Goal: Feedback & Contribution: Submit feedback/report problem

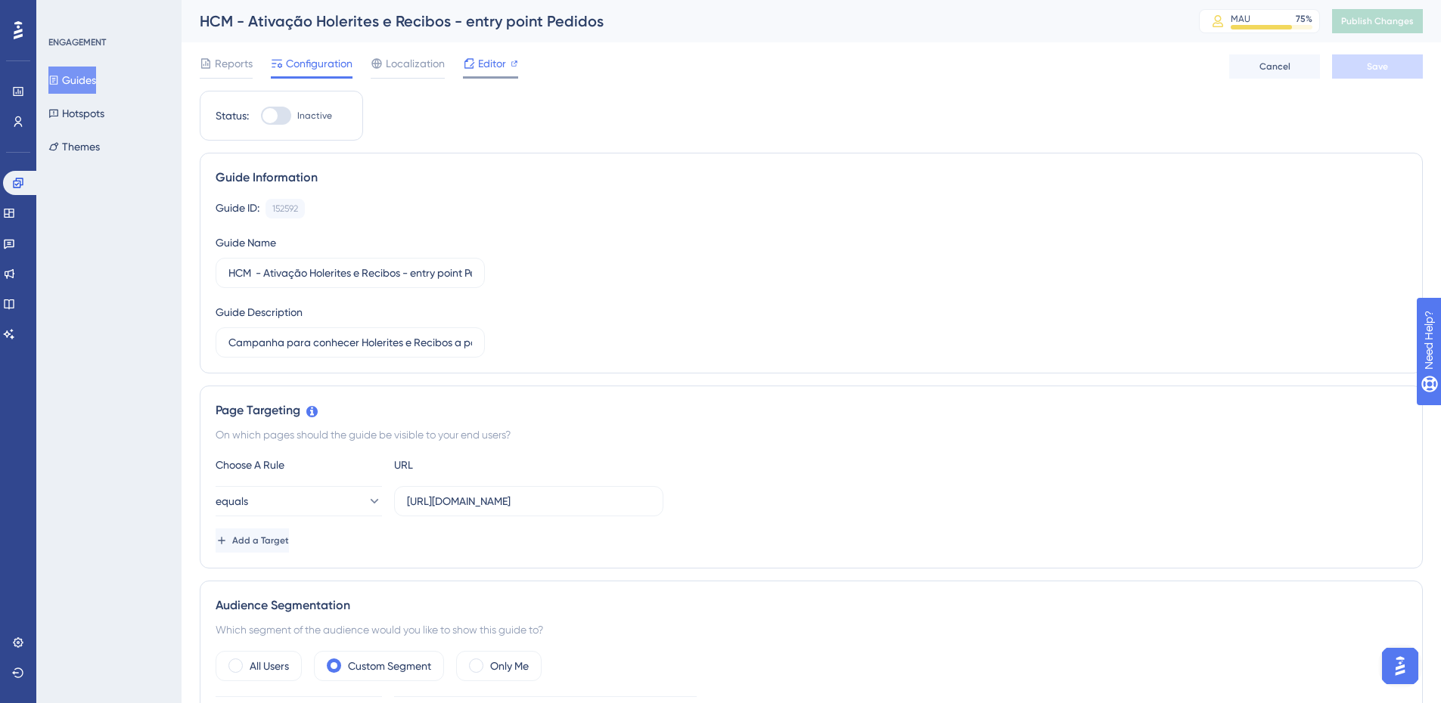
click at [496, 62] on span "Editor" at bounding box center [492, 63] width 28 height 18
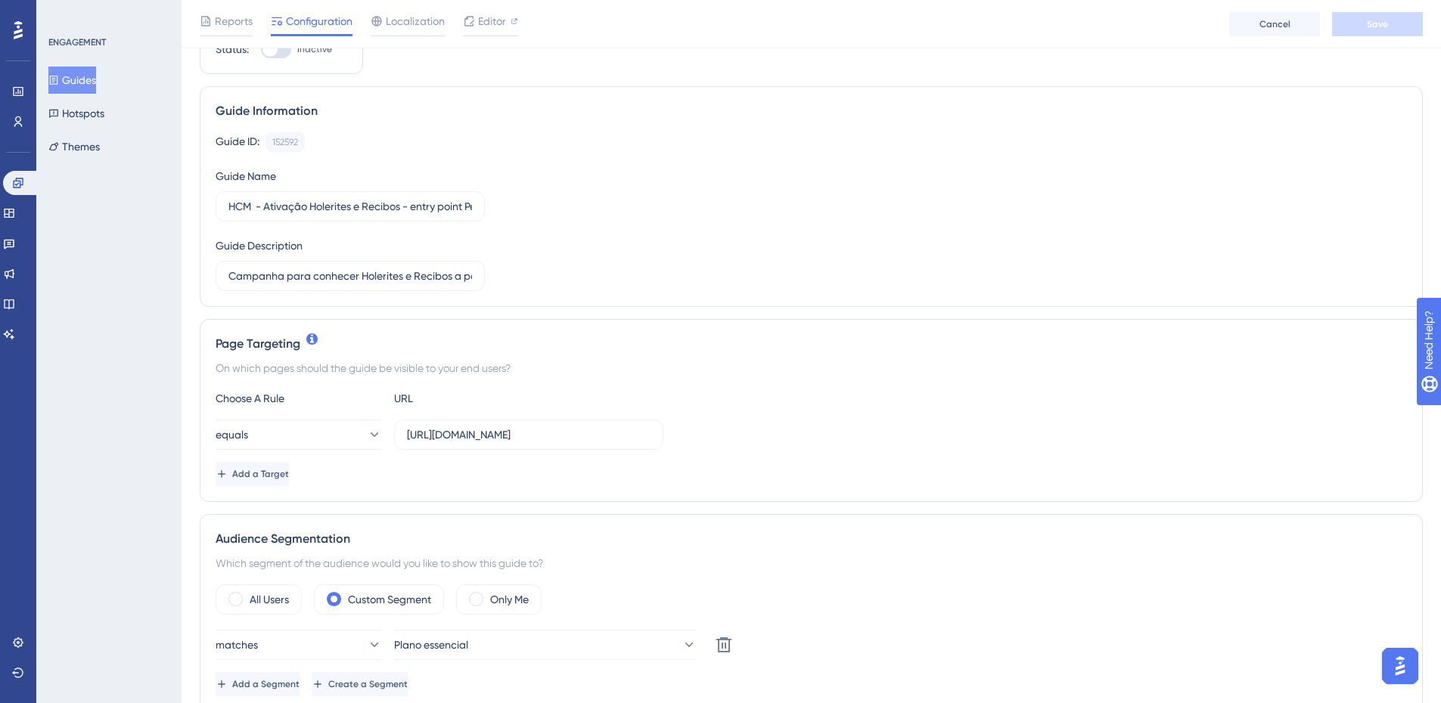
scroll to position [227, 0]
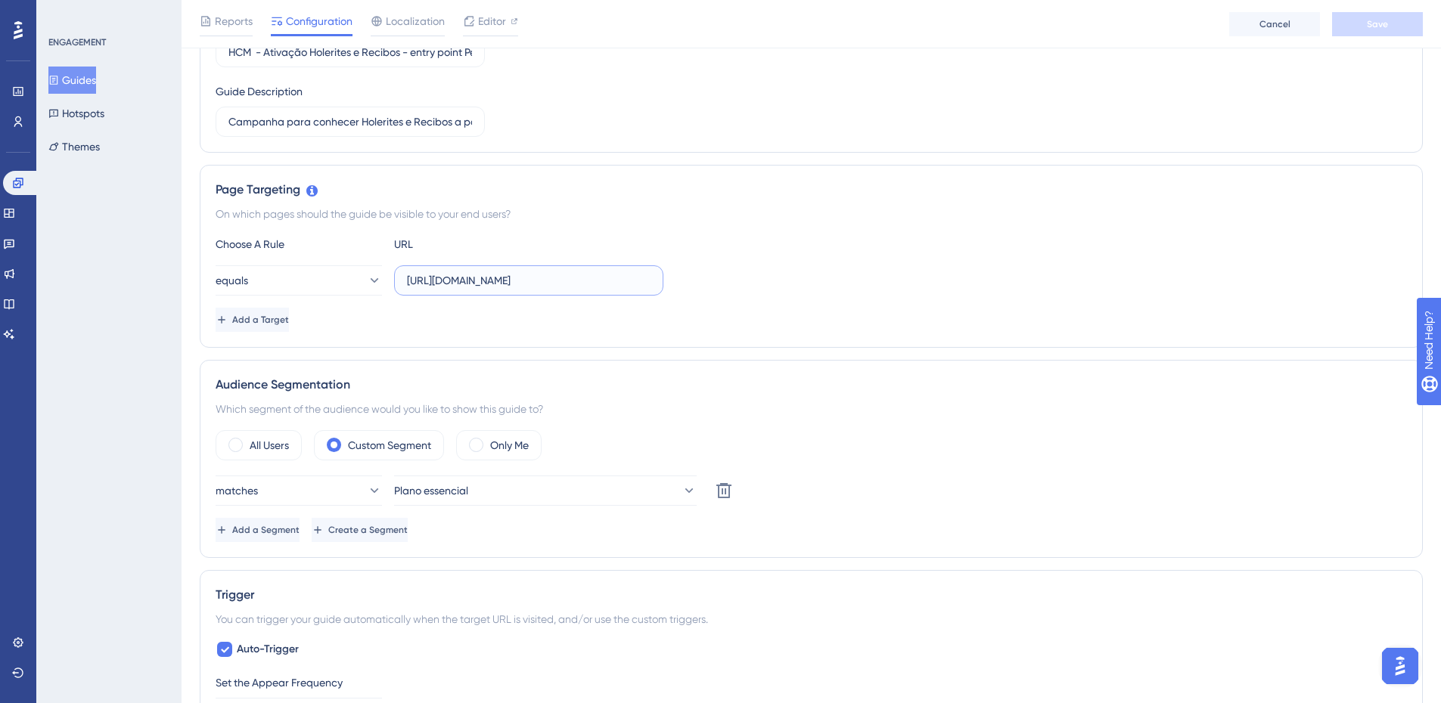
click at [596, 281] on input "https://empresa.caju.com.br/classic/#/product/BENEFITS/allowanceOrder/29327245-…" at bounding box center [529, 280] width 244 height 17
drag, startPoint x: 489, startPoint y: 281, endPoint x: 534, endPoint y: 281, distance: 44.6
click at [534, 281] on input "https://empresa.caju.com.br/classic/#/product/BENEFITS/allowanceOrder/29327245-…" at bounding box center [529, 280] width 244 height 17
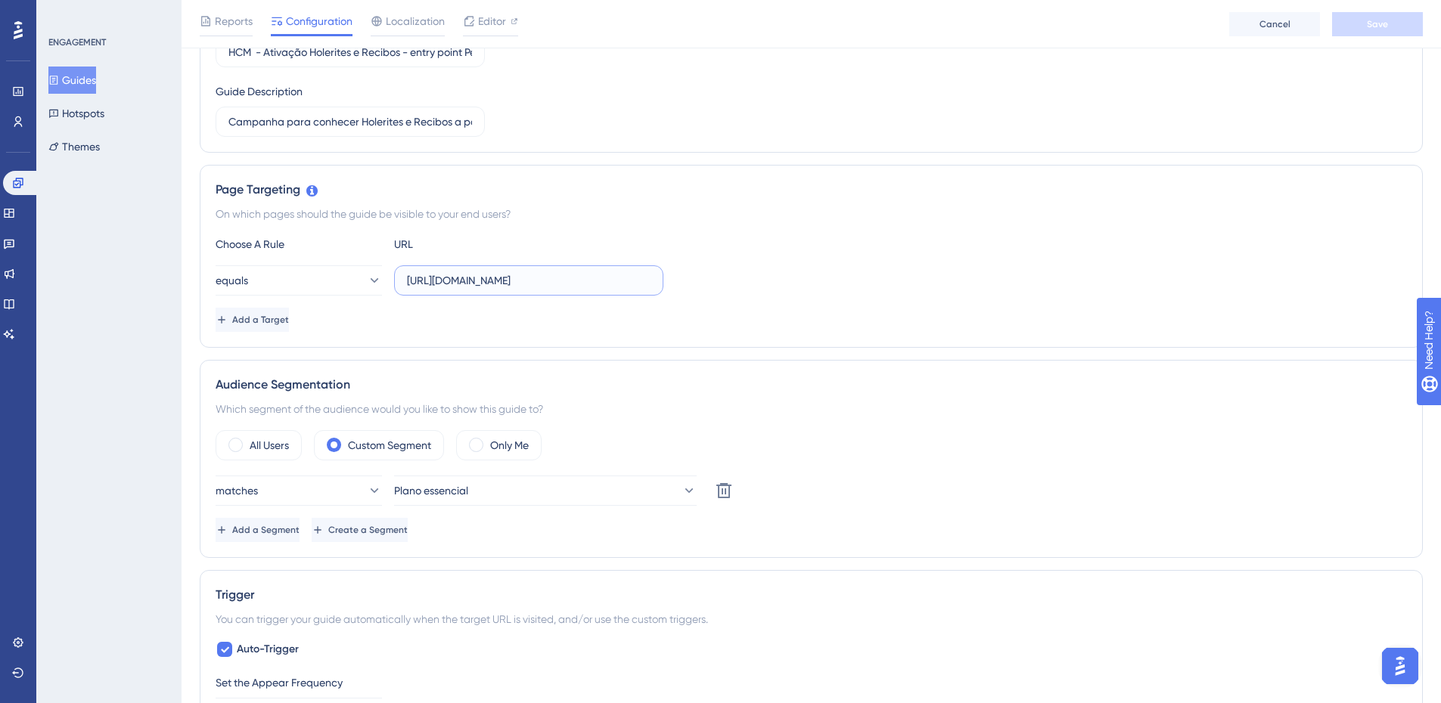
drag, startPoint x: 475, startPoint y: 280, endPoint x: 610, endPoint y: 279, distance: 134.6
click at [610, 279] on input "https://empresa.caju.com.br/classic/#/product/BENEFITS/allowanceOrder/29327245-…" at bounding box center [529, 280] width 244 height 17
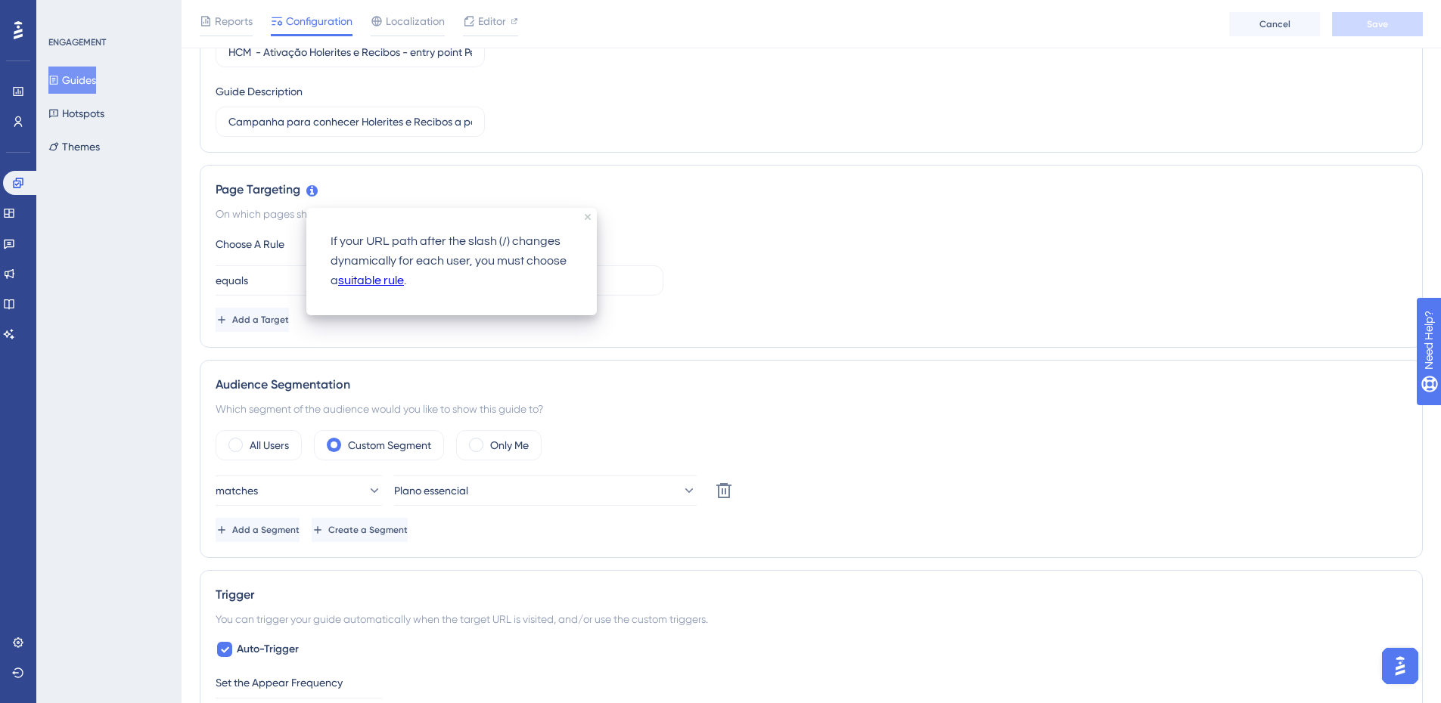
click at [389, 280] on link "suitable rule" at bounding box center [371, 282] width 66 height 20
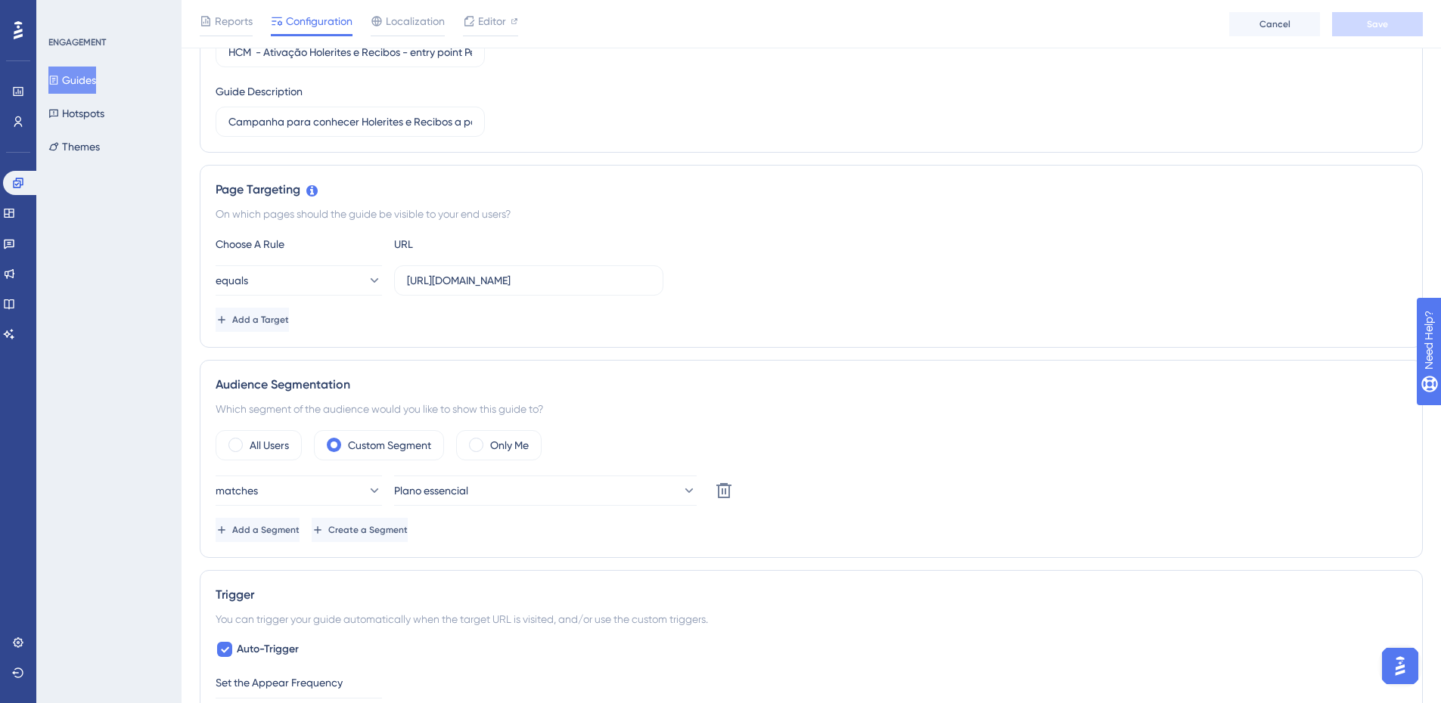
scroll to position [0, 0]
click at [366, 280] on icon at bounding box center [373, 280] width 15 height 15
click at [313, 446] on div "starts with starts with" at bounding box center [298, 448] width 147 height 30
click at [523, 279] on input "https://empresa.caju.com.br/classic/#/product/BENEFITS/allowanceOrder/29327245-…" at bounding box center [529, 280] width 244 height 17
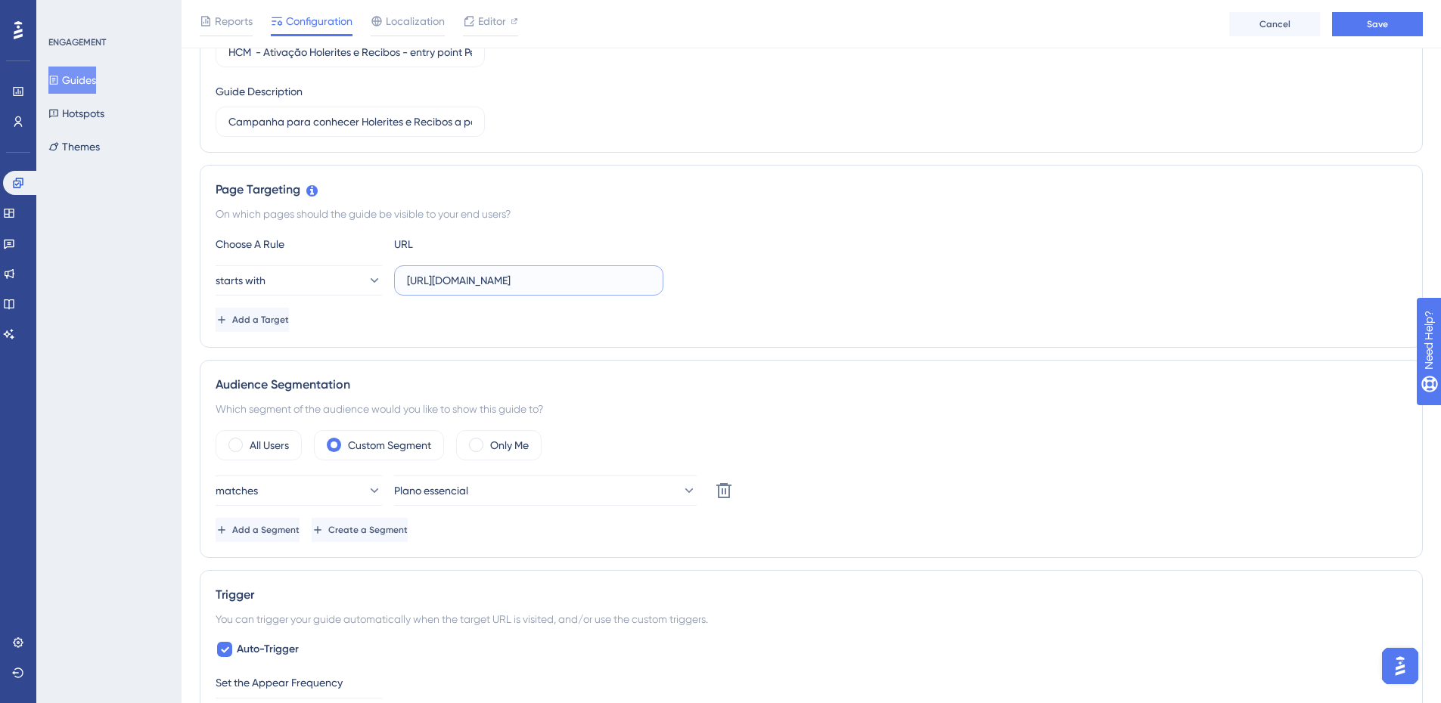
drag, startPoint x: 620, startPoint y: 280, endPoint x: 744, endPoint y: 286, distance: 124.2
click at [744, 286] on div "starts with https://empresa.caju.com.br/classic/#/product/BENEFITS/allowanceOrd…" at bounding box center [811, 281] width 1191 height 30
type input "https://empresa.caju.com.br/classic/#/product/BENEFITS/allowanceOrder"
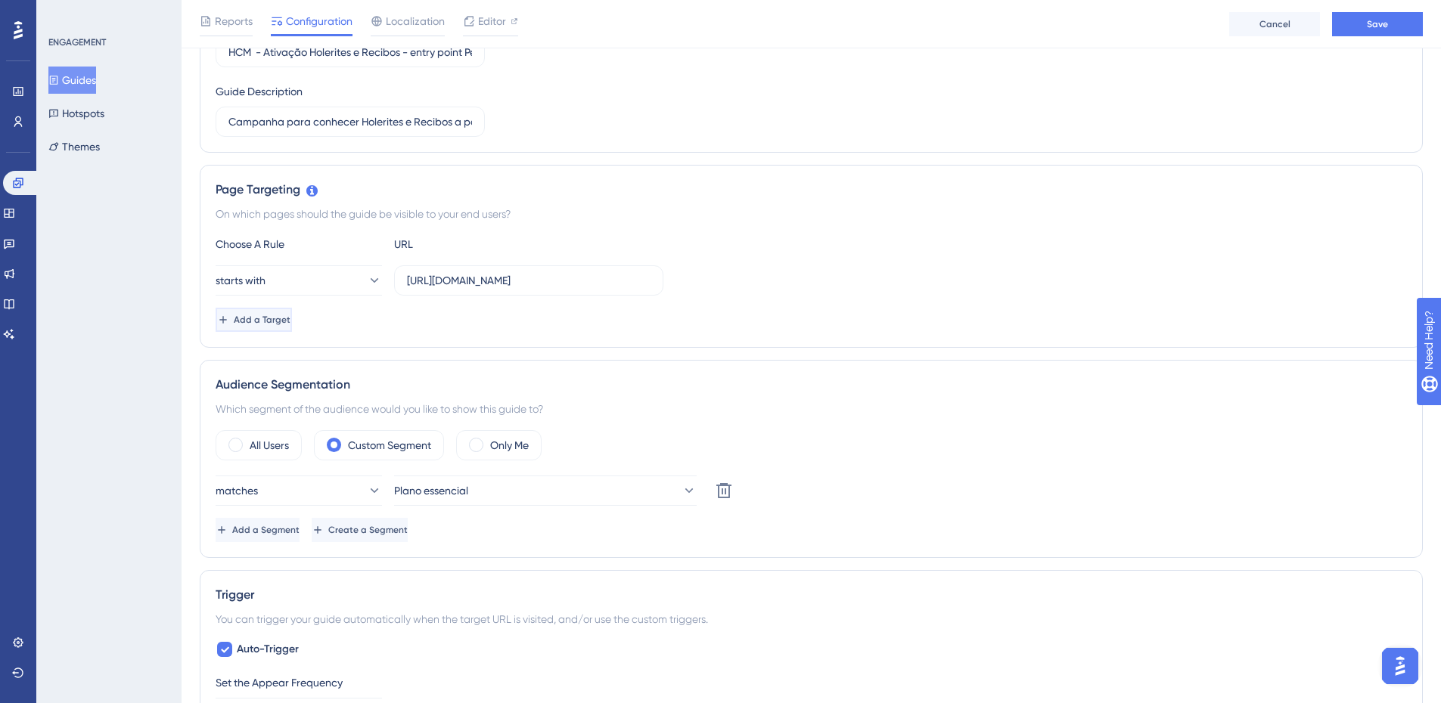
click at [229, 316] on icon at bounding box center [223, 320] width 12 height 12
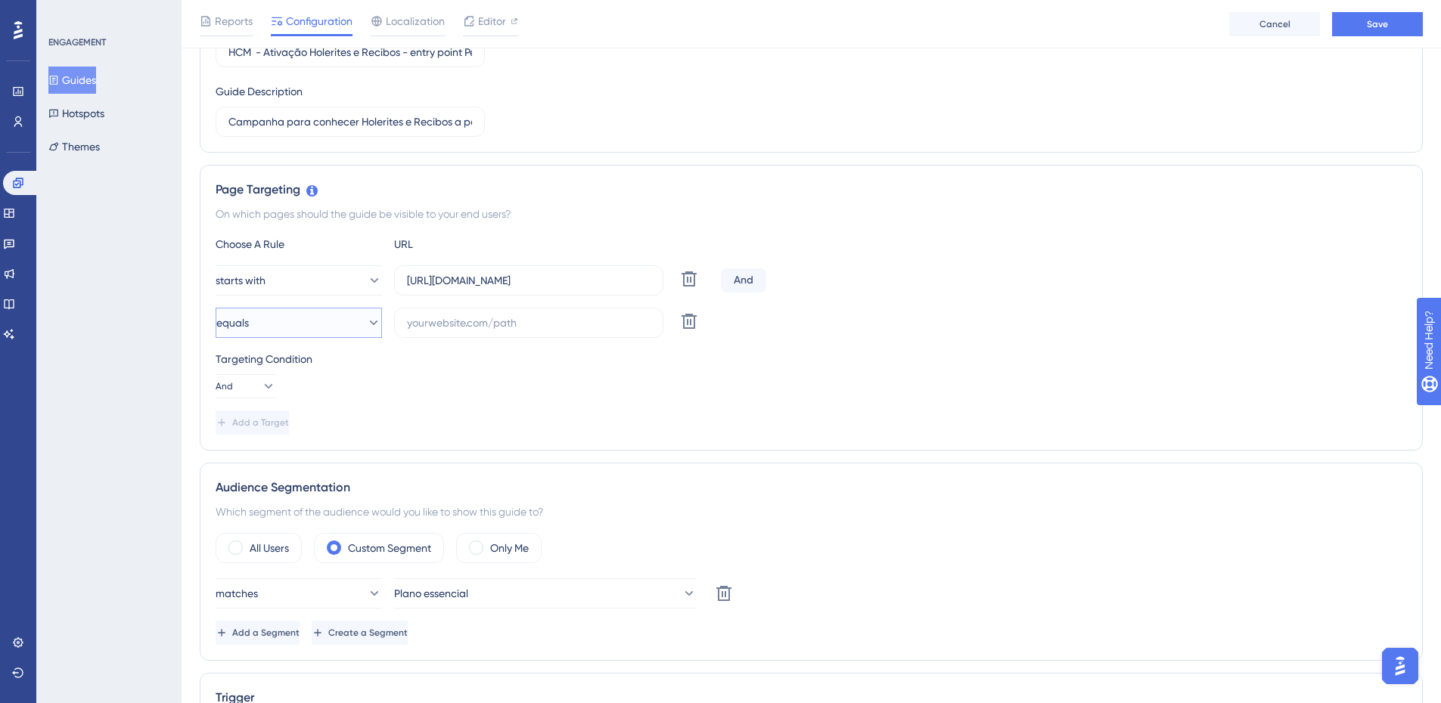
click at [370, 322] on icon at bounding box center [374, 323] width 8 height 5
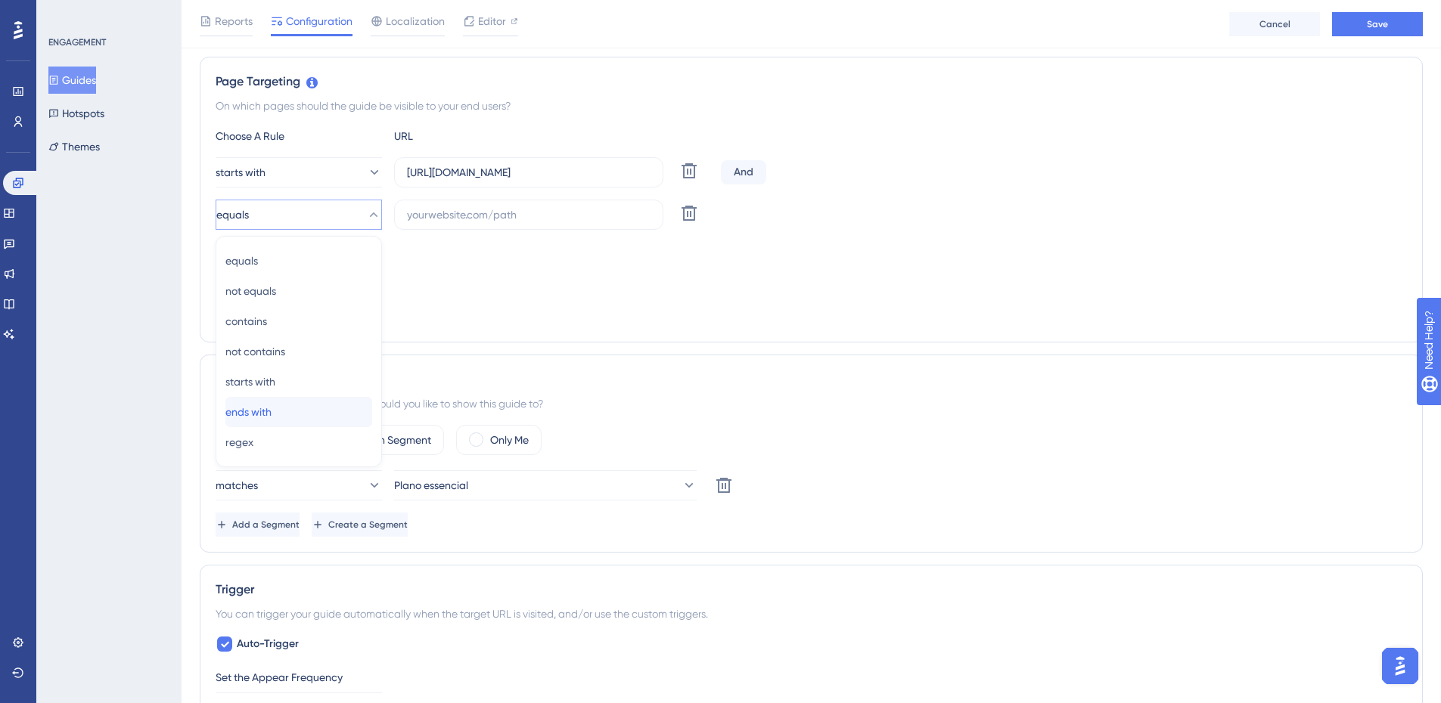
click at [326, 408] on div "ends with ends with" at bounding box center [298, 412] width 147 height 30
click at [443, 220] on input "text" at bounding box center [529, 215] width 244 height 17
paste input "/29327245-08bf-4f71-81ff-0bd3845d1e91/resume"
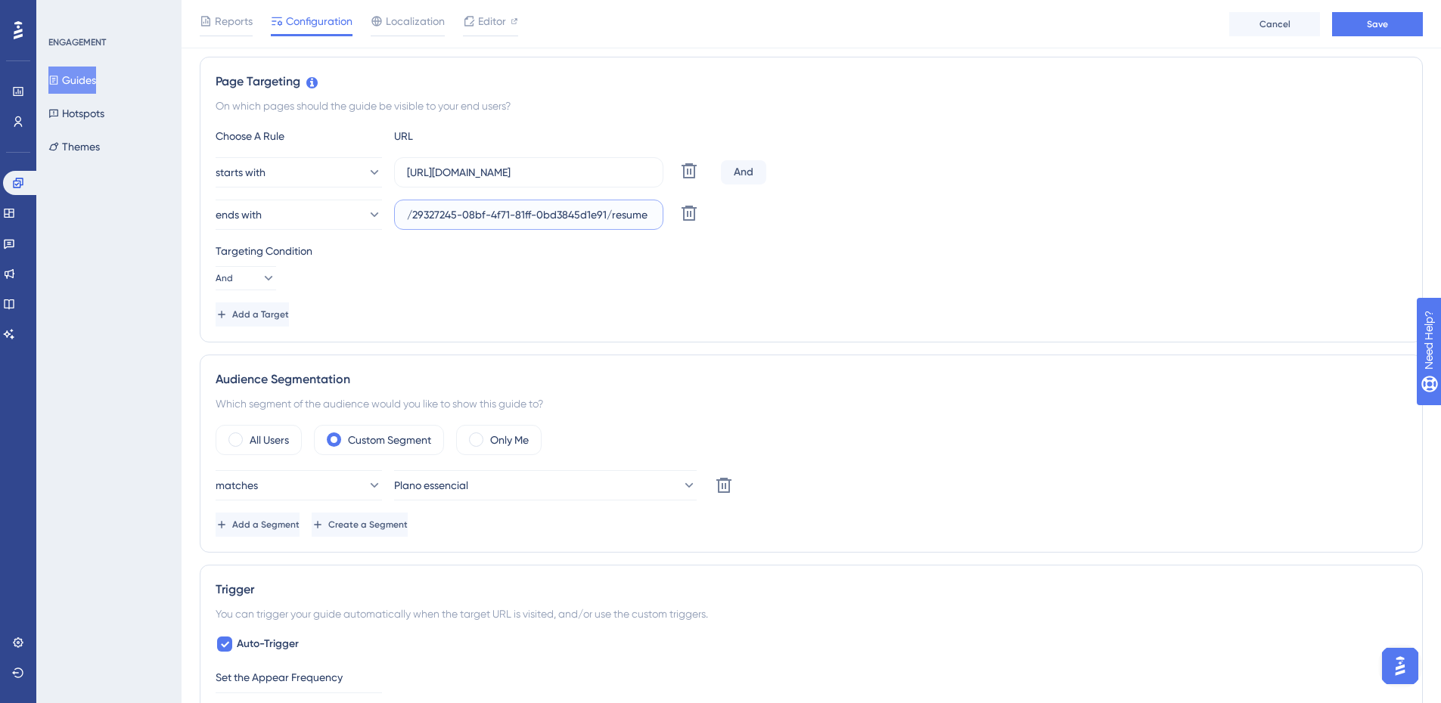
drag, startPoint x: 605, startPoint y: 214, endPoint x: 406, endPoint y: 222, distance: 199.1
click at [406, 222] on label "/29327245-08bf-4f71-81ff-0bd3845d1e91/resume" at bounding box center [528, 215] width 269 height 30
click at [411, 216] on input "/resume" at bounding box center [529, 215] width 244 height 17
type input "/resume"
click at [918, 271] on div "Targeting Condition And" at bounding box center [811, 266] width 1191 height 48
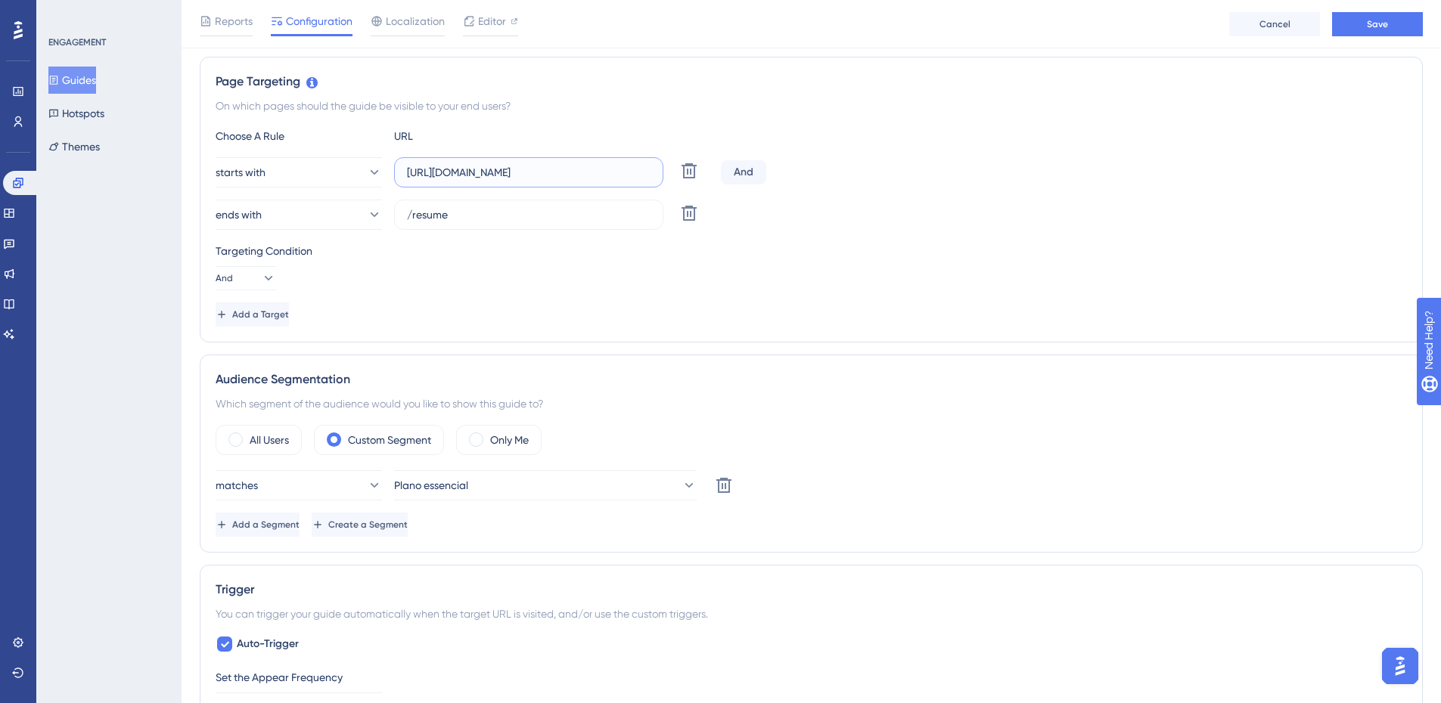
click at [612, 169] on input "https://empresa.caju.com.br/classic/#/product/BENEFITS/allowanceOrder" at bounding box center [529, 172] width 244 height 17
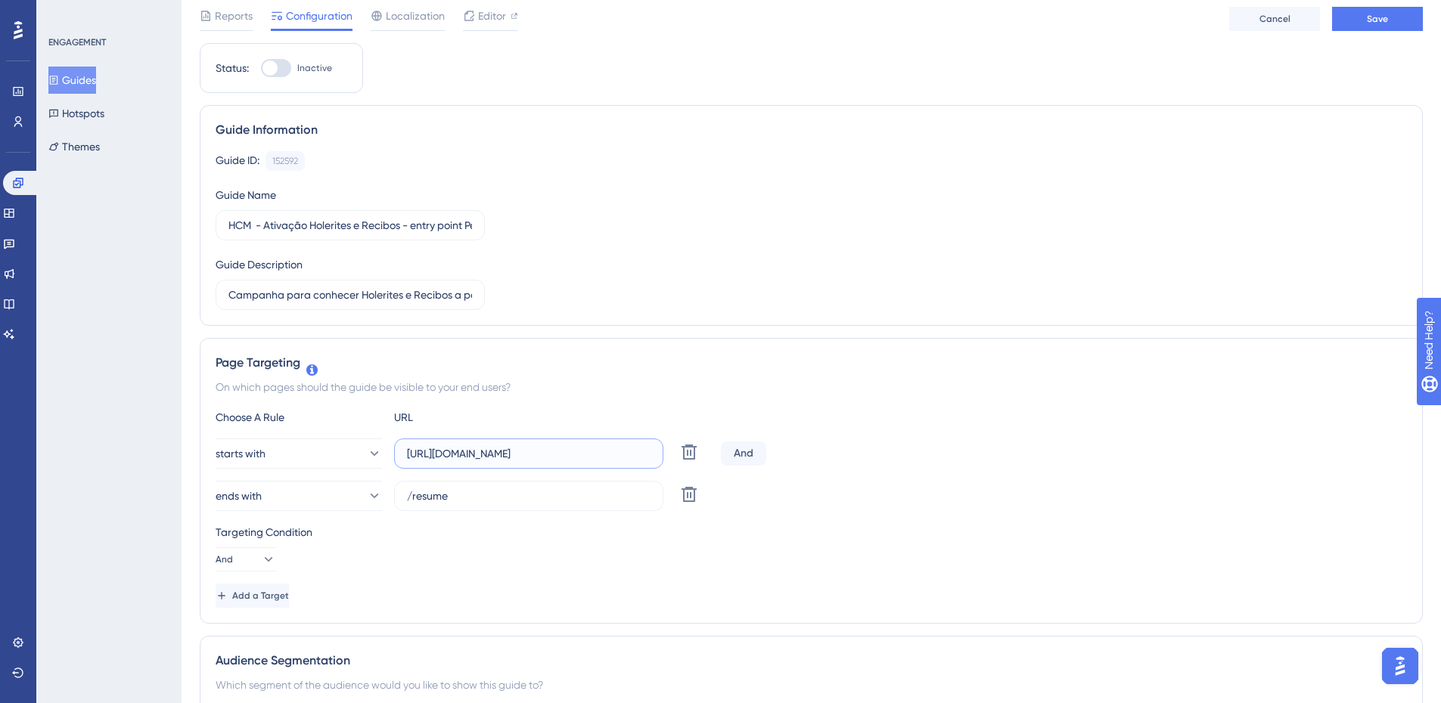
scroll to position [0, 0]
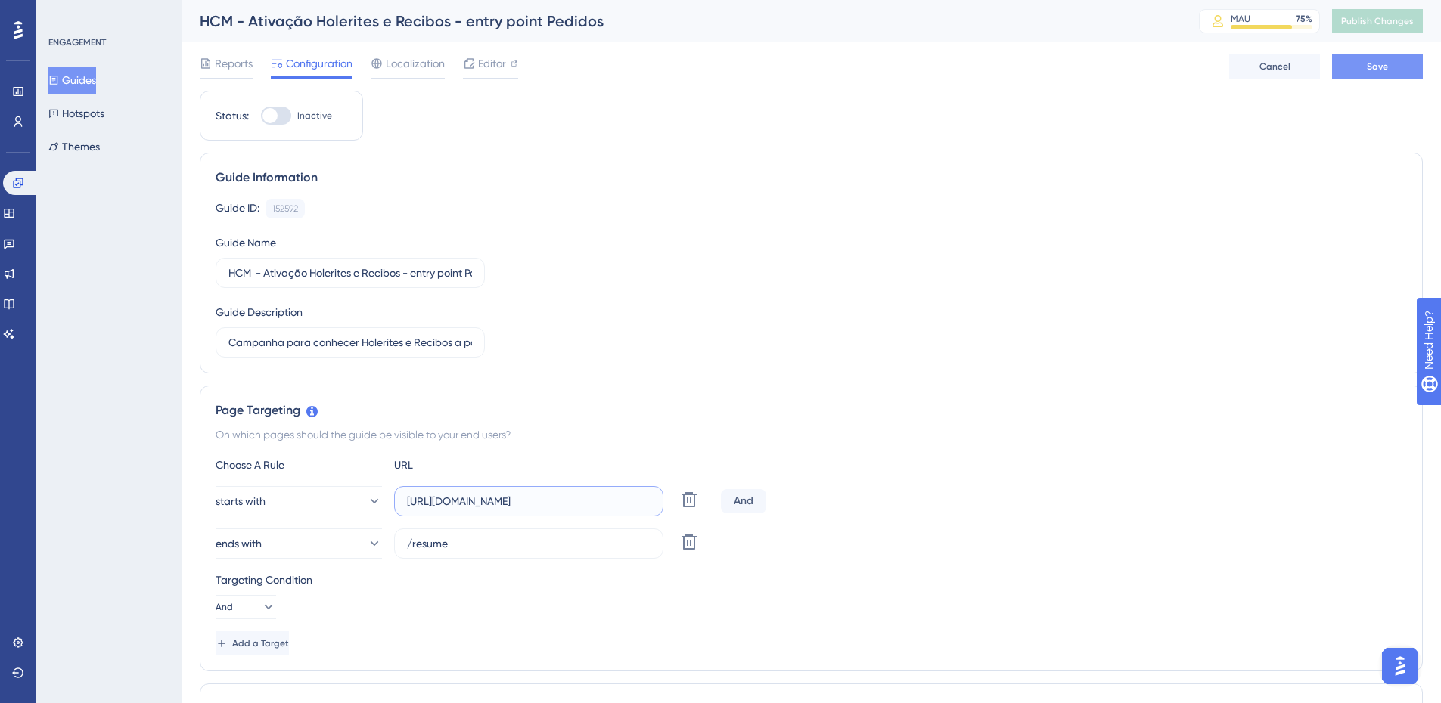
type input "https://empresa.caju.com.br/classic/#/product/BENEFITS/allowanceOrder/"
click at [1368, 67] on span "Save" at bounding box center [1377, 67] width 21 height 12
click at [494, 65] on span "Editor" at bounding box center [492, 63] width 28 height 18
click at [1403, 14] on button "Publish Changes" at bounding box center [1377, 21] width 91 height 24
click at [473, 30] on icon at bounding box center [468, 27] width 15 height 15
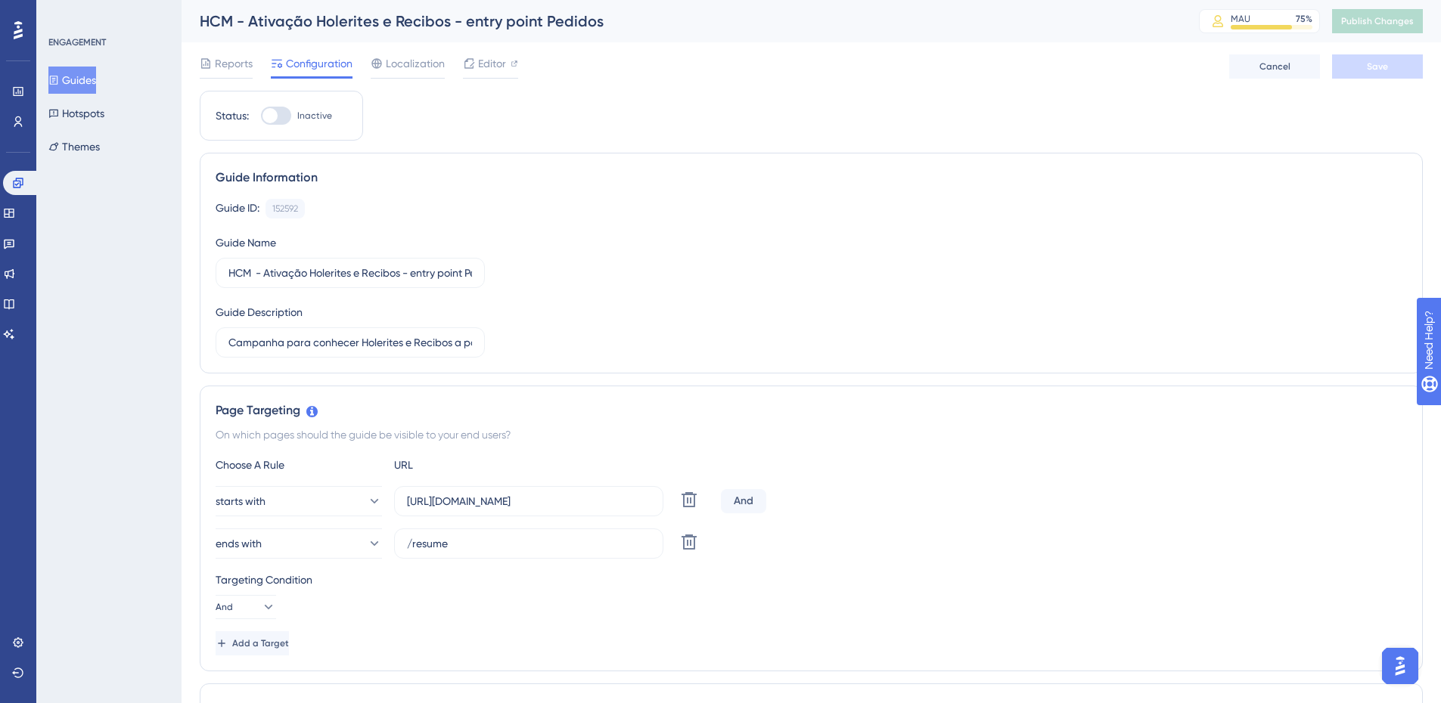
click at [89, 76] on button "Guides" at bounding box center [72, 80] width 48 height 27
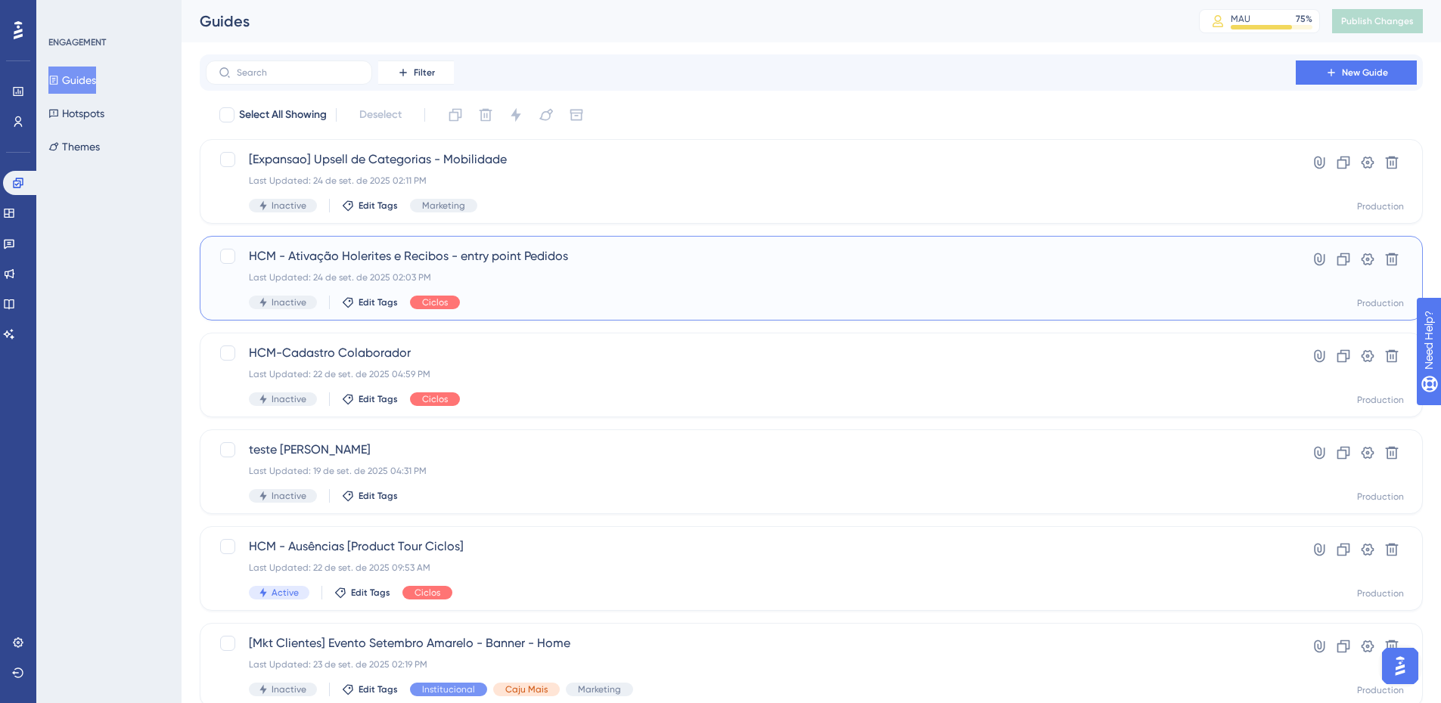
click at [514, 253] on span "HCM - Ativação Holerites e Recibos - entry point Pedidos" at bounding box center [751, 256] width 1004 height 18
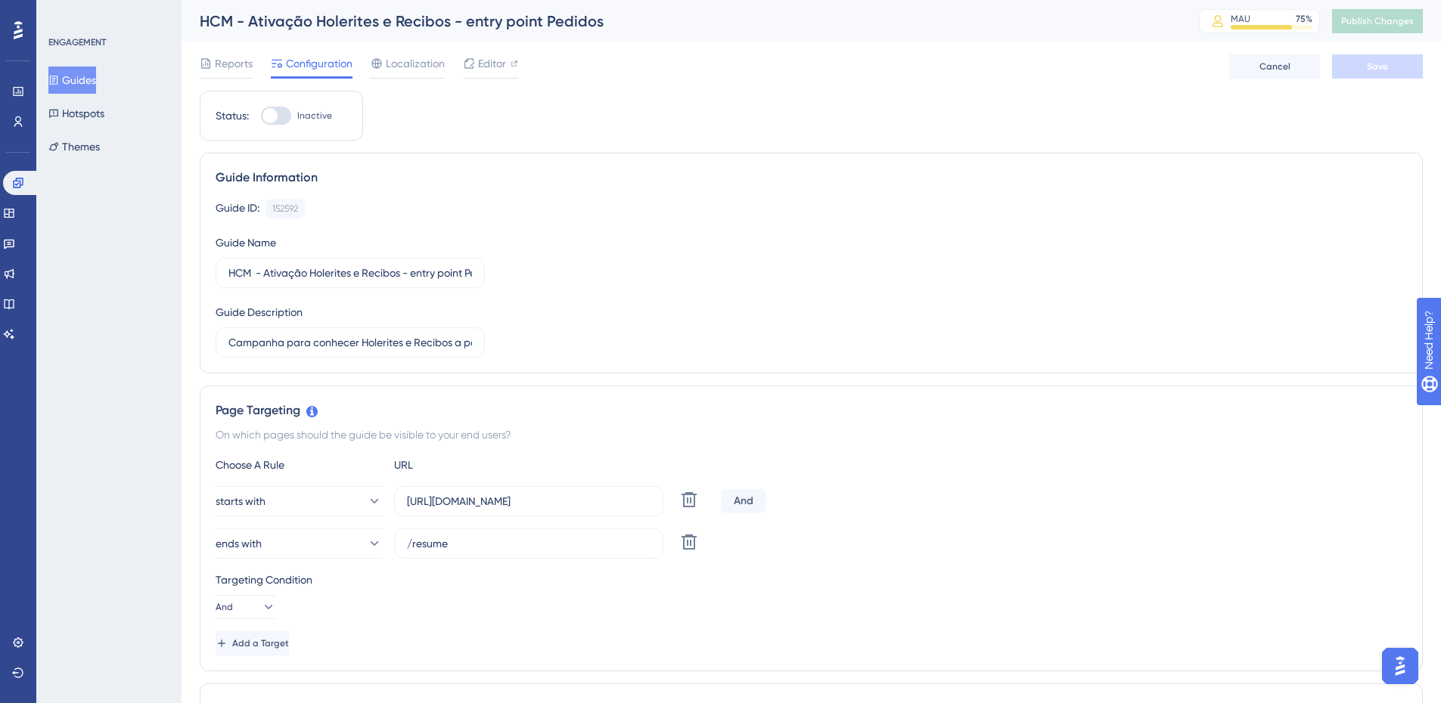
click at [478, 16] on div "HCM - Ativação Holerites e Recibos - entry point Pedidos" at bounding box center [680, 21] width 961 height 21
drag, startPoint x: 415, startPoint y: 273, endPoint x: 430, endPoint y: 279, distance: 16.3
click at [430, 279] on input "HCM - Ativação Holerites e Recibos - entry point Pedidos" at bounding box center [350, 273] width 244 height 17
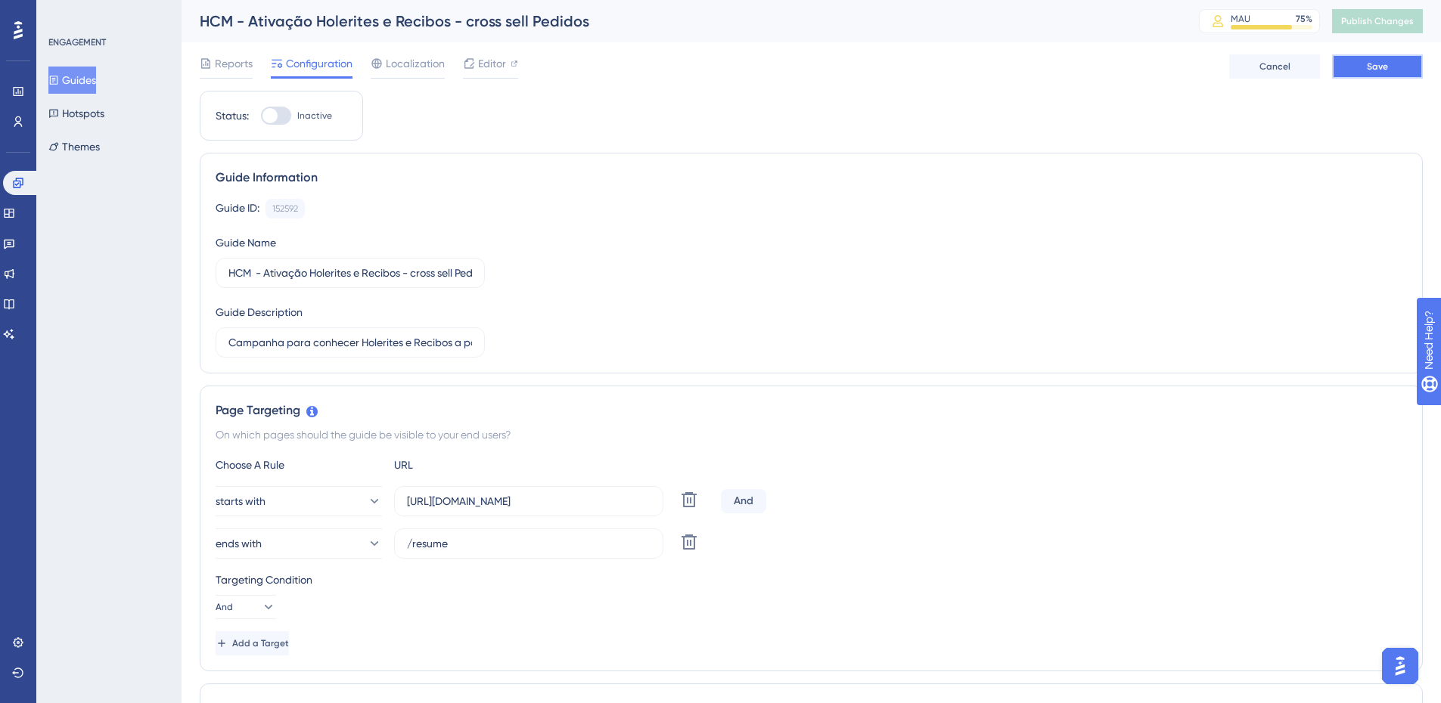
click at [1374, 64] on span "Save" at bounding box center [1377, 67] width 21 height 12
click at [1402, 28] on button "Publish Changes" at bounding box center [1377, 21] width 91 height 24
click at [470, 30] on icon at bounding box center [468, 28] width 8 height 8
drag, startPoint x: 374, startPoint y: 17, endPoint x: 346, endPoint y: 10, distance: 28.3
click at [374, 14] on div "HCM - Ativação Holerites e Recibos - cross sell Pedidos" at bounding box center [680, 21] width 961 height 21
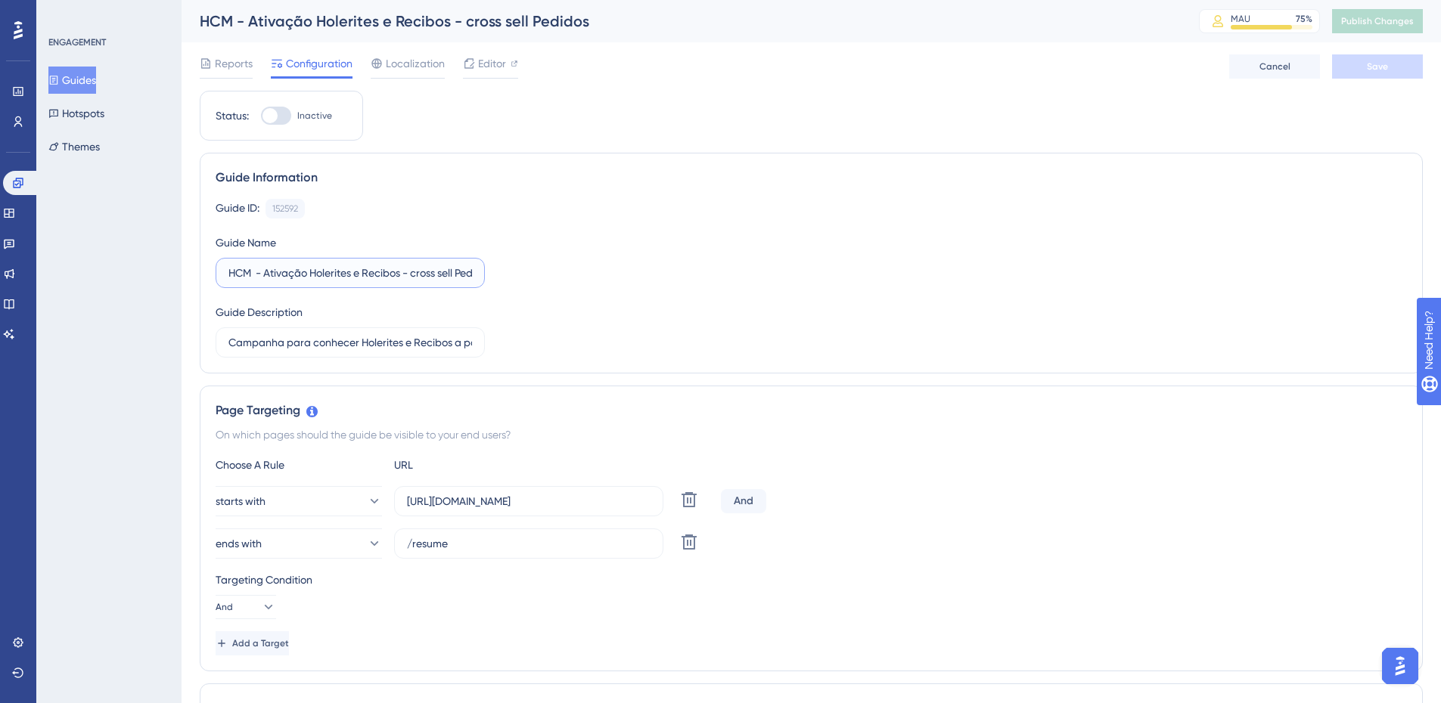
drag, startPoint x: 312, startPoint y: 272, endPoint x: 402, endPoint y: 272, distance: 90.0
click at [402, 272] on input "HCM - Ativação Holerites e Recibos - cross sell Pedidos" at bounding box center [350, 273] width 244 height 17
type input "HCM - Ativação Organograma - cross sell Pedidos"
click at [1413, 67] on button "Save" at bounding box center [1377, 66] width 91 height 24
click at [347, 339] on input "Campanha para conhecer Holerites e Recibos a partir de Pedidos" at bounding box center [350, 342] width 244 height 17
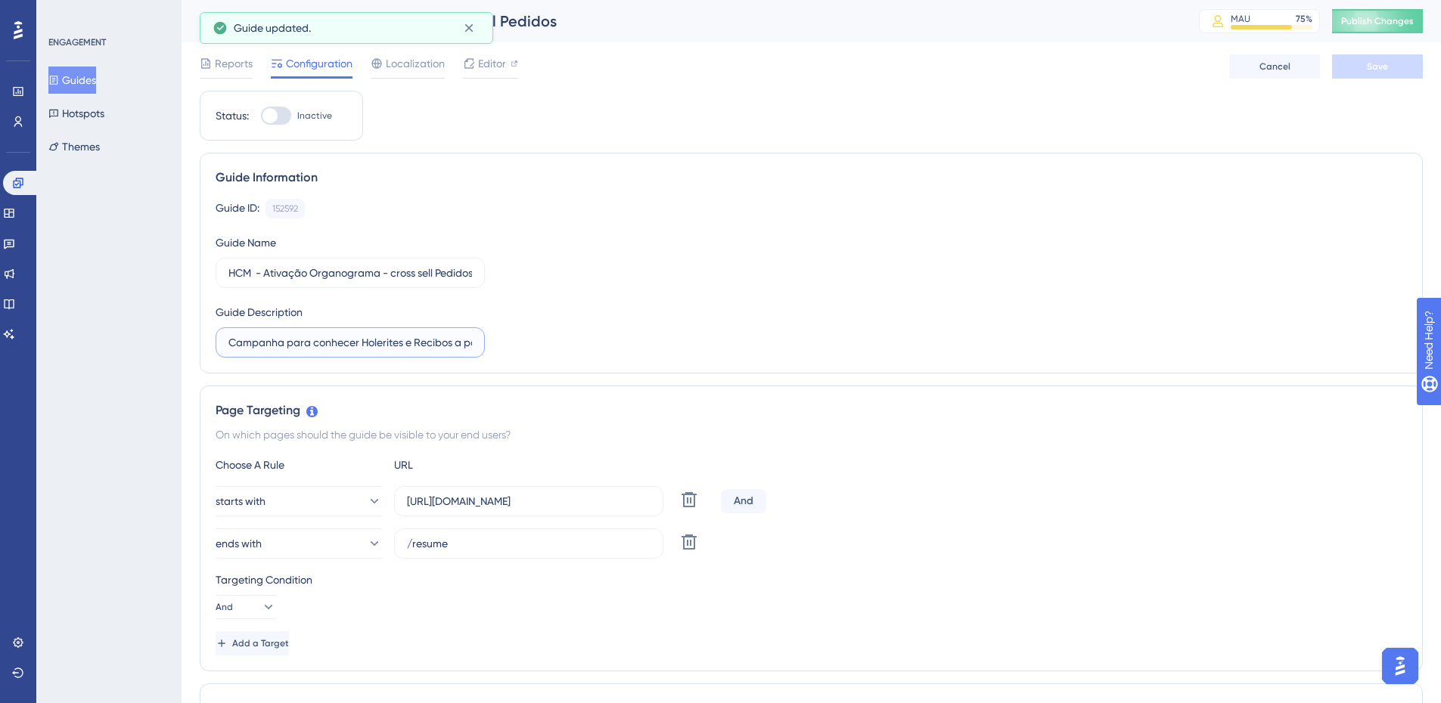
drag, startPoint x: 362, startPoint y: 342, endPoint x: 391, endPoint y: 340, distance: 28.8
click at [391, 340] on input "Campanha para conhecer Holerites e Recibos a partir de Pedidos" at bounding box center [350, 342] width 244 height 17
click at [367, 344] on input "Campanha para conhecer Holerites e Recibos a partir de Pedidos" at bounding box center [350, 342] width 244 height 17
drag, startPoint x: 360, startPoint y: 342, endPoint x: 452, endPoint y: 343, distance: 91.5
click at [452, 343] on input "Campanha para conhecer Holerites e Recibos a partir de Pedidos" at bounding box center [350, 342] width 244 height 17
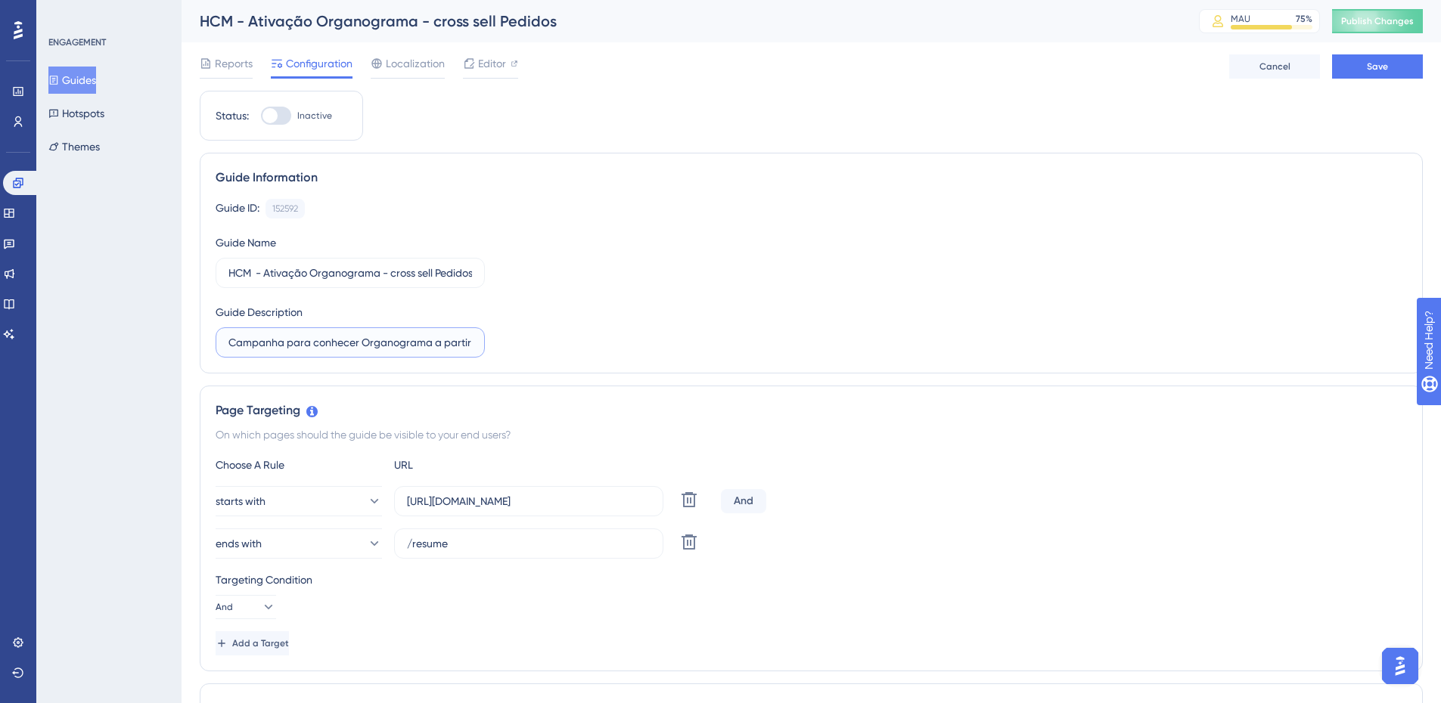
type input "Campanha para conhecer Organograma a partir de Pedidos"
click at [736, 290] on div "Guide ID: 152592 Copy Guide Name HCM - Ativação Organograma - cross sell Pedido…" at bounding box center [811, 278] width 1191 height 159
click at [1367, 68] on span "Save" at bounding box center [1377, 67] width 21 height 12
click at [464, 30] on icon at bounding box center [468, 27] width 15 height 15
click at [1370, 14] on button "Publish Changes" at bounding box center [1377, 21] width 91 height 24
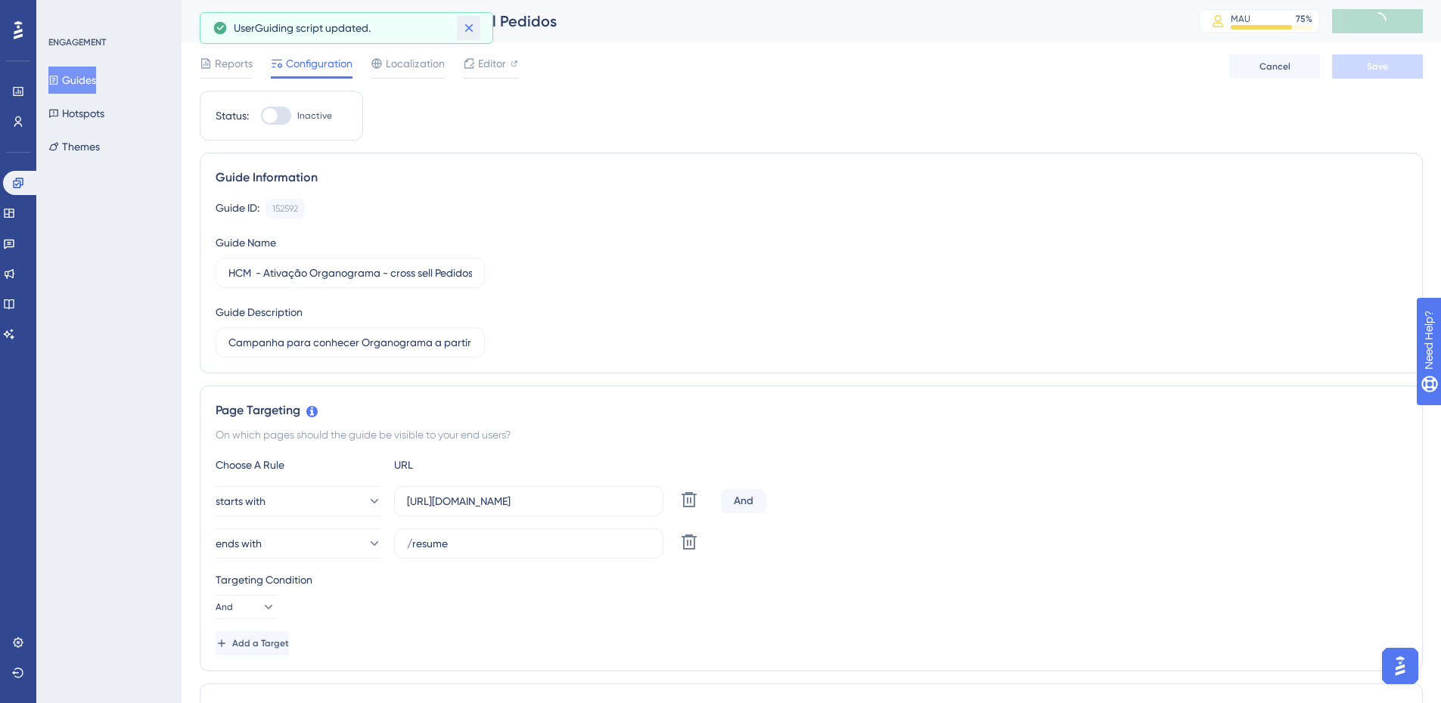
click at [470, 27] on icon at bounding box center [468, 27] width 15 height 15
click at [87, 77] on button "Guides" at bounding box center [72, 80] width 48 height 27
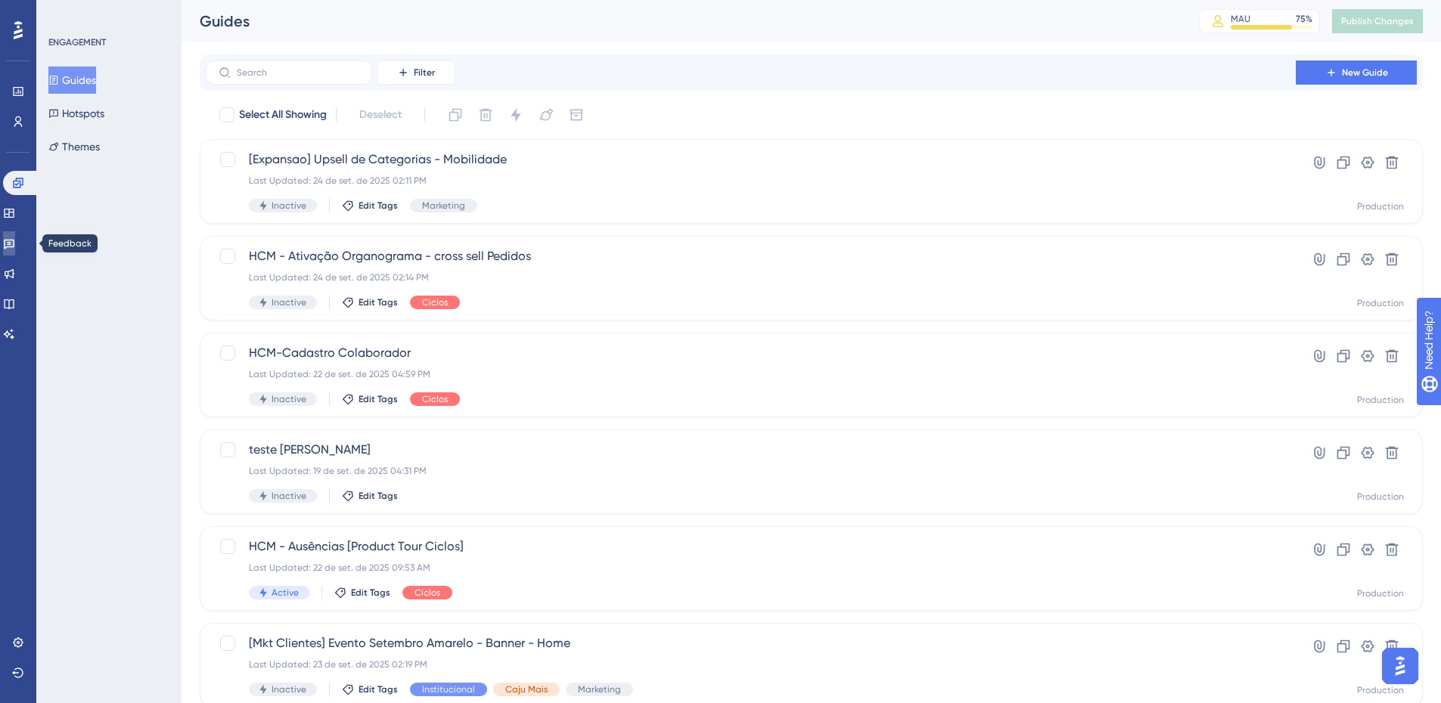
click at [15, 250] on link at bounding box center [9, 243] width 12 height 24
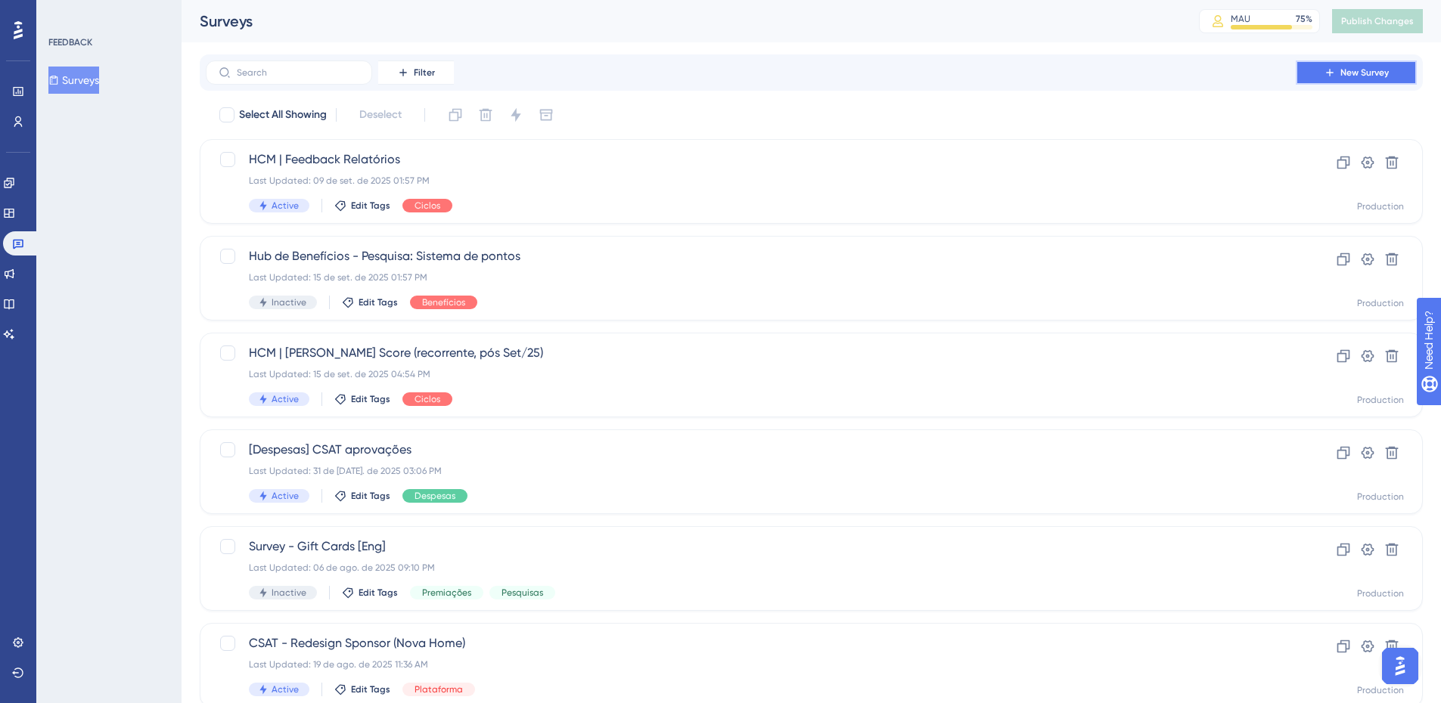
click at [1355, 72] on span "New Survey" at bounding box center [1364, 73] width 48 height 12
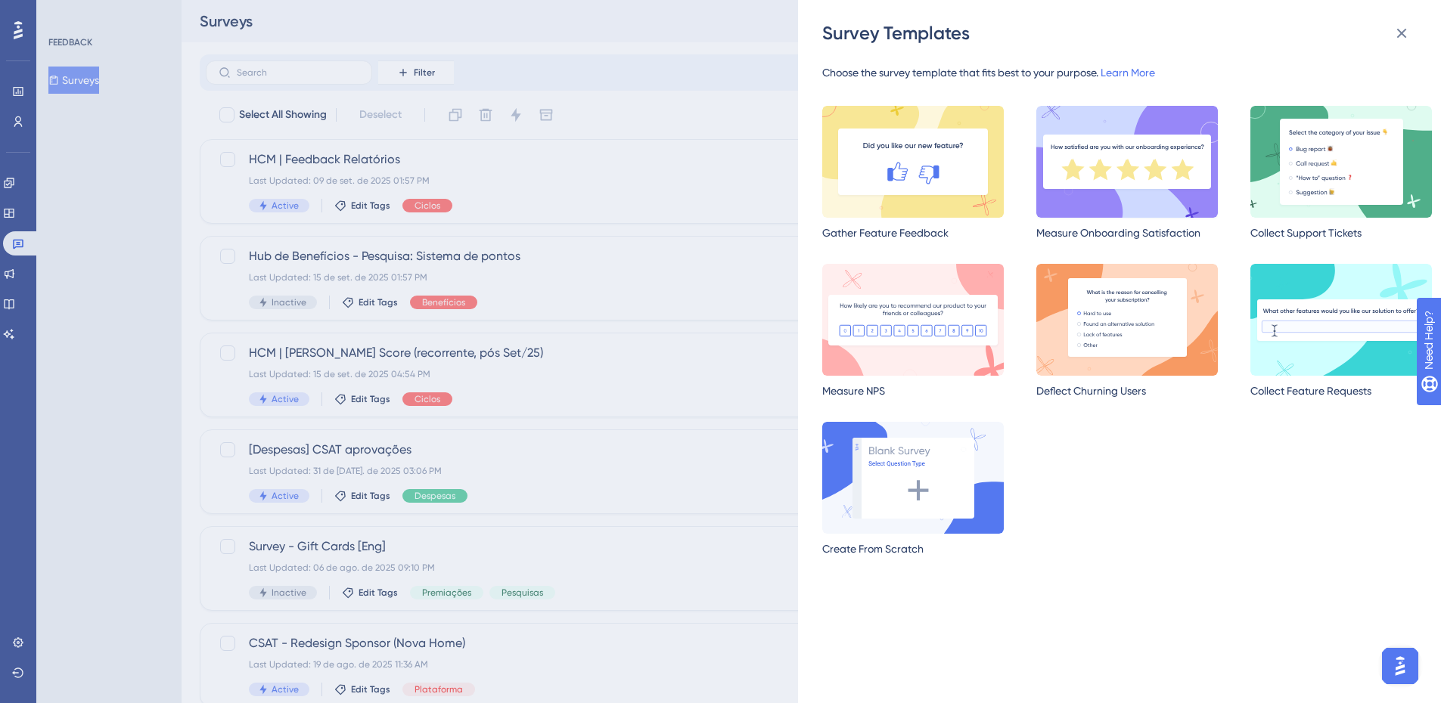
click at [1156, 193] on img at bounding box center [1127, 162] width 182 height 112
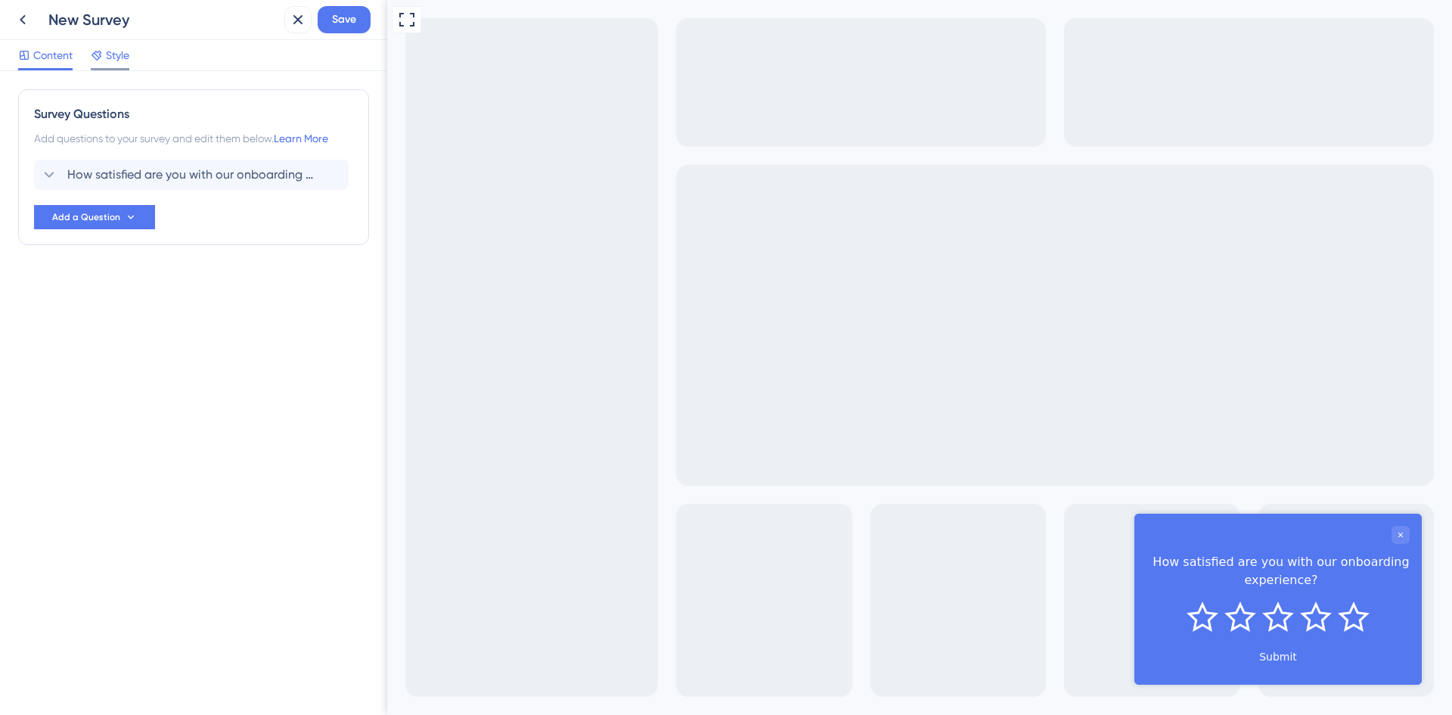
click at [129, 53] on span "Style" at bounding box center [117, 55] width 23 height 18
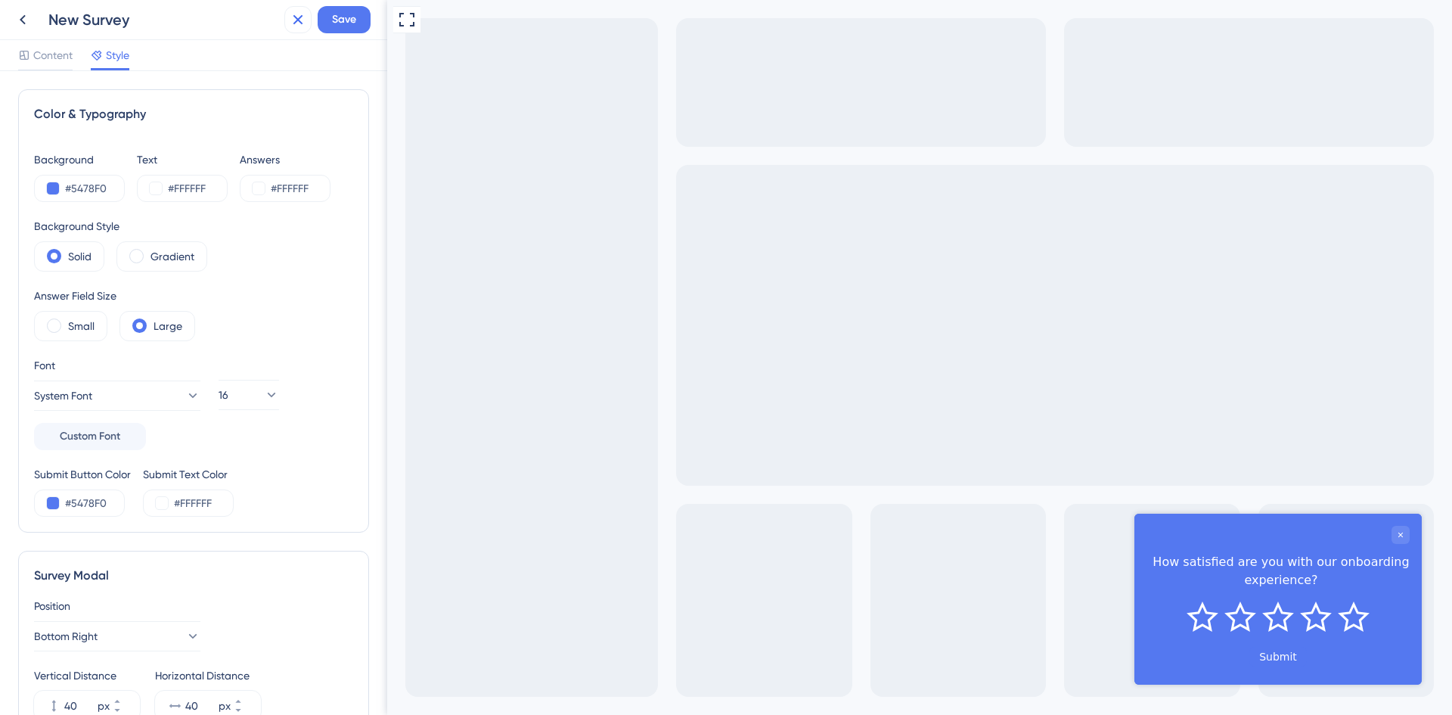
click at [297, 20] on icon at bounding box center [298, 20] width 10 height 10
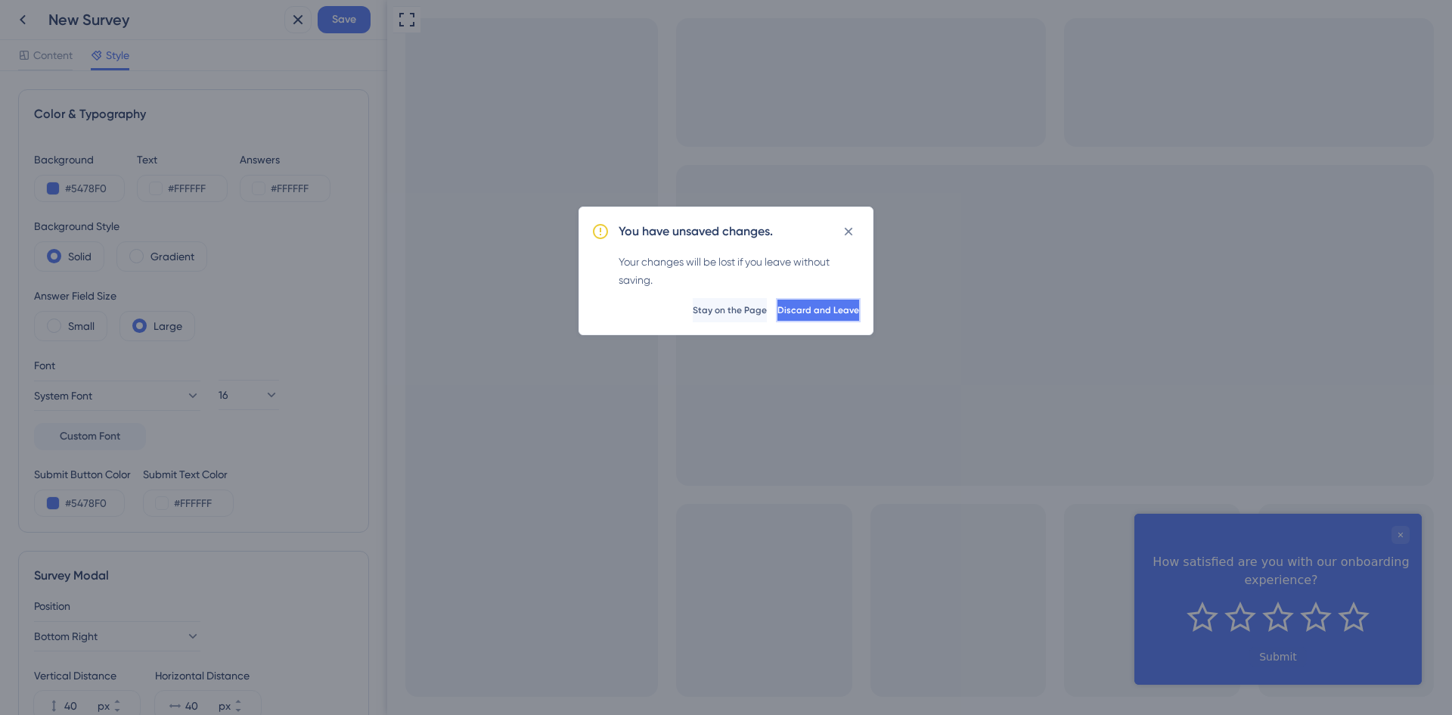
click at [778, 309] on span "Discard and Leave" at bounding box center [819, 310] width 82 height 12
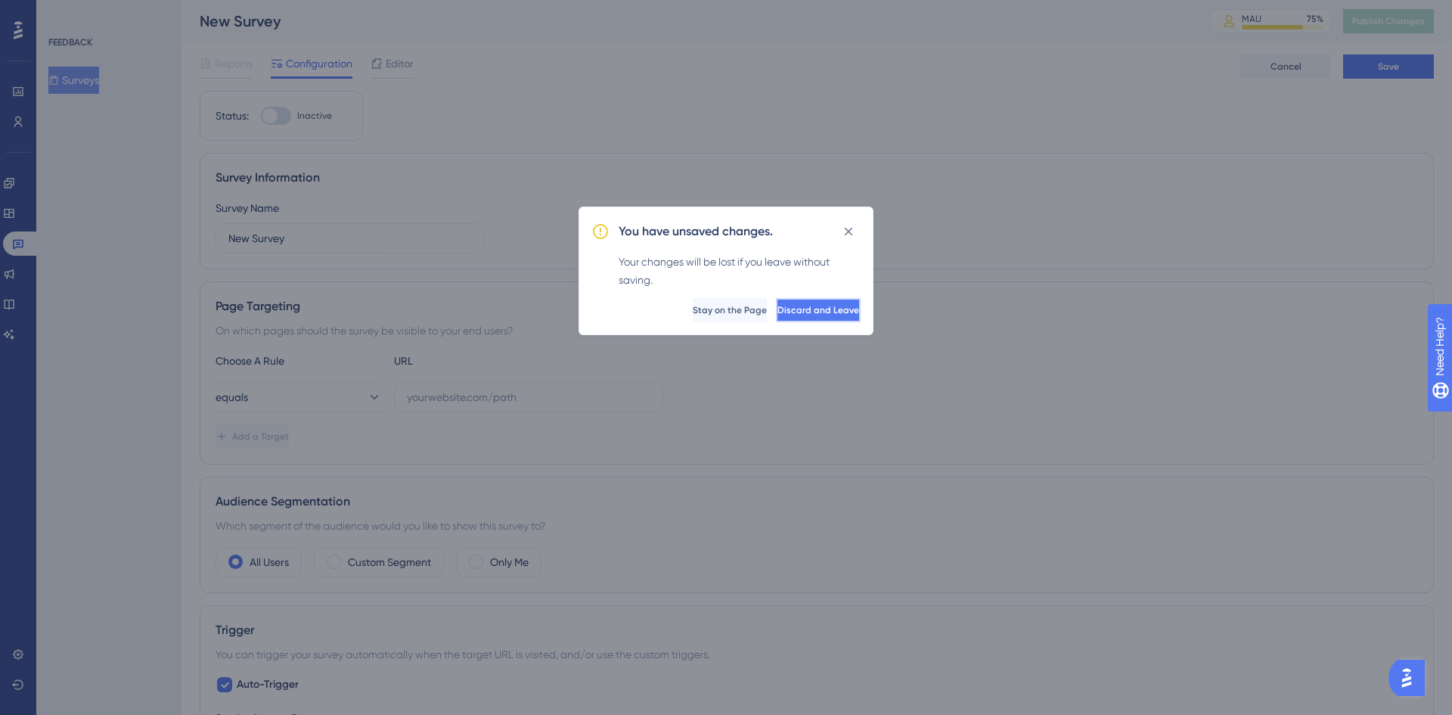
click at [787, 305] on span "Discard and Leave" at bounding box center [819, 310] width 82 height 12
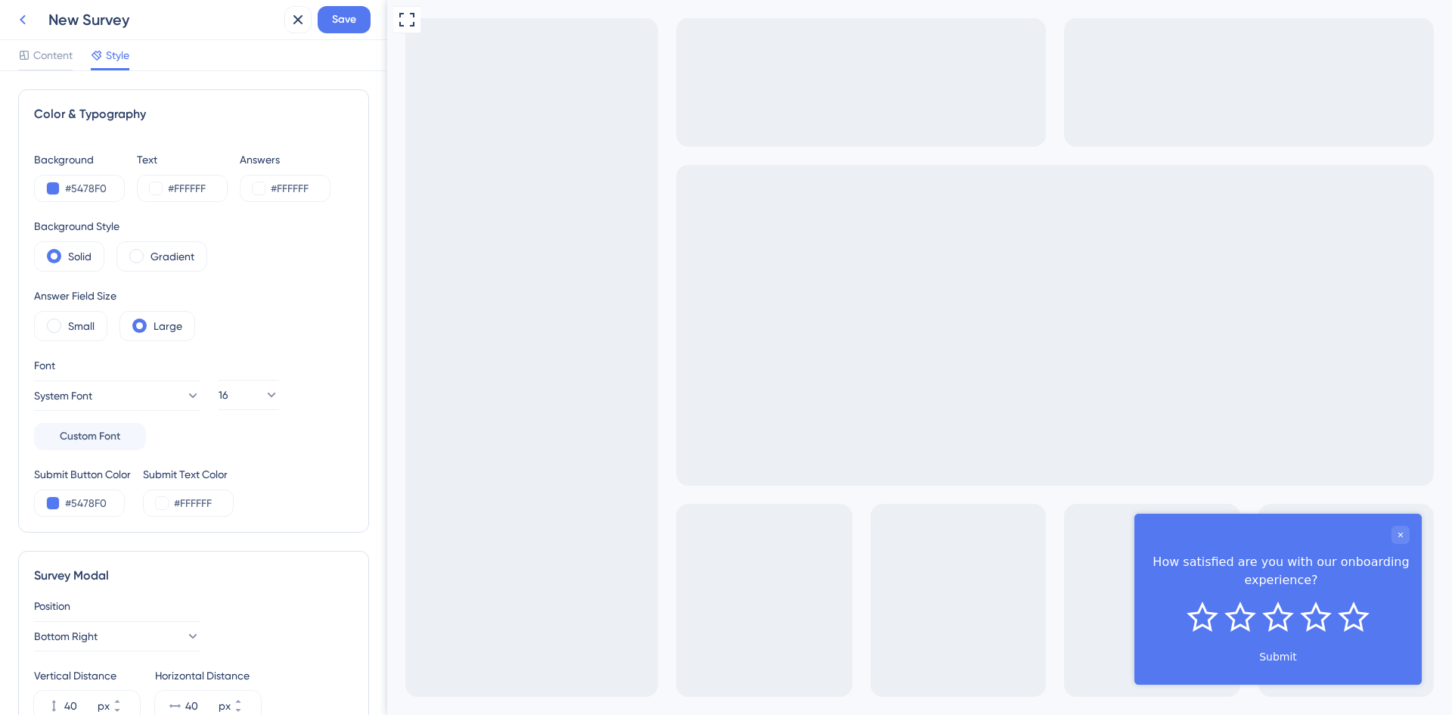
click at [24, 19] on icon at bounding box center [23, 20] width 18 height 18
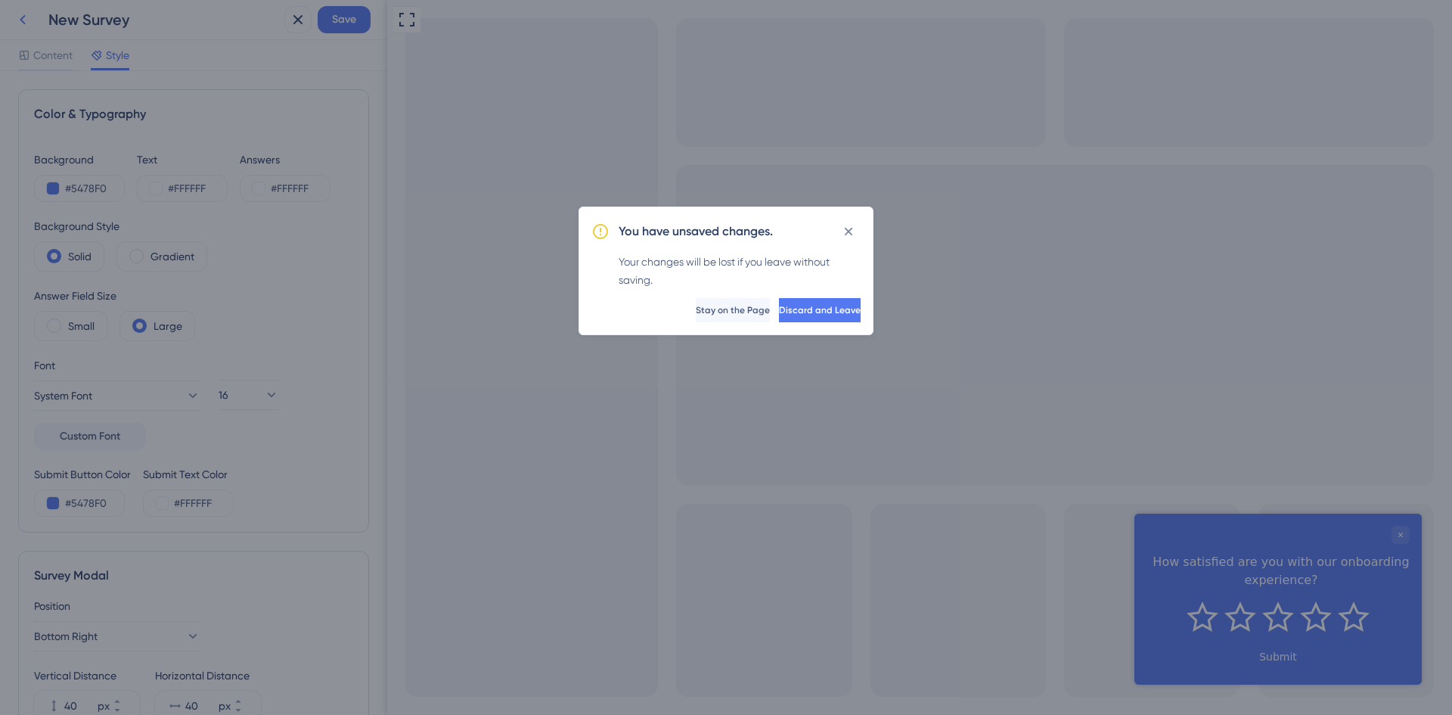
click at [24, 19] on div "You have unsaved changes. Your changes will be lost if you leave without saving…" at bounding box center [726, 357] width 1452 height 715
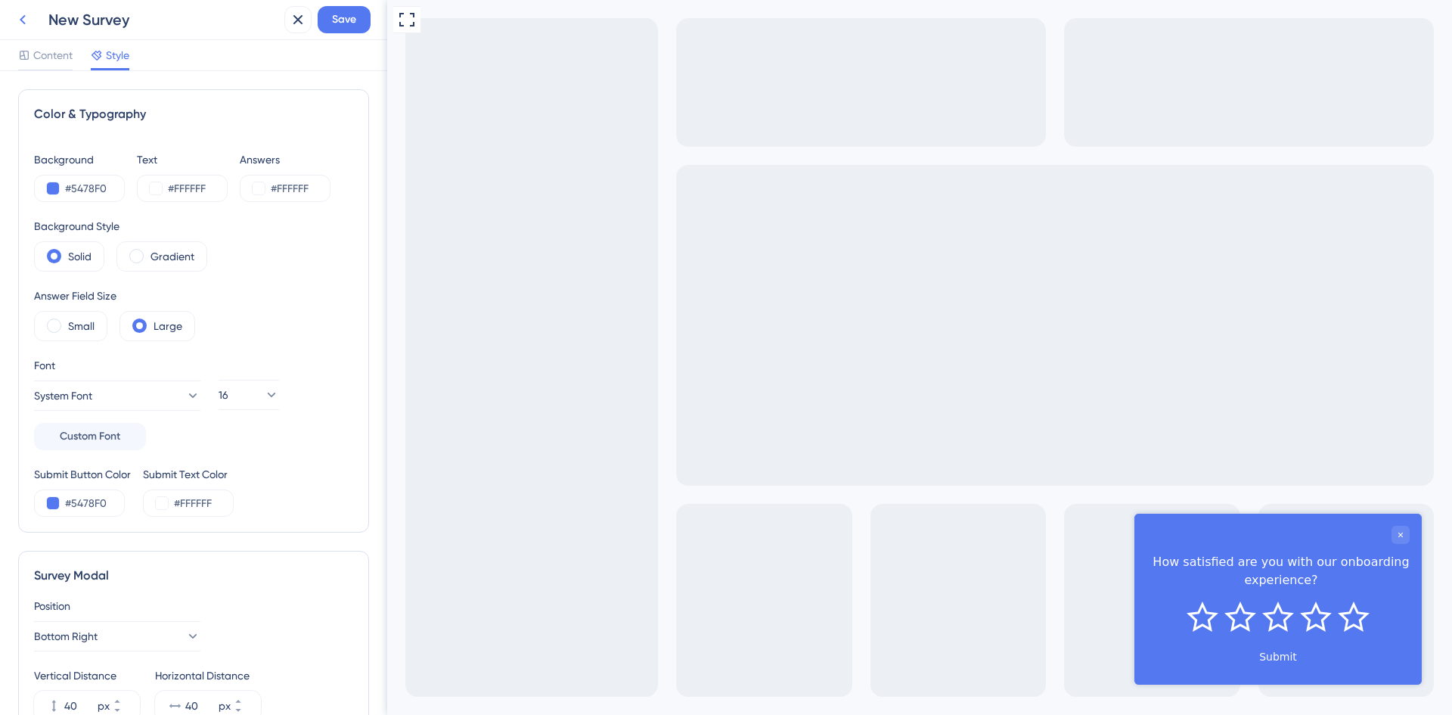
click at [24, 19] on icon at bounding box center [23, 20] width 18 height 18
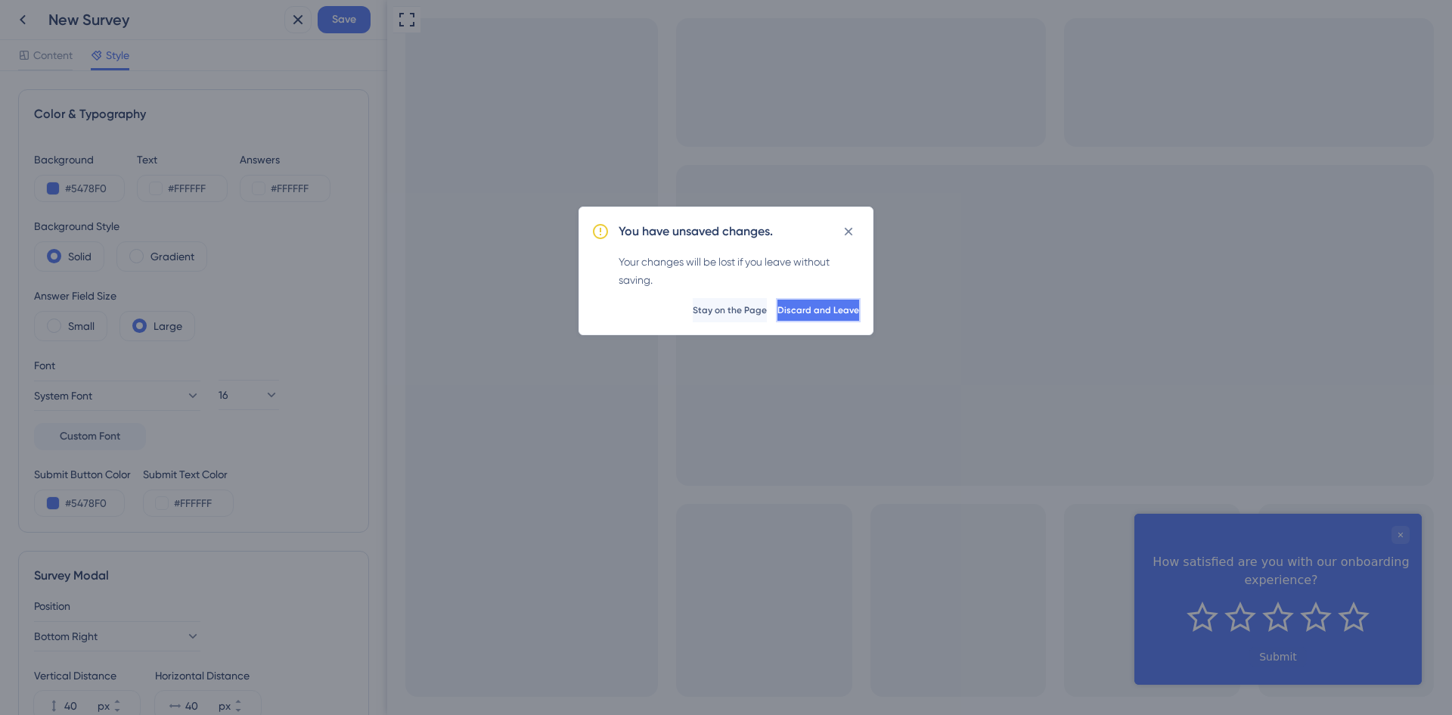
click at [807, 310] on span "Discard and Leave" at bounding box center [819, 310] width 82 height 12
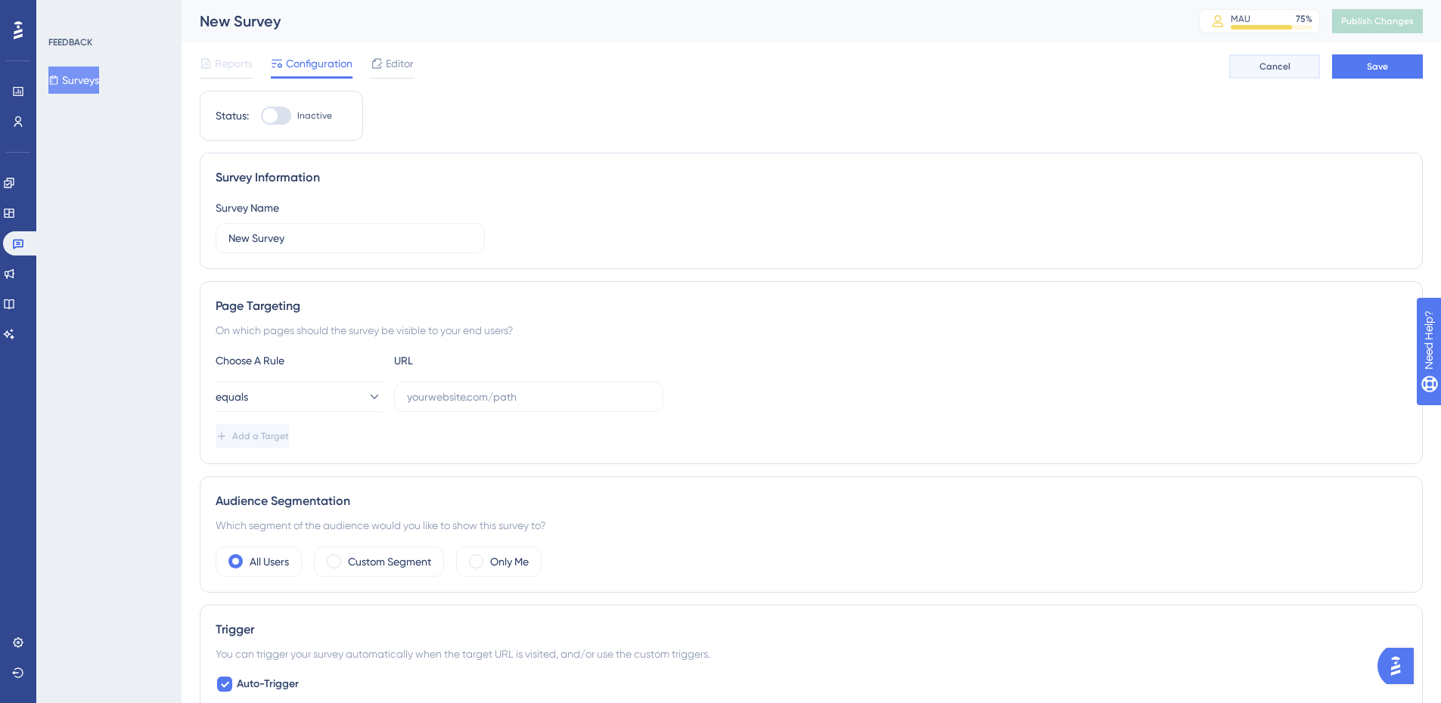
click at [1293, 61] on button "Cancel" at bounding box center [1274, 66] width 91 height 24
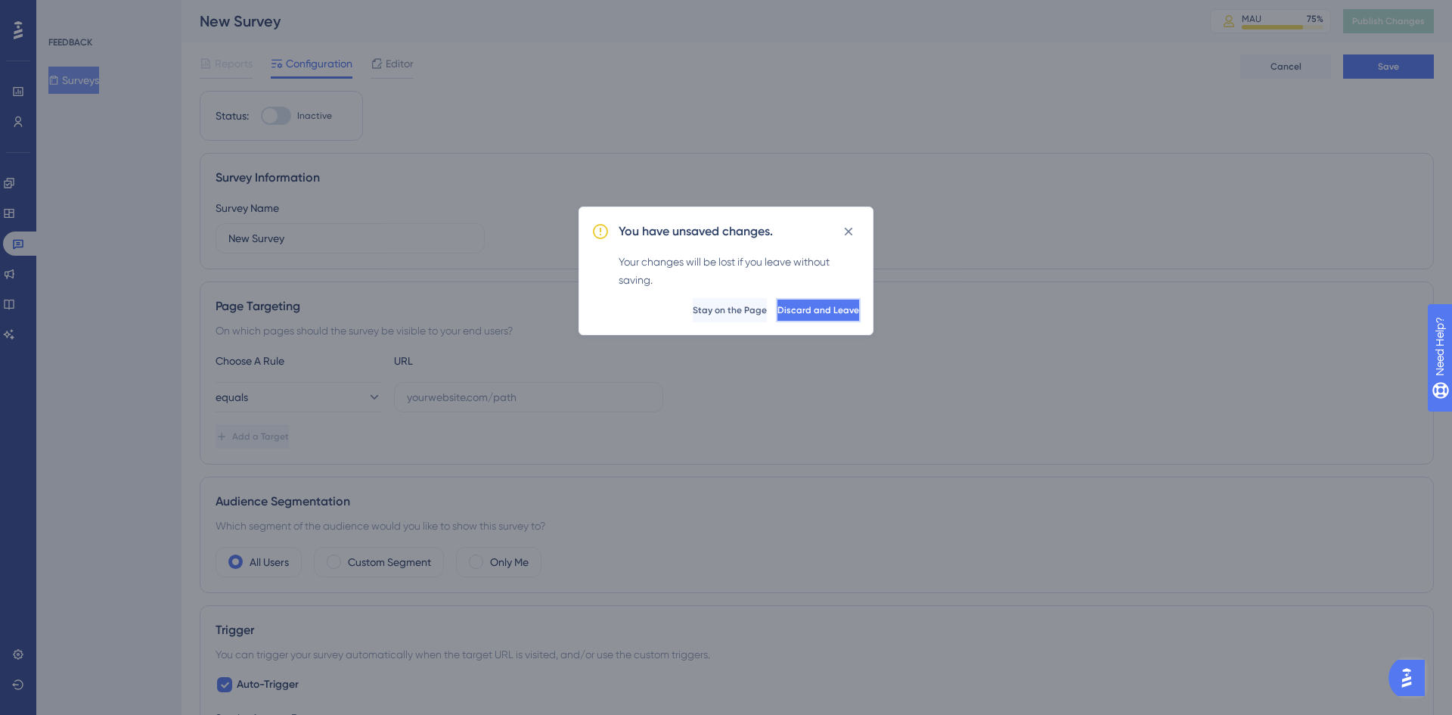
click at [782, 307] on span "Discard and Leave" at bounding box center [819, 310] width 82 height 12
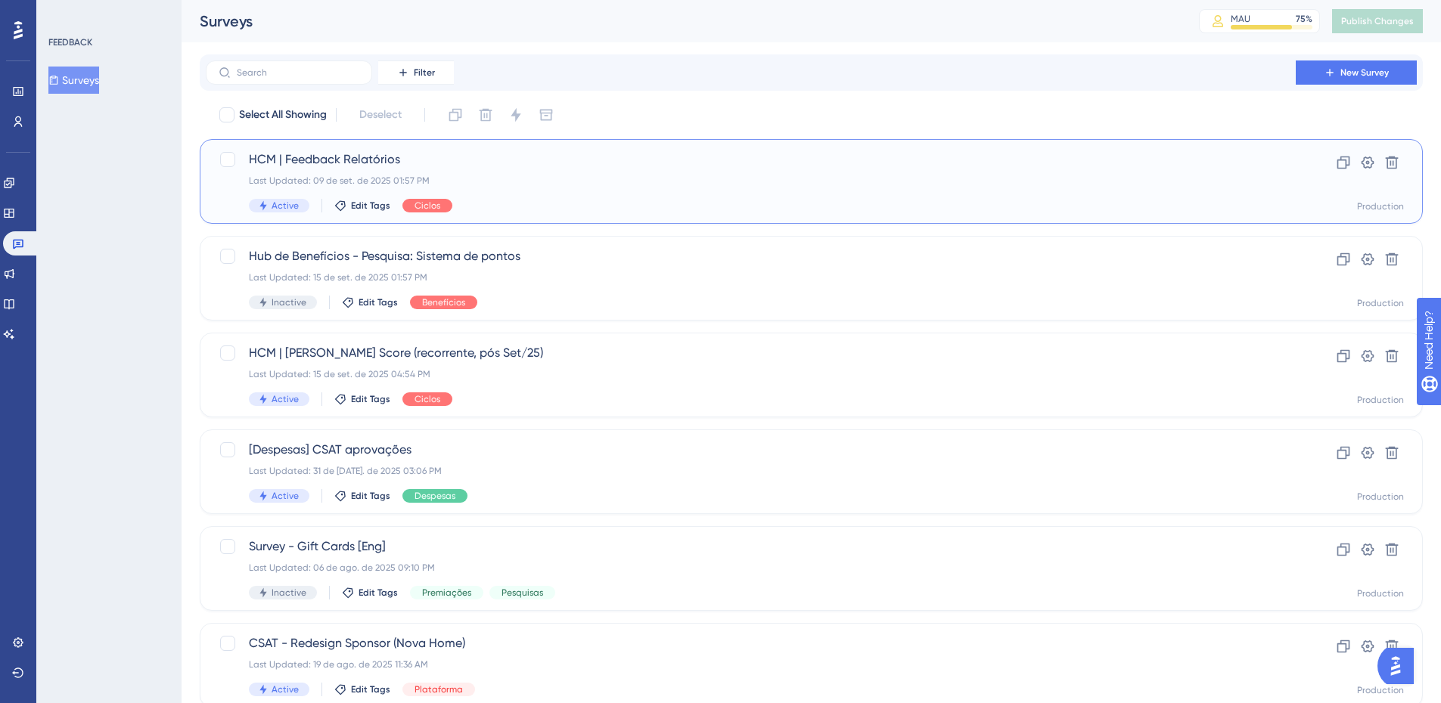
click at [347, 160] on span "HCM | Feedback Relatórios" at bounding box center [751, 160] width 1004 height 18
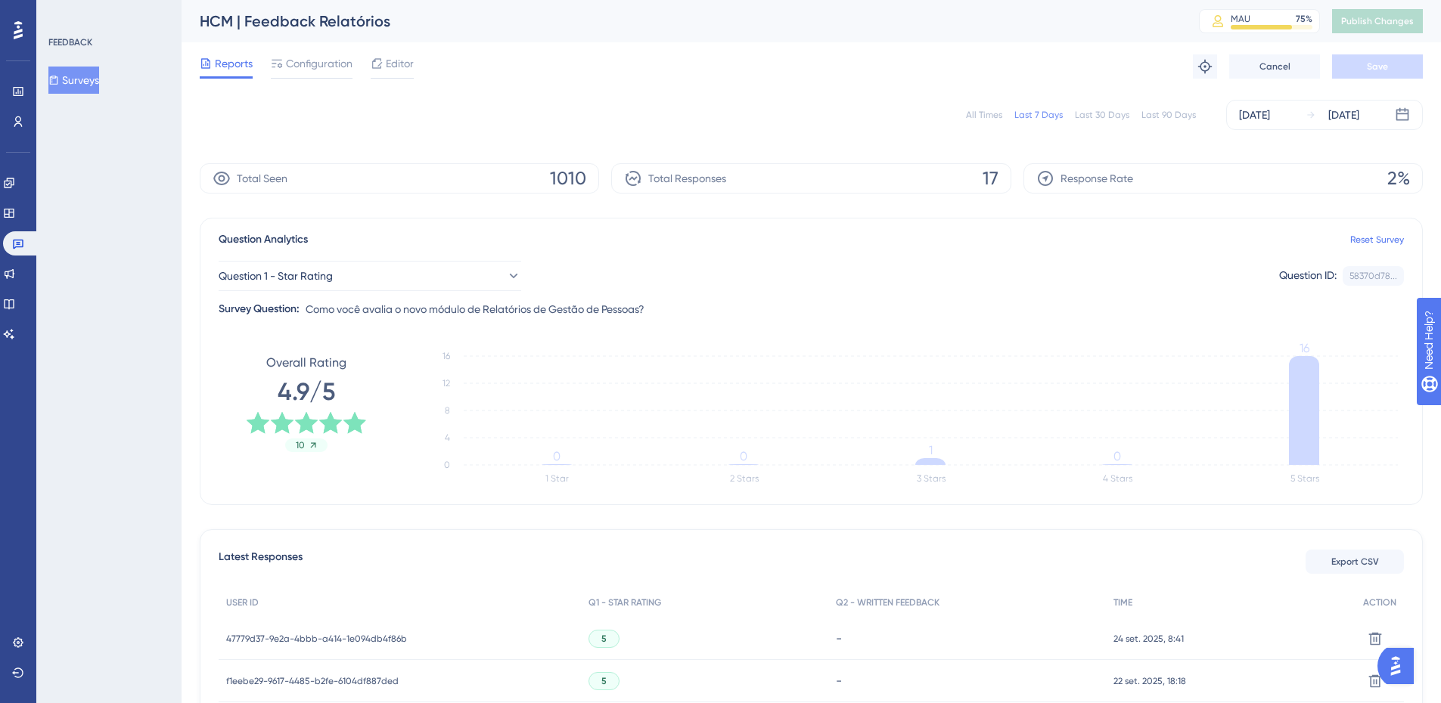
click at [1401, 667] on img "Open AI Assistant Launcher" at bounding box center [1395, 666] width 27 height 27
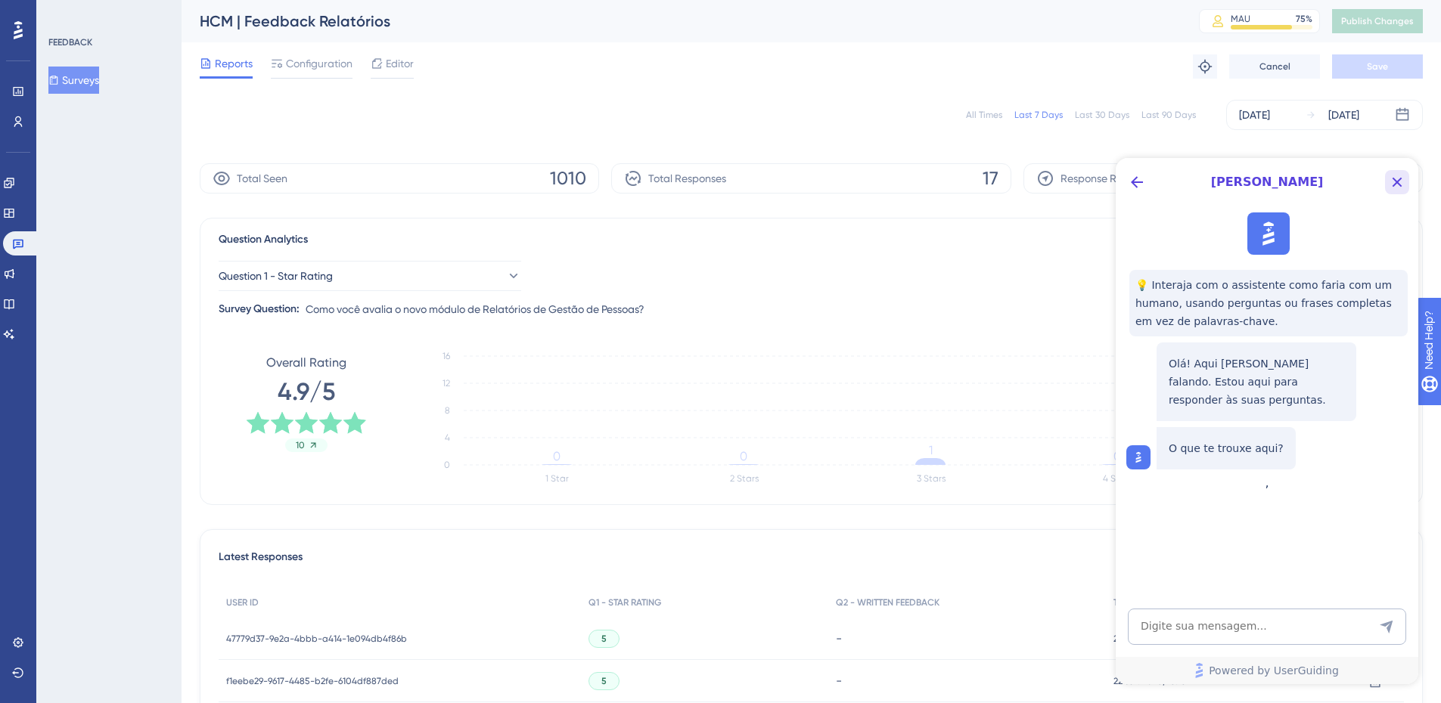
click at [1399, 184] on icon "Close Button" at bounding box center [1398, 183] width 10 height 10
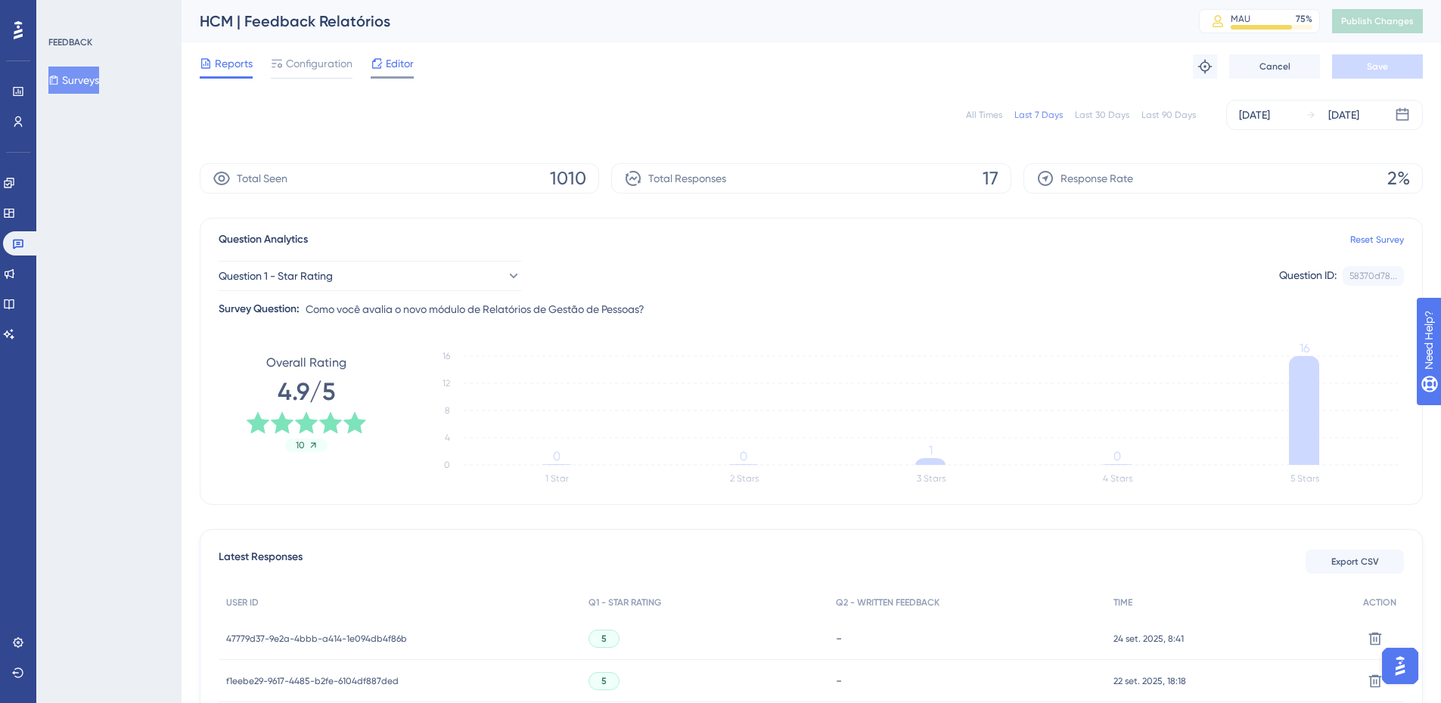
click at [409, 64] on span "Editor" at bounding box center [400, 63] width 28 height 18
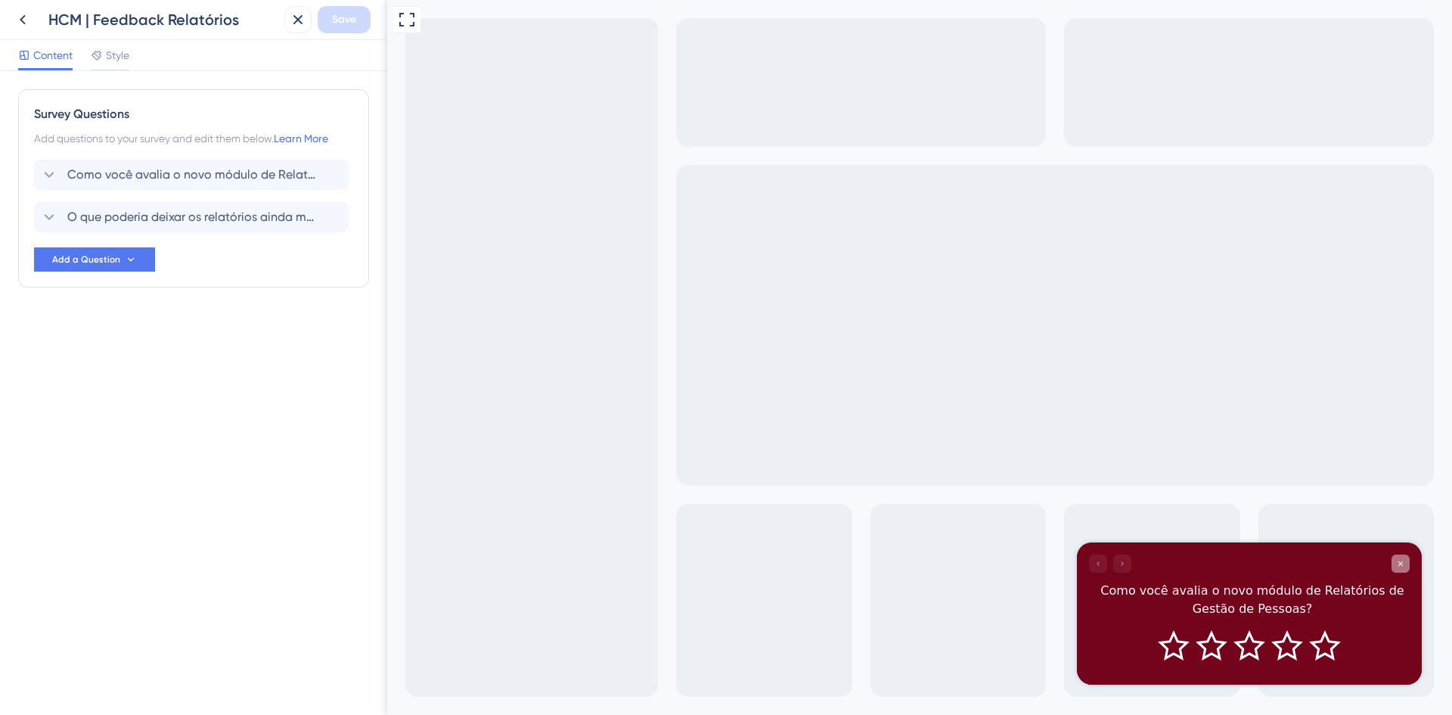
click at [1400, 561] on icon "Close survey" at bounding box center [1400, 563] width 9 height 9
click at [1405, 560] on icon "Close survey" at bounding box center [1400, 563] width 9 height 9
click at [1400, 565] on icon "Close survey" at bounding box center [1400, 563] width 9 height 9
click at [26, 20] on icon at bounding box center [23, 20] width 18 height 18
click at [299, 19] on icon at bounding box center [298, 20] width 10 height 10
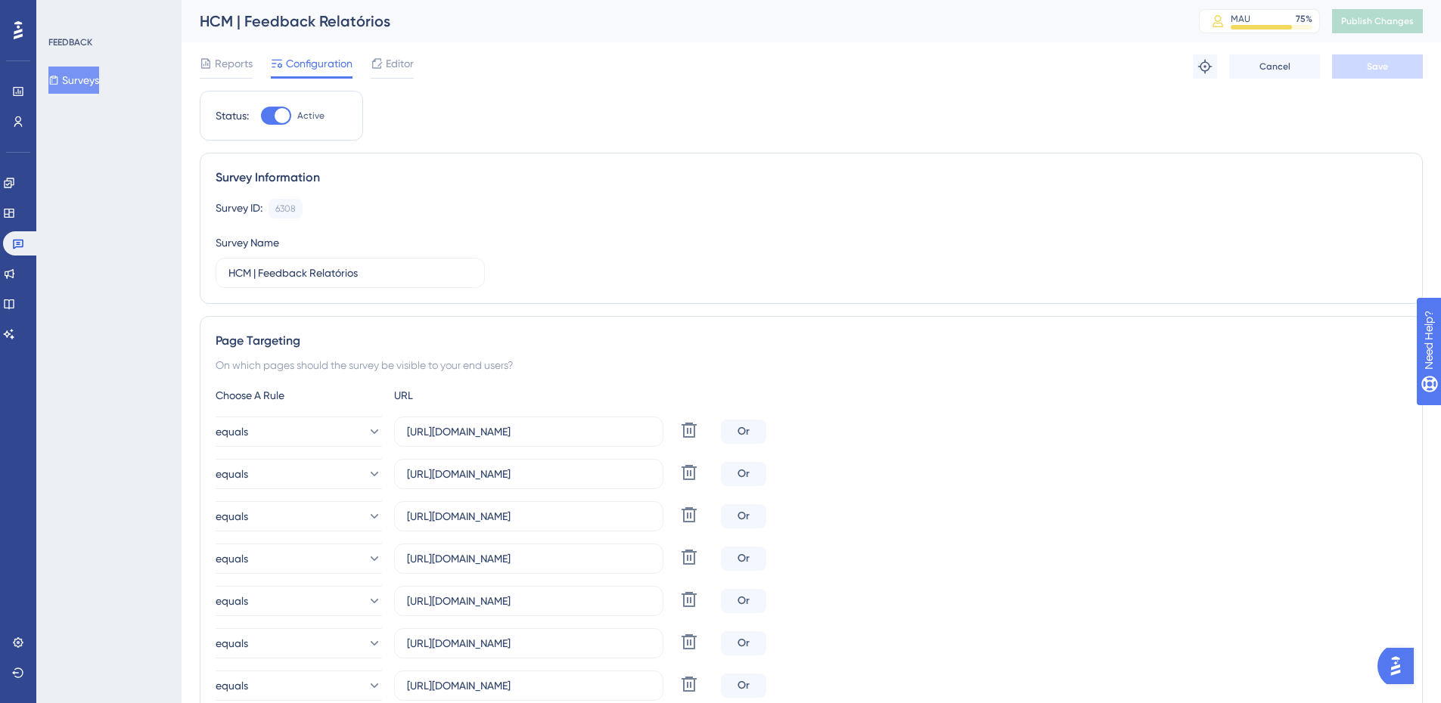
click at [73, 74] on button "Surveys" at bounding box center [73, 80] width 51 height 27
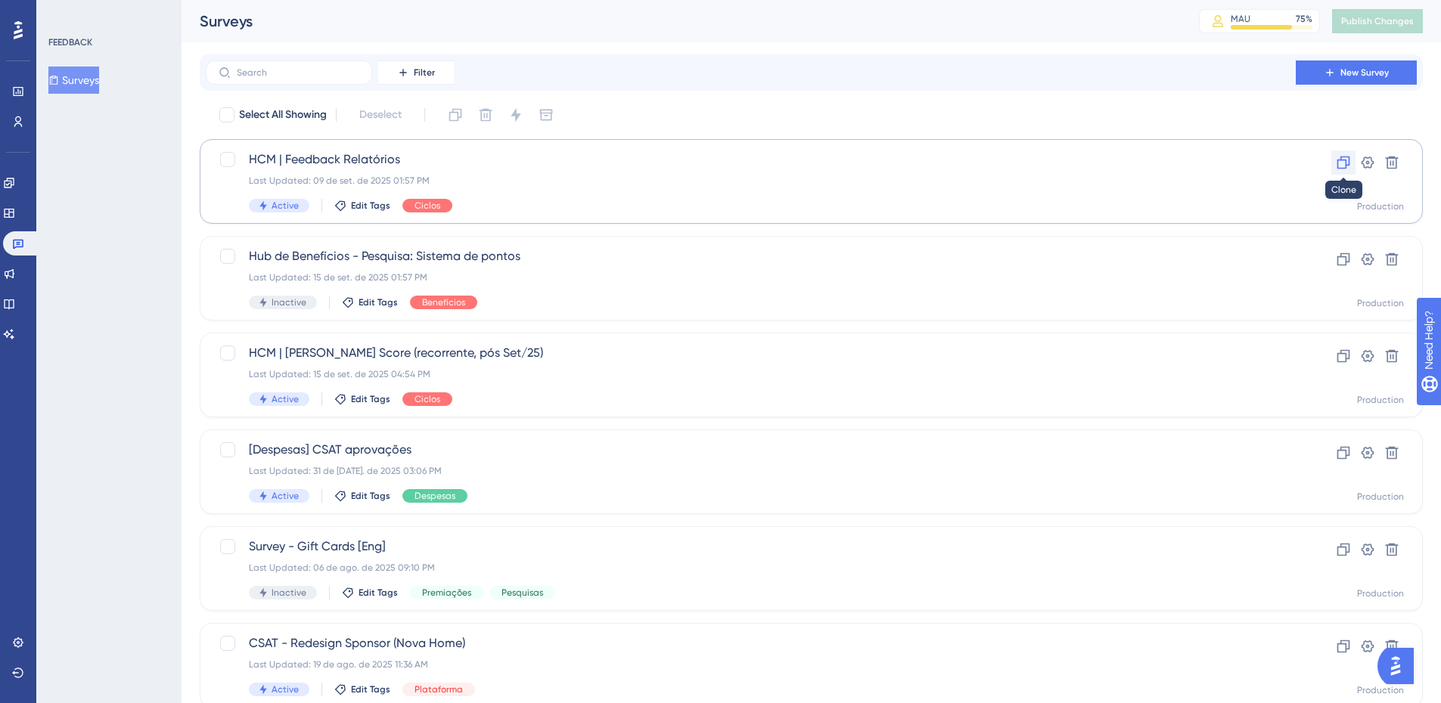
click at [1342, 163] on icon at bounding box center [1343, 162] width 15 height 15
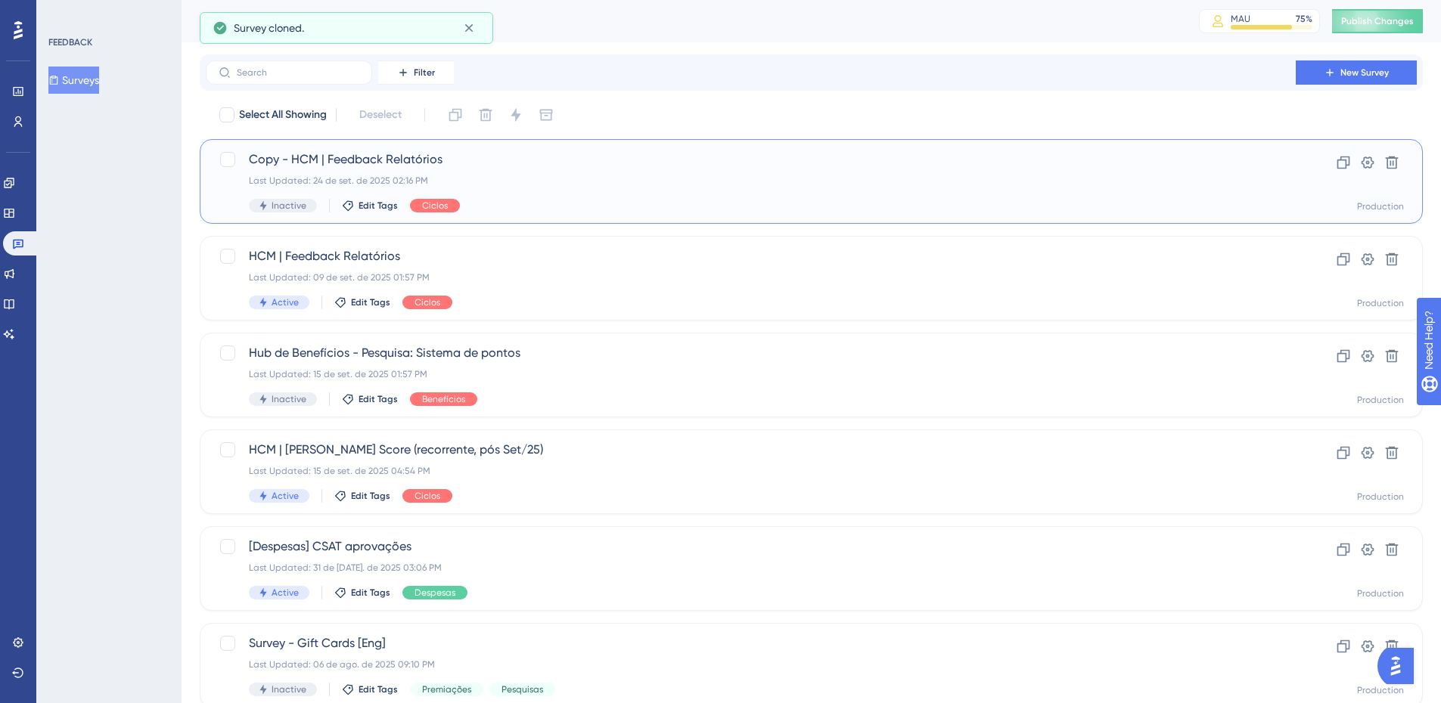
click at [365, 157] on span "Copy - HCM | Feedback Relatórios" at bounding box center [751, 160] width 1004 height 18
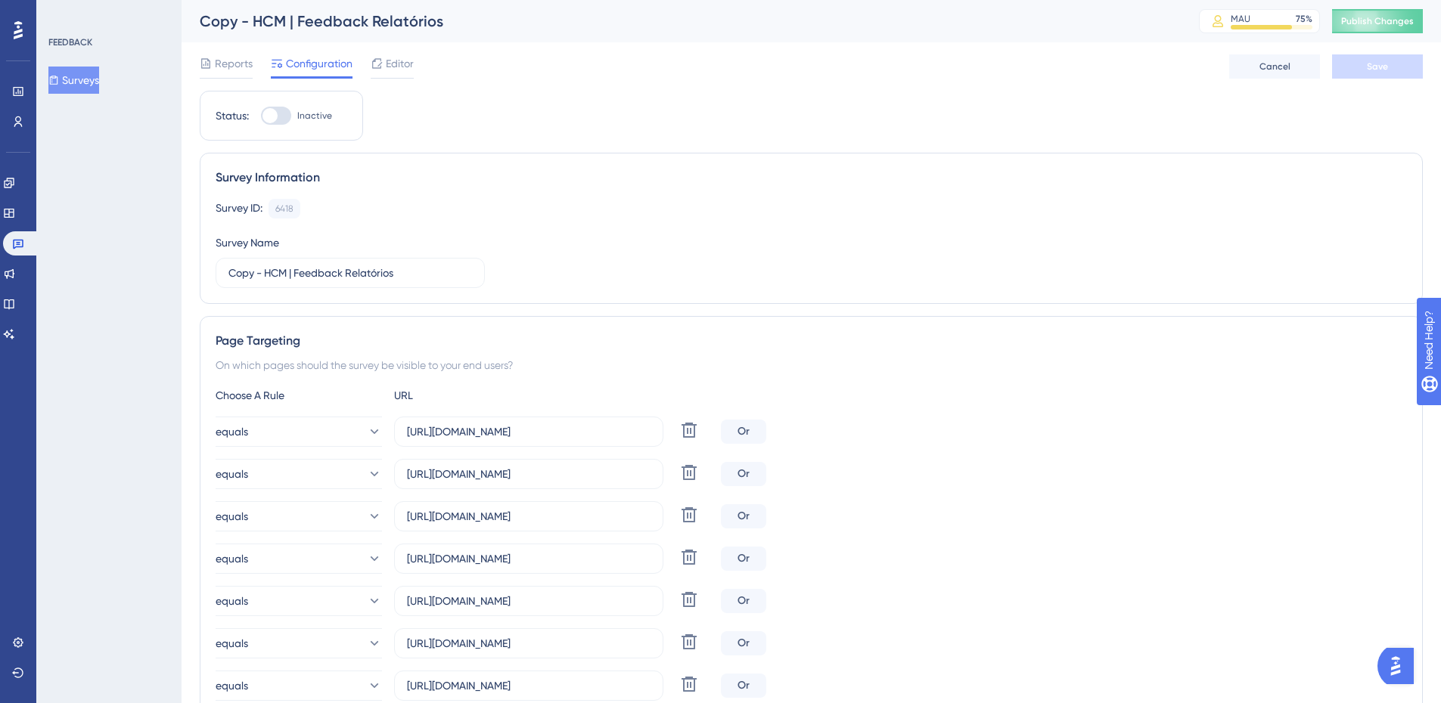
click at [470, 31] on div "Copy - HCM | Feedback Relatórios" at bounding box center [680, 21] width 961 height 21
click at [250, 21] on div "Copy - HCM | Feedback Relatórios" at bounding box center [680, 21] width 961 height 21
click at [254, 22] on div "Copy - HCM | Feedback Relatórios" at bounding box center [680, 21] width 961 height 21
click at [267, 271] on input "Copy - HCM | Feedback Relatórios" at bounding box center [350, 273] width 244 height 17
click at [413, 280] on input "HCM | Feedback Relatórios" at bounding box center [350, 273] width 244 height 17
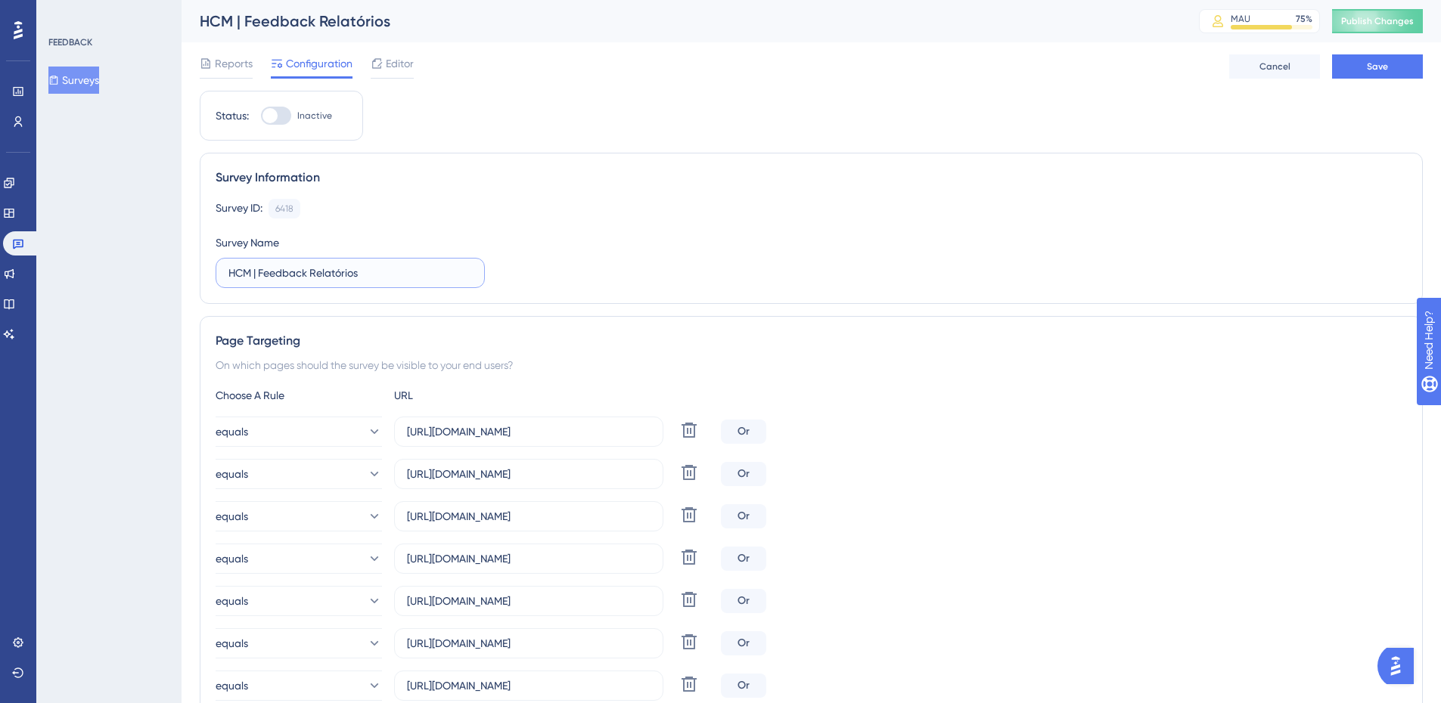
drag, startPoint x: 413, startPoint y: 280, endPoint x: 260, endPoint y: 272, distance: 153.0
click at [260, 272] on input "HCM | Feedback Relatórios" at bounding box center [350, 273] width 244 height 17
type input "HCM | CSAT free trial"
click at [910, 368] on div "On which pages should the survey be visible to your end users?" at bounding box center [811, 365] width 1191 height 18
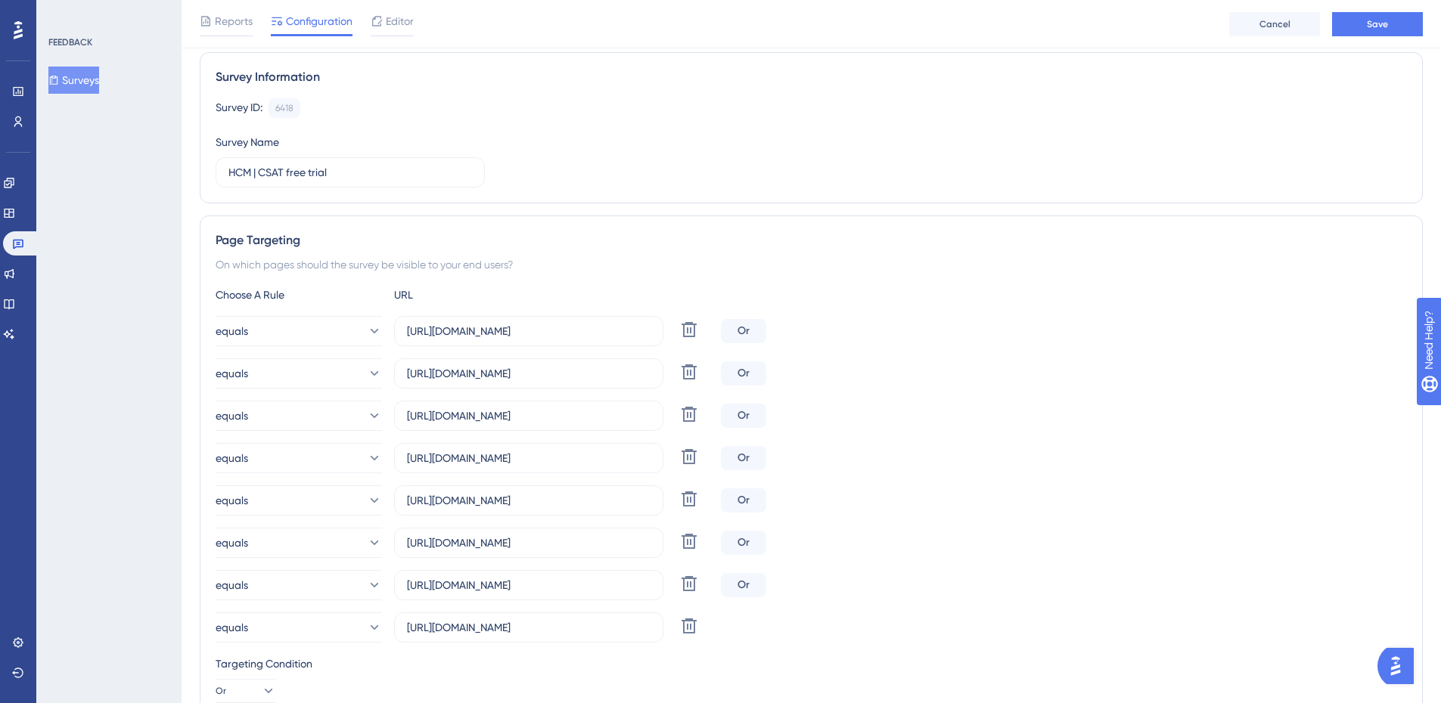
scroll to position [151, 0]
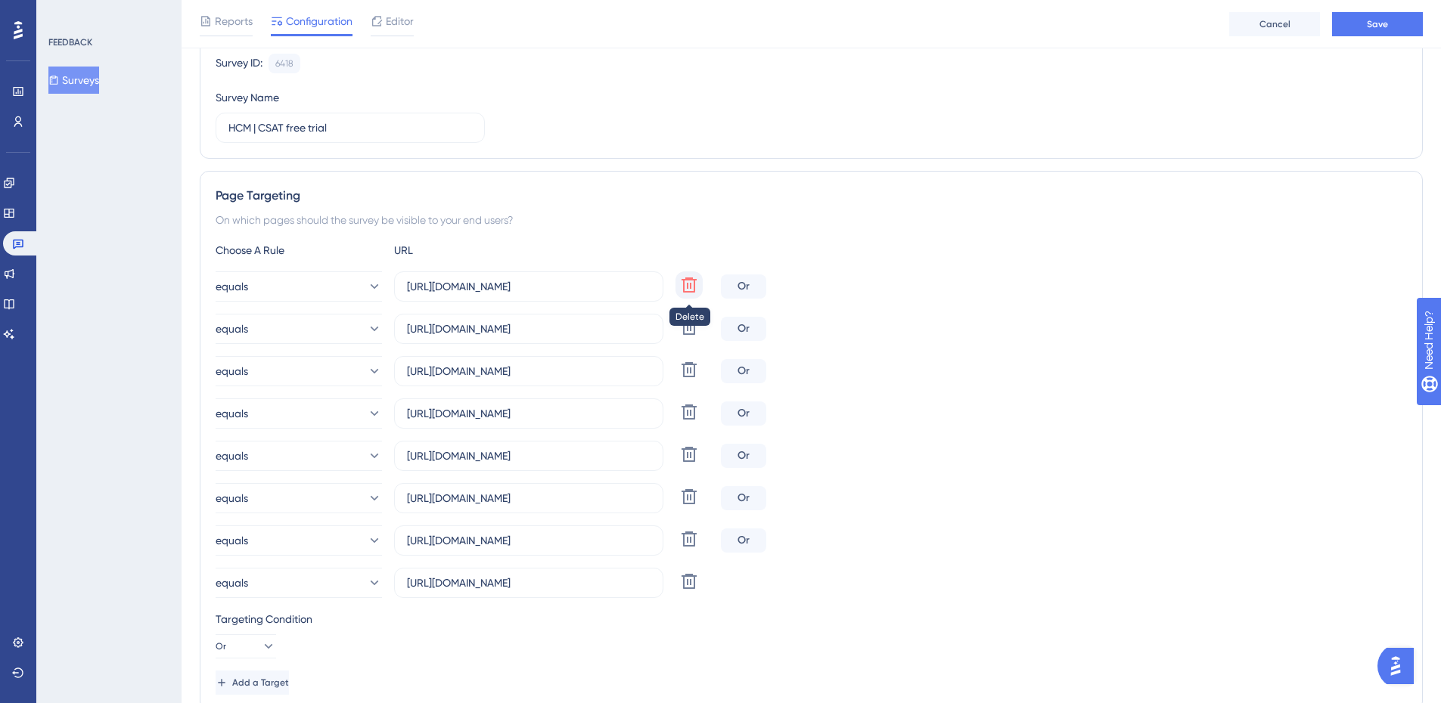
click at [689, 284] on icon at bounding box center [689, 285] width 18 height 18
type input "https://empresa.caju.com.br/classic/#/reports/peoples/indicators"
type input "https://empresa.caju.com.br/classic/#/reports/peoples/salaries"
type input "https://empresa.caju.com.br/classic/?date_1=%7B%22startDate%22%3A%222025-01-01T…"
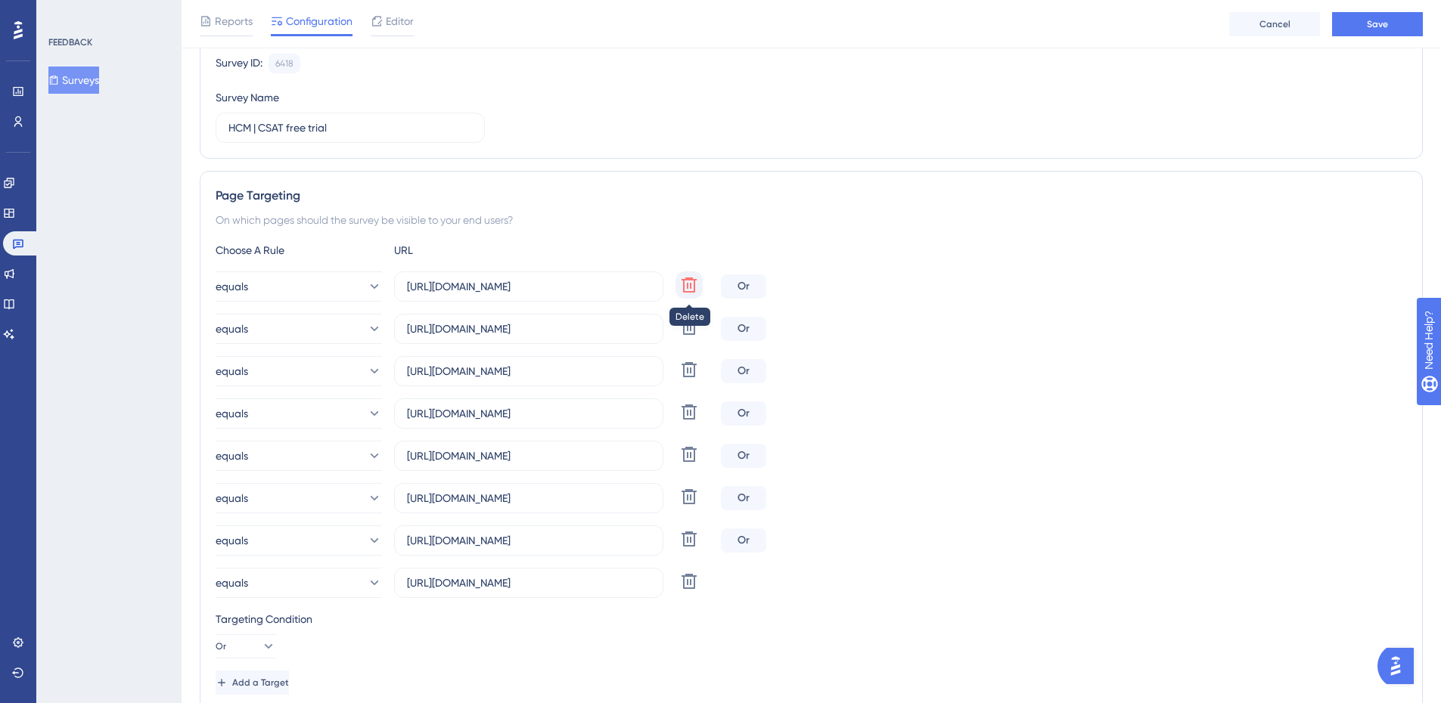
type input "https://empresa.caju.com.br/classic/?date_1=%7B%22startDate%22%3A%222025-01-01T…"
click at [689, 284] on icon at bounding box center [689, 285] width 18 height 18
type input "https://empresa.caju.com.br/classic/#/reports/peoples/salaries"
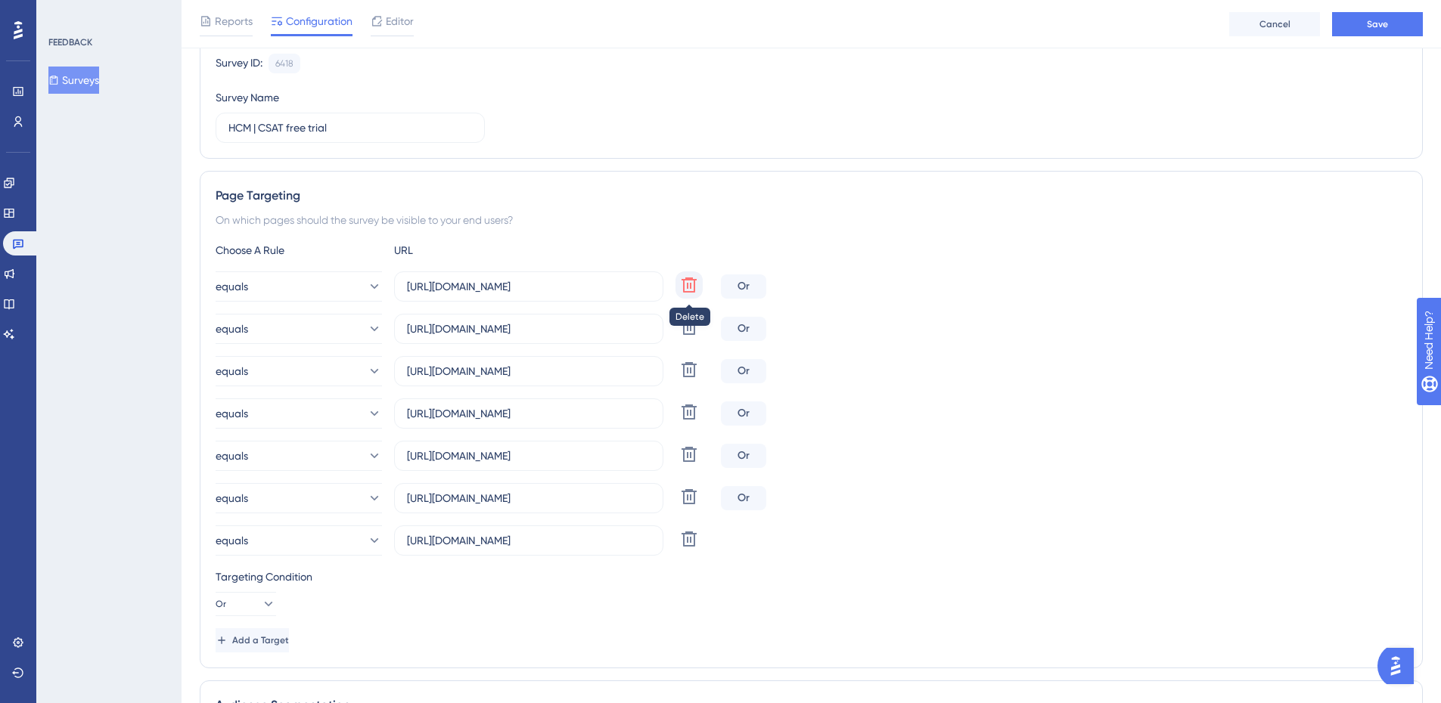
type input "https://empresa.caju.com.br/classic/?date_1=%7B%22startDate%22%3A%222025-01-01T…"
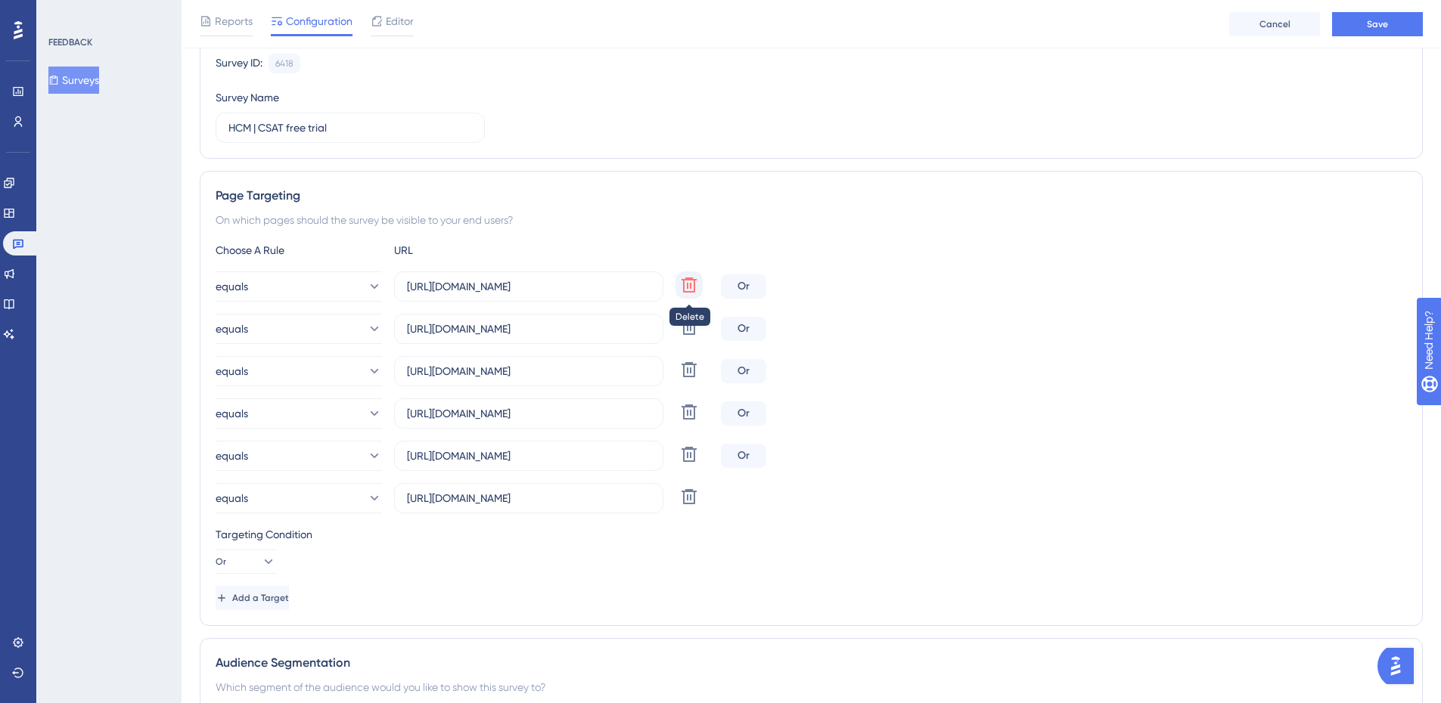
click at [689, 284] on icon at bounding box center [689, 285] width 18 height 18
type input "https://empresa.caju.com.br/classic/?date_1=%7B%22startDate%22%3A%222025-01-01T…"
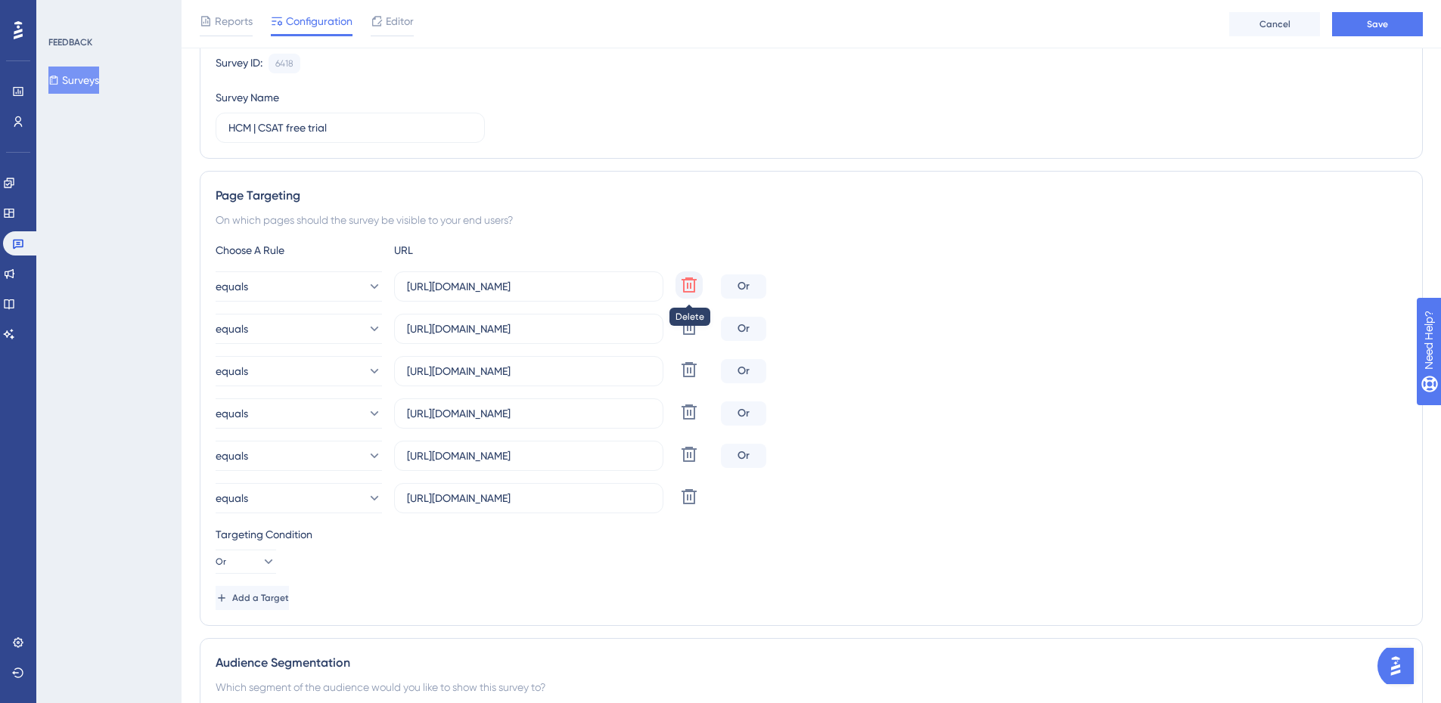
type input "https://empresa.caju.com.br/classic/?date_1=%7B%22startDate%22%3A%222025-01-01T…"
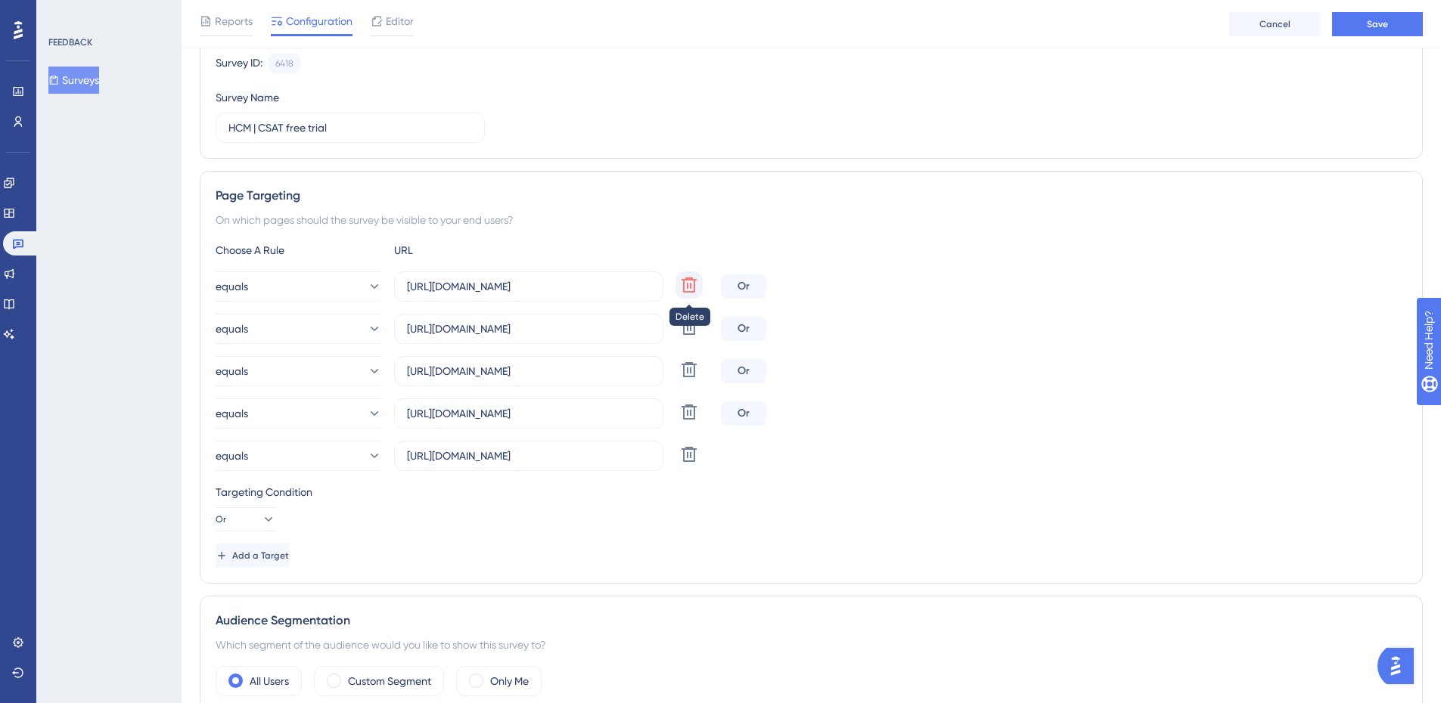
click at [689, 284] on icon at bounding box center [689, 285] width 18 height 18
type input "https://empresa.caju.com.br/classic/?date_1=%7B%22startDate%22%3A%222025-01-01T…"
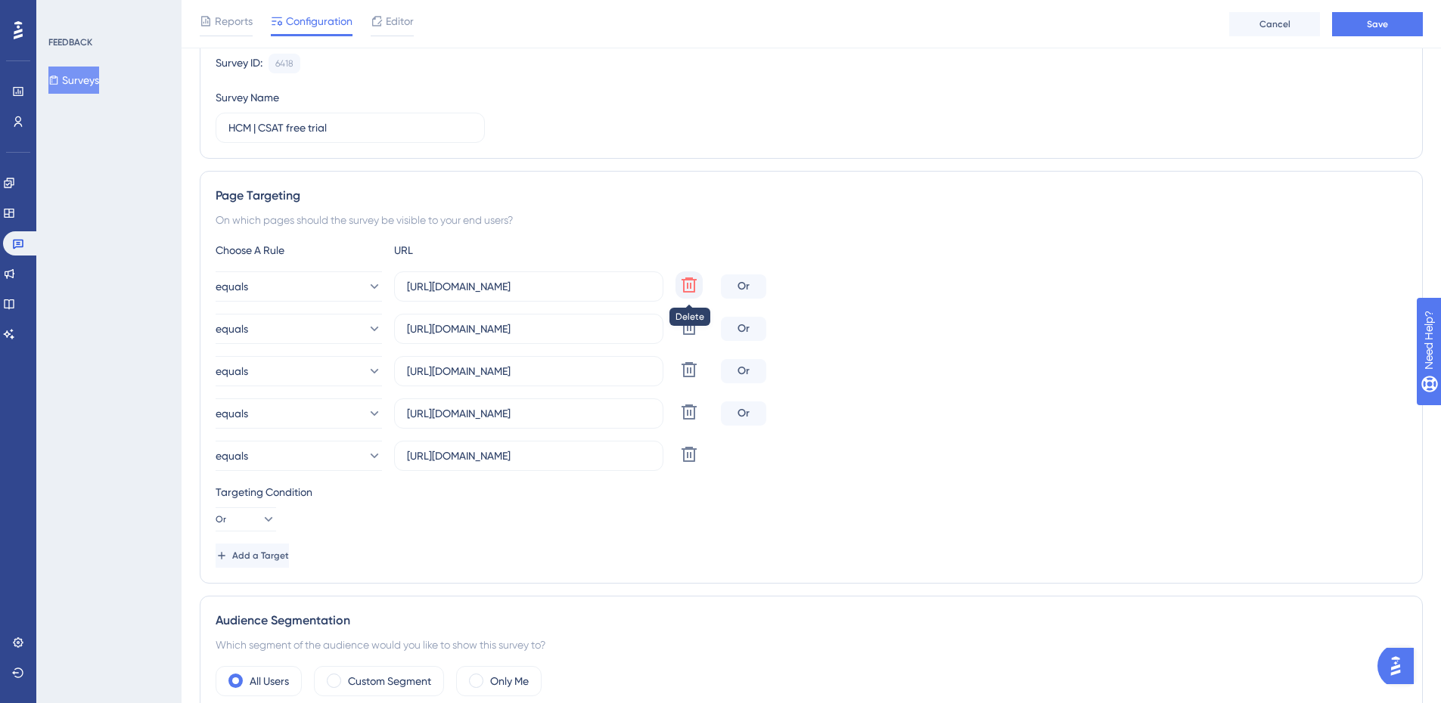
type input "https://empresa.caju.com.br/classic/?date_1=%7B%22startDate%22%3A%222025-01-01T…"
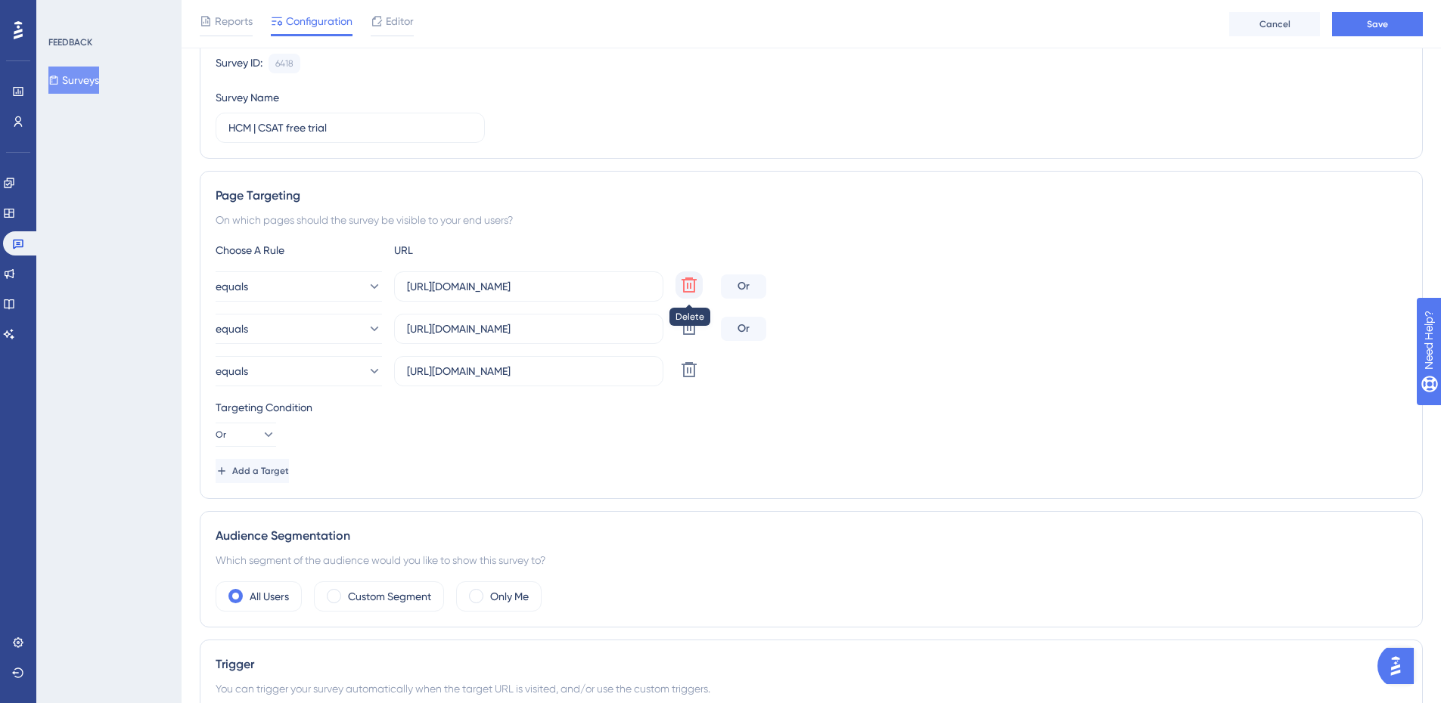
click at [689, 284] on icon at bounding box center [689, 285] width 18 height 18
type input "https://empresa.caju.com.br/classic/?date_1=%7B%22startDate%22%3A%222025-01-01T…"
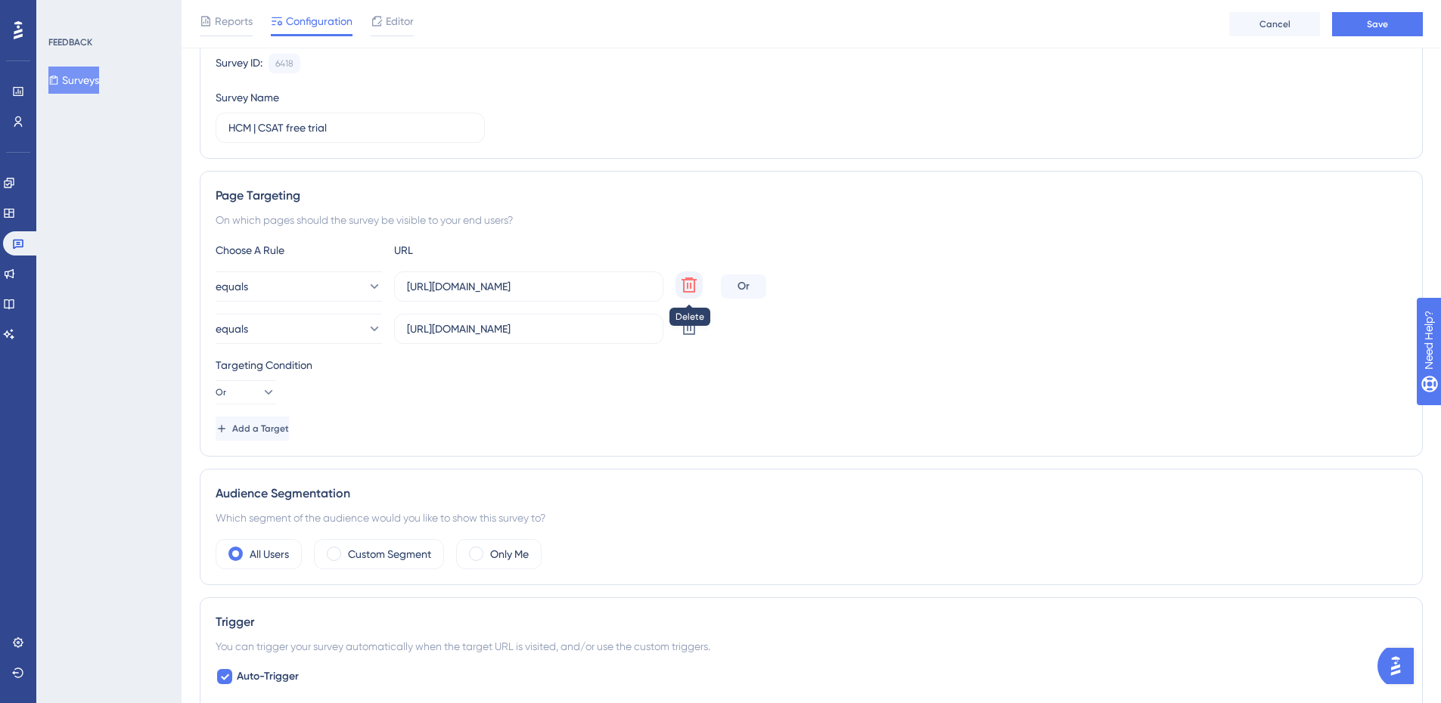
click at [689, 284] on icon at bounding box center [689, 285] width 18 height 18
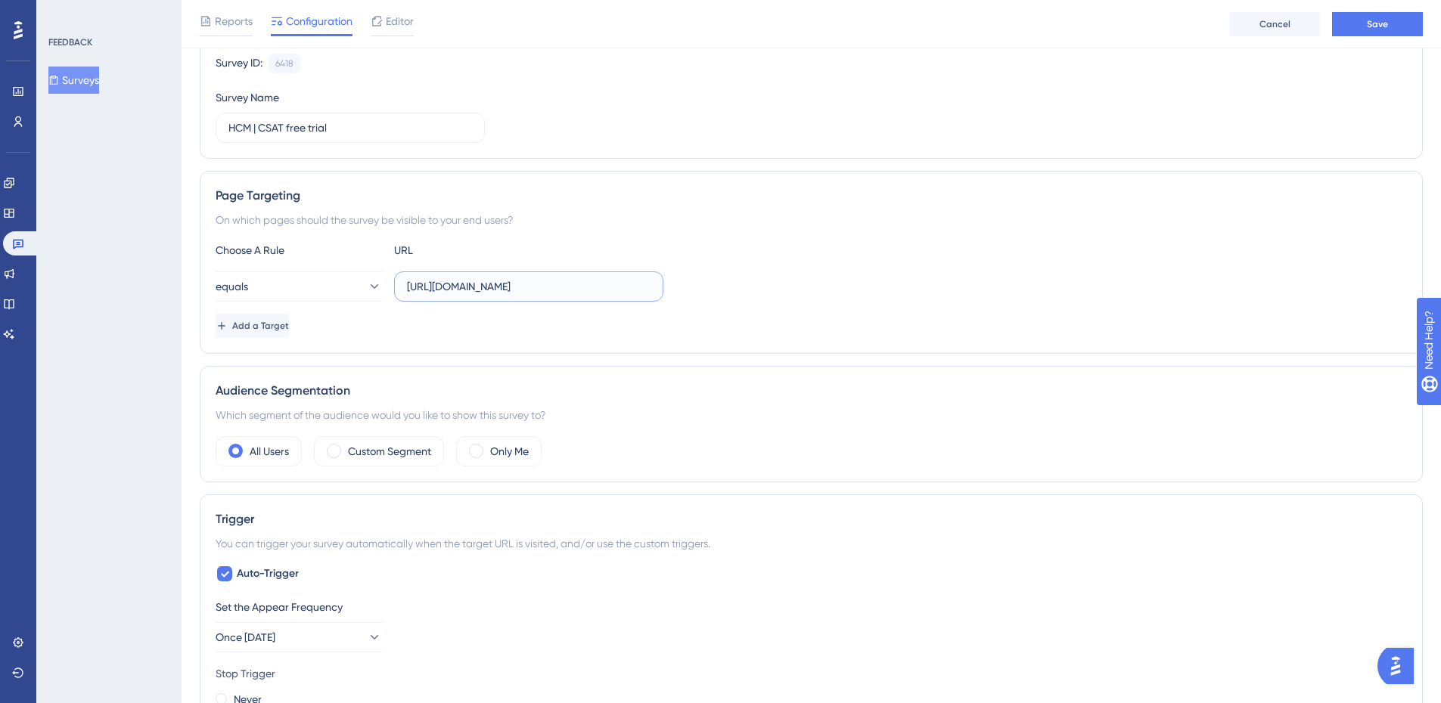
click at [483, 284] on input "https://empresa.caju.com.br/classic/?date_1=%7B%22startDate%22%3A%222025-01-01T…" at bounding box center [529, 286] width 244 height 17
paste input "onboarding/#/dashboard"
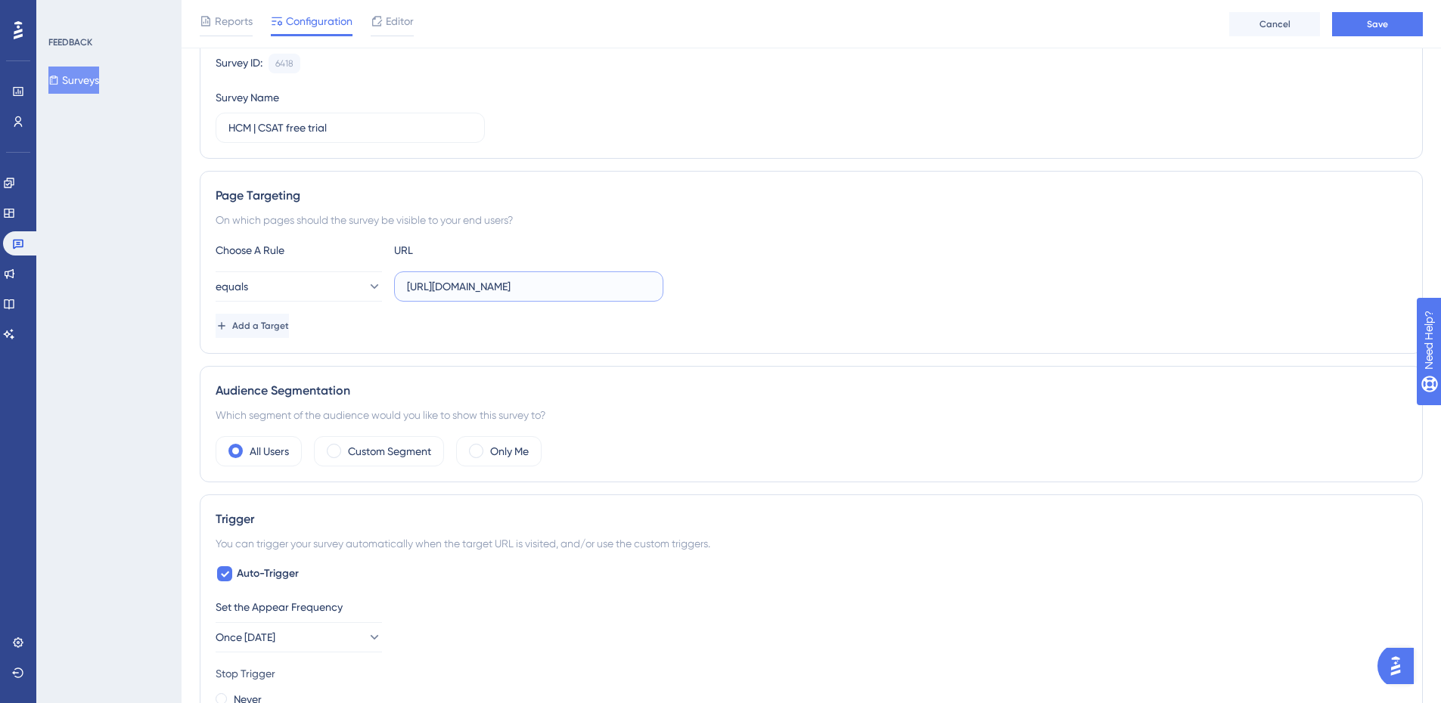
type input "https://empresa.caju.com.br/onboarding/#/dashboard"
click at [834, 266] on div "Choose A Rule URL equals https://empresa.caju.com.br/onboarding/#/dashboard Add…" at bounding box center [811, 289] width 1191 height 97
click at [282, 325] on span "Add a Target" at bounding box center [260, 326] width 57 height 12
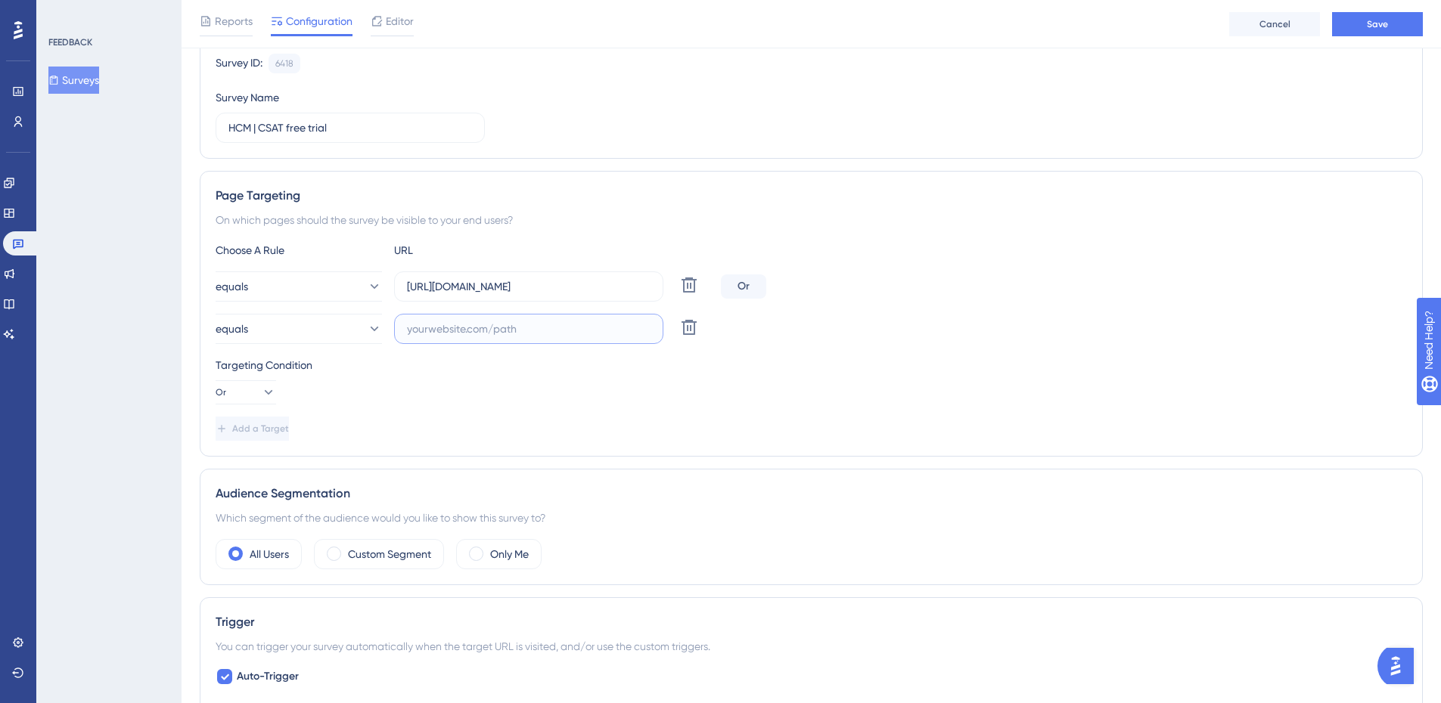
click at [452, 329] on input "text" at bounding box center [529, 329] width 244 height 17
paste input "https://empresa.caju.com.br/onboarding/#/directory/active"
type input "https://empresa.caju.com.br/onboarding/#/directory/active"
click at [633, 371] on div "Targeting Condition" at bounding box center [811, 365] width 1191 height 18
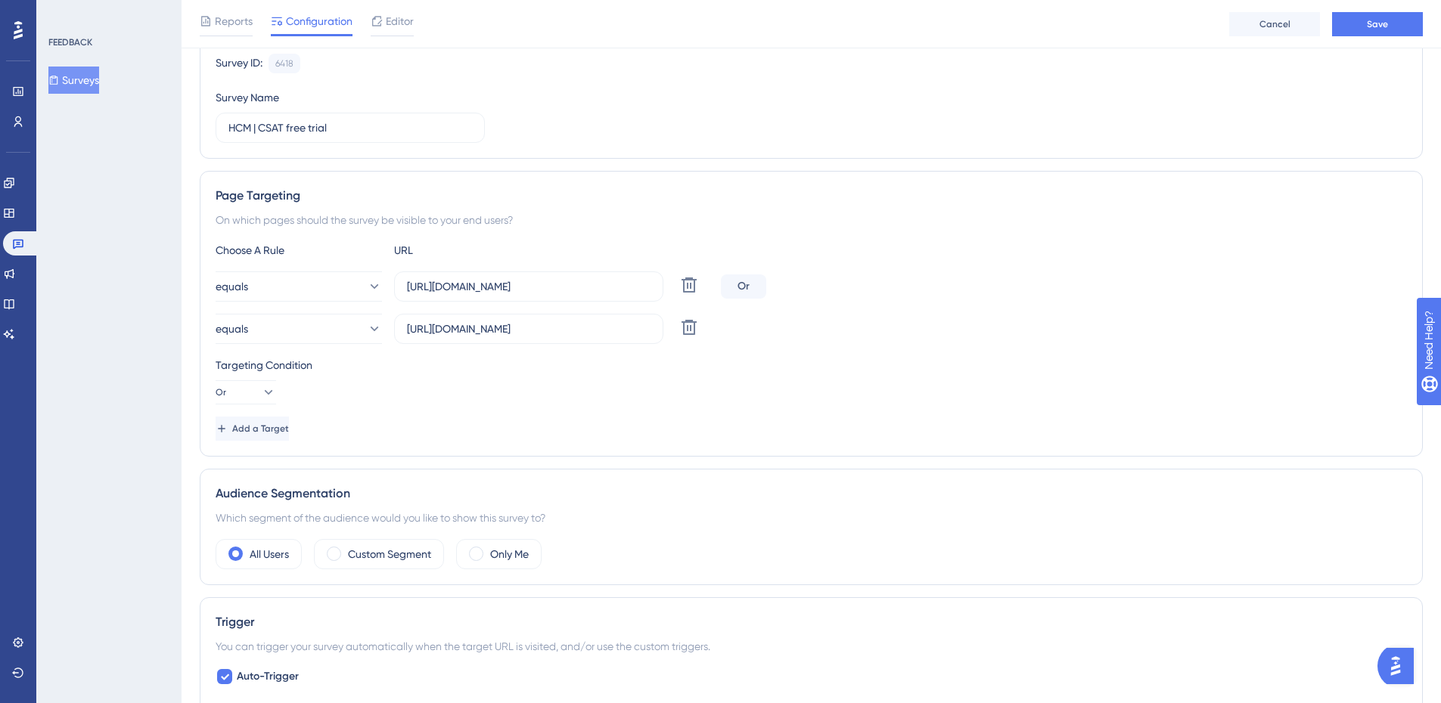
scroll to position [227, 0]
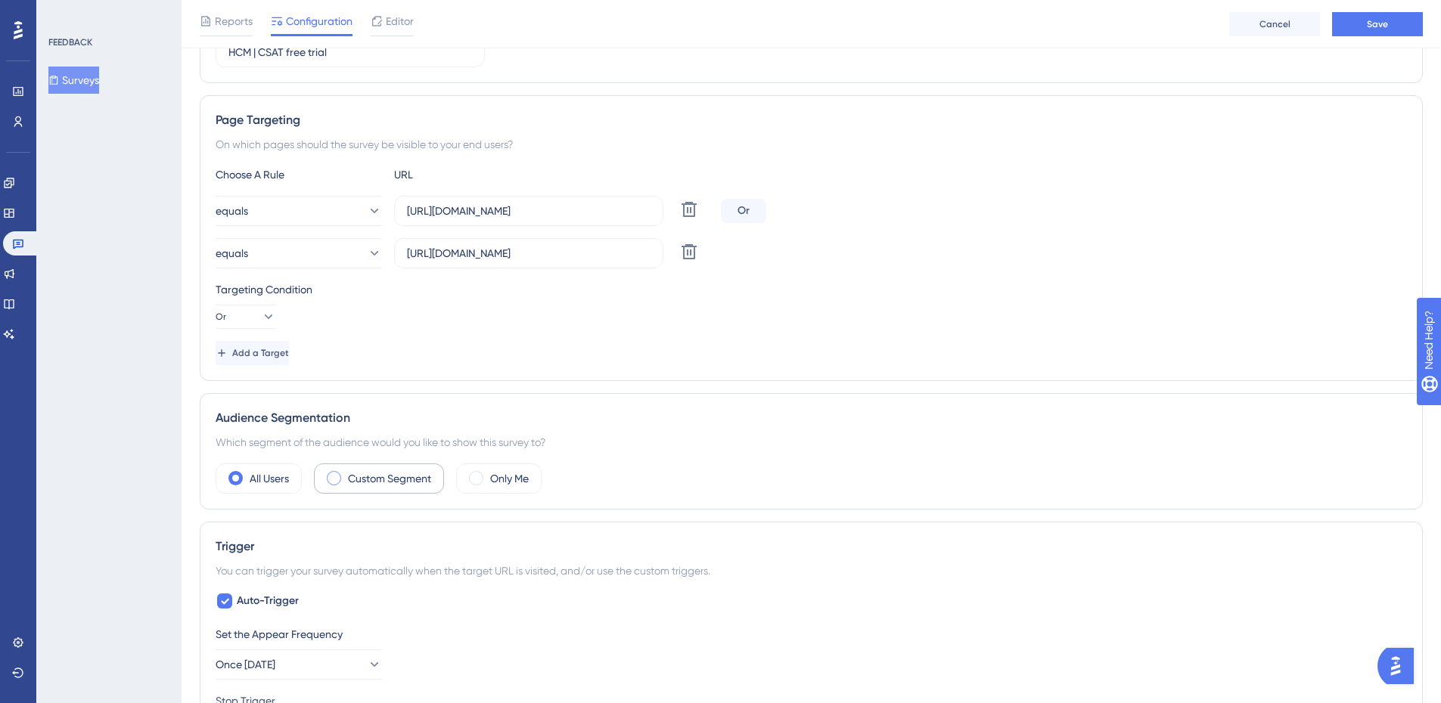
click at [390, 482] on label "Custom Segment" at bounding box center [389, 479] width 83 height 18
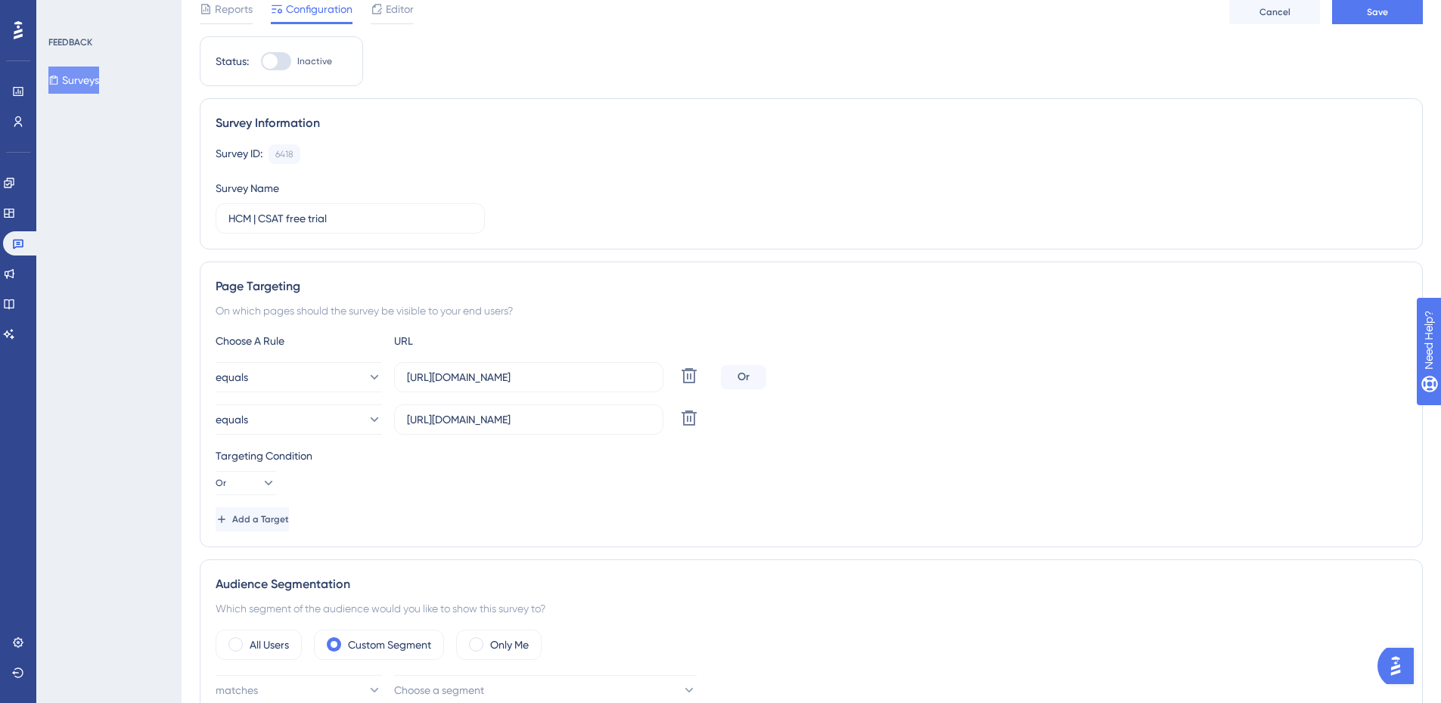
scroll to position [0, 0]
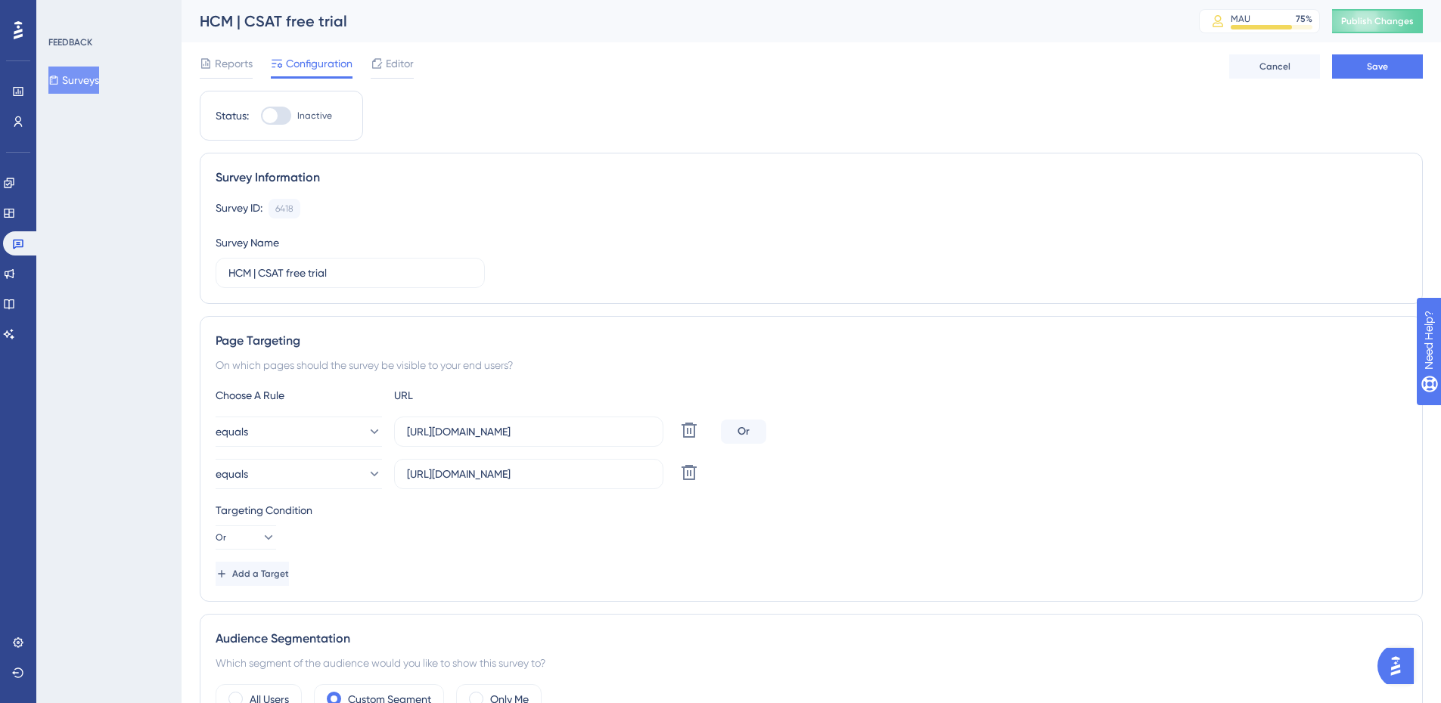
drag, startPoint x: 978, startPoint y: 11, endPoint x: 1035, endPoint y: 385, distance: 377.9
click at [1035, 385] on div "Page Targeting On which pages should the survey be visible to your end users? C…" at bounding box center [811, 459] width 1223 height 286
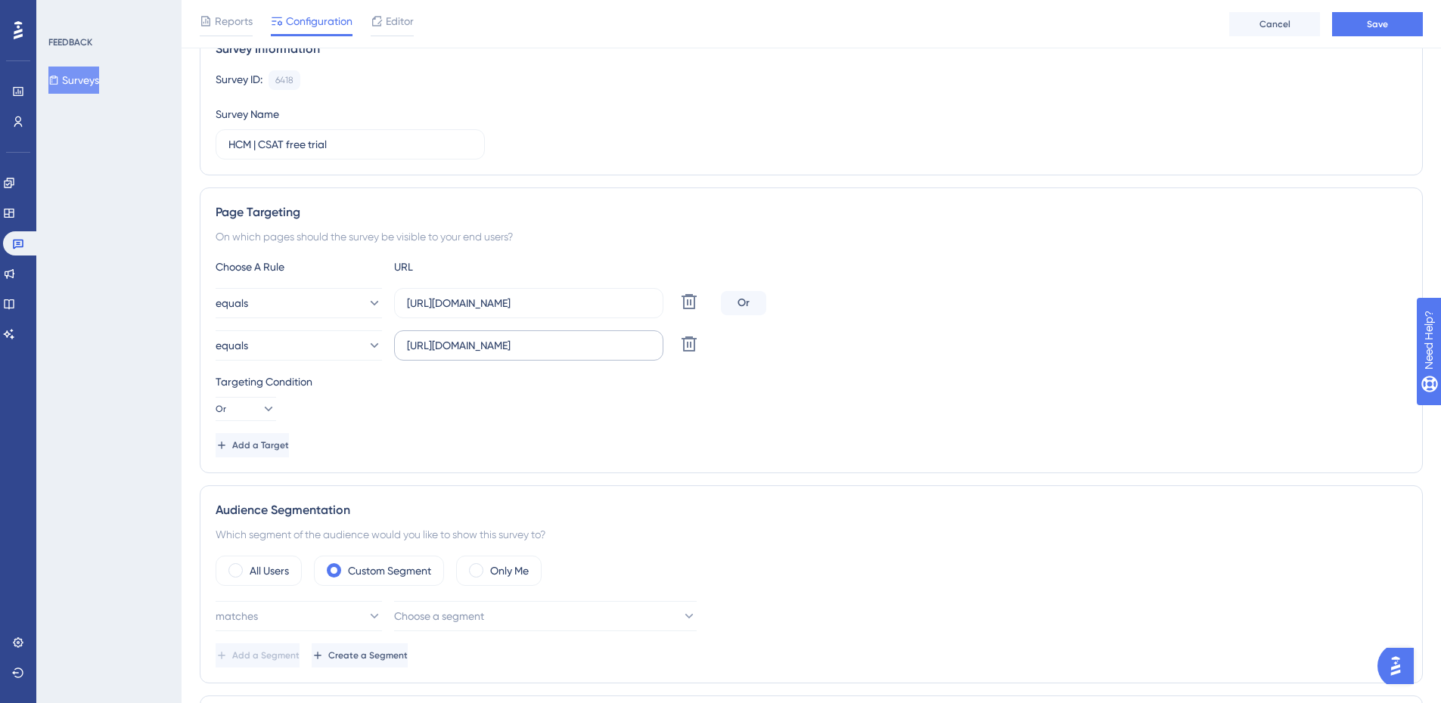
scroll to position [151, 0]
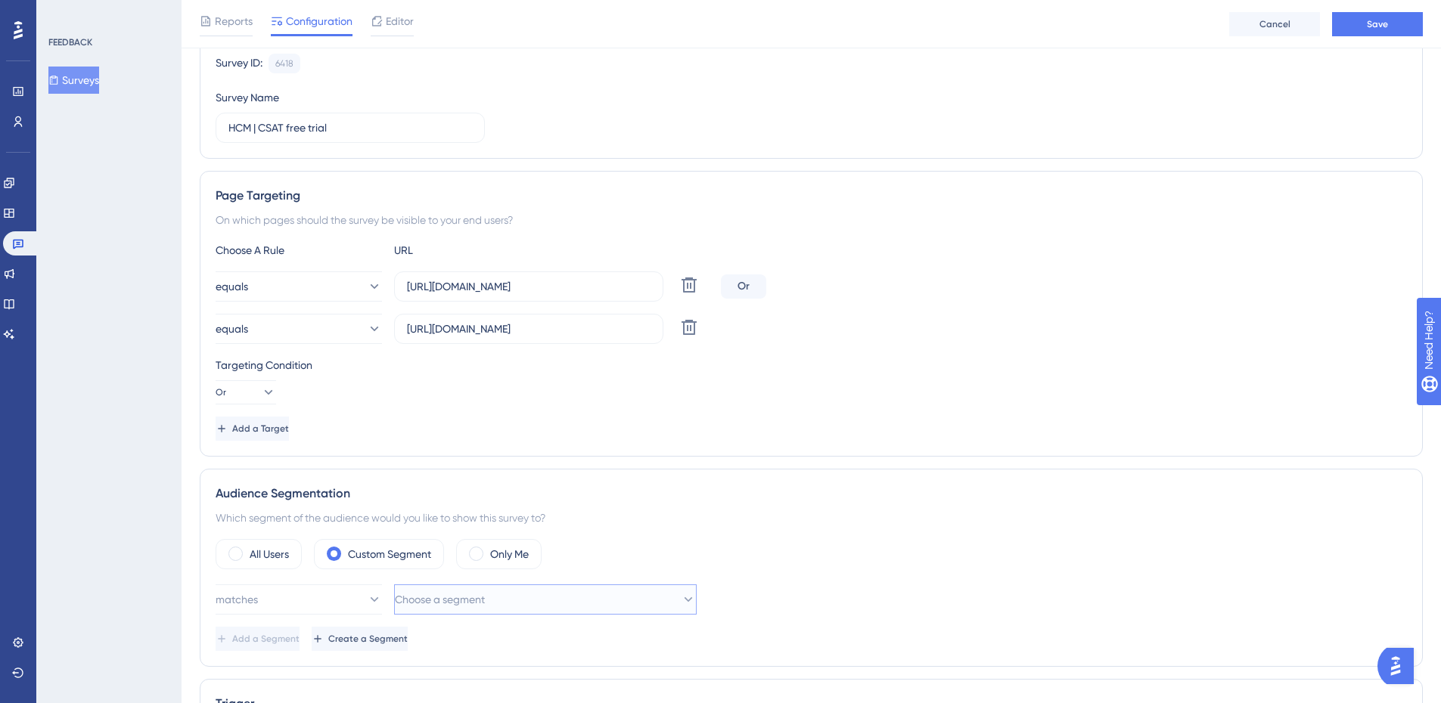
click at [485, 603] on span "Choose a segment" at bounding box center [440, 600] width 90 height 18
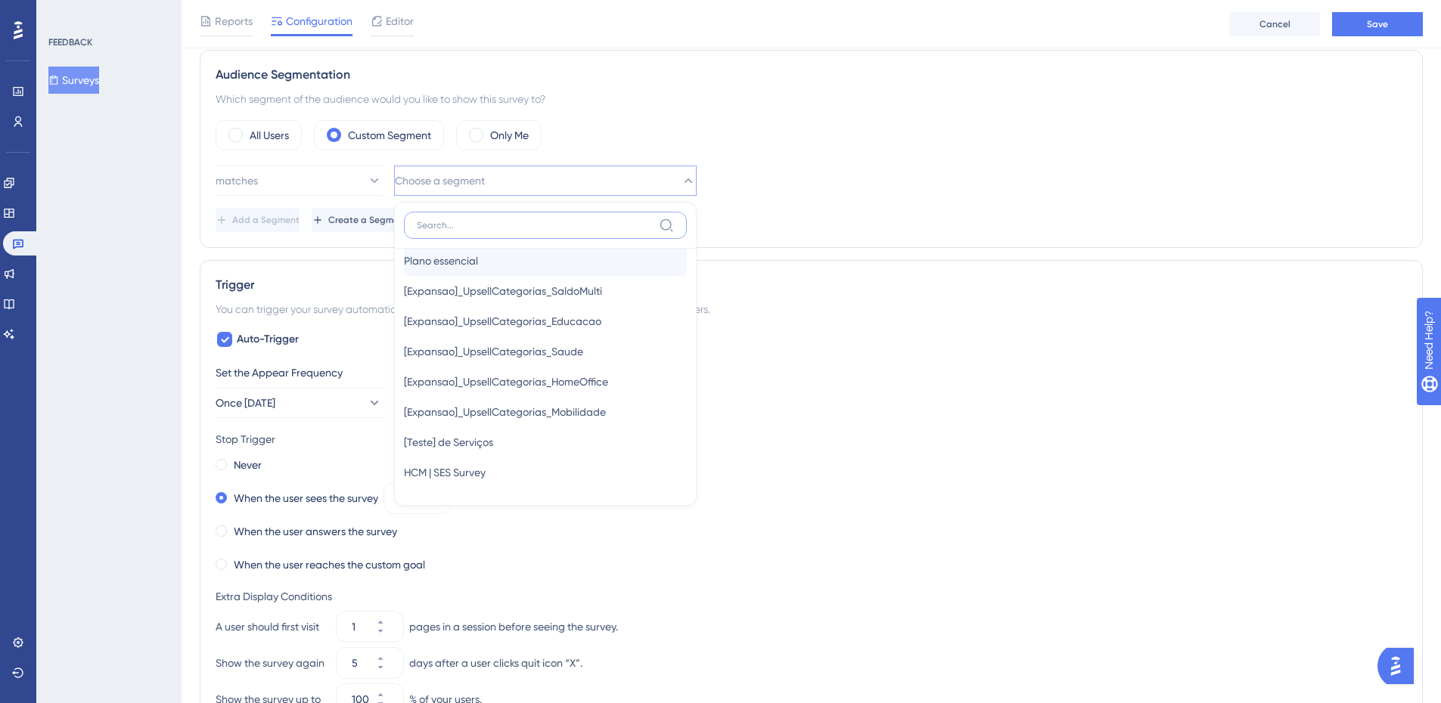
scroll to position [0, 0]
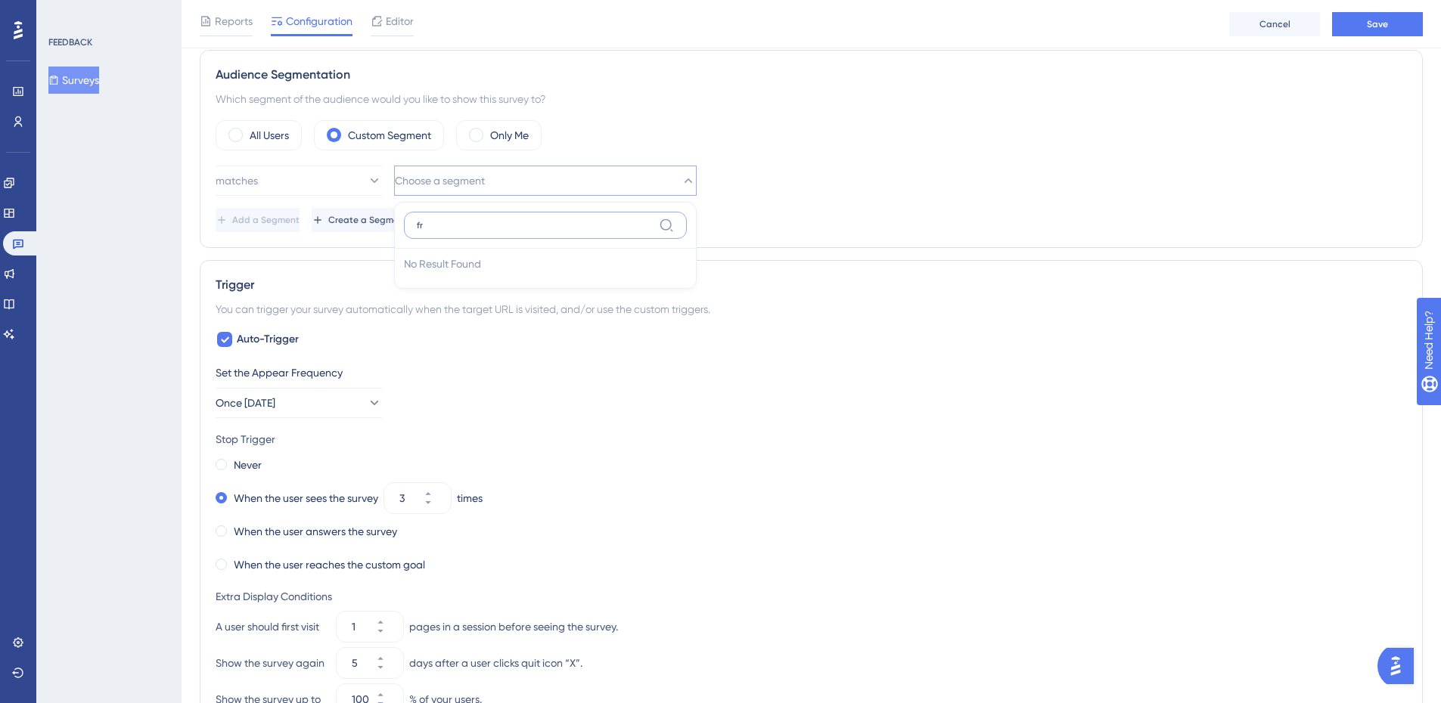
type input "fr"
click at [1014, 340] on div "Auto-Trigger Set the Appear Frequency Once in 7 days Stop Trigger Never When th…" at bounding box center [811, 576] width 1191 height 490
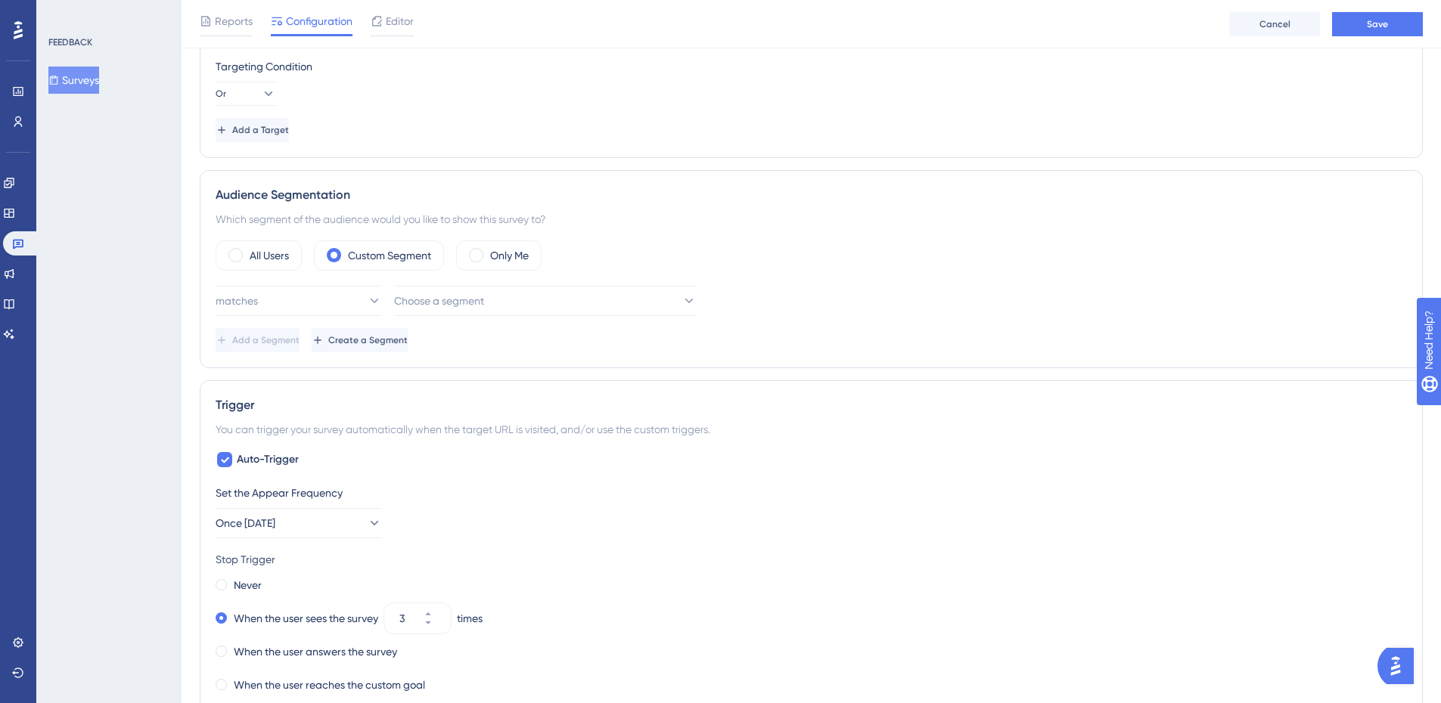
scroll to position [454, 0]
click at [1389, 13] on button "Save" at bounding box center [1377, 24] width 91 height 24
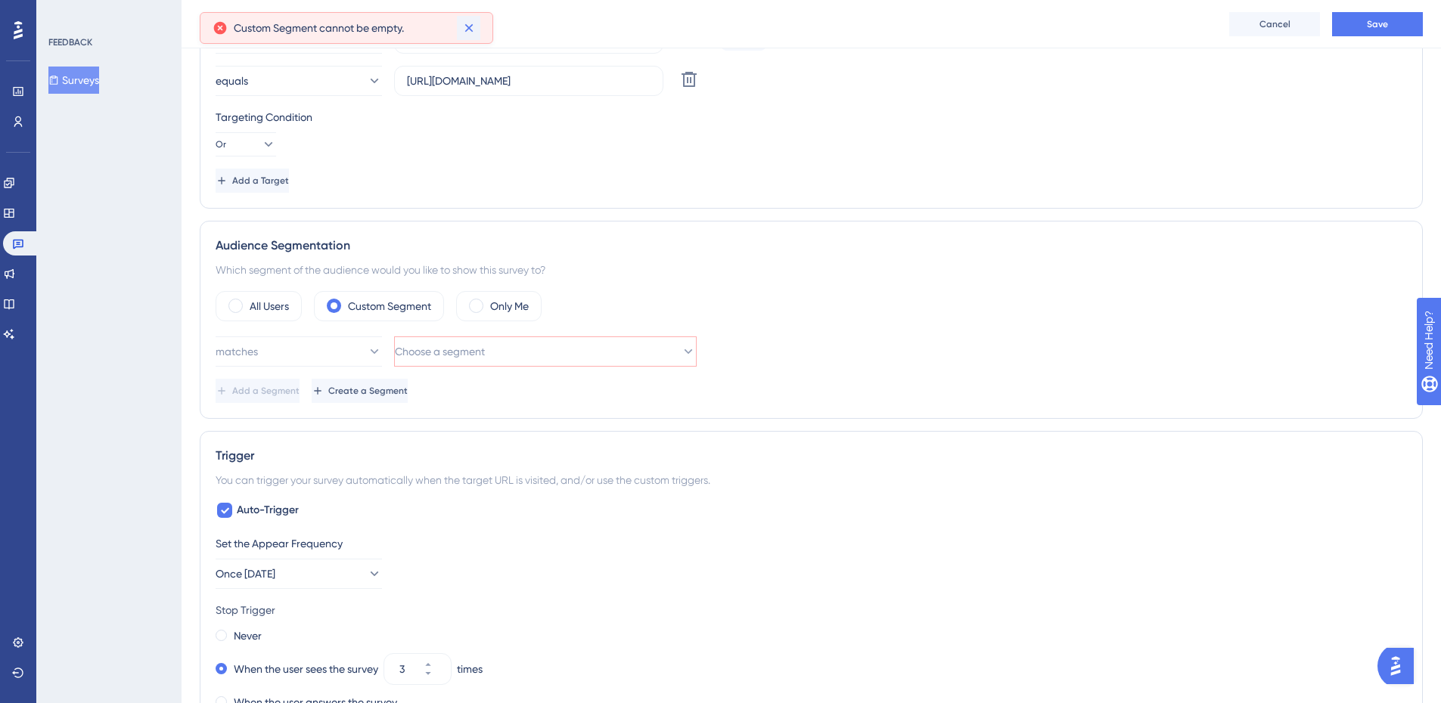
click at [470, 23] on icon at bounding box center [468, 27] width 15 height 15
click at [250, 308] on label "All Users" at bounding box center [269, 306] width 39 height 18
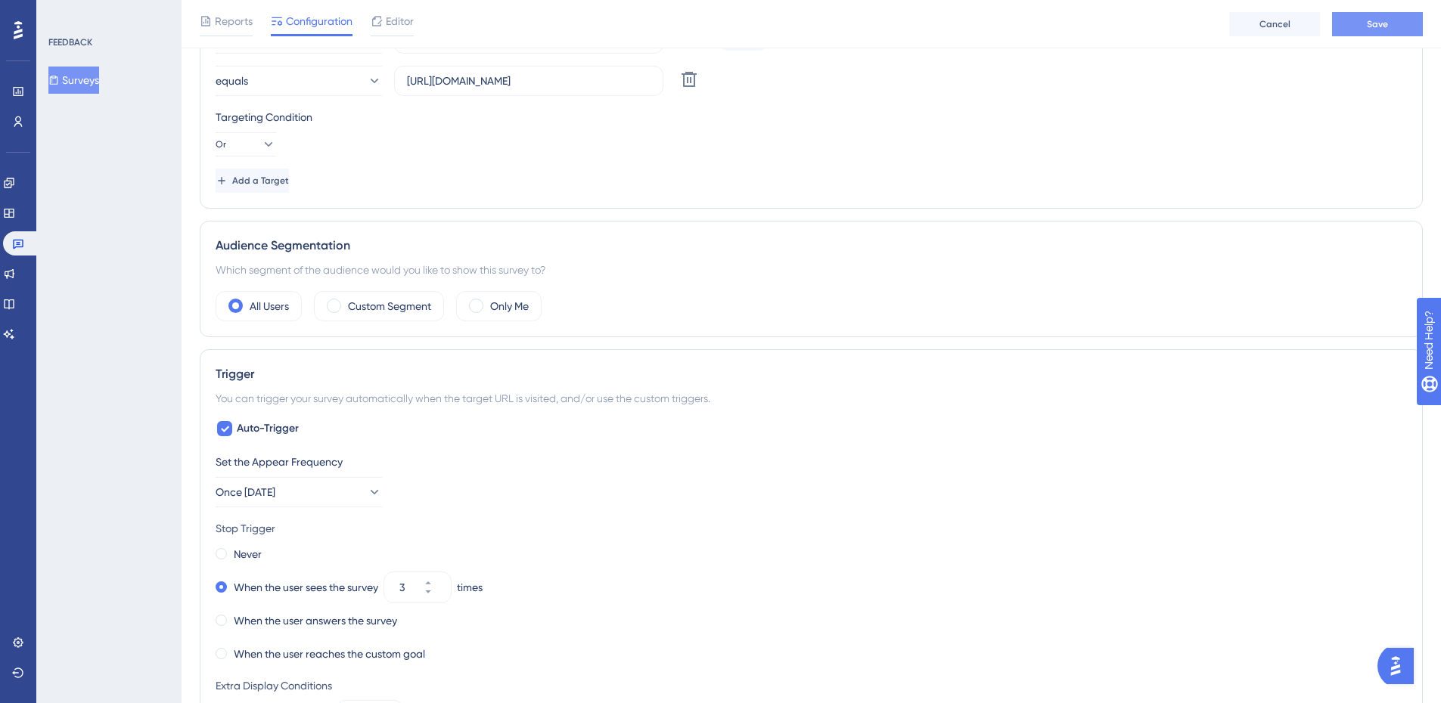
click at [1406, 25] on button "Save" at bounding box center [1377, 24] width 91 height 24
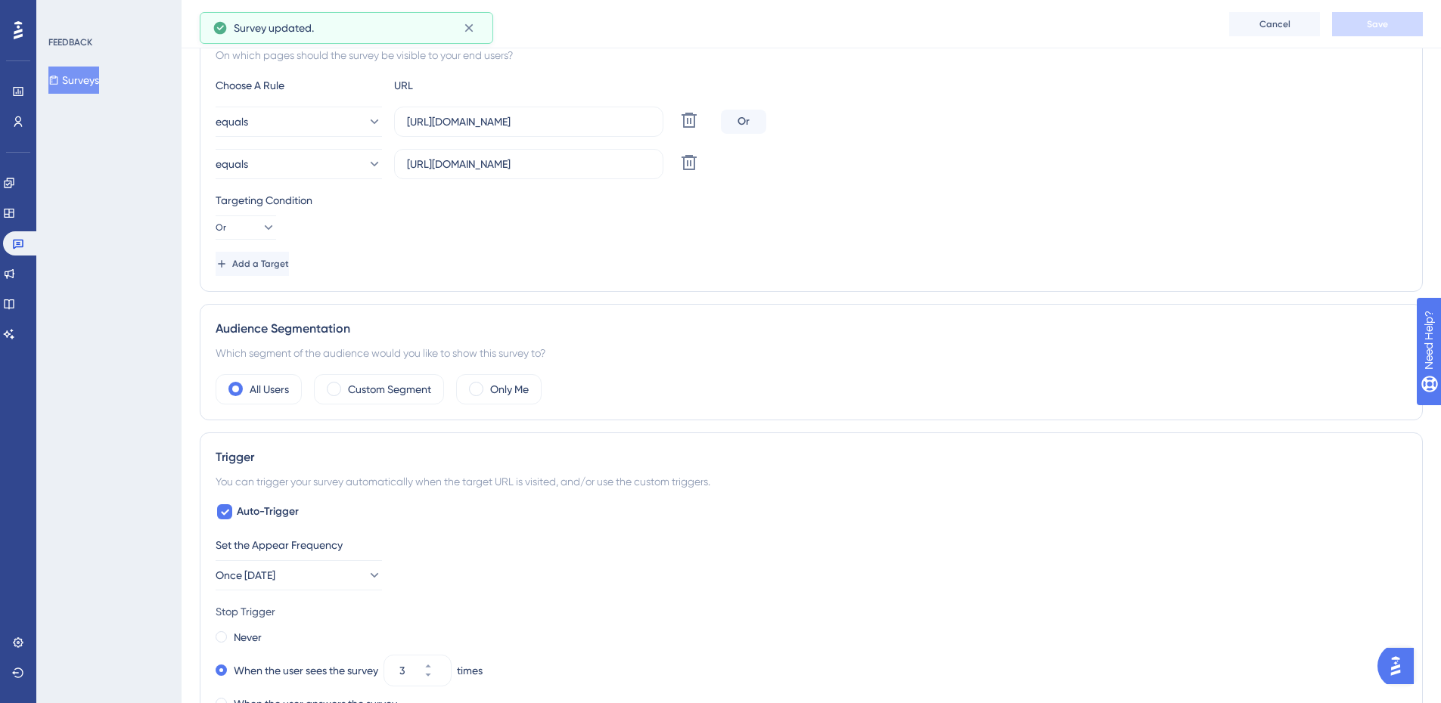
scroll to position [172, 0]
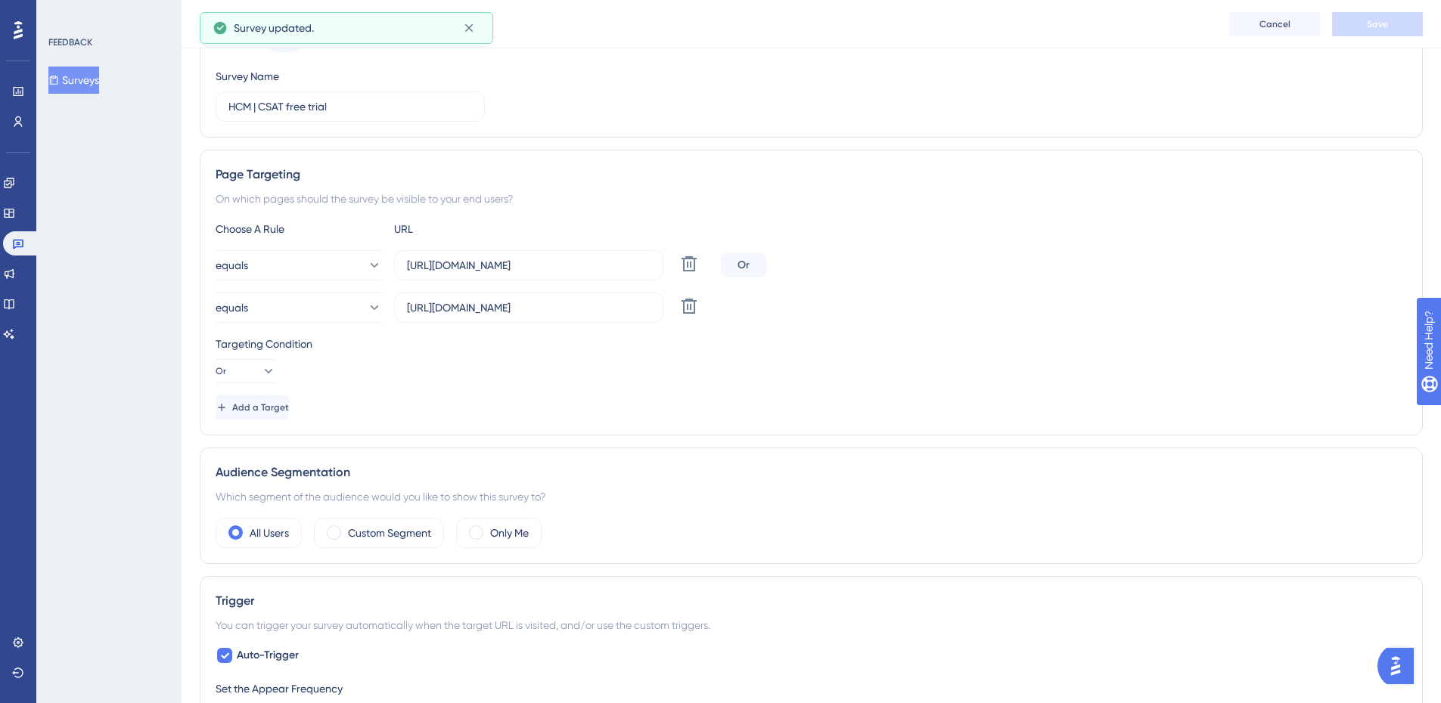
click at [86, 76] on button "Surveys" at bounding box center [73, 80] width 51 height 27
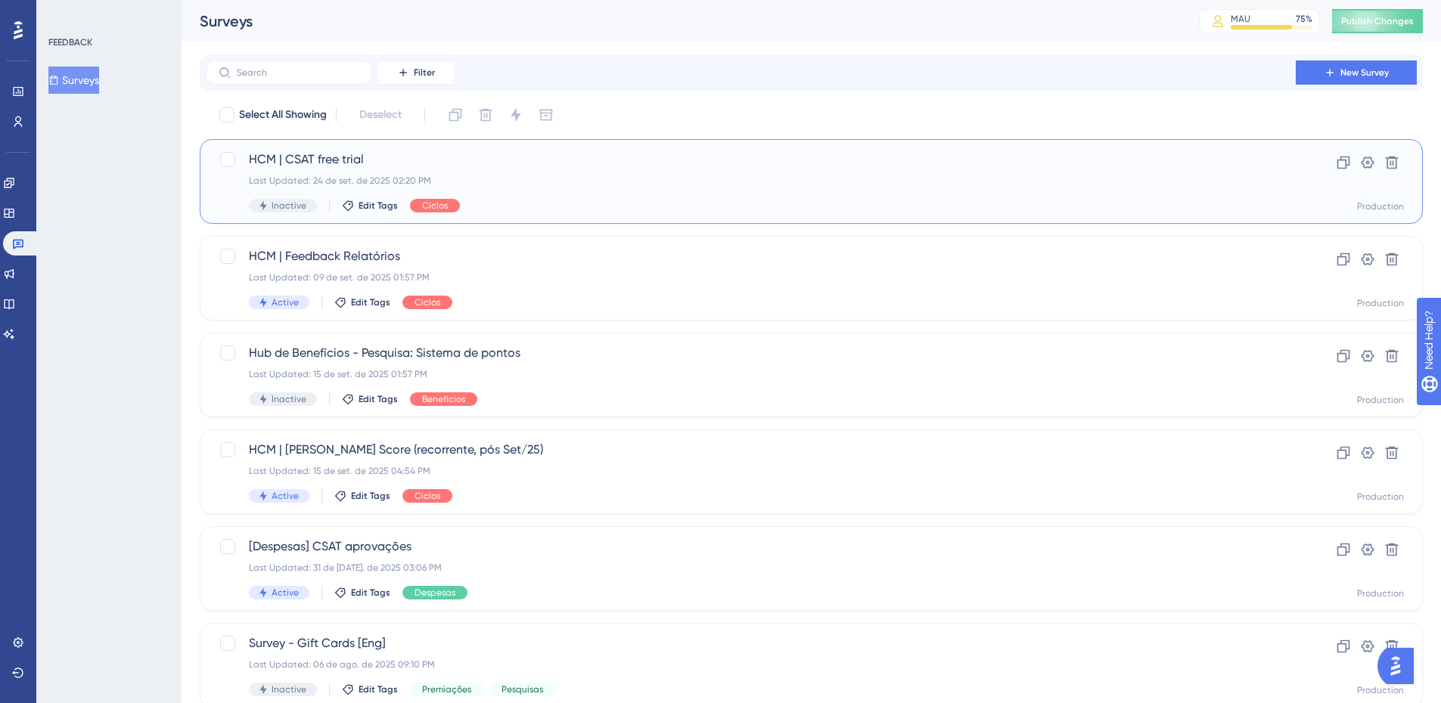
click at [402, 163] on span "HCM | CSAT free trial" at bounding box center [751, 160] width 1004 height 18
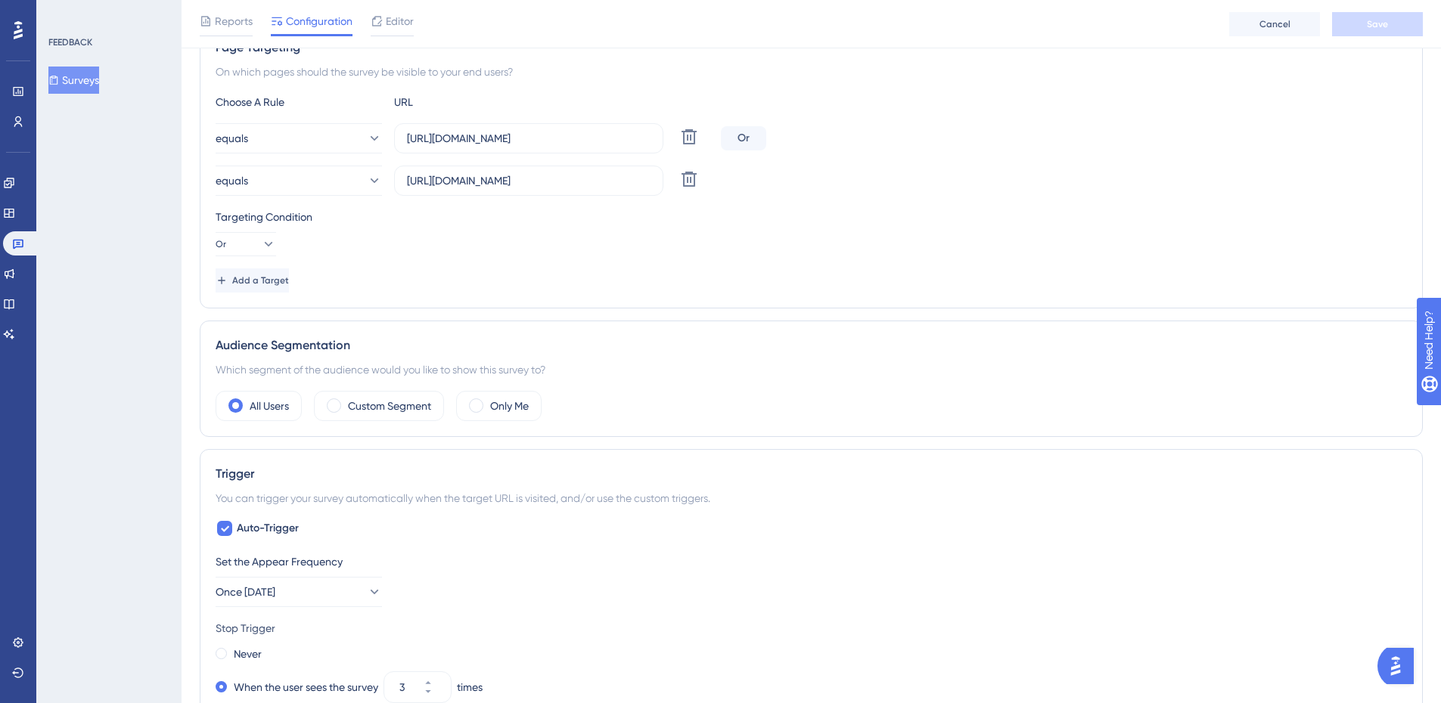
scroll to position [303, 0]
click at [352, 406] on label "Custom Segment" at bounding box center [389, 403] width 83 height 18
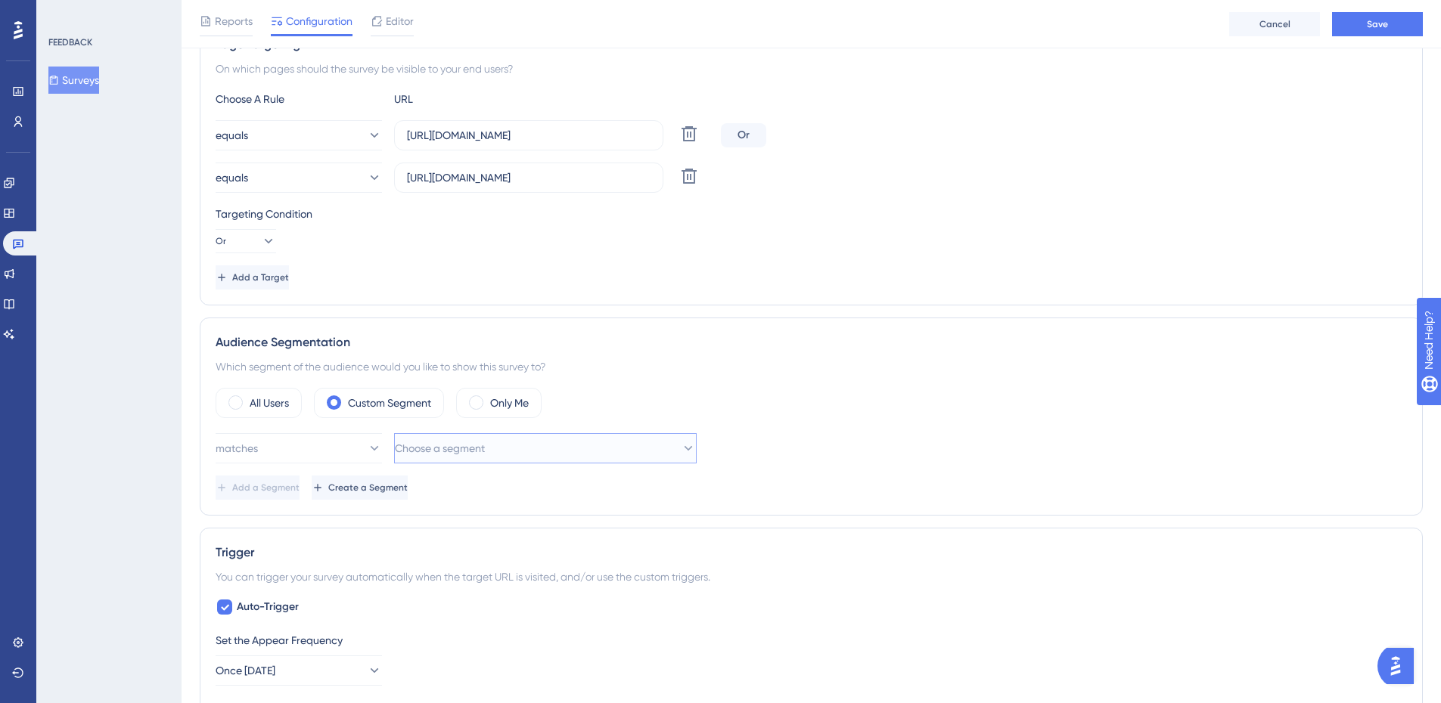
click at [596, 450] on button "Choose a segment" at bounding box center [545, 448] width 303 height 30
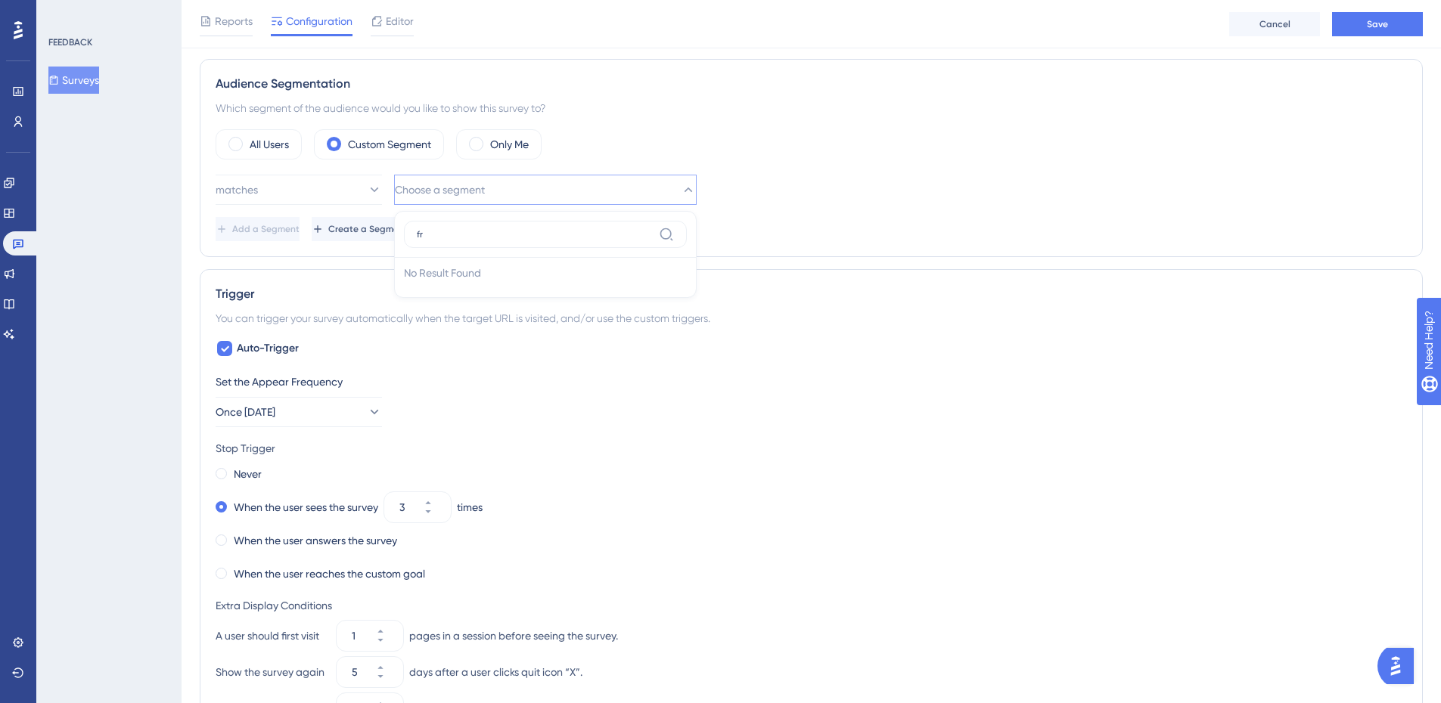
type input "f"
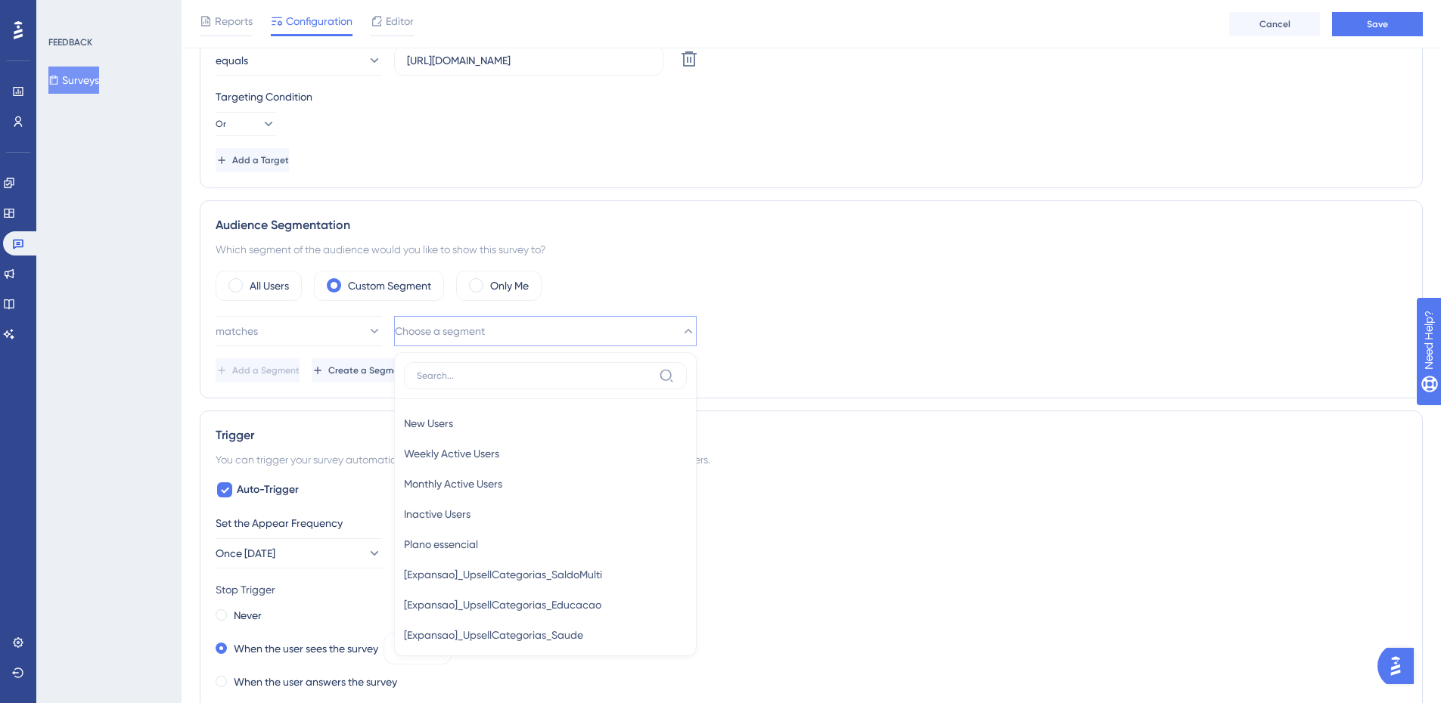
scroll to position [259, 0]
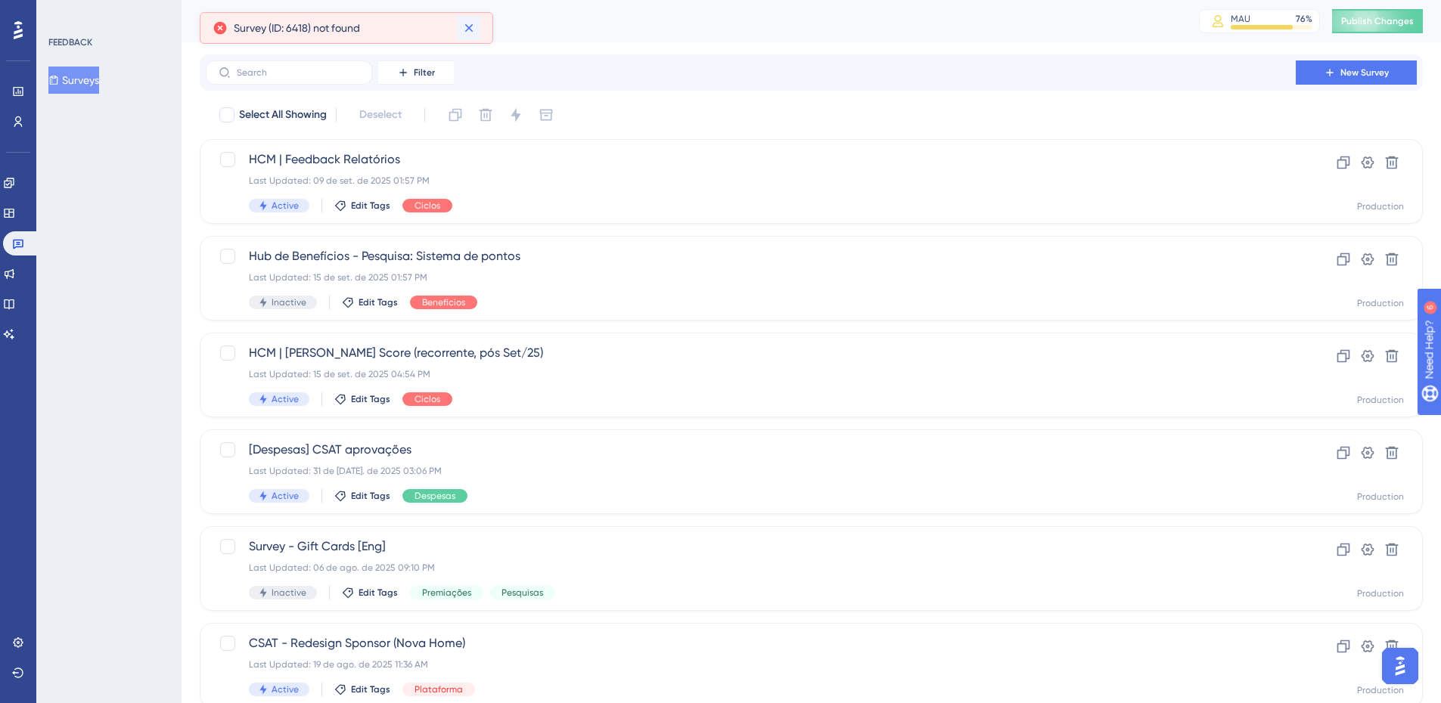
click at [470, 28] on icon at bounding box center [468, 27] width 15 height 15
click at [19, 127] on icon at bounding box center [18, 122] width 12 height 12
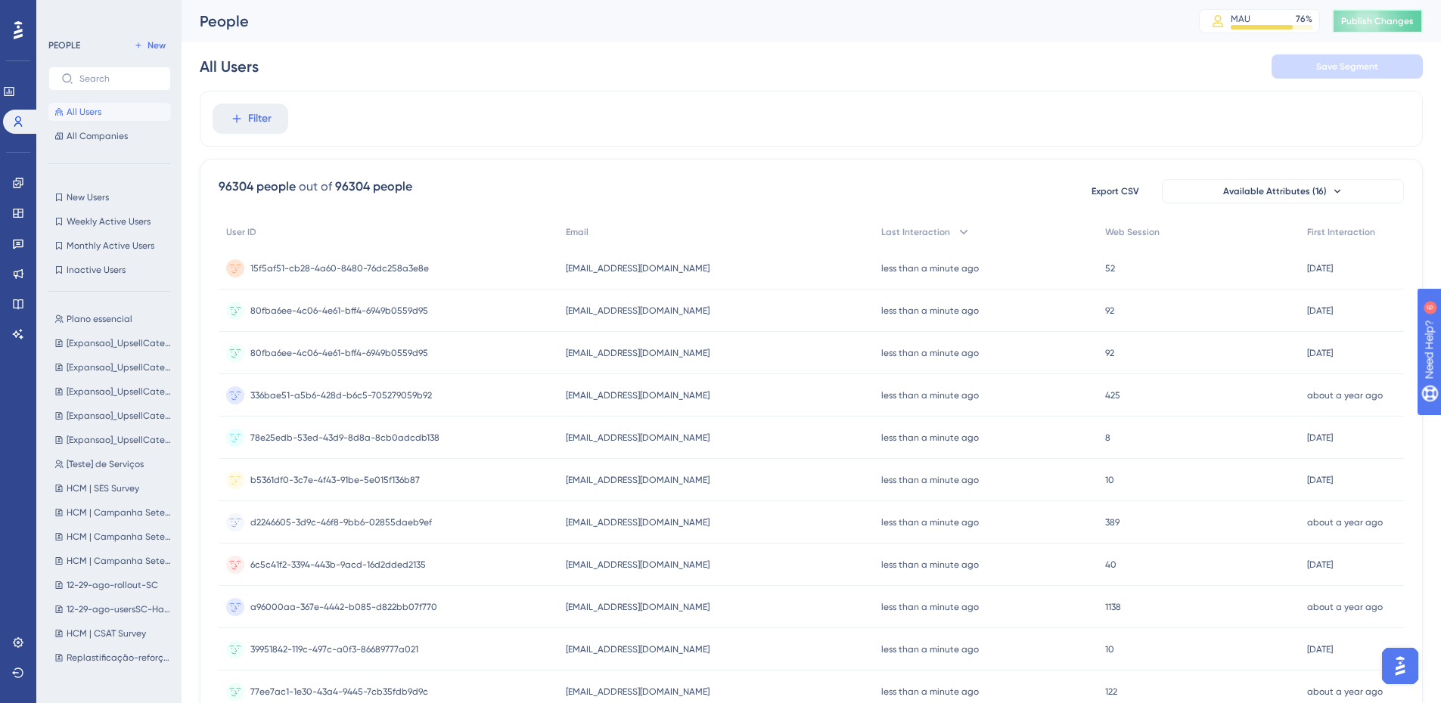
click at [1374, 20] on span "Publish Changes" at bounding box center [1377, 21] width 73 height 12
click at [470, 25] on icon at bounding box center [468, 27] width 15 height 15
click at [245, 118] on button "Filter" at bounding box center [251, 119] width 76 height 30
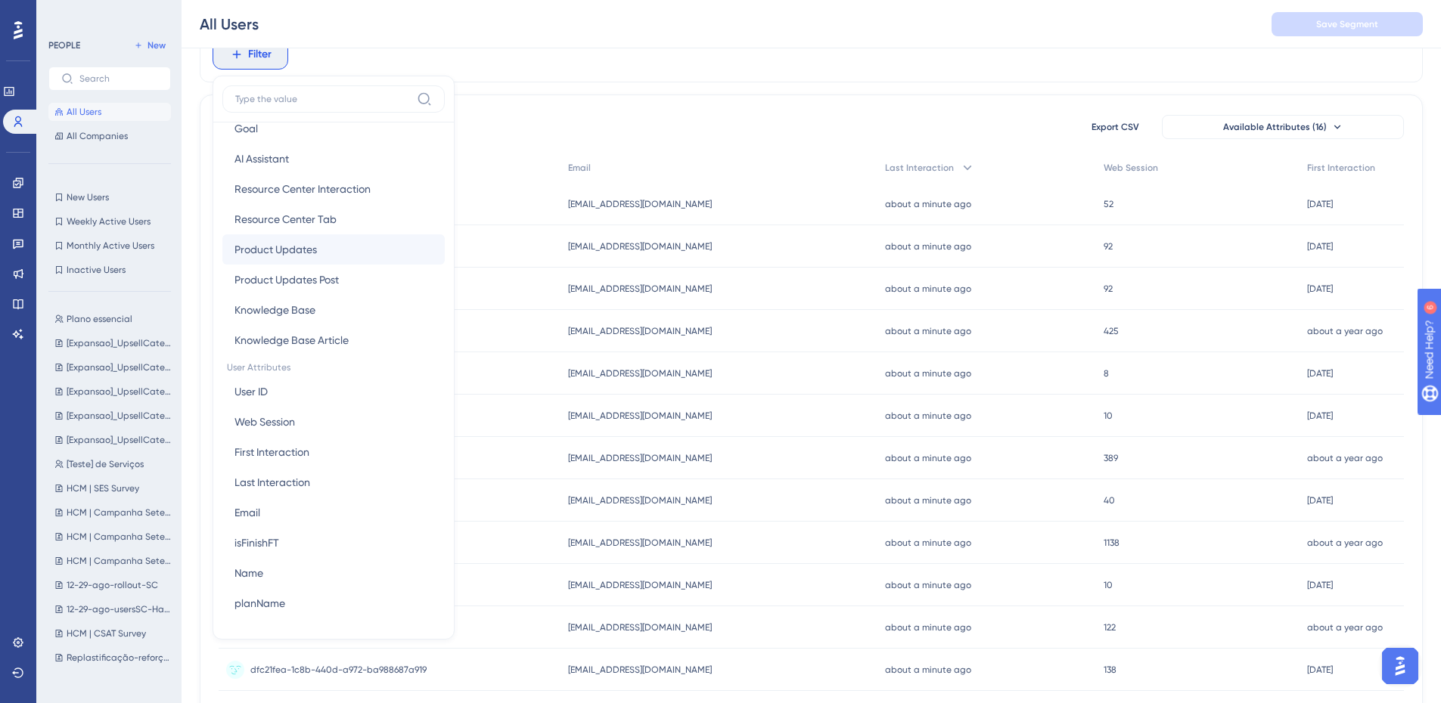
scroll to position [529, 0]
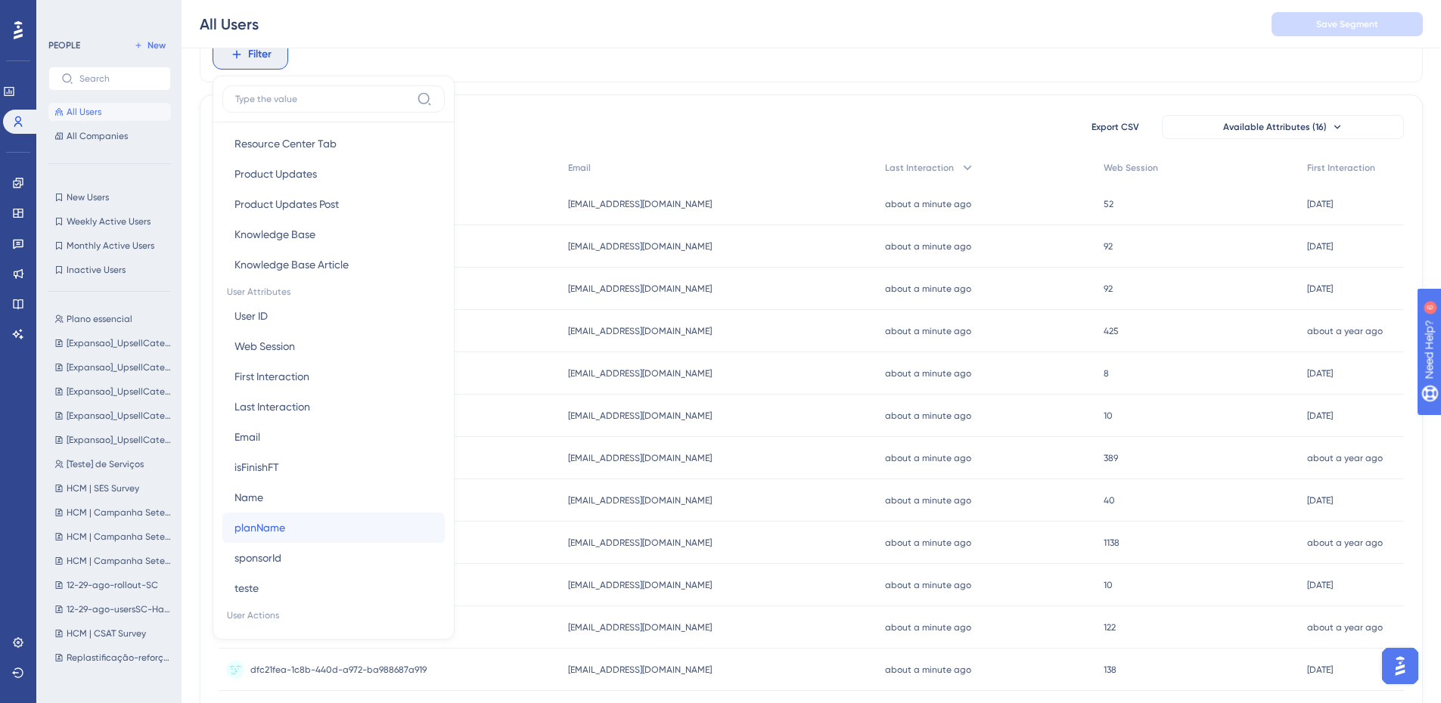
click at [312, 523] on button "planName planName" at bounding box center [333, 528] width 222 height 30
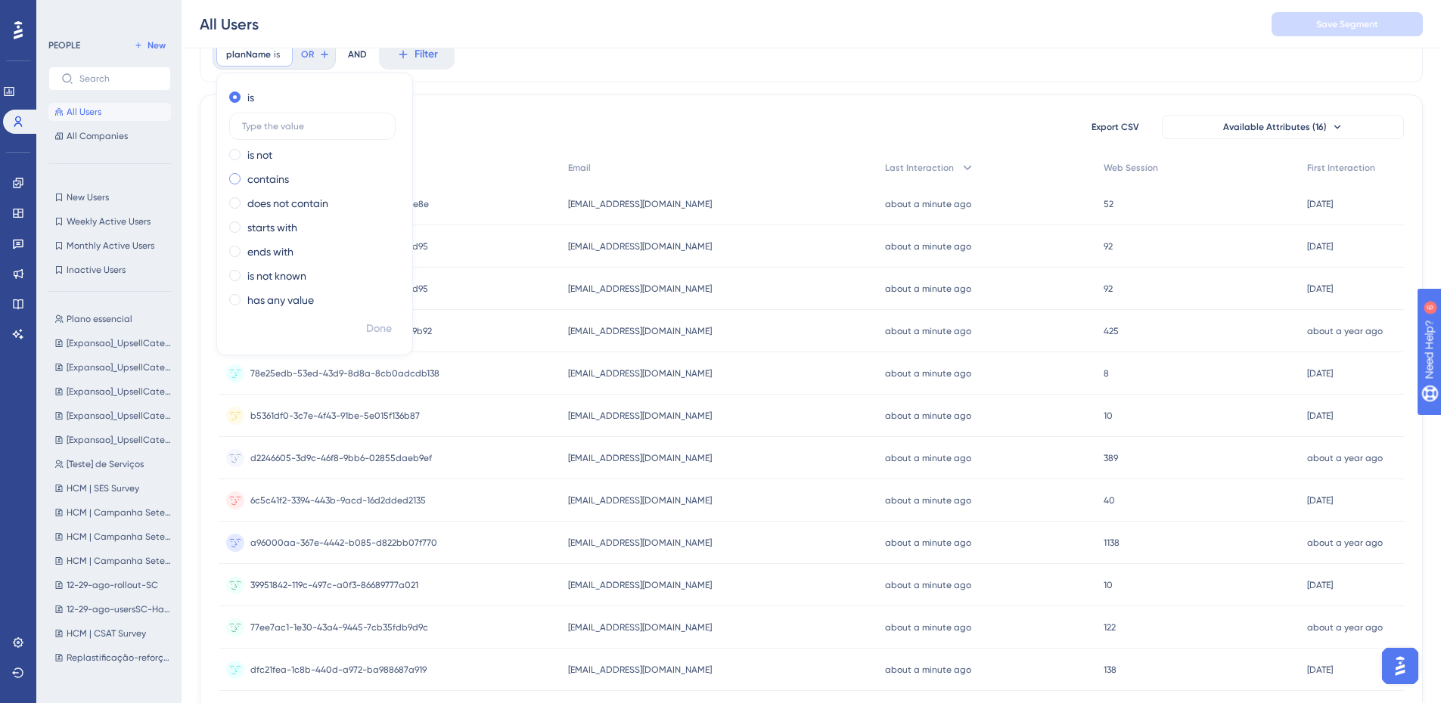
click at [290, 178] on div "contains" at bounding box center [311, 179] width 165 height 18
click at [303, 176] on input "text" at bounding box center [312, 174] width 141 height 11
type input "FREE"
click at [390, 332] on span "Done" at bounding box center [379, 329] width 26 height 18
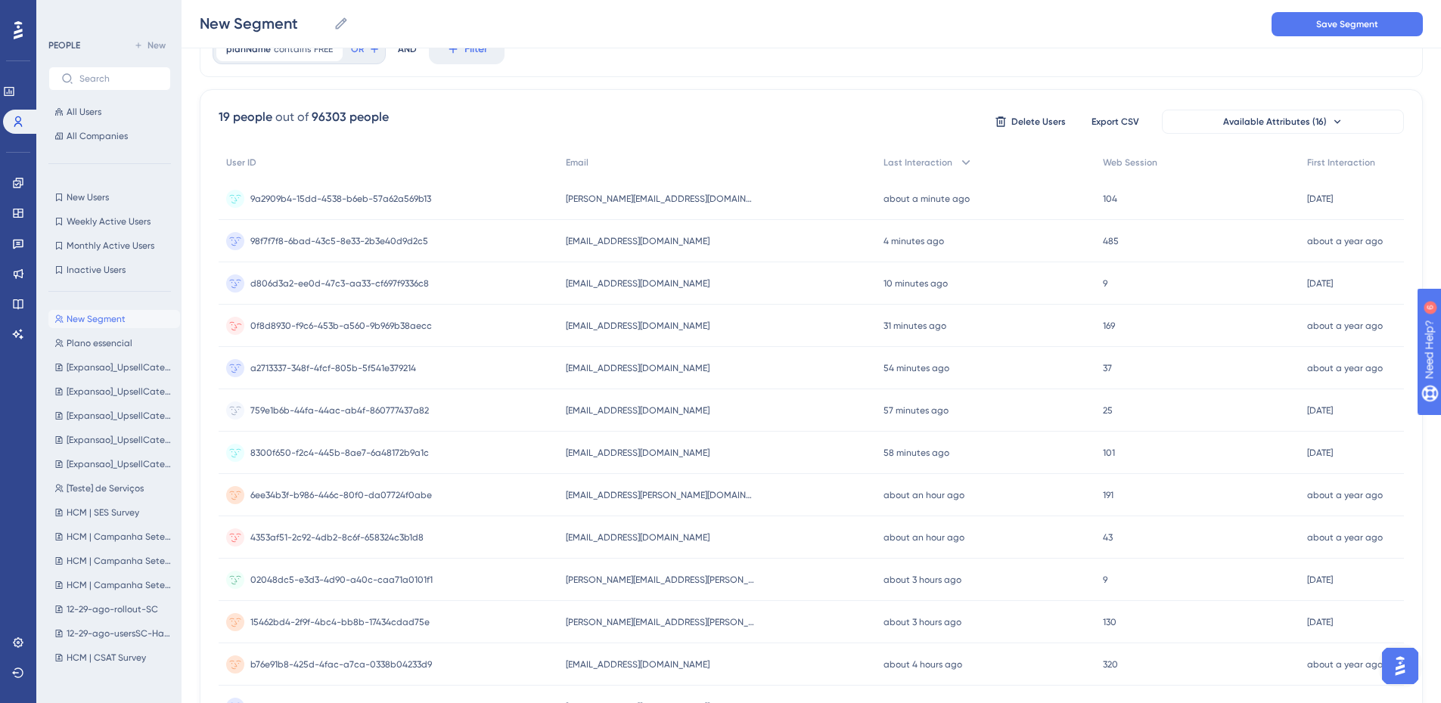
scroll to position [0, 0]
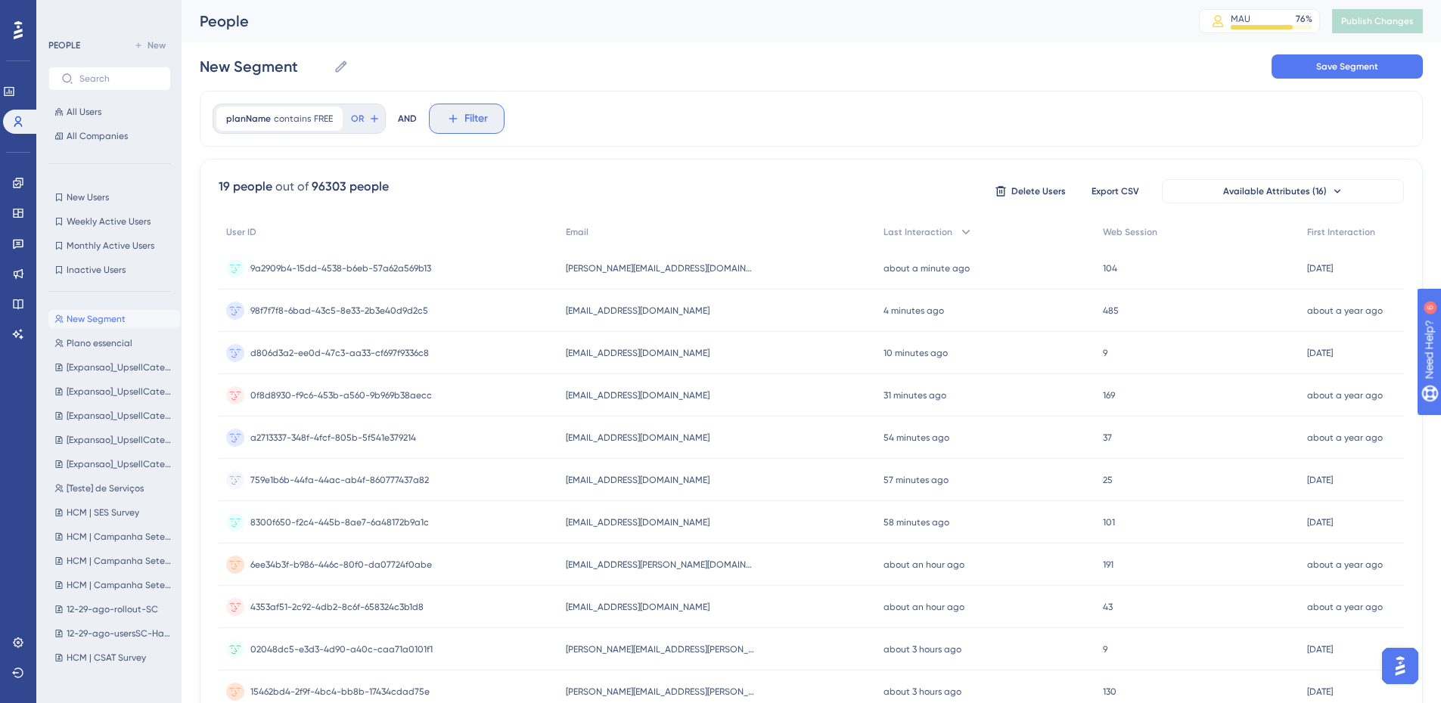
click at [460, 114] on button "Filter" at bounding box center [467, 119] width 76 height 30
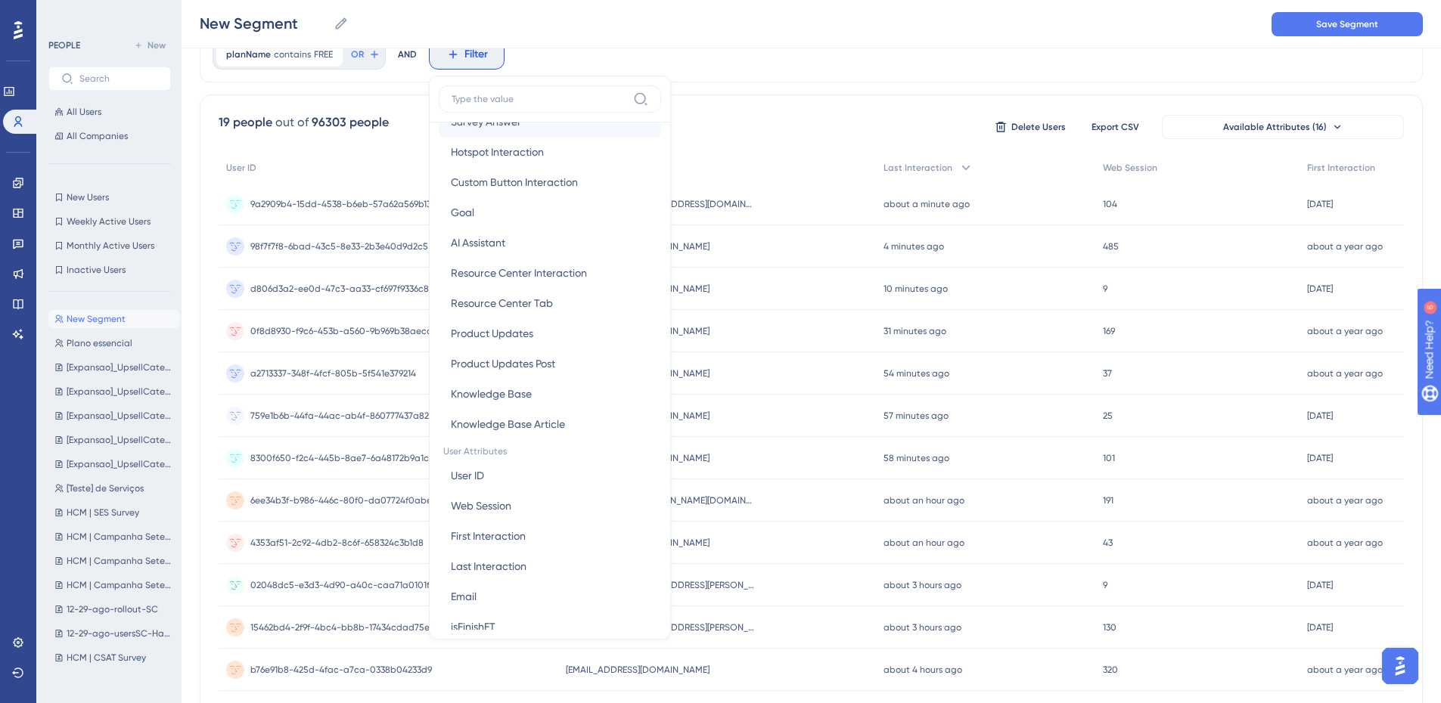
scroll to position [378, 0]
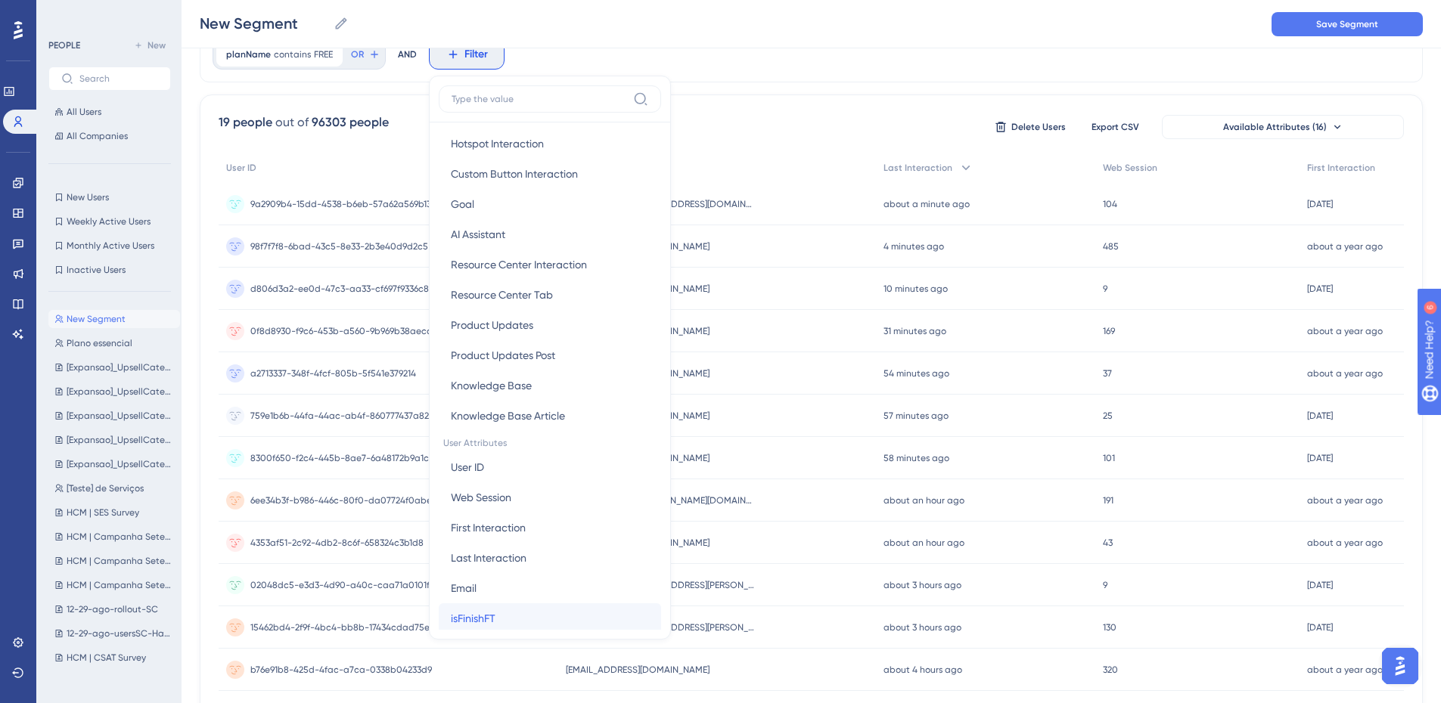
click at [528, 617] on button "isFinishFT isFinishFT" at bounding box center [550, 619] width 222 height 30
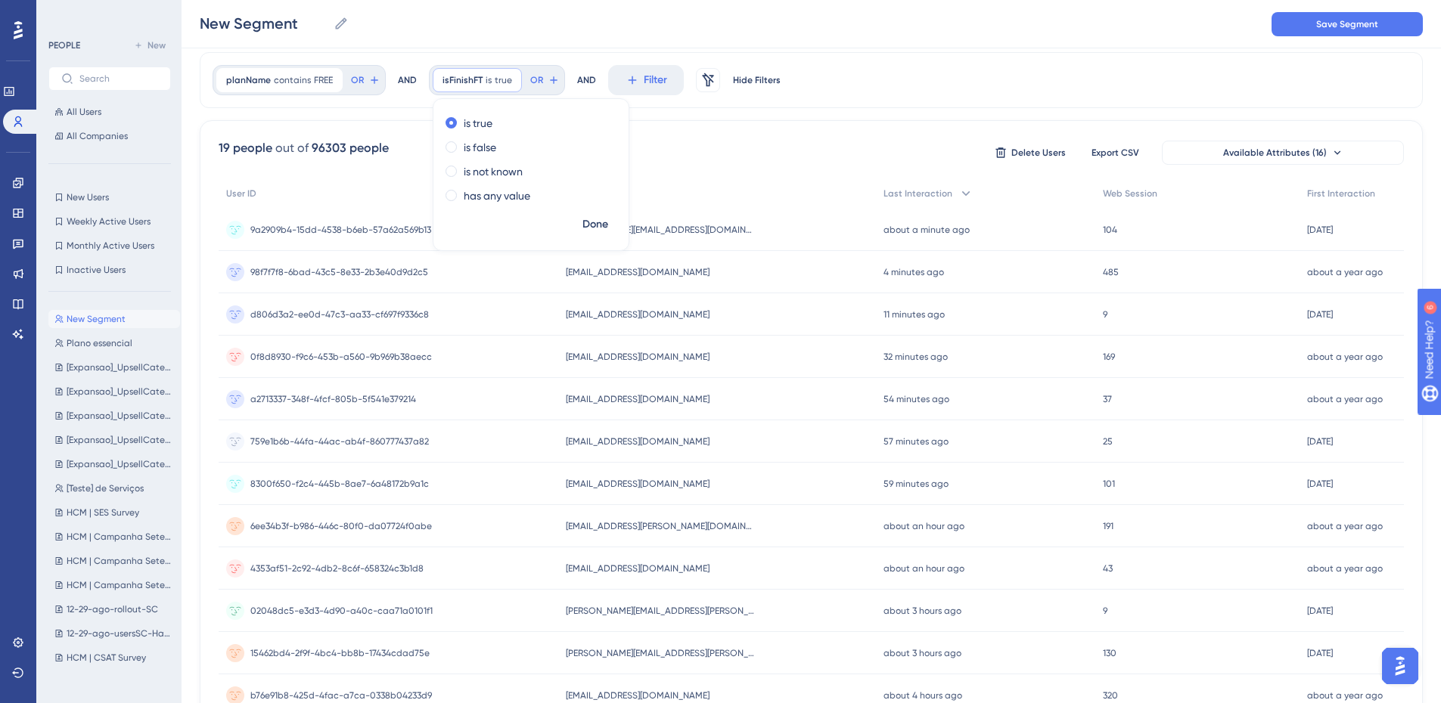
scroll to position [0, 0]
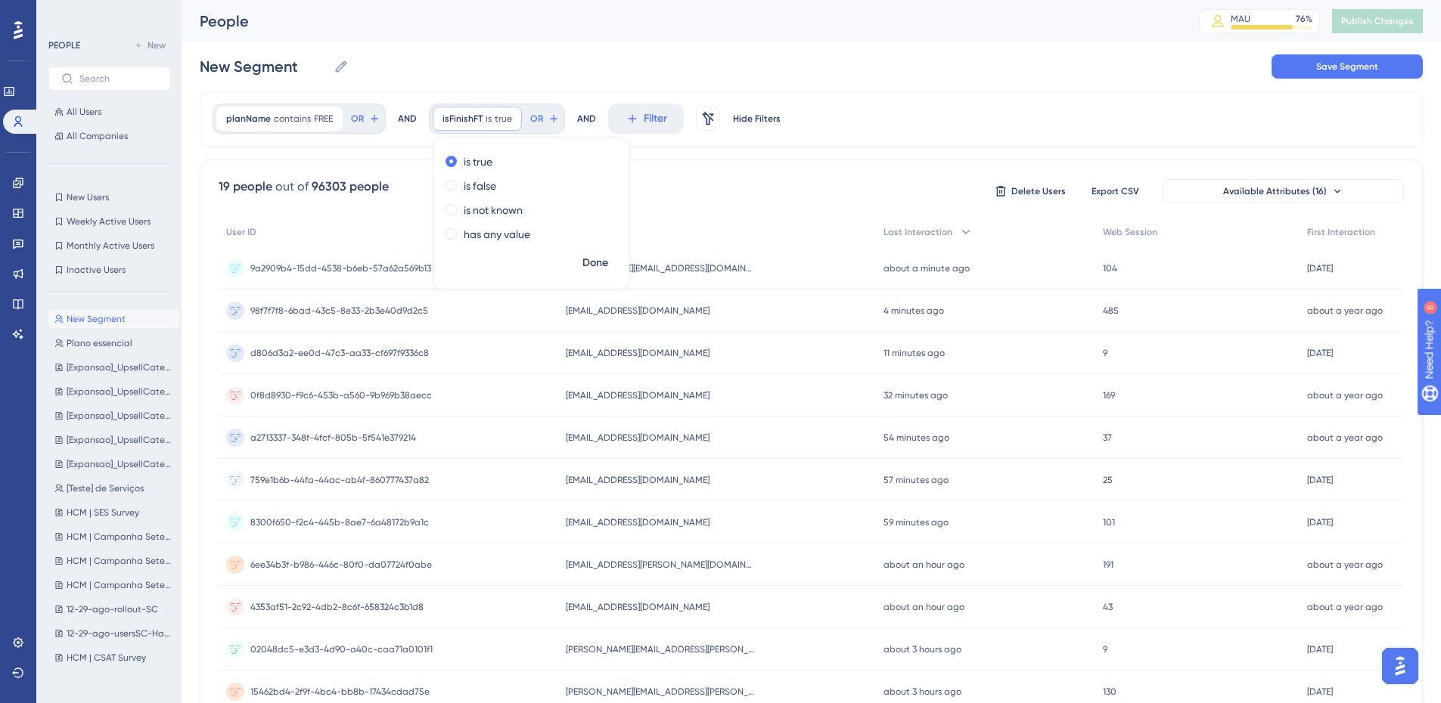
click at [911, 84] on div "New Segment New Segment Save Segment" at bounding box center [811, 66] width 1223 height 48
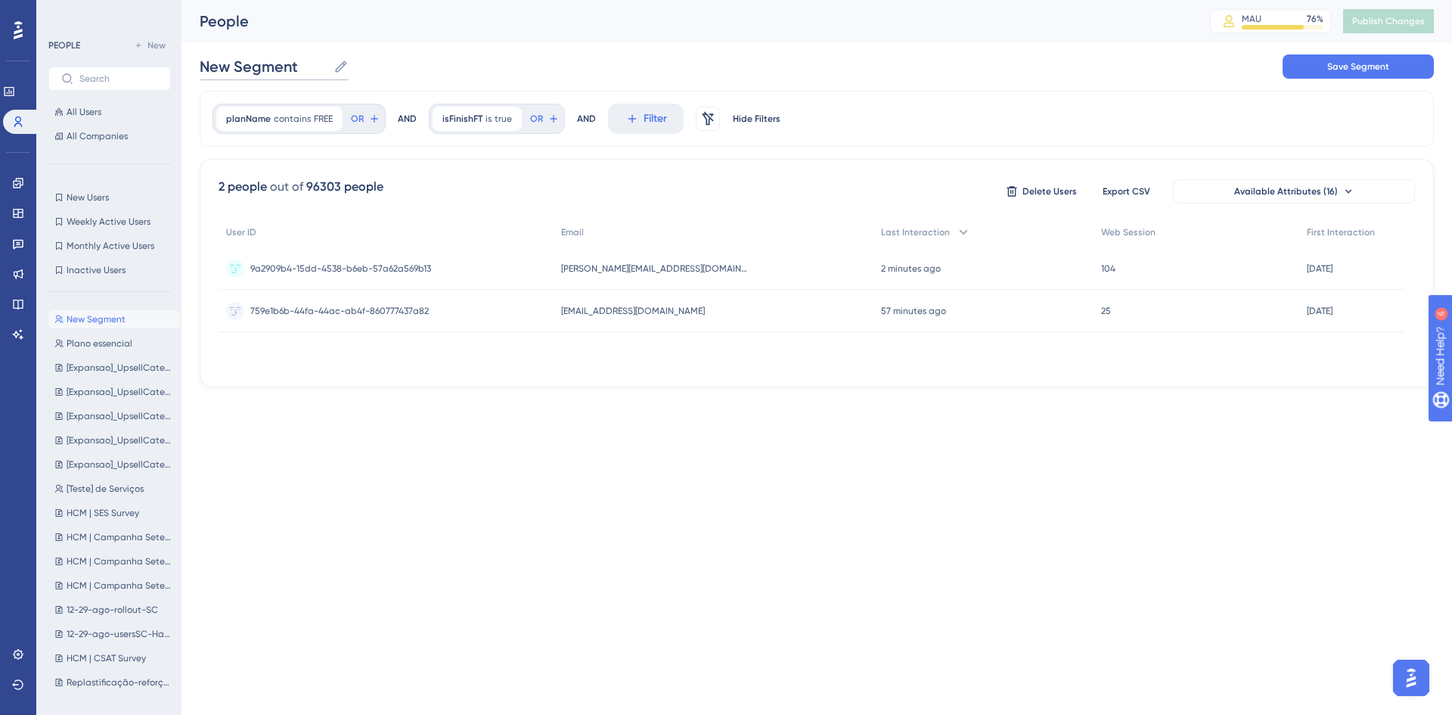
click at [301, 68] on input "New Segment" at bounding box center [264, 66] width 128 height 21
type input "N"
type input "f"
type input "Fim do Free trial"
click at [1033, 97] on div "planName contains FREE FREE Remove OR AND isFinishFT is true true Remove OR AND…" at bounding box center [817, 119] width 1234 height 56
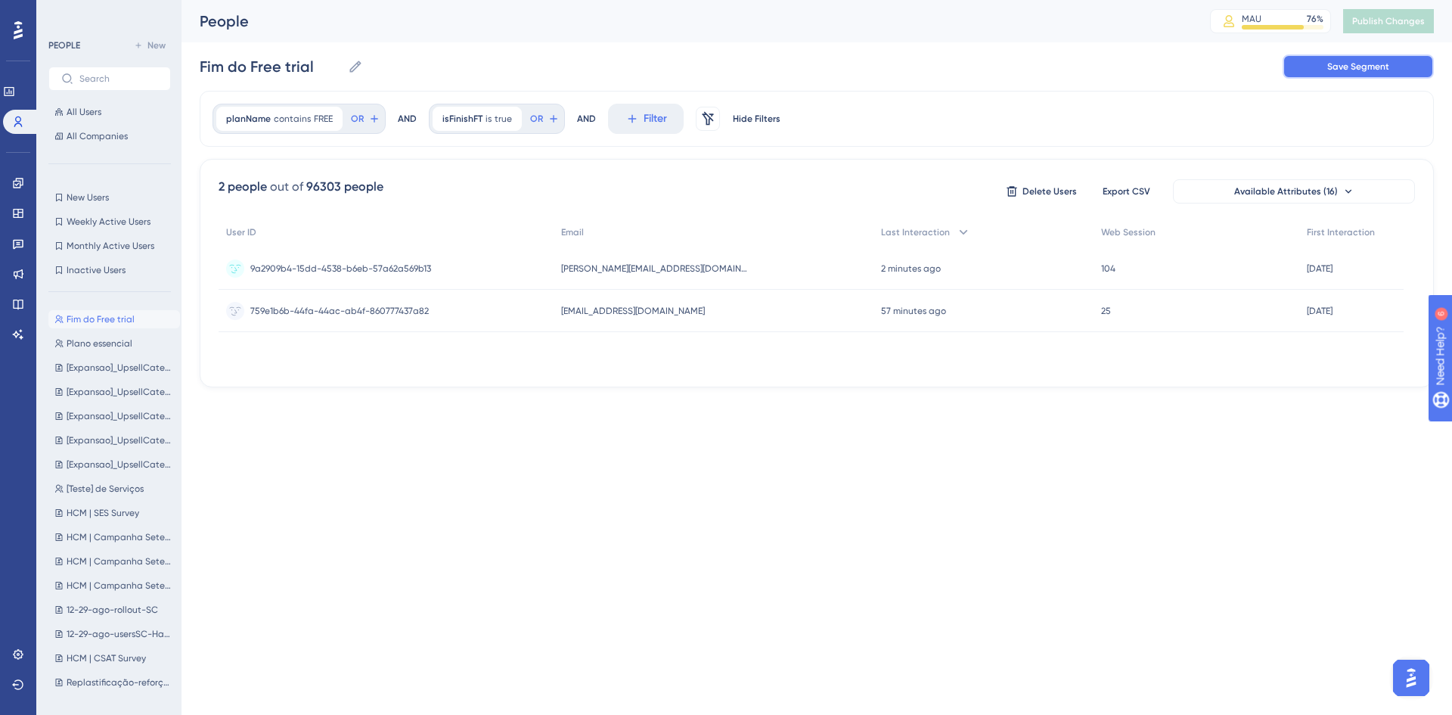
click at [1378, 58] on button "Save Segment" at bounding box center [1358, 66] width 151 height 24
click at [1374, 21] on button "Publish Changes" at bounding box center [1388, 21] width 91 height 24
click at [17, 241] on icon at bounding box center [18, 244] width 12 height 12
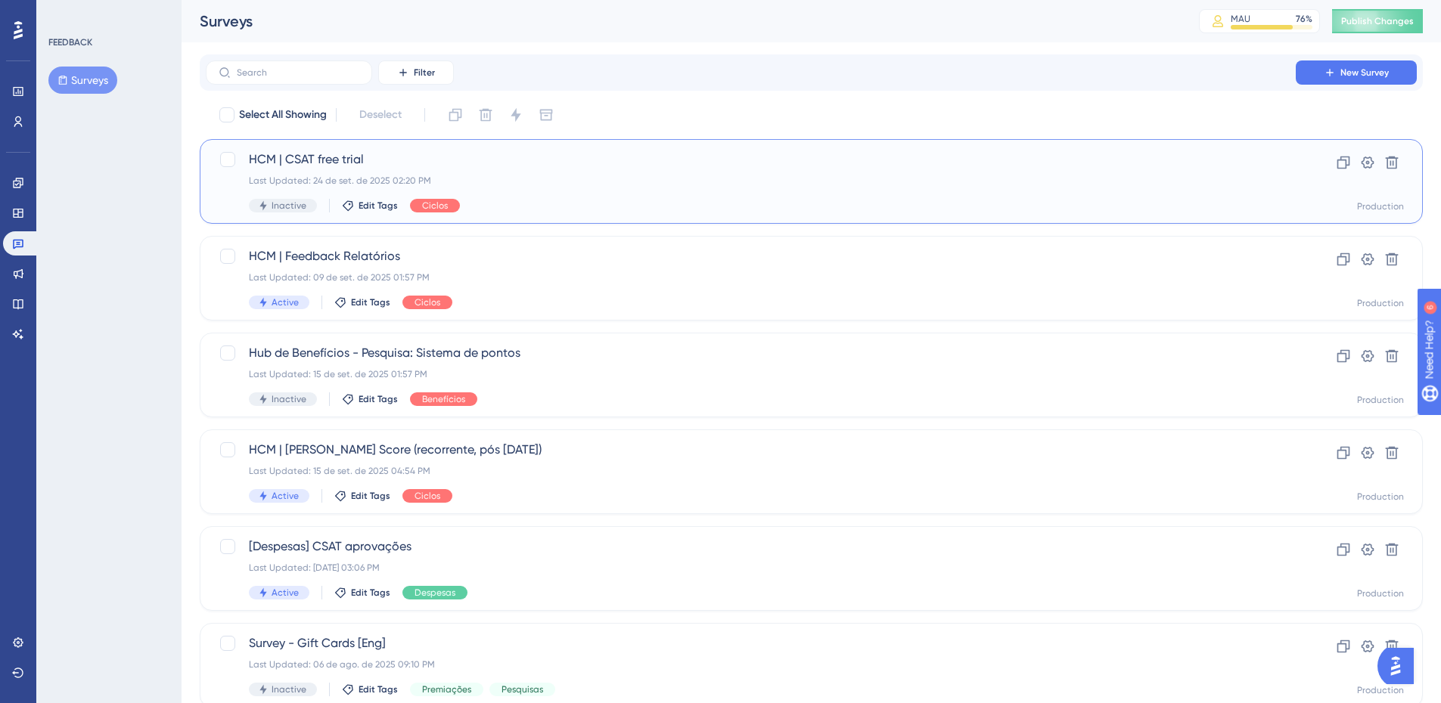
click at [359, 159] on span "HCM | CSAT free trial" at bounding box center [751, 160] width 1004 height 18
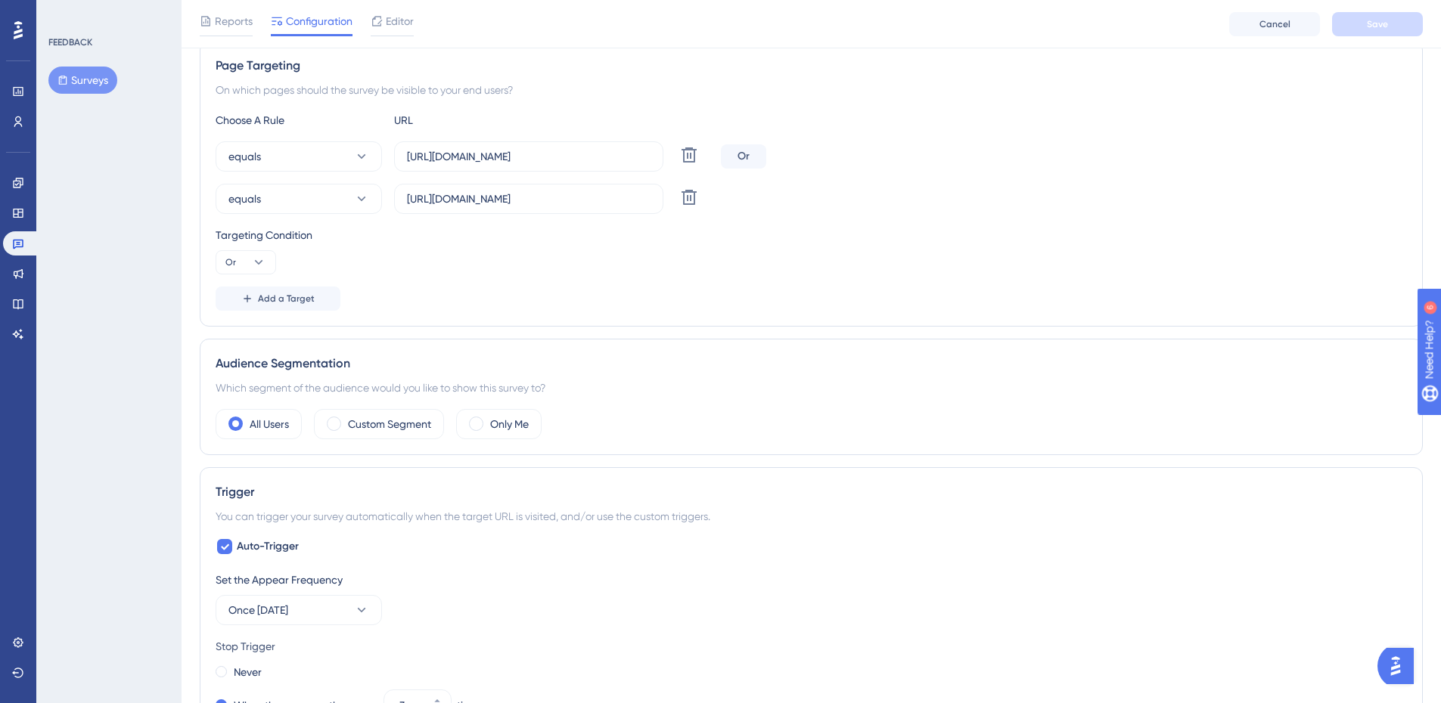
scroll to position [303, 0]
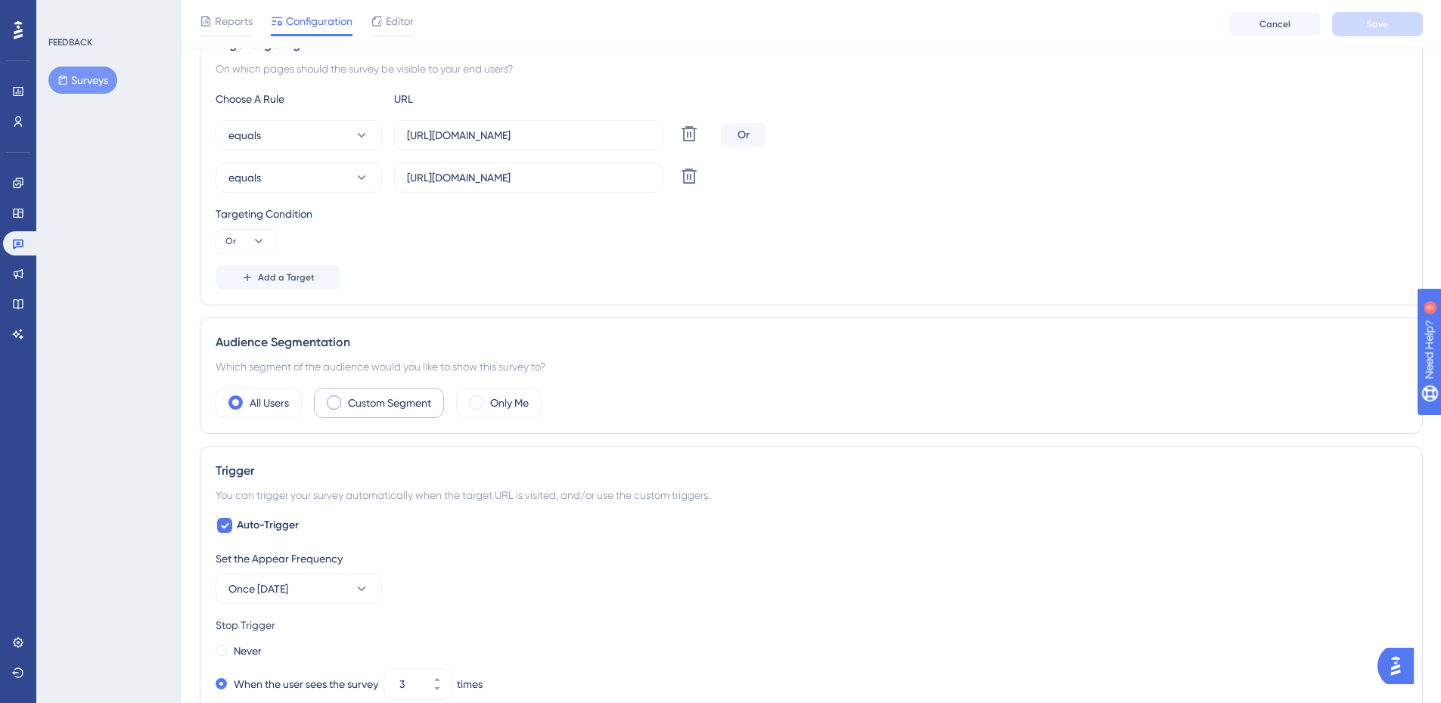
click at [338, 403] on span at bounding box center [334, 403] width 14 height 14
click at [346, 398] on input "radio" at bounding box center [346, 398] width 0 height 0
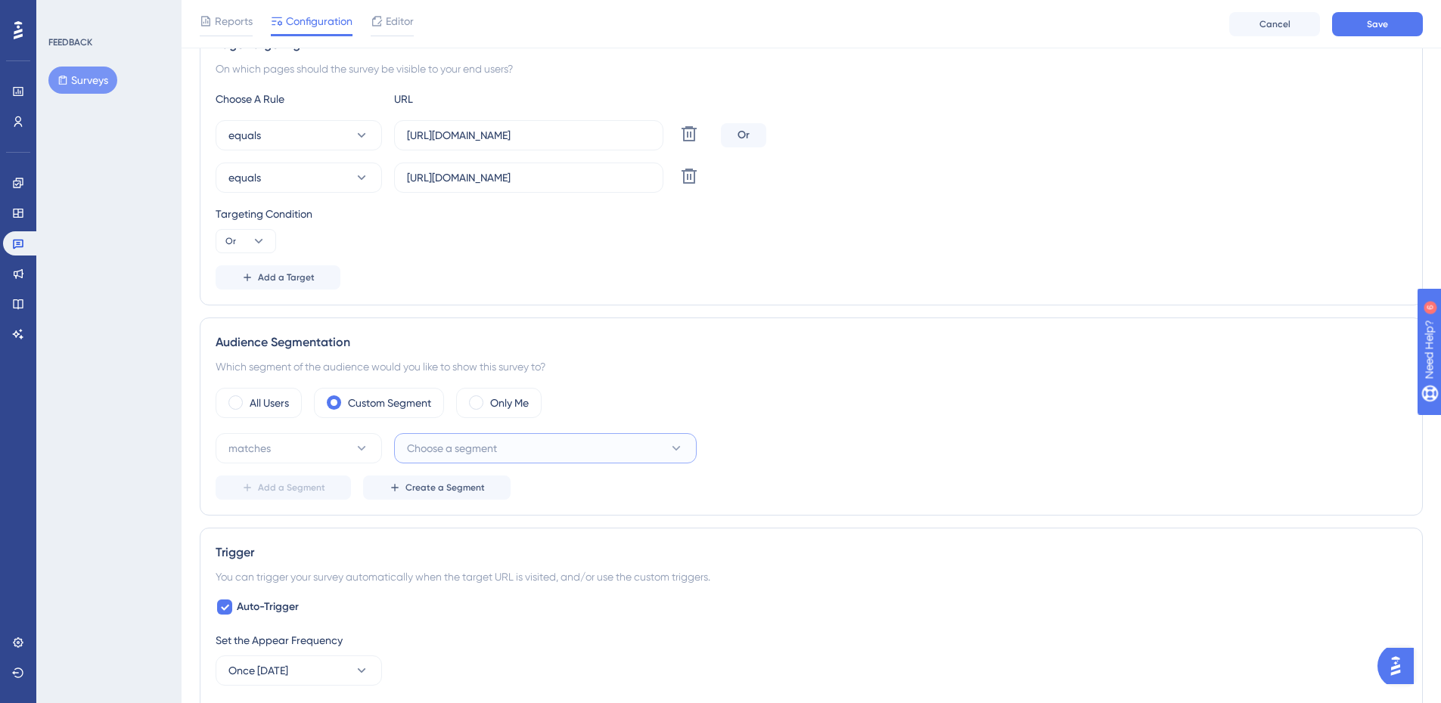
click at [589, 448] on button "Choose a segment" at bounding box center [545, 448] width 303 height 30
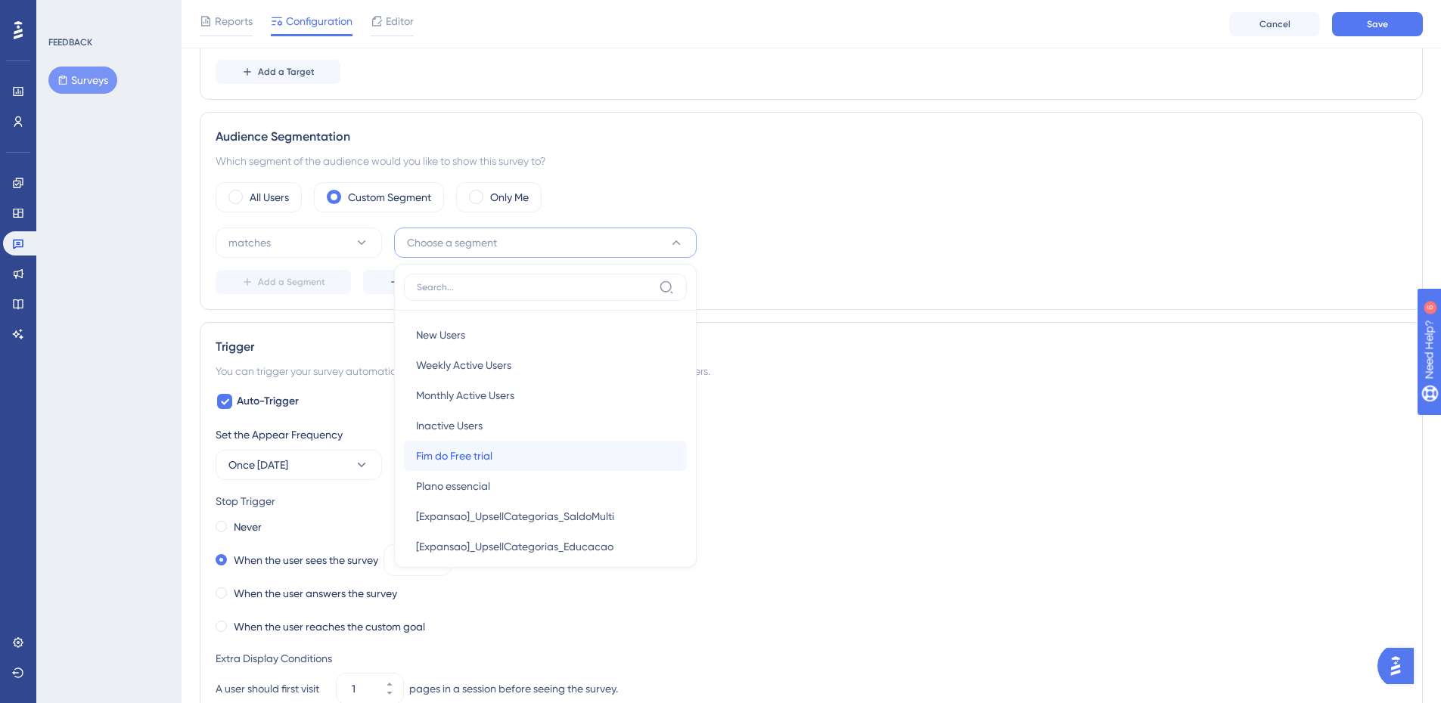
click at [589, 448] on div "Fim do Free trial Fim do Free trial" at bounding box center [545, 456] width 259 height 30
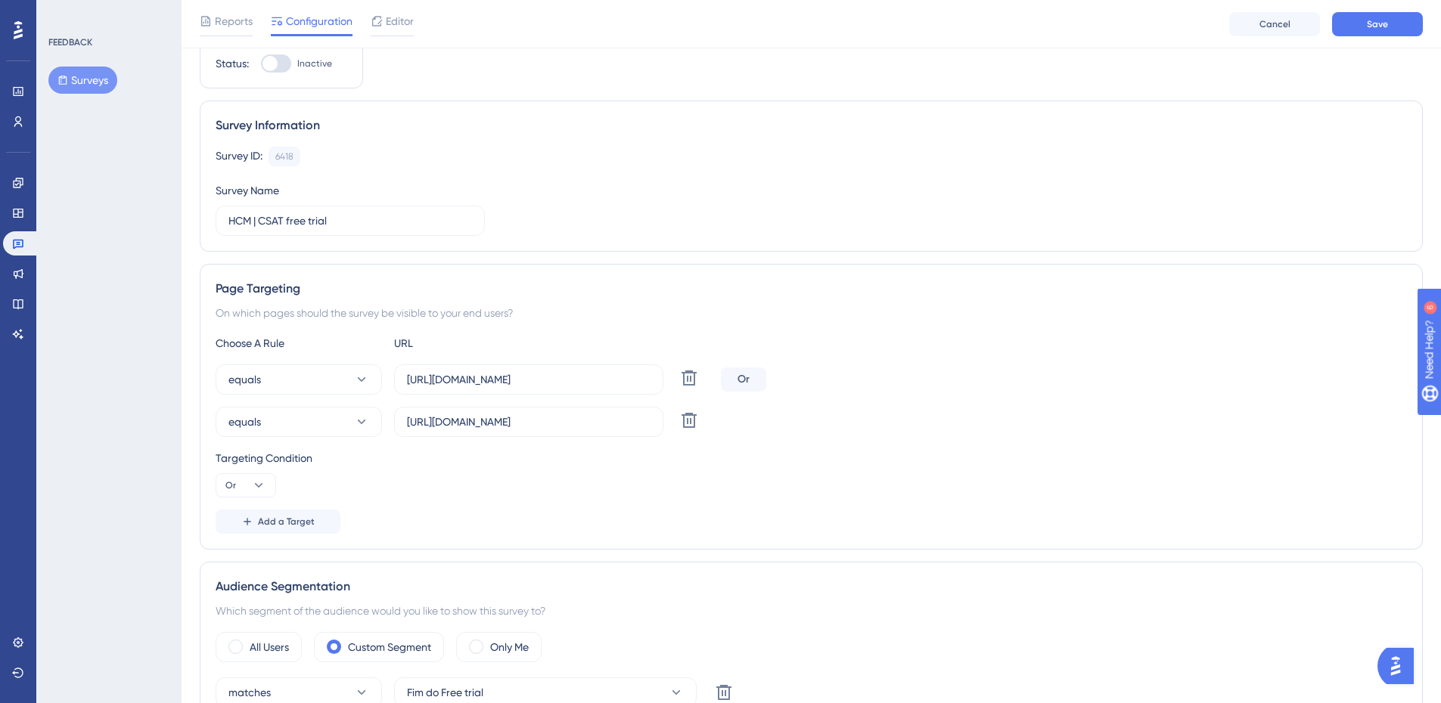
scroll to position [54, 0]
click at [698, 427] on button at bounding box center [688, 424] width 27 height 27
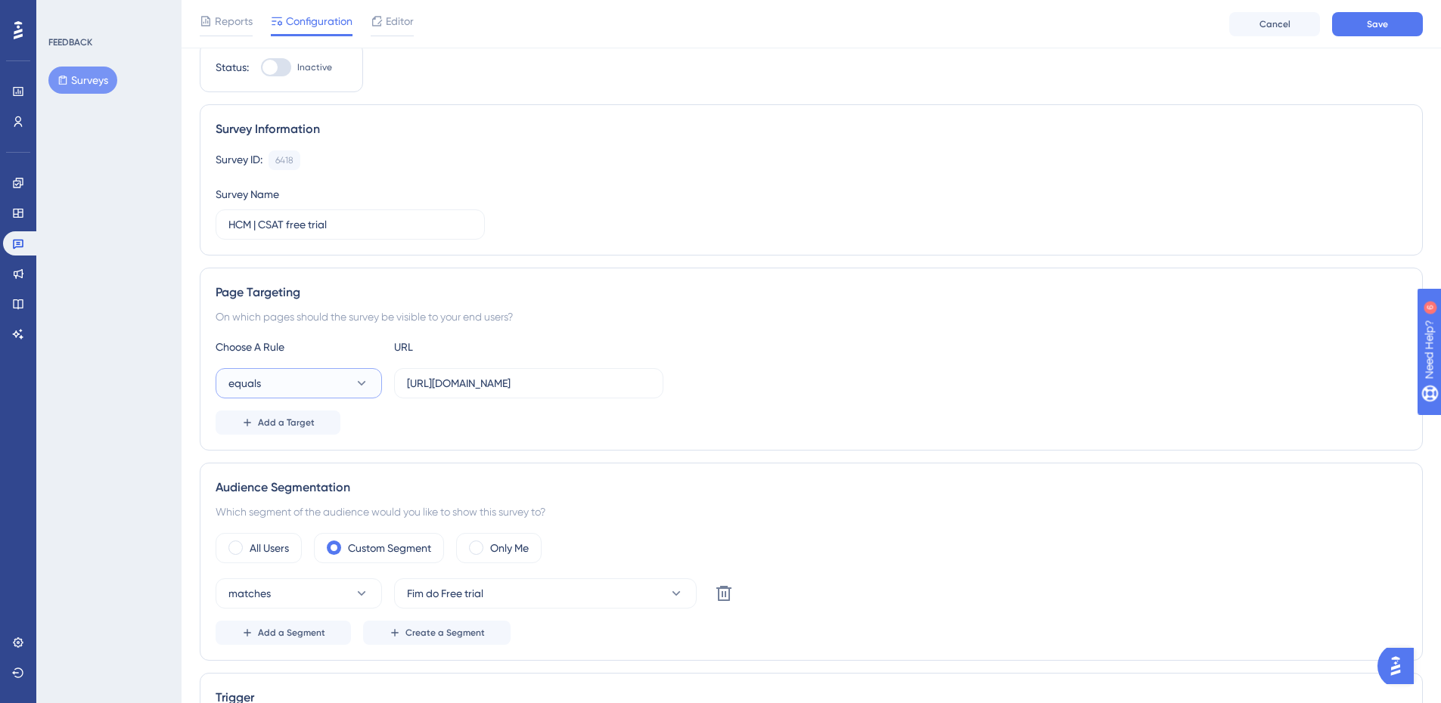
click at [363, 384] on icon at bounding box center [362, 383] width 8 height 5
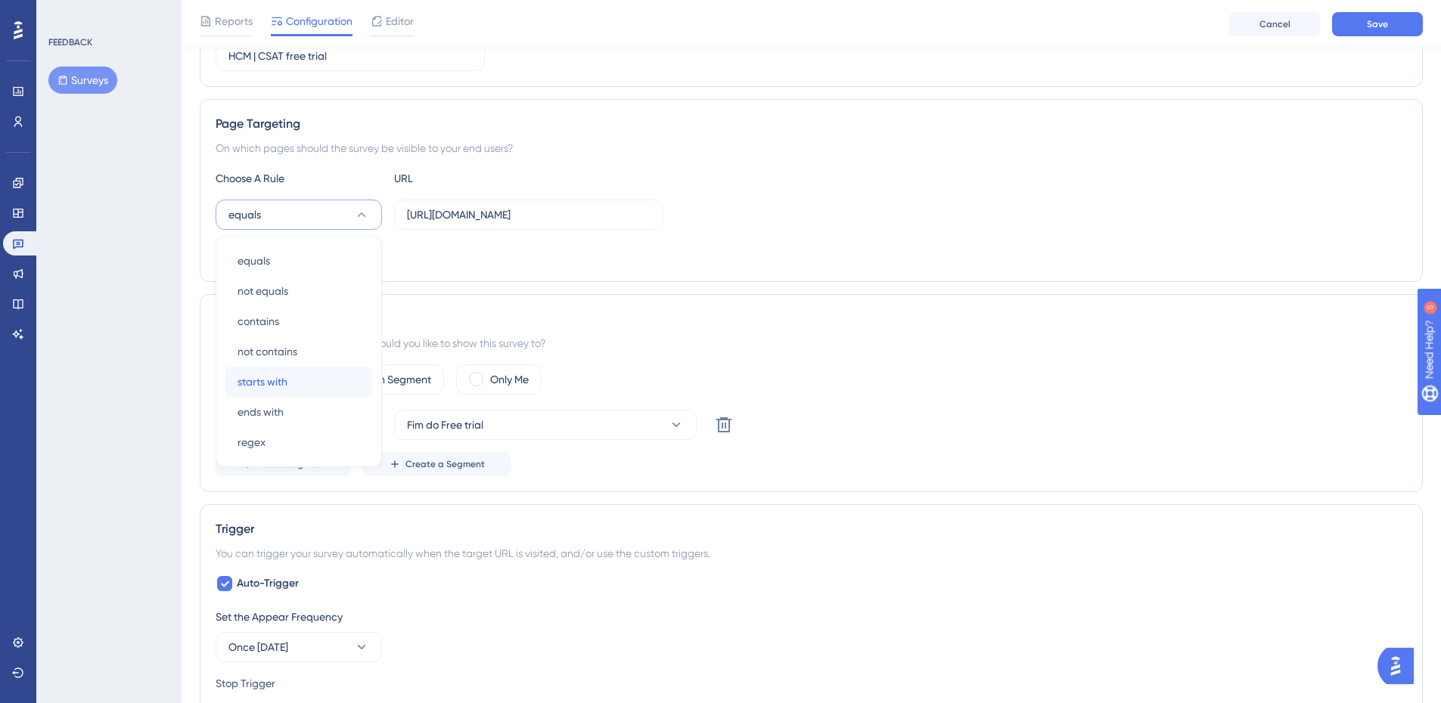
click at [342, 379] on div "starts with starts with" at bounding box center [299, 382] width 123 height 30
drag, startPoint x: 407, startPoint y: 213, endPoint x: 882, endPoint y: 217, distance: 475.0
click at [882, 217] on div "starts with https://empresa.caju.com.br/onboarding/#/dashboard" at bounding box center [811, 215] width 1191 height 30
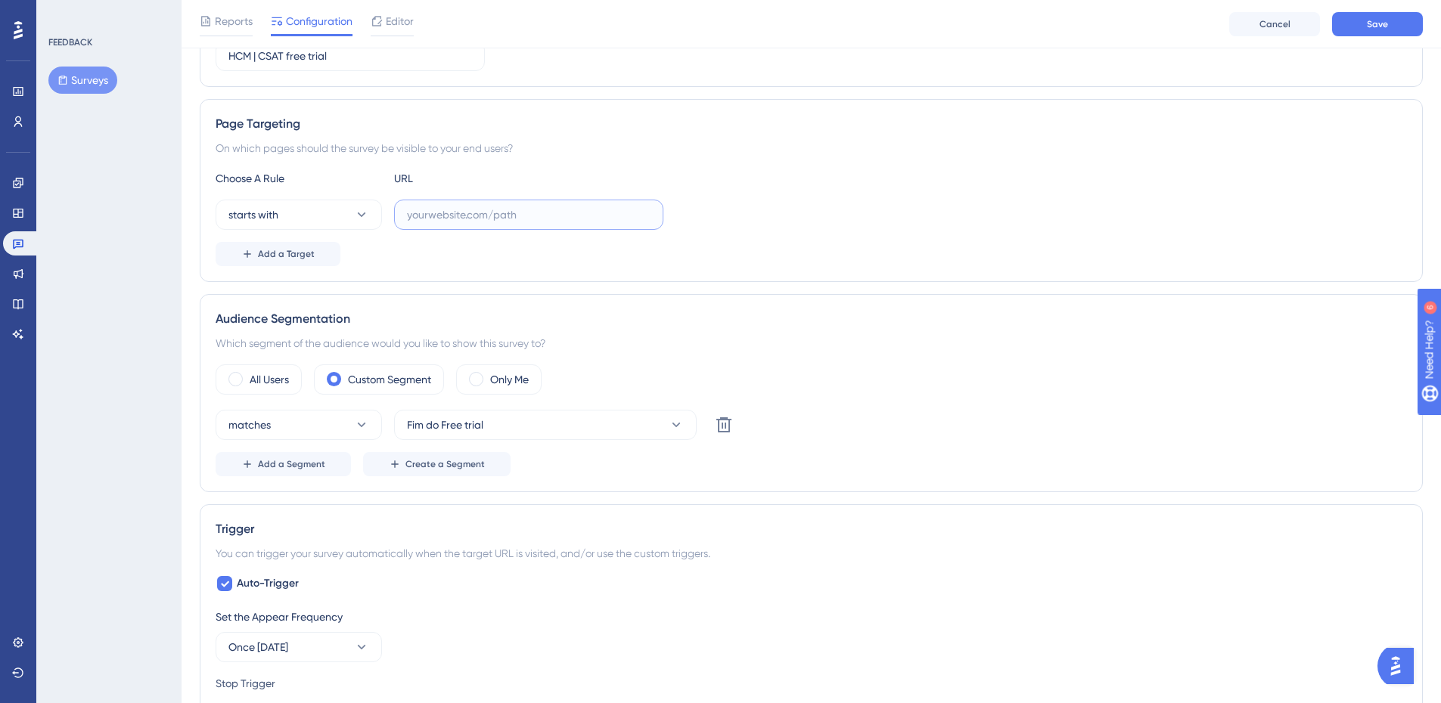
scroll to position [0, 0]
paste input "https://empresa.caju.com.br/onboarding"
type input "https://empresa.caju.com.br/onboarding"
click at [883, 217] on div "starts with https://empresa.caju.com.br/onboarding" at bounding box center [811, 215] width 1191 height 30
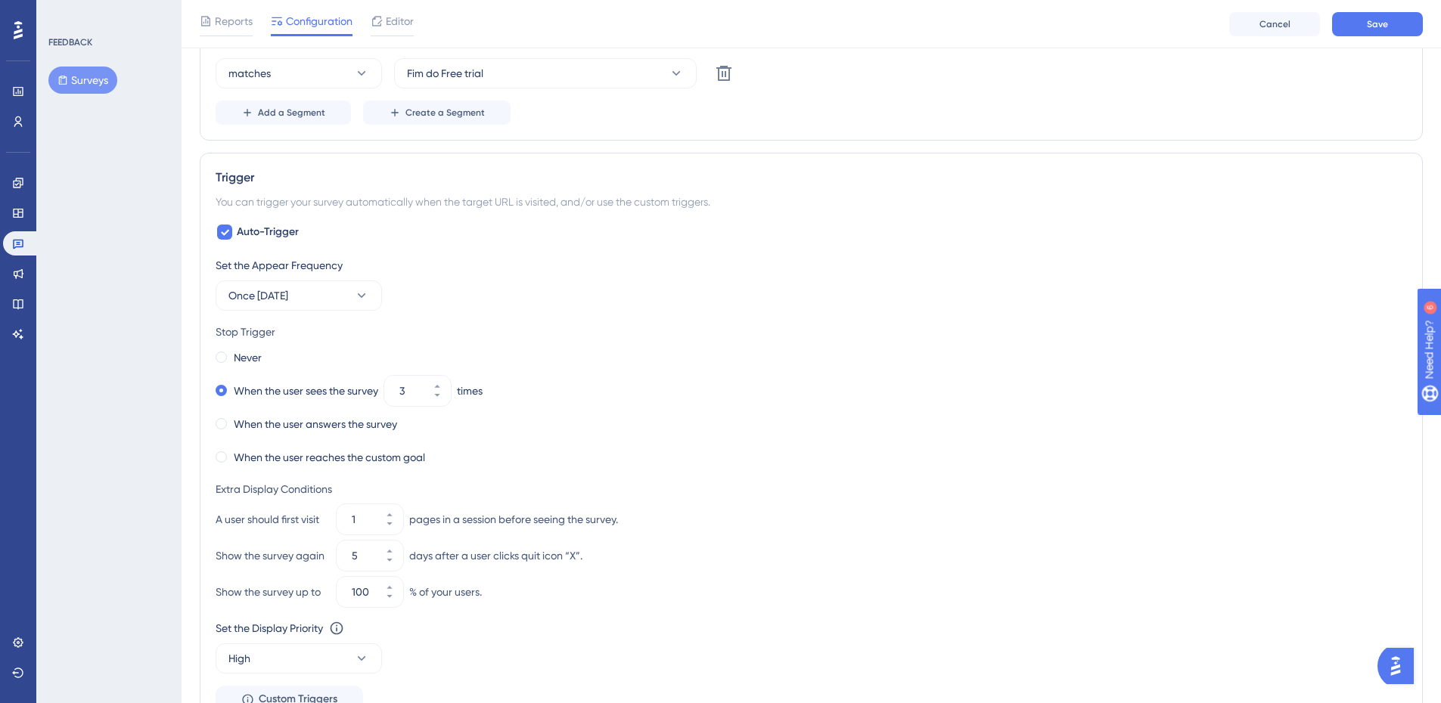
scroll to position [601, 0]
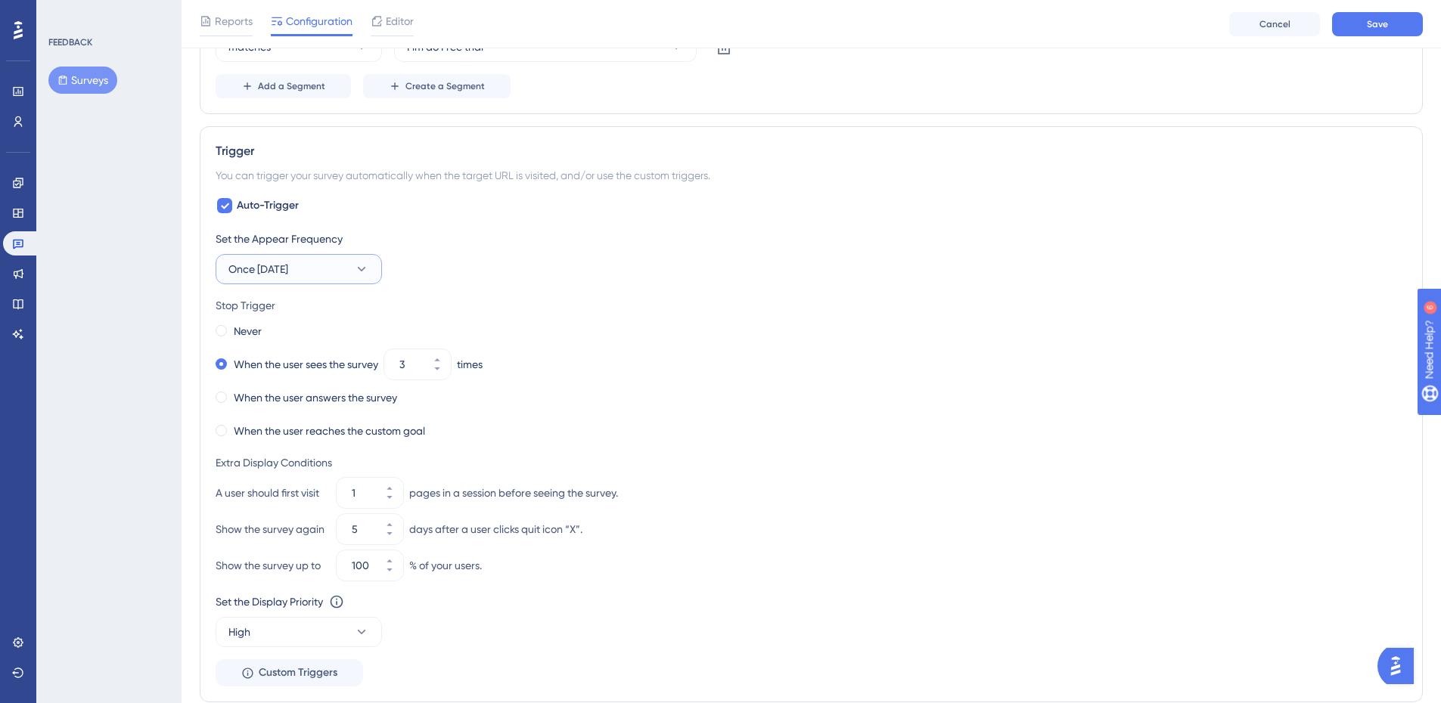
click at [365, 266] on icon at bounding box center [361, 269] width 15 height 15
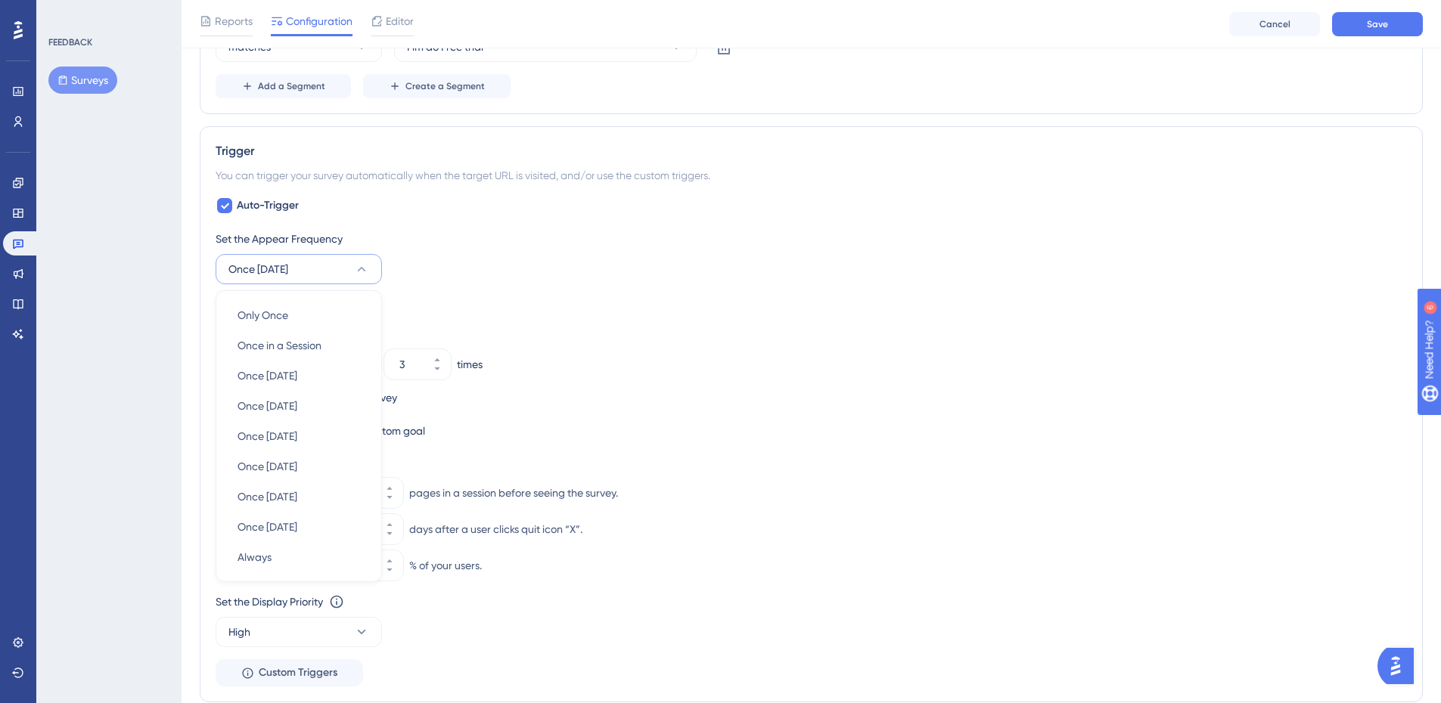
scroll to position [686, 0]
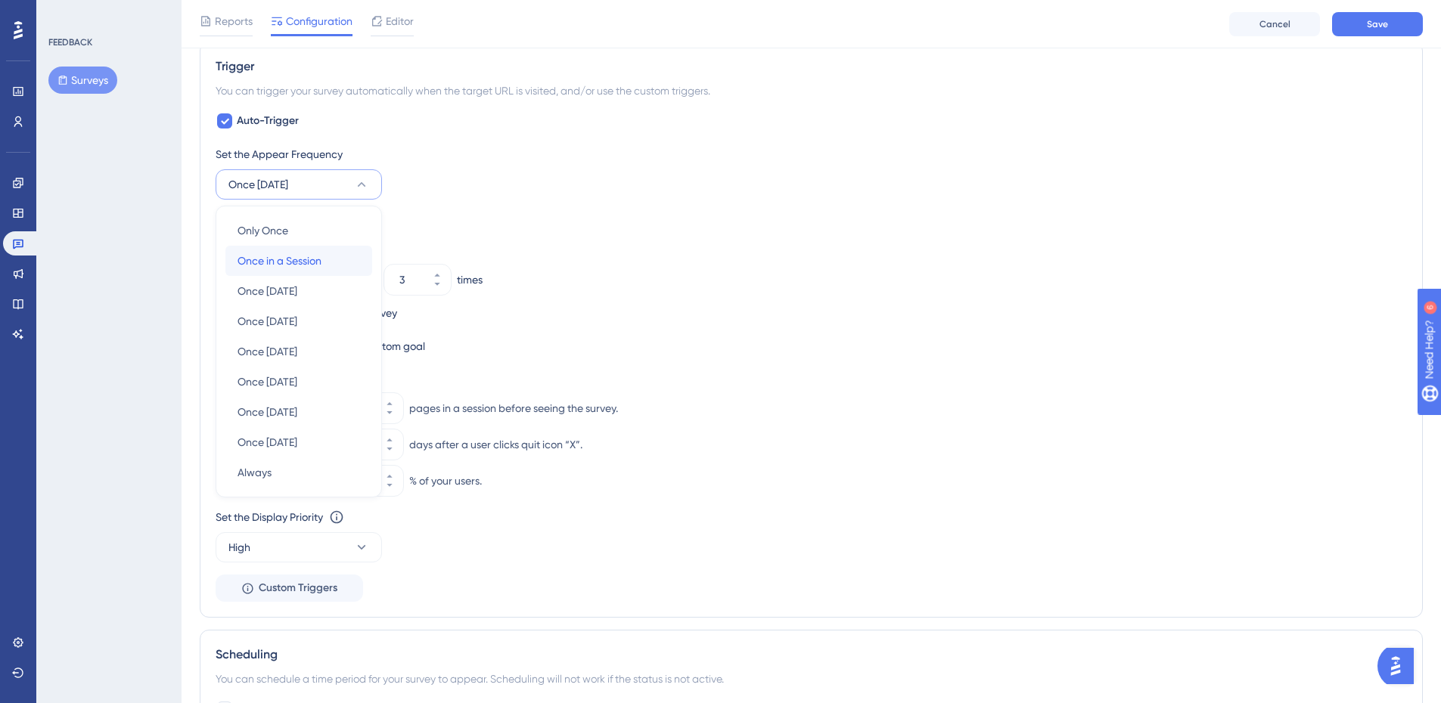
click at [326, 255] on div "Once in a Session Once in a Session" at bounding box center [299, 261] width 123 height 30
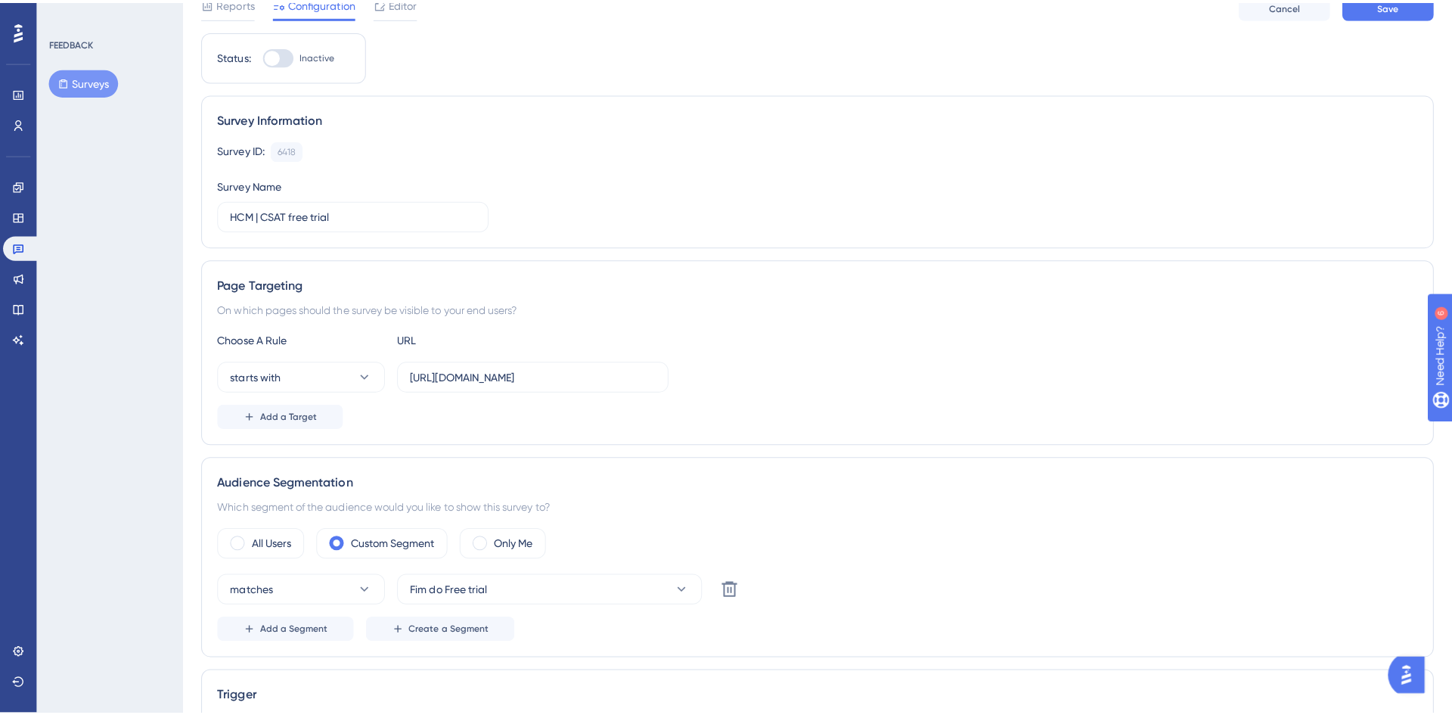
scroll to position [0, 0]
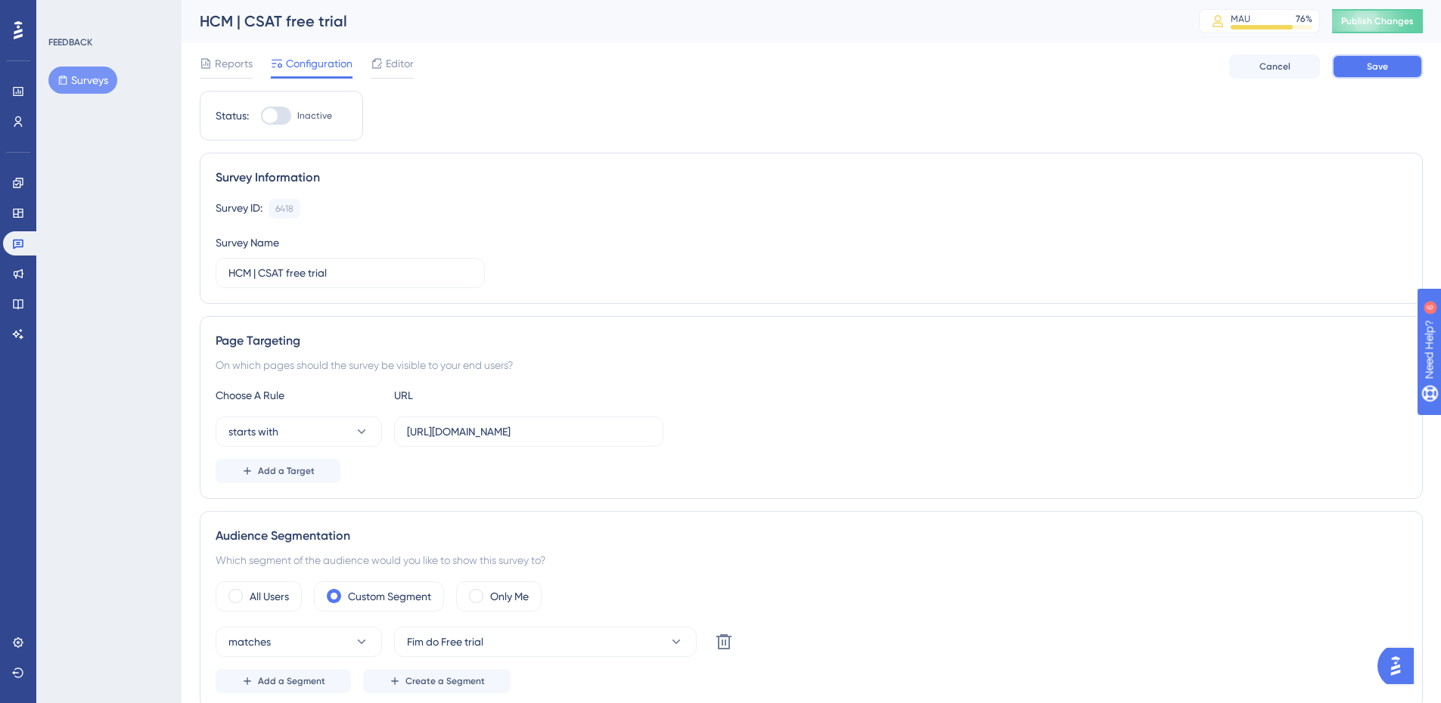
click at [1391, 63] on button "Save" at bounding box center [1377, 66] width 91 height 24
click at [399, 66] on span "Editor" at bounding box center [400, 63] width 28 height 18
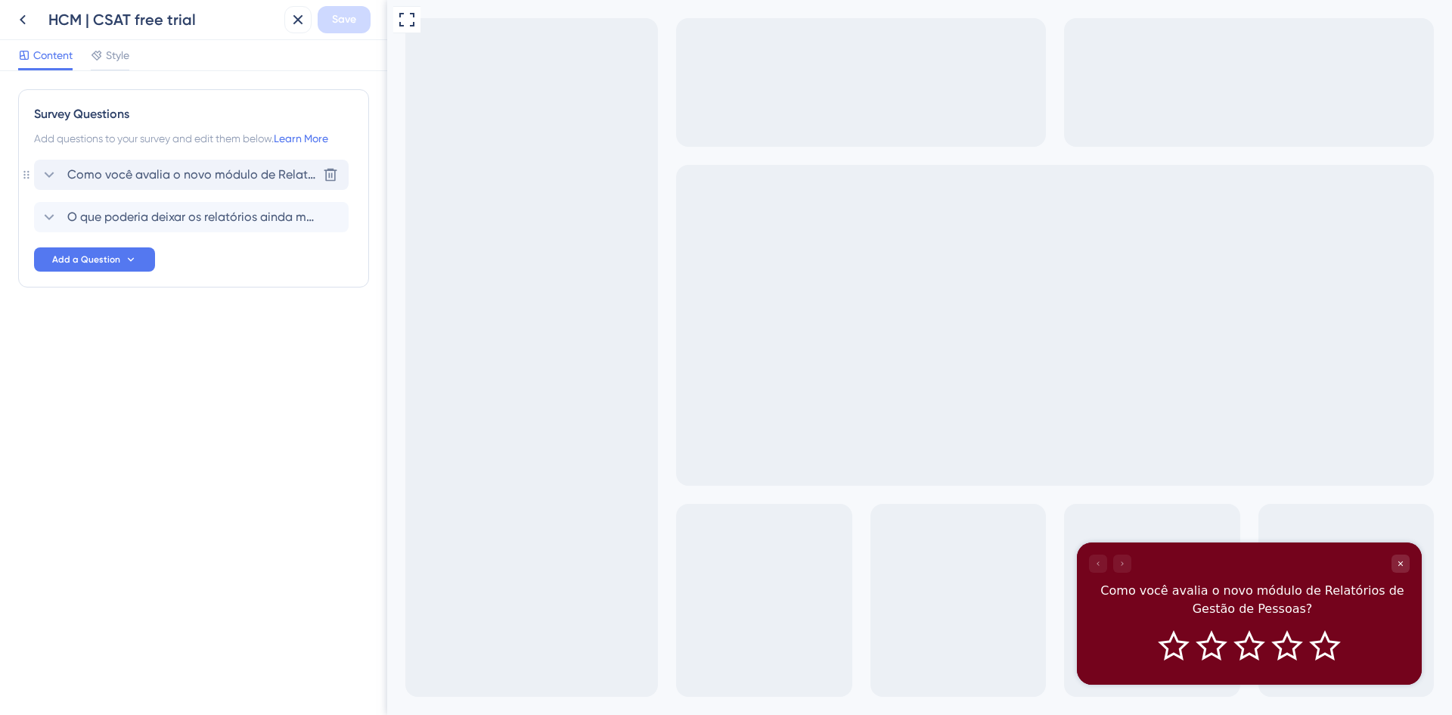
click at [46, 172] on icon at bounding box center [49, 175] width 18 height 18
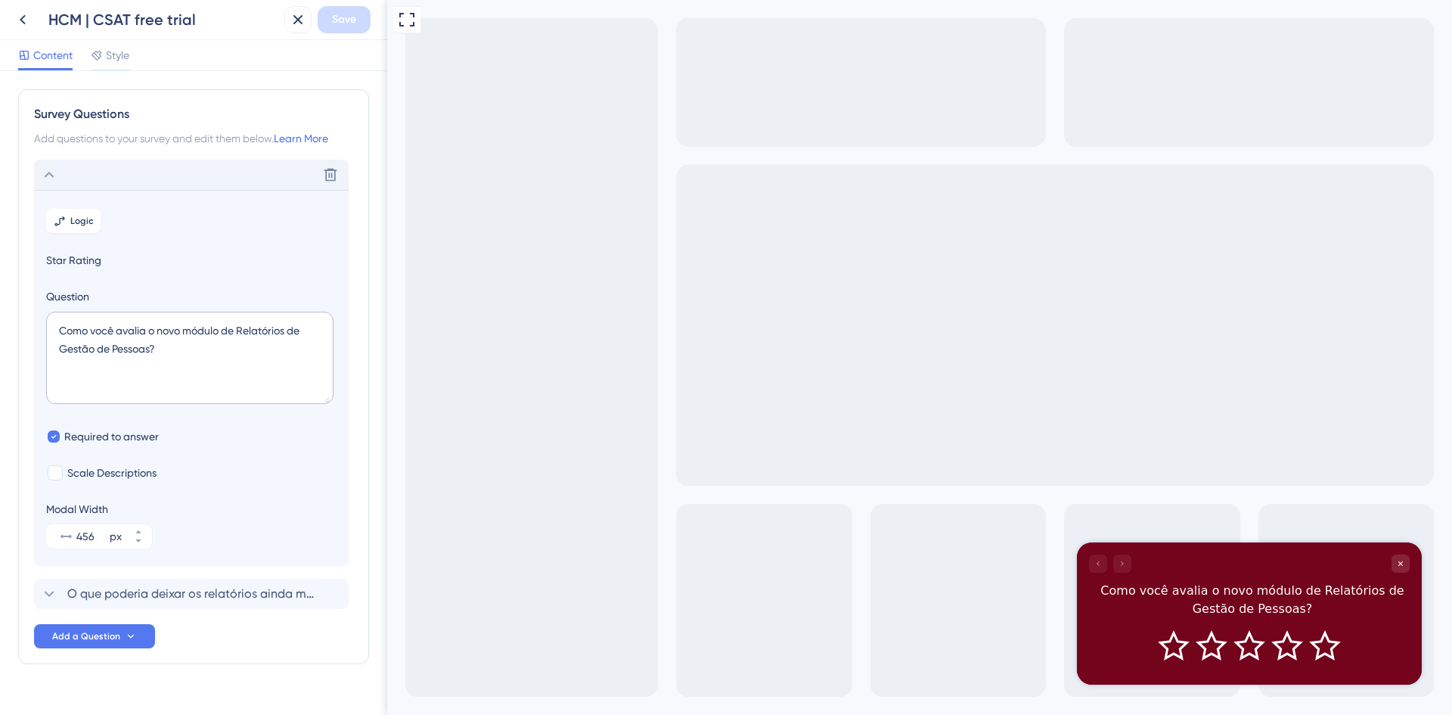
scroll to position [28, 0]
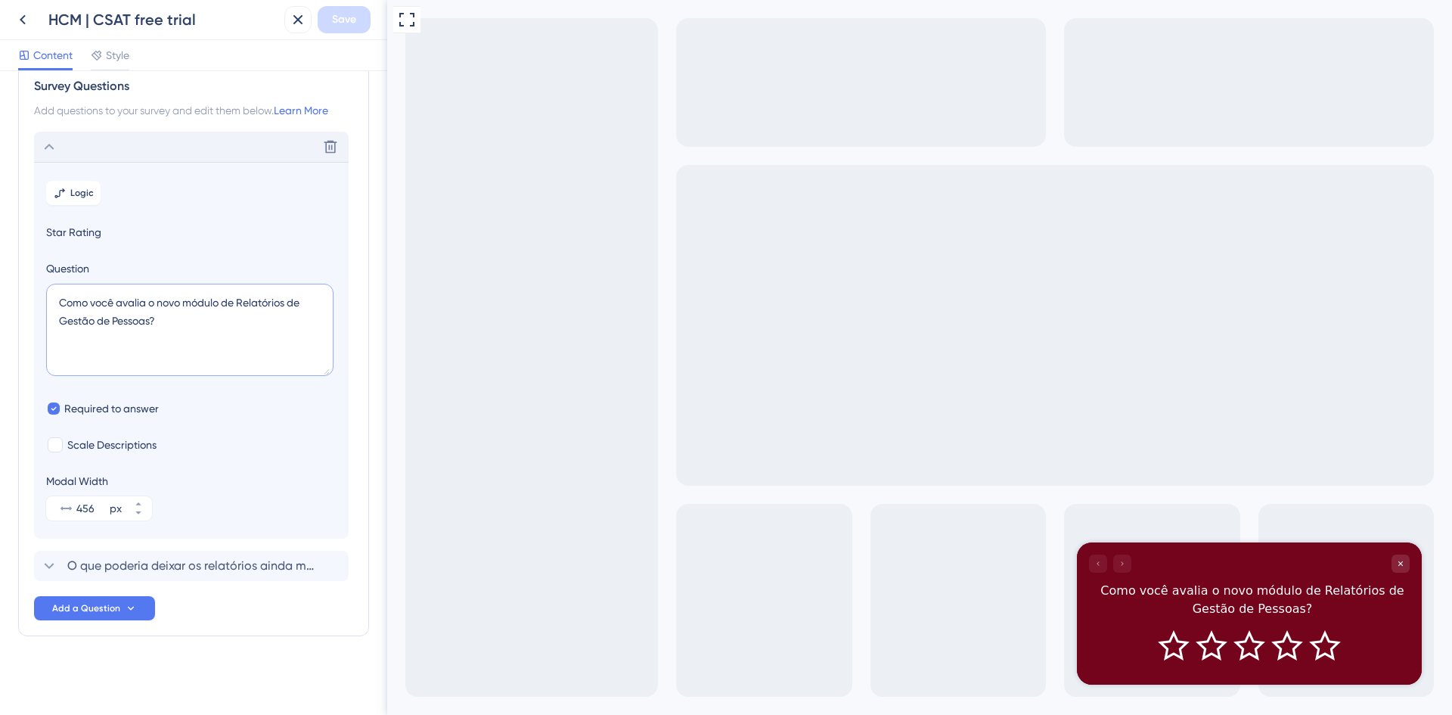
drag, startPoint x: 85, startPoint y: 303, endPoint x: 30, endPoint y: 286, distance: 58.6
click at [30, 286] on div "Survey Questions Add questions to your survey and edit them below. Learn More D…" at bounding box center [193, 348] width 351 height 575
paste textarea "sua experiência durante o teste gráti"
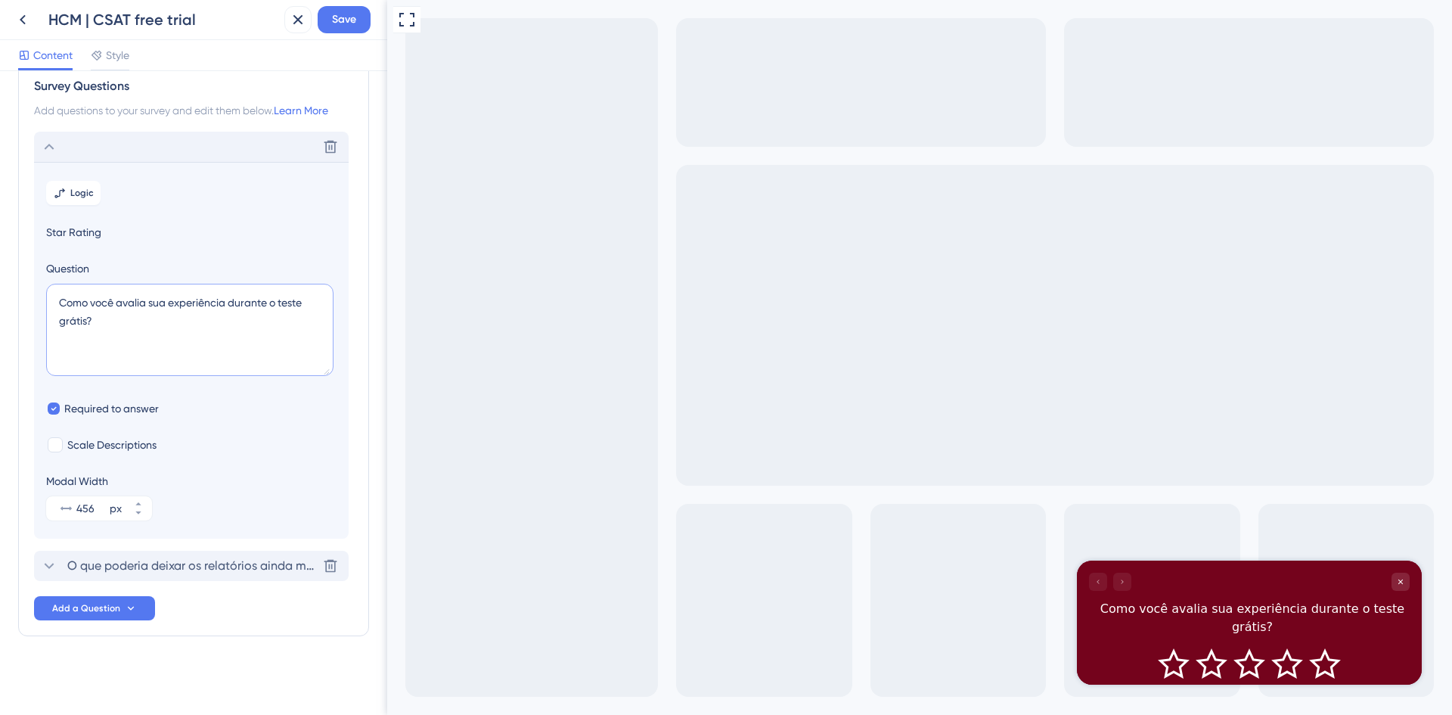
type textarea "Como você avalia sua experiência durante o teste grátis?"
click at [45, 562] on icon at bounding box center [49, 566] width 18 height 18
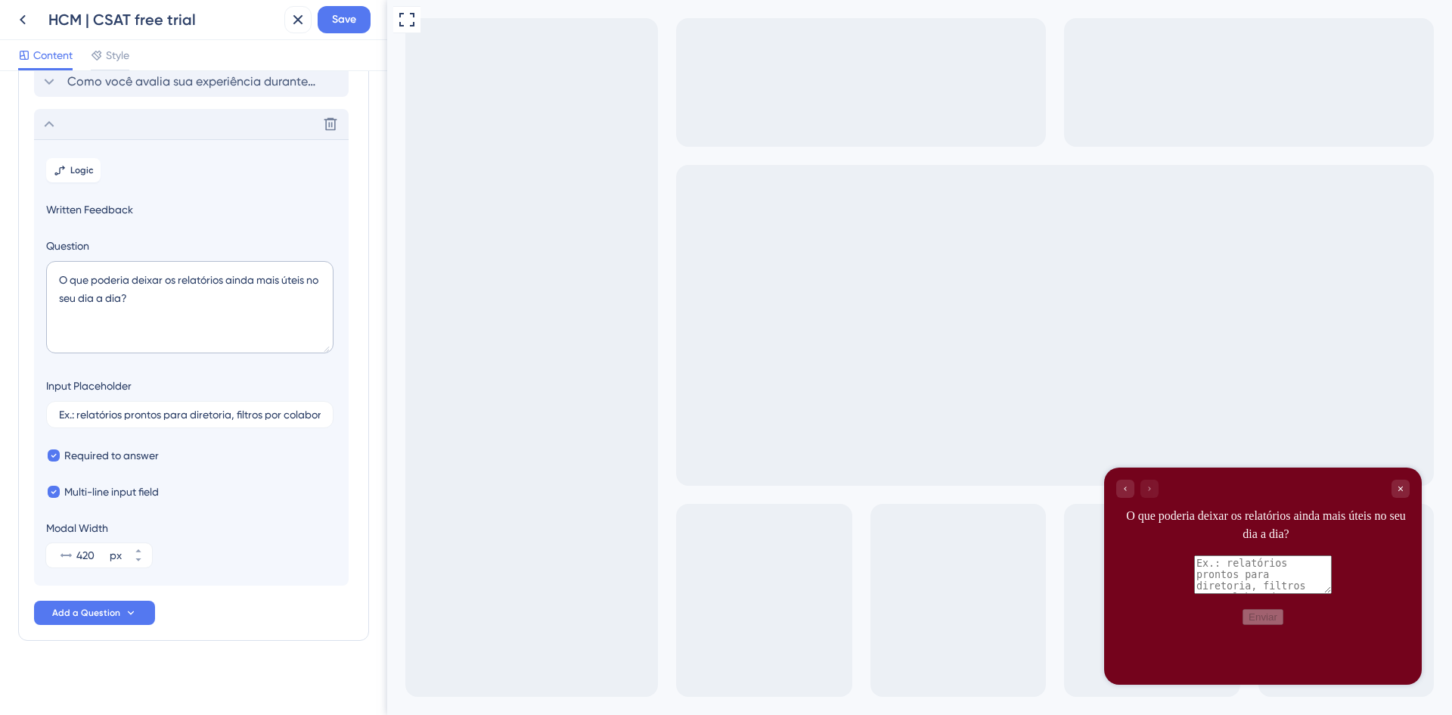
scroll to position [98, 0]
drag, startPoint x: 154, startPoint y: 285, endPoint x: 51, endPoint y: 274, distance: 104.2
click at [51, 274] on textarea "O que poderia deixar os relatórios ainda mais úteis no seu dia a dia?" at bounding box center [189, 302] width 287 height 92
paste textarea "mais gostou durante sua experiênc"
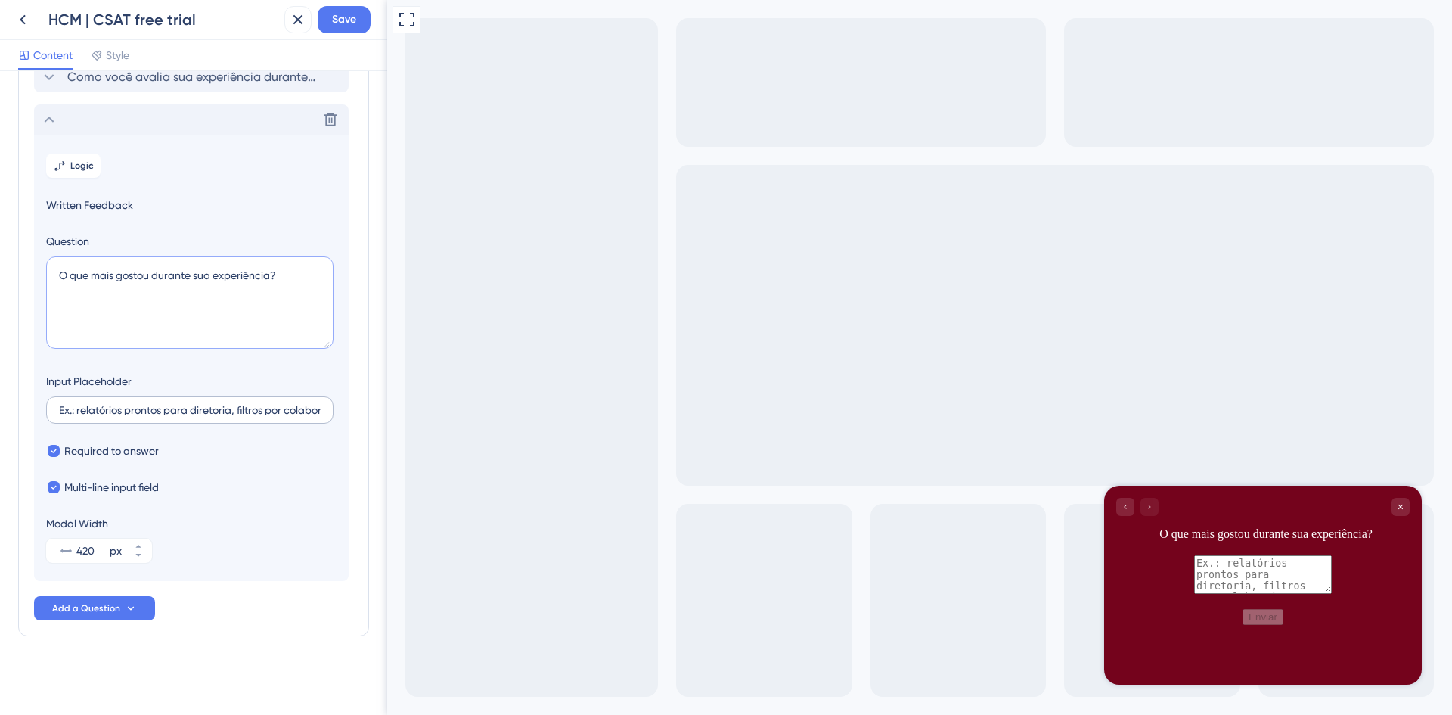
type textarea "O que mais gostou durante sua experiência?"
click at [147, 405] on input "Ex.: relatórios prontos para diretoria, filtros por colaborador" at bounding box center [190, 410] width 262 height 11
click at [111, 202] on span "Written Feedback" at bounding box center [191, 205] width 290 height 18
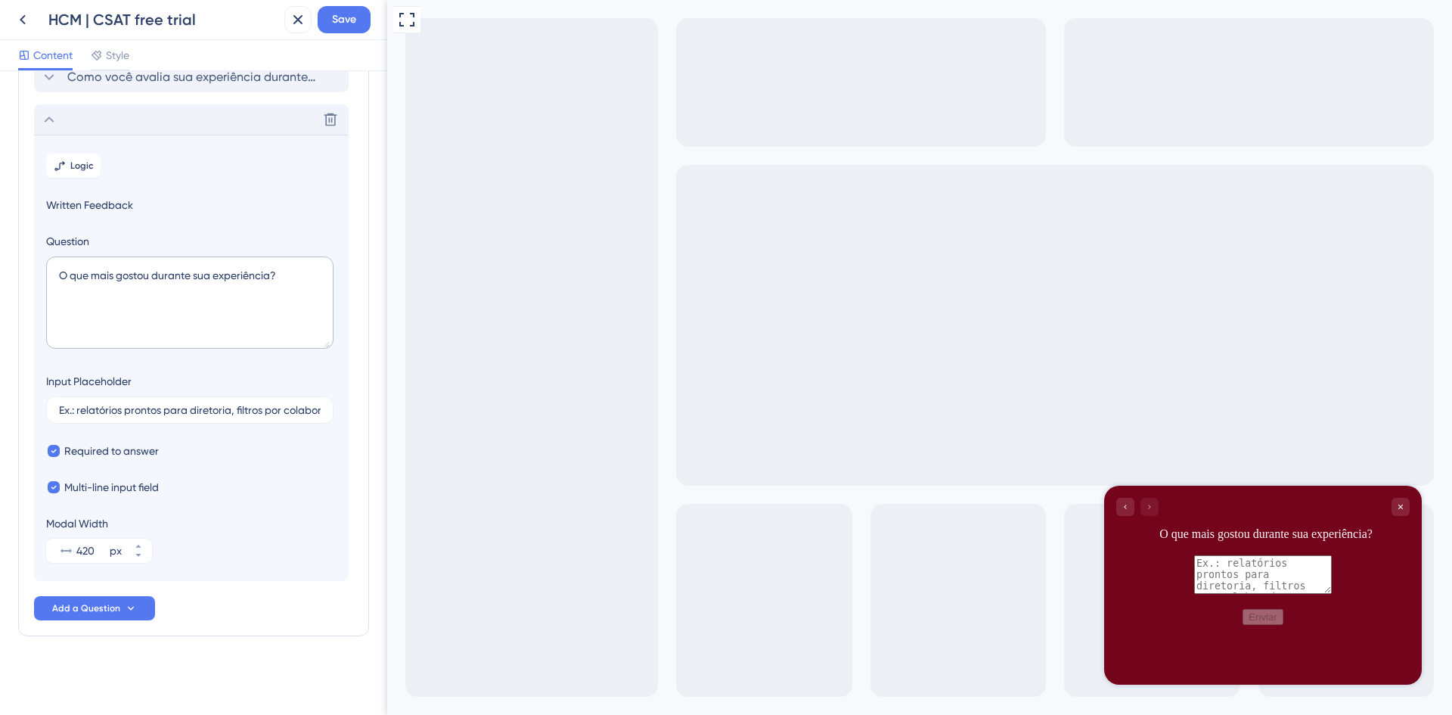
click at [111, 202] on span "Written Feedback" at bounding box center [191, 205] width 290 height 18
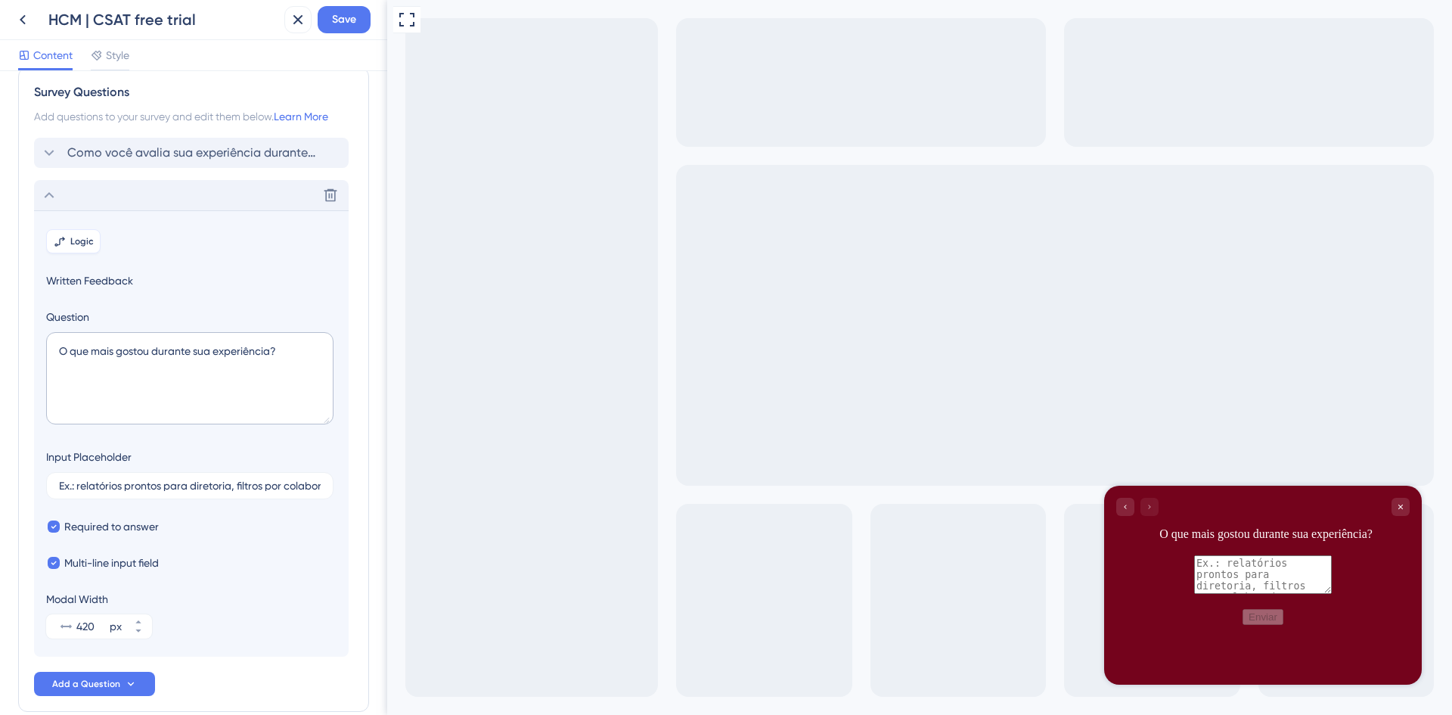
click at [73, 239] on span "Logic" at bounding box center [81, 241] width 23 height 12
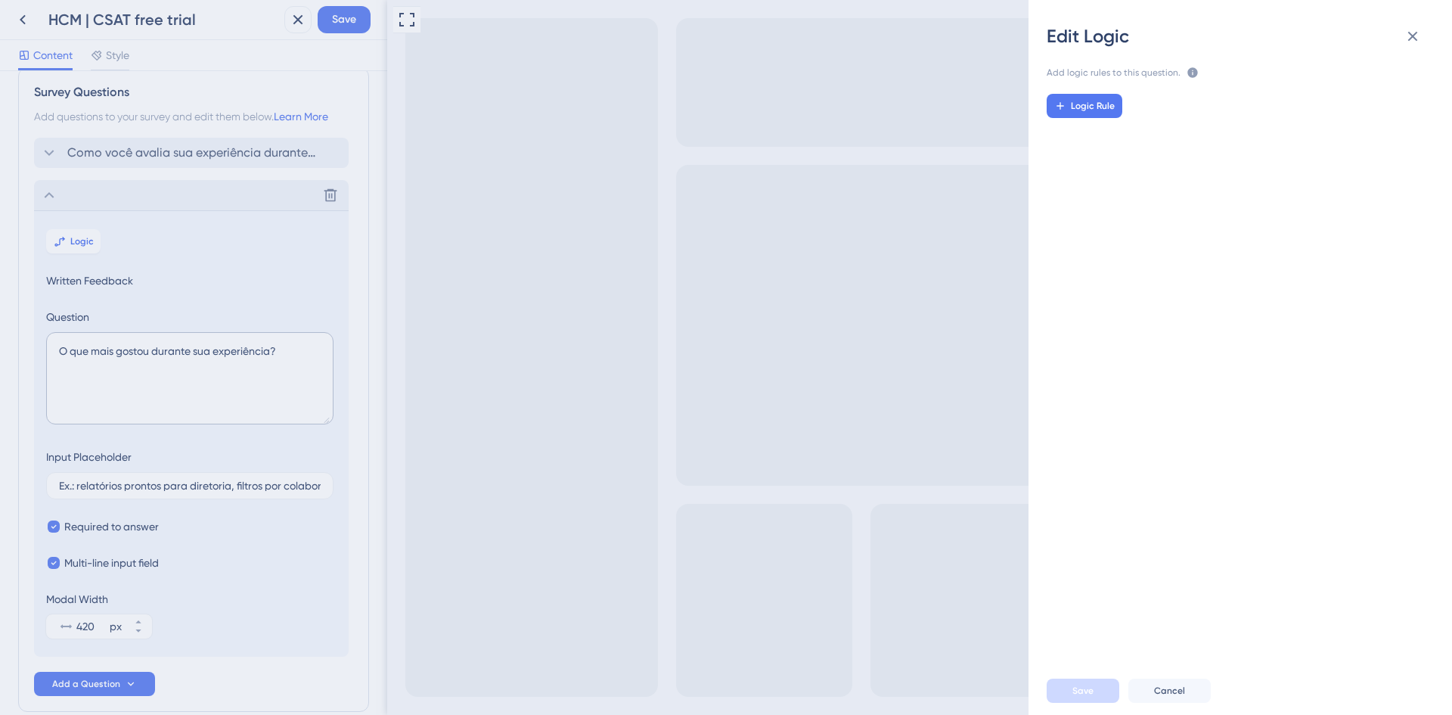
click at [166, 258] on div "Edit Logic Add logic rules to this question. The rules will apply after this qu…" at bounding box center [726, 357] width 1452 height 715
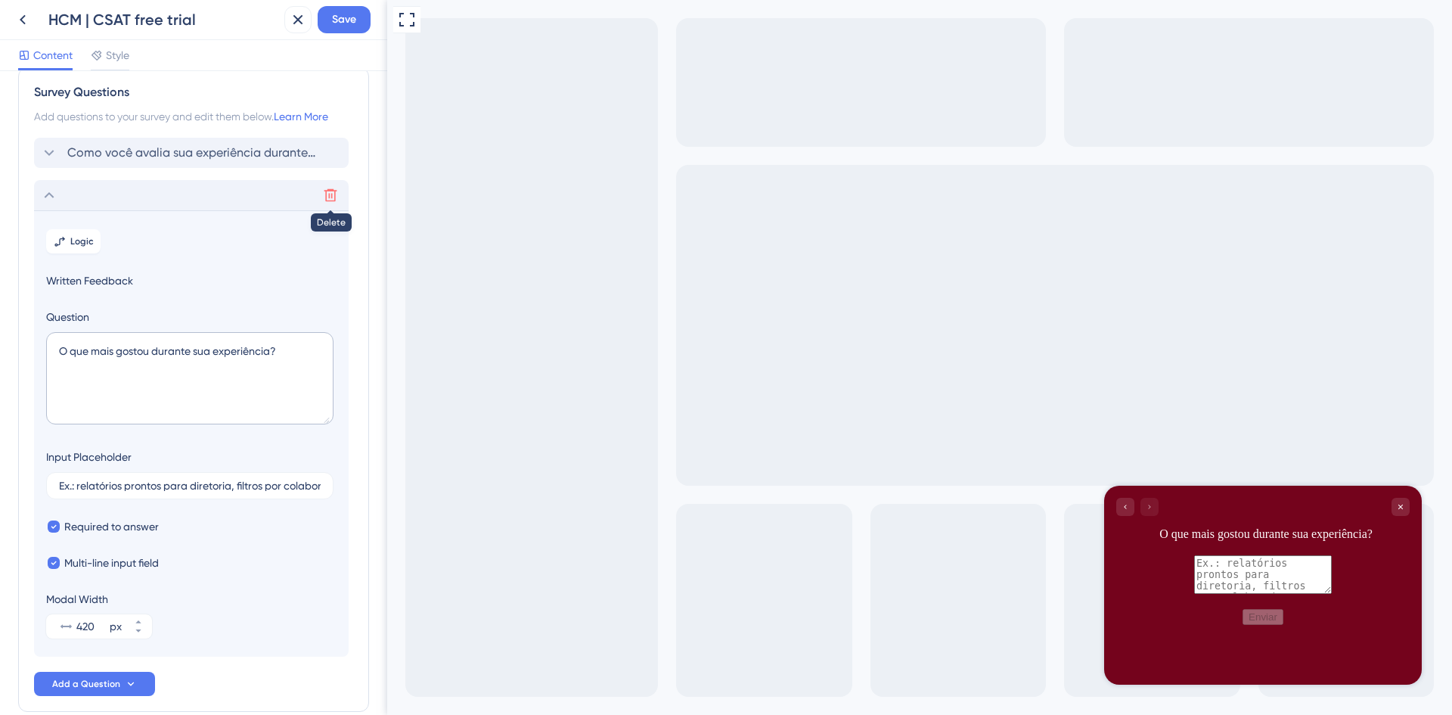
click at [333, 194] on icon at bounding box center [330, 195] width 15 height 15
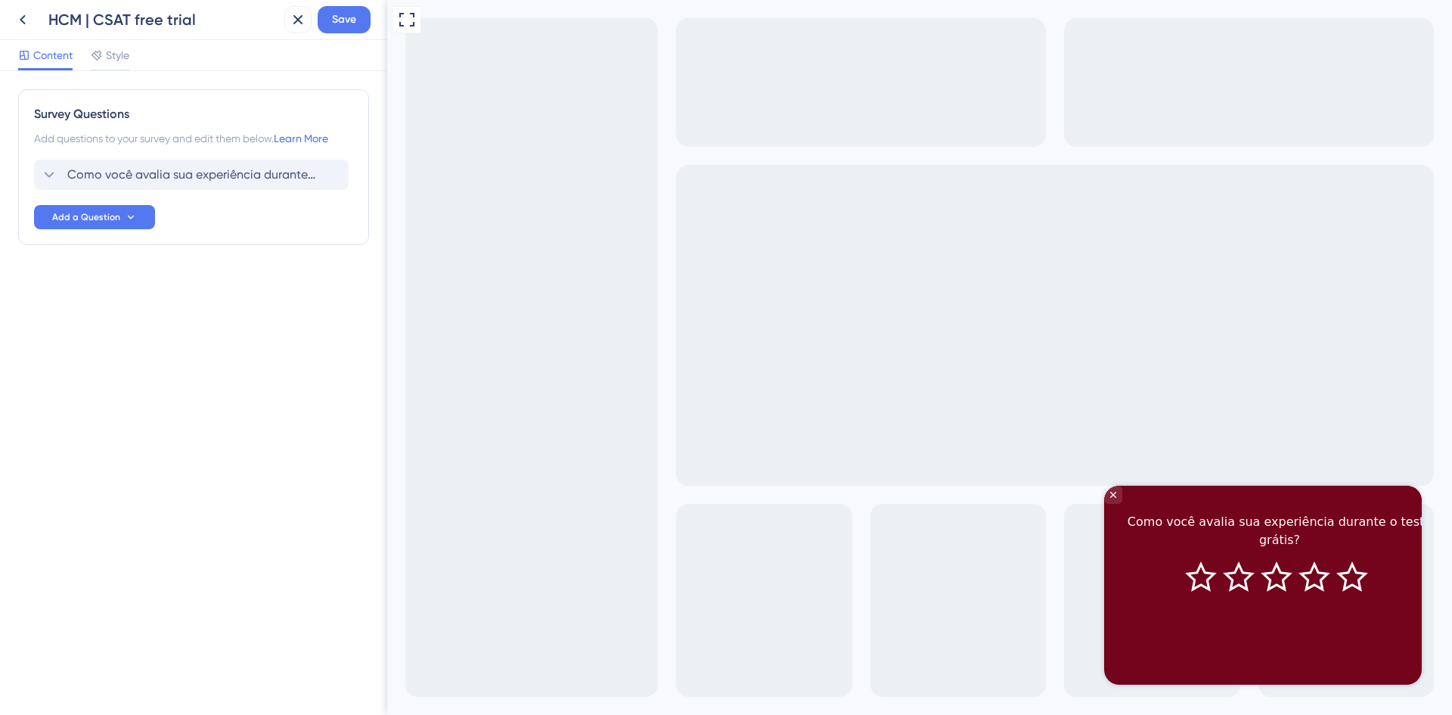
scroll to position [0, 0]
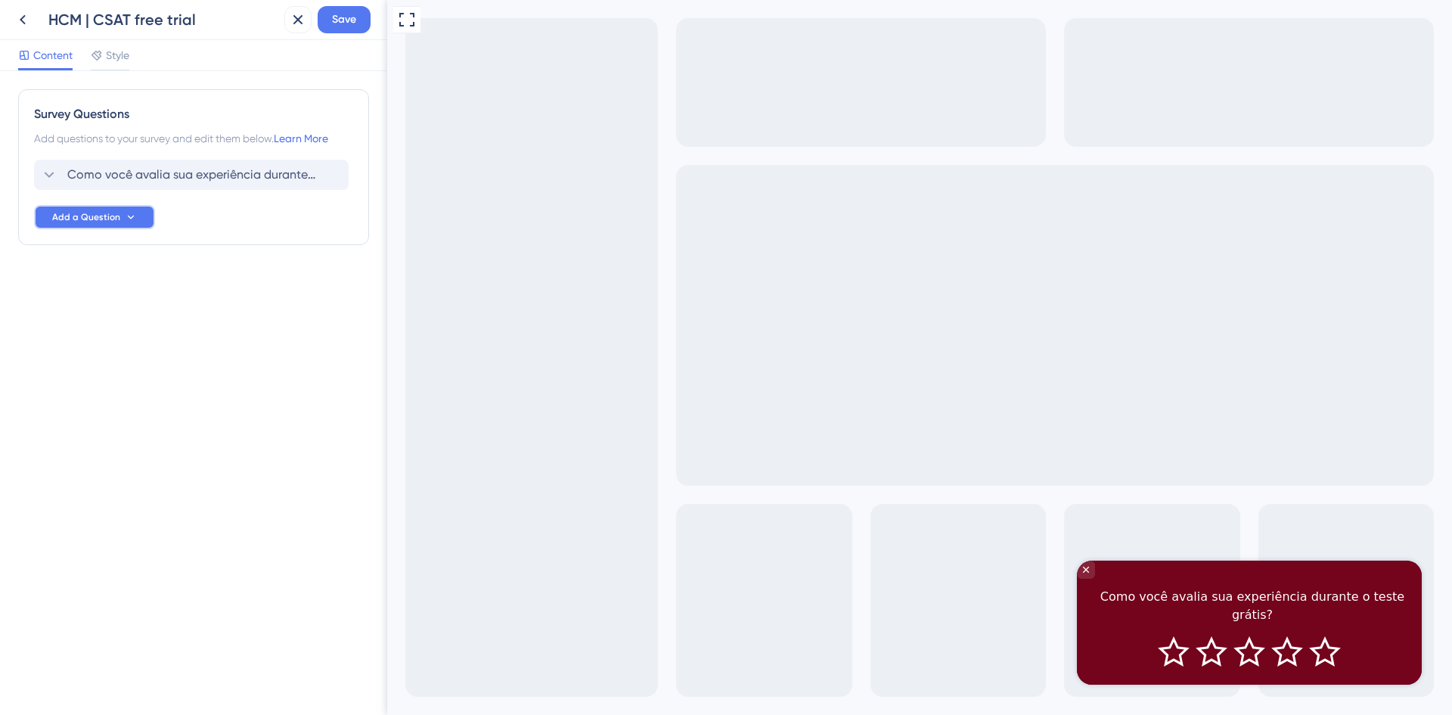
click at [143, 214] on button "Add a Question" at bounding box center [94, 217] width 121 height 24
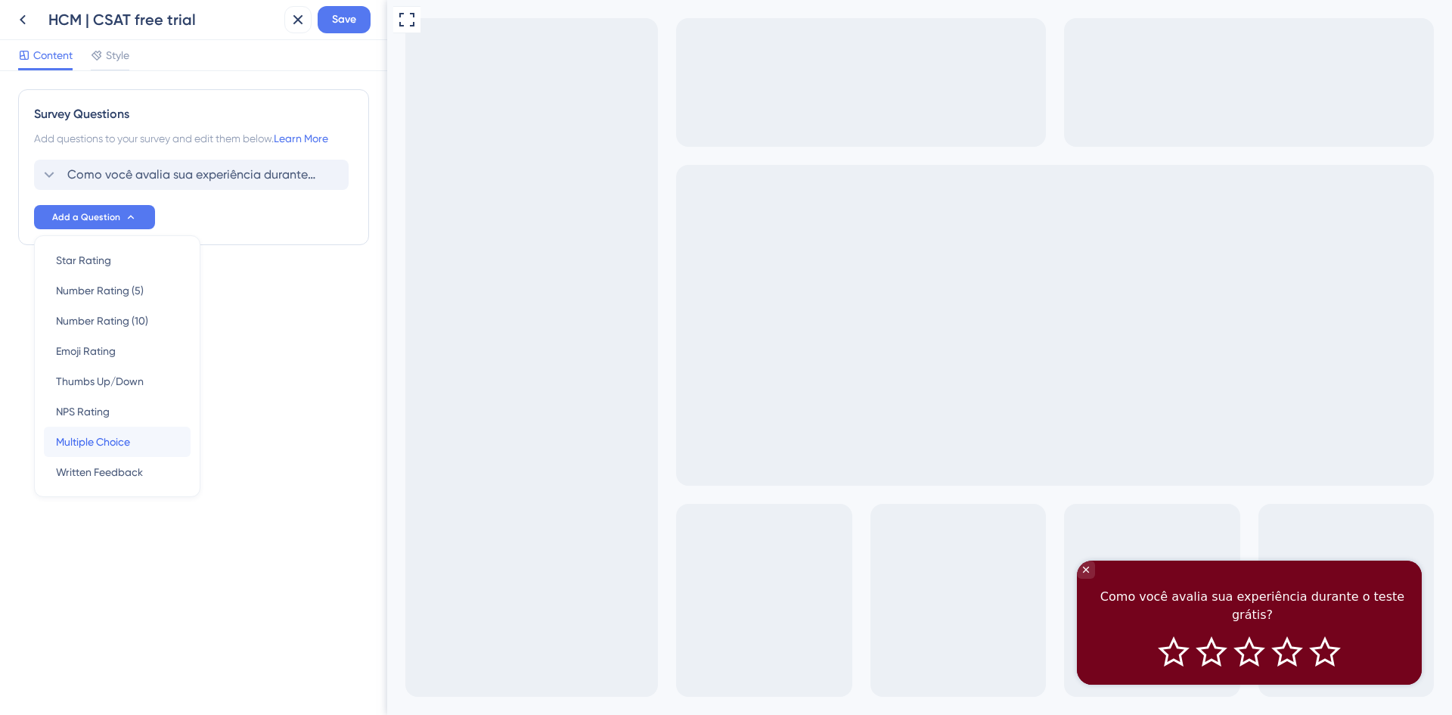
click at [134, 439] on div "Multiple Choice Multiple Choice" at bounding box center [117, 442] width 123 height 30
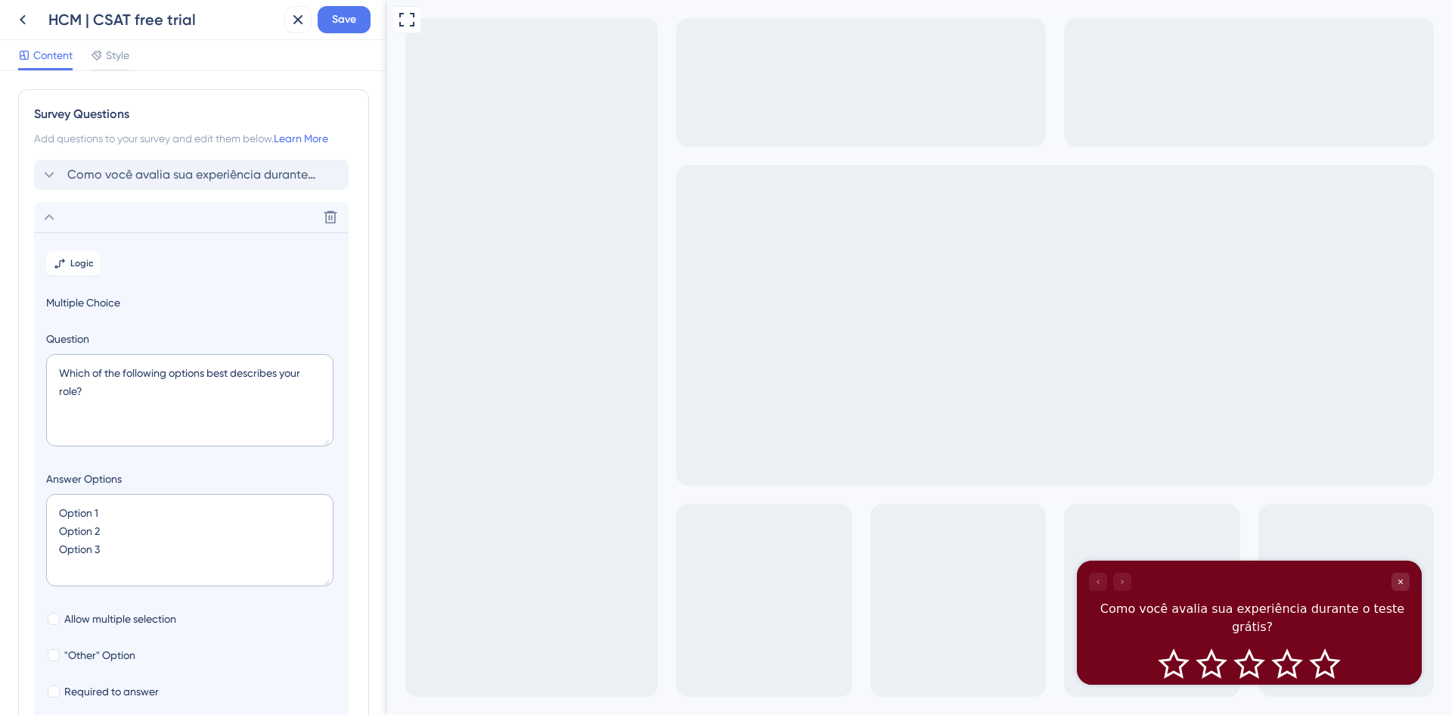
scroll to position [131, 0]
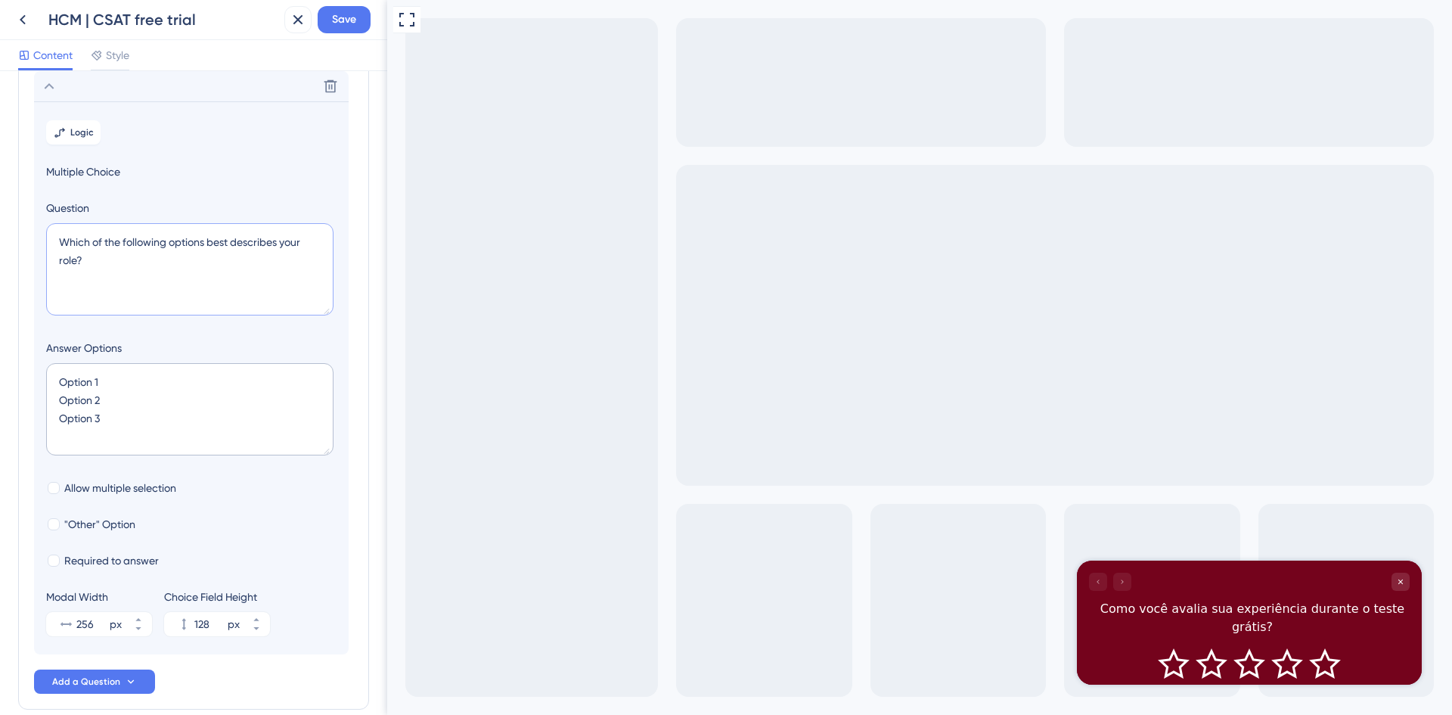
drag, startPoint x: 98, startPoint y: 259, endPoint x: 54, endPoint y: 237, distance: 49.7
click at [54, 237] on textarea "Which of the following options best describes your role?" at bounding box center [189, 269] width 287 height 92
paste textarea "O que mais gostou durante sua experiência"
type textarea "O que mais gostou durante sua experiência?"
drag, startPoint x: 119, startPoint y: 389, endPoint x: 56, endPoint y: 384, distance: 63.0
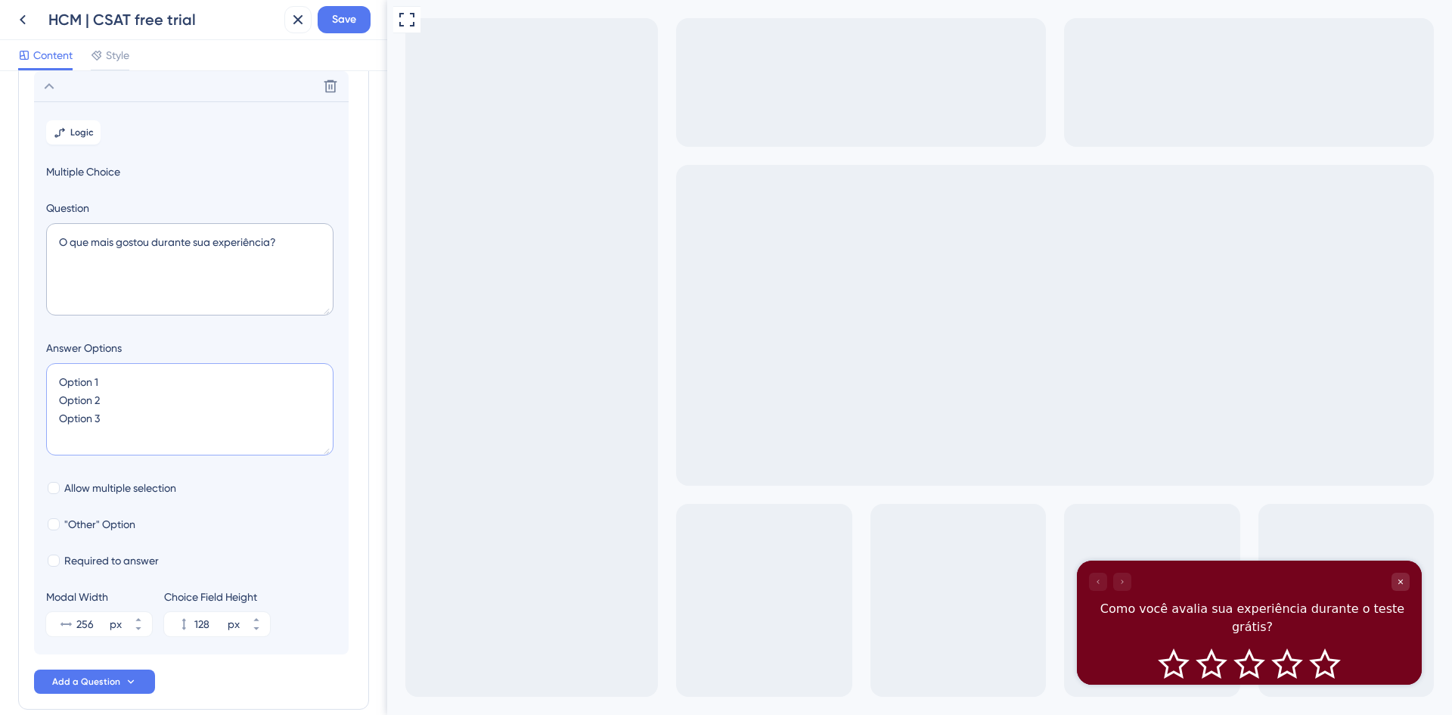
click at [56, 384] on textarea "Option 1 Option 2 Option 3" at bounding box center [189, 409] width 287 height 92
paste textarea "Ter uma visão completa do que a plataforma oferece"
drag, startPoint x: 110, startPoint y: 404, endPoint x: 55, endPoint y: 407, distance: 55.3
click at [55, 407] on textarea "Ter uma visão completa do que a plataforma oferece Option 2 Option 3" at bounding box center [189, 409] width 287 height 92
paste textarea "Ter tarefas para conhecer a plataforma de forma fácil"
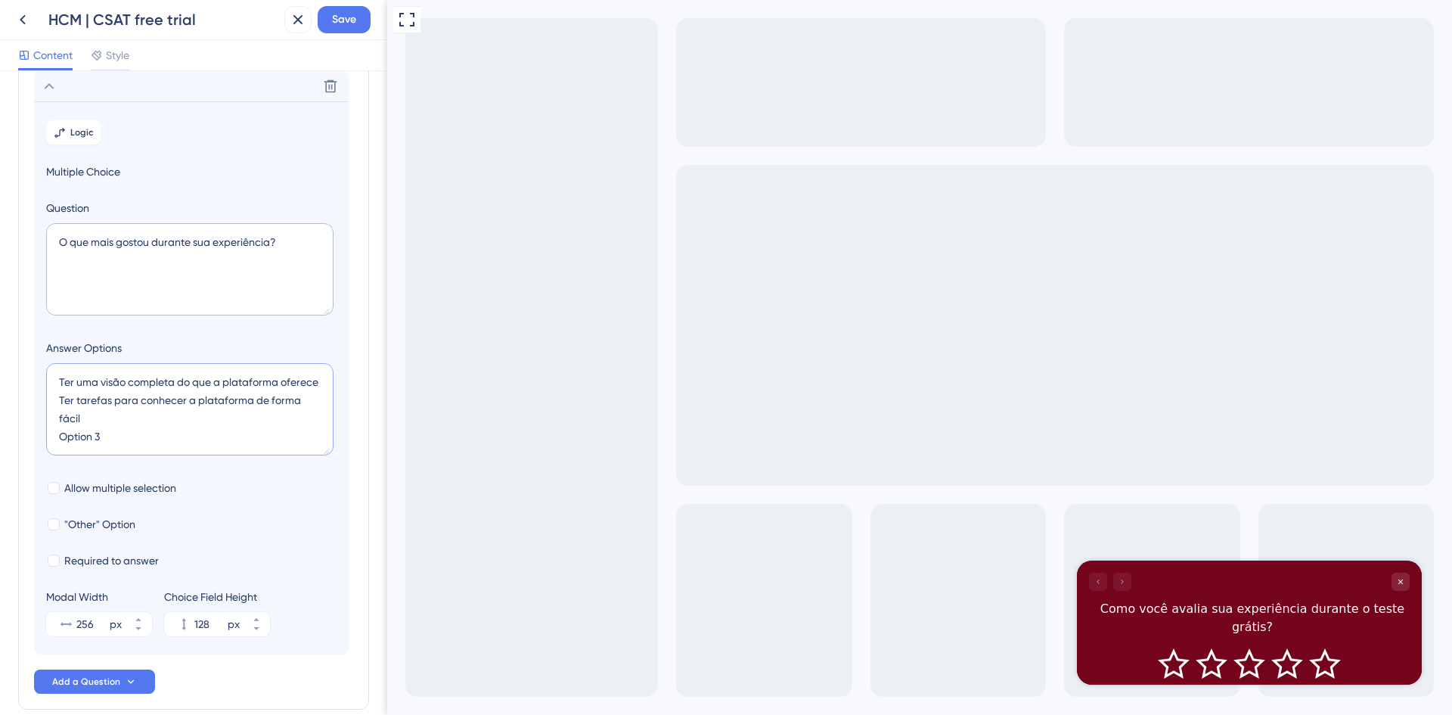
drag, startPoint x: 81, startPoint y: 440, endPoint x: 54, endPoint y: 439, distance: 26.5
click at [54, 439] on textarea "Ter uma visão completa do que a plataforma oferece Ter tarefas para conhecer a …" at bounding box center [189, 409] width 287 height 92
paste textarea "Poder simular as situações com os dados dos colaboradores de forma rápida"
click at [88, 443] on textarea "Ter uma visão completa do que a plataforma oferece Ter tarefas para conhecer a …" at bounding box center [189, 409] width 287 height 92
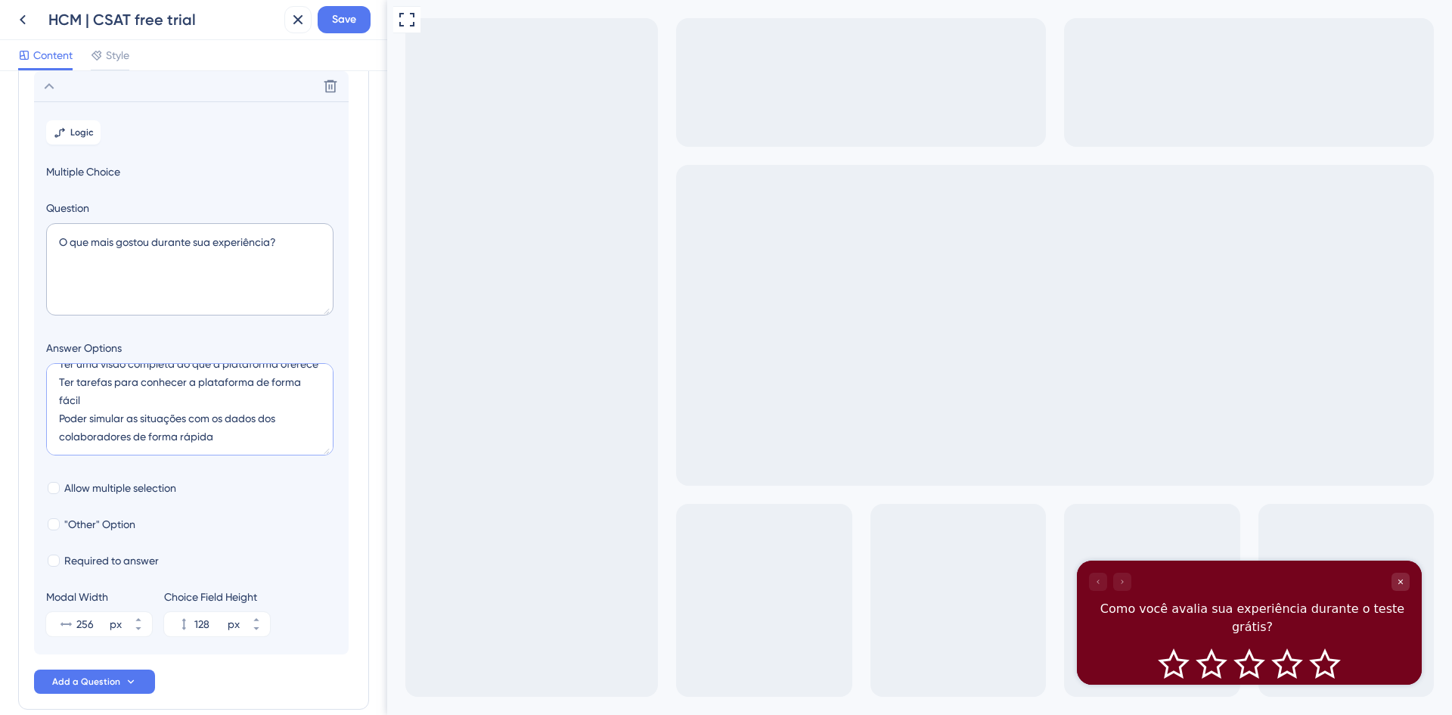
paste textarea "O auxílio de vídeos, FAQ e suporte durante o teste"
type textarea "Ter uma visão completa do que a plataforma oferece Ter tarefas para conhecer a …"
type input "172"
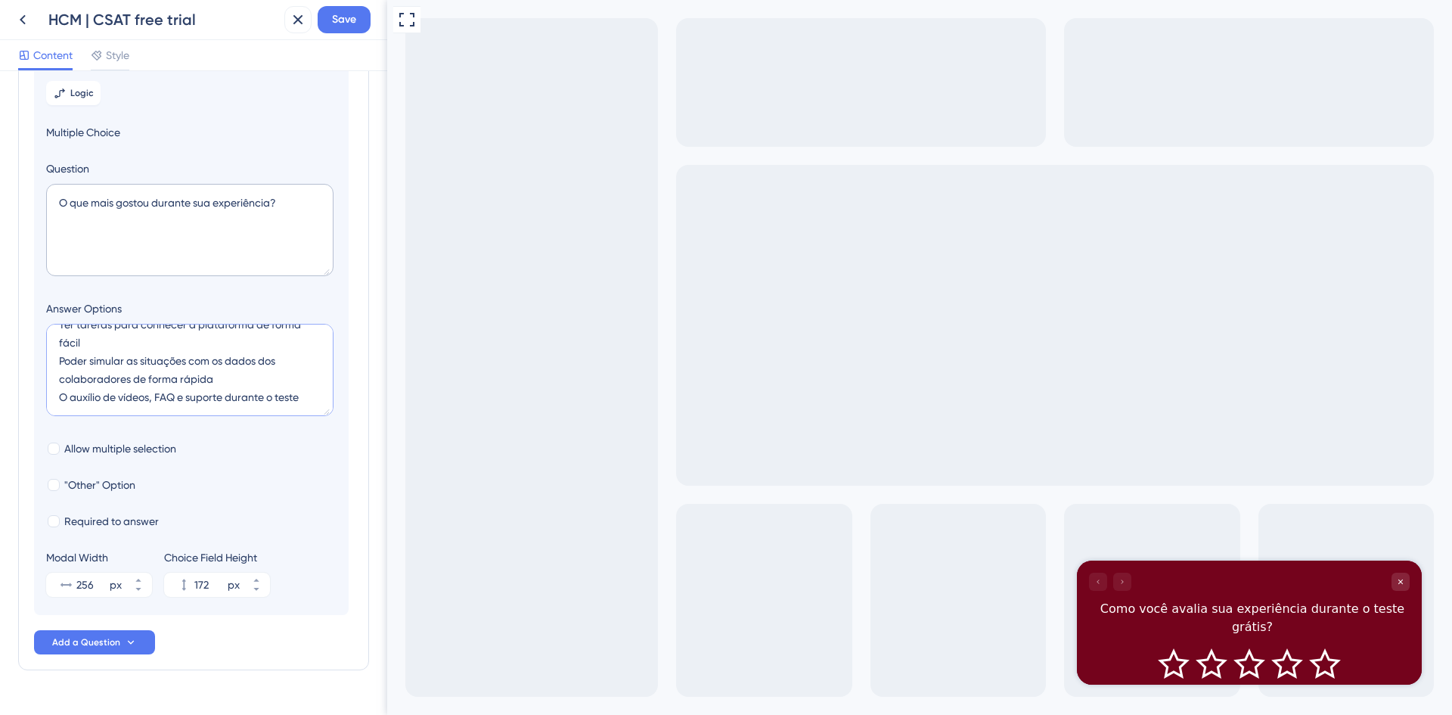
scroll to position [204, 0]
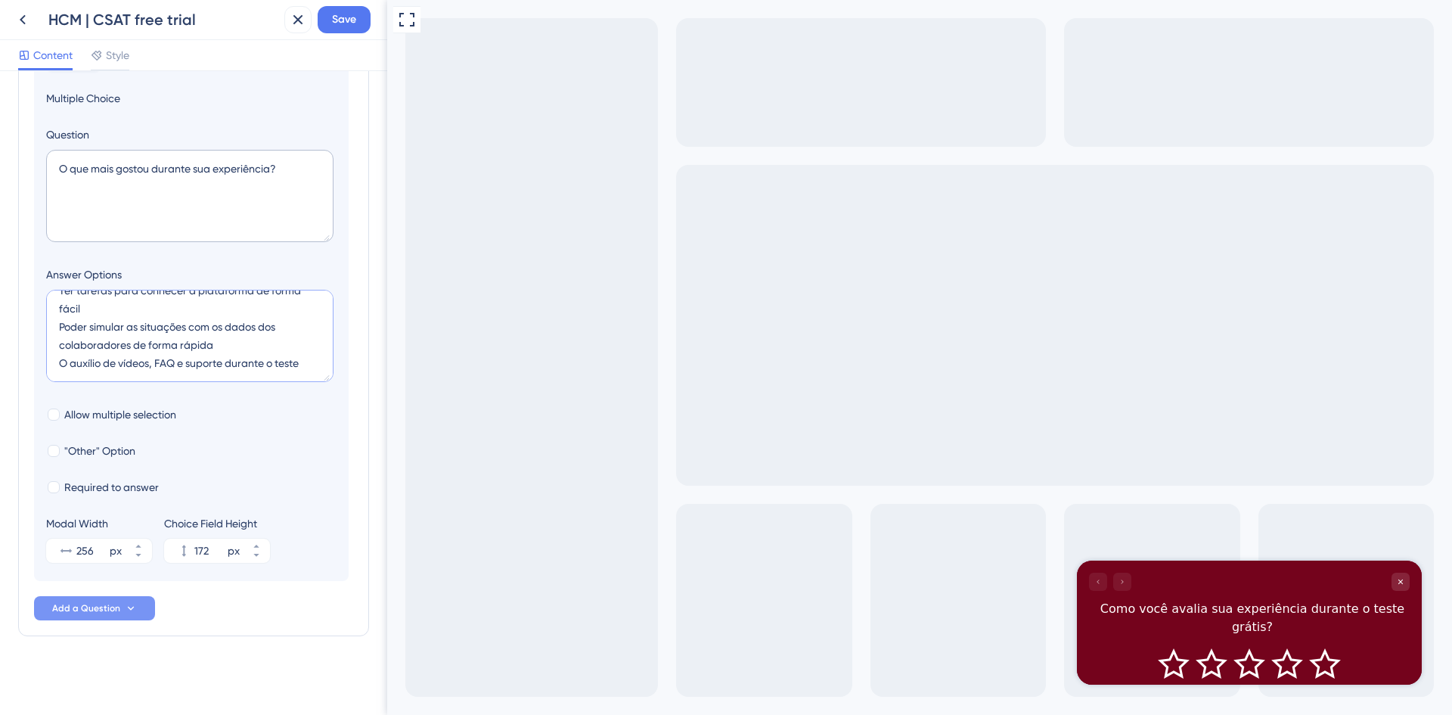
type textarea "Ter uma visão completa do que a plataforma oferece Ter tarefas para conhecer a …"
click at [132, 612] on icon at bounding box center [131, 608] width 12 height 12
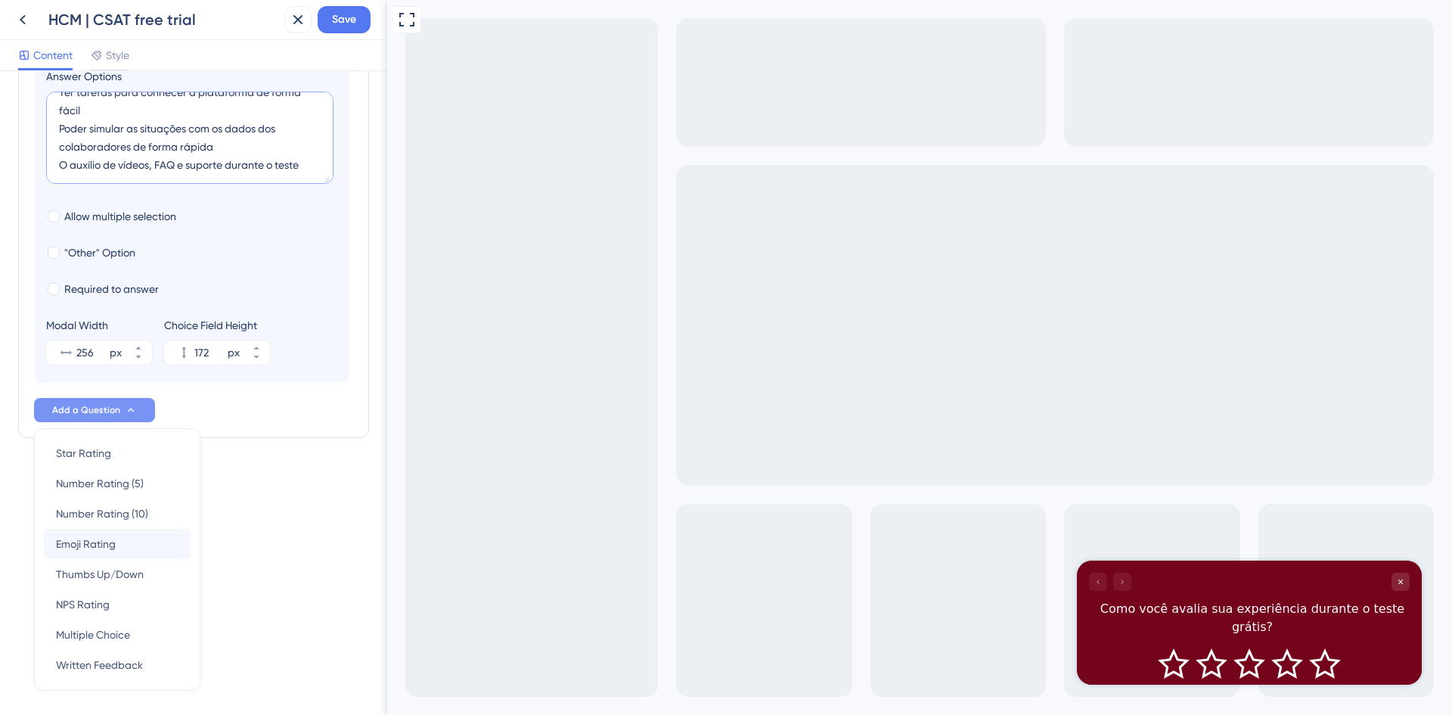
scroll to position [438, 0]
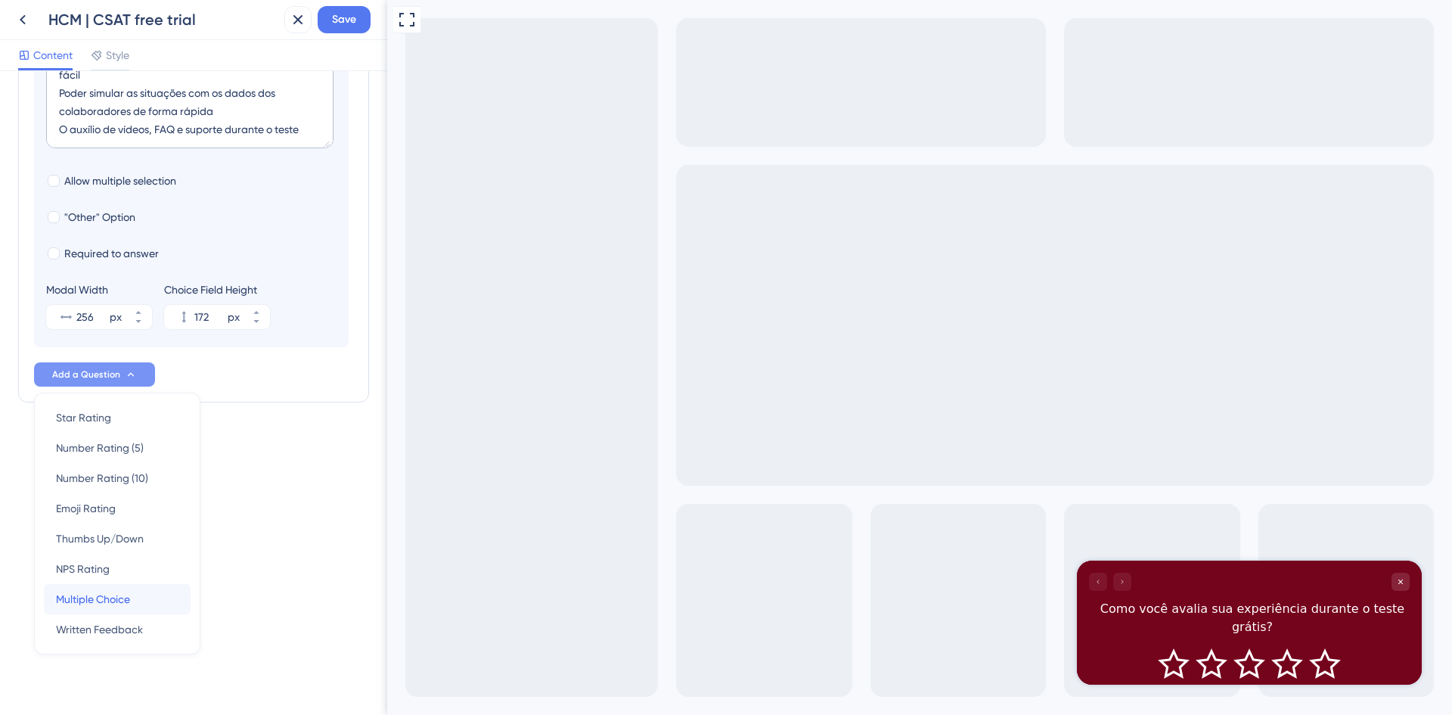
click at [141, 598] on div "Multiple Choice Multiple Choice" at bounding box center [117, 599] width 123 height 30
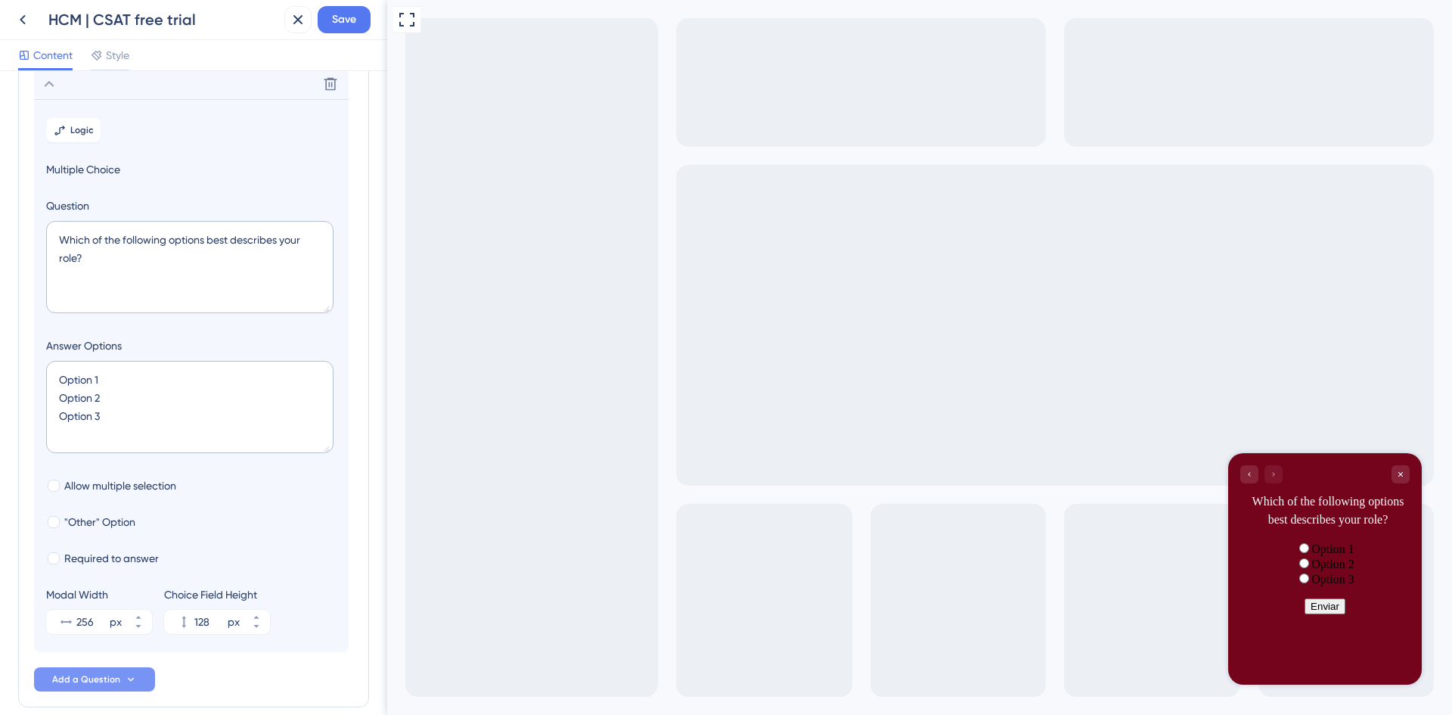
scroll to position [173, 0]
click at [82, 384] on textarea "Option 1 Option 2 Option 3" at bounding box center [189, 409] width 287 height 92
click at [125, 262] on textarea "Which of the following options best describes your role?" at bounding box center [189, 269] width 287 height 92
drag, startPoint x: 104, startPoint y: 257, endPoint x: 54, endPoint y: 236, distance: 54.9
click at [54, 236] on textarea "Which of the following options best describes your role?" at bounding box center [189, 269] width 287 height 92
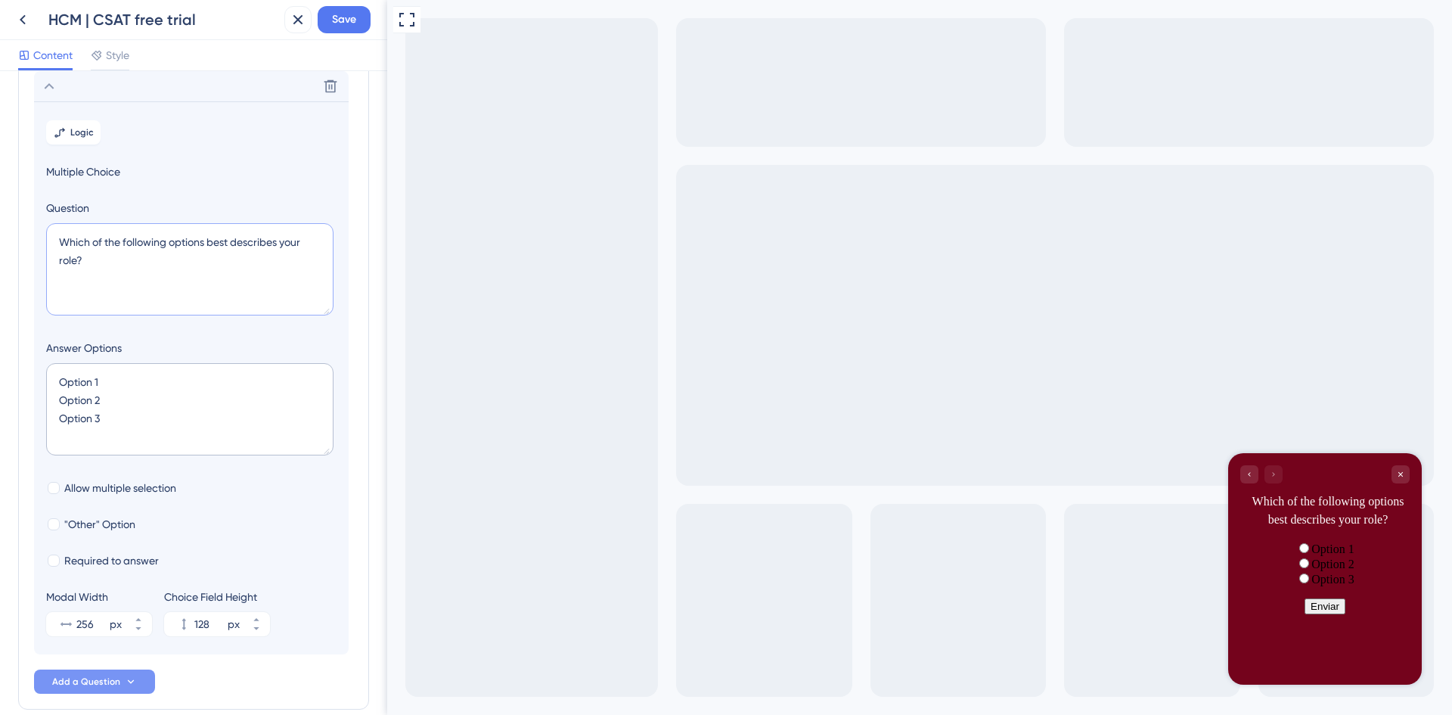
paste textarea "O que menos gostou durante sua experiência"
type textarea "O que menos gostou durante sua experiência?"
drag, startPoint x: 112, startPoint y: 377, endPoint x: 48, endPoint y: 379, distance: 64.3
click at [48, 379] on textarea "Option 1 Option 2 Option 3" at bounding box center [189, 409] width 287 height 92
paste textarea "A quantidade de tarefas e e-mails durante o teste"
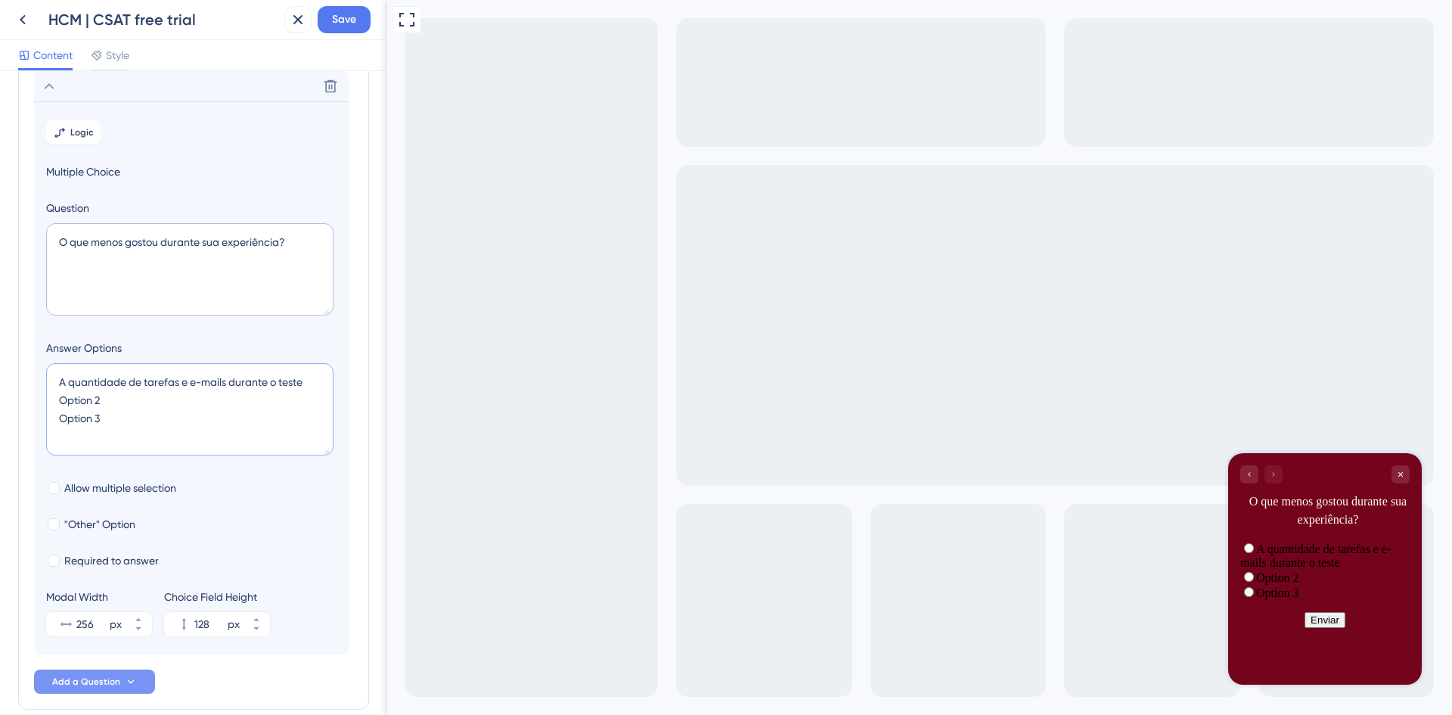
drag, startPoint x: 94, startPoint y: 404, endPoint x: 45, endPoint y: 402, distance: 48.5
click at [45, 402] on section "Logic Multiple Choice Question O que menos gostou durante sua experiência? Answ…" at bounding box center [191, 377] width 315 height 553
paste textarea "uso de dados reais dos colaboradores"
drag, startPoint x: 104, startPoint y: 416, endPoint x: 51, endPoint y: 418, distance: 53.7
click at [51, 418] on textarea "A quantidade de tarefas e e-mails durante o teste O uso de dados reais dos cola…" at bounding box center [189, 409] width 287 height 92
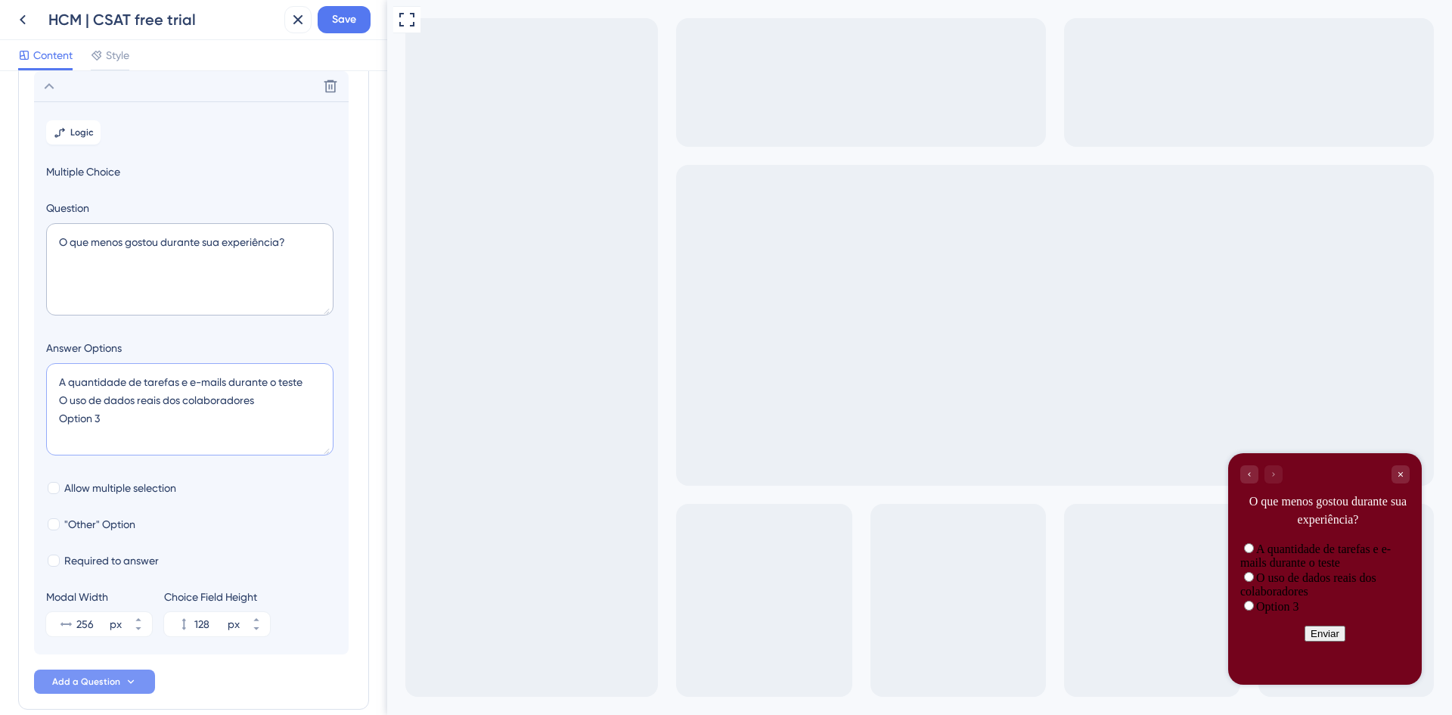
paste textarea "A complexidade na configuração de módulos"
click at [70, 438] on textarea "A quantidade de tarefas e e-mails durante o teste O uso de dados reais dos cola…" at bounding box center [189, 409] width 287 height 92
paste textarea "O suporte durante o uso da ferramenta"
type textarea "A quantidade de tarefas e e-mails durante o teste O uso de dados reais dos cola…"
type input "172"
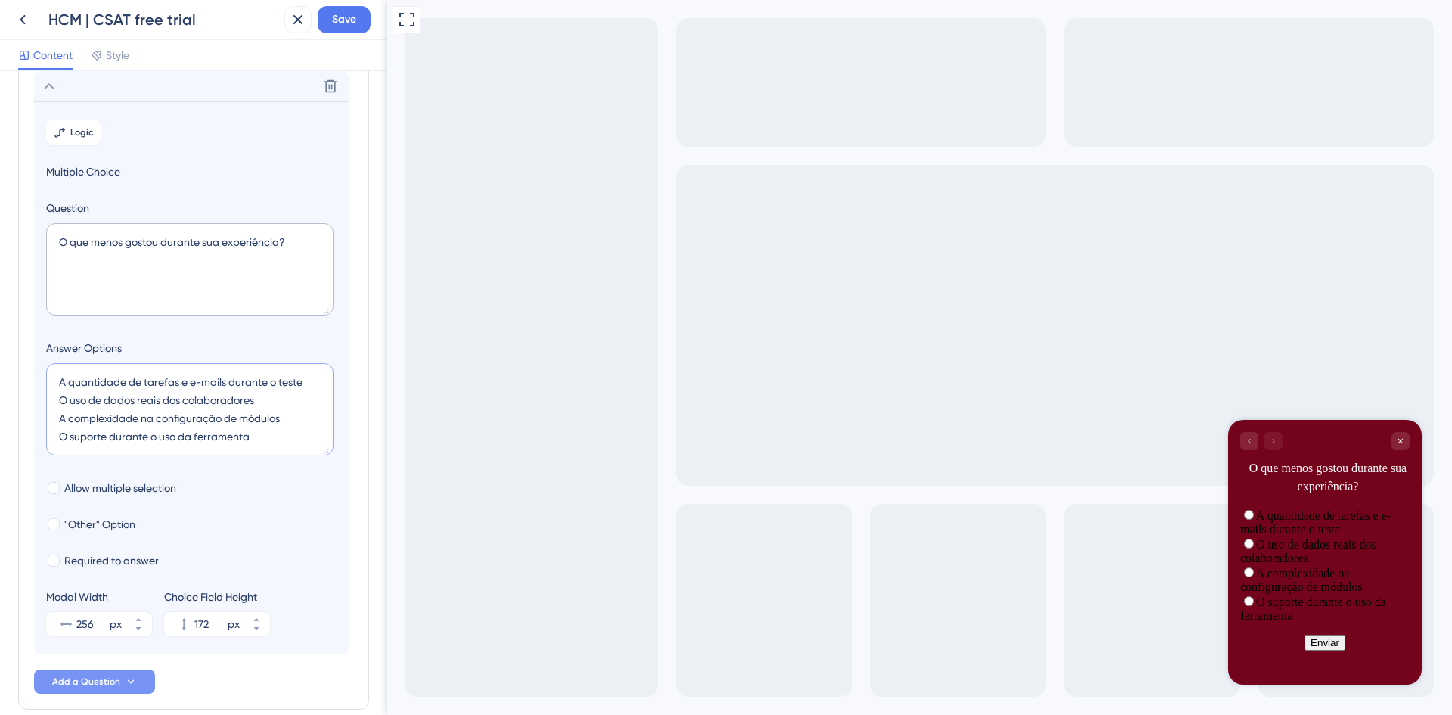
type textarea "A quantidade de tarefas e e-mails durante o teste O uso de dados reais dos cola…"
click at [133, 682] on icon at bounding box center [131, 681] width 12 height 12
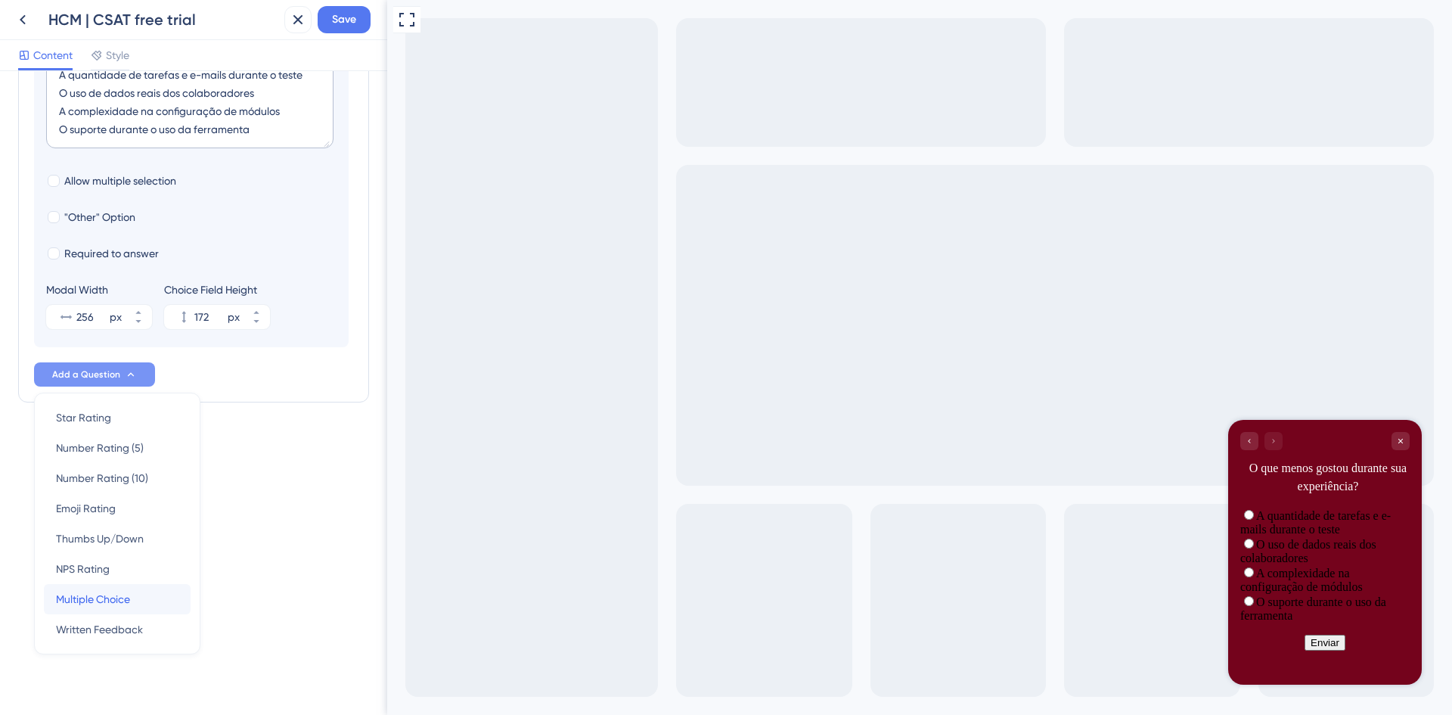
click at [99, 598] on span "Multiple Choice" at bounding box center [93, 599] width 74 height 18
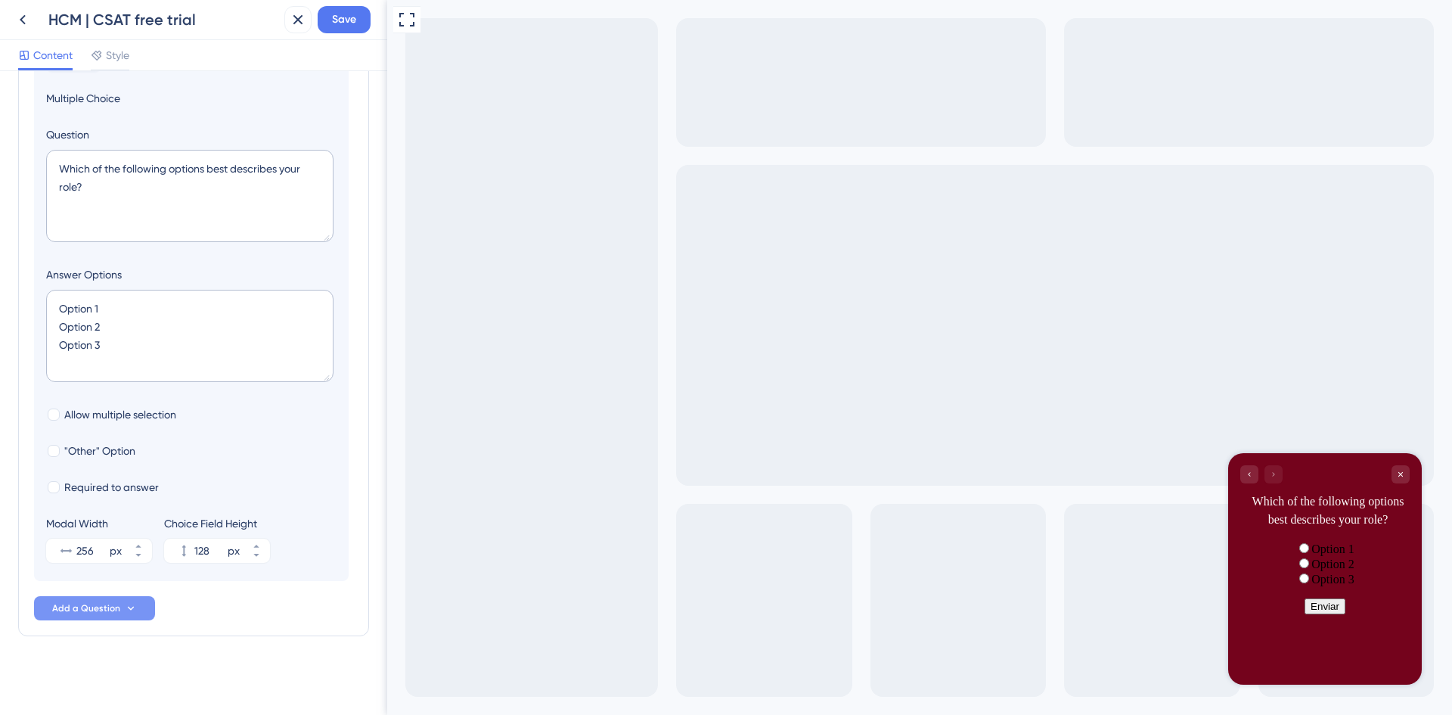
scroll to position [216, 0]
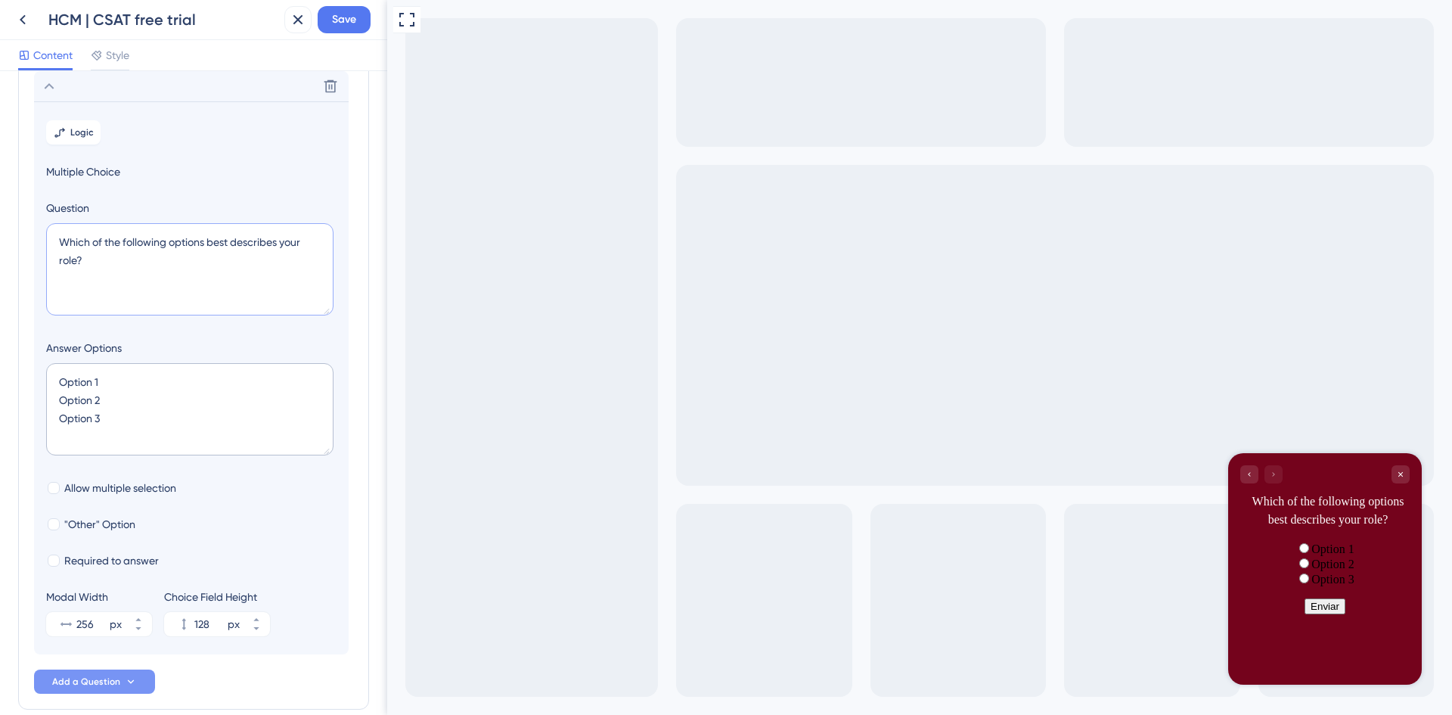
click at [144, 251] on textarea "Which of the following options best describes your role?" at bounding box center [189, 269] width 287 height 92
paste textarea "O que motivou sua decisão sobre a assinatura"
drag, startPoint x: 92, startPoint y: 244, endPoint x: 132, endPoint y: 242, distance: 40.2
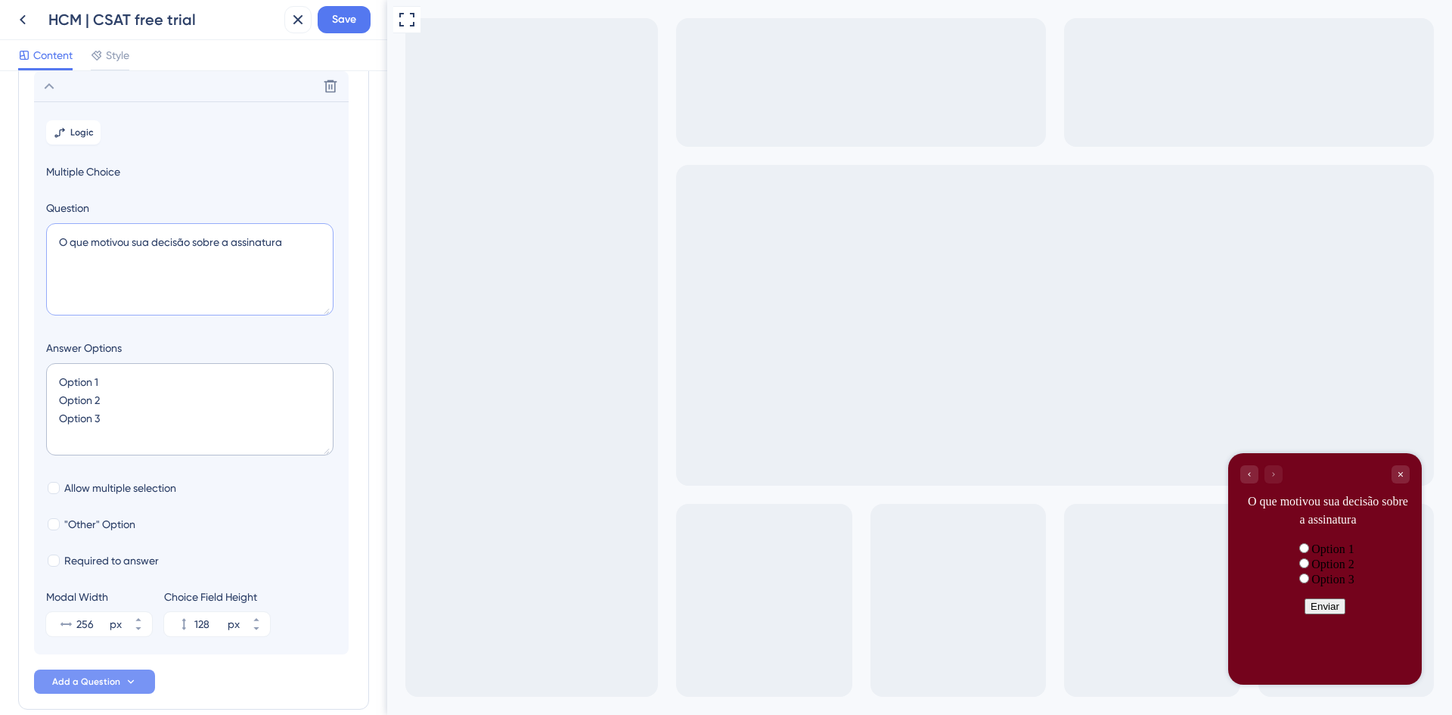
click at [132, 242] on textarea "O que motivou sua decisão sobre a assinatura" at bounding box center [189, 269] width 287 height 92
click at [138, 266] on textarea "O que está motivando sua decisão sobre a assinatura" at bounding box center [189, 269] width 287 height 92
type textarea "O que está motivando sua decisão sobre a assinatura?"
drag, startPoint x: 113, startPoint y: 381, endPoint x: 52, endPoint y: 382, distance: 60.5
click at [52, 382] on textarea "Option 1 Option 2 Option 3" at bounding box center [189, 409] width 287 height 92
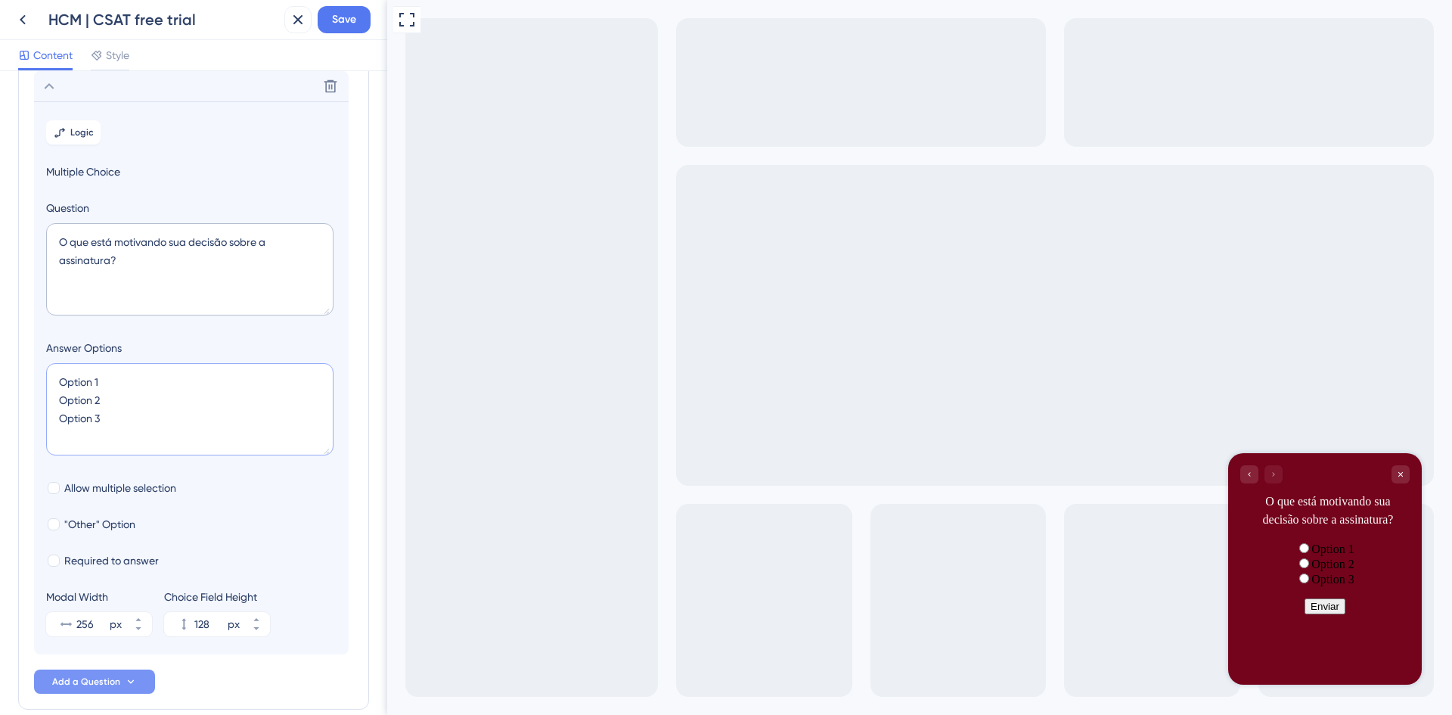
paste textarea "preço e condições de negociação"
drag, startPoint x: 105, startPoint y: 399, endPoint x: 57, endPoint y: 405, distance: 48.7
click at [57, 405] on textarea "O preço e condições de negociação Option 2 Option 3" at bounding box center [189, 409] width 287 height 92
paste textarea "A usabilidade da plataforma"
drag, startPoint x: 115, startPoint y: 414, endPoint x: 52, endPoint y: 424, distance: 63.7
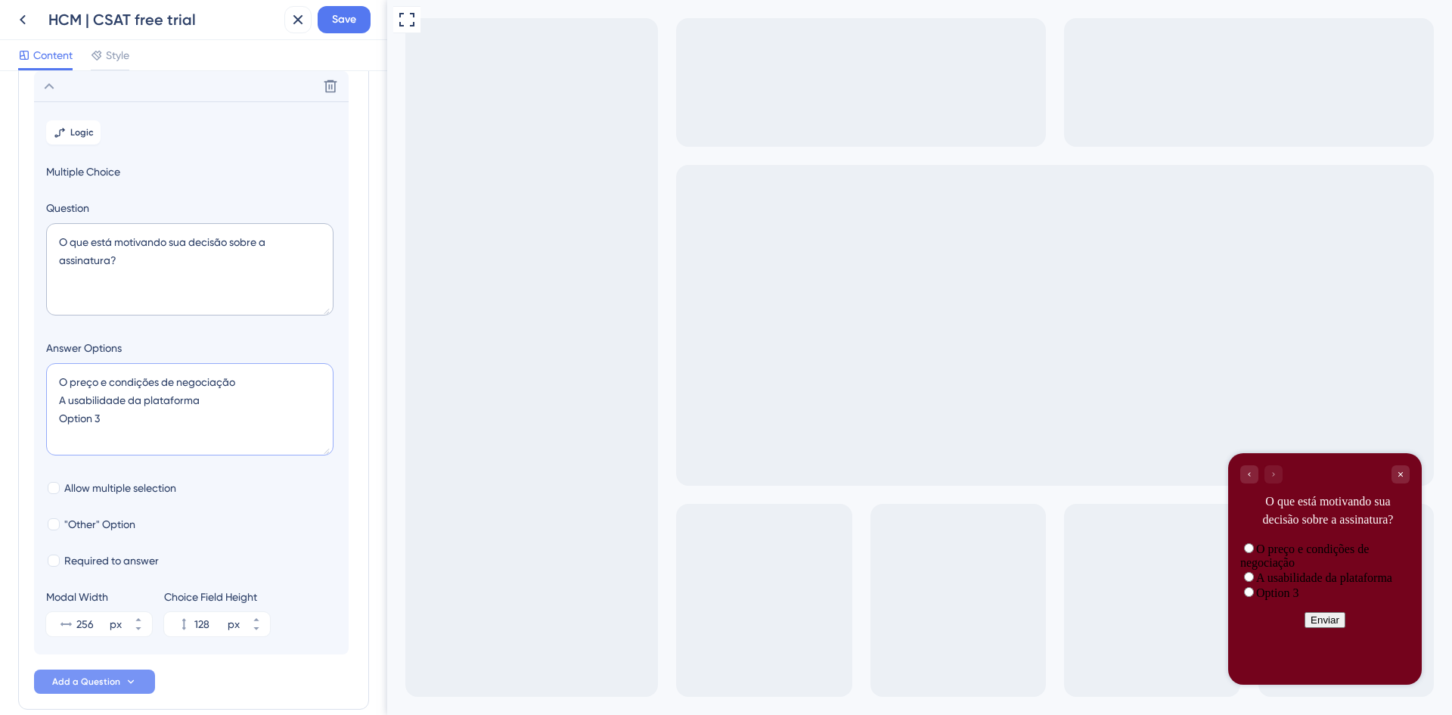
click at [52, 424] on textarea "O preço e condições de negociação A usabilidade da plataforma Option 3" at bounding box center [189, 409] width 287 height 92
paste textarea "As funcionalidades disponíveis"
click at [76, 436] on textarea "O preço e condições de negociação A usabilidade da plataforma As funcionalidade…" at bounding box center [189, 409] width 287 height 92
paste textarea "A segurança e centralização de dados"
type textarea "O preço e condições de negociação A usabilidade da plataforma As funcionalidade…"
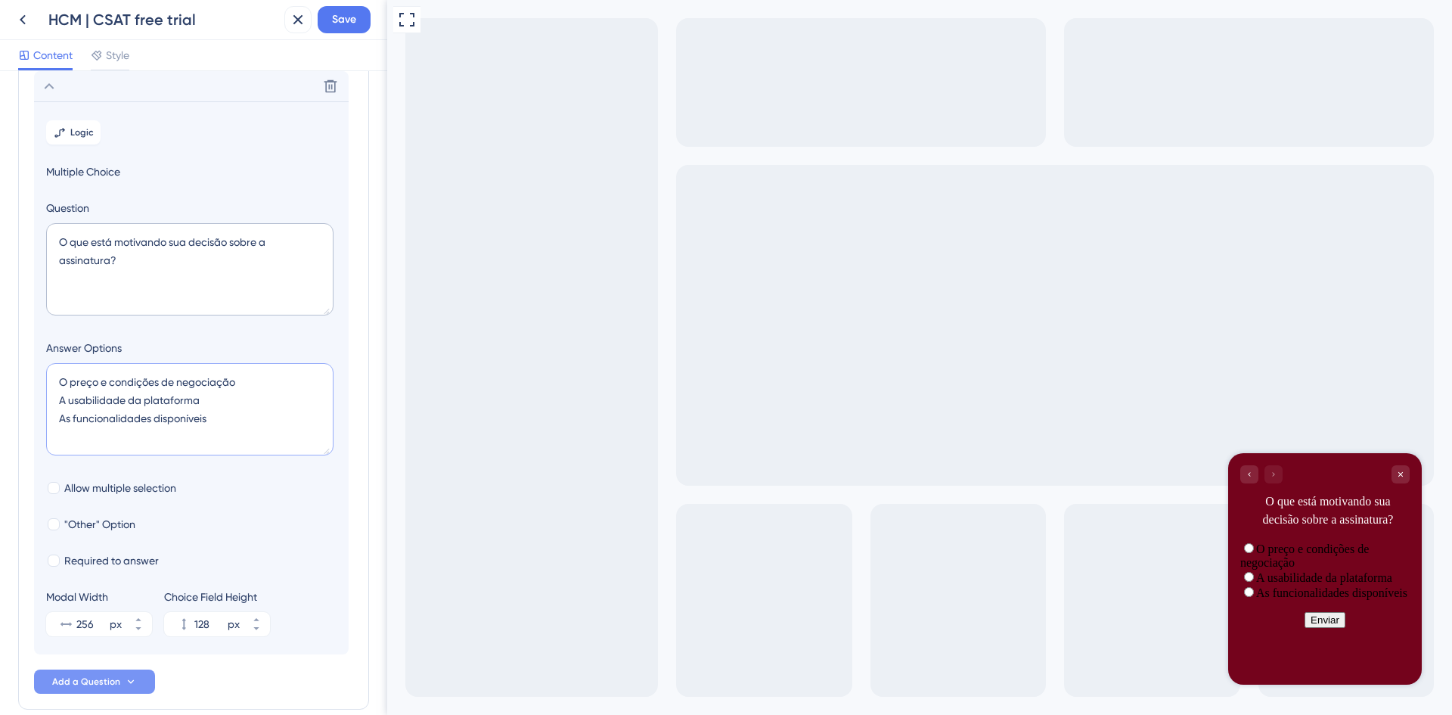
type input "172"
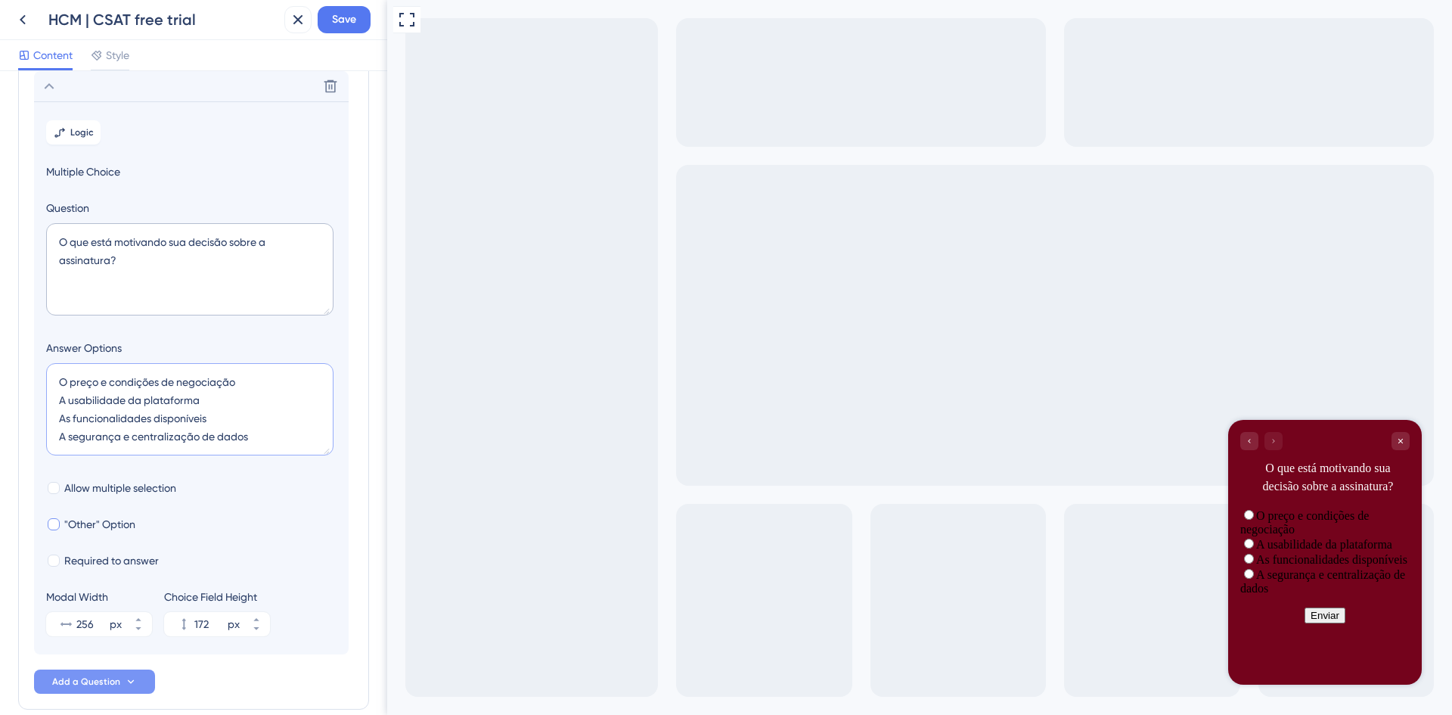
type textarea "O preço e condições de negociação A usabilidade da plataforma As funcionalidade…"
click at [49, 524] on div at bounding box center [54, 524] width 12 height 12
checkbox input "true"
type input "224"
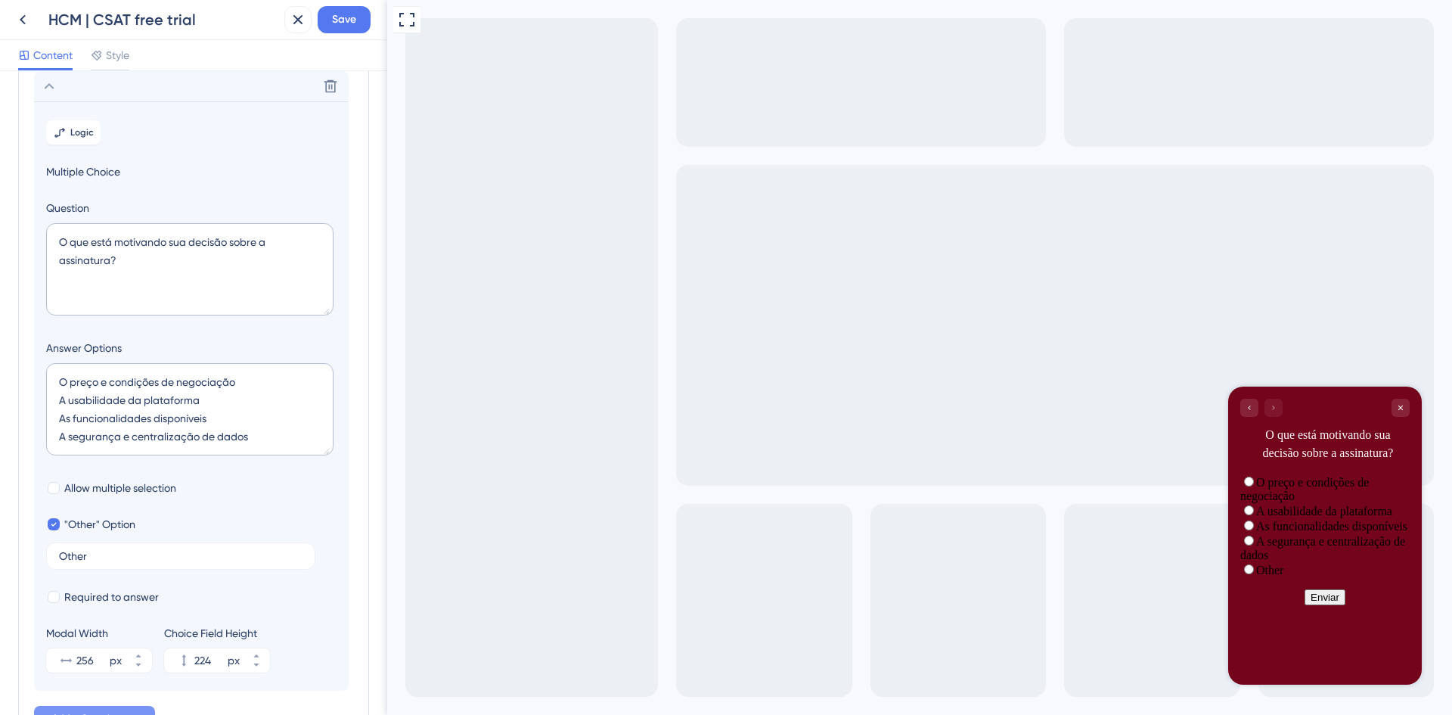
scroll to position [325, 0]
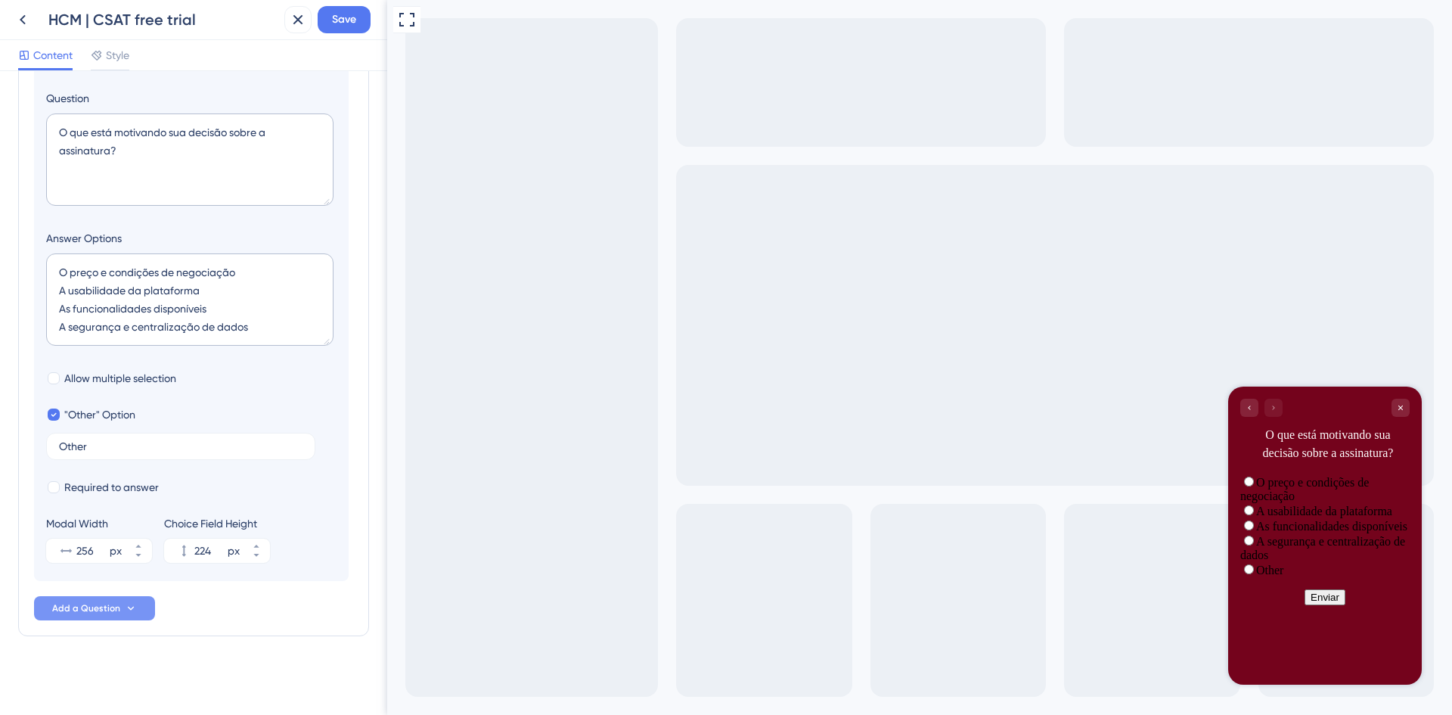
click at [79, 611] on span "Add a Question" at bounding box center [86, 608] width 68 height 12
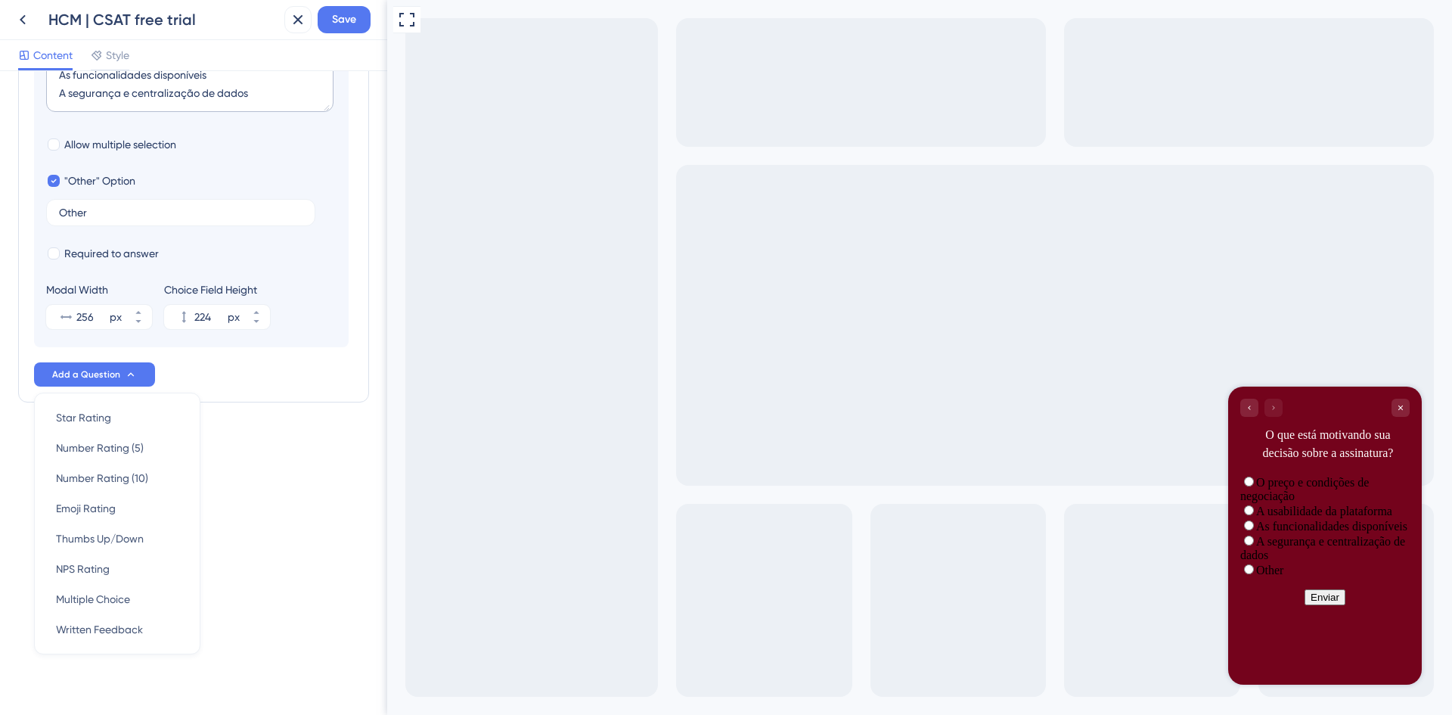
click at [337, 576] on div "Survey Questions Add questions to your survey and edit them below. Learn More C…" at bounding box center [193, 393] width 387 height 644
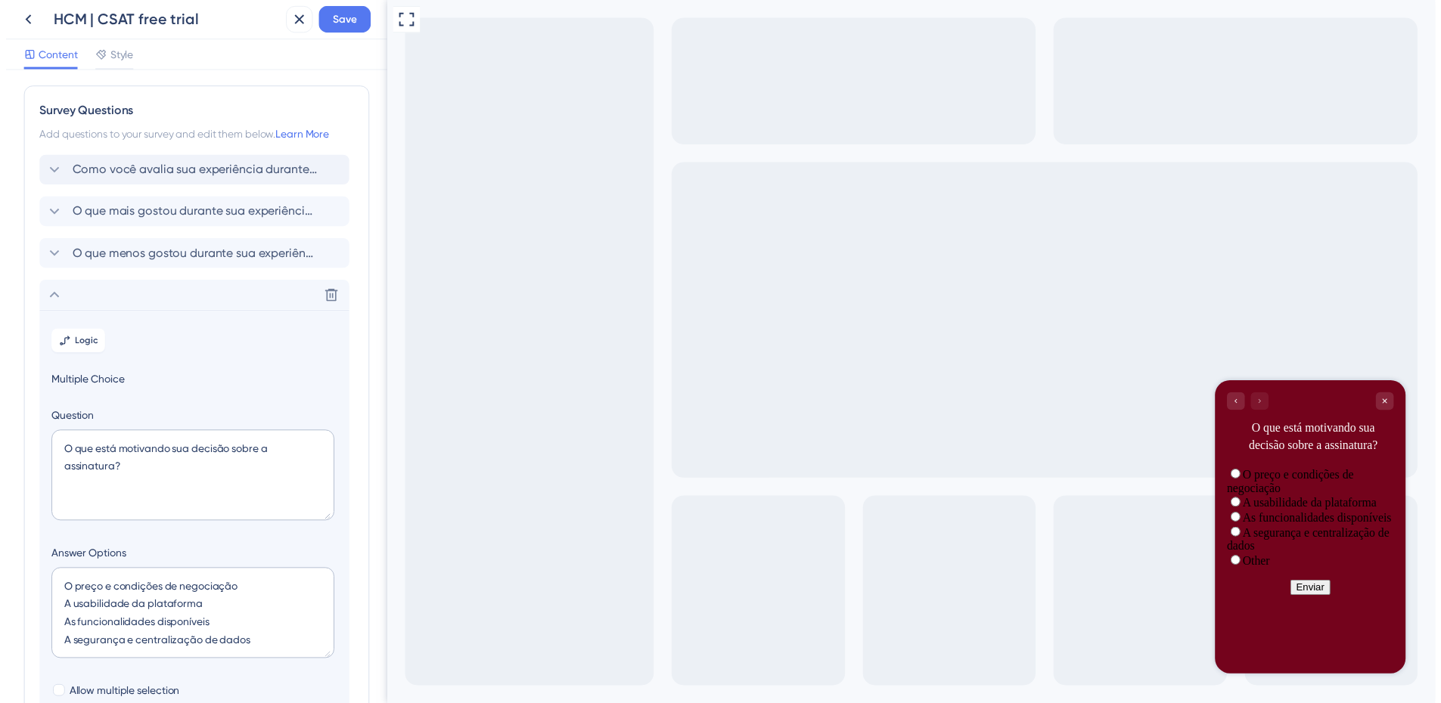
scroll to position [0, 0]
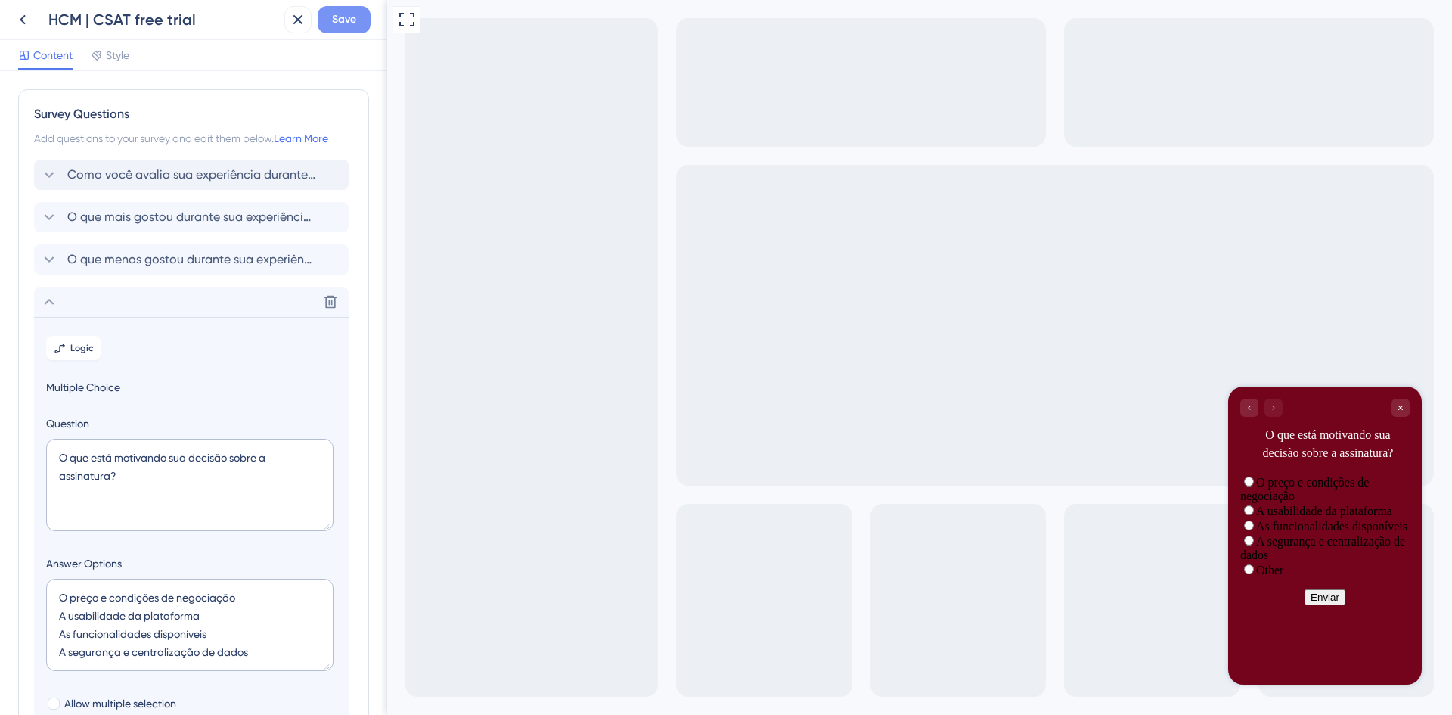
click at [355, 23] on span "Save" at bounding box center [344, 20] width 24 height 18
click at [1253, 407] on icon "Go to Question 3" at bounding box center [1249, 407] width 9 height 9
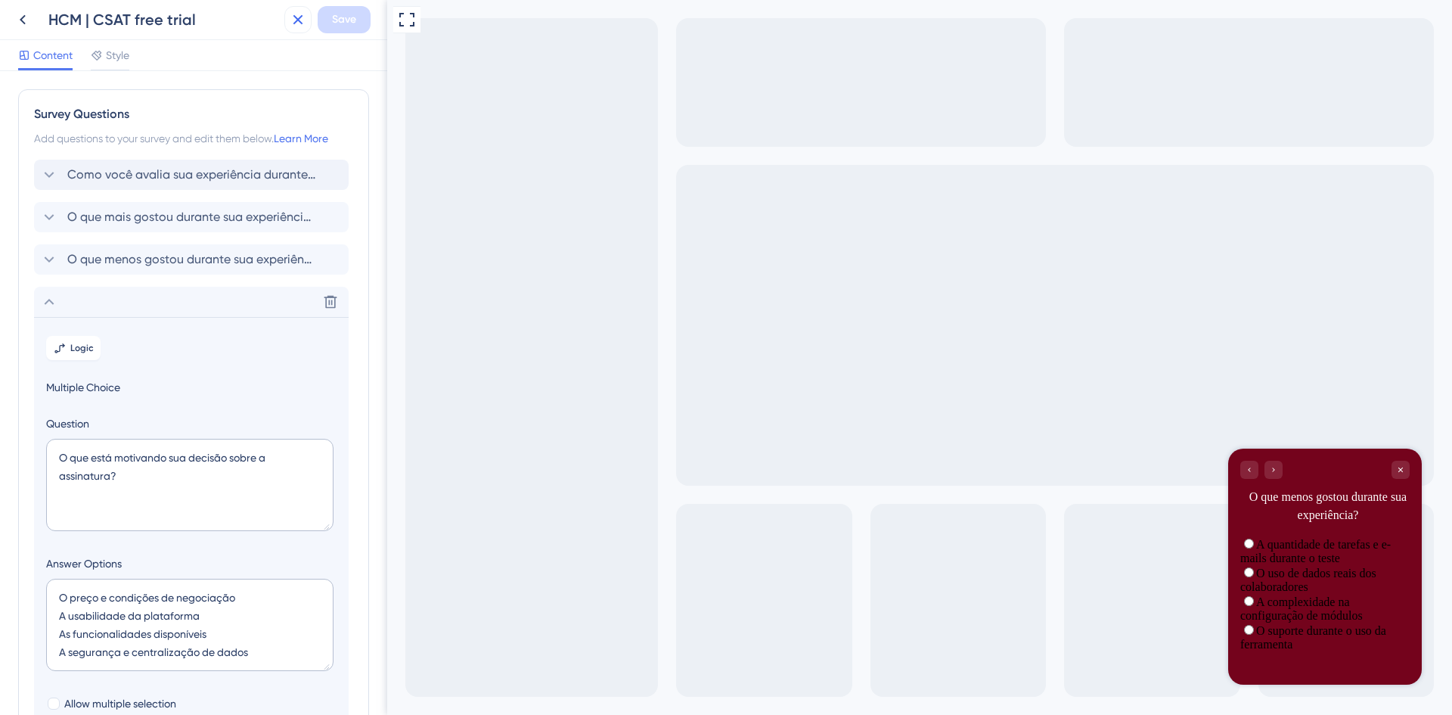
click at [300, 15] on icon at bounding box center [298, 20] width 18 height 18
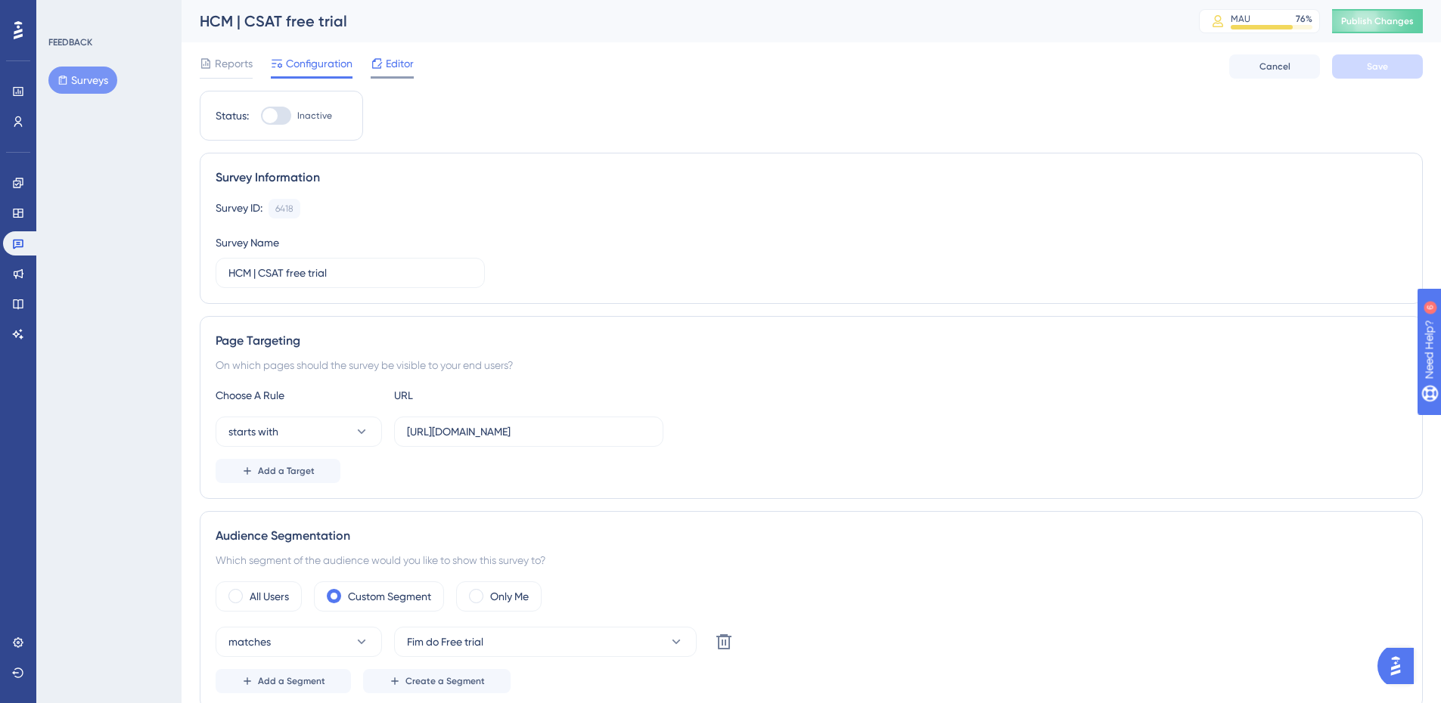
click at [396, 66] on span "Editor" at bounding box center [400, 63] width 28 height 18
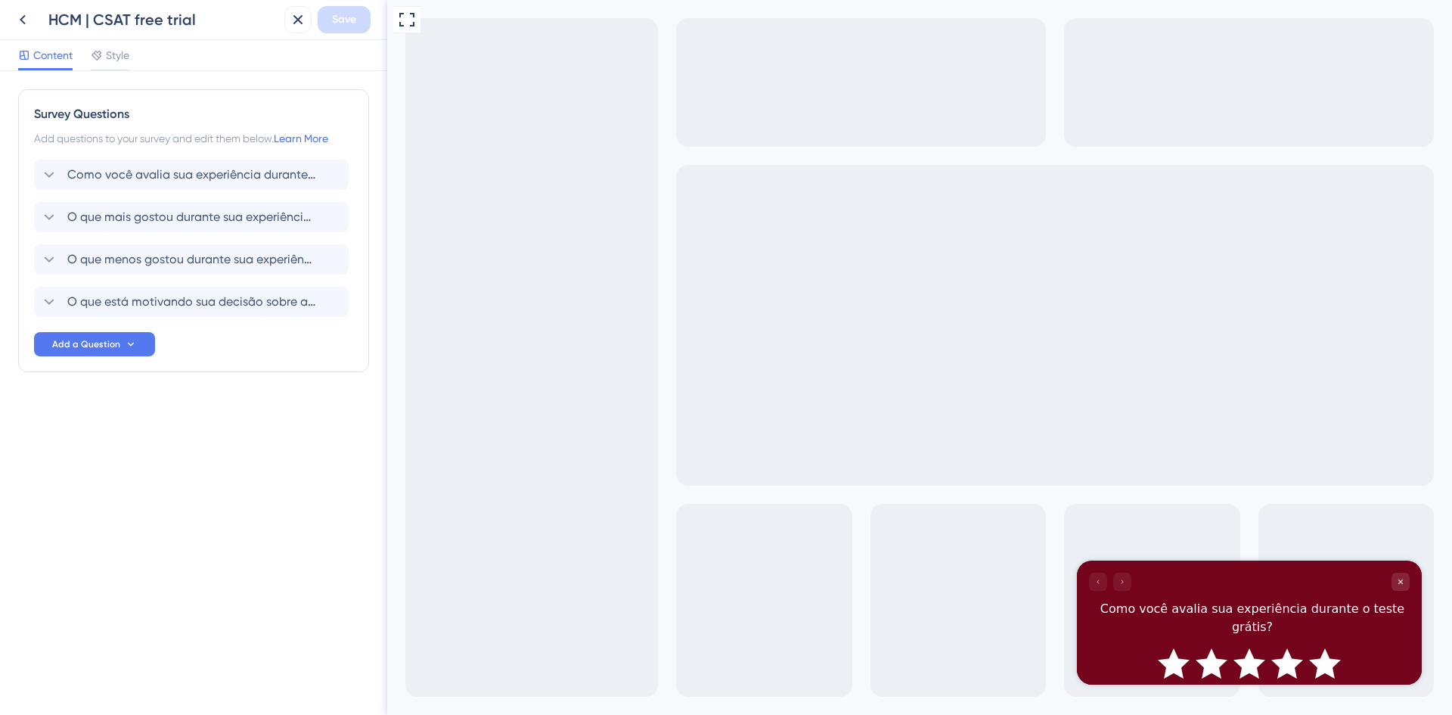
click at [1328, 650] on icon "Rate 5 star" at bounding box center [1325, 663] width 32 height 30
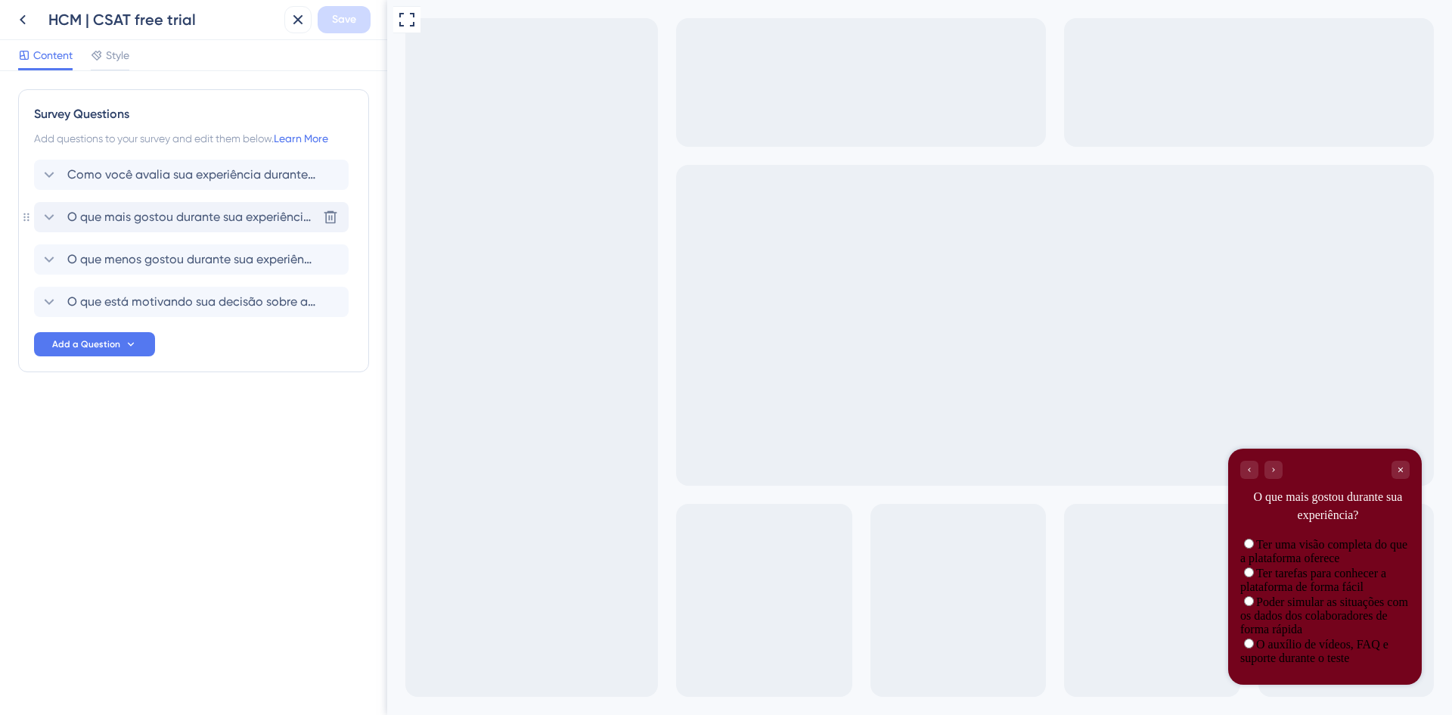
click at [54, 215] on icon at bounding box center [49, 217] width 18 height 18
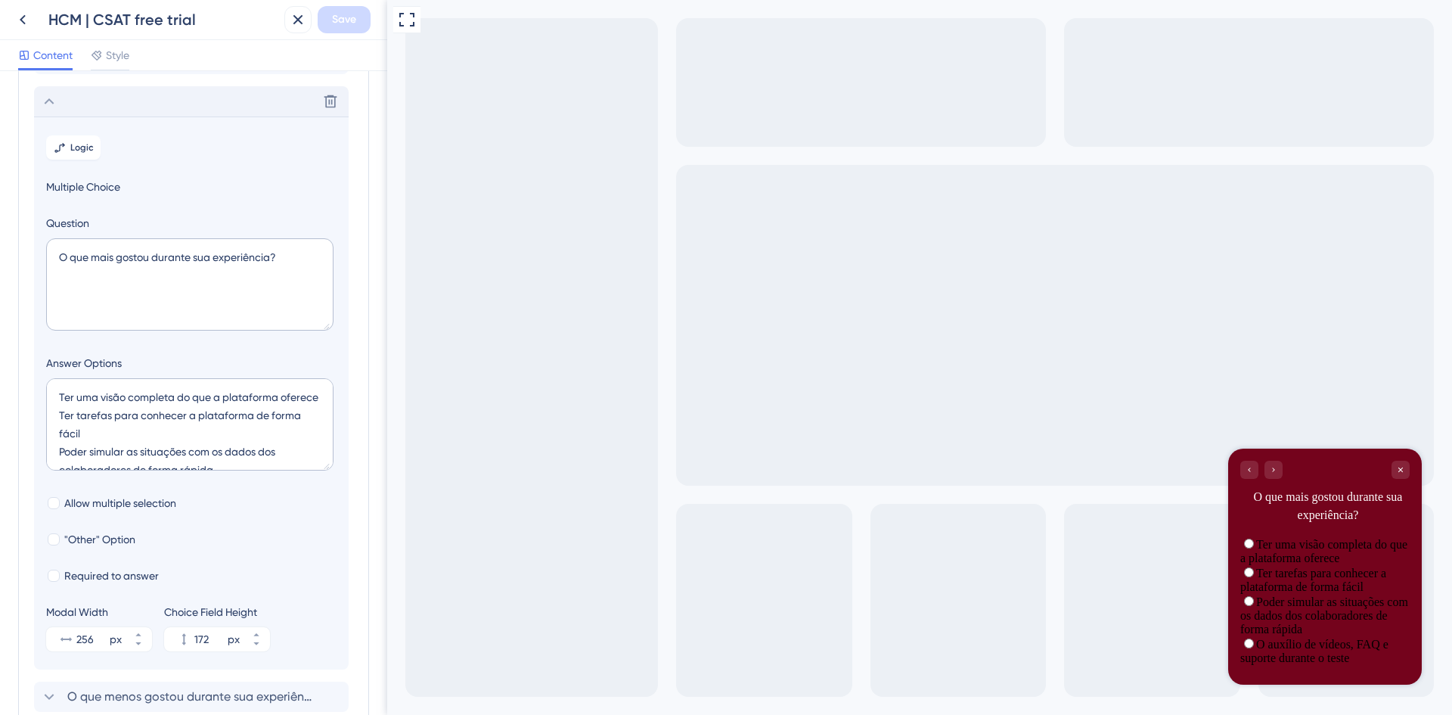
scroll to position [131, 0]
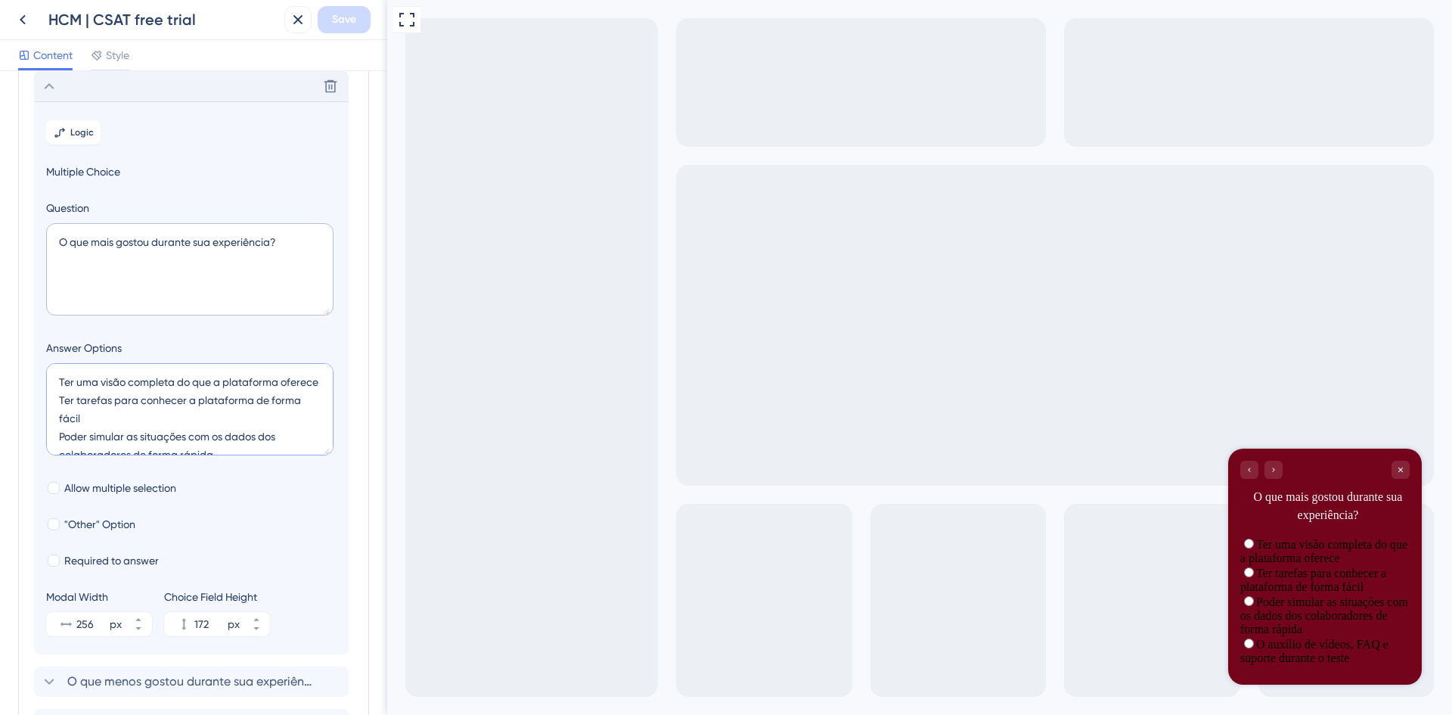
drag, startPoint x: 181, startPoint y: 381, endPoint x: 217, endPoint y: 382, distance: 36.3
click at [217, 382] on textarea "Ter uma visão completa do que a plataforma oferece Ter tarefas para conhecer a …" at bounding box center [189, 409] width 287 height 92
click at [216, 382] on textarea "Ter uma visão completa do que a plataforma oferece Ter tarefas para conhecer a …" at bounding box center [189, 409] width 287 height 92
drag, startPoint x: 185, startPoint y: 381, endPoint x: 215, endPoint y: 380, distance: 30.3
click at [215, 380] on textarea "Ter uma visão completa do que a plataforma oferece Ter tarefas para conhecer a …" at bounding box center [189, 409] width 287 height 92
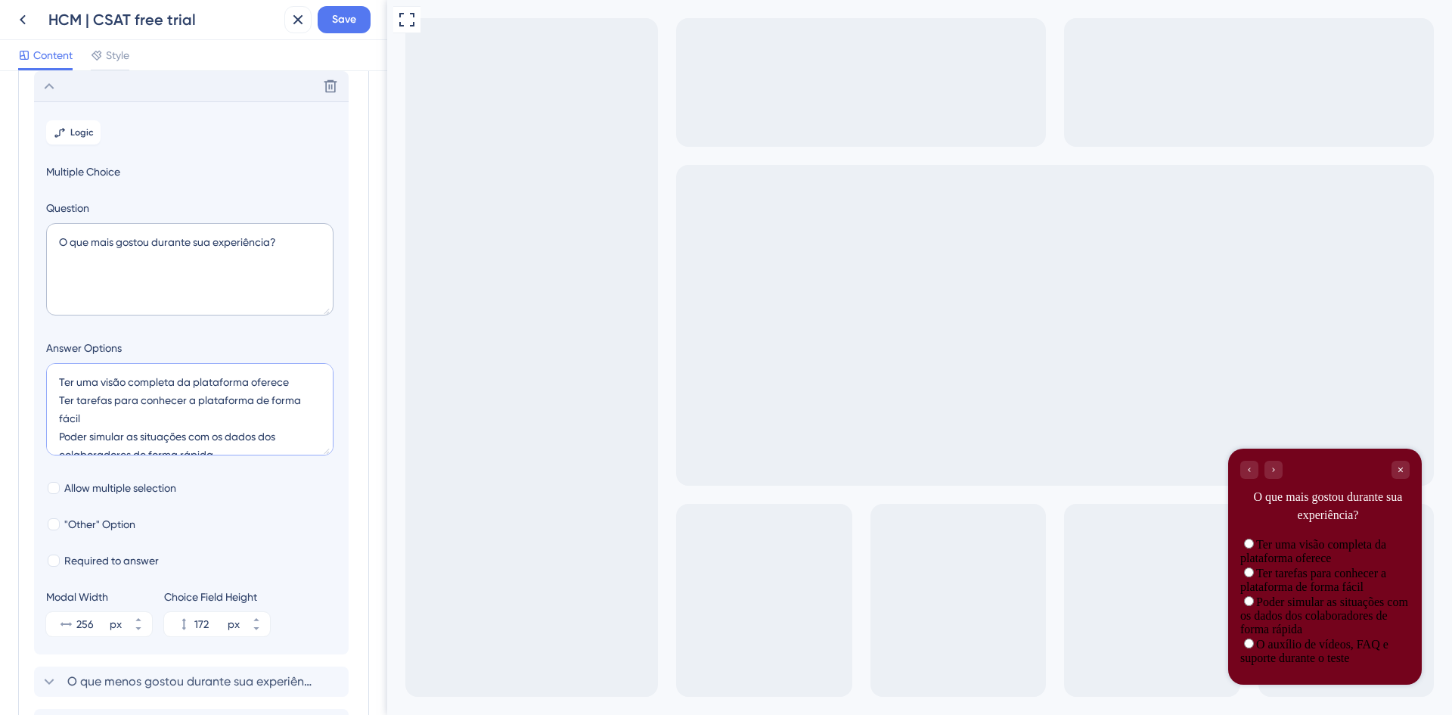
drag, startPoint x: 253, startPoint y: 380, endPoint x: 290, endPoint y: 380, distance: 37.1
click at [290, 380] on textarea "Ter uma visão completa da plataforma oferece Ter tarefas para conhecer a plataf…" at bounding box center [189, 409] width 287 height 92
drag, startPoint x: 255, startPoint y: 401, endPoint x: 261, endPoint y: 413, distance: 13.5
click at [261, 413] on textarea "Ter uma visão completa da plataforma Ter tarefas para conhecer a plataforma de …" at bounding box center [189, 409] width 287 height 92
drag, startPoint x: 93, startPoint y: 417, endPoint x: 55, endPoint y: 420, distance: 37.9
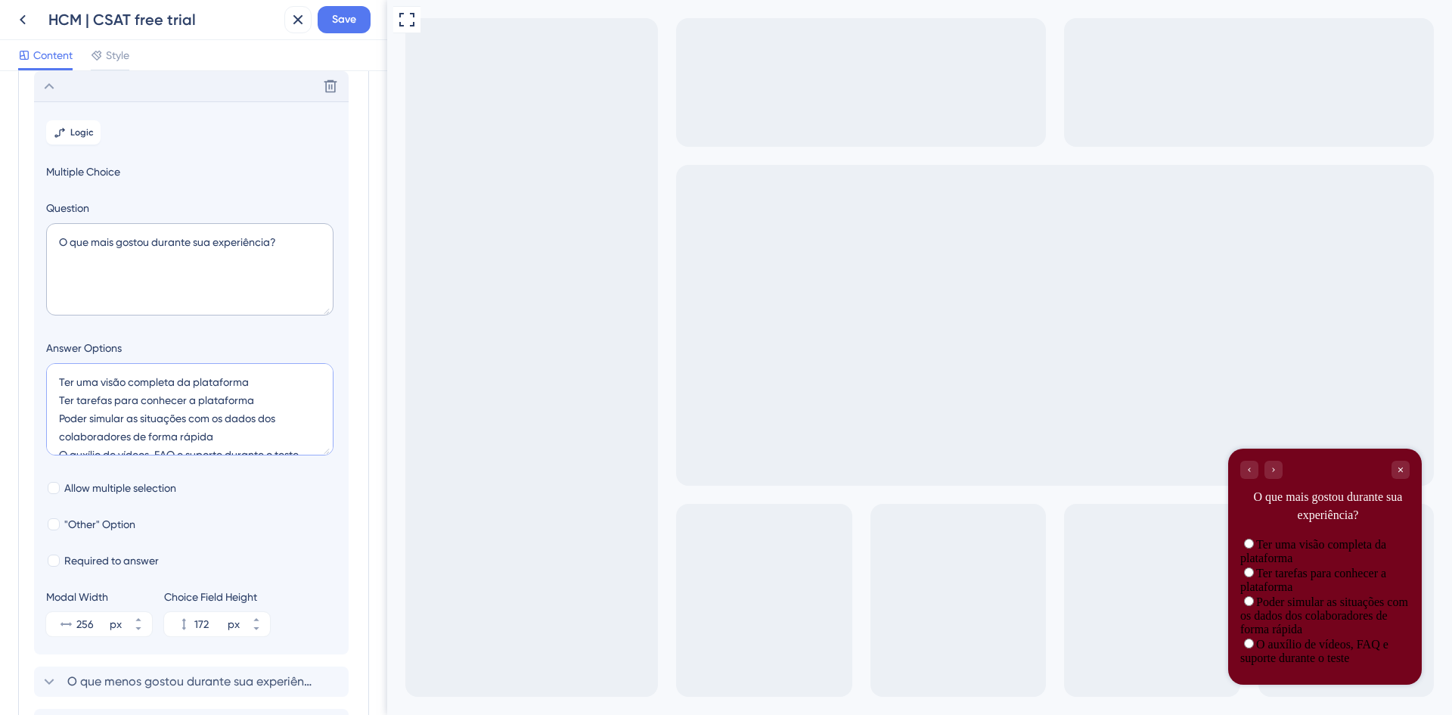
click at [55, 420] on textarea "Ter uma visão completa da plataforma Ter tarefas para conhecer a plataforma Pod…" at bounding box center [189, 409] width 287 height 92
drag, startPoint x: 132, startPoint y: 439, endPoint x: 225, endPoint y: 439, distance: 93.8
click at [225, 439] on textarea "Ter uma visão completa da plataforma Ter tarefas para conhecer a plataforma Sim…" at bounding box center [189, 409] width 287 height 92
drag, startPoint x: 125, startPoint y: 435, endPoint x: 54, endPoint y: 438, distance: 70.4
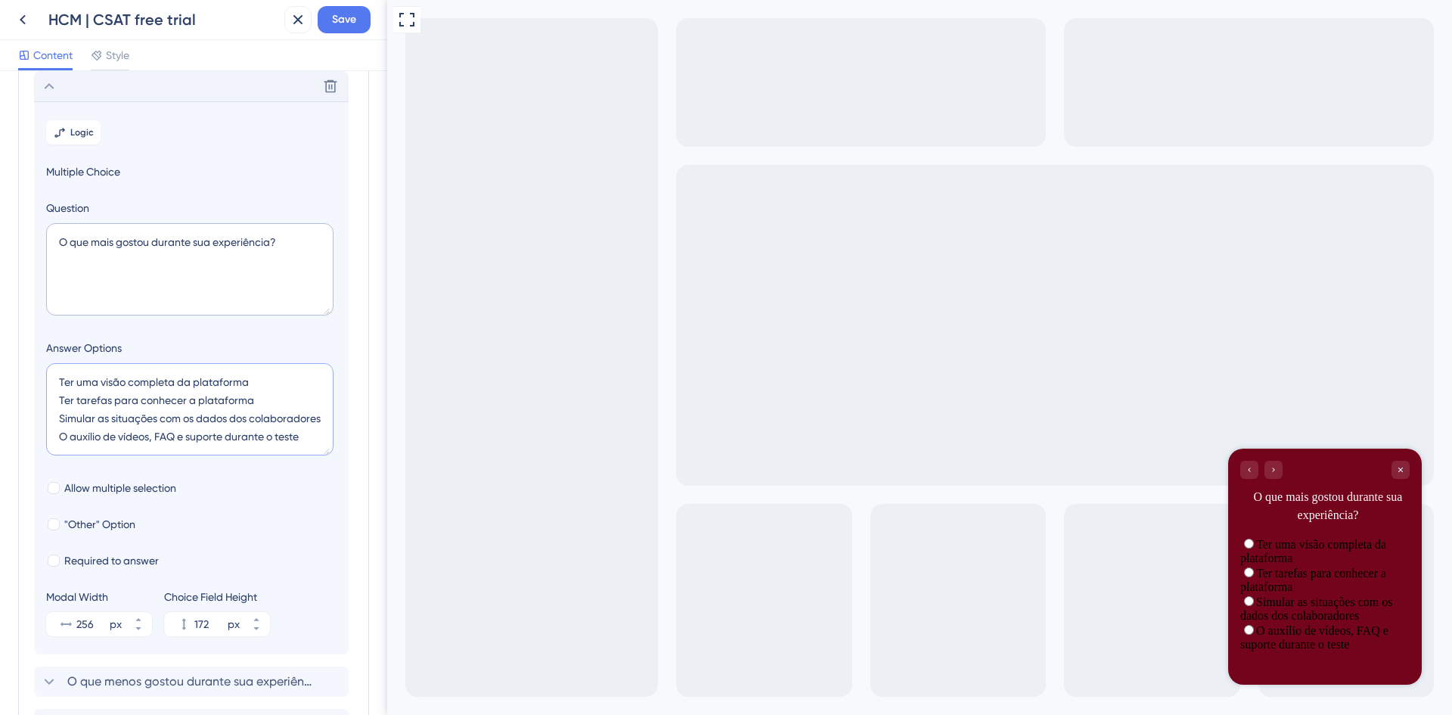
click at [54, 438] on textarea "Ter uma visão completa da plataforma Ter tarefas para conhecer a plataforma Sim…" at bounding box center [189, 409] width 287 height 92
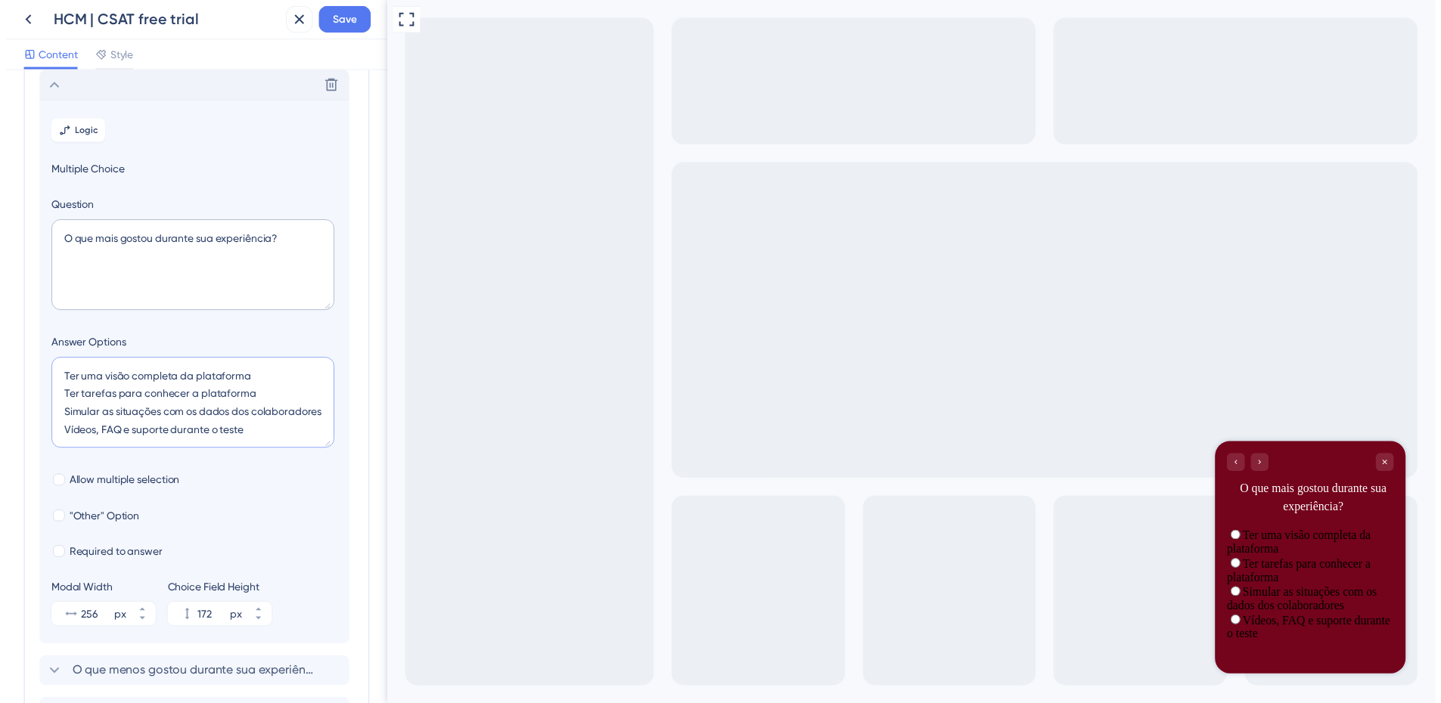
scroll to position [0, 0]
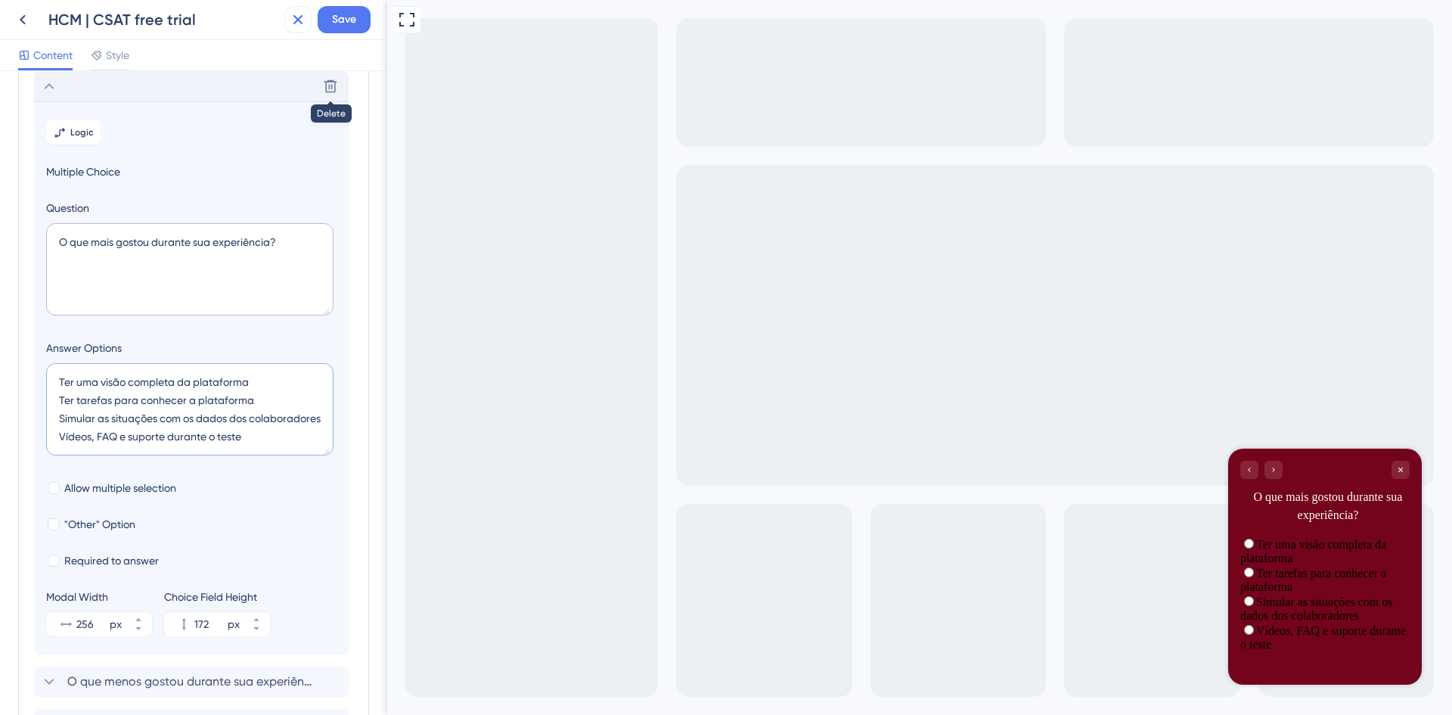
type textarea "Ter uma visão completa da plataforma Ter tarefas para conhecer a plataforma Sim…"
click at [294, 23] on icon at bounding box center [298, 20] width 10 height 10
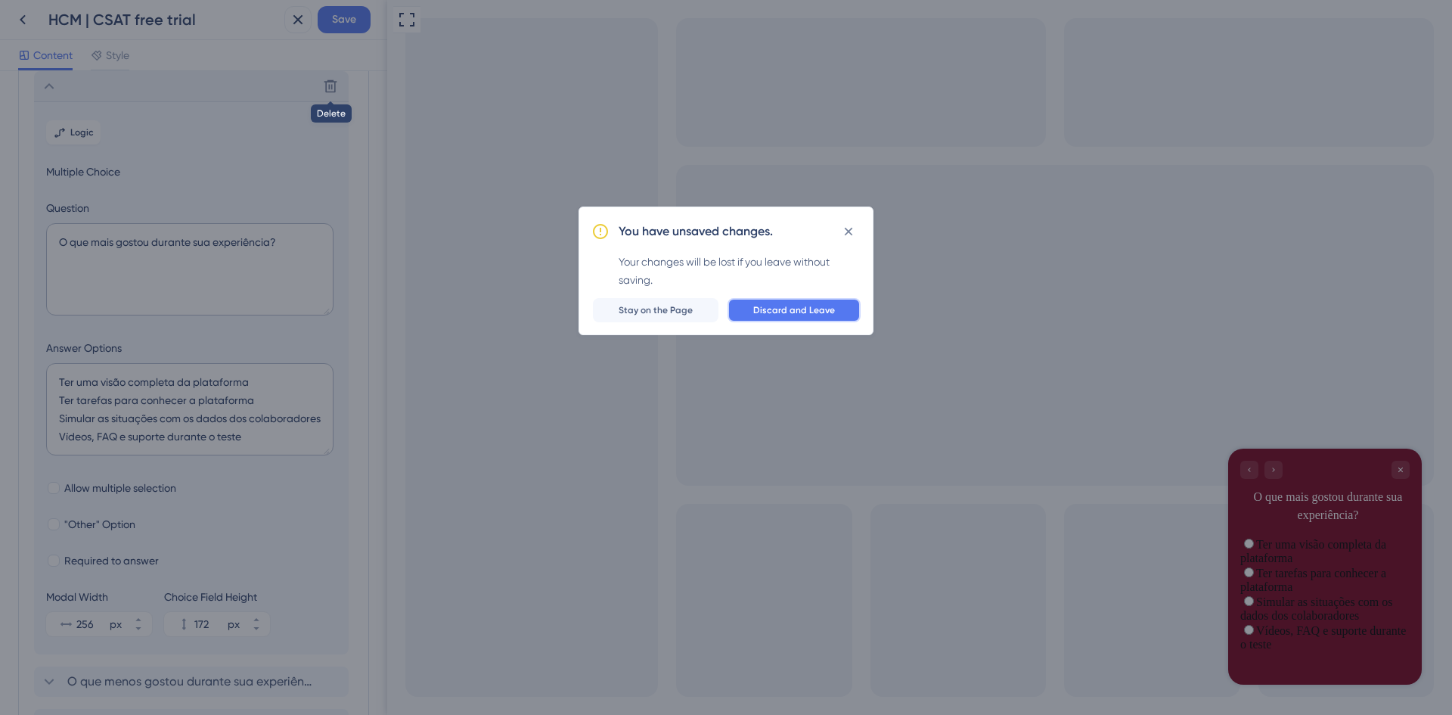
click at [801, 306] on span "Discard and Leave" at bounding box center [794, 310] width 82 height 12
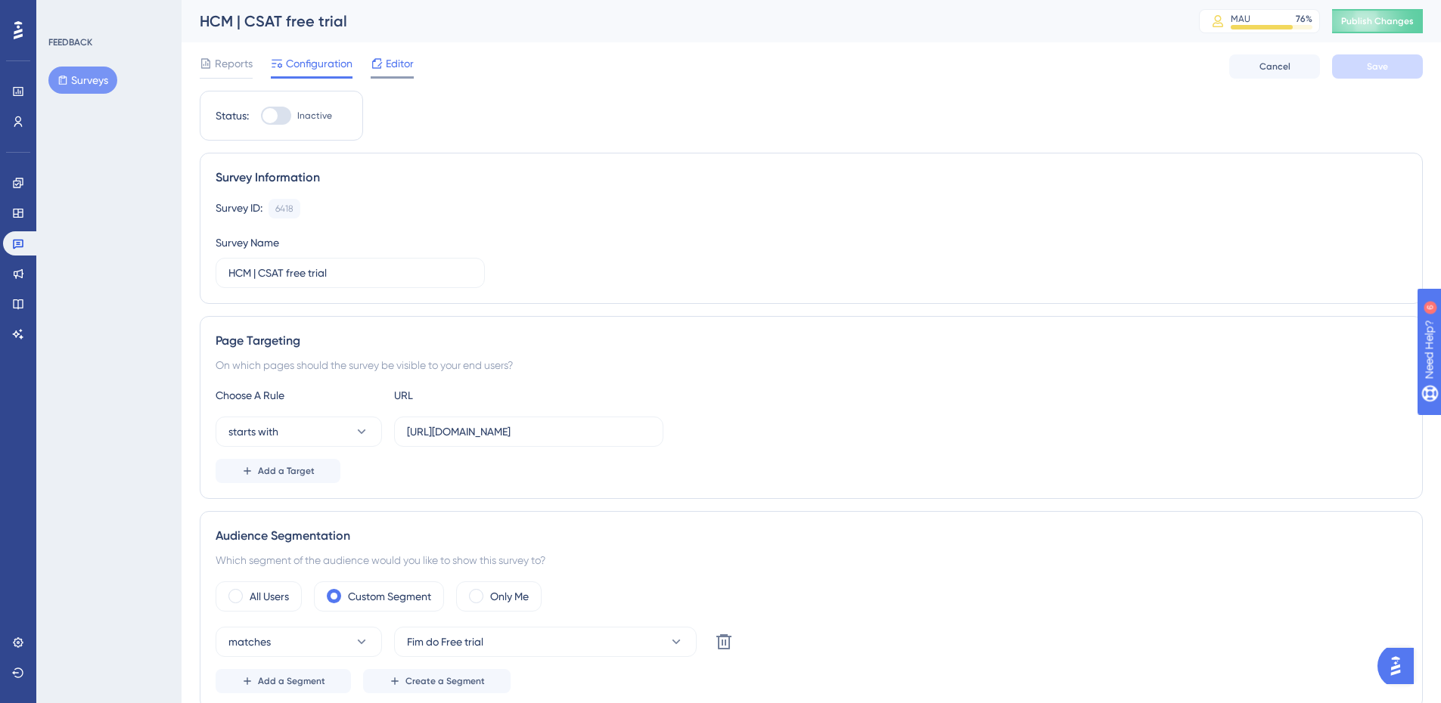
click at [391, 58] on span "Editor" at bounding box center [400, 63] width 28 height 18
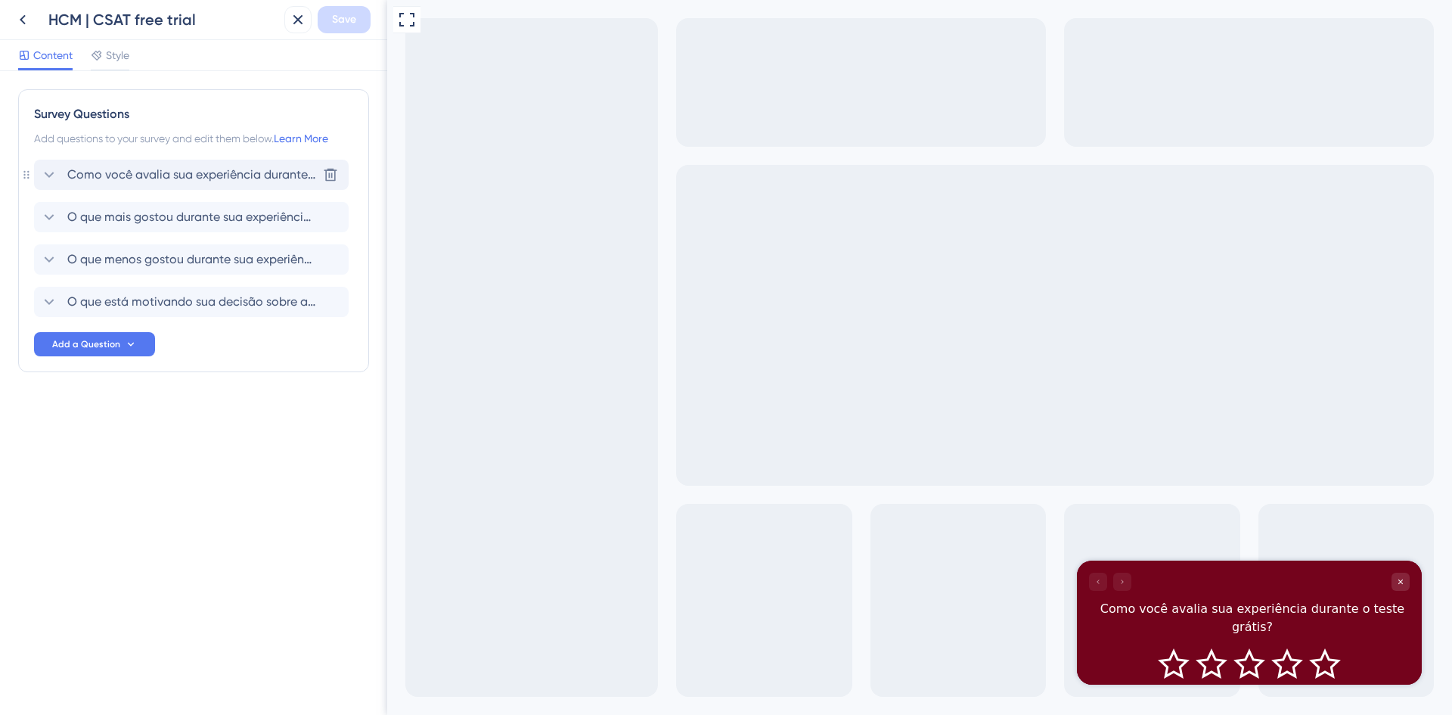
click at [43, 173] on icon at bounding box center [49, 175] width 18 height 18
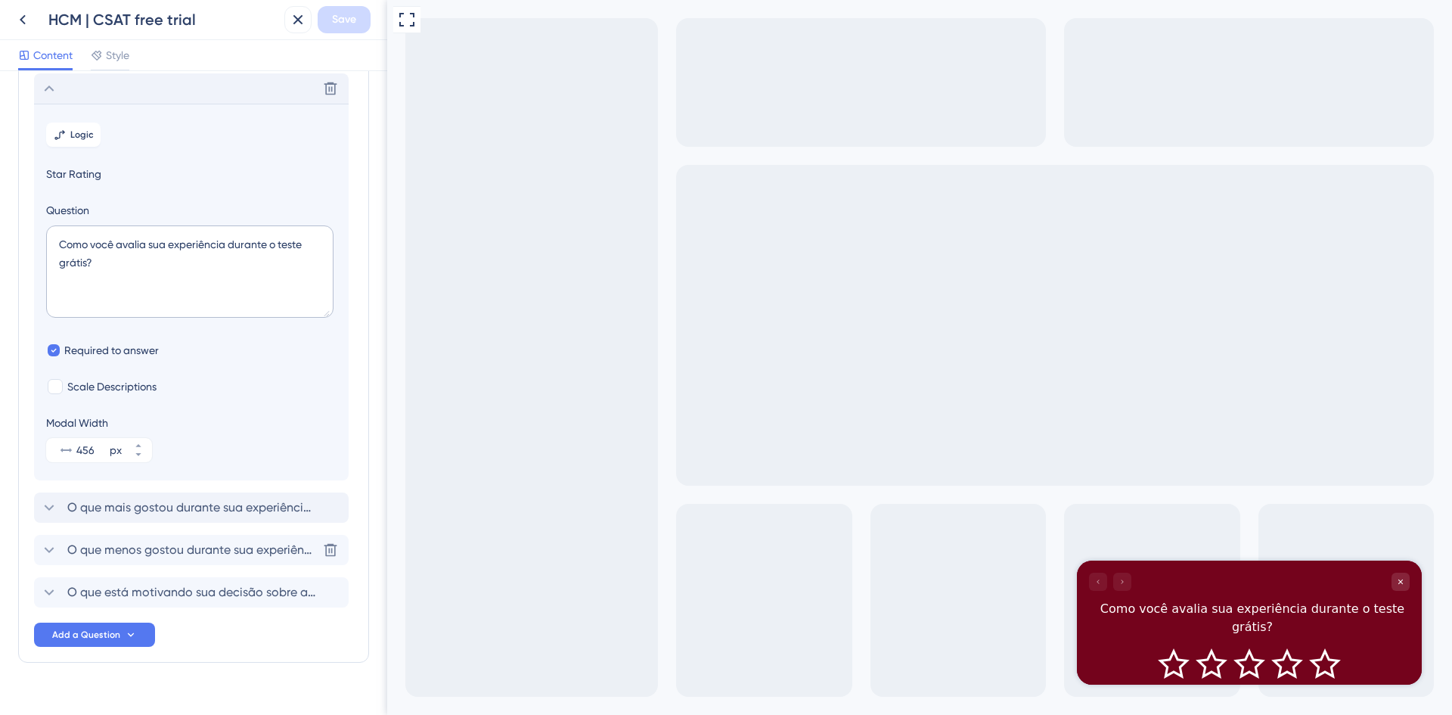
scroll to position [89, 0]
click at [45, 502] on icon at bounding box center [49, 505] width 18 height 18
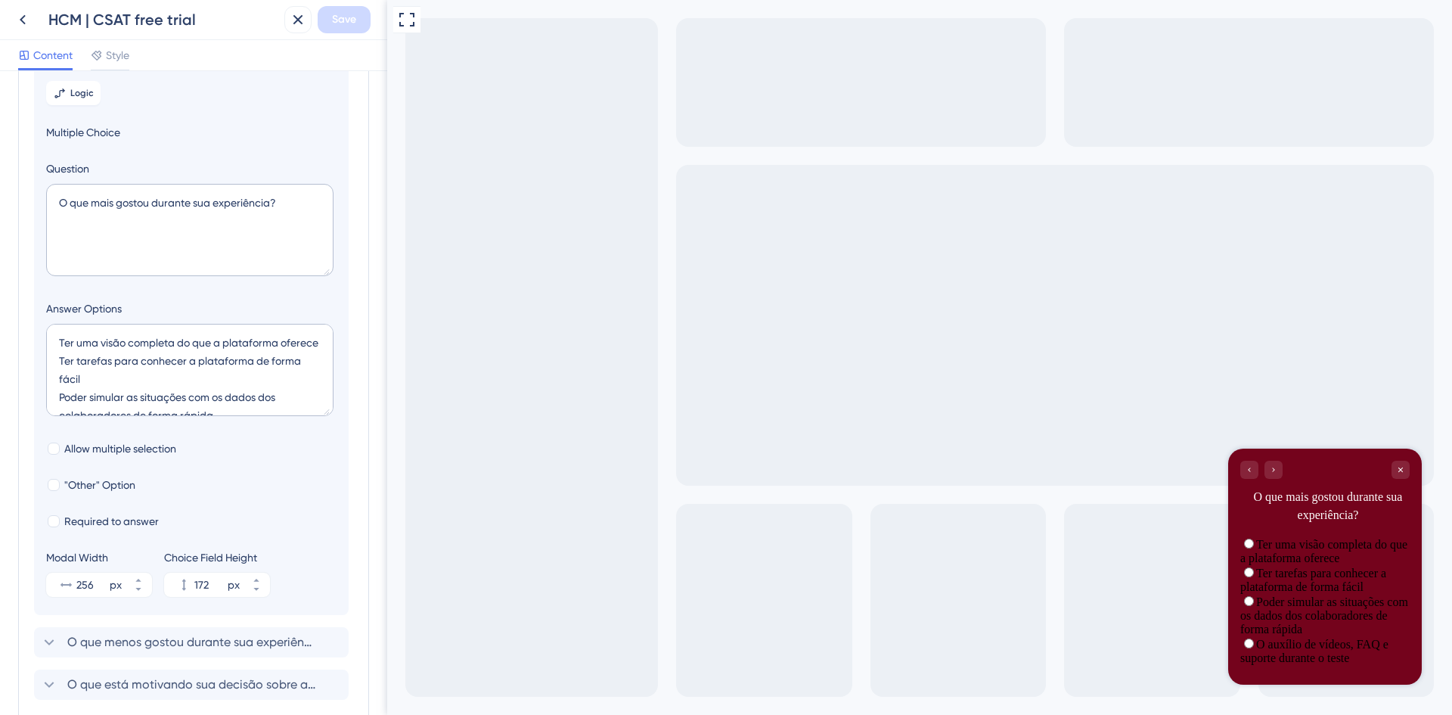
scroll to position [207, 0]
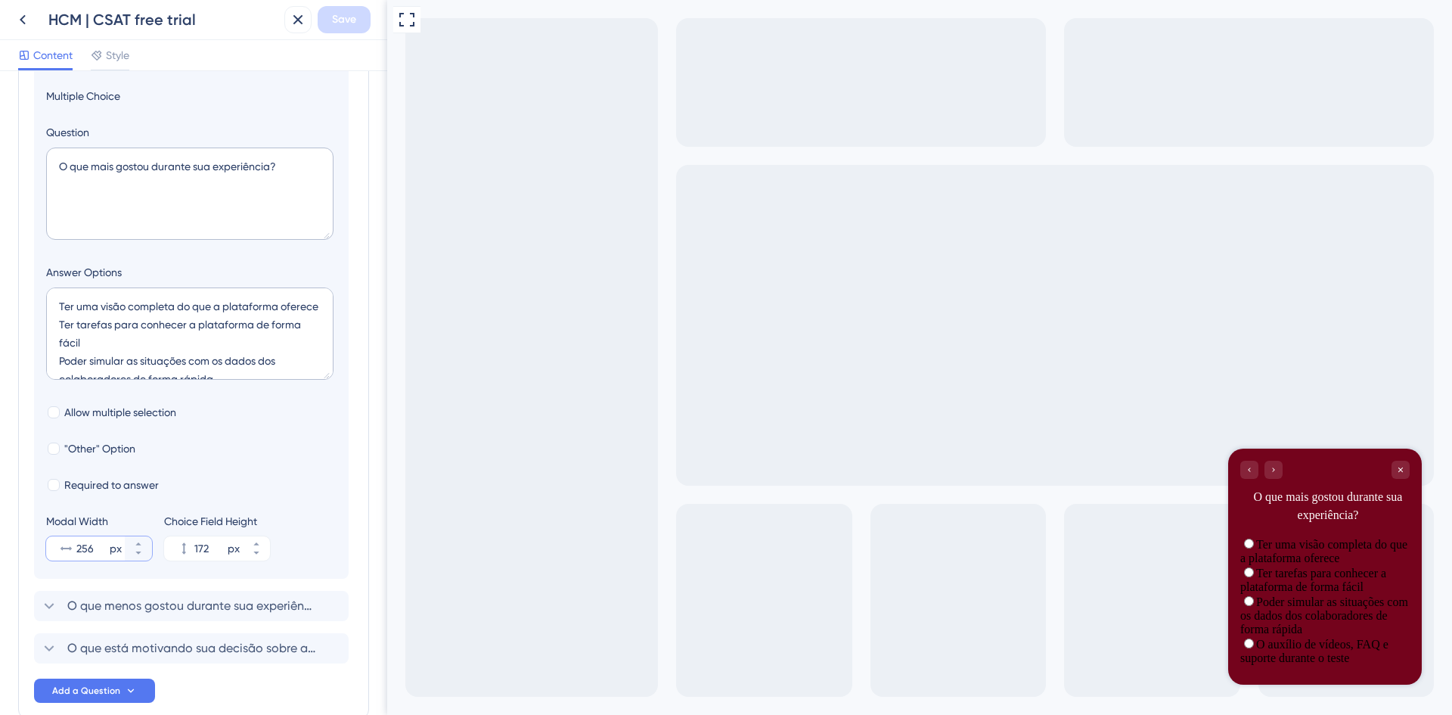
click at [95, 550] on input "256" at bounding box center [91, 548] width 30 height 18
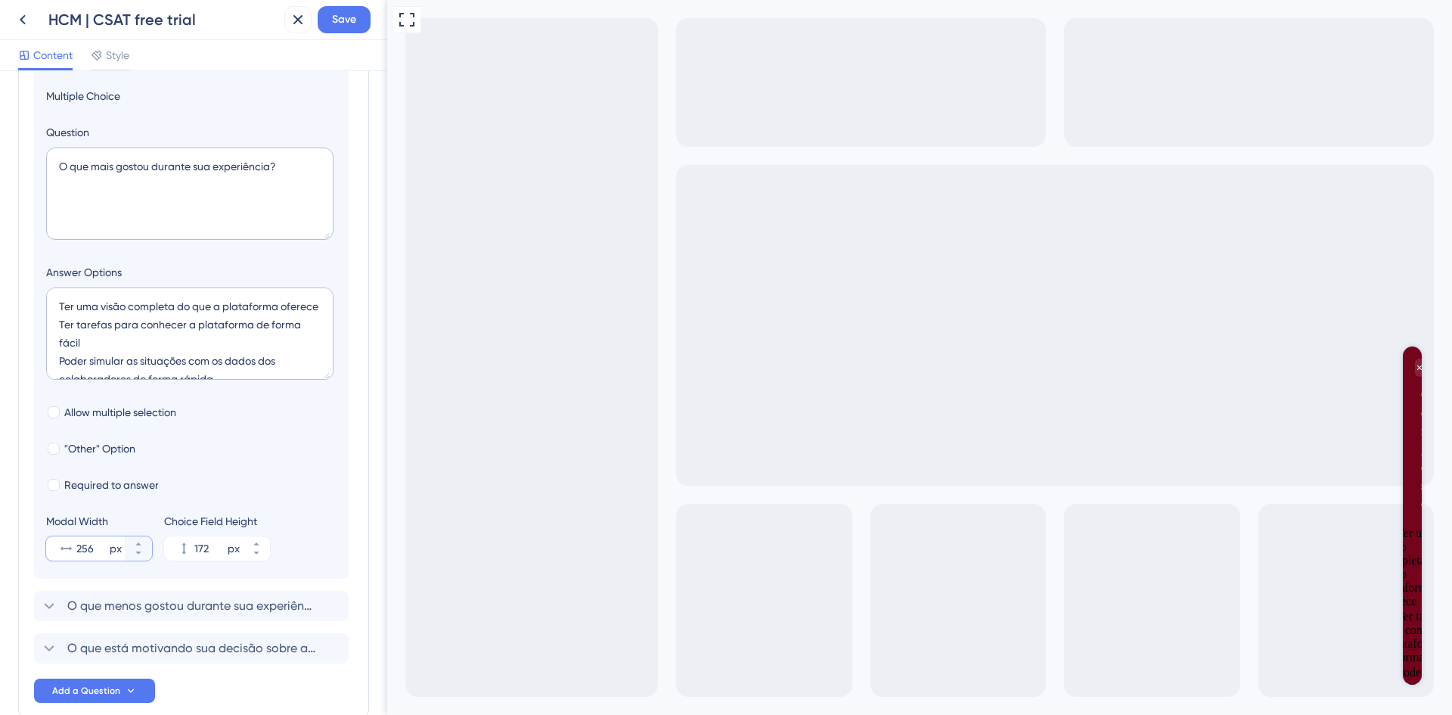
click at [89, 542] on input "256" at bounding box center [91, 548] width 30 height 18
click at [94, 548] on input "256" at bounding box center [91, 548] width 30 height 18
click at [143, 543] on button "256 px" at bounding box center [138, 542] width 27 height 12
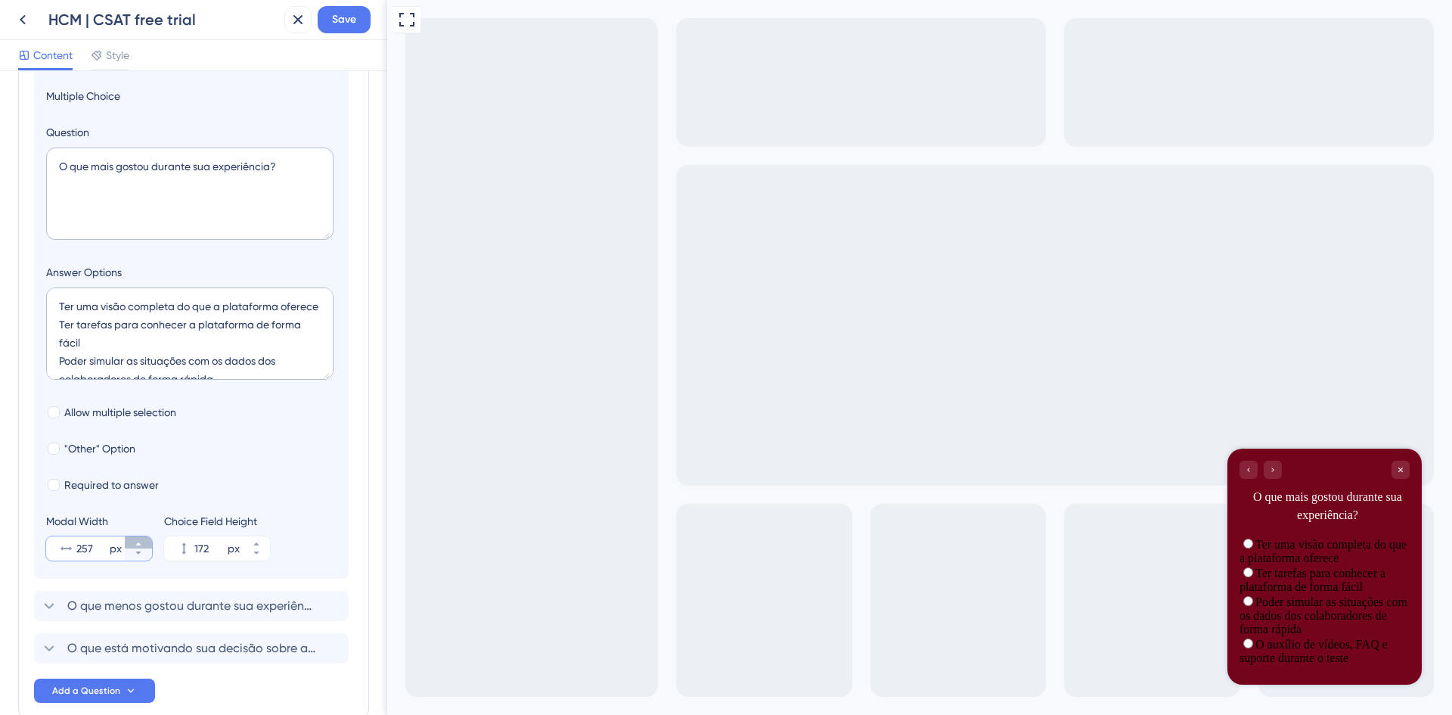
click at [143, 543] on button "257 px" at bounding box center [138, 542] width 27 height 12
click at [143, 543] on button "258 px" at bounding box center [138, 542] width 27 height 12
click at [143, 543] on button "259 px" at bounding box center [138, 542] width 27 height 12
click at [143, 543] on button "260 px" at bounding box center [138, 542] width 27 height 12
click at [143, 543] on button "261 px" at bounding box center [138, 542] width 27 height 12
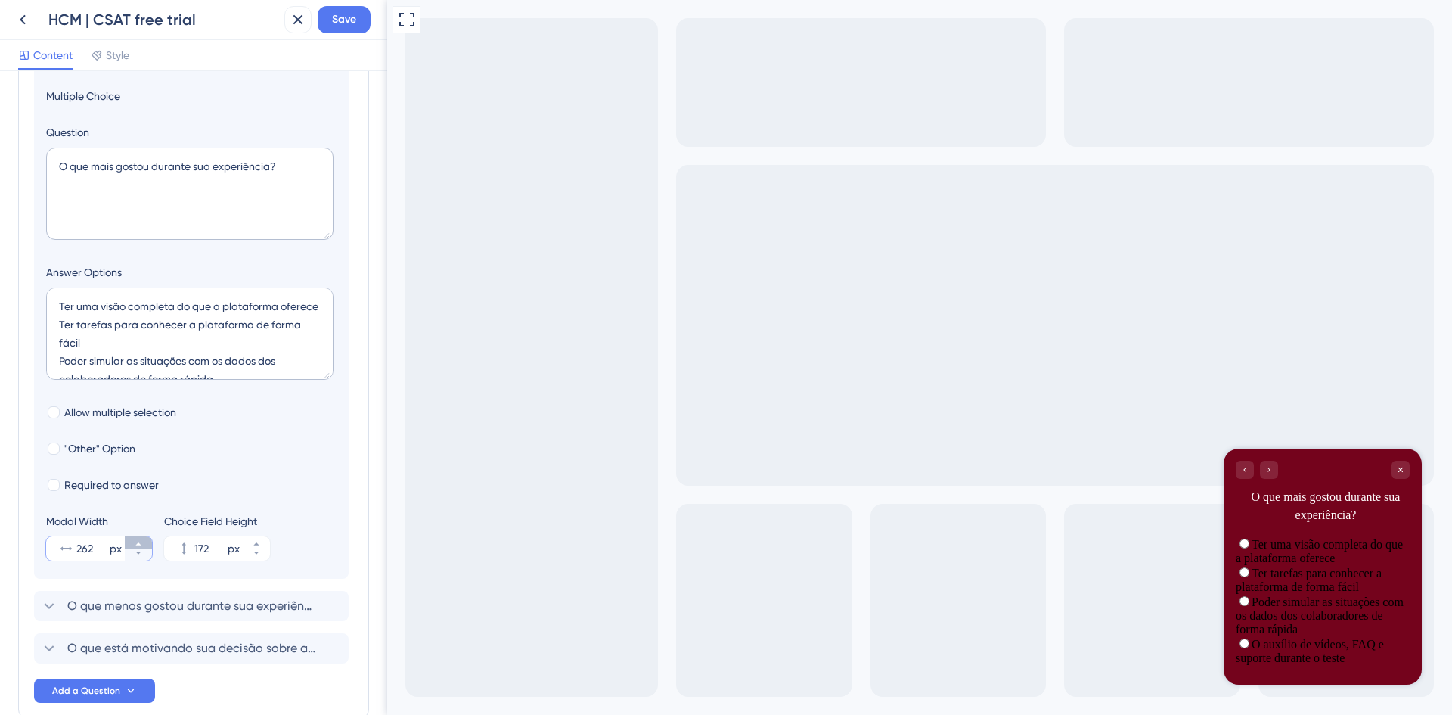
click at [143, 543] on button "262 px" at bounding box center [138, 542] width 27 height 12
click at [143, 543] on button "263 px" at bounding box center [138, 542] width 27 height 12
click at [143, 543] on button "264 px" at bounding box center [138, 542] width 27 height 12
click at [143, 543] on button "265 px" at bounding box center [138, 542] width 27 height 12
click at [143, 543] on button "266 px" at bounding box center [138, 542] width 27 height 12
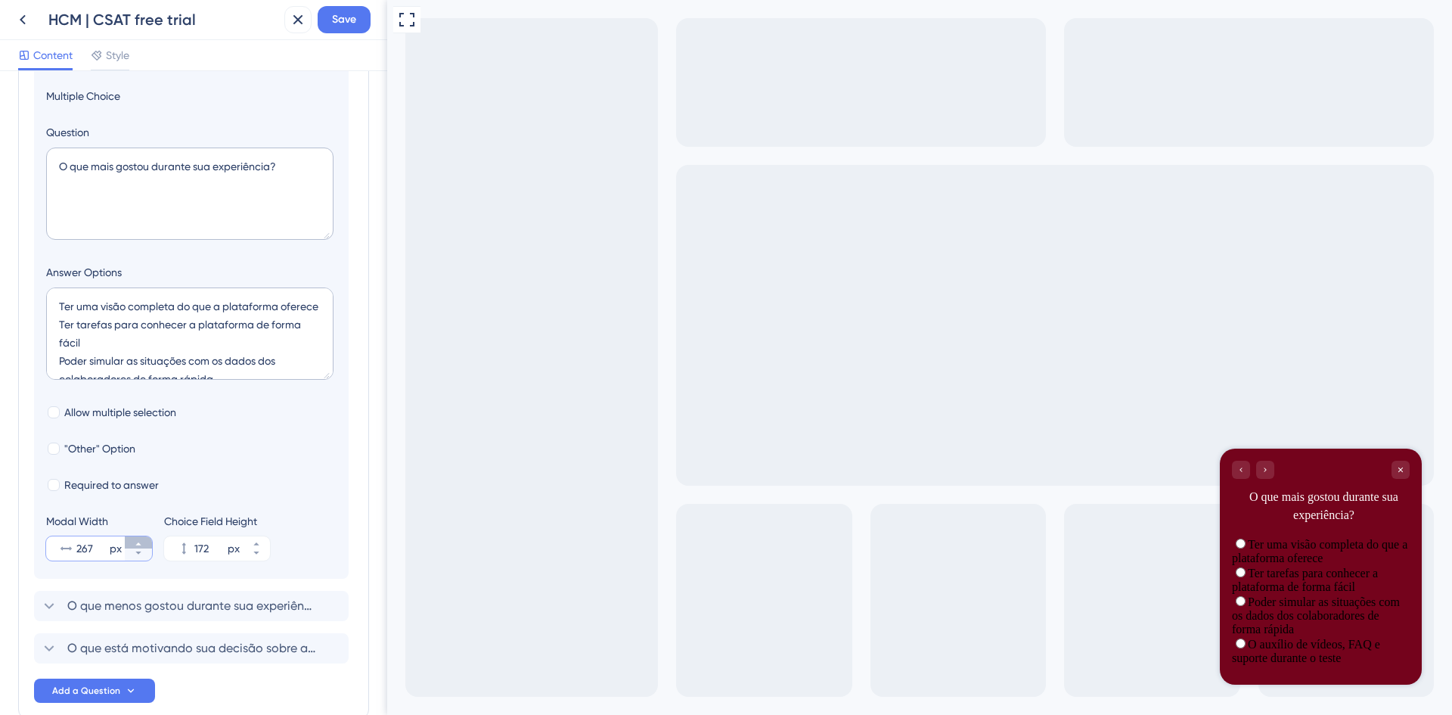
click at [143, 543] on button "267 px" at bounding box center [138, 542] width 27 height 12
click at [143, 543] on button "268 px" at bounding box center [138, 542] width 27 height 12
click at [143, 543] on button "269 px" at bounding box center [138, 542] width 27 height 12
click at [143, 543] on button "270 px" at bounding box center [138, 542] width 27 height 12
click at [143, 543] on button "271 px" at bounding box center [138, 542] width 27 height 12
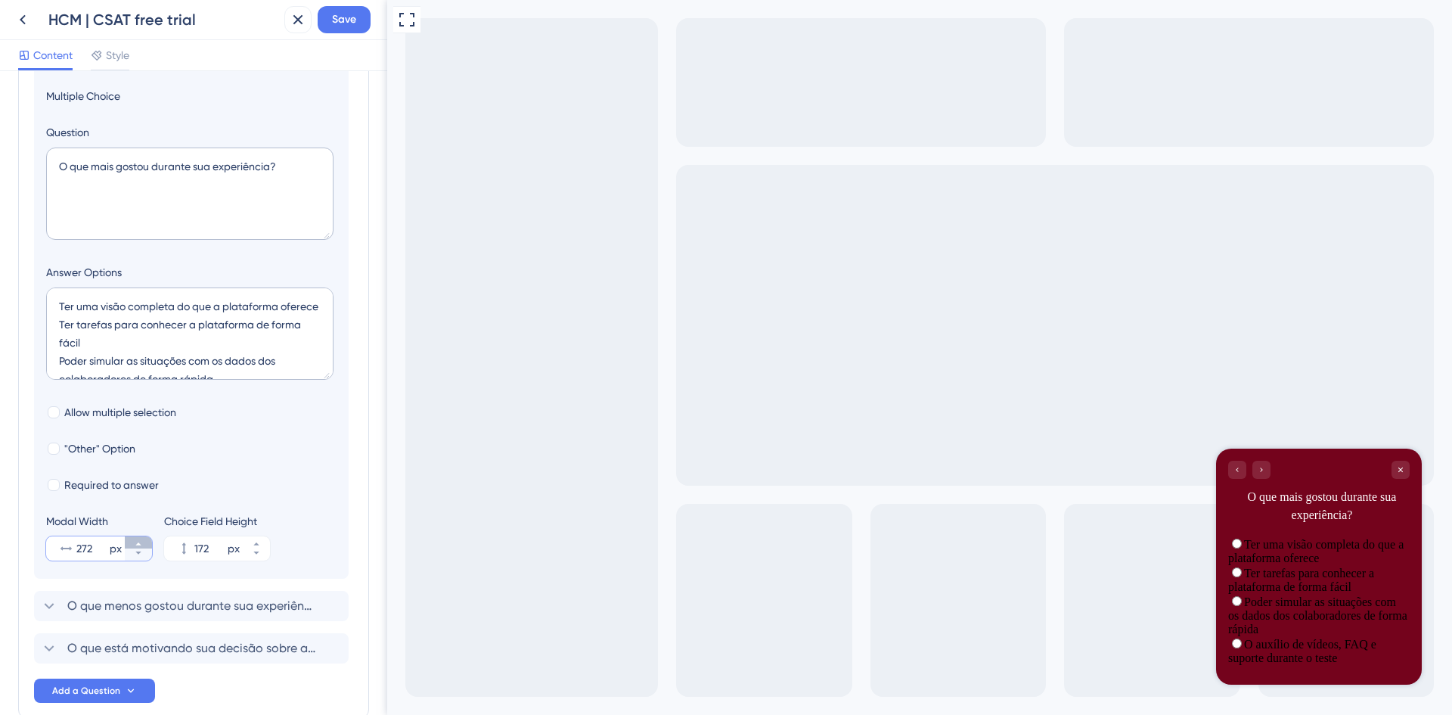
click at [143, 543] on button "272 px" at bounding box center [138, 542] width 27 height 12
click at [143, 543] on button "273 px" at bounding box center [138, 542] width 27 height 12
click at [143, 543] on button "274 px" at bounding box center [138, 542] width 27 height 12
click at [143, 543] on button "275 px" at bounding box center [138, 542] width 27 height 12
click at [143, 543] on button "276 px" at bounding box center [138, 542] width 27 height 12
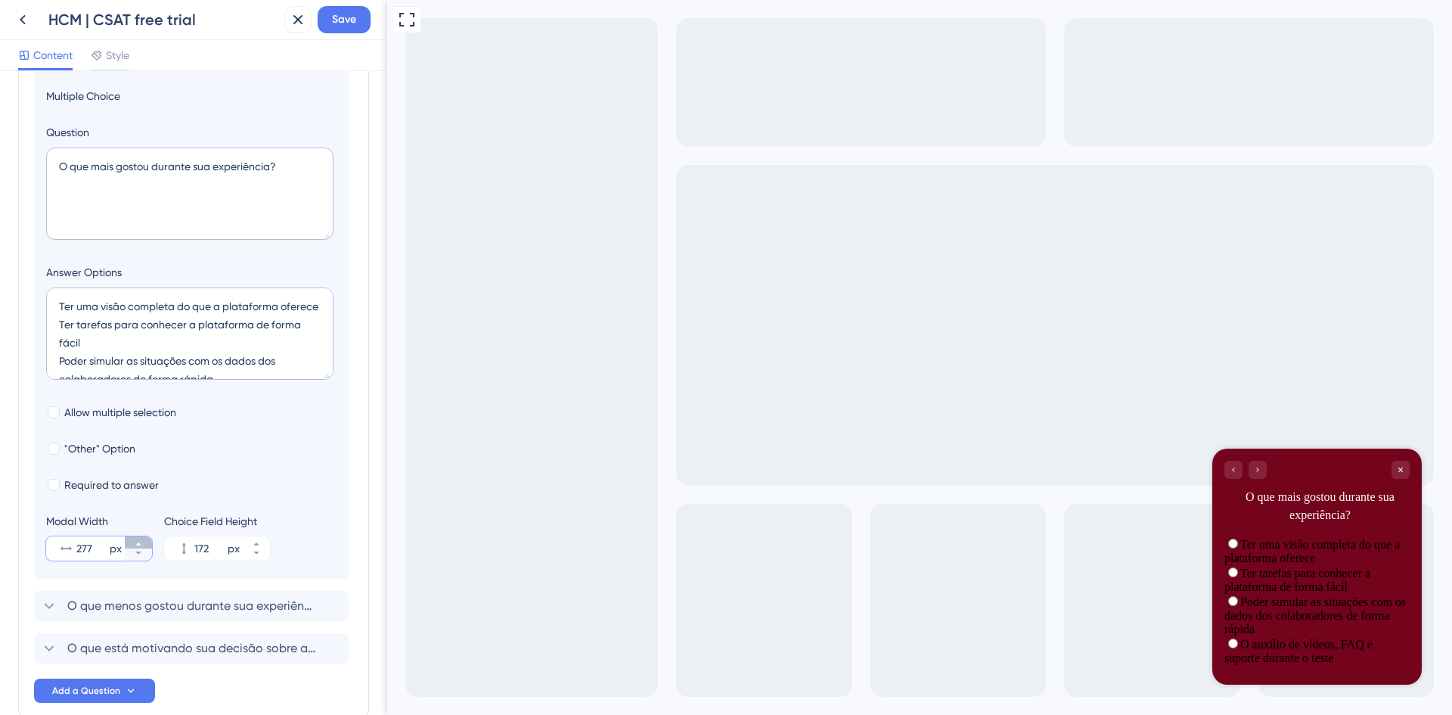
click at [143, 543] on button "277 px" at bounding box center [138, 542] width 27 height 12
click at [143, 543] on button "278 px" at bounding box center [138, 542] width 27 height 12
click at [143, 543] on button "279 px" at bounding box center [138, 542] width 27 height 12
click at [143, 543] on button "280 px" at bounding box center [138, 542] width 27 height 12
click at [143, 543] on button "281 px" at bounding box center [138, 542] width 27 height 12
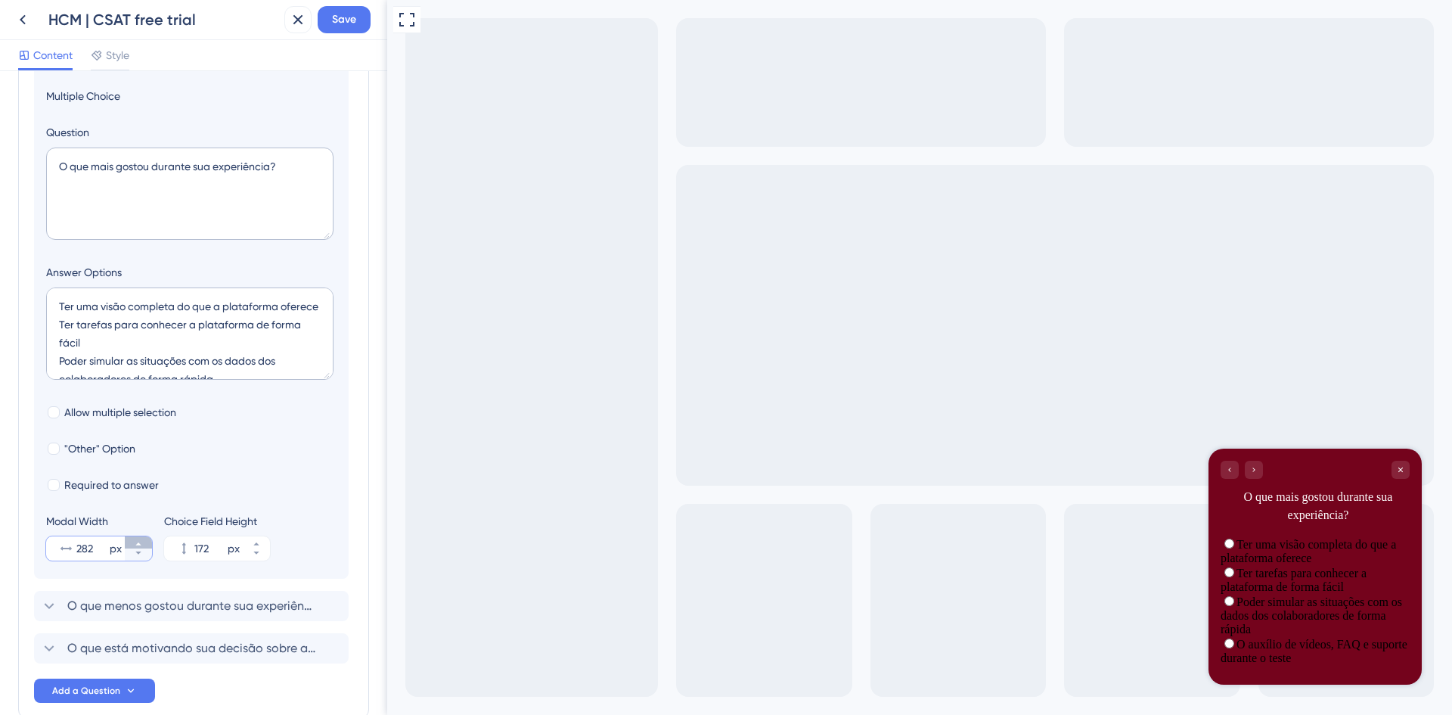
click at [143, 543] on button "282 px" at bounding box center [138, 542] width 27 height 12
click at [143, 543] on button "283 px" at bounding box center [138, 542] width 27 height 12
click at [143, 543] on button "284 px" at bounding box center [138, 542] width 27 height 12
click at [143, 543] on button "285 px" at bounding box center [138, 542] width 27 height 12
click at [143, 543] on button "286 px" at bounding box center [138, 542] width 27 height 12
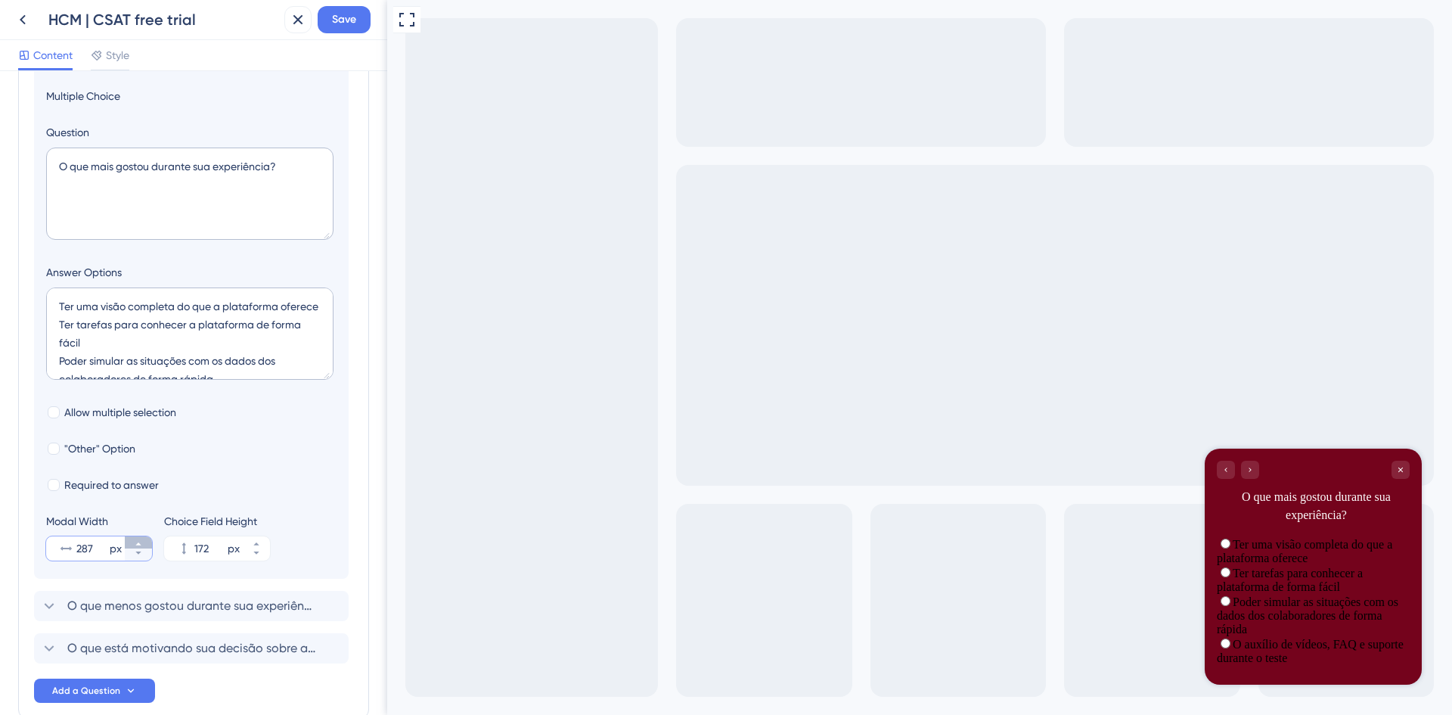
click at [143, 543] on button "287 px" at bounding box center [138, 542] width 27 height 12
click at [143, 543] on button "288 px" at bounding box center [138, 542] width 27 height 12
click at [143, 543] on button "289 px" at bounding box center [138, 542] width 27 height 12
click at [143, 543] on button "290 px" at bounding box center [138, 542] width 27 height 12
click at [143, 543] on button "291 px" at bounding box center [138, 542] width 27 height 12
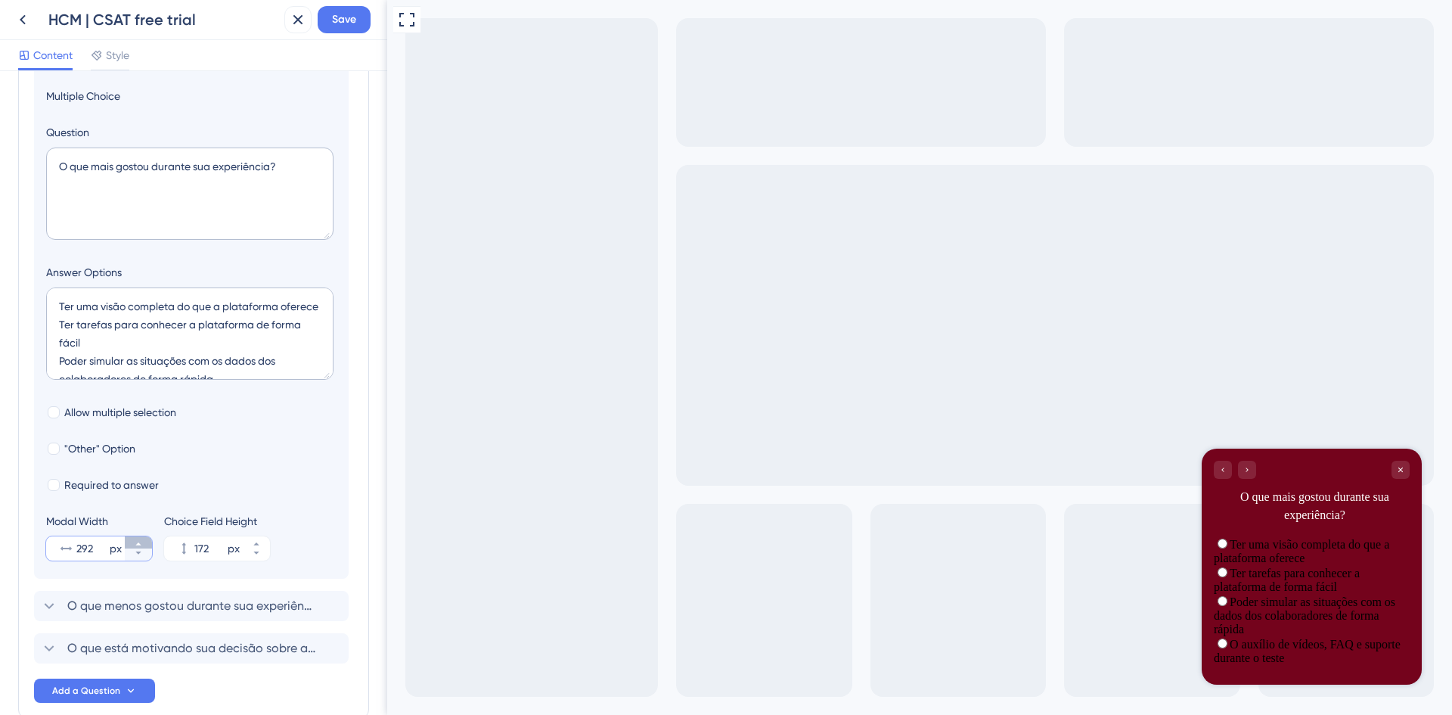
click at [143, 543] on button "292 px" at bounding box center [138, 542] width 27 height 12
click at [143, 543] on button "293 px" at bounding box center [138, 542] width 27 height 12
click at [143, 543] on button "294 px" at bounding box center [138, 542] width 27 height 12
click at [143, 543] on button "295 px" at bounding box center [138, 542] width 27 height 12
click at [143, 543] on button "296 px" at bounding box center [138, 542] width 27 height 12
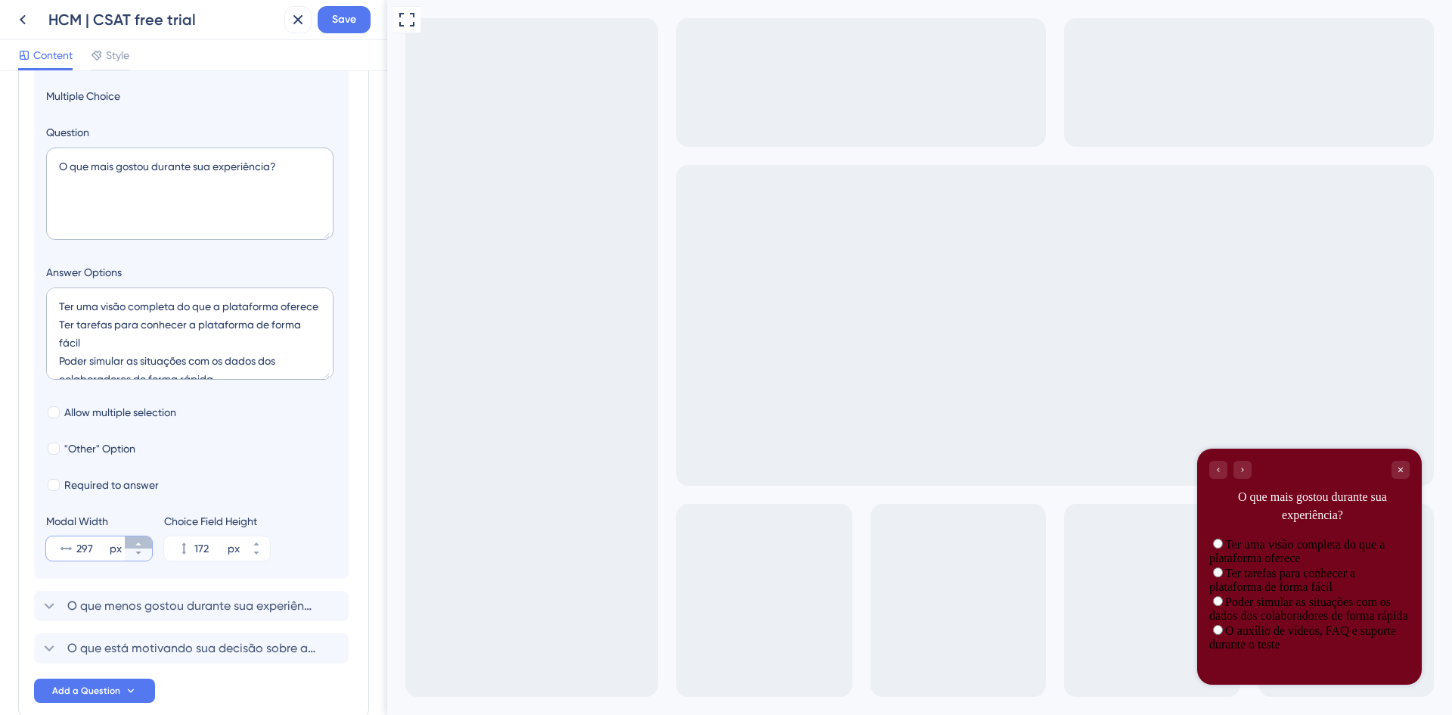
click at [143, 543] on button "297 px" at bounding box center [138, 542] width 27 height 12
click at [143, 543] on button "298 px" at bounding box center [138, 542] width 27 height 12
click at [143, 543] on button "299 px" at bounding box center [138, 542] width 27 height 12
click at [143, 543] on button "300 px" at bounding box center [138, 542] width 27 height 12
click at [143, 543] on button "301 px" at bounding box center [138, 542] width 27 height 12
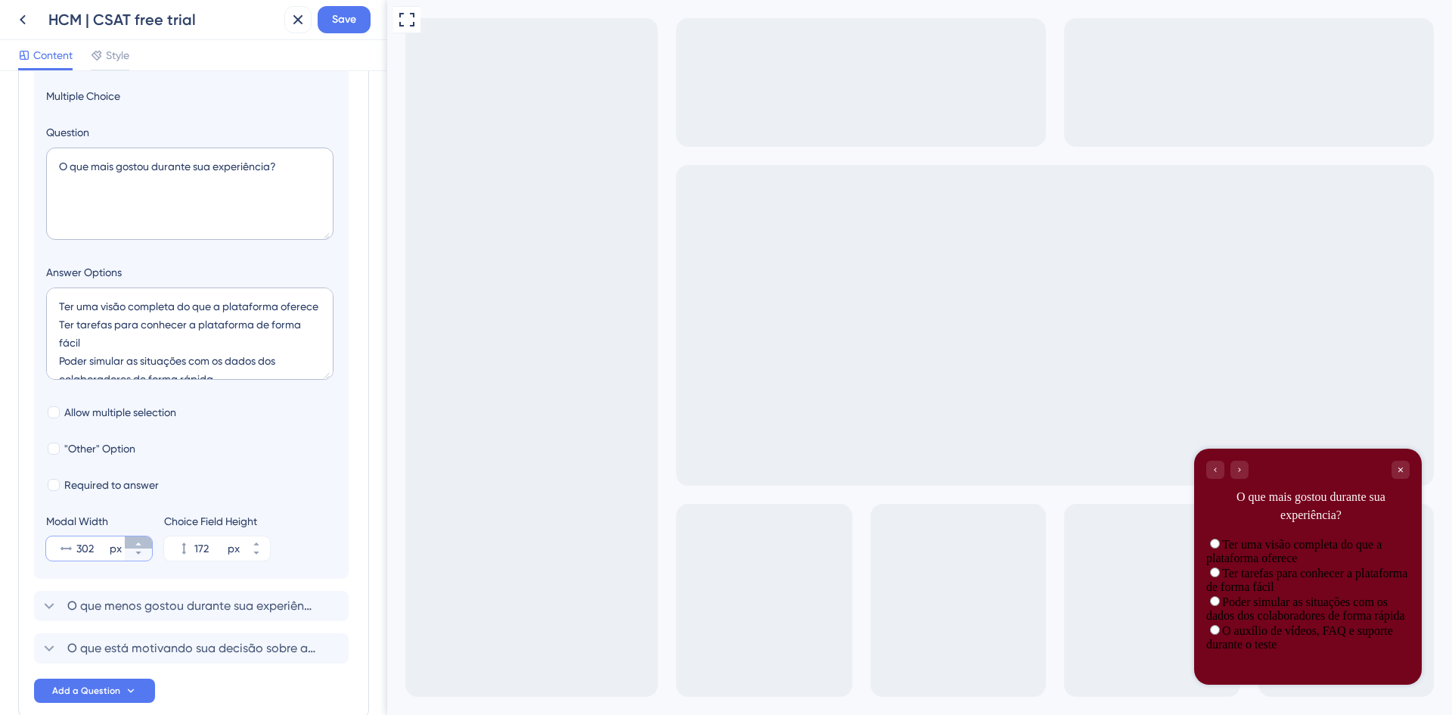
click at [143, 543] on button "302 px" at bounding box center [138, 542] width 27 height 12
click at [143, 543] on button "303 px" at bounding box center [138, 542] width 27 height 12
click at [143, 543] on button "304 px" at bounding box center [138, 542] width 27 height 12
click at [143, 543] on button "305 px" at bounding box center [138, 542] width 27 height 12
click at [143, 543] on button "306 px" at bounding box center [138, 542] width 27 height 12
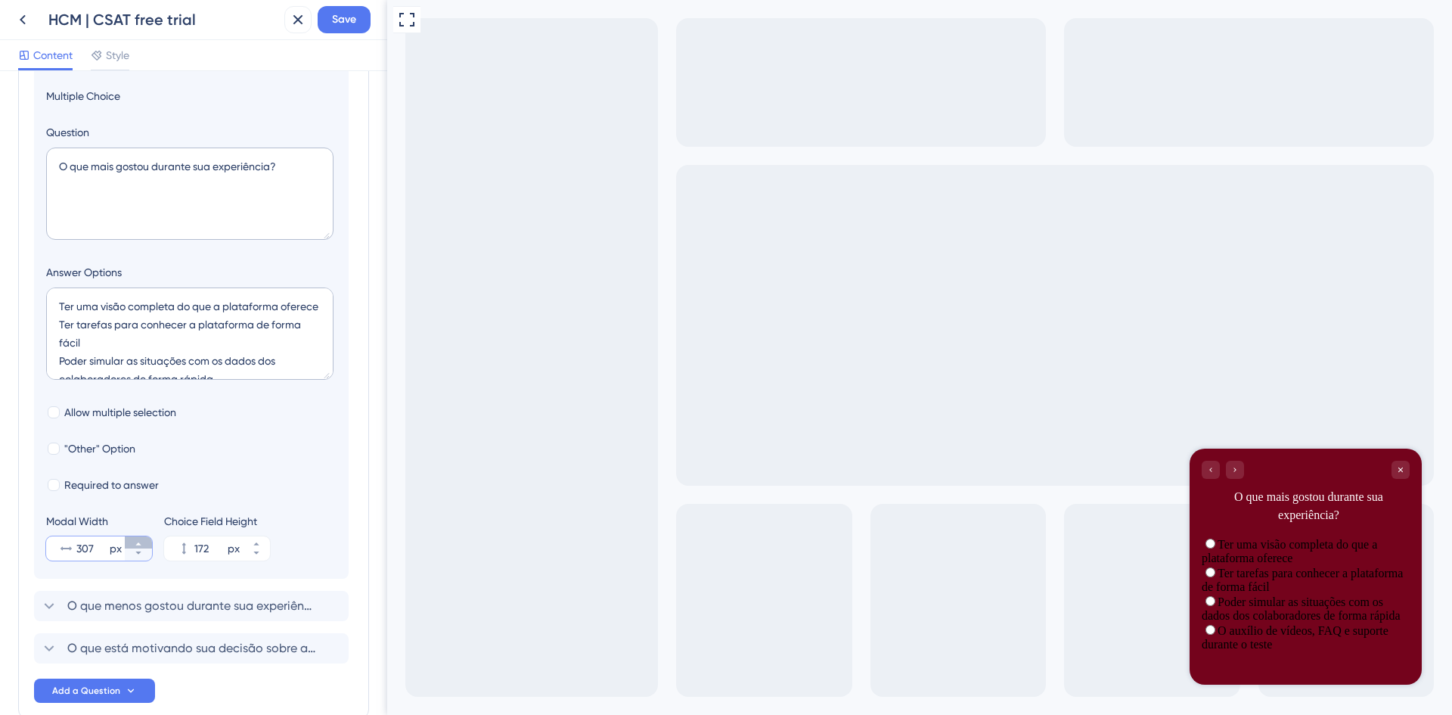
click at [143, 543] on button "307 px" at bounding box center [138, 542] width 27 height 12
click at [143, 543] on button "308 px" at bounding box center [138, 542] width 27 height 12
click at [143, 543] on button "309 px" at bounding box center [138, 542] width 27 height 12
click at [143, 543] on button "310 px" at bounding box center [138, 542] width 27 height 12
click at [143, 543] on button "311 px" at bounding box center [138, 542] width 27 height 12
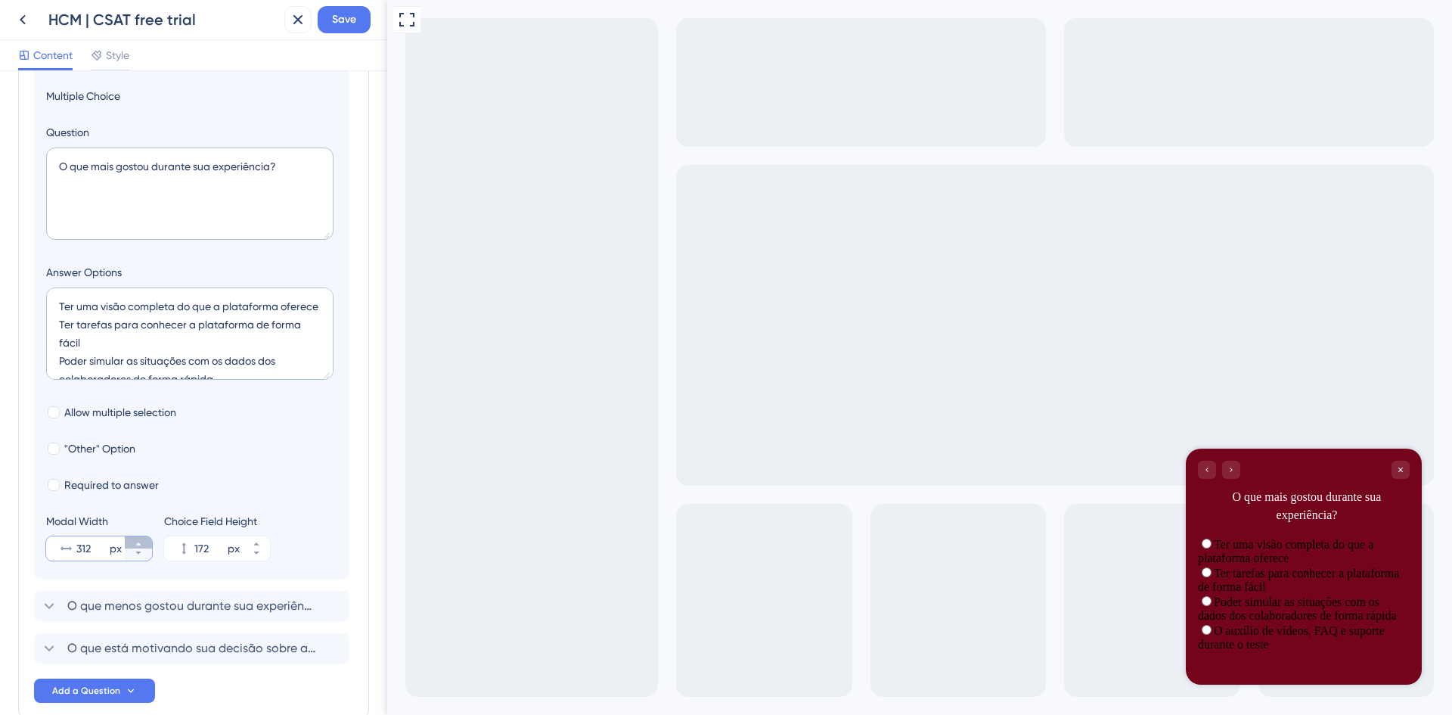
click at [143, 543] on button "312 px" at bounding box center [138, 542] width 27 height 12
click at [143, 543] on button "313 px" at bounding box center [138, 542] width 27 height 12
click at [143, 543] on button "314 px" at bounding box center [138, 542] width 27 height 12
click at [143, 543] on button "315 px" at bounding box center [138, 542] width 27 height 12
click at [143, 543] on button "316 px" at bounding box center [138, 542] width 27 height 12
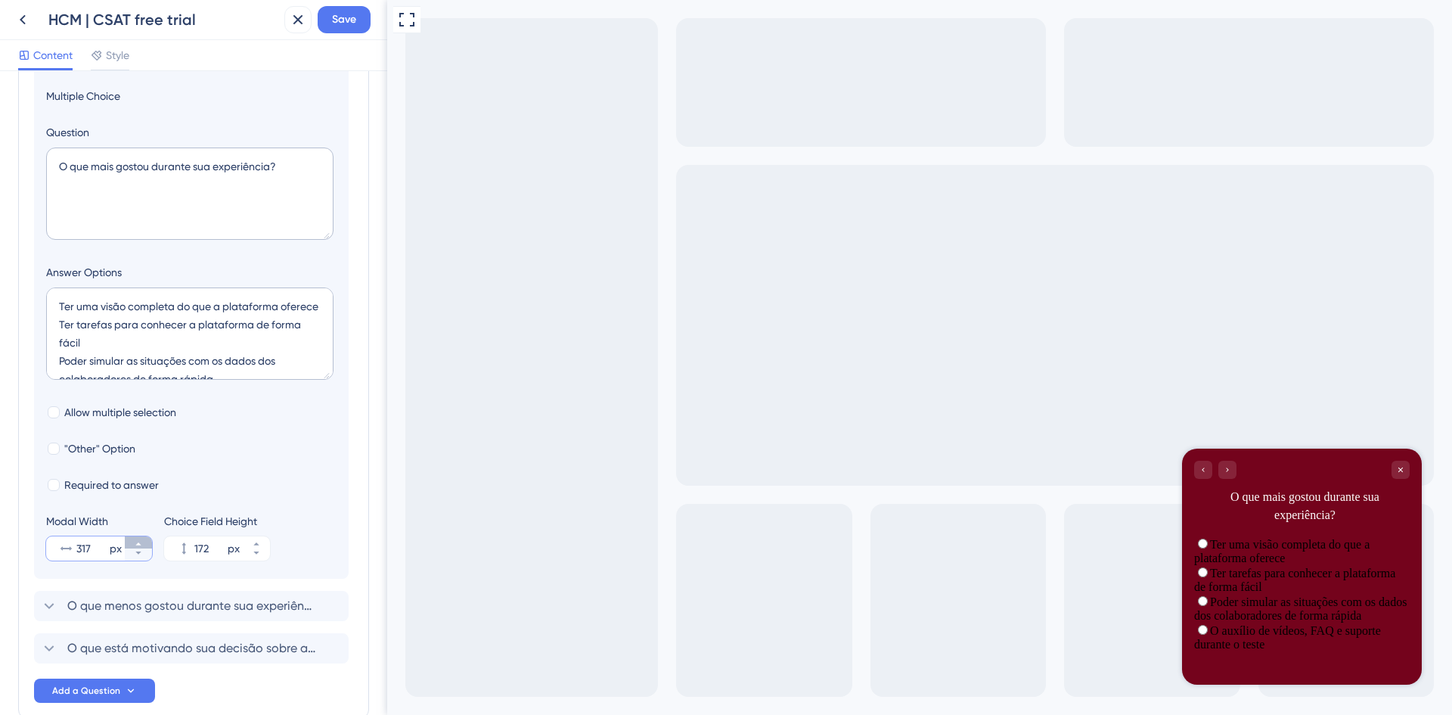
click at [143, 543] on button "317 px" at bounding box center [138, 542] width 27 height 12
click at [143, 543] on button "318 px" at bounding box center [138, 542] width 27 height 12
click at [143, 543] on button "319 px" at bounding box center [138, 542] width 27 height 12
click at [143, 543] on button "320 px" at bounding box center [138, 542] width 27 height 12
click at [143, 543] on button "321 px" at bounding box center [138, 542] width 27 height 12
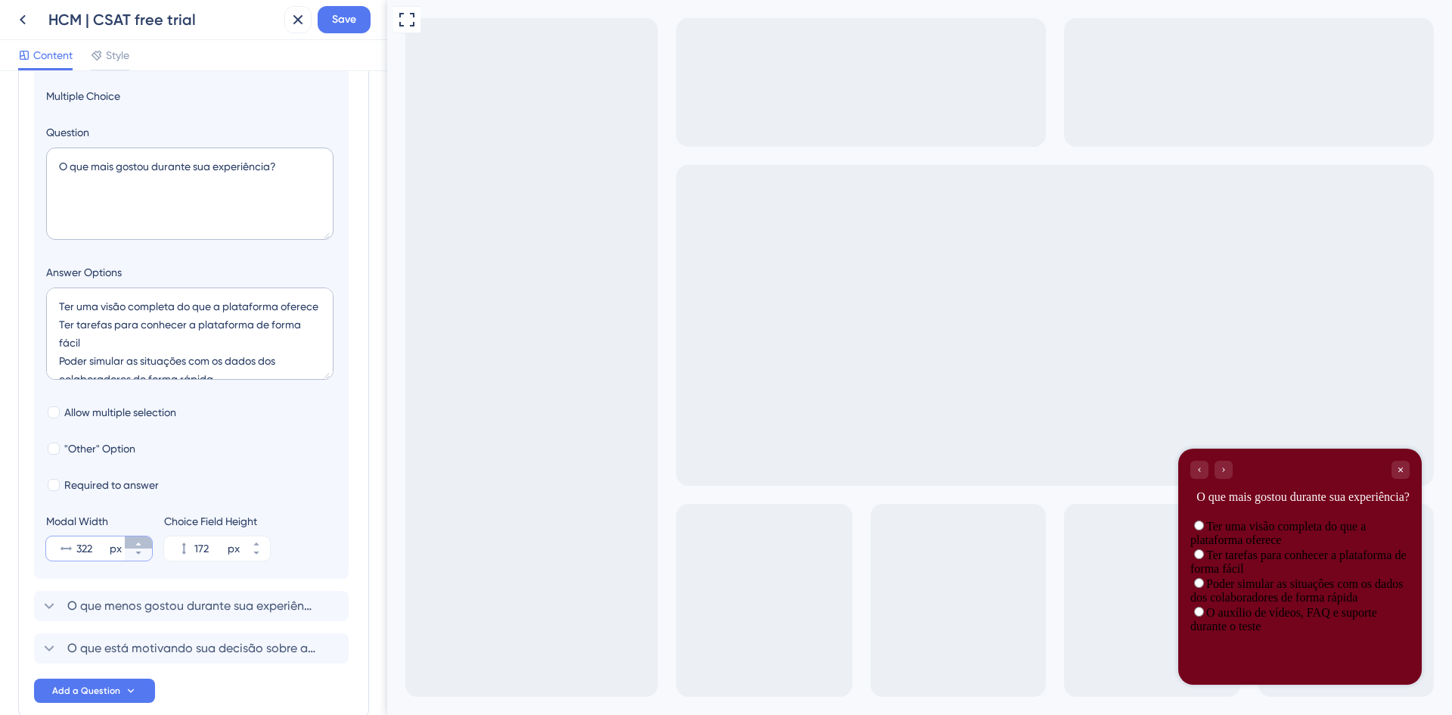
click at [143, 543] on button "322 px" at bounding box center [138, 542] width 27 height 12
click at [143, 543] on button "323 px" at bounding box center [138, 542] width 27 height 12
click at [143, 543] on button "324 px" at bounding box center [138, 542] width 27 height 12
click at [143, 543] on button "325 px" at bounding box center [138, 542] width 27 height 12
click at [143, 543] on button "326 px" at bounding box center [138, 542] width 27 height 12
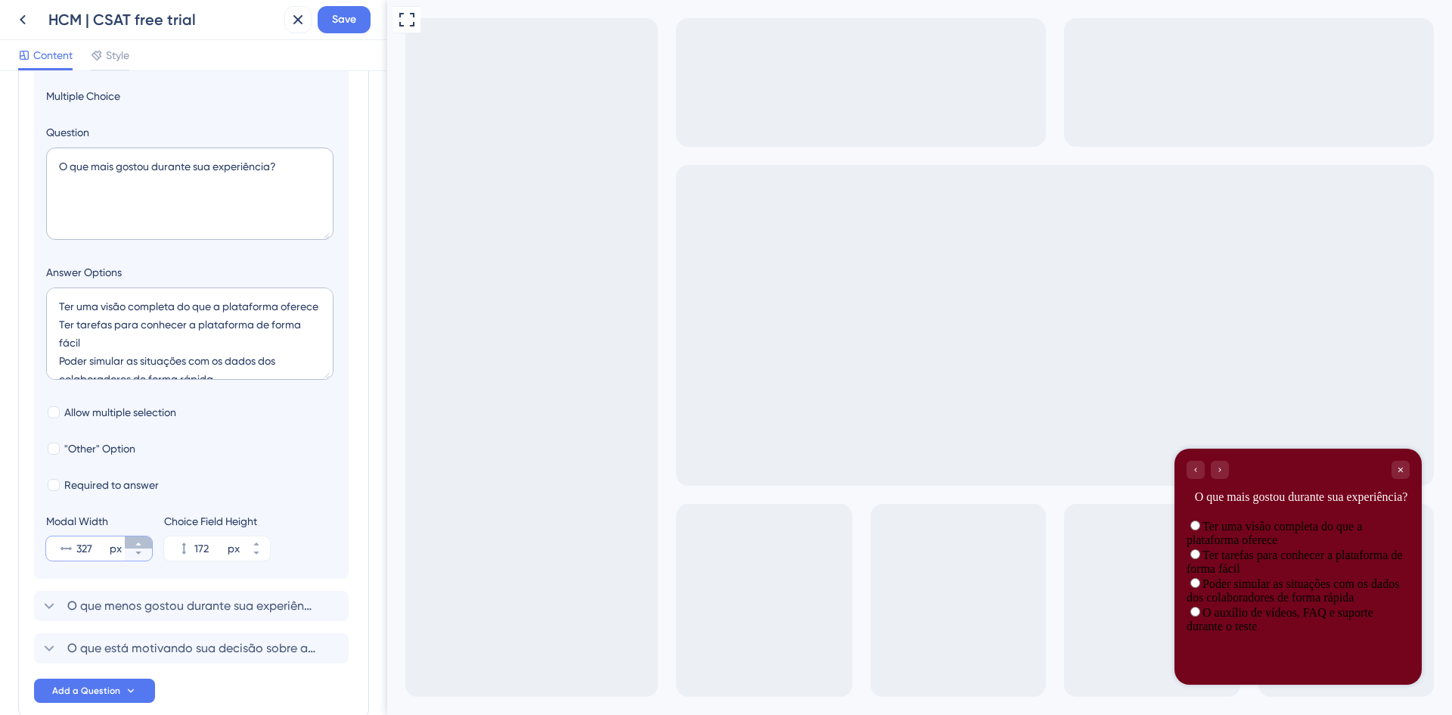
click at [143, 543] on button "327 px" at bounding box center [138, 542] width 27 height 12
click at [143, 543] on button "328 px" at bounding box center [138, 542] width 27 height 12
click at [143, 543] on button "329 px" at bounding box center [138, 542] width 27 height 12
click at [143, 543] on button "330 px" at bounding box center [138, 542] width 27 height 12
click at [143, 543] on button "331 px" at bounding box center [138, 542] width 27 height 12
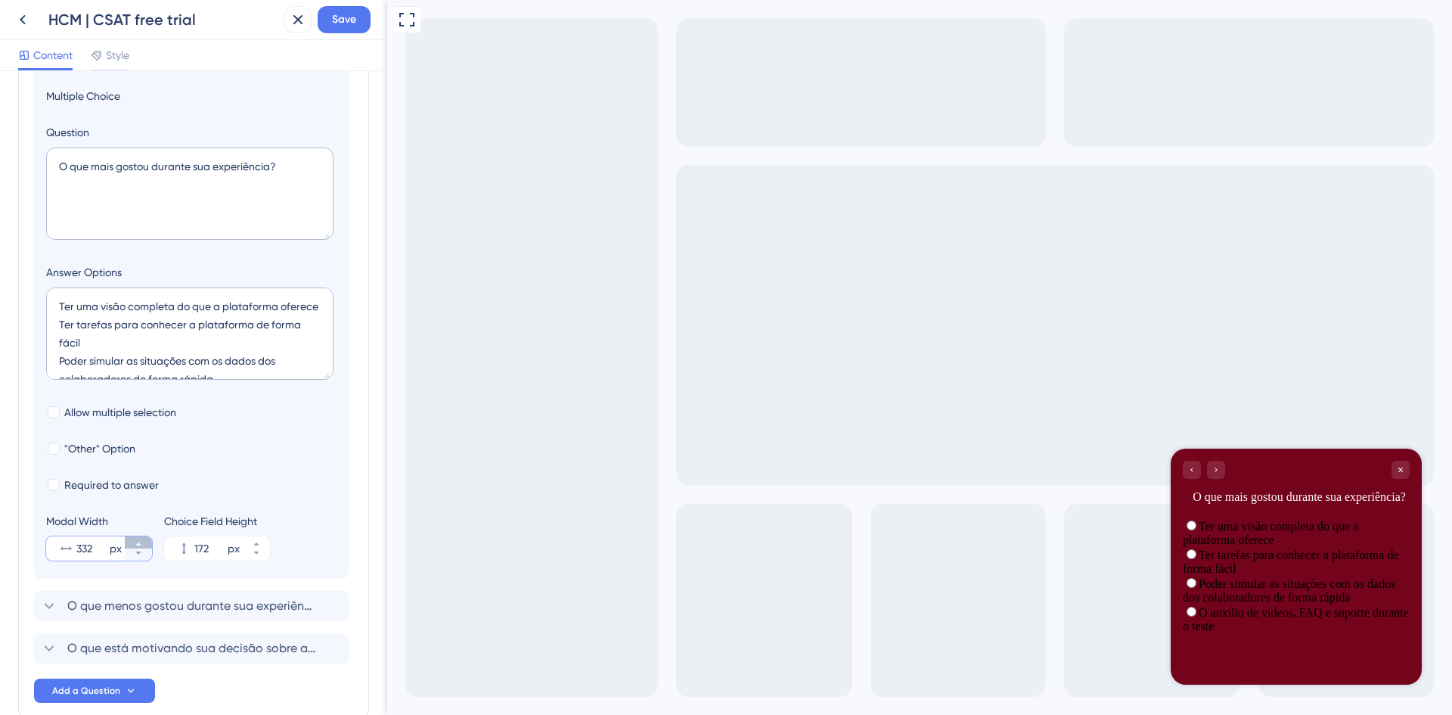
click at [143, 543] on button "332 px" at bounding box center [138, 542] width 27 height 12
click at [143, 543] on button "333 px" at bounding box center [138, 542] width 27 height 12
click at [143, 543] on button "334 px" at bounding box center [138, 542] width 27 height 12
click at [143, 543] on button "335 px" at bounding box center [138, 542] width 27 height 12
click at [143, 543] on button "336 px" at bounding box center [138, 542] width 27 height 12
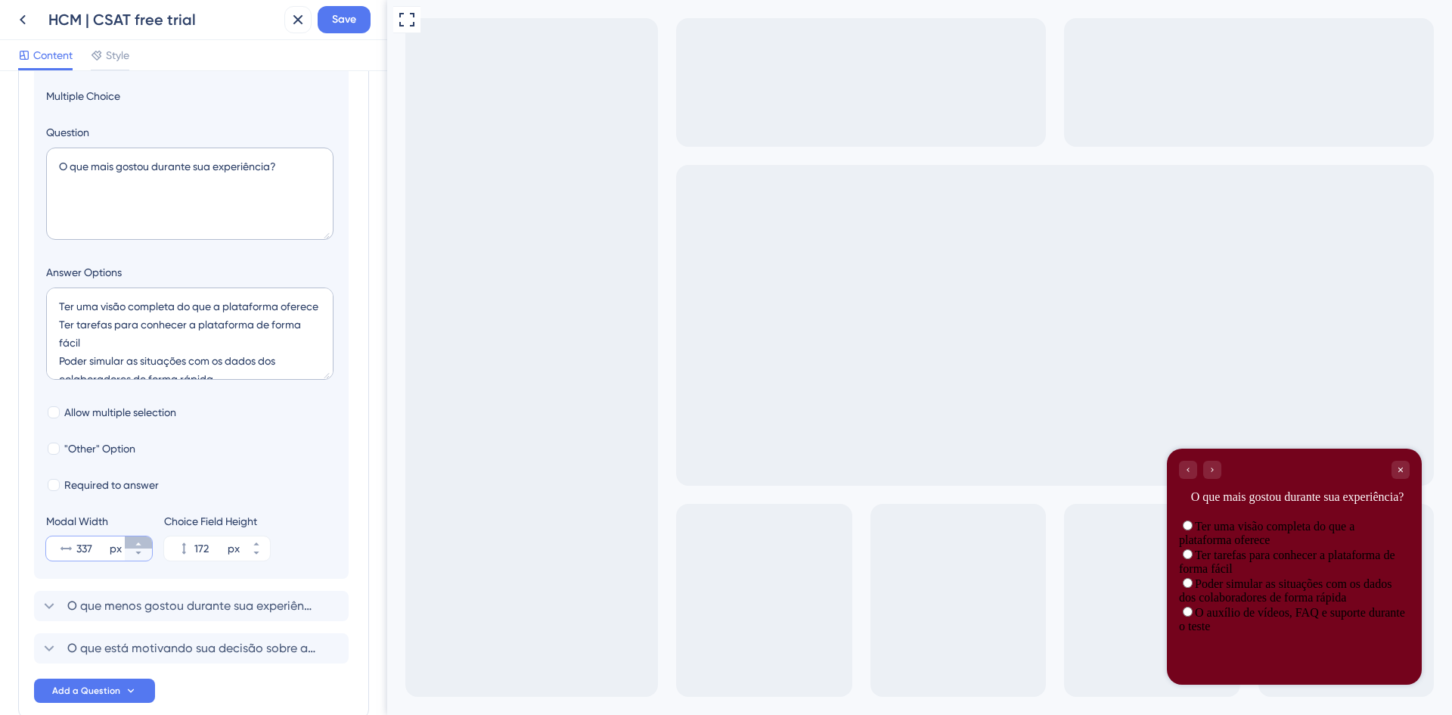
click at [143, 543] on button "337 px" at bounding box center [138, 542] width 27 height 12
click at [143, 543] on button "338 px" at bounding box center [138, 542] width 27 height 12
click at [143, 543] on button "339 px" at bounding box center [138, 542] width 27 height 12
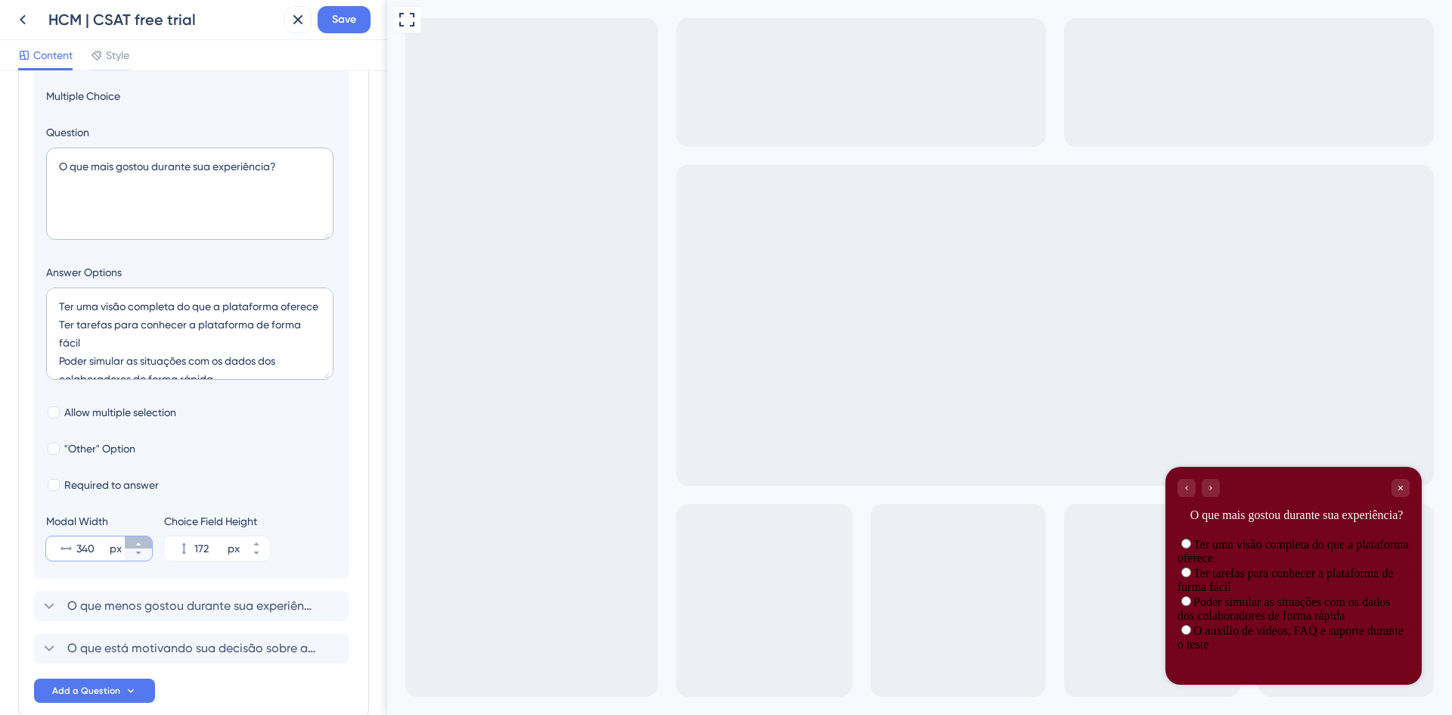
click at [143, 543] on button "340 px" at bounding box center [138, 542] width 27 height 12
click at [143, 543] on button "341 px" at bounding box center [138, 542] width 27 height 12
click at [143, 543] on button "342 px" at bounding box center [138, 542] width 27 height 12
click at [143, 543] on button "343 px" at bounding box center [138, 542] width 27 height 12
click at [143, 543] on button "344 px" at bounding box center [138, 542] width 27 height 12
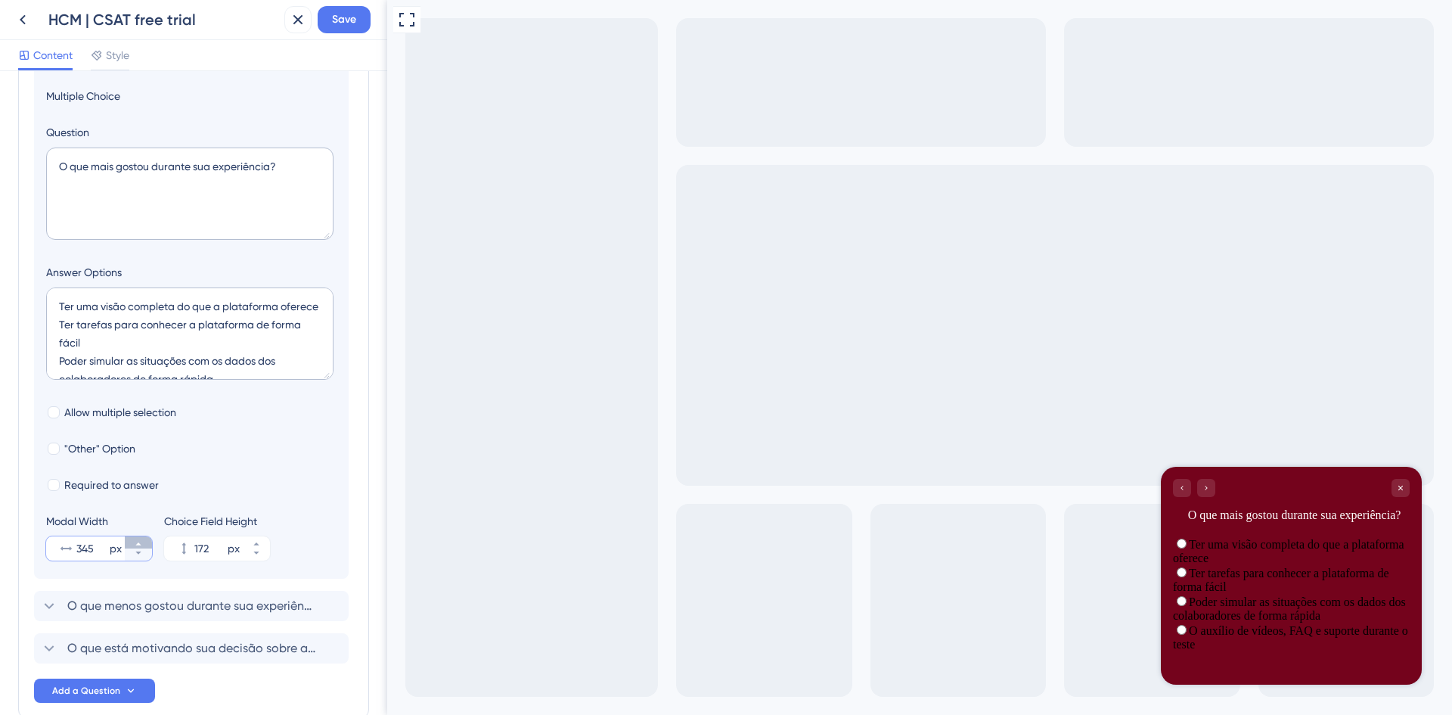
click at [143, 543] on button "345 px" at bounding box center [138, 542] width 27 height 12
click at [143, 543] on button "346 px" at bounding box center [138, 542] width 27 height 12
click at [143, 543] on button "347 px" at bounding box center [138, 542] width 27 height 12
click at [143, 543] on button "348 px" at bounding box center [138, 542] width 27 height 12
click at [143, 543] on button "349 px" at bounding box center [138, 542] width 27 height 12
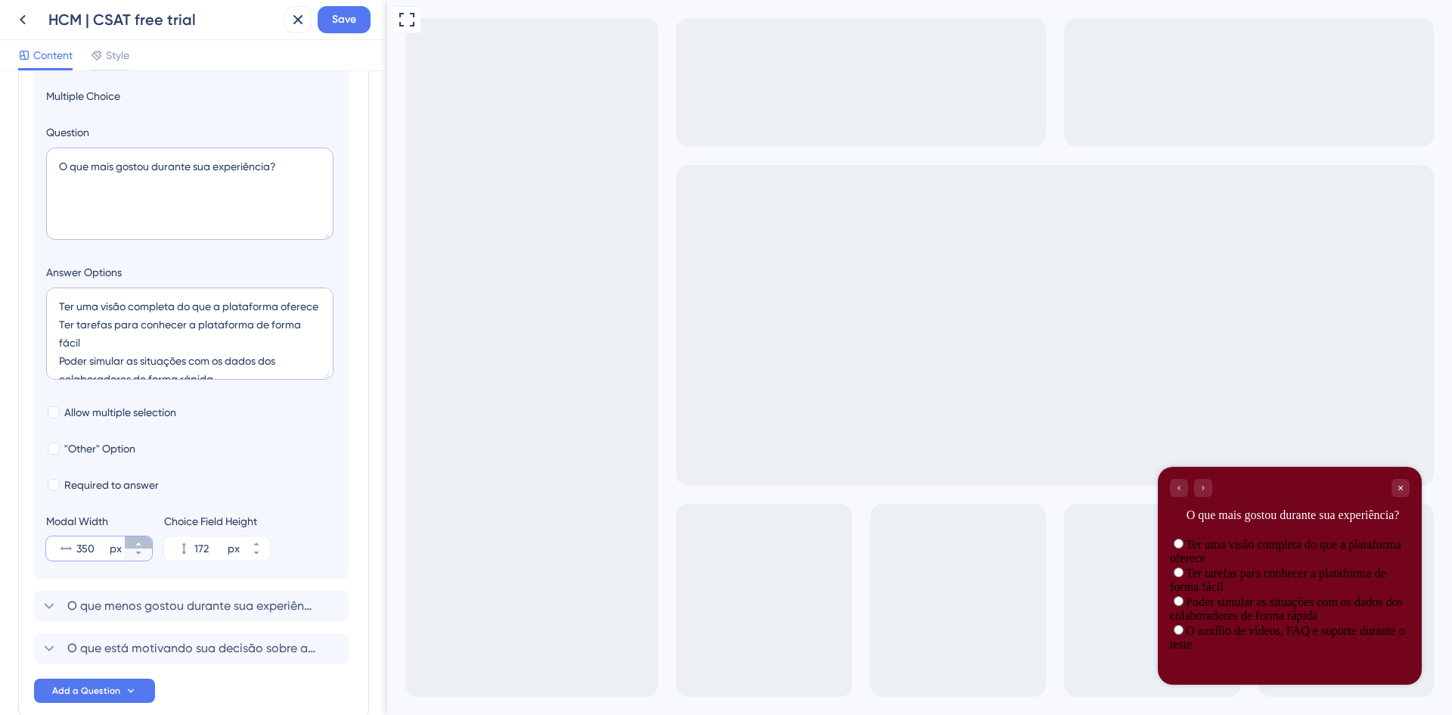
click at [143, 543] on button "350 px" at bounding box center [138, 542] width 27 height 12
click at [143, 543] on button "351 px" at bounding box center [138, 542] width 27 height 12
click at [143, 543] on button "352 px" at bounding box center [138, 542] width 27 height 12
click at [143, 543] on button "353 px" at bounding box center [138, 542] width 27 height 12
click at [143, 543] on button "354 px" at bounding box center [138, 542] width 27 height 12
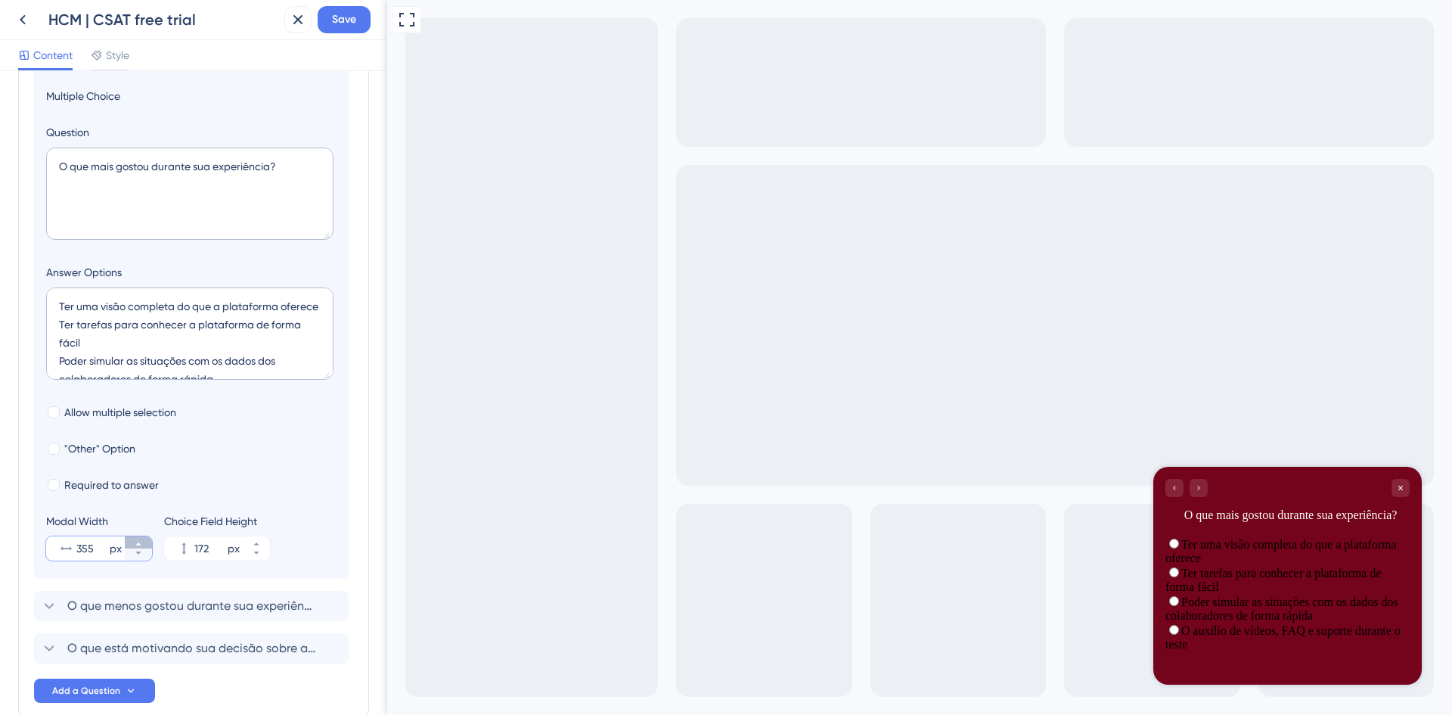
click at [143, 543] on button "355 px" at bounding box center [138, 542] width 27 height 12
click at [143, 543] on button "356 px" at bounding box center [138, 542] width 27 height 12
click at [143, 543] on button "357 px" at bounding box center [138, 542] width 27 height 12
click at [143, 543] on button "358 px" at bounding box center [138, 542] width 27 height 12
click at [143, 543] on button "359 px" at bounding box center [138, 542] width 27 height 12
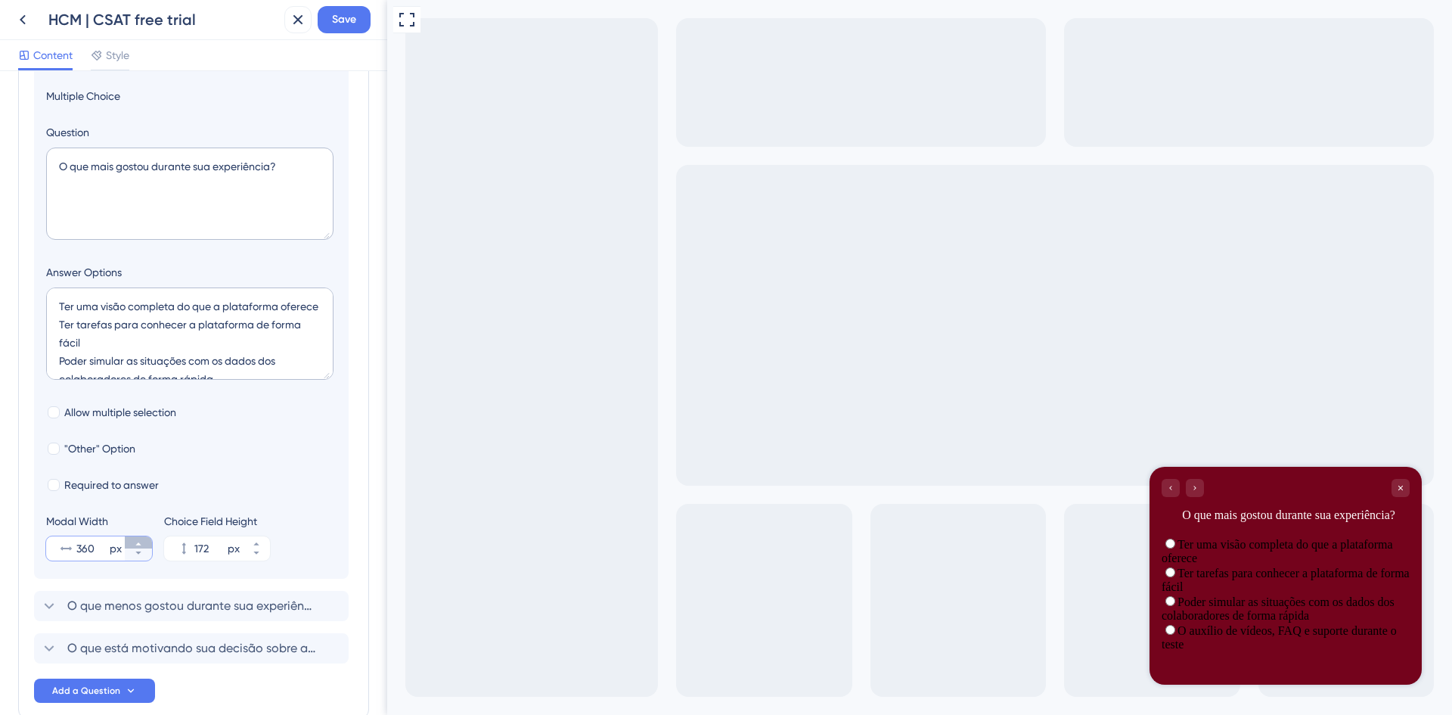
click at [143, 543] on button "360 px" at bounding box center [138, 542] width 27 height 12
click at [143, 543] on button "361 px" at bounding box center [138, 542] width 27 height 12
click at [143, 543] on button "362 px" at bounding box center [138, 542] width 27 height 12
click at [143, 543] on button "363 px" at bounding box center [138, 542] width 27 height 12
click at [143, 543] on button "364 px" at bounding box center [138, 542] width 27 height 12
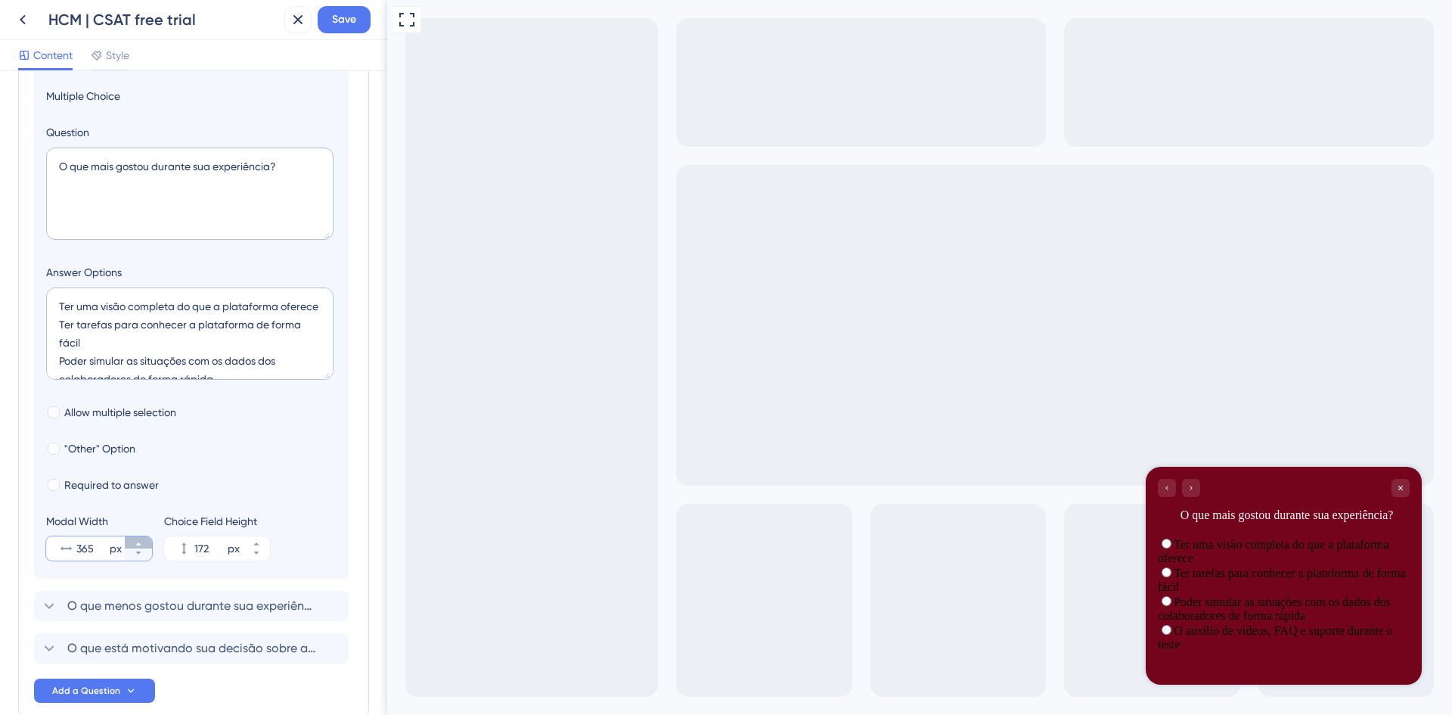
click at [143, 543] on button "365 px" at bounding box center [138, 542] width 27 height 12
click at [143, 543] on button "366 px" at bounding box center [138, 542] width 27 height 12
click at [143, 543] on button "367 px" at bounding box center [138, 542] width 27 height 12
click at [143, 543] on button "368 px" at bounding box center [138, 542] width 27 height 12
click at [143, 543] on button "369 px" at bounding box center [138, 542] width 27 height 12
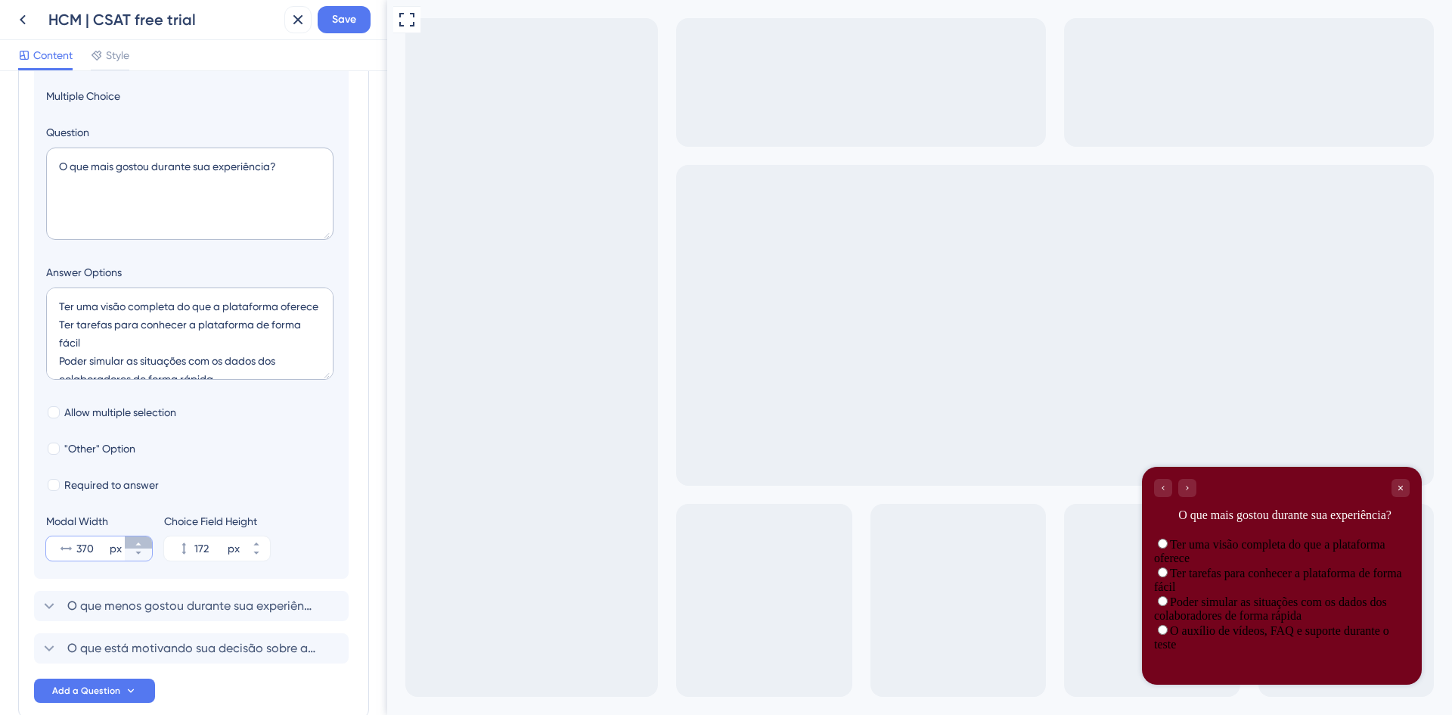
click at [143, 543] on button "370 px" at bounding box center [138, 542] width 27 height 12
click at [143, 543] on button "371 px" at bounding box center [138, 542] width 27 height 12
click at [143, 543] on button "372 px" at bounding box center [138, 542] width 27 height 12
click at [143, 543] on button "373 px" at bounding box center [138, 542] width 27 height 12
click at [143, 543] on button "374 px" at bounding box center [138, 542] width 27 height 12
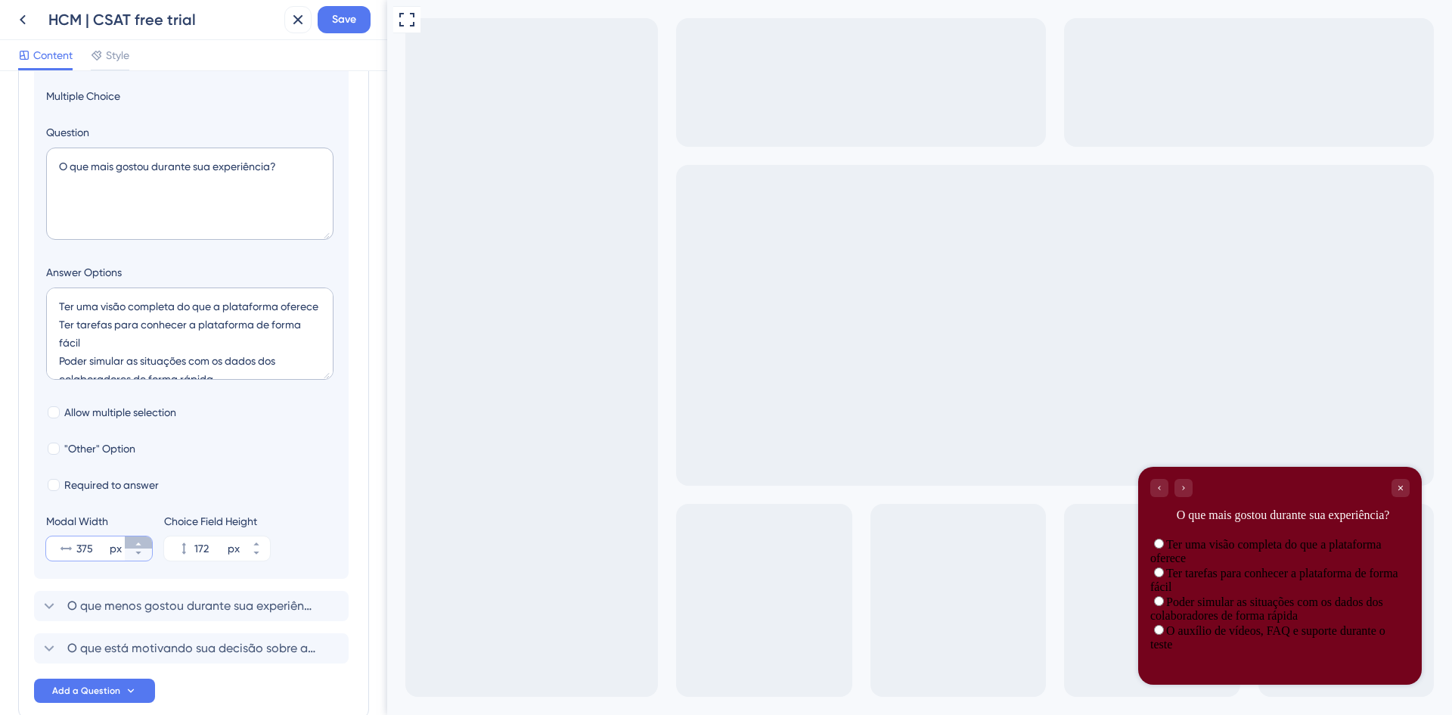
click at [143, 543] on button "375 px" at bounding box center [138, 542] width 27 height 12
click at [143, 543] on button "376 px" at bounding box center [138, 542] width 27 height 12
click at [143, 543] on button "377 px" at bounding box center [138, 542] width 27 height 12
click at [143, 543] on button "378 px" at bounding box center [138, 542] width 27 height 12
click at [143, 543] on button "379 px" at bounding box center [138, 542] width 27 height 12
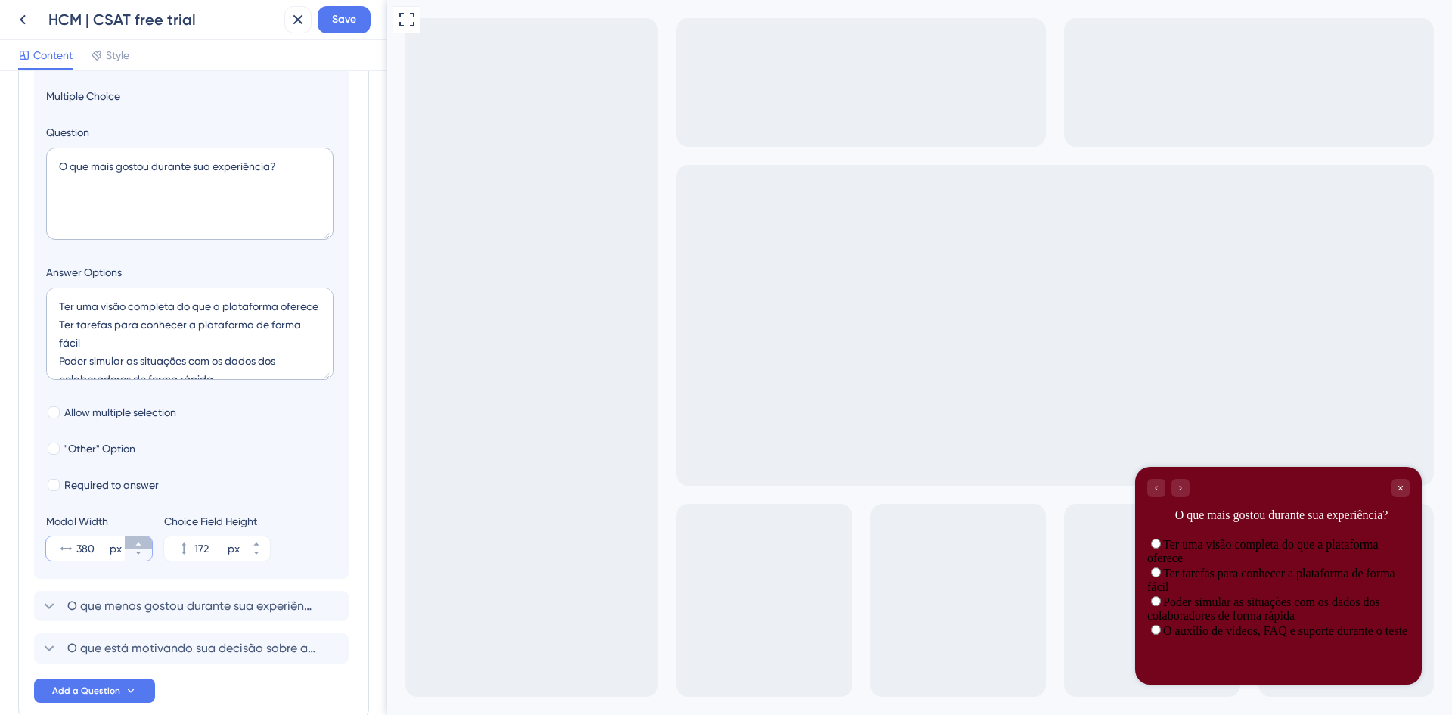
click at [143, 543] on button "380 px" at bounding box center [138, 542] width 27 height 12
click at [143, 543] on button "381 px" at bounding box center [138, 542] width 27 height 12
click at [143, 543] on button "382 px" at bounding box center [138, 542] width 27 height 12
click at [143, 543] on button "383 px" at bounding box center [138, 542] width 27 height 12
click at [143, 543] on button "384 px" at bounding box center [138, 542] width 27 height 12
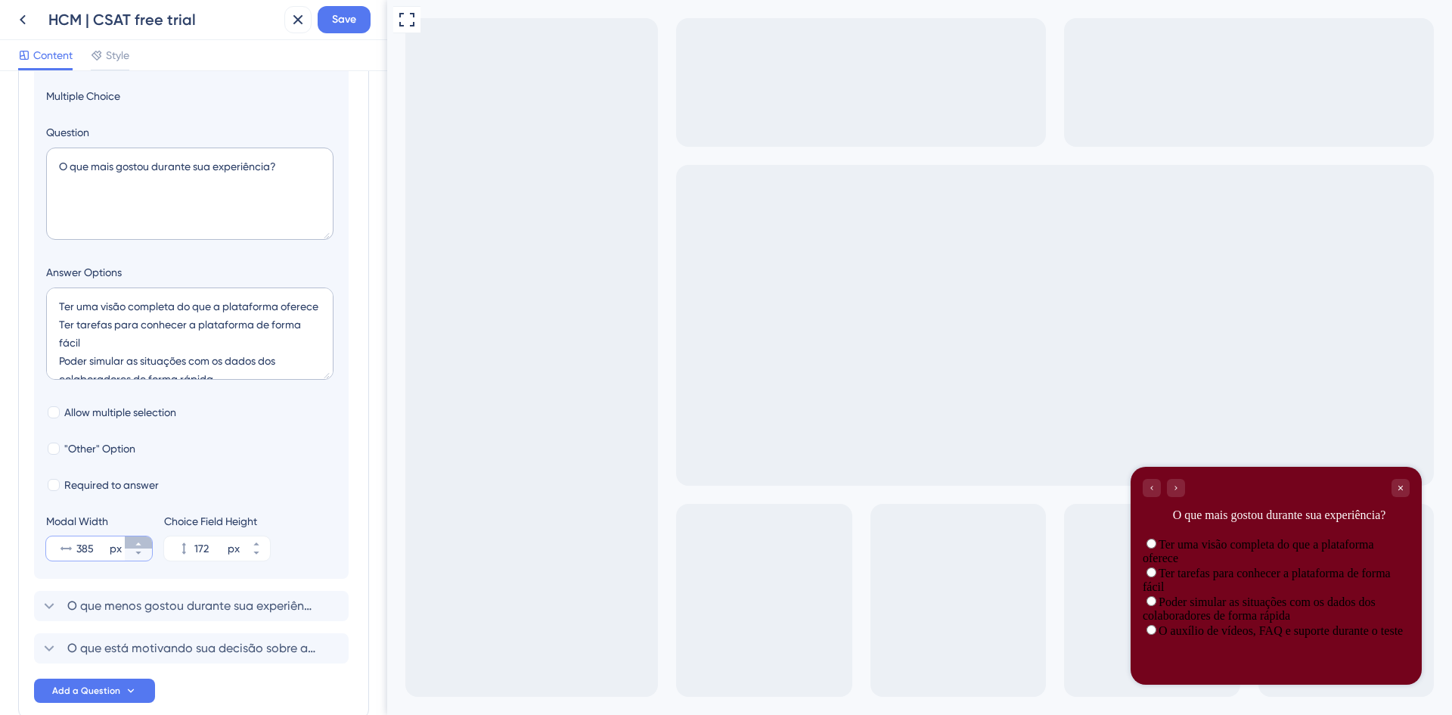
click at [143, 543] on button "385 px" at bounding box center [138, 542] width 27 height 12
click at [143, 543] on button "386 px" at bounding box center [138, 542] width 27 height 12
click at [143, 543] on button "387 px" at bounding box center [138, 542] width 27 height 12
click at [143, 543] on button "388 px" at bounding box center [138, 542] width 27 height 12
click at [143, 543] on button "389 px" at bounding box center [138, 542] width 27 height 12
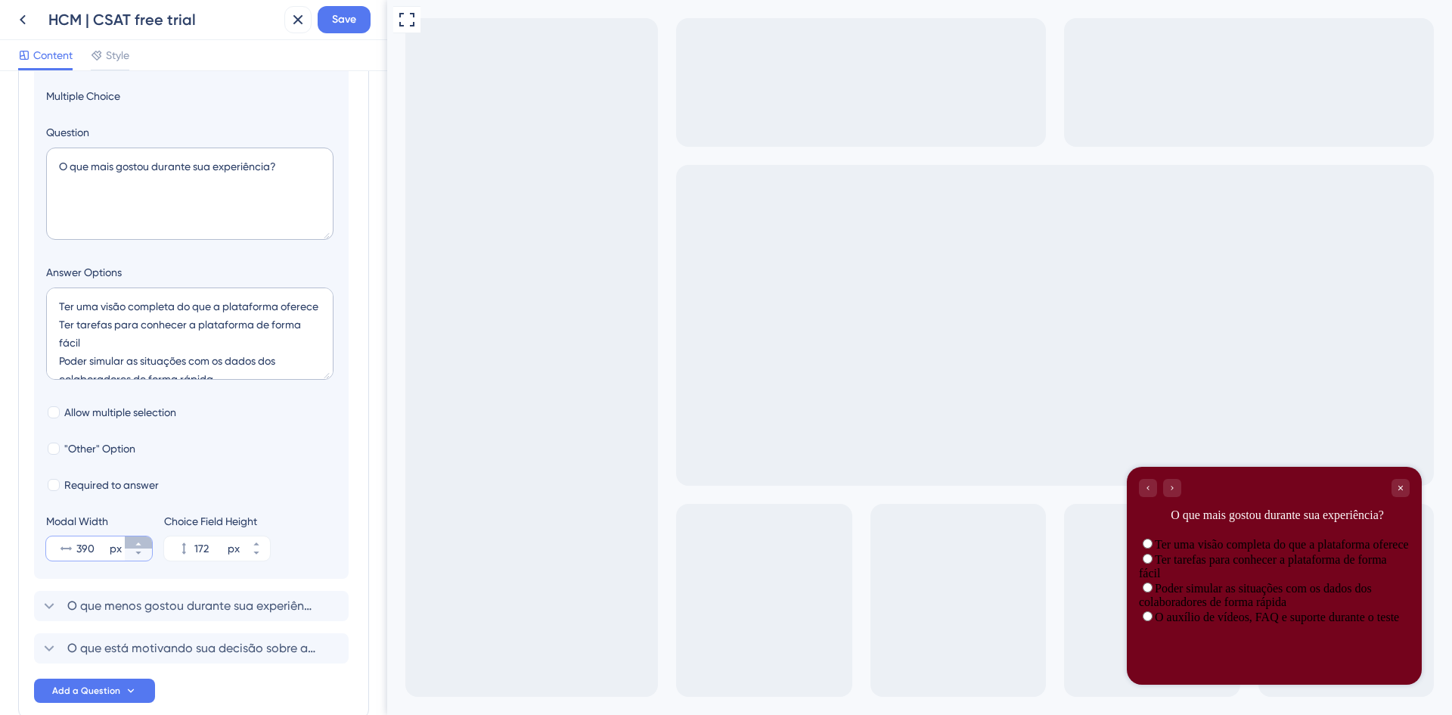
click at [143, 543] on button "390 px" at bounding box center [138, 542] width 27 height 12
click at [143, 543] on button "391 px" at bounding box center [138, 542] width 27 height 12
click at [143, 543] on button "392 px" at bounding box center [138, 542] width 27 height 12
click at [143, 543] on button "393 px" at bounding box center [138, 542] width 27 height 12
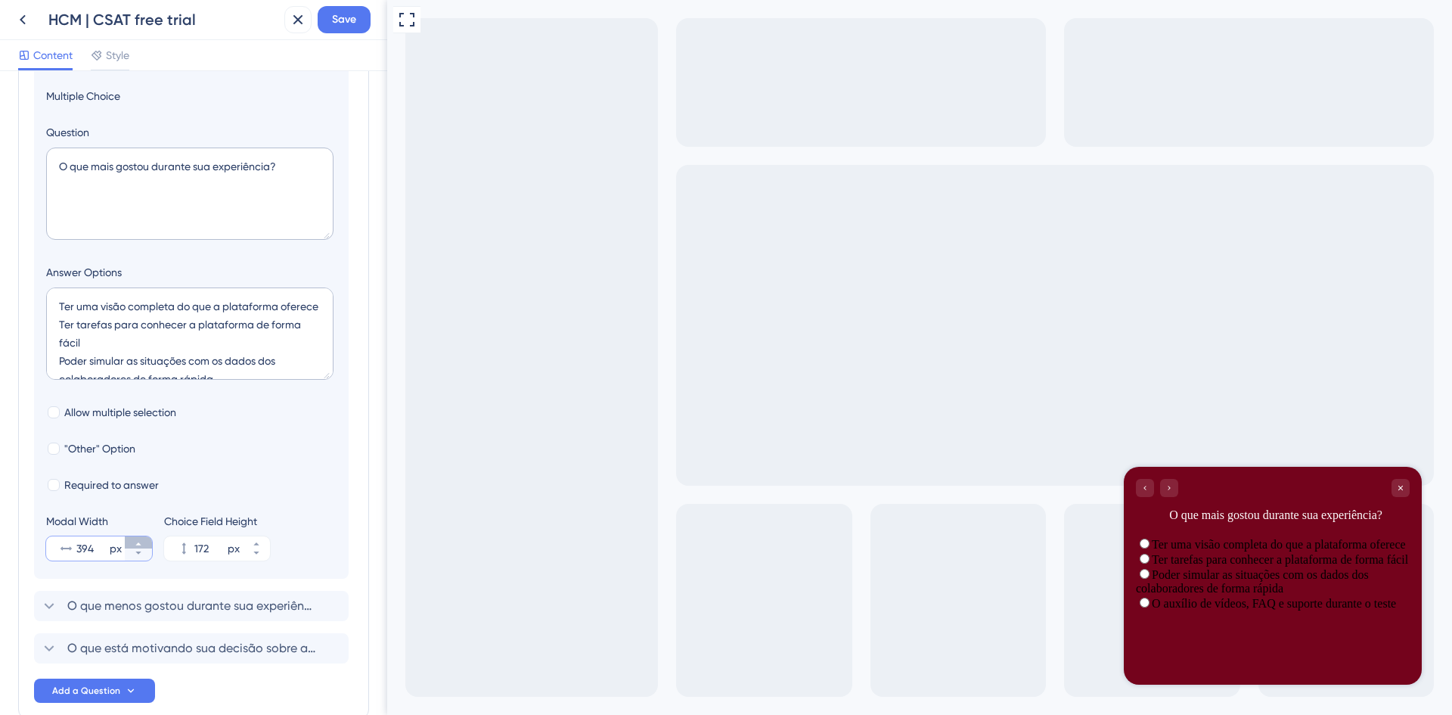
click at [143, 543] on button "394 px" at bounding box center [138, 542] width 27 height 12
click at [143, 543] on button "395 px" at bounding box center [138, 542] width 27 height 12
click at [143, 543] on button "396 px" at bounding box center [138, 542] width 27 height 12
click at [143, 543] on button "397 px" at bounding box center [138, 542] width 27 height 12
click at [143, 543] on button "398 px" at bounding box center [138, 542] width 27 height 12
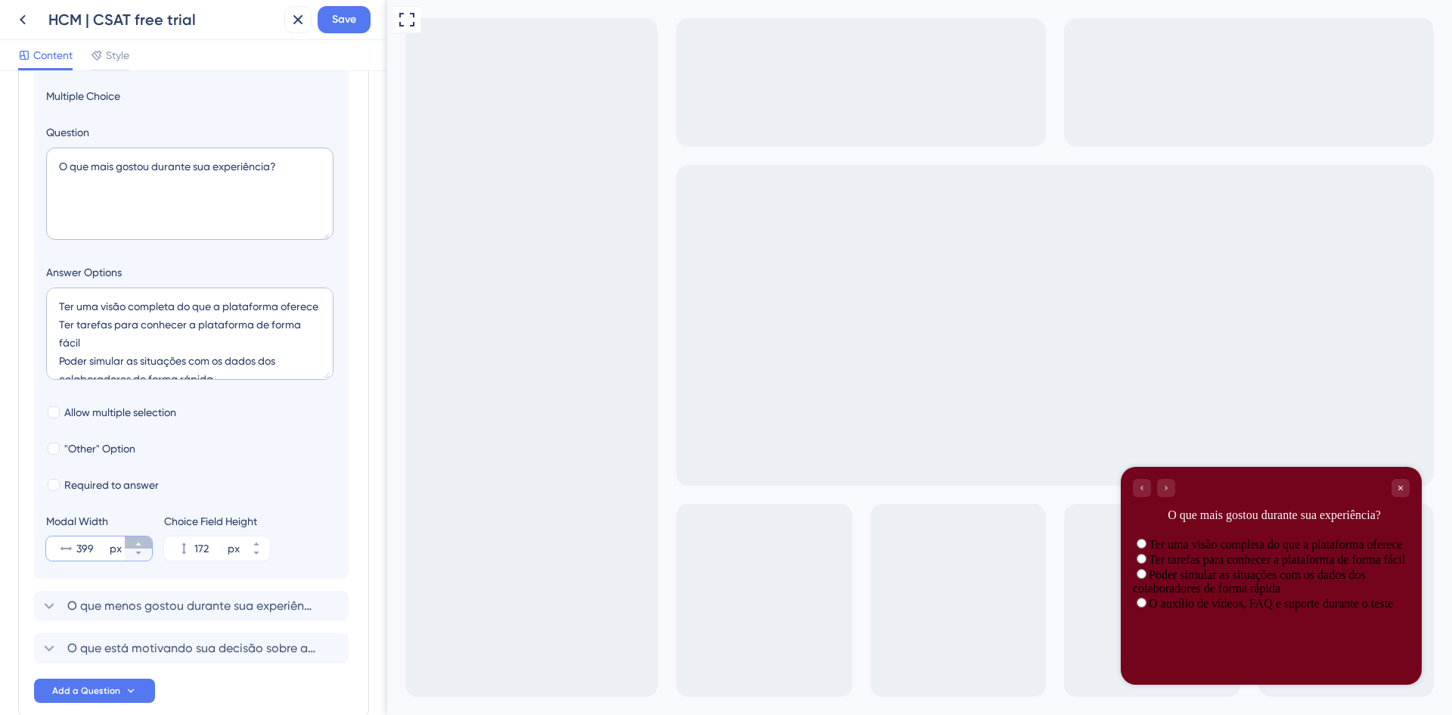
click at [143, 543] on button "399 px" at bounding box center [138, 542] width 27 height 12
click at [143, 543] on button "400 px" at bounding box center [138, 542] width 27 height 12
click at [143, 543] on button "401 px" at bounding box center [138, 542] width 27 height 12
click at [143, 543] on button "402 px" at bounding box center [138, 542] width 27 height 12
click at [143, 543] on button "403 px" at bounding box center [138, 542] width 27 height 12
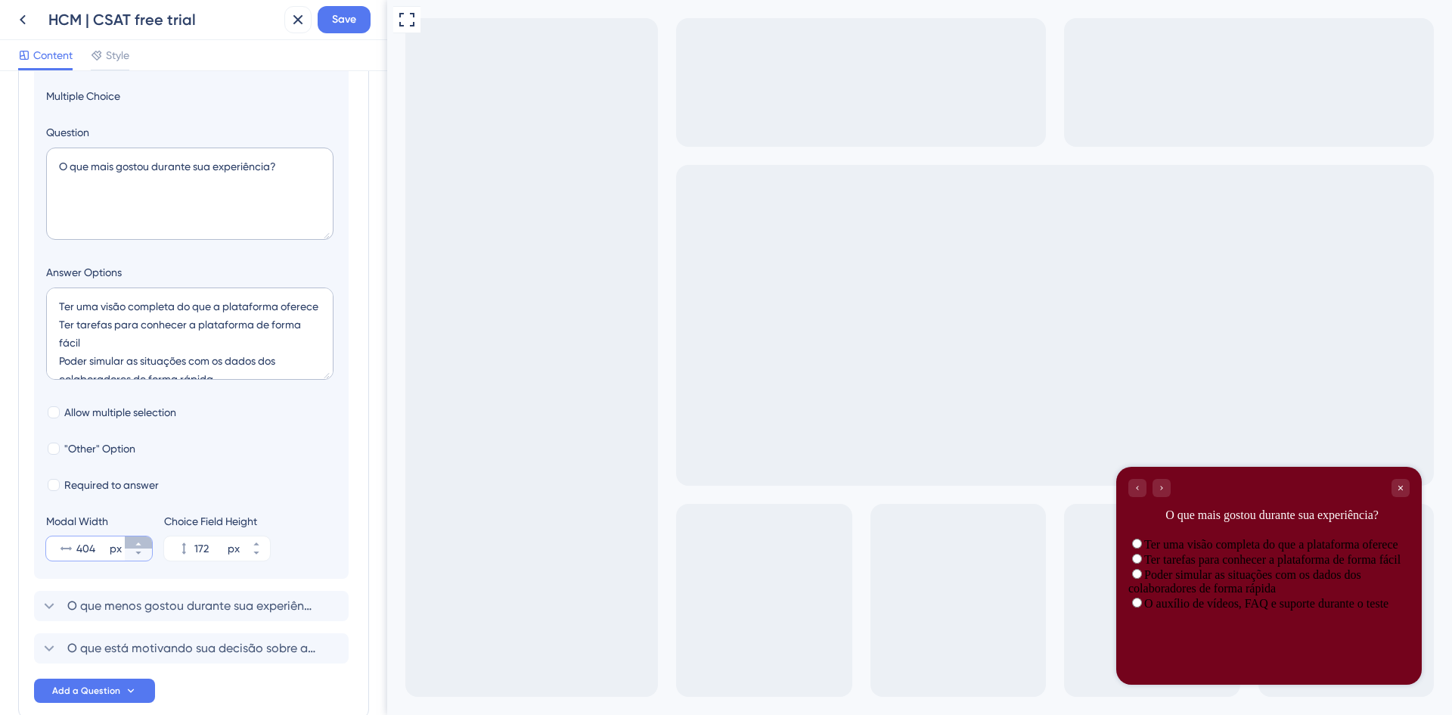
click at [143, 543] on button "404 px" at bounding box center [138, 542] width 27 height 12
click at [143, 543] on button "405 px" at bounding box center [138, 542] width 27 height 12
click at [143, 543] on button "406 px" at bounding box center [138, 542] width 27 height 12
click at [143, 543] on button "407 px" at bounding box center [138, 542] width 27 height 12
click at [143, 543] on button "408 px" at bounding box center [138, 542] width 27 height 12
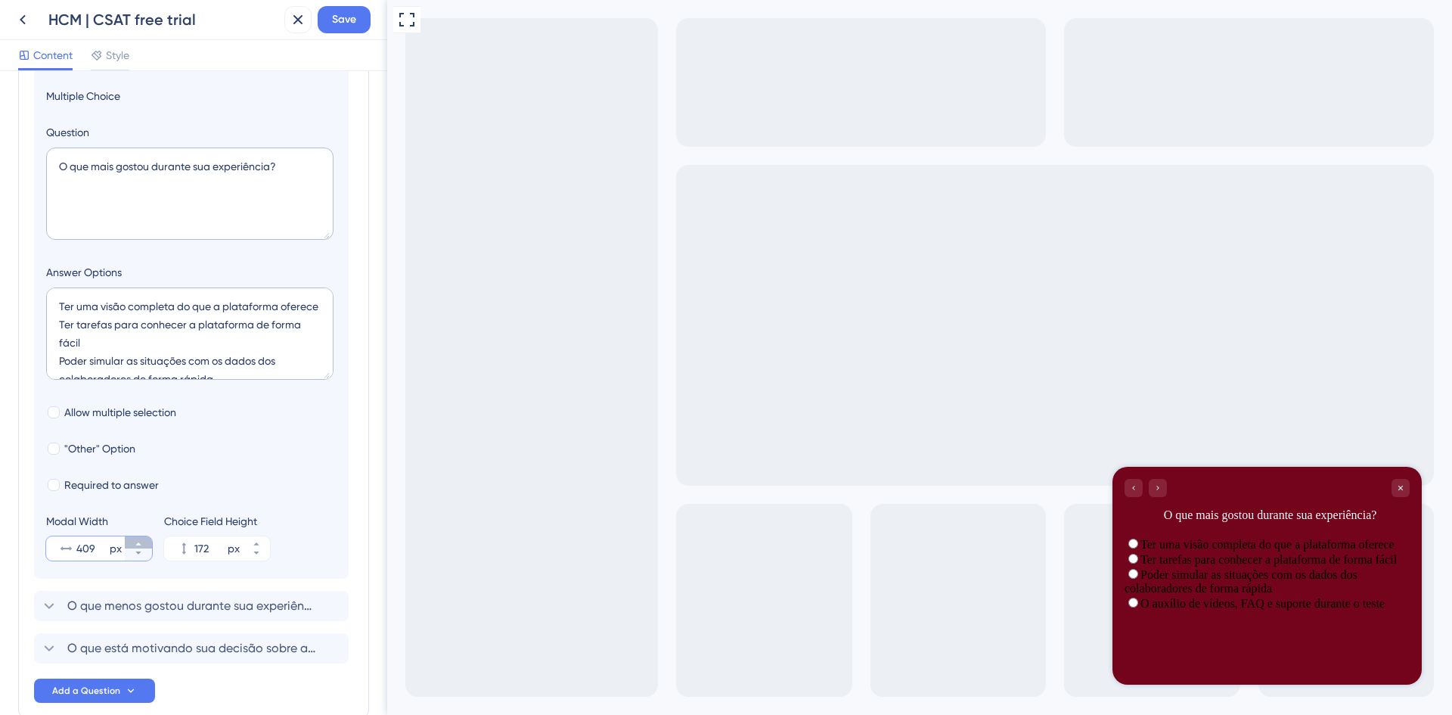
click at [143, 543] on button "409 px" at bounding box center [138, 542] width 27 height 12
click at [143, 543] on button "410 px" at bounding box center [138, 542] width 27 height 12
click at [143, 543] on button "411 px" at bounding box center [138, 542] width 27 height 12
click at [143, 543] on button "412 px" at bounding box center [138, 542] width 27 height 12
click at [143, 543] on button "413 px" at bounding box center [138, 542] width 27 height 12
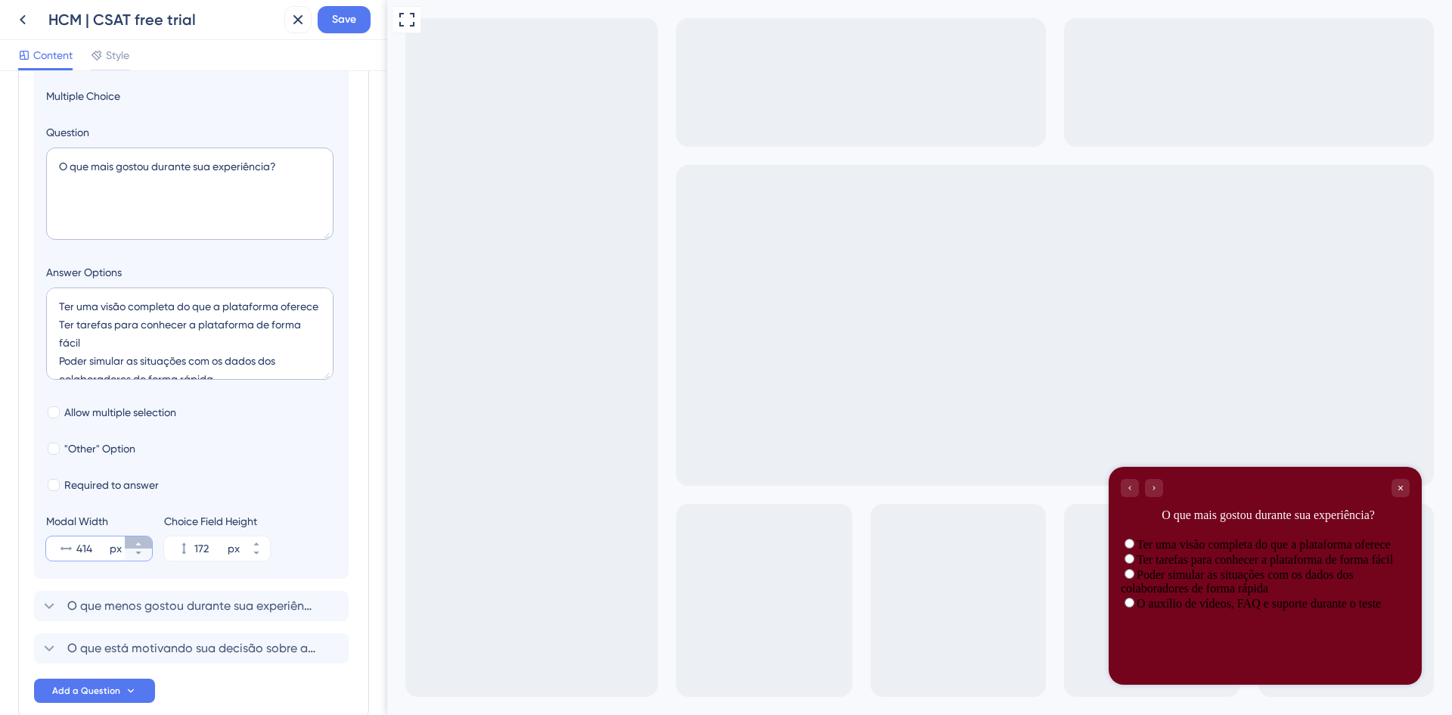
click at [143, 543] on button "414 px" at bounding box center [138, 542] width 27 height 12
click at [143, 543] on button "415 px" at bounding box center [138, 542] width 27 height 12
click at [143, 543] on button "416 px" at bounding box center [138, 542] width 27 height 12
click at [143, 543] on button "417 px" at bounding box center [138, 542] width 27 height 12
click at [143, 543] on button "418 px" at bounding box center [138, 542] width 27 height 12
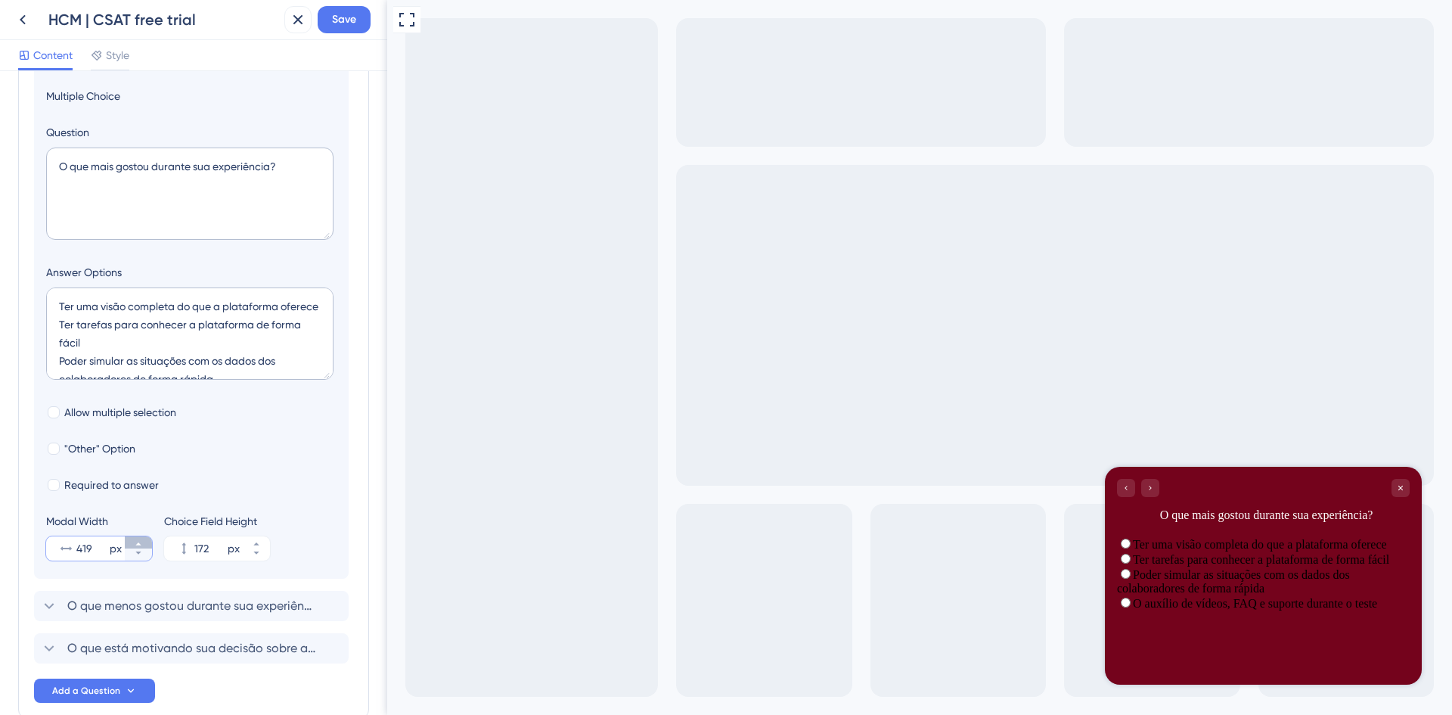
click at [143, 543] on button "419 px" at bounding box center [138, 542] width 27 height 12
click at [143, 543] on button "420 px" at bounding box center [138, 542] width 27 height 12
click at [143, 543] on button "421 px" at bounding box center [138, 542] width 27 height 12
click at [143, 543] on button "422 px" at bounding box center [138, 542] width 27 height 12
click at [143, 543] on button "423 px" at bounding box center [138, 542] width 27 height 12
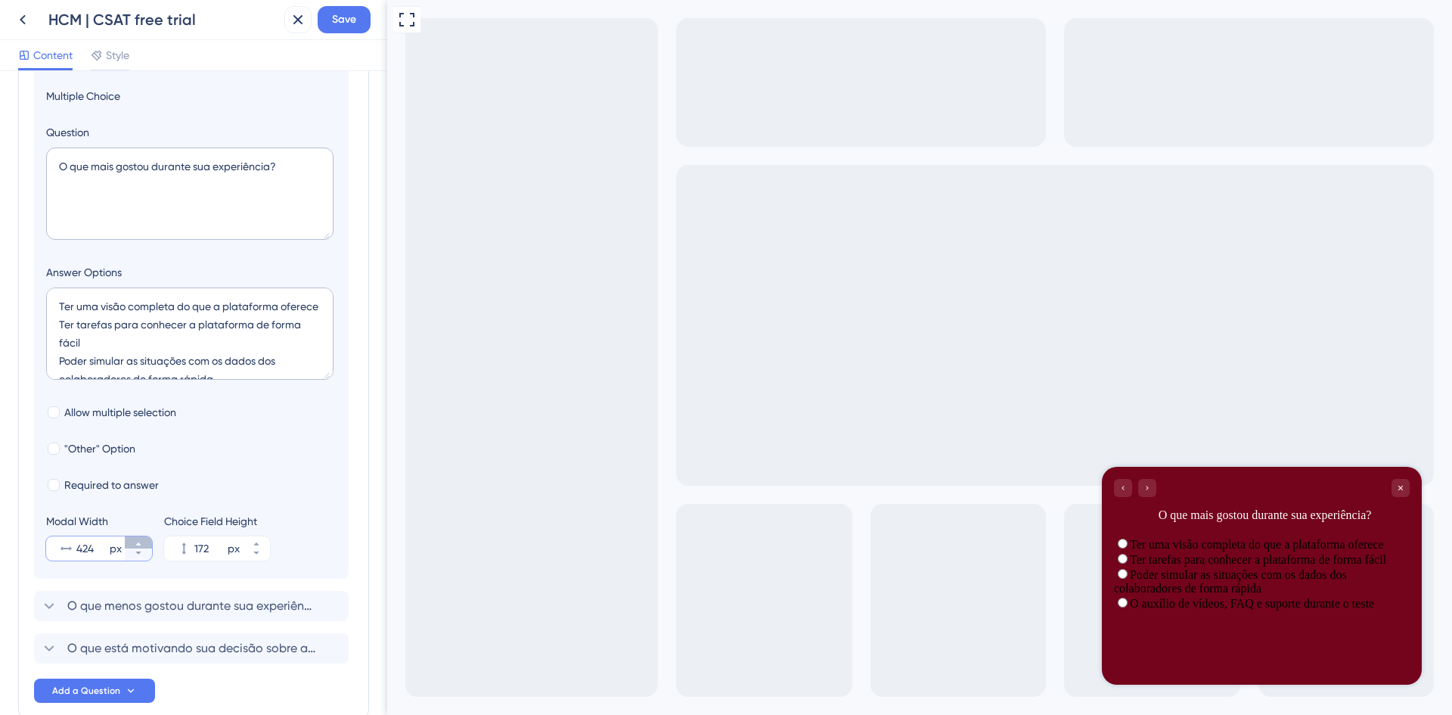
click at [143, 543] on button "424 px" at bounding box center [138, 542] width 27 height 12
click at [143, 543] on button "425 px" at bounding box center [138, 542] width 27 height 12
click at [143, 543] on button "426 px" at bounding box center [138, 542] width 27 height 12
click at [143, 543] on button "427 px" at bounding box center [138, 542] width 27 height 12
click at [143, 543] on button "428 px" at bounding box center [138, 542] width 27 height 12
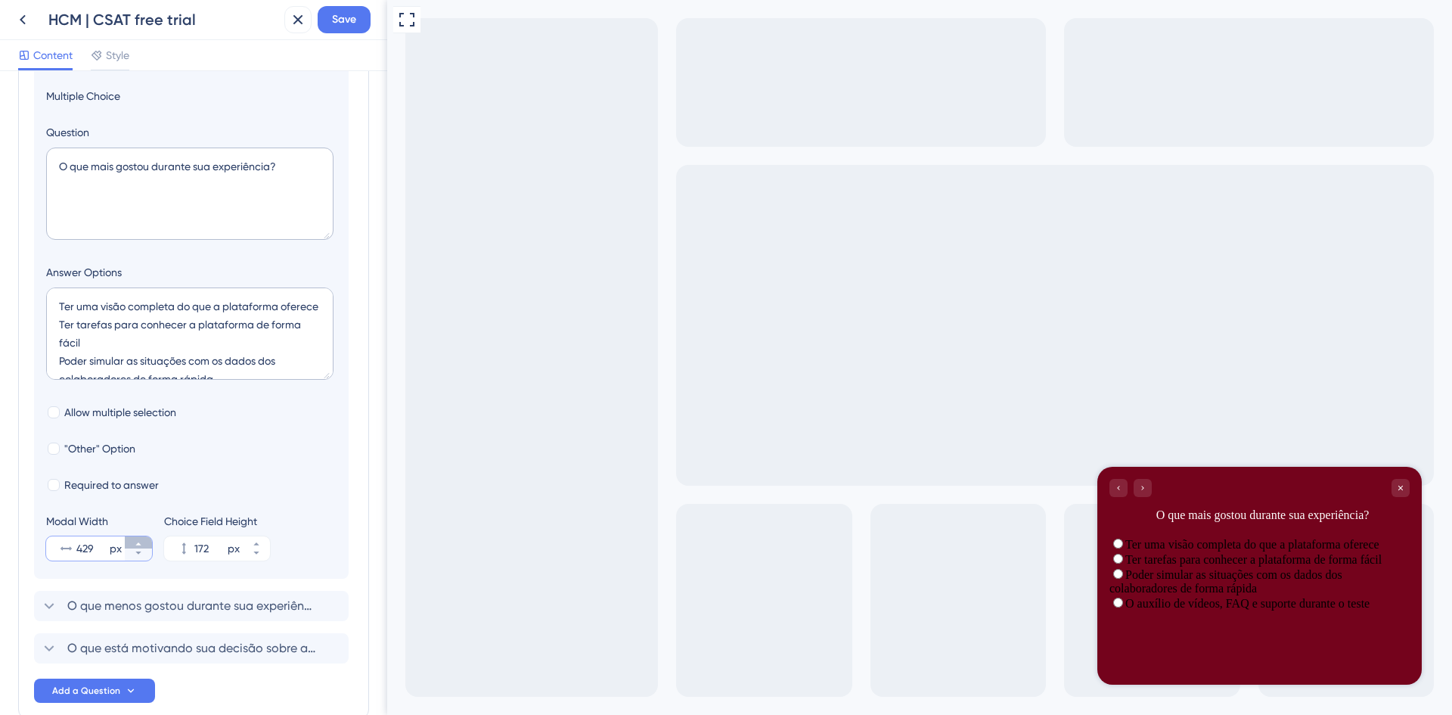
click at [143, 543] on button "429 px" at bounding box center [138, 542] width 27 height 12
click at [143, 543] on button "430 px" at bounding box center [138, 542] width 27 height 12
click at [143, 543] on button "431 px" at bounding box center [138, 542] width 27 height 12
click at [143, 543] on button "432 px" at bounding box center [138, 542] width 27 height 12
click at [143, 543] on button "433 px" at bounding box center [138, 542] width 27 height 12
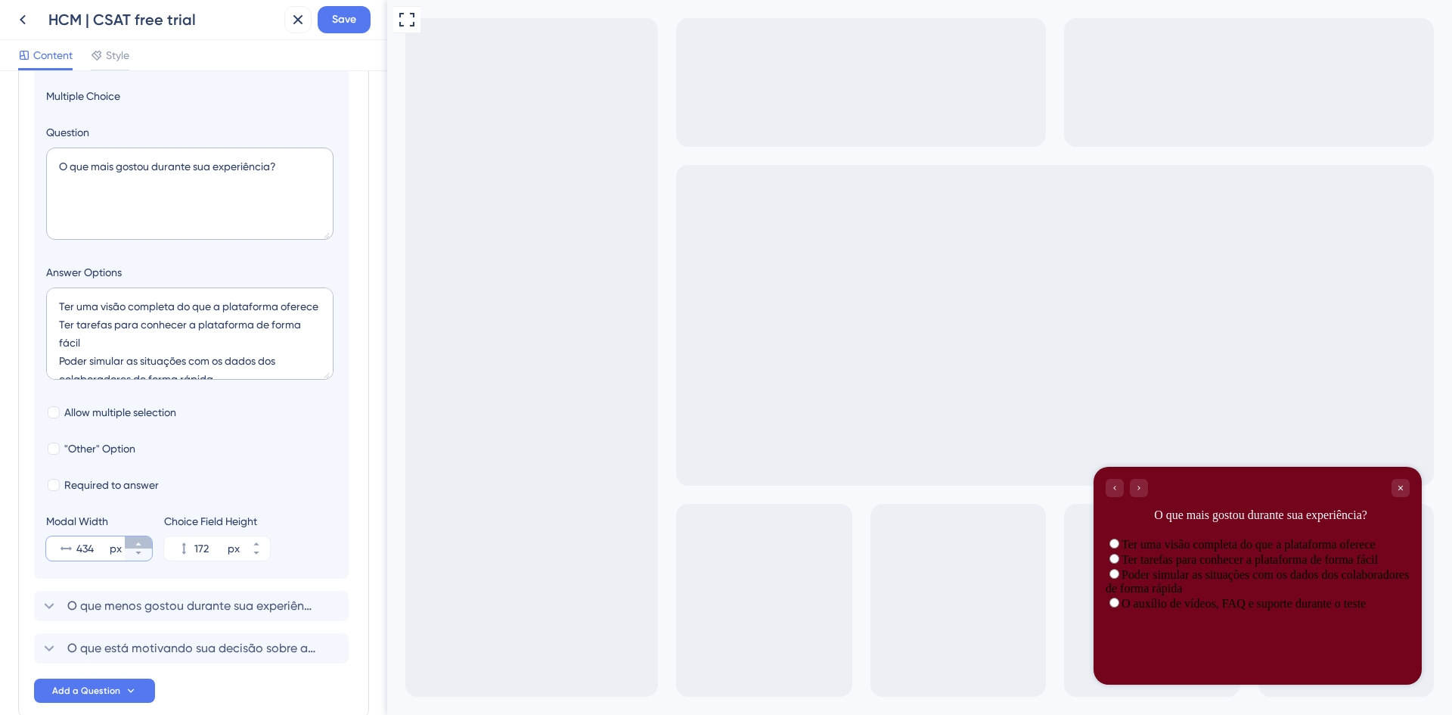
click at [143, 543] on button "434 px" at bounding box center [138, 542] width 27 height 12
click at [143, 543] on button "435 px" at bounding box center [138, 542] width 27 height 12
click at [143, 543] on button "436 px" at bounding box center [138, 542] width 27 height 12
click at [143, 543] on button "437 px" at bounding box center [138, 542] width 27 height 12
click at [143, 543] on button "438 px" at bounding box center [138, 542] width 27 height 12
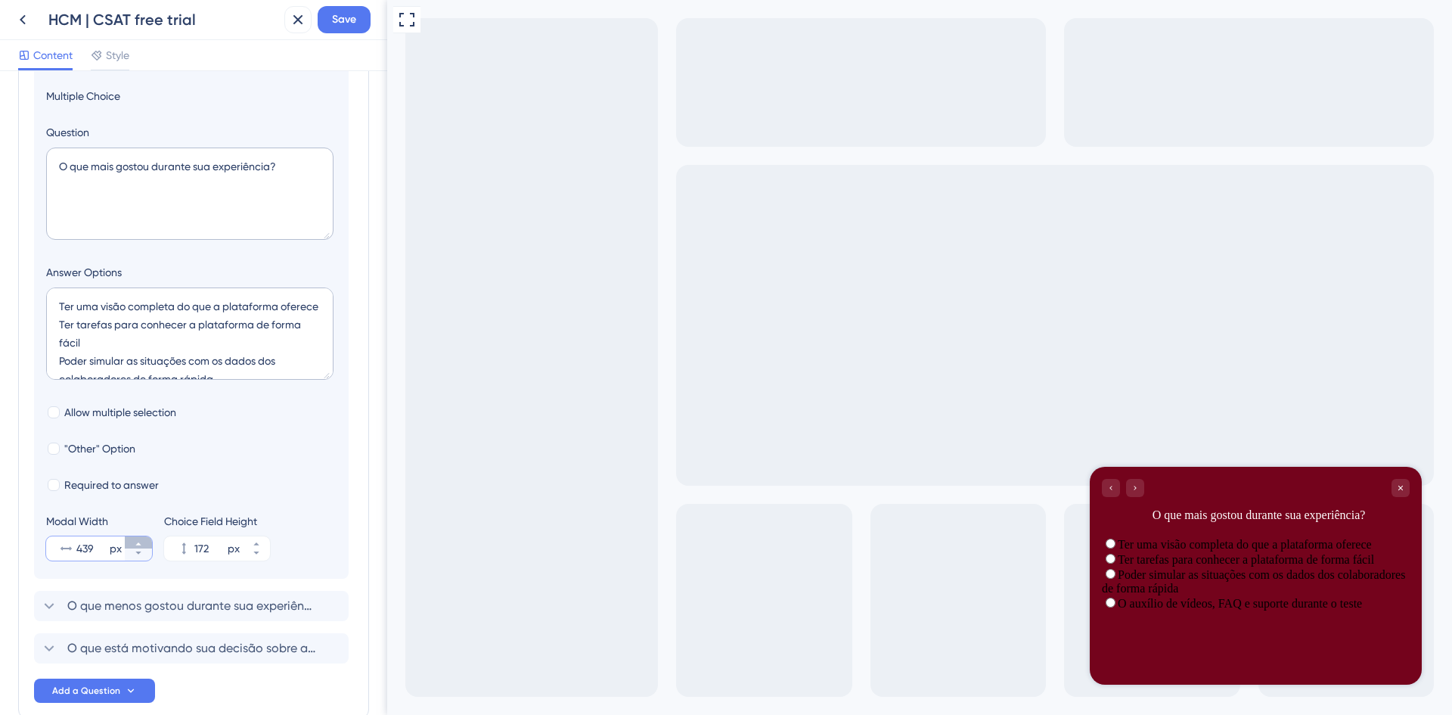
click at [143, 543] on button "439 px" at bounding box center [138, 542] width 27 height 12
click at [143, 543] on button "440 px" at bounding box center [138, 542] width 27 height 12
click at [143, 543] on button "441 px" at bounding box center [138, 542] width 27 height 12
click at [143, 543] on button "442 px" at bounding box center [138, 542] width 27 height 12
click at [143, 543] on button "443 px" at bounding box center [138, 542] width 27 height 12
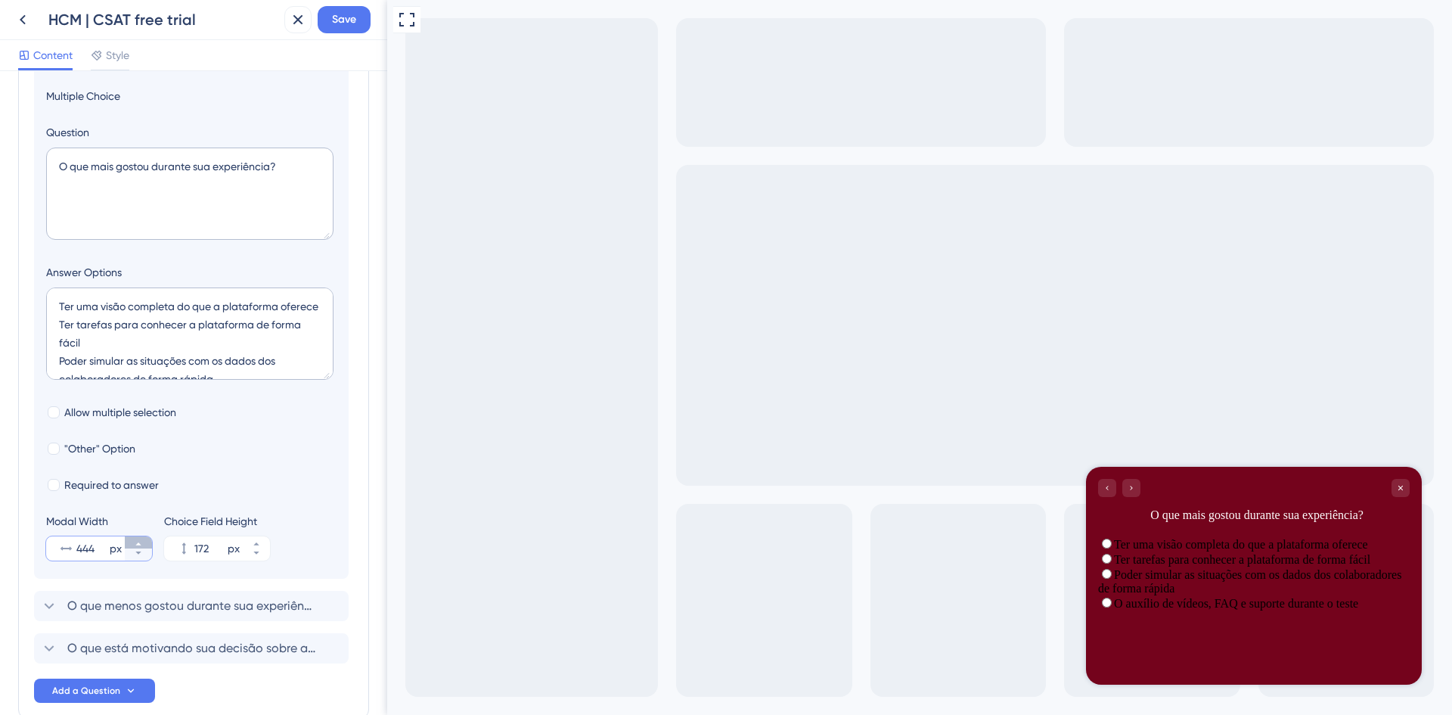
click at [143, 543] on button "444 px" at bounding box center [138, 542] width 27 height 12
click at [143, 543] on button "445 px" at bounding box center [138, 542] width 27 height 12
click at [143, 543] on button "446 px" at bounding box center [138, 542] width 27 height 12
click at [143, 543] on button "447 px" at bounding box center [138, 542] width 27 height 12
click at [143, 543] on button "448 px" at bounding box center [138, 542] width 27 height 12
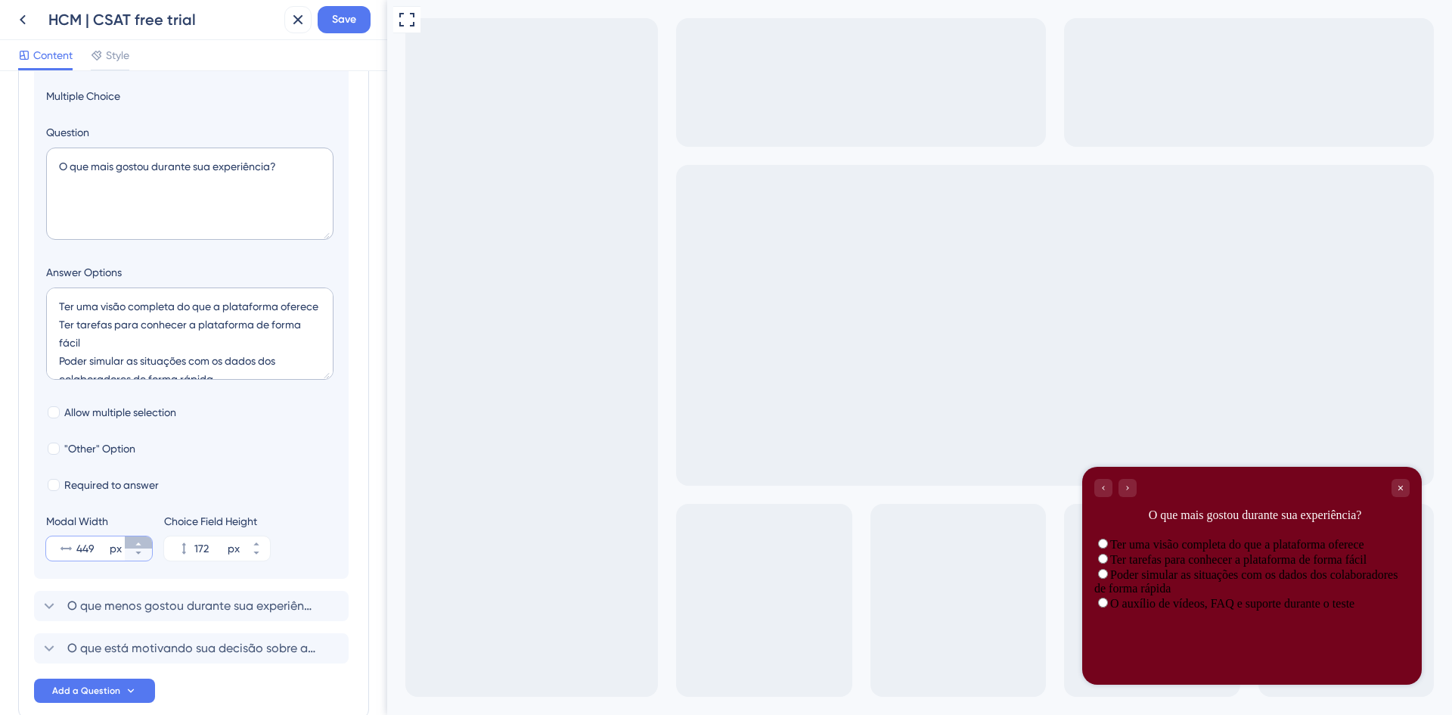
click at [143, 543] on button "449 px" at bounding box center [138, 542] width 27 height 12
click at [143, 543] on button "450 px" at bounding box center [138, 542] width 27 height 12
click at [143, 543] on button "451 px" at bounding box center [138, 542] width 27 height 12
click at [143, 543] on button "452 px" at bounding box center [138, 542] width 27 height 12
click at [143, 543] on button "453 px" at bounding box center [138, 542] width 27 height 12
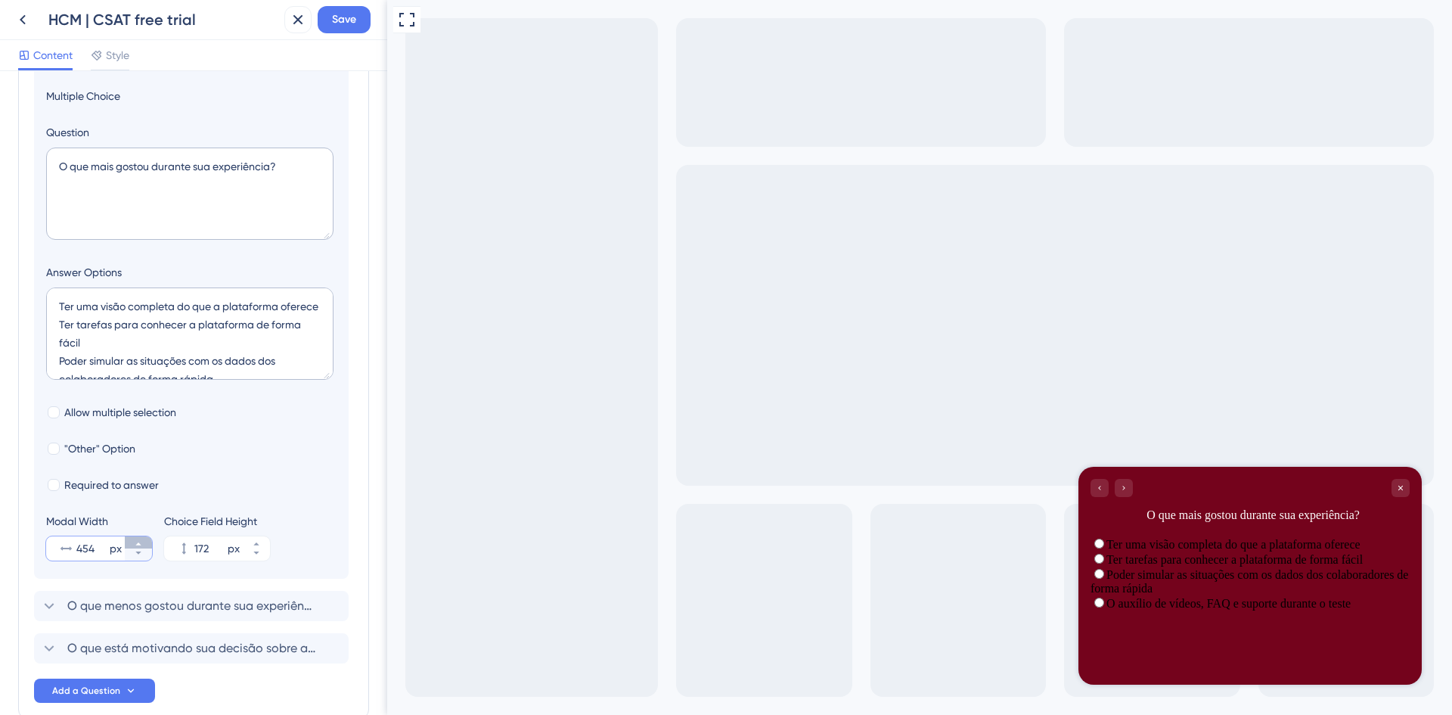
click at [143, 543] on button "454 px" at bounding box center [138, 542] width 27 height 12
click at [143, 543] on button "455 px" at bounding box center [138, 542] width 27 height 12
type input "456"
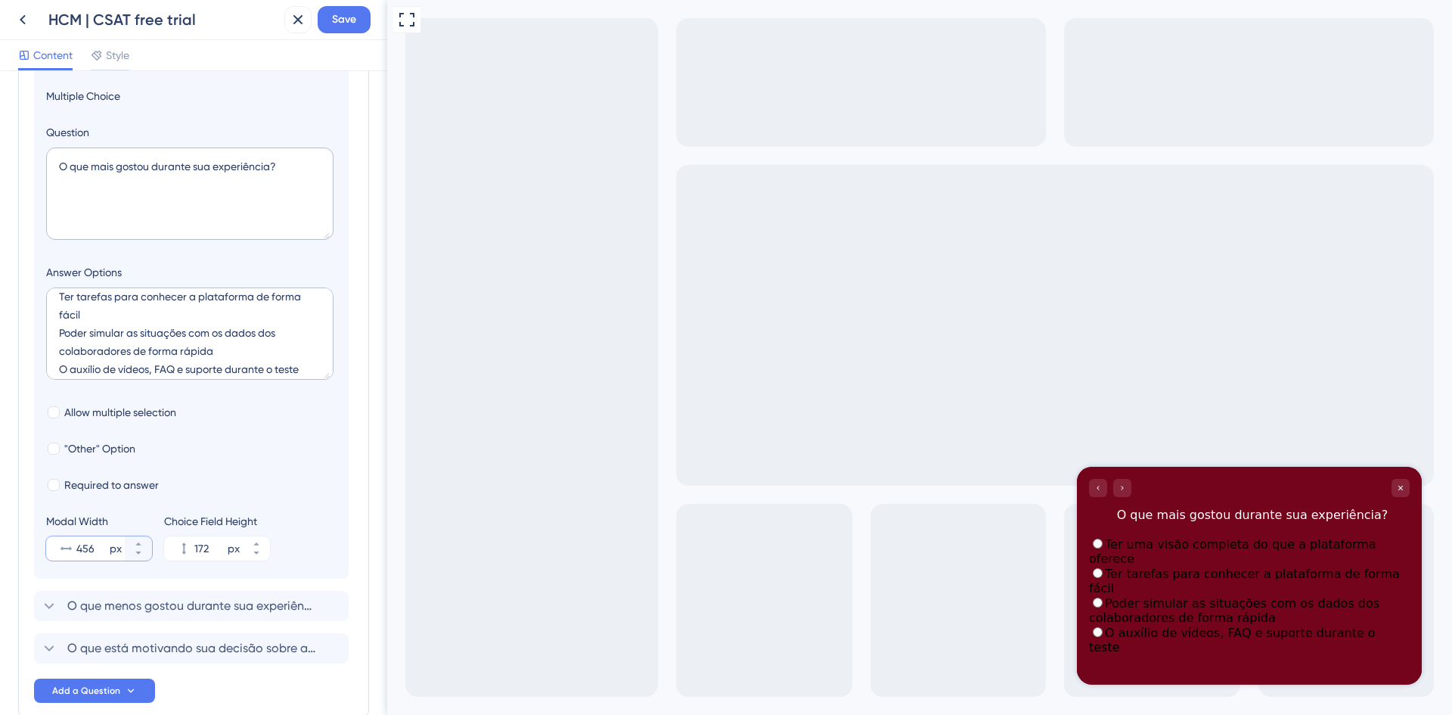
scroll to position [54, 0]
click at [137, 324] on textarea "Ter uma visão completa do que a plataforma oferece Ter tarefas para conhecer a …" at bounding box center [189, 333] width 287 height 92
drag, startPoint x: 96, startPoint y: 322, endPoint x: 59, endPoint y: 324, distance: 37.1
click at [59, 324] on textarea "Ter uma visão completa do que a plataforma oferece Ter tarefas para conhecer a …" at bounding box center [189, 333] width 287 height 92
drag, startPoint x: 224, startPoint y: 345, endPoint x: 133, endPoint y: 343, distance: 90.8
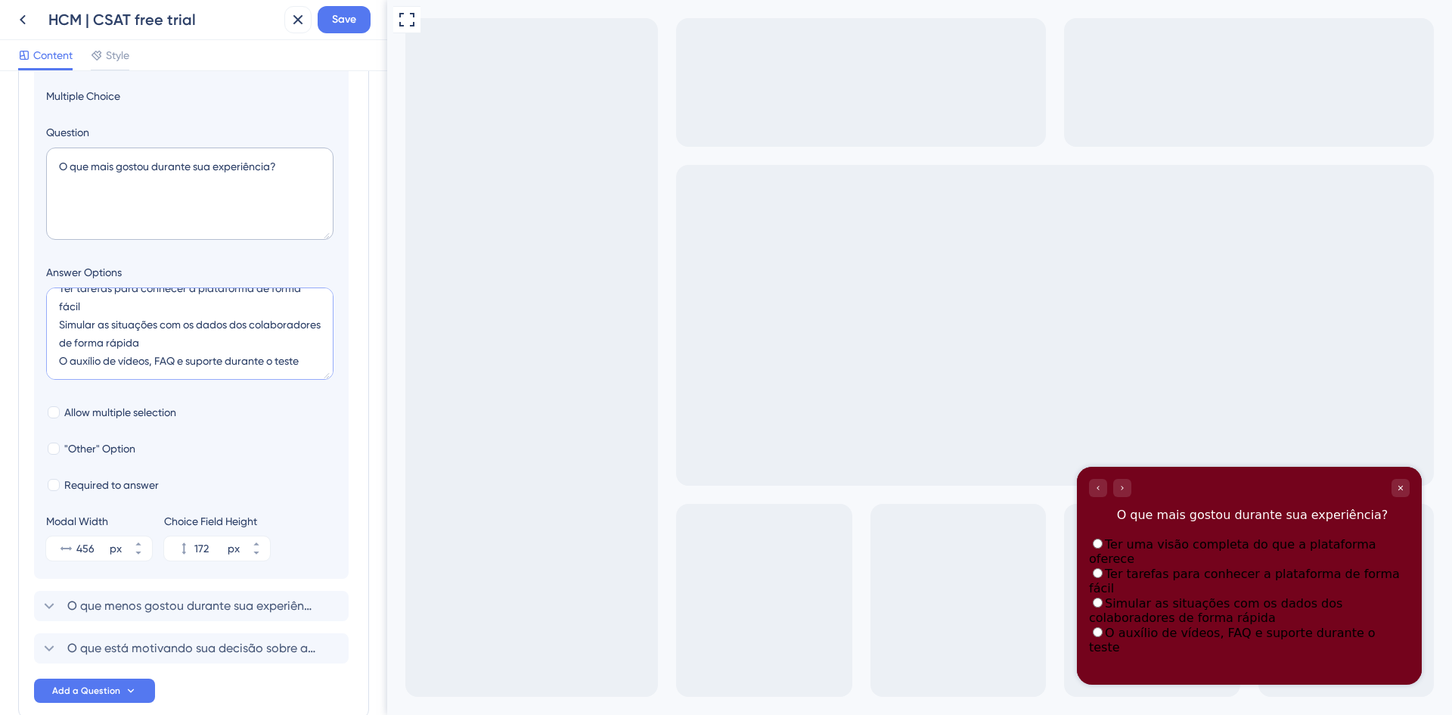
click at [133, 343] on textarea "Ter uma visão completa do que a plataforma oferece Ter tarefas para conhecer a …" at bounding box center [189, 333] width 287 height 92
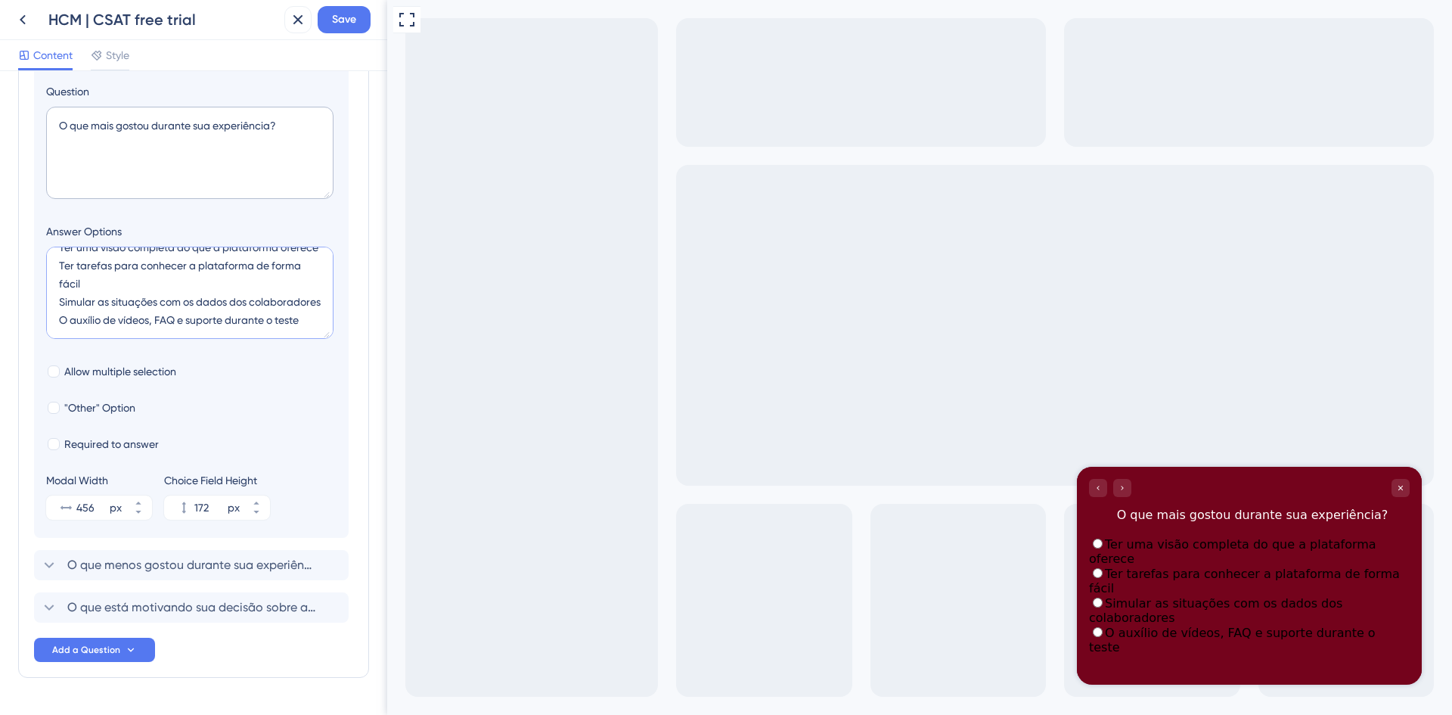
scroll to position [282, 0]
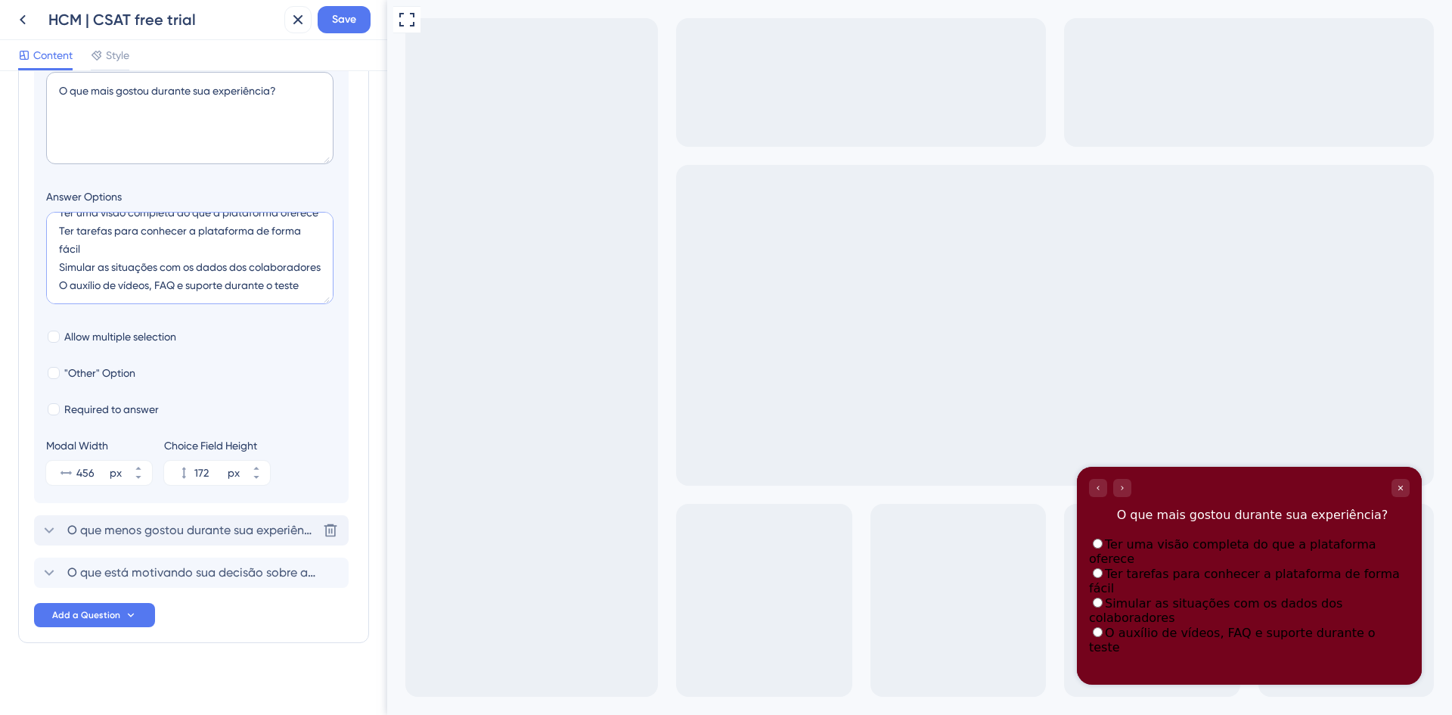
type textarea "Ter uma visão completa do que a plataforma oferece Ter tarefas para conhecer a …"
click at [44, 526] on icon at bounding box center [49, 530] width 18 height 18
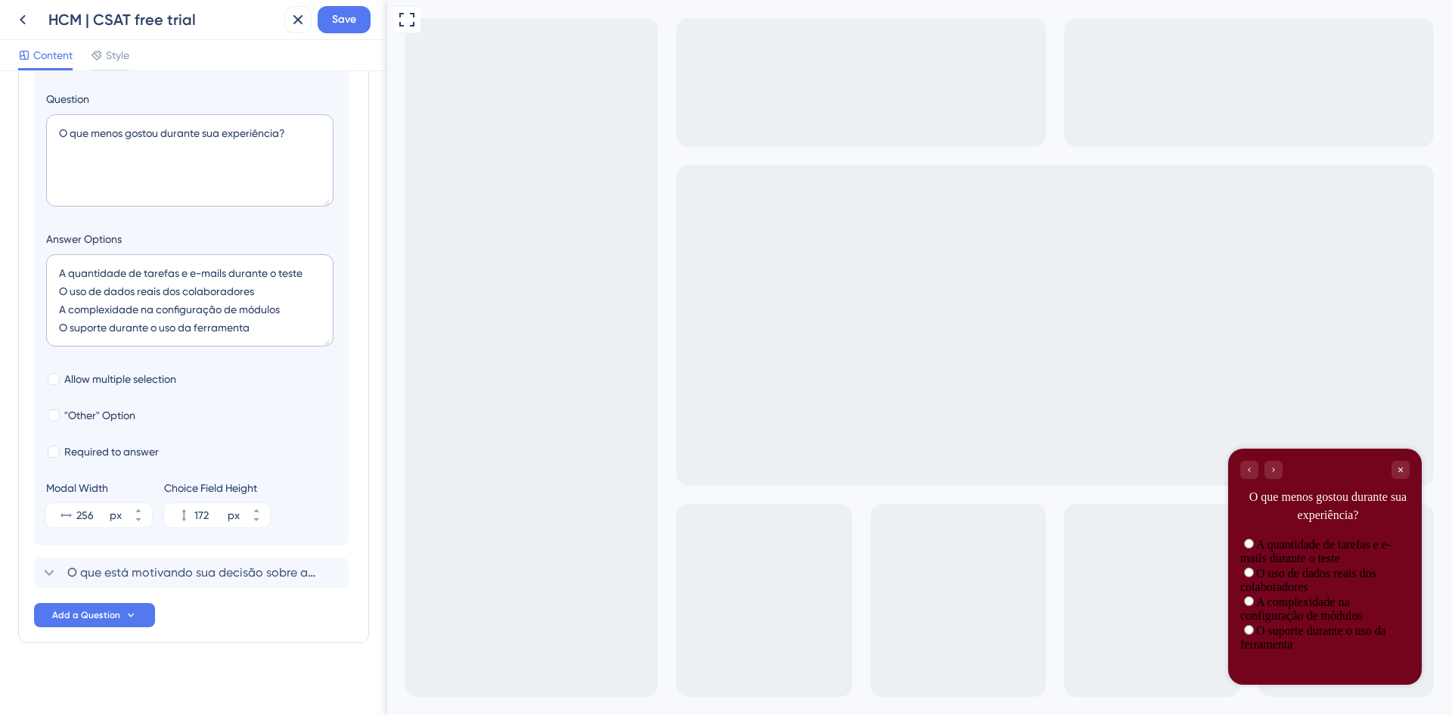
scroll to position [173, 0]
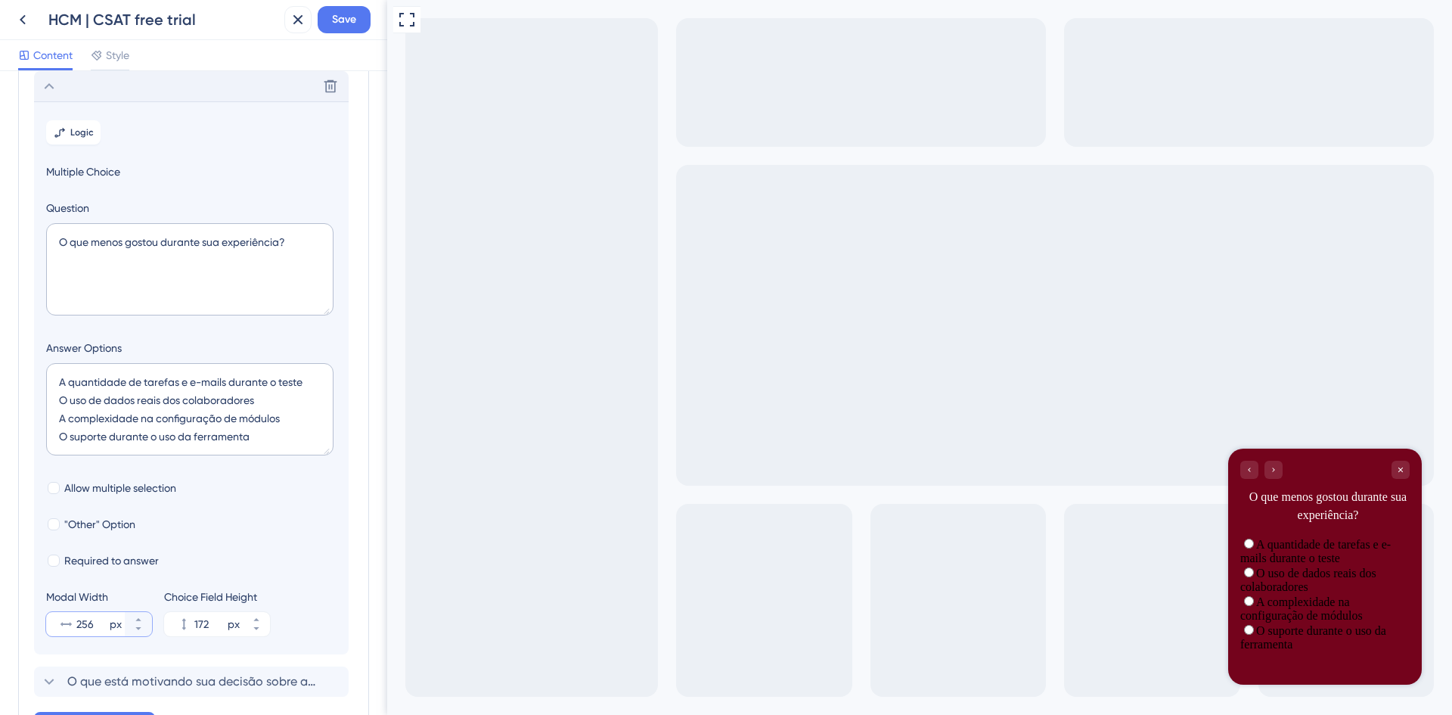
click at [94, 622] on input "256" at bounding box center [91, 624] width 30 height 18
click at [140, 616] on icon at bounding box center [138, 619] width 9 height 9
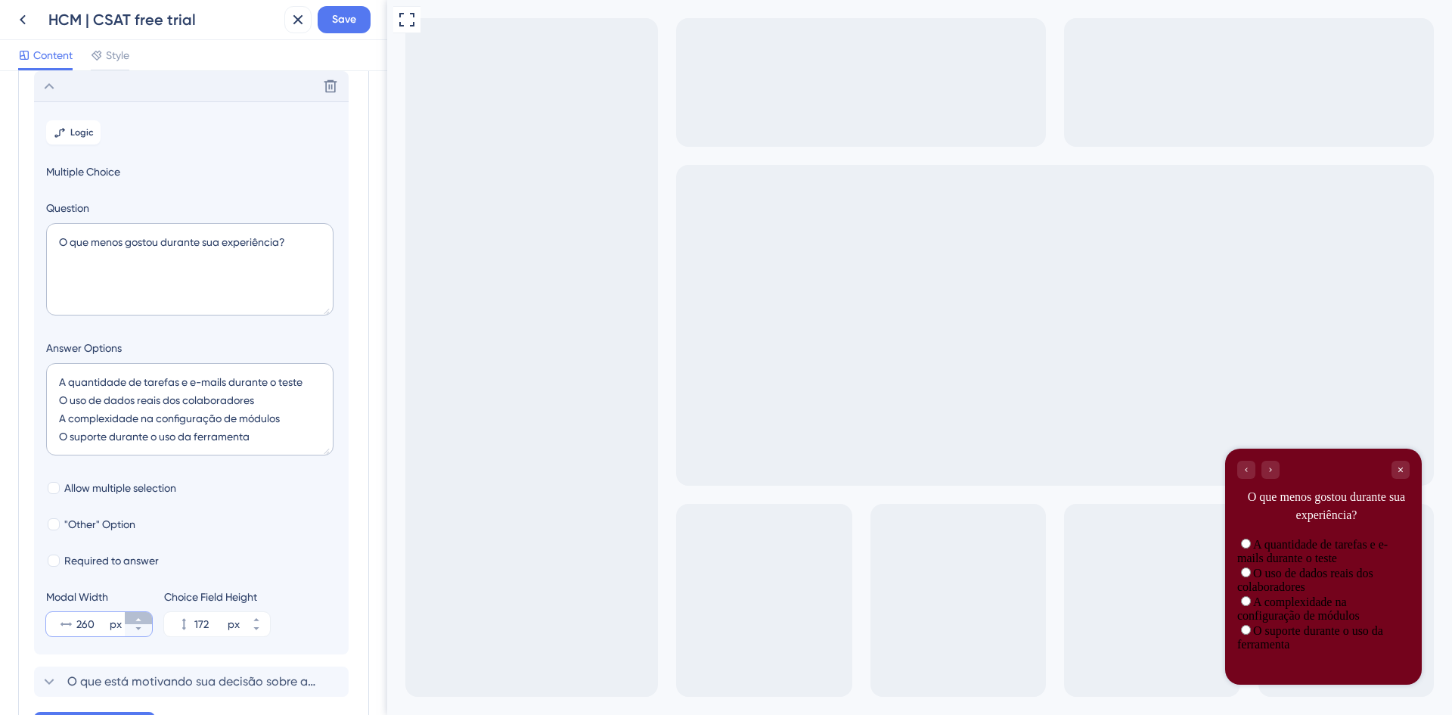
click at [140, 616] on icon at bounding box center [138, 619] width 9 height 9
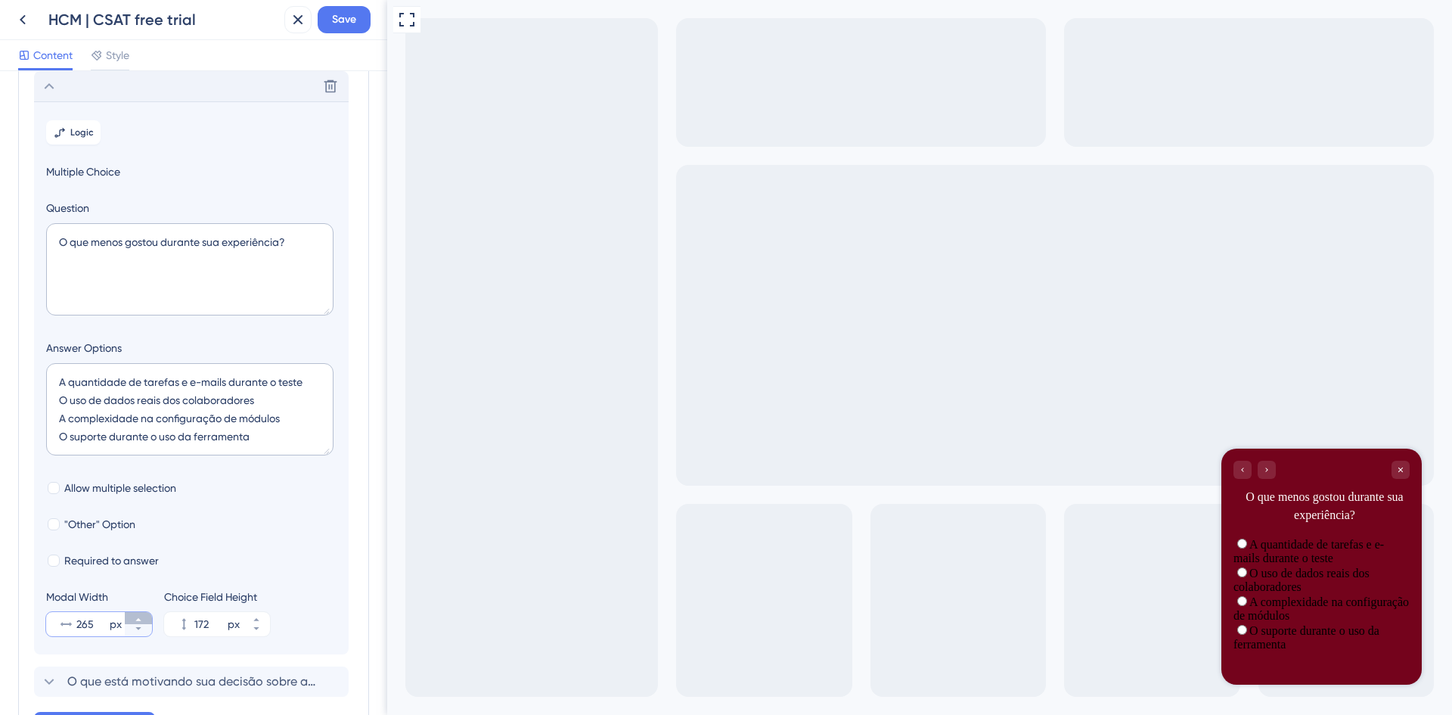
click at [140, 616] on icon at bounding box center [138, 619] width 9 height 9
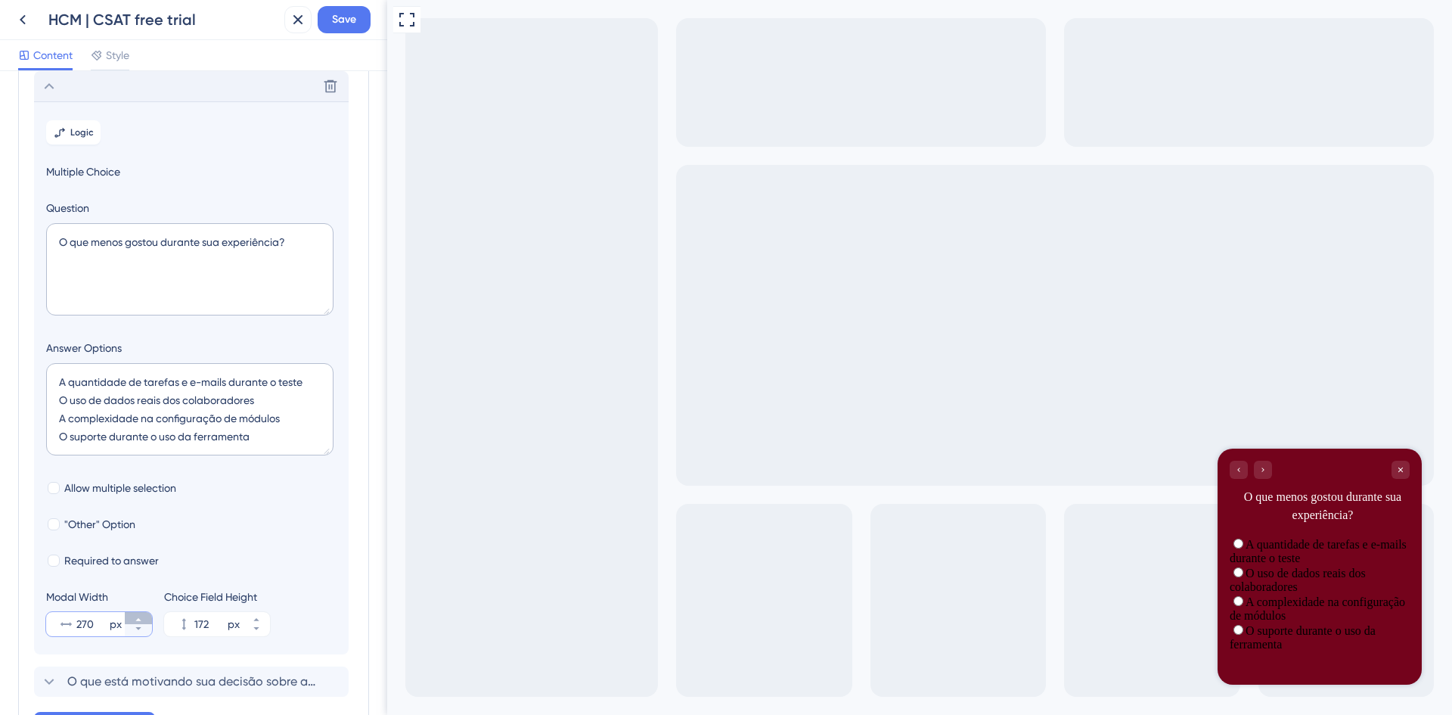
click at [140, 616] on icon at bounding box center [138, 619] width 9 height 9
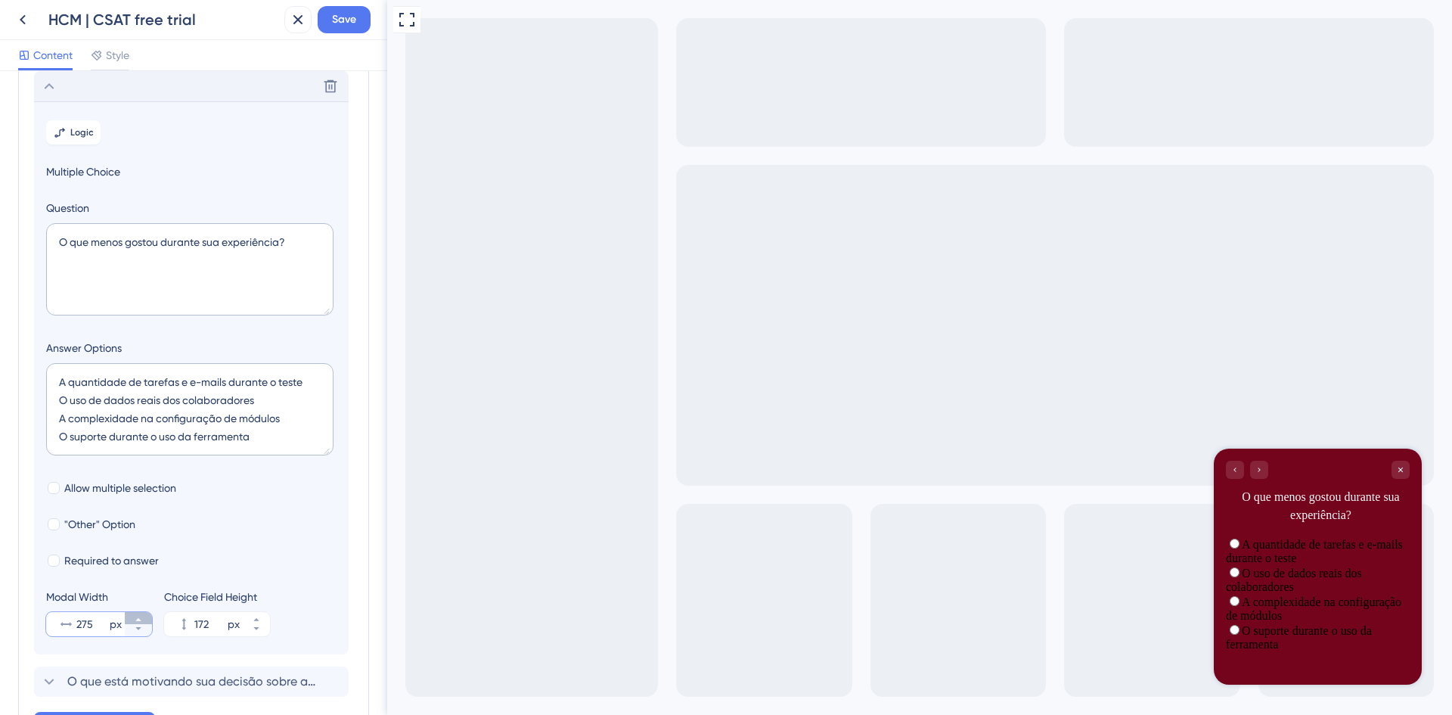
click at [140, 616] on icon at bounding box center [138, 619] width 9 height 9
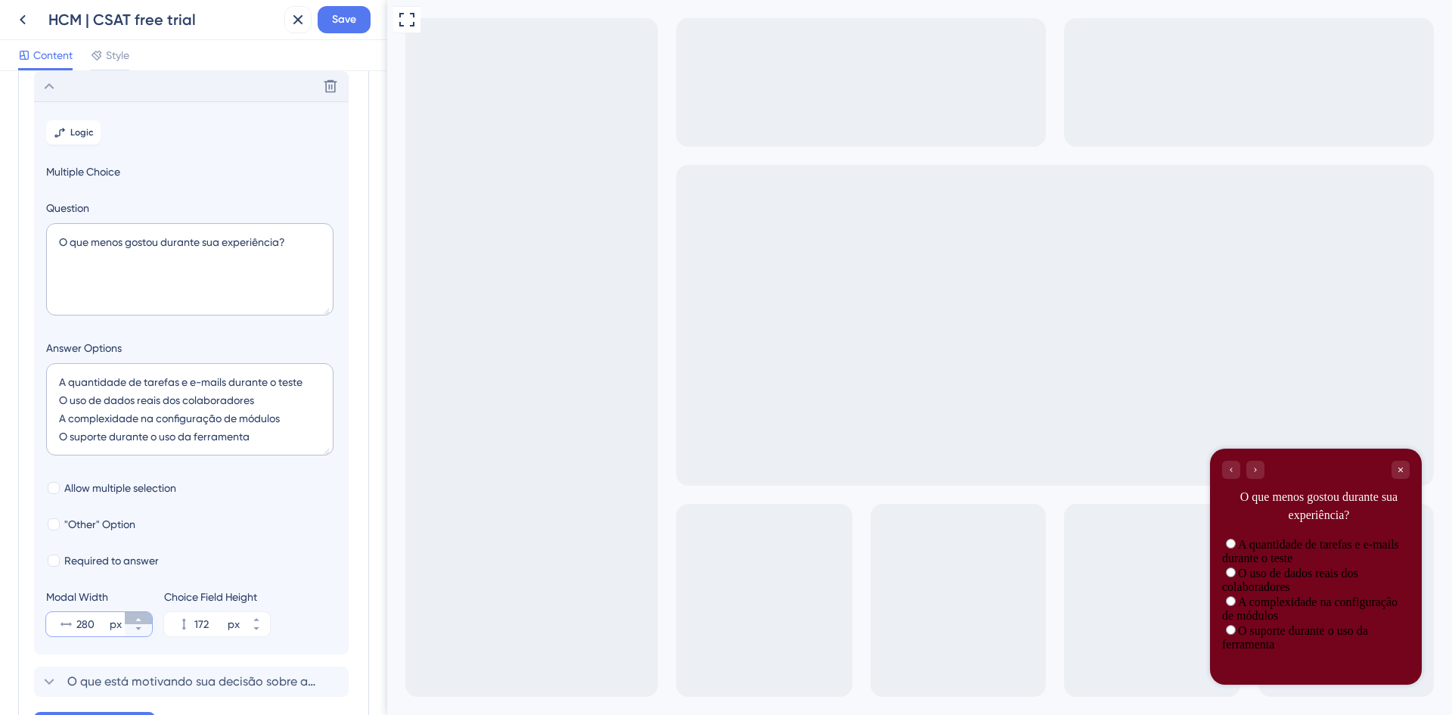
click at [140, 616] on icon at bounding box center [138, 619] width 9 height 9
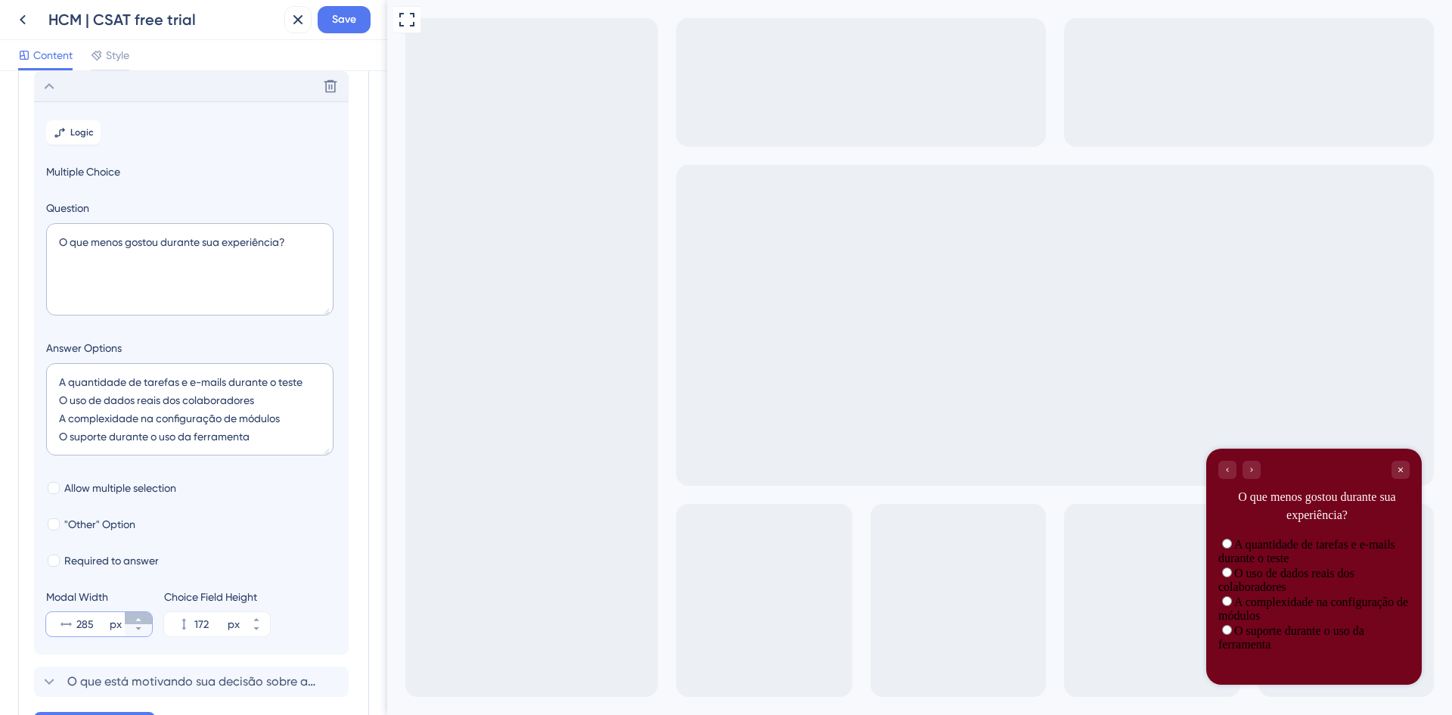
click at [140, 616] on icon at bounding box center [138, 619] width 9 height 9
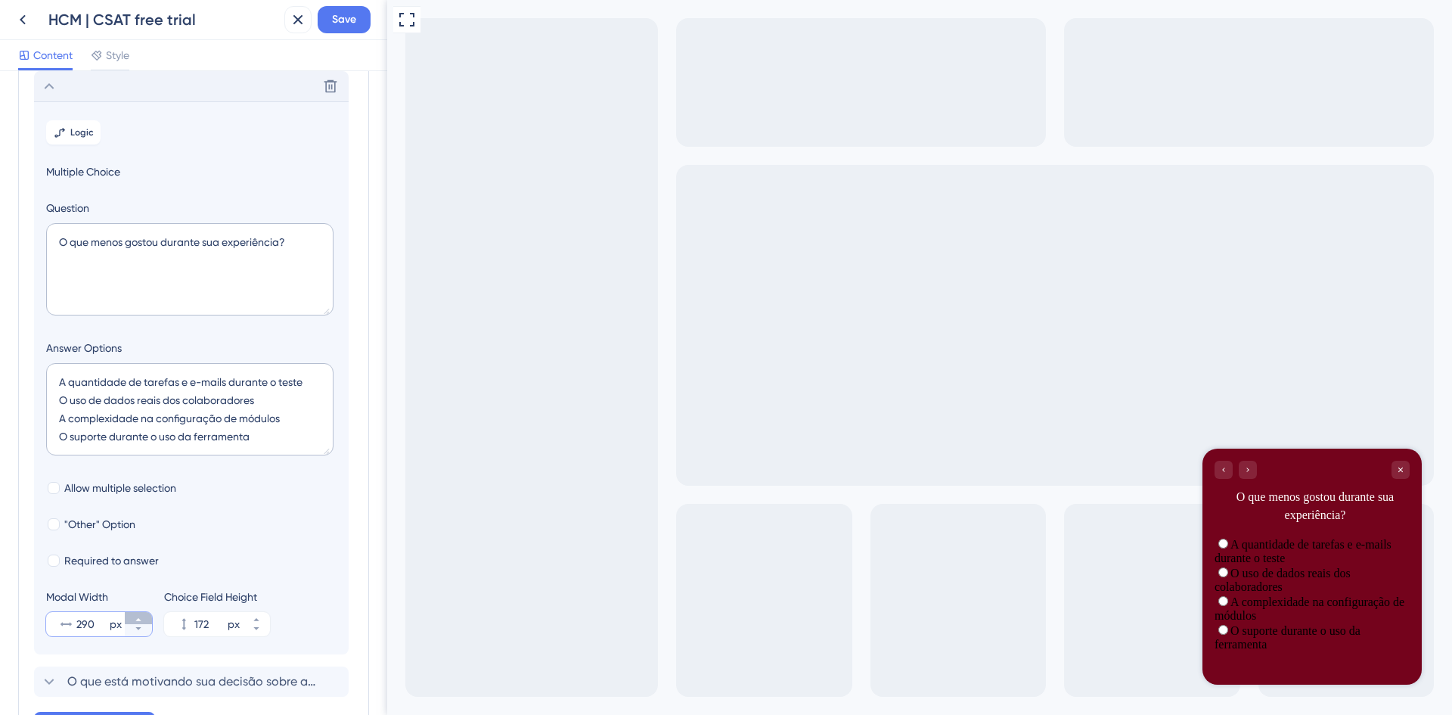
click at [140, 616] on icon at bounding box center [138, 619] width 9 height 9
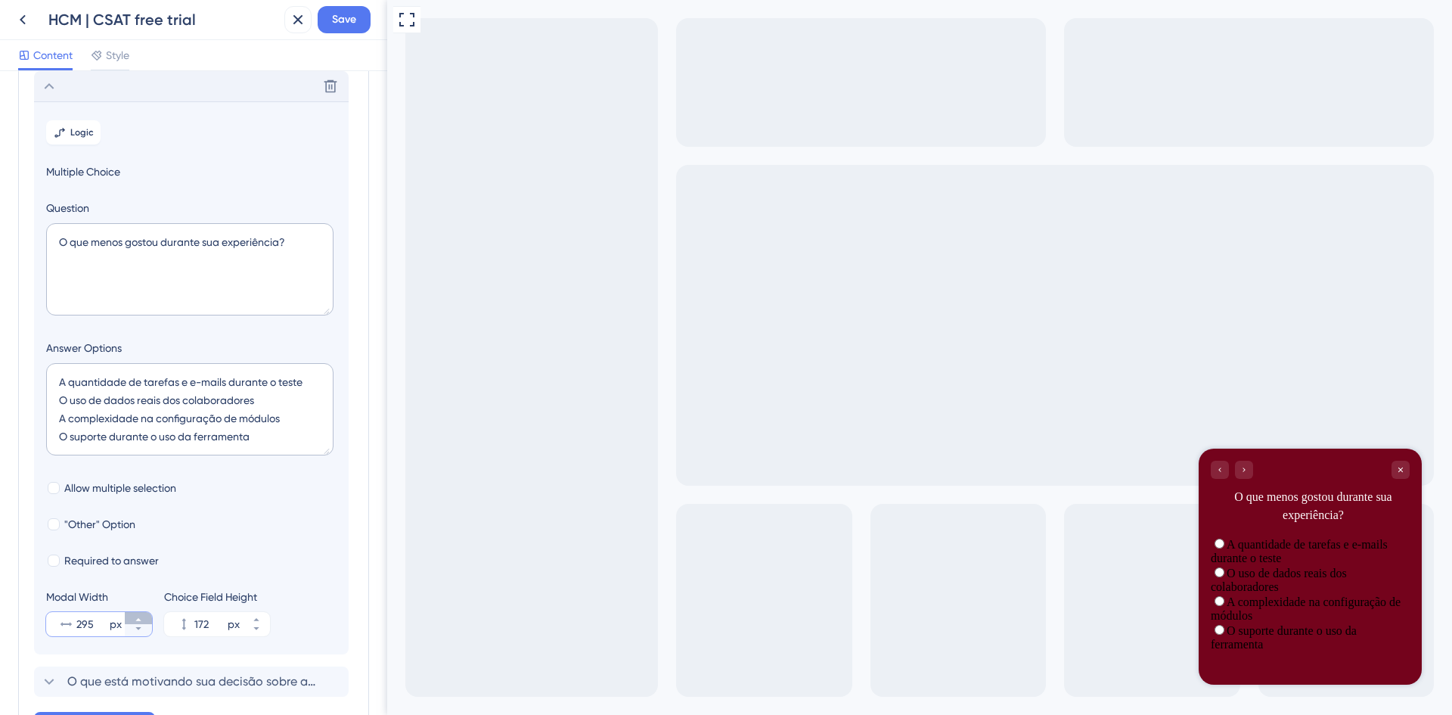
click at [140, 616] on icon at bounding box center [138, 619] width 9 height 9
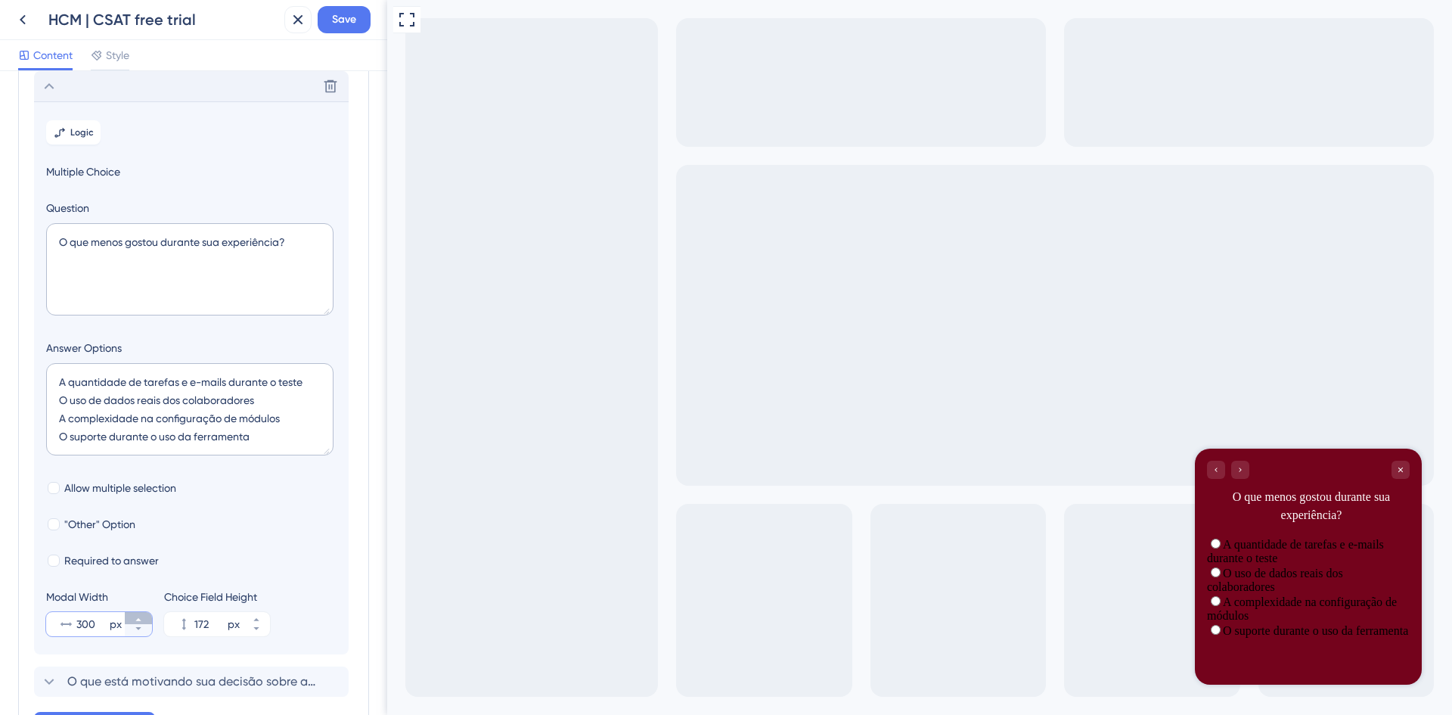
click at [140, 616] on icon at bounding box center [138, 619] width 9 height 9
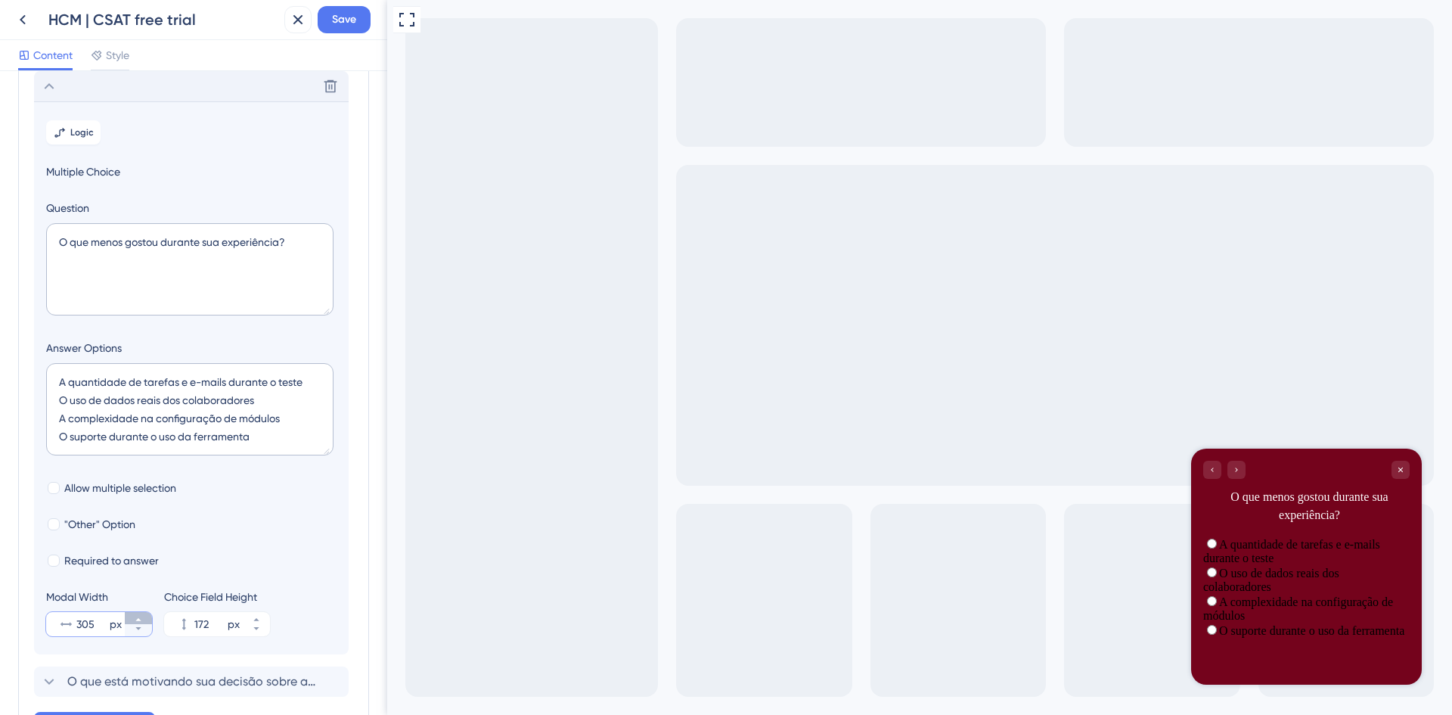
click at [140, 616] on icon at bounding box center [138, 619] width 9 height 9
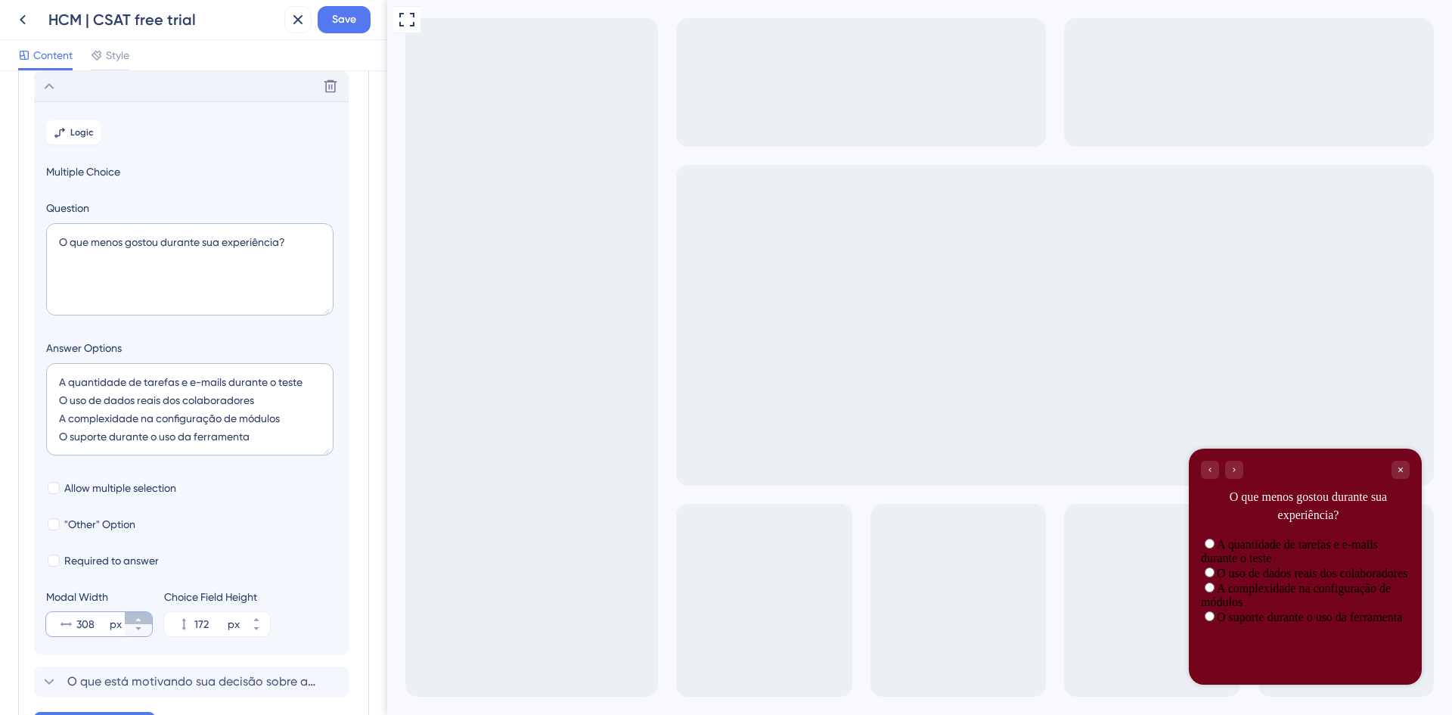
click at [140, 616] on icon at bounding box center [138, 619] width 9 height 9
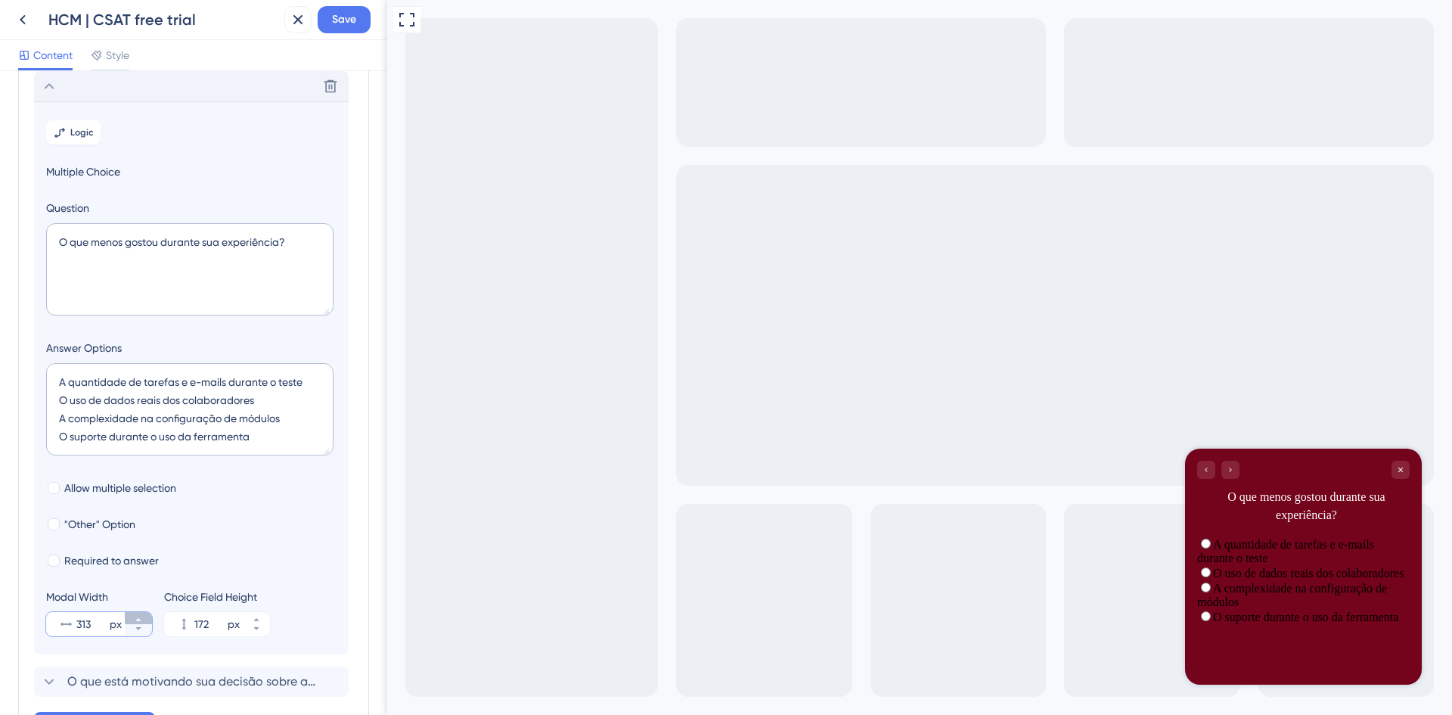
click at [140, 616] on icon at bounding box center [138, 619] width 9 height 9
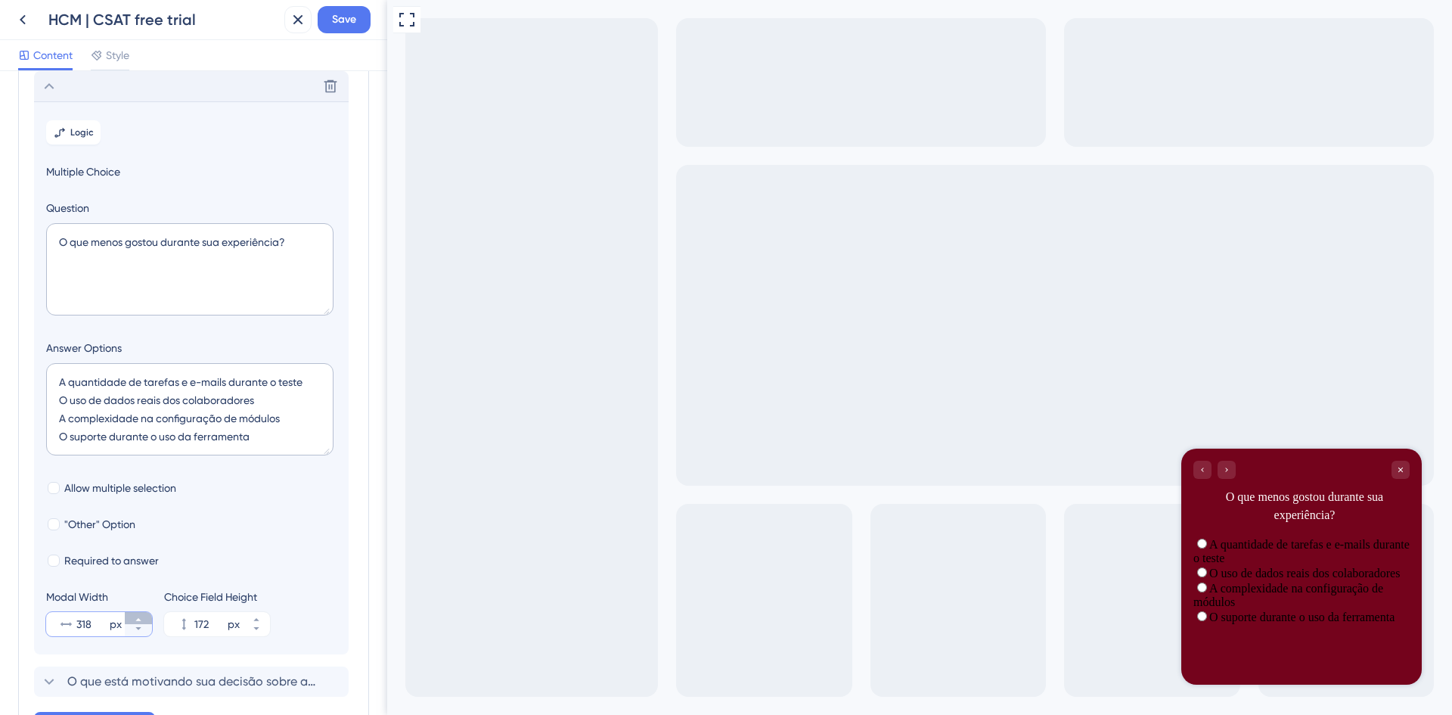
click at [140, 616] on icon at bounding box center [138, 619] width 9 height 9
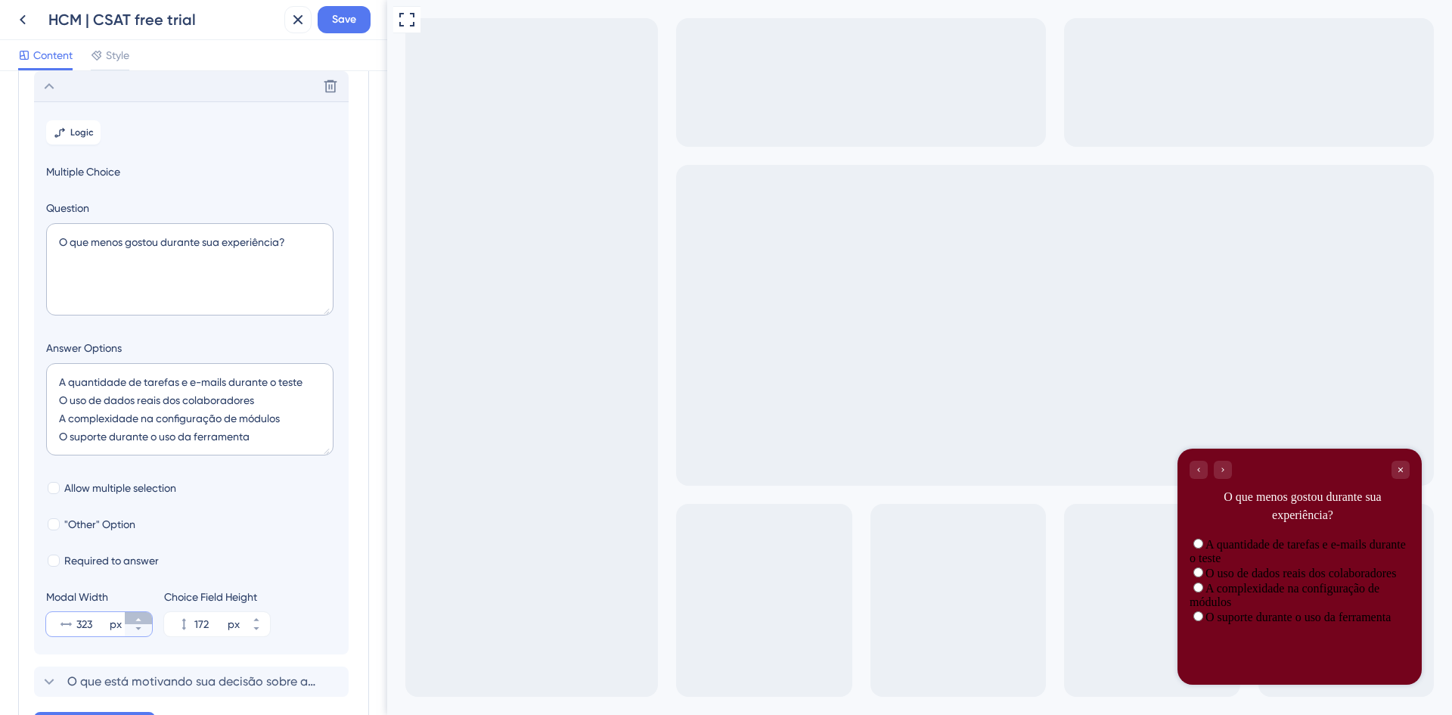
click at [140, 616] on icon at bounding box center [138, 619] width 9 height 9
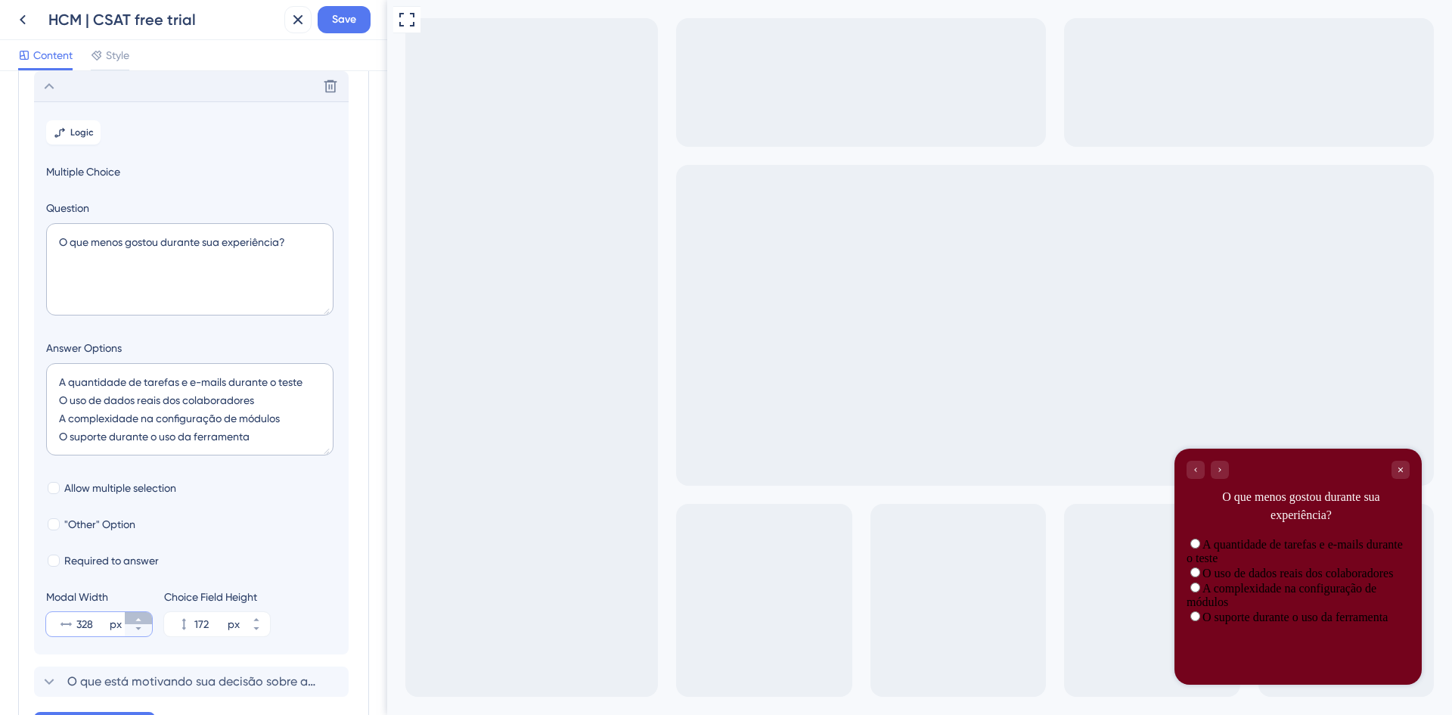
click at [140, 616] on icon at bounding box center [138, 619] width 9 height 9
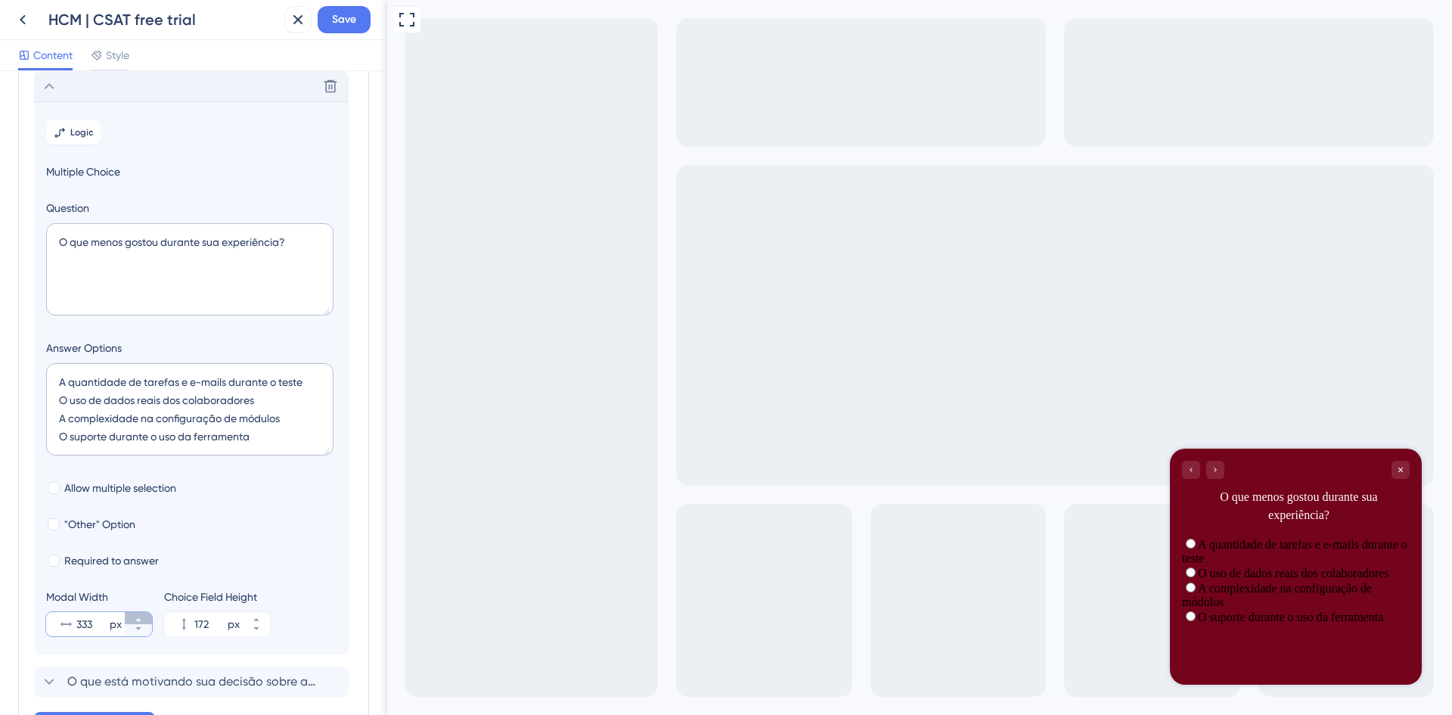
click at [140, 616] on icon at bounding box center [138, 619] width 9 height 9
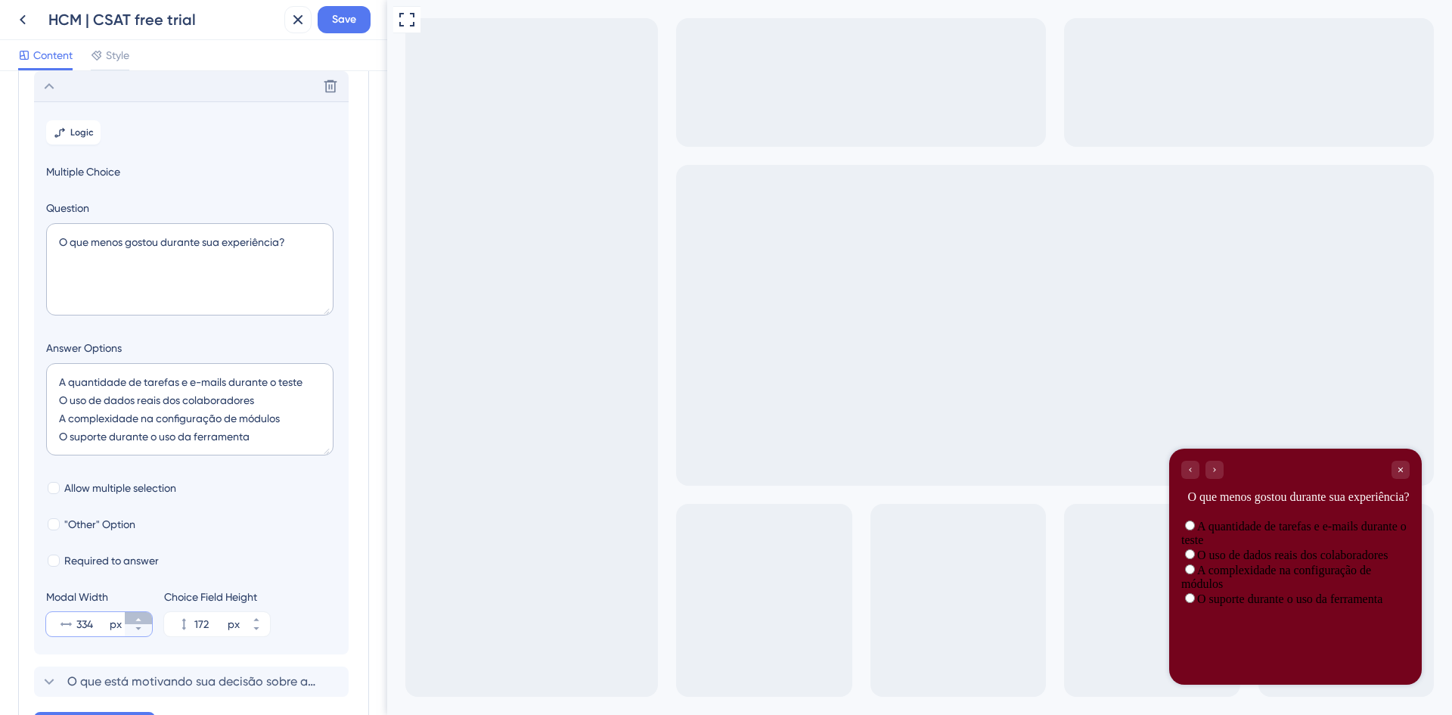
click at [140, 616] on icon at bounding box center [138, 619] width 9 height 9
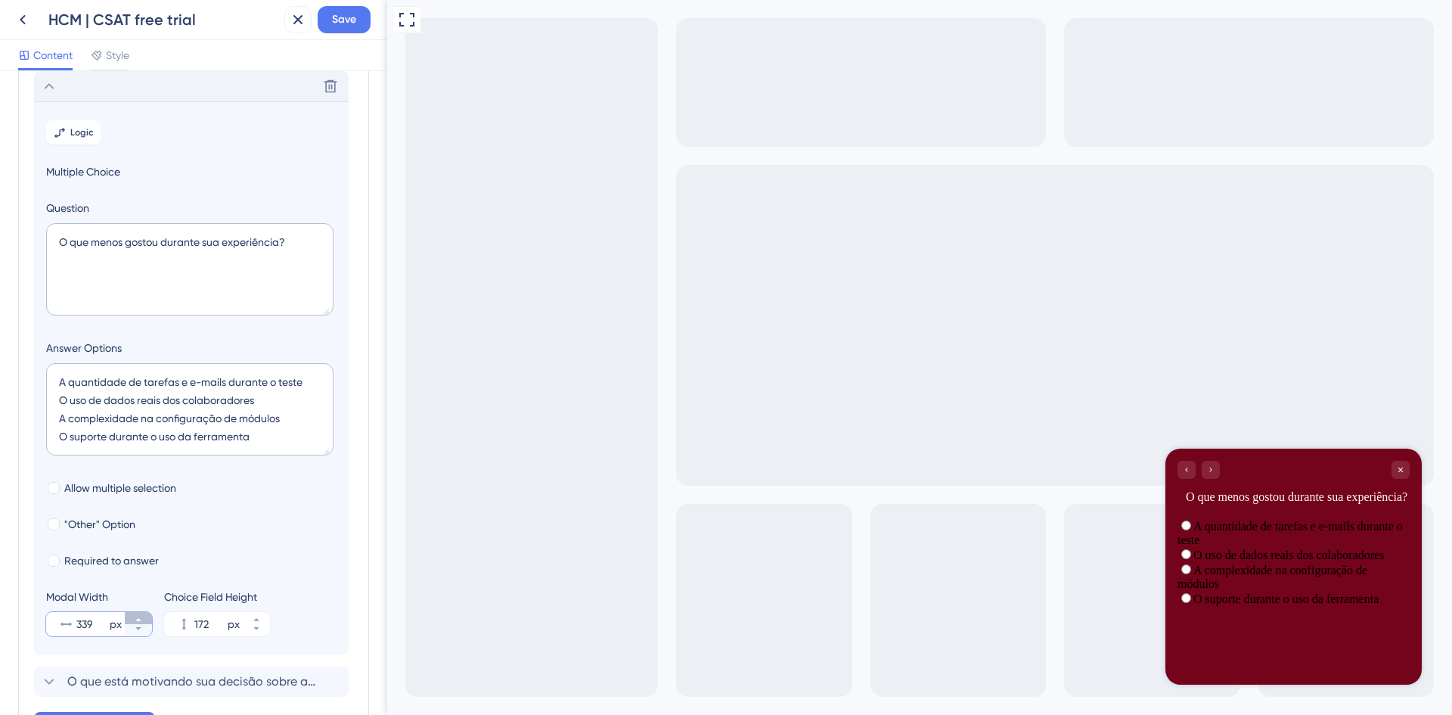
click at [140, 616] on icon at bounding box center [138, 619] width 9 height 9
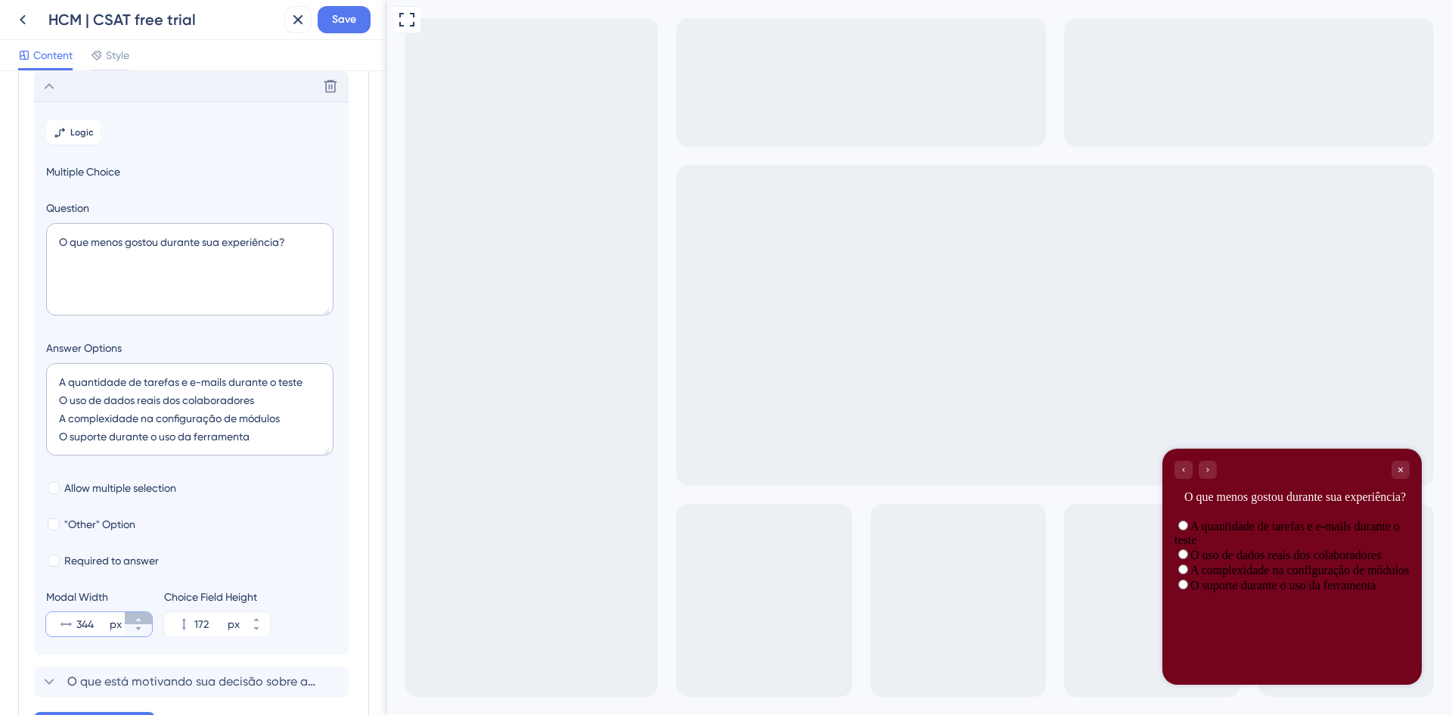
click at [140, 616] on icon at bounding box center [138, 619] width 9 height 9
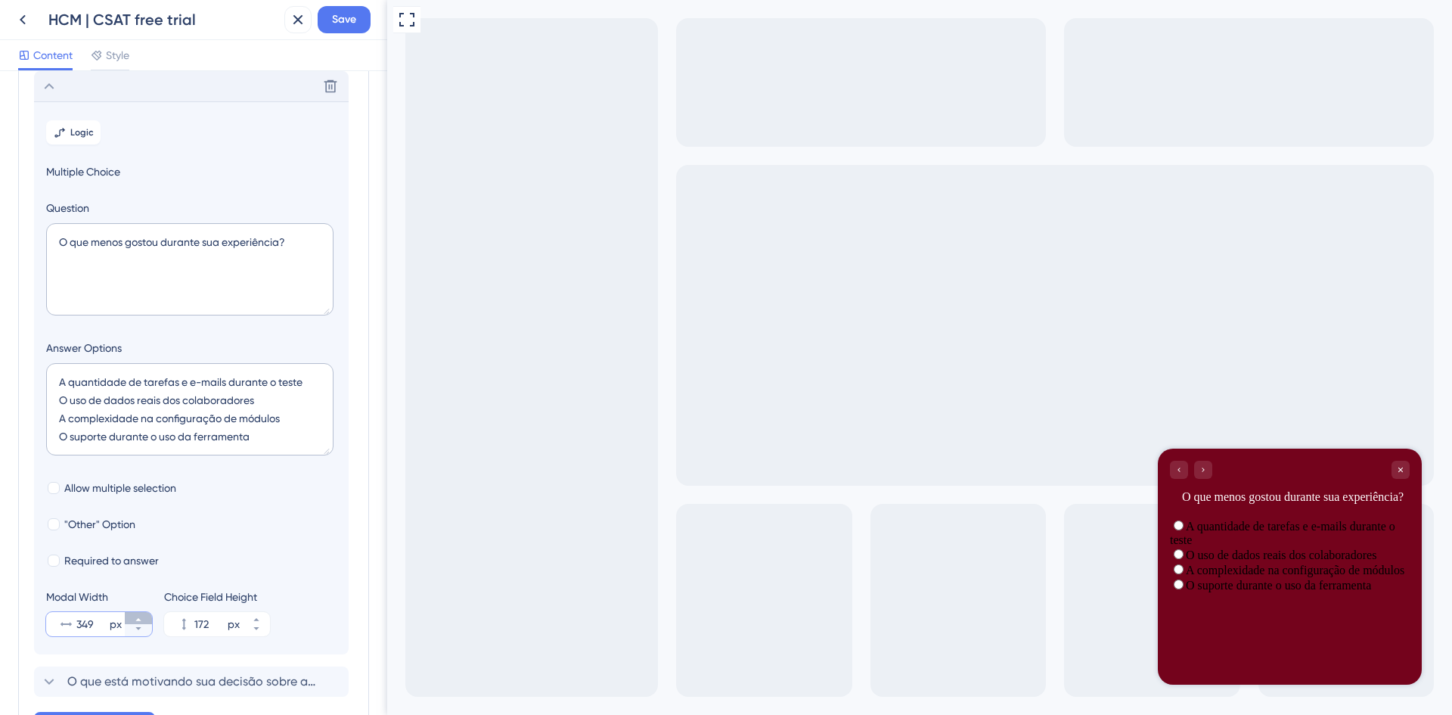
click at [140, 616] on icon at bounding box center [138, 619] width 9 height 9
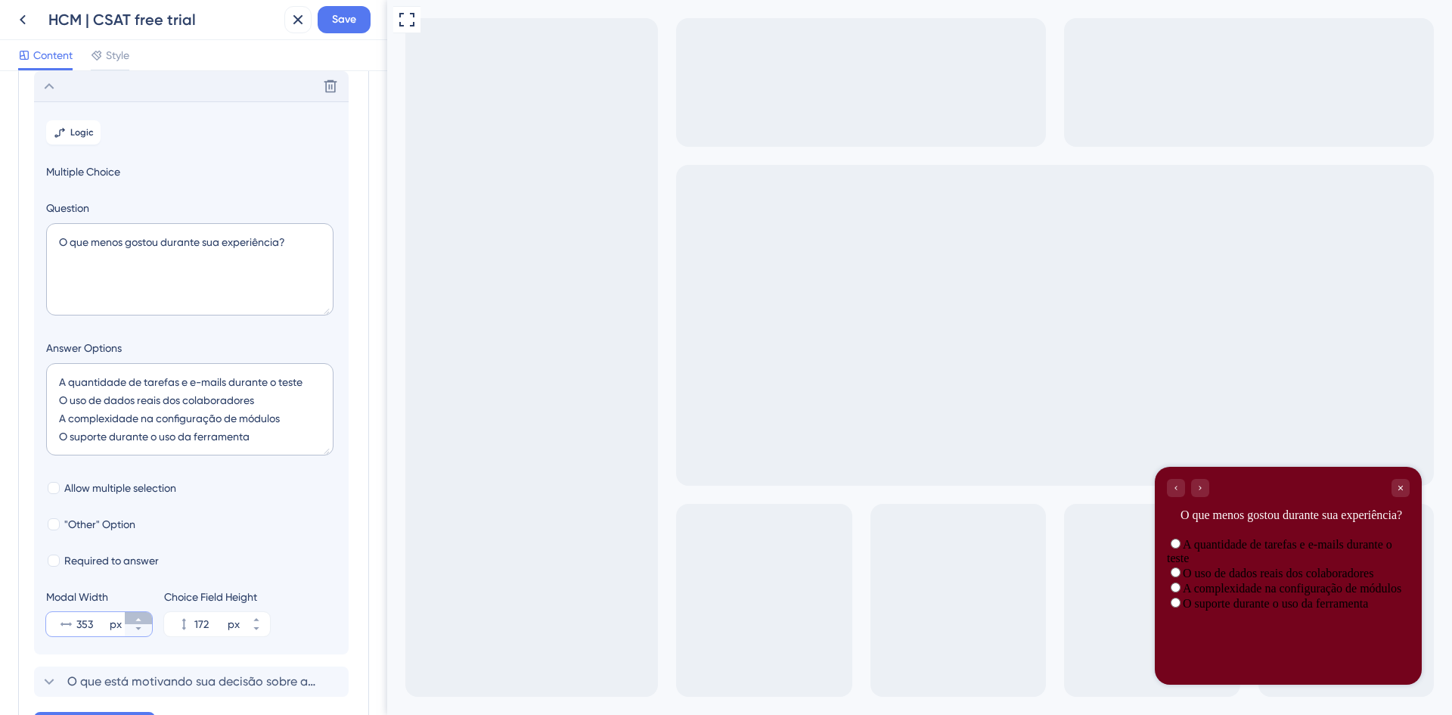
click at [140, 616] on icon at bounding box center [138, 619] width 9 height 9
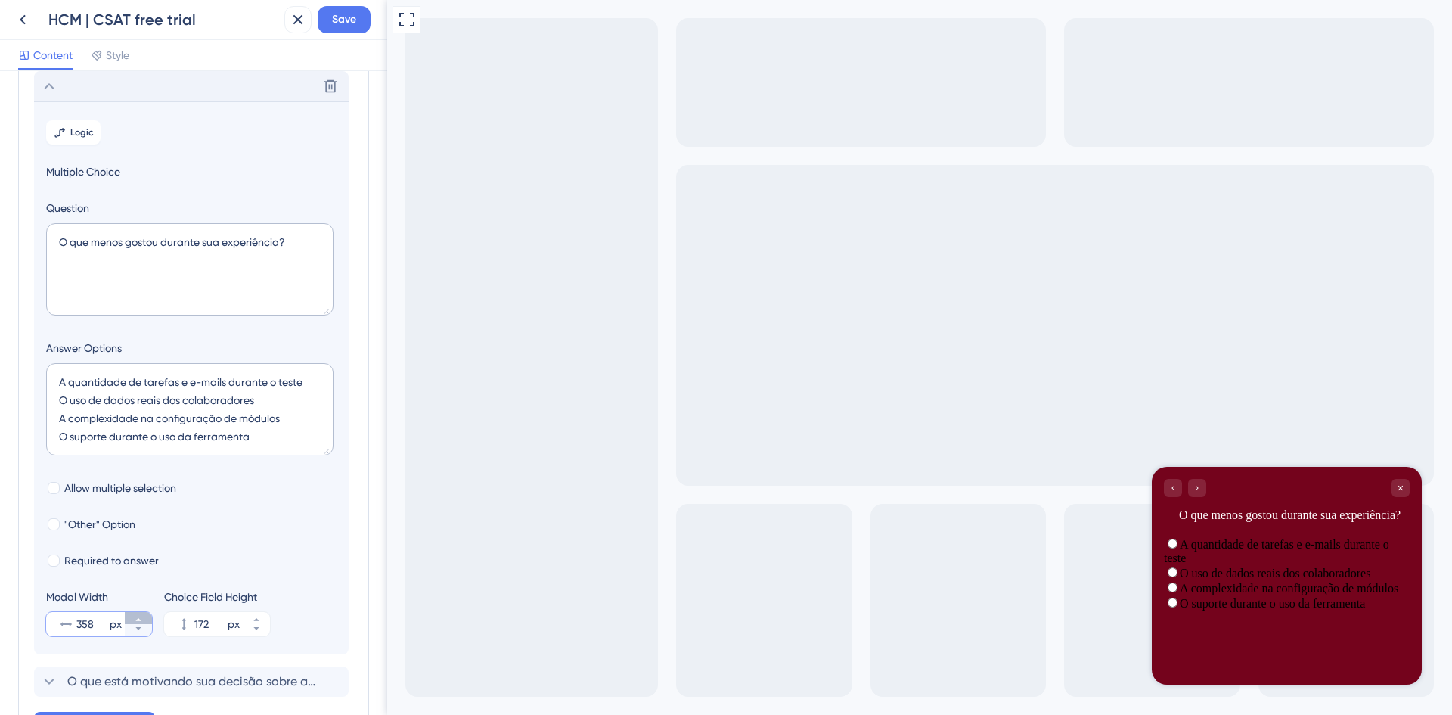
click at [140, 616] on icon at bounding box center [138, 619] width 9 height 9
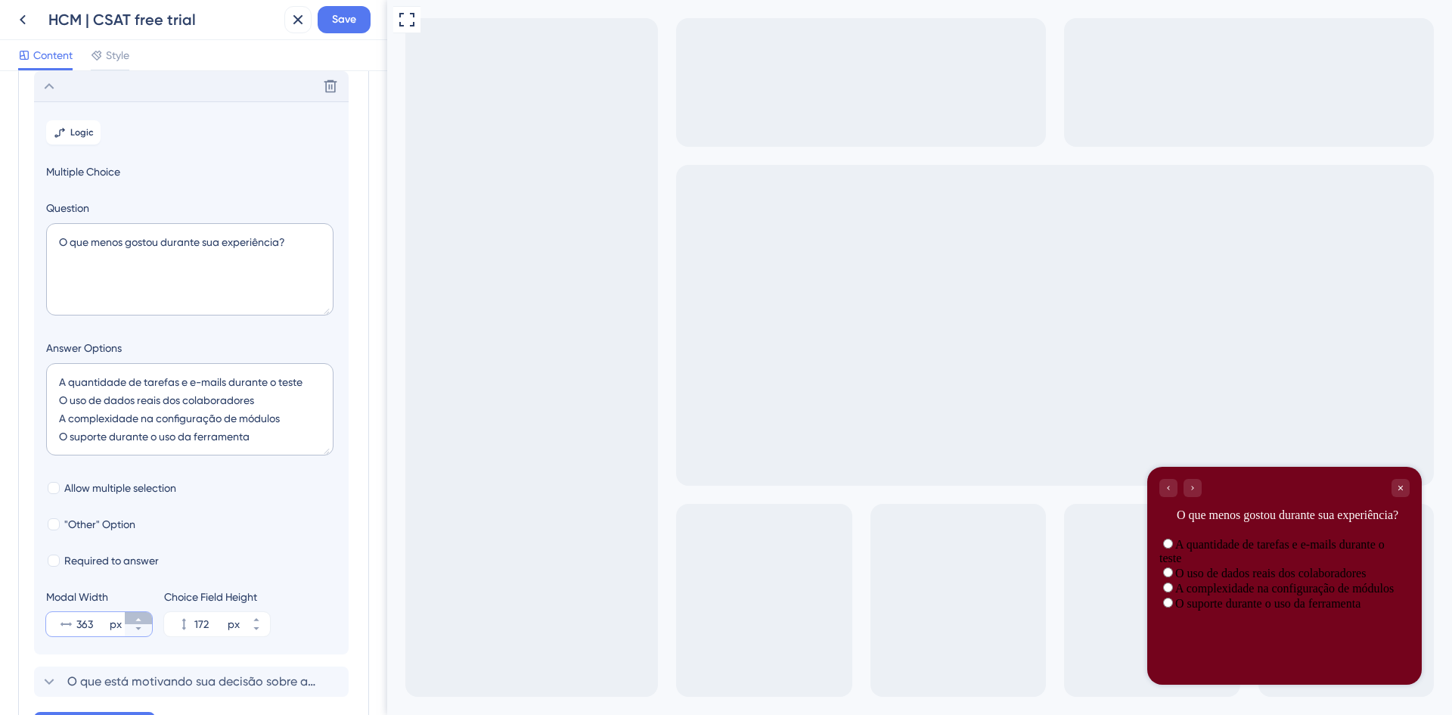
click at [140, 616] on icon at bounding box center [138, 619] width 9 height 9
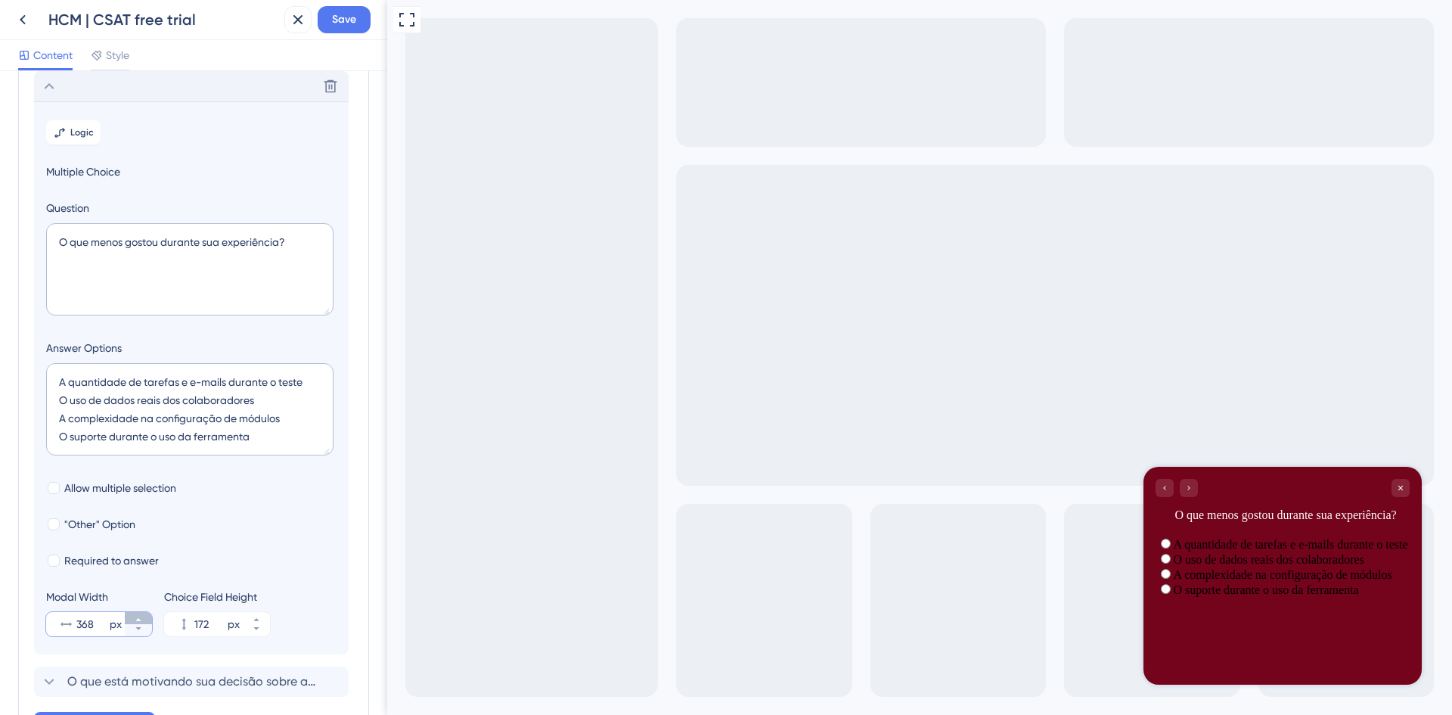
click at [140, 616] on icon at bounding box center [138, 619] width 9 height 9
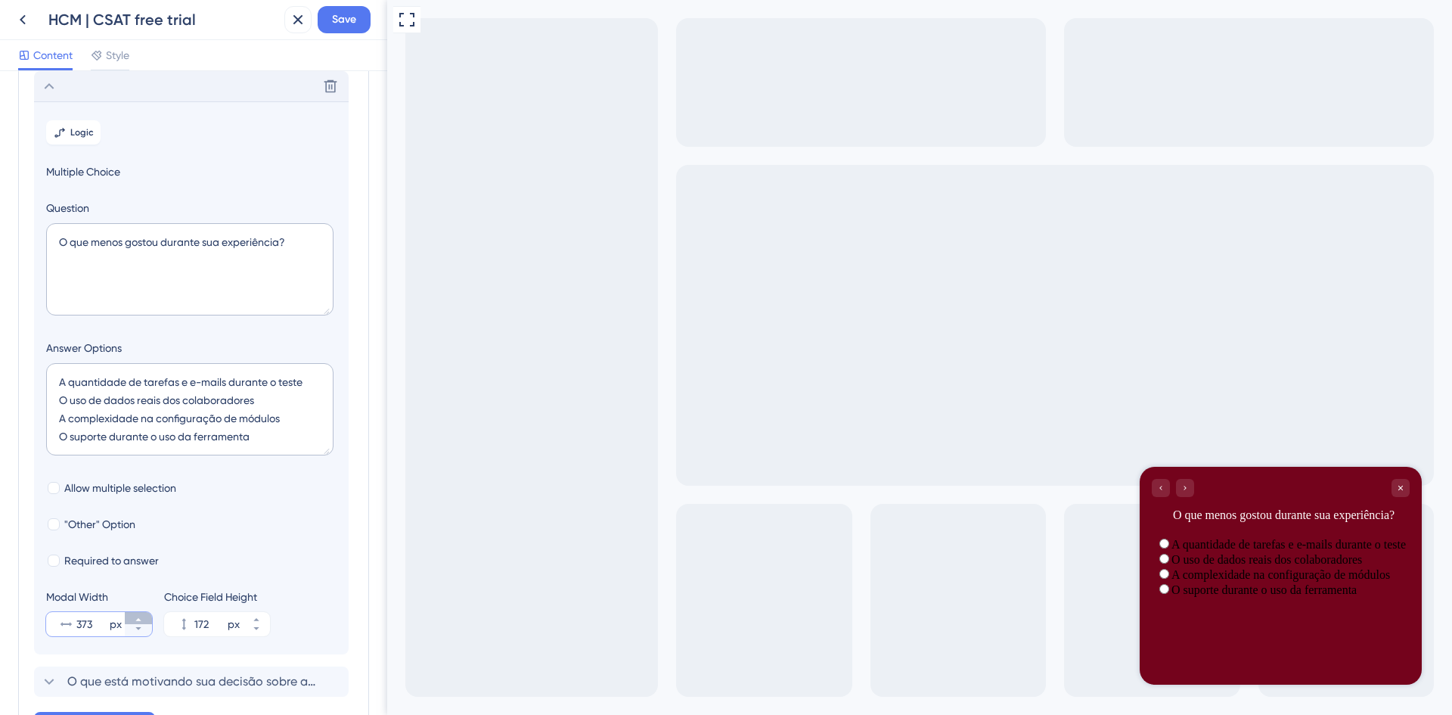
click at [140, 616] on icon at bounding box center [138, 619] width 9 height 9
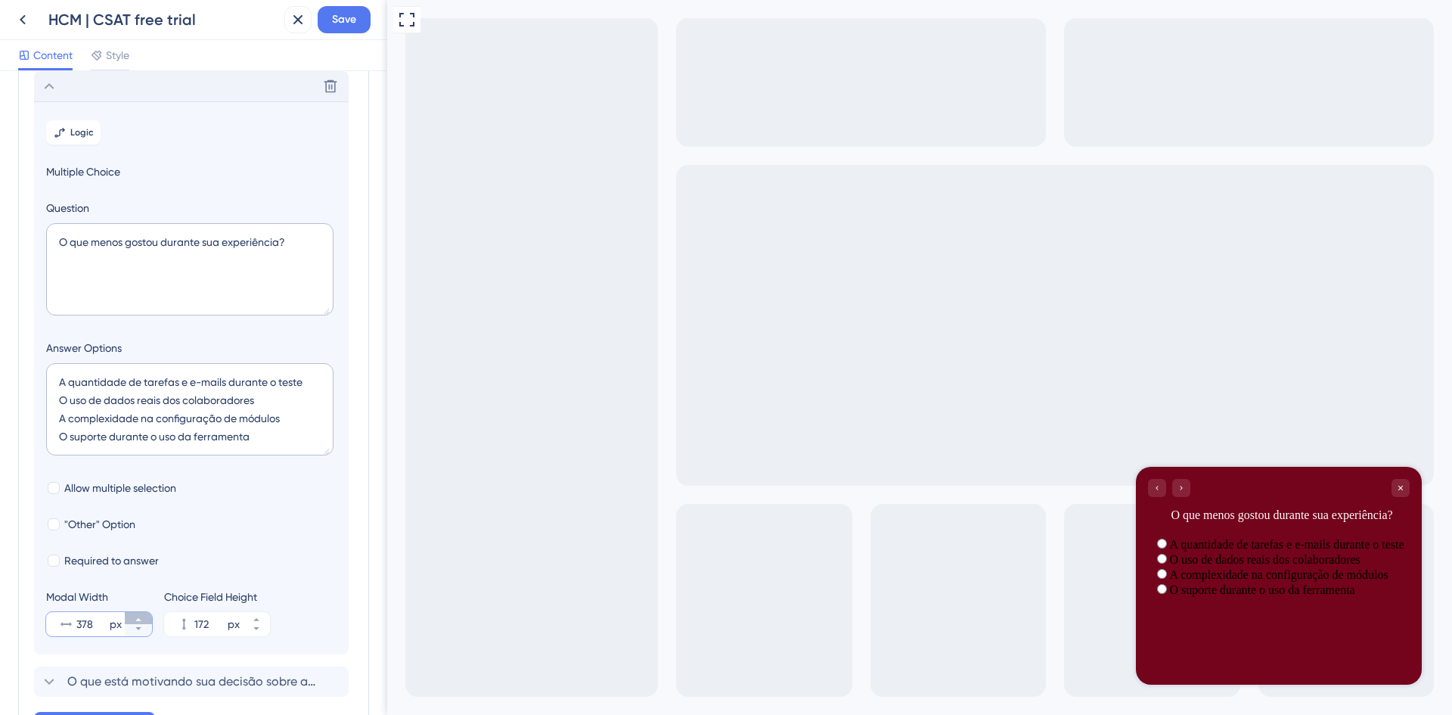
click at [140, 616] on icon at bounding box center [138, 619] width 9 height 9
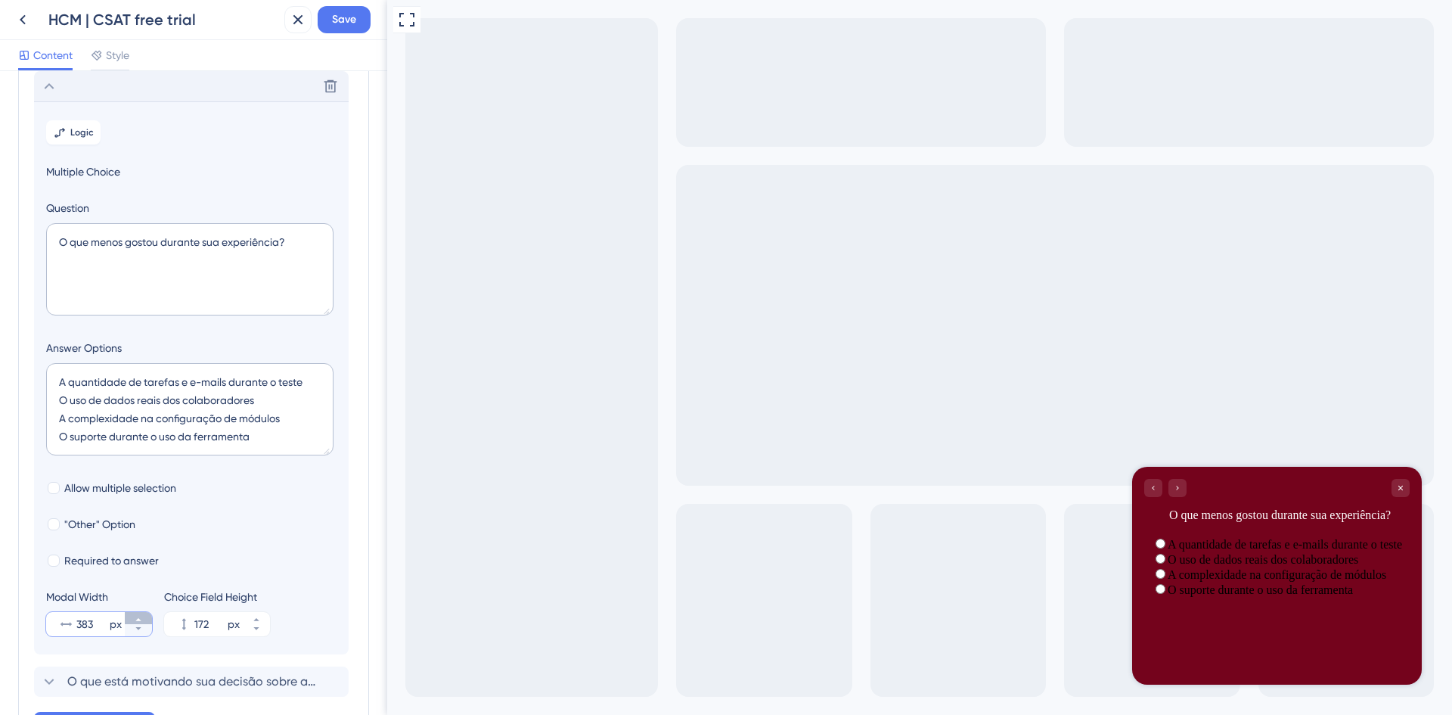
click at [140, 616] on icon at bounding box center [138, 619] width 9 height 9
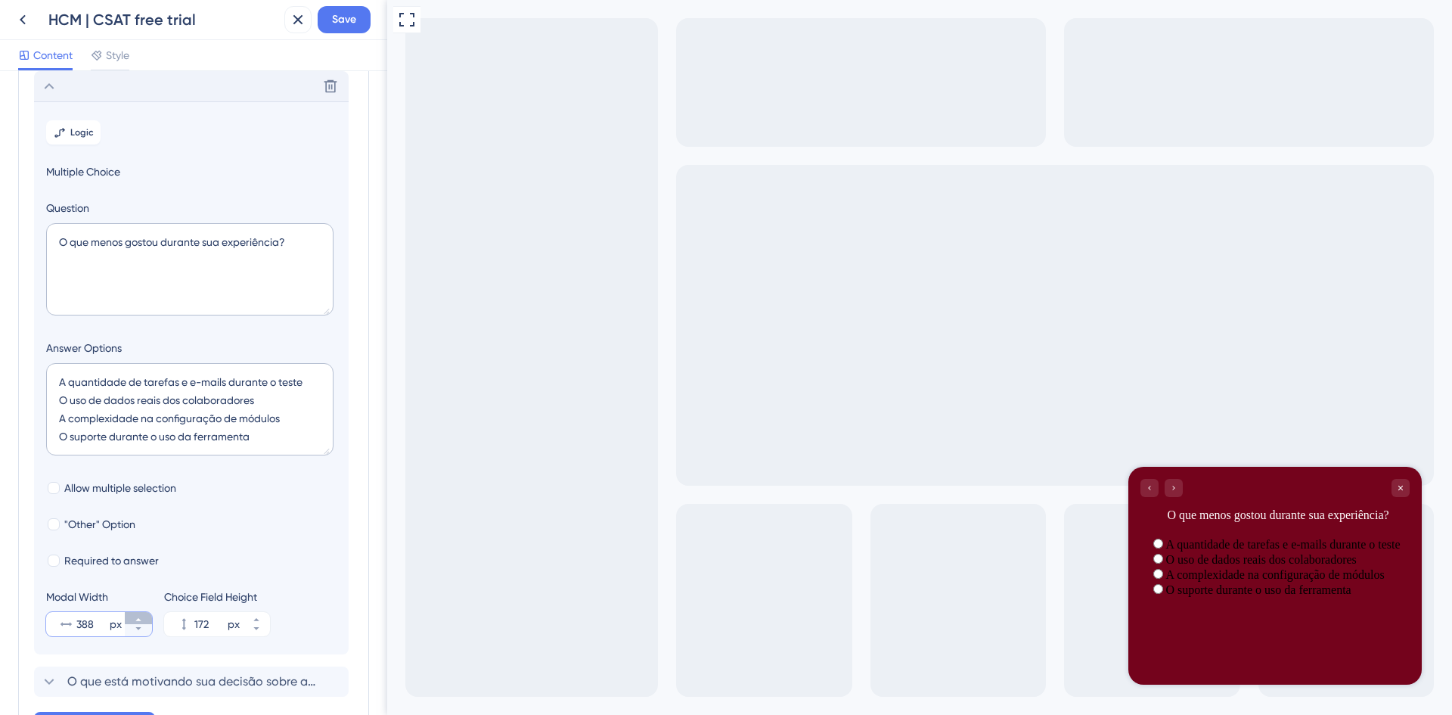
click at [140, 616] on icon at bounding box center [138, 619] width 9 height 9
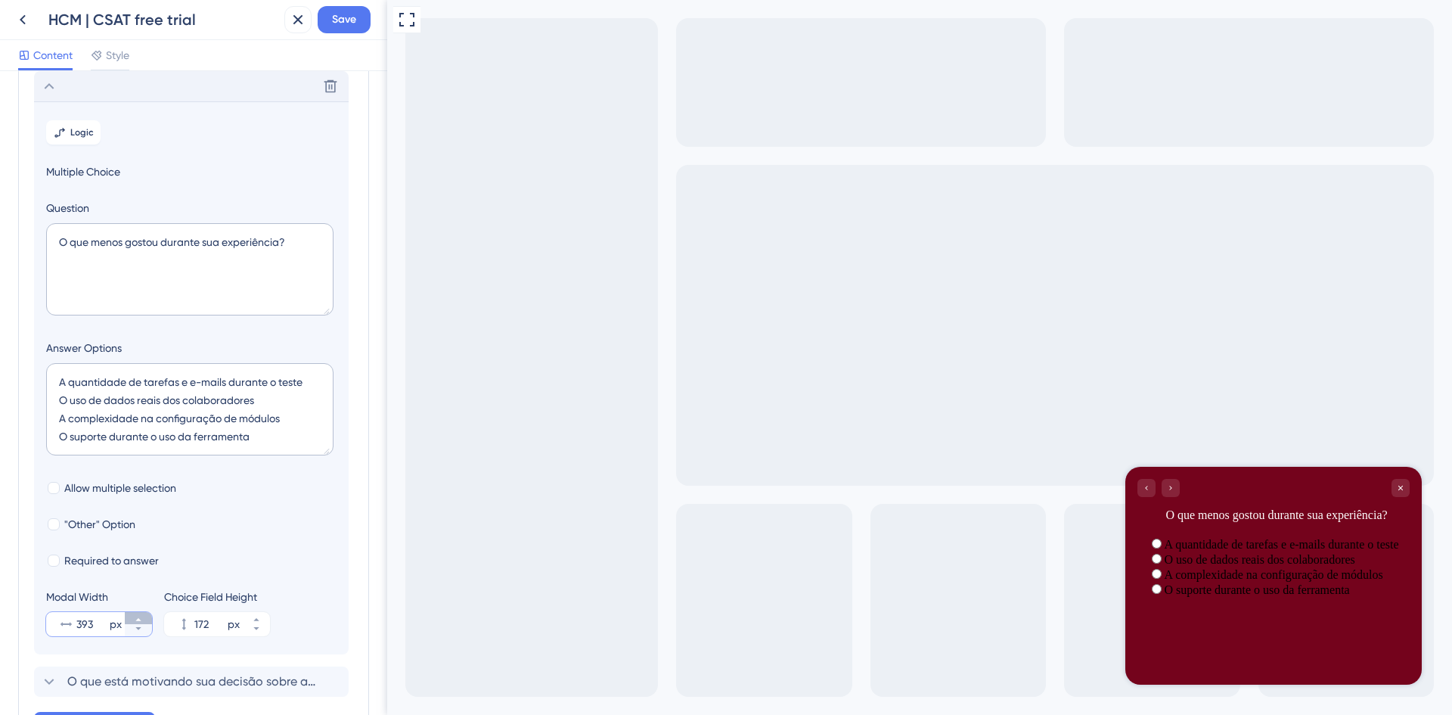
click at [140, 616] on icon at bounding box center [138, 619] width 9 height 9
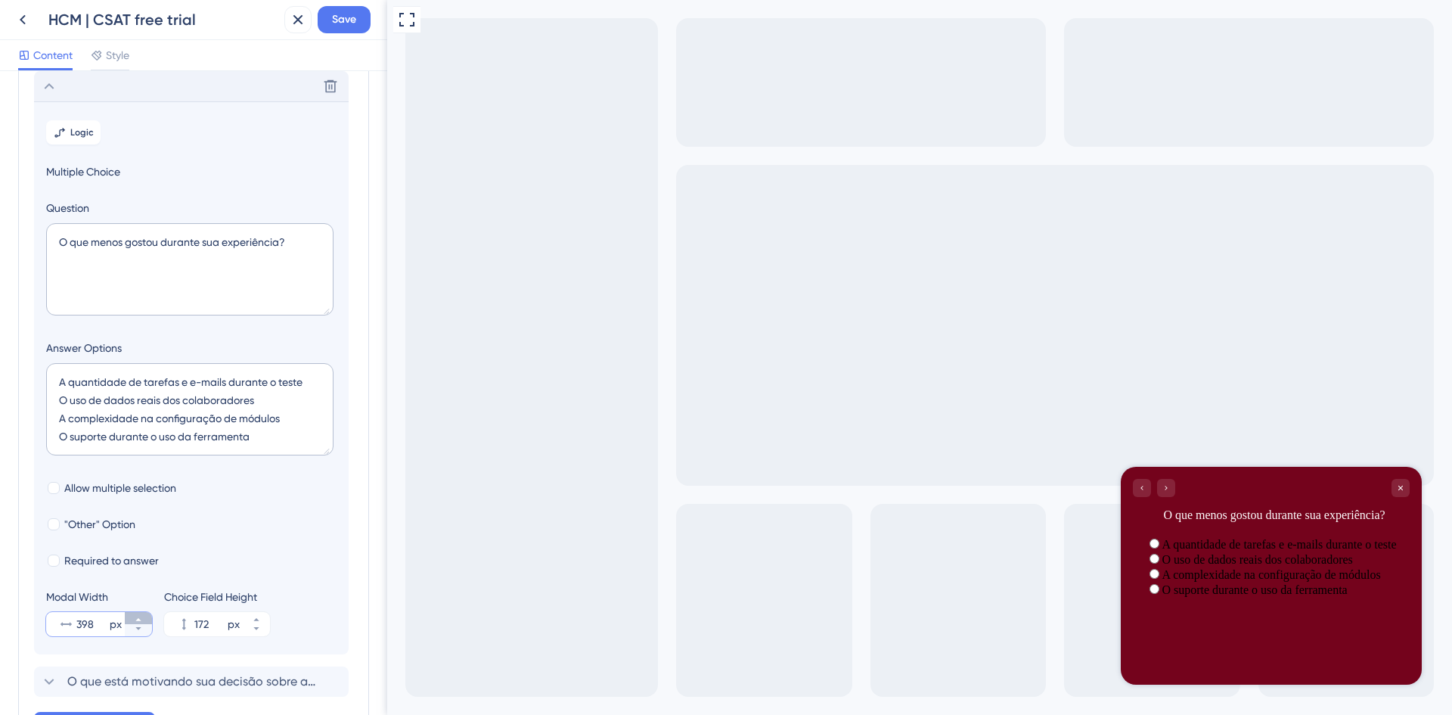
click at [140, 616] on icon at bounding box center [138, 619] width 9 height 9
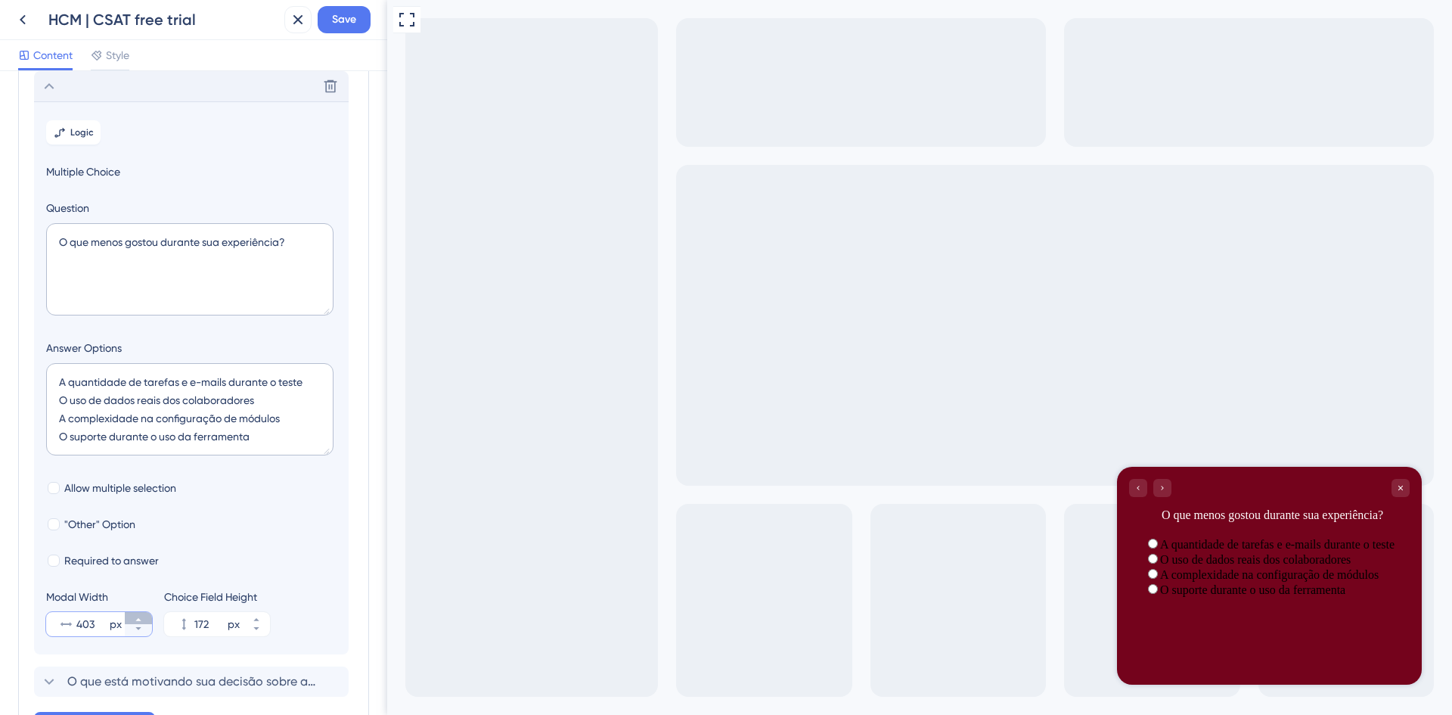
click at [140, 616] on icon at bounding box center [138, 619] width 9 height 9
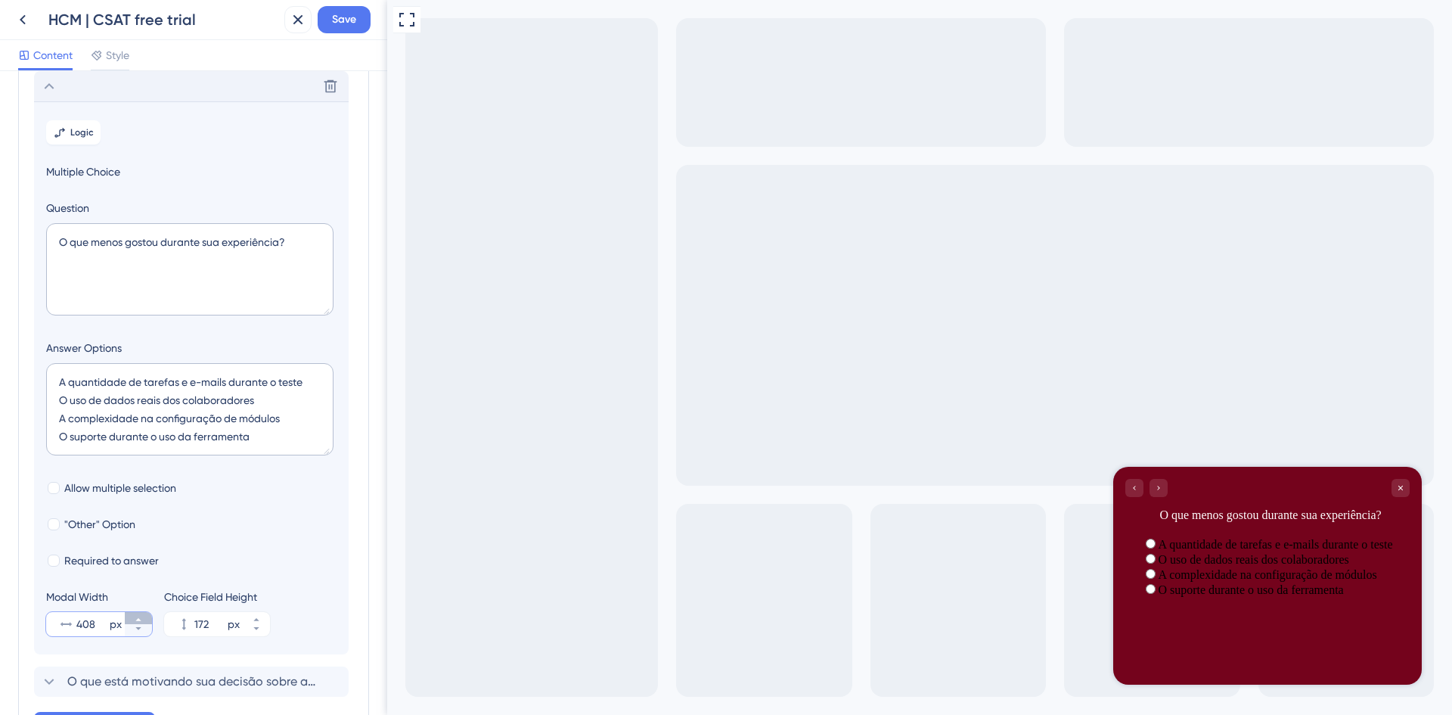
click at [140, 616] on icon at bounding box center [138, 619] width 9 height 9
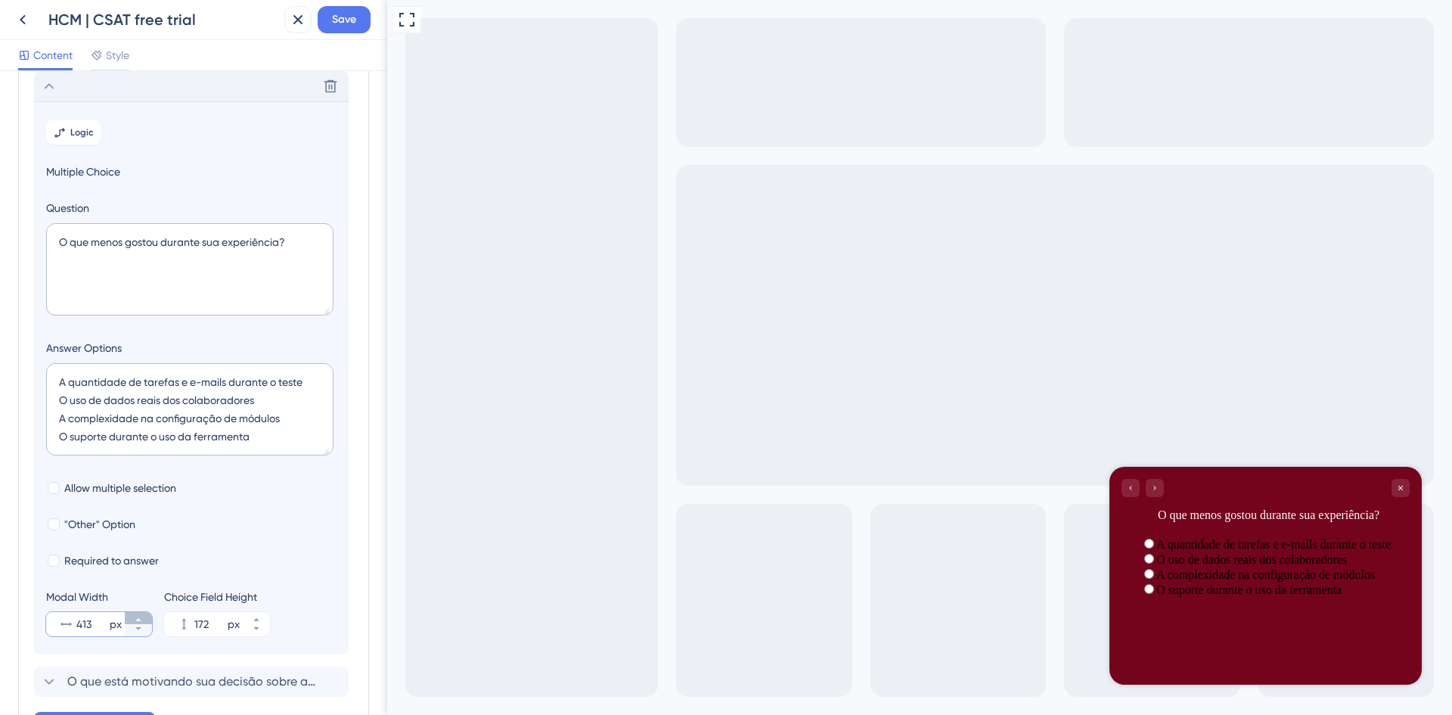
click at [140, 616] on icon at bounding box center [138, 619] width 9 height 9
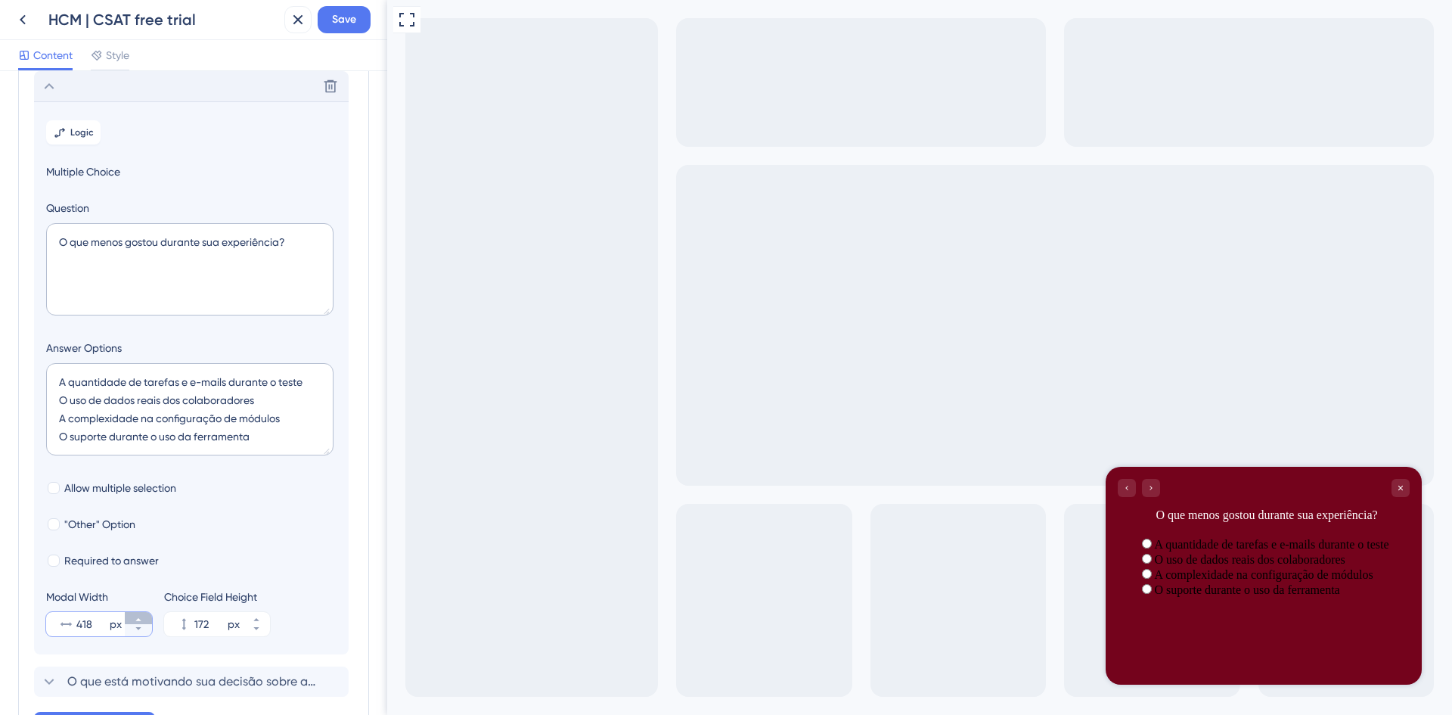
click at [140, 616] on icon at bounding box center [138, 619] width 9 height 9
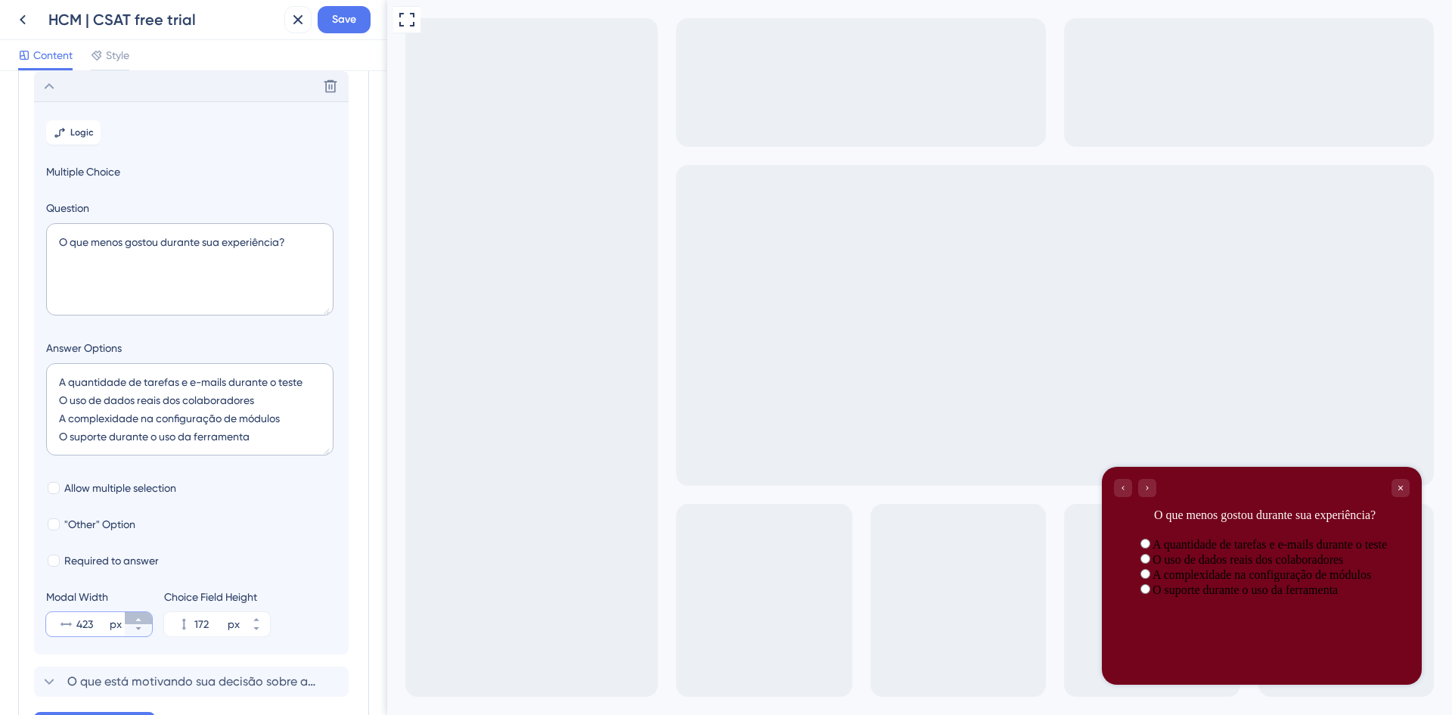
click at [140, 616] on icon at bounding box center [138, 619] width 9 height 9
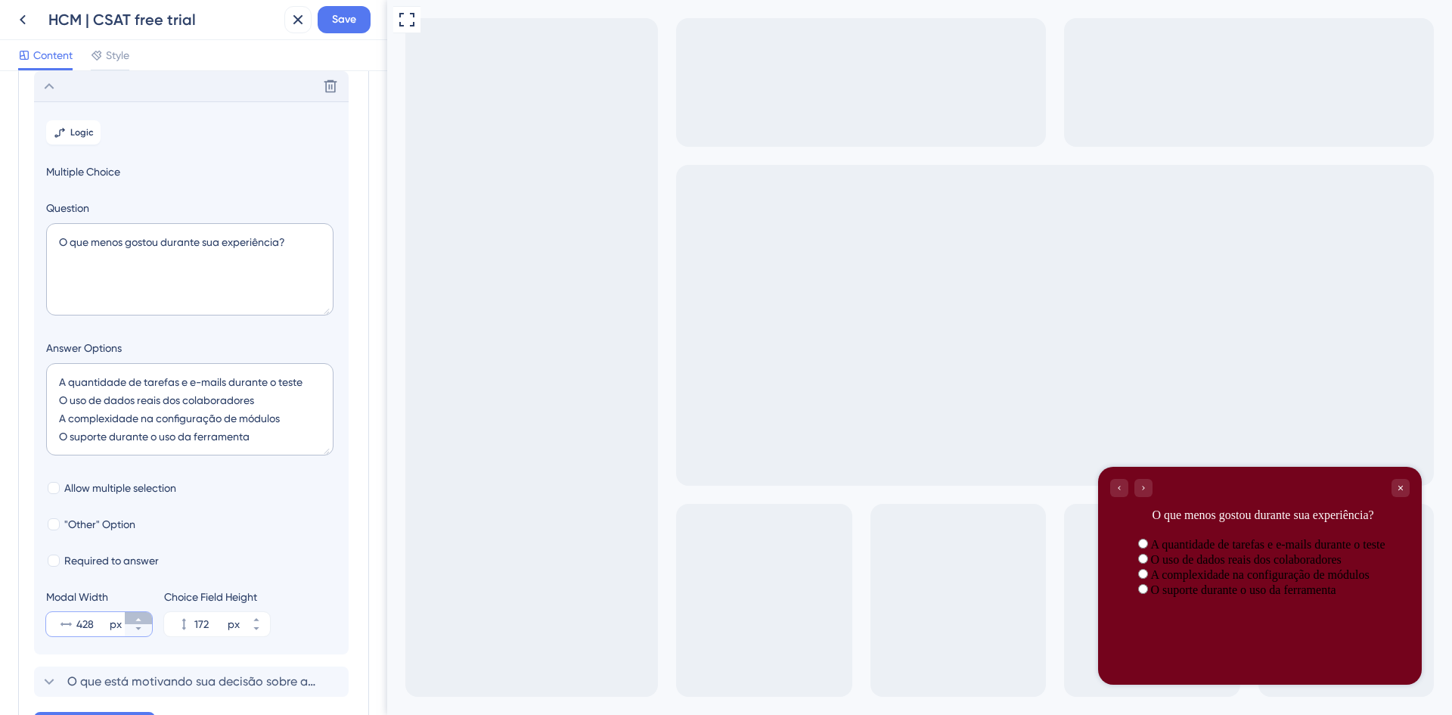
click at [140, 616] on icon at bounding box center [138, 619] width 9 height 9
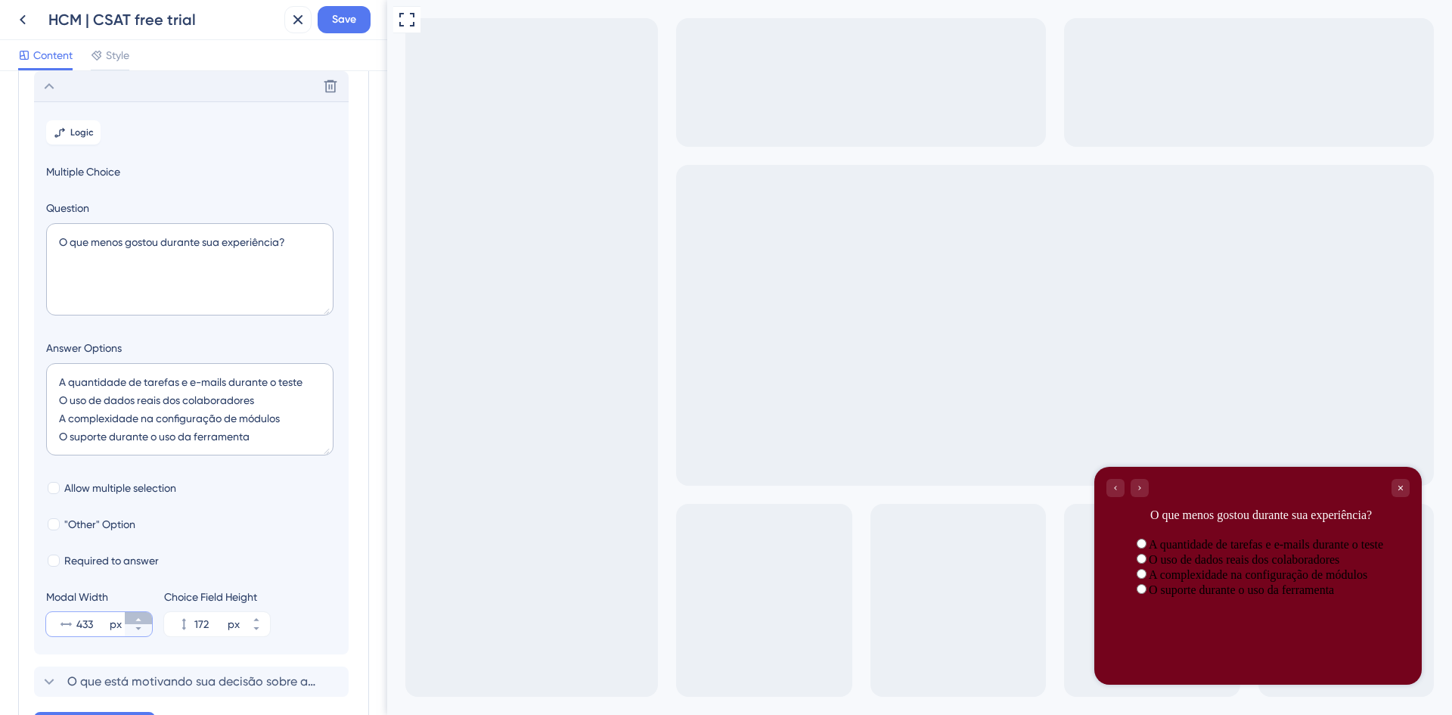
click at [140, 616] on icon at bounding box center [138, 619] width 9 height 9
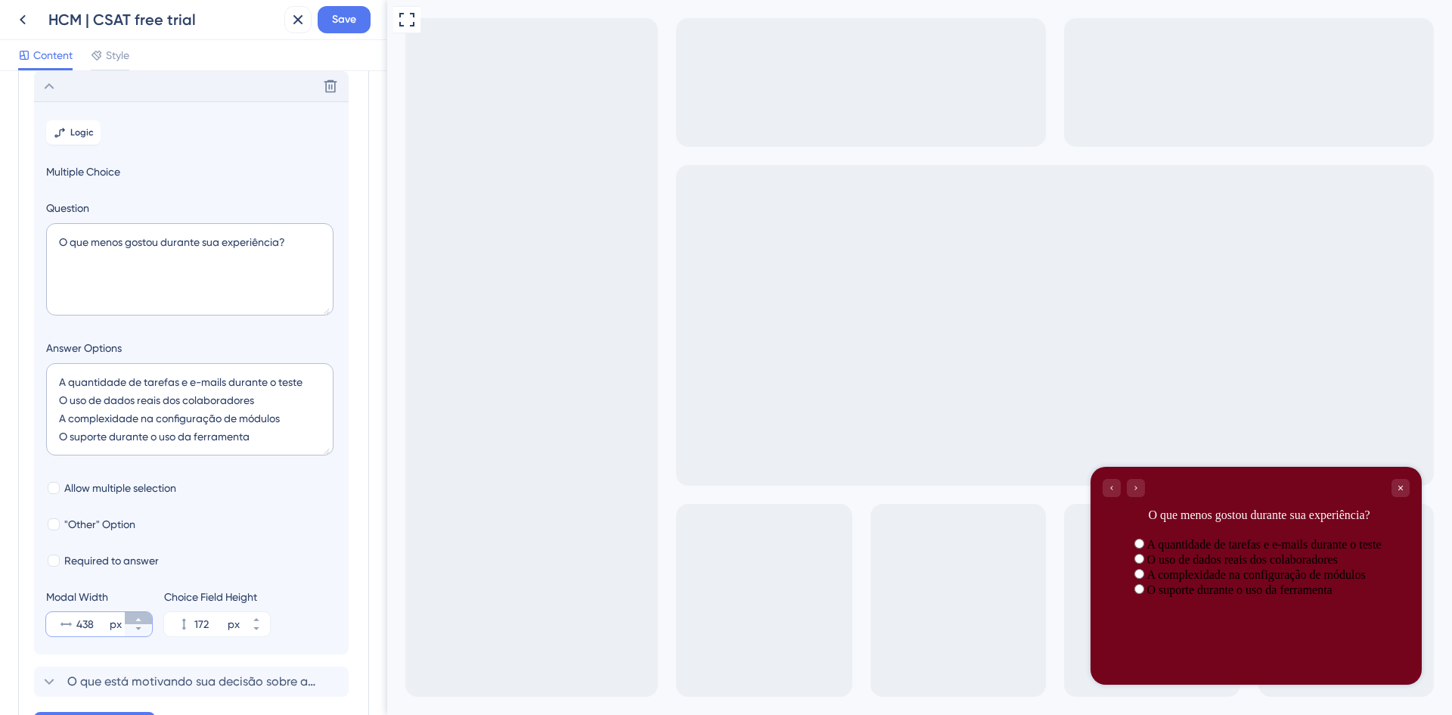
click at [140, 616] on icon at bounding box center [138, 619] width 9 height 9
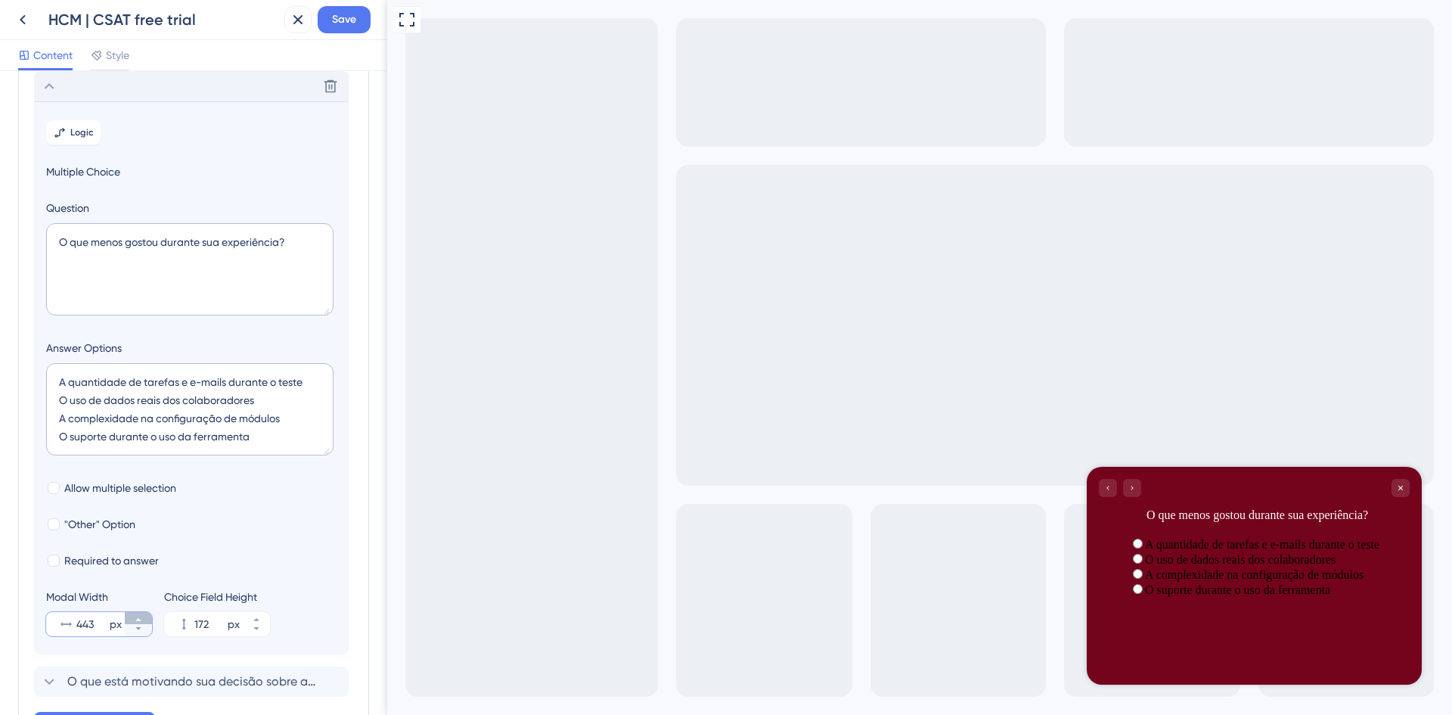
click at [140, 616] on icon at bounding box center [138, 619] width 9 height 9
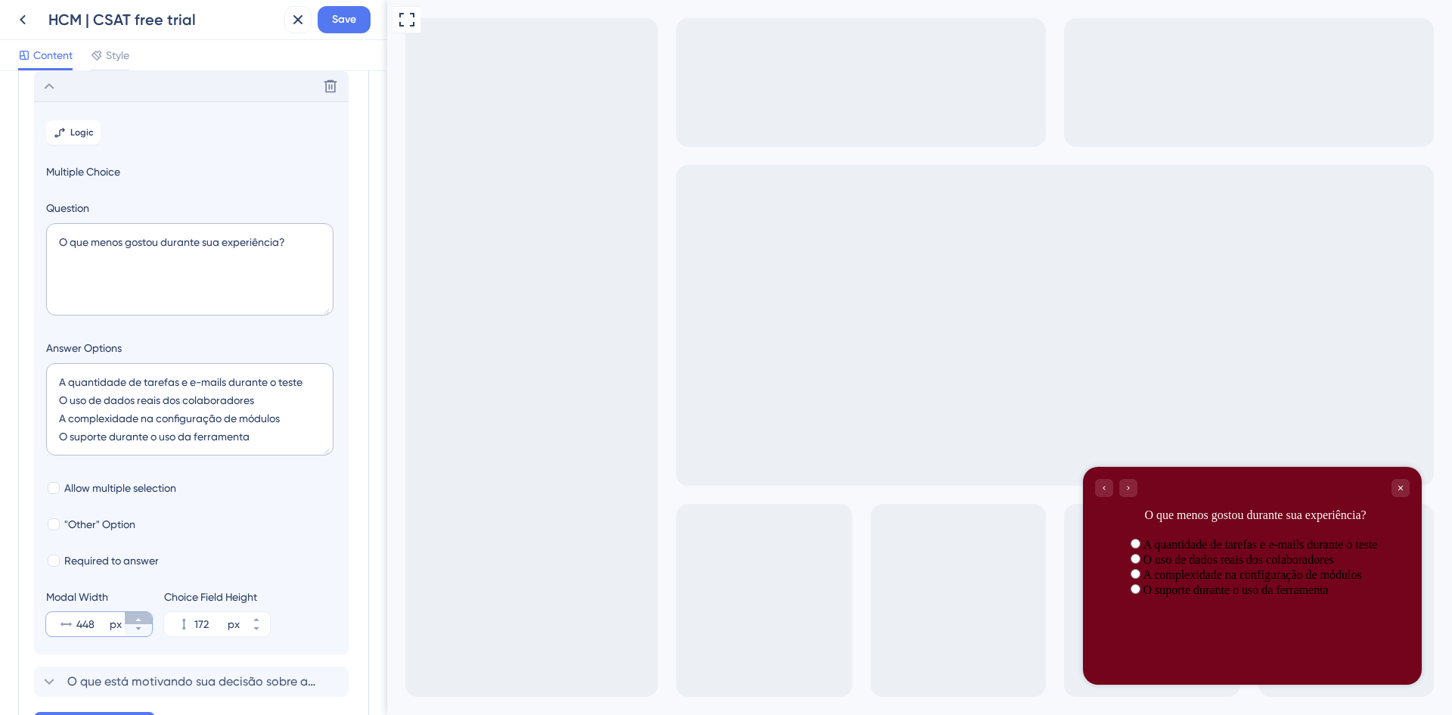
click at [140, 616] on icon at bounding box center [138, 619] width 9 height 9
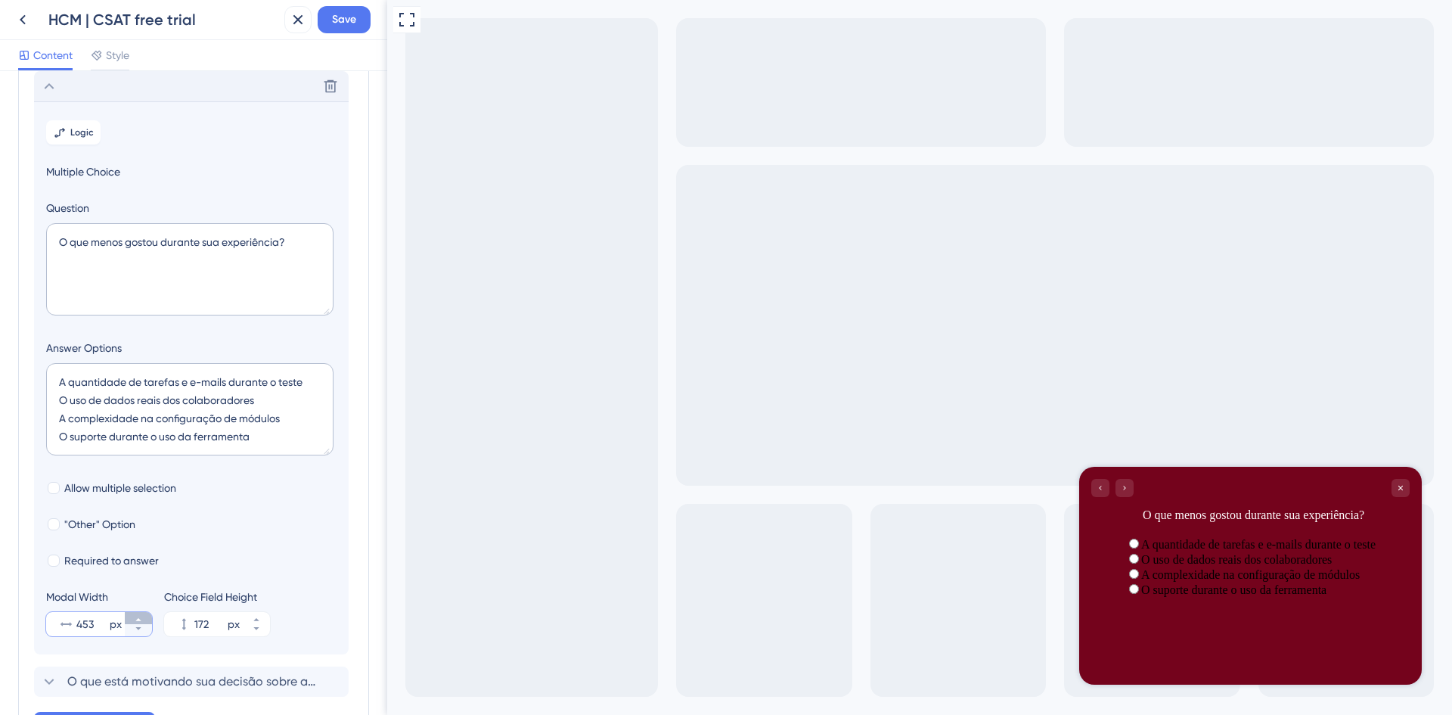
click at [140, 616] on icon at bounding box center [138, 619] width 9 height 9
type input "456"
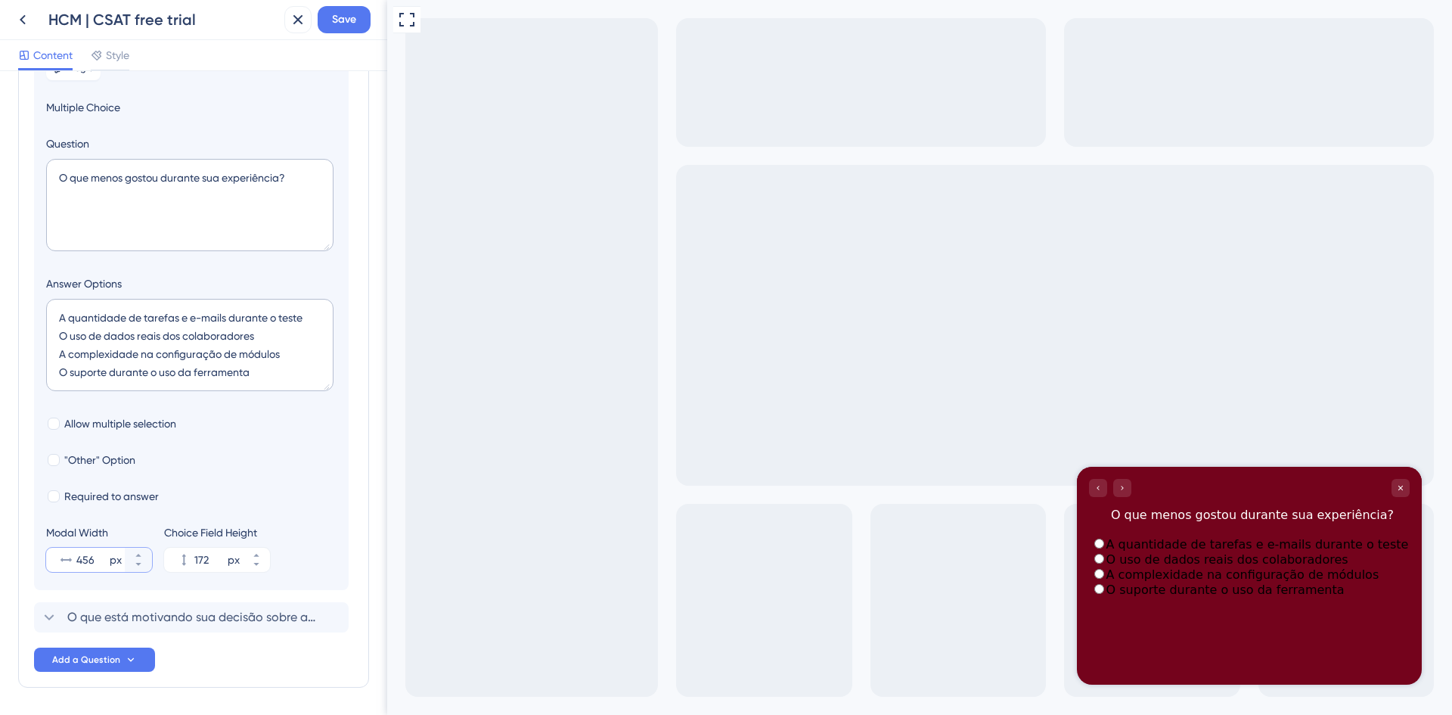
scroll to position [289, 0]
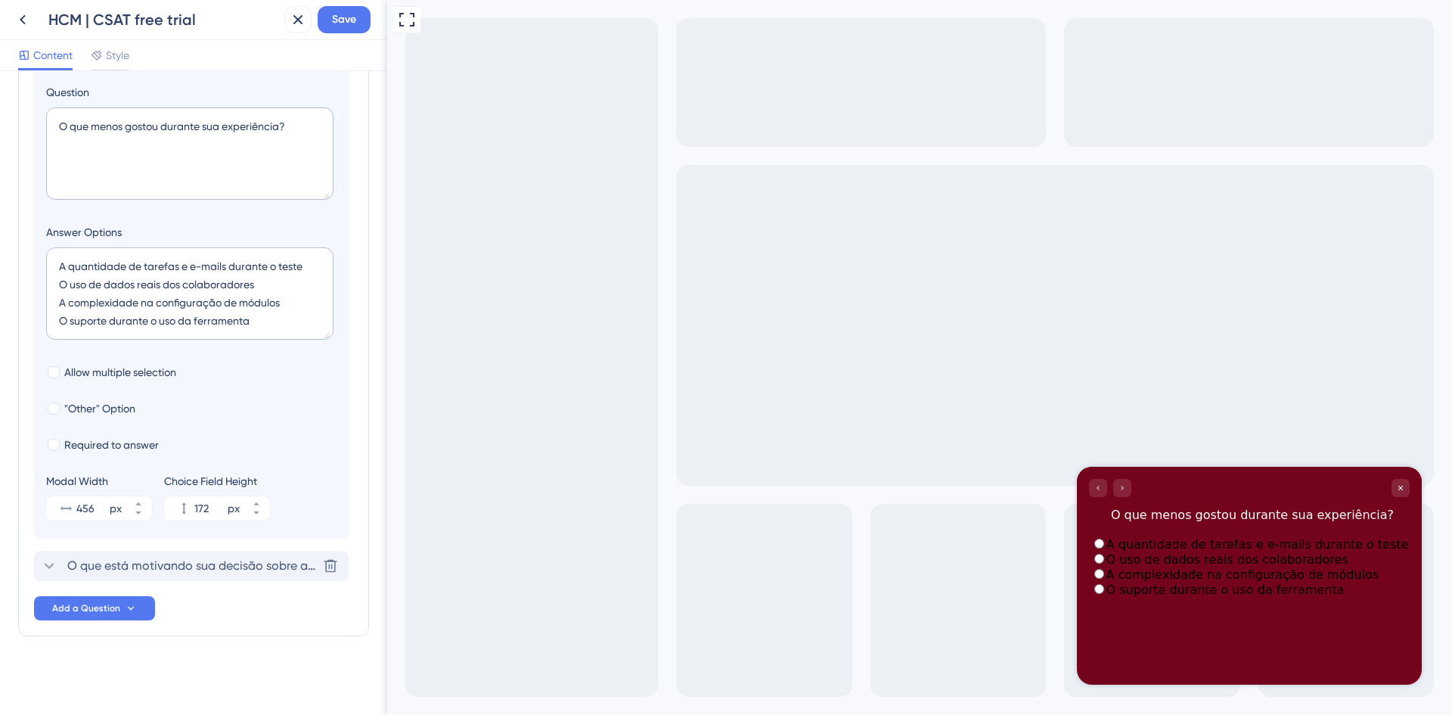
click at [46, 564] on icon at bounding box center [49, 566] width 18 height 18
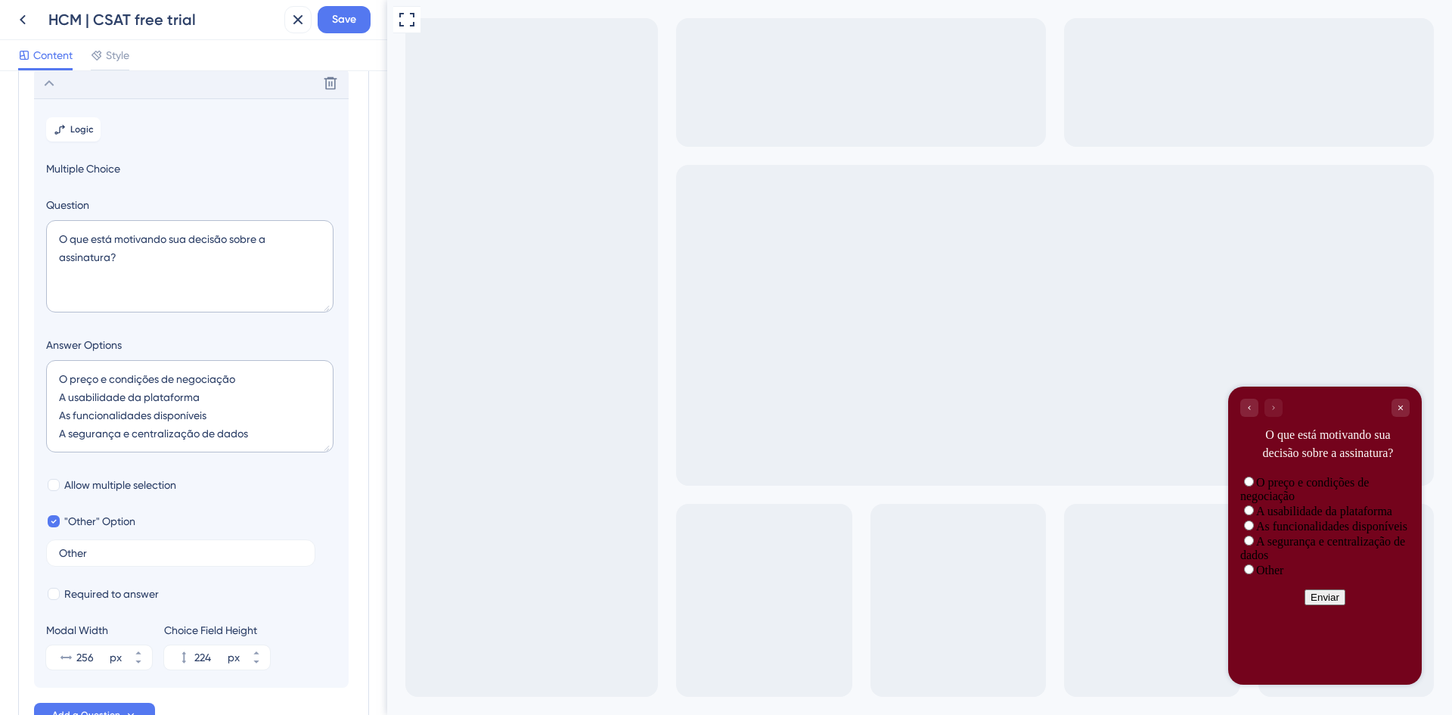
scroll to position [216, 0]
click at [139, 657] on icon at bounding box center [138, 655] width 9 height 9
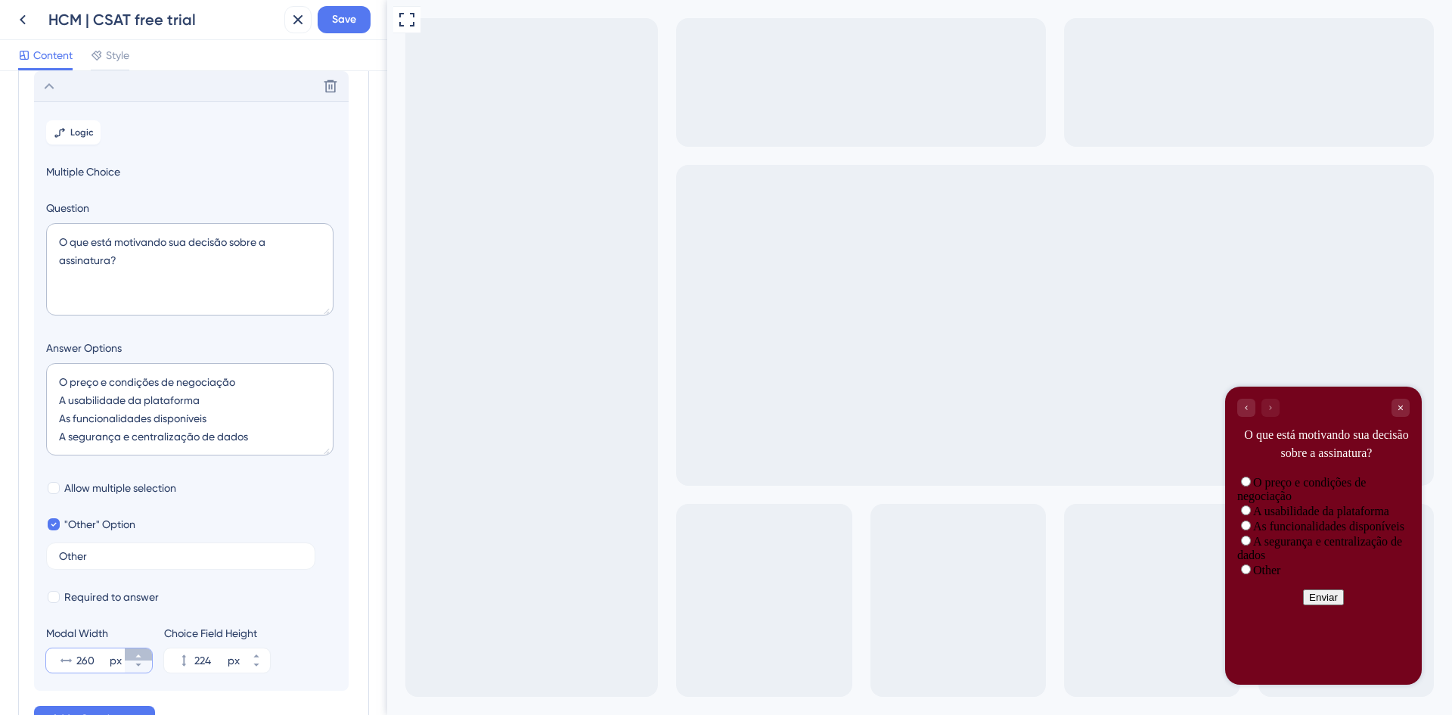
click at [139, 657] on icon at bounding box center [138, 655] width 9 height 9
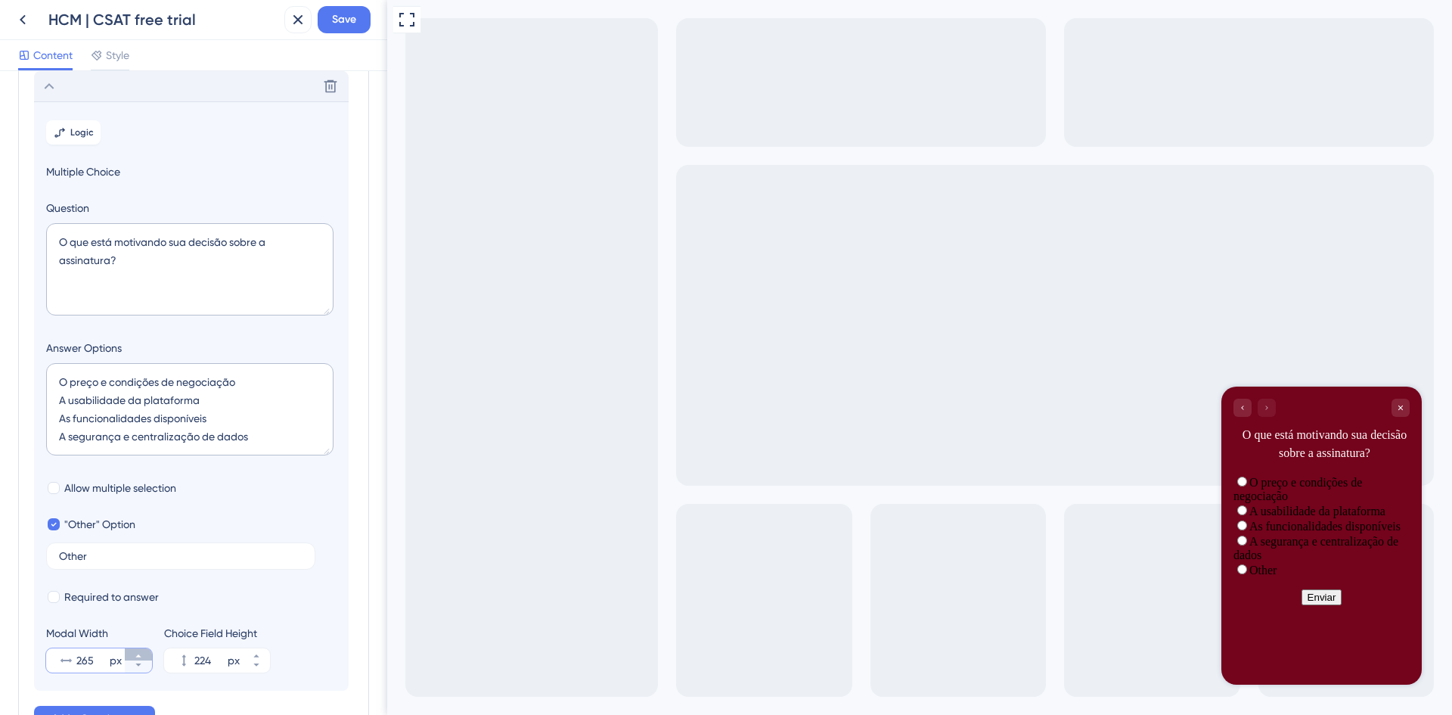
click at [139, 657] on icon at bounding box center [138, 655] width 9 height 9
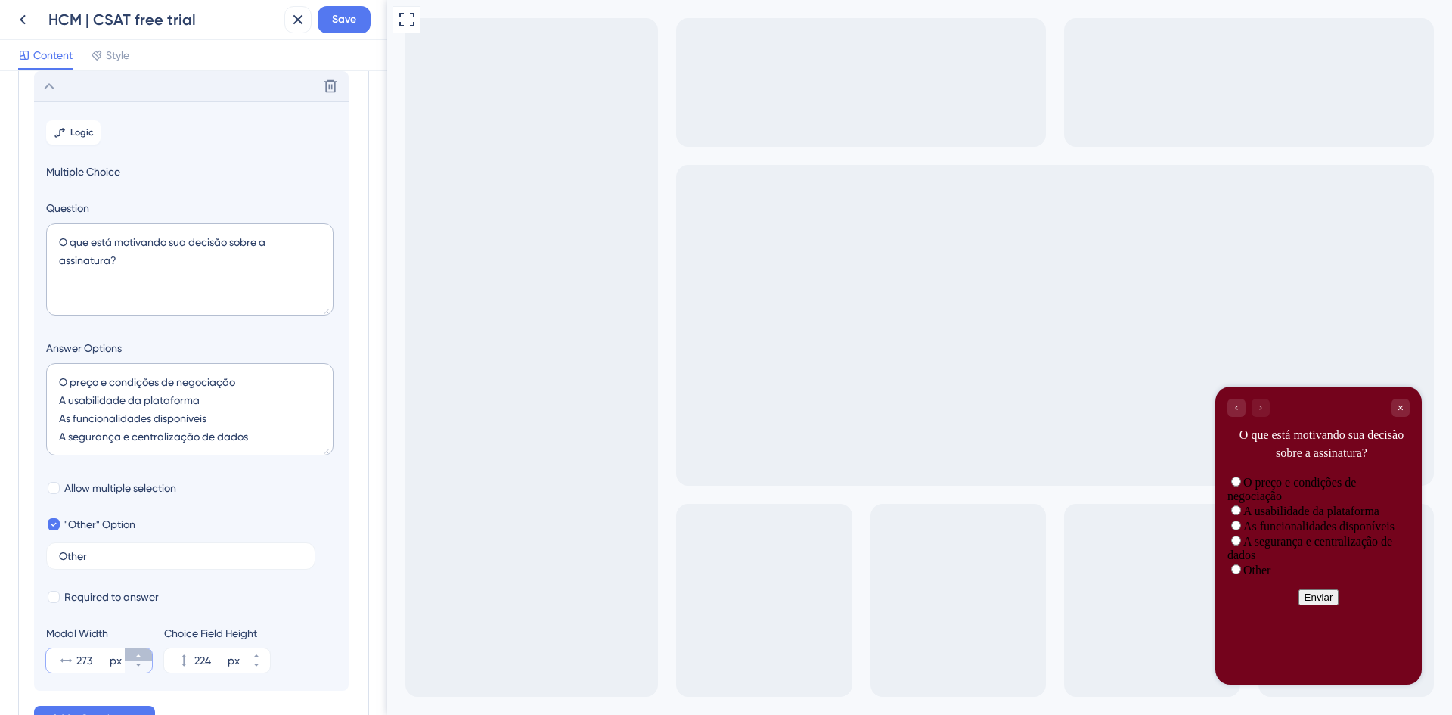
click at [139, 657] on icon at bounding box center [138, 655] width 9 height 9
click at [139, 657] on icon at bounding box center [137, 655] width 5 height 3
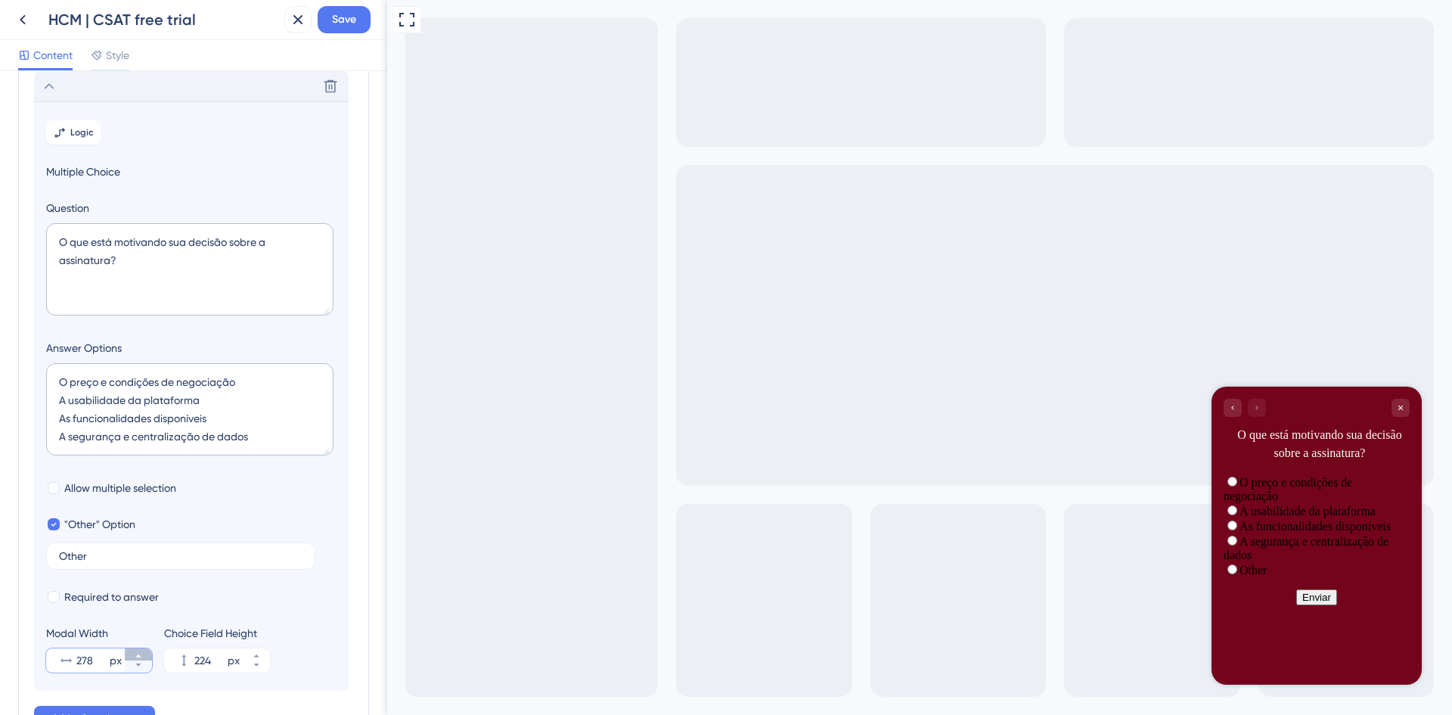
click at [139, 657] on icon at bounding box center [137, 655] width 5 height 3
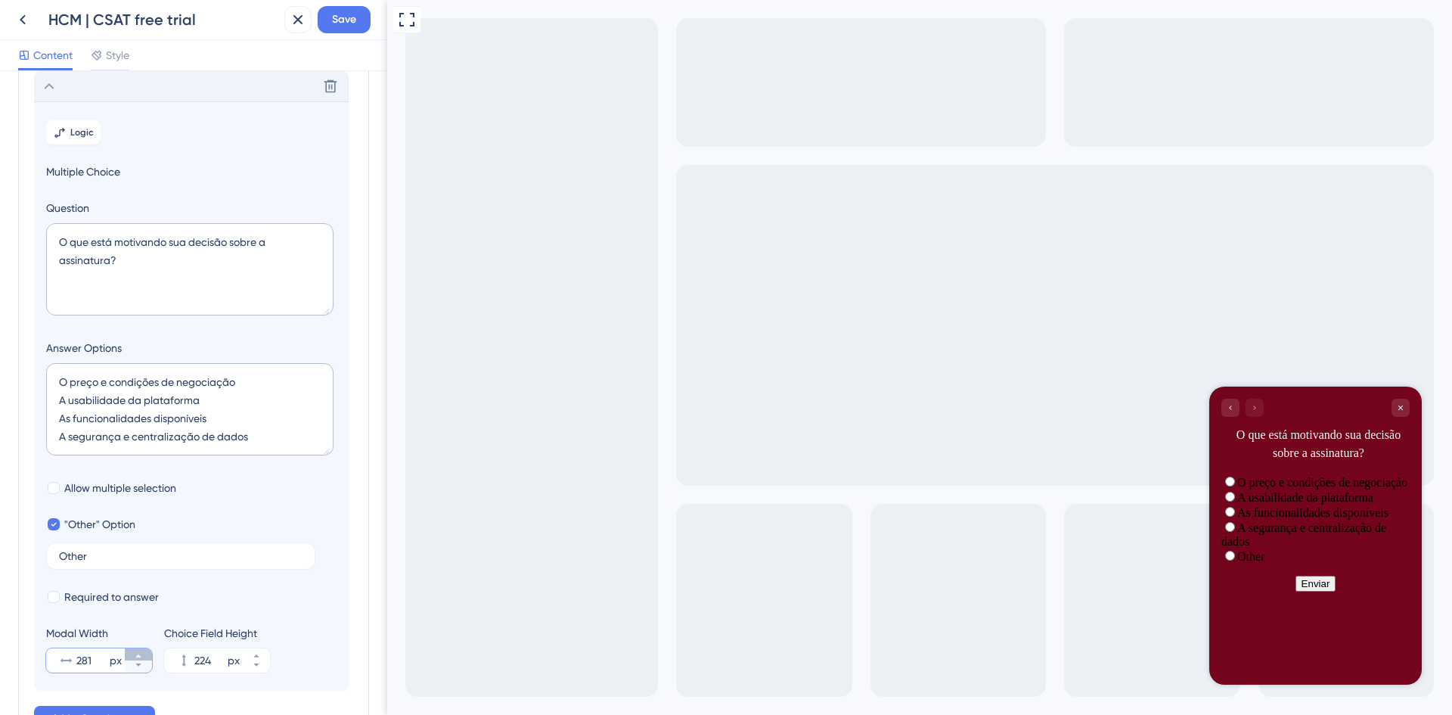
click at [139, 657] on icon at bounding box center [137, 655] width 5 height 3
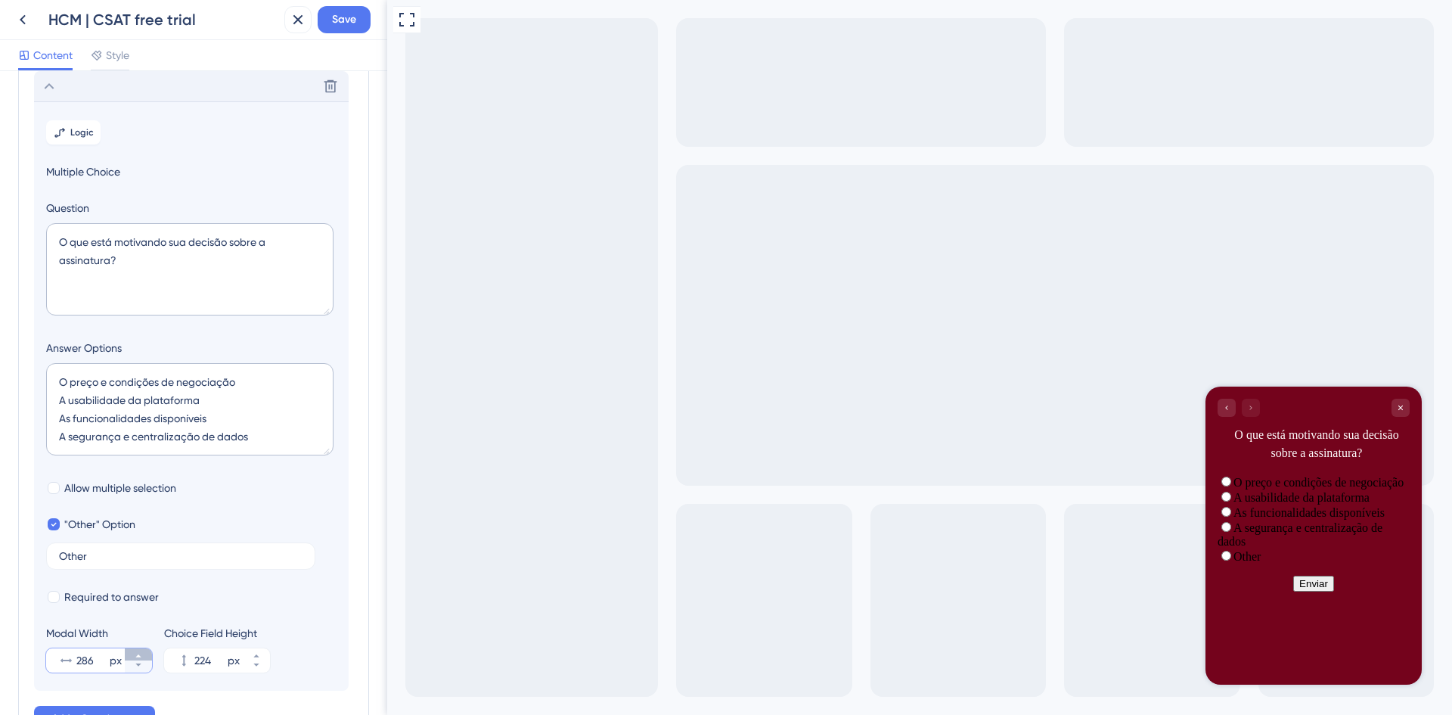
click at [139, 657] on icon at bounding box center [137, 655] width 5 height 3
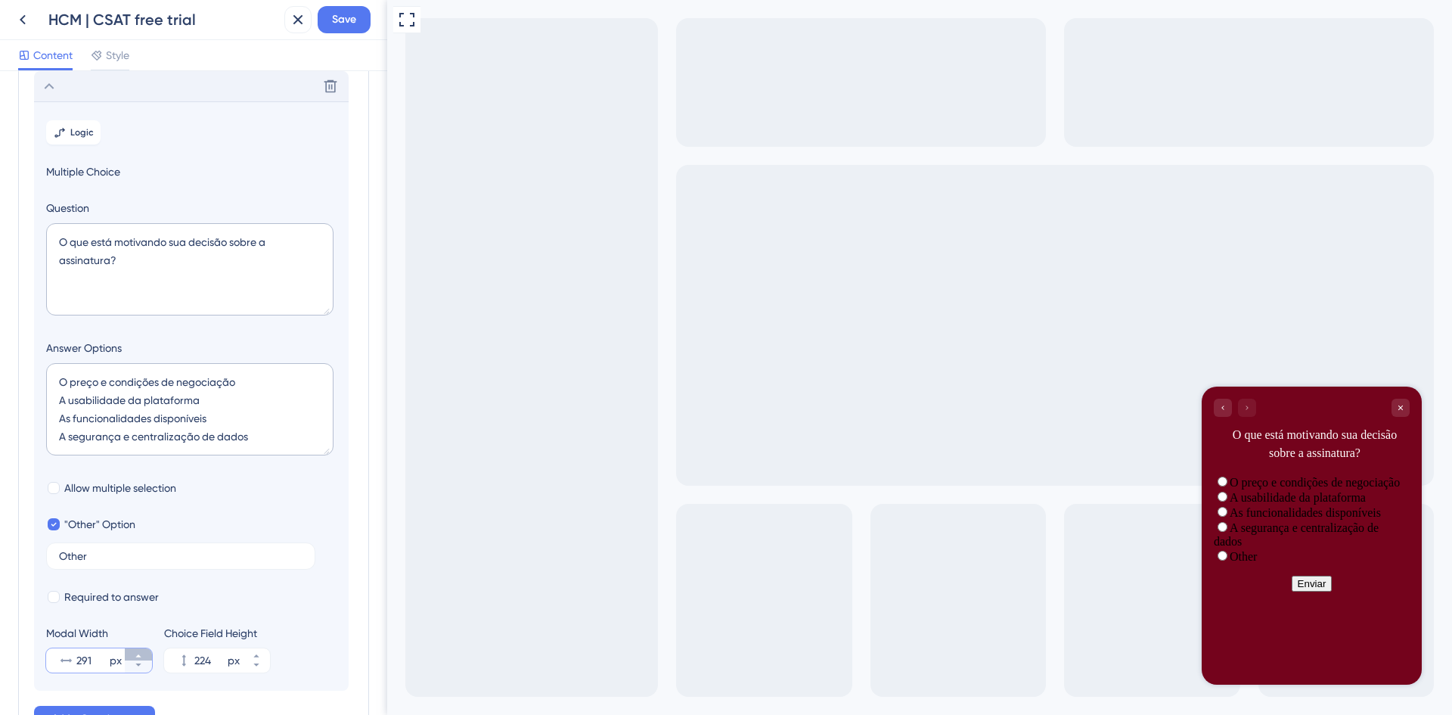
click at [139, 657] on icon at bounding box center [137, 655] width 5 height 3
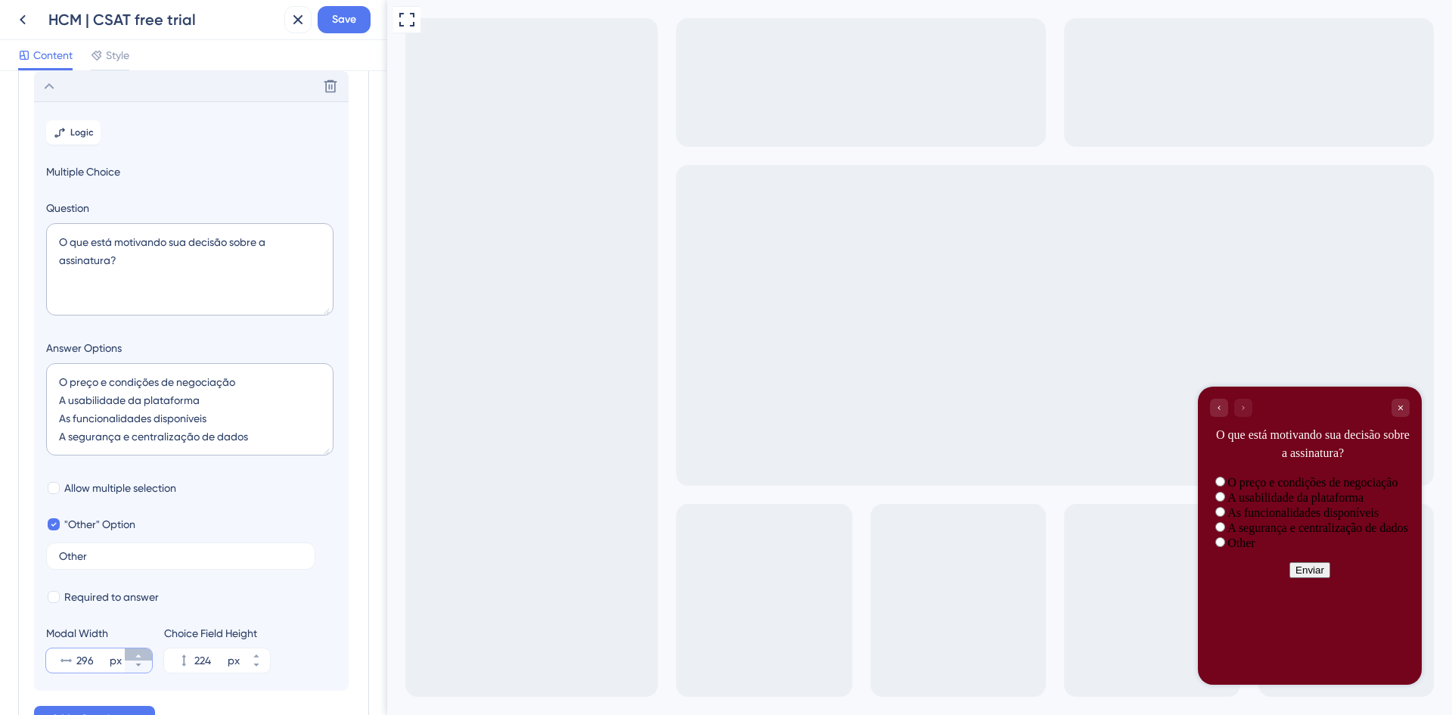
click at [139, 657] on icon at bounding box center [137, 655] width 5 height 3
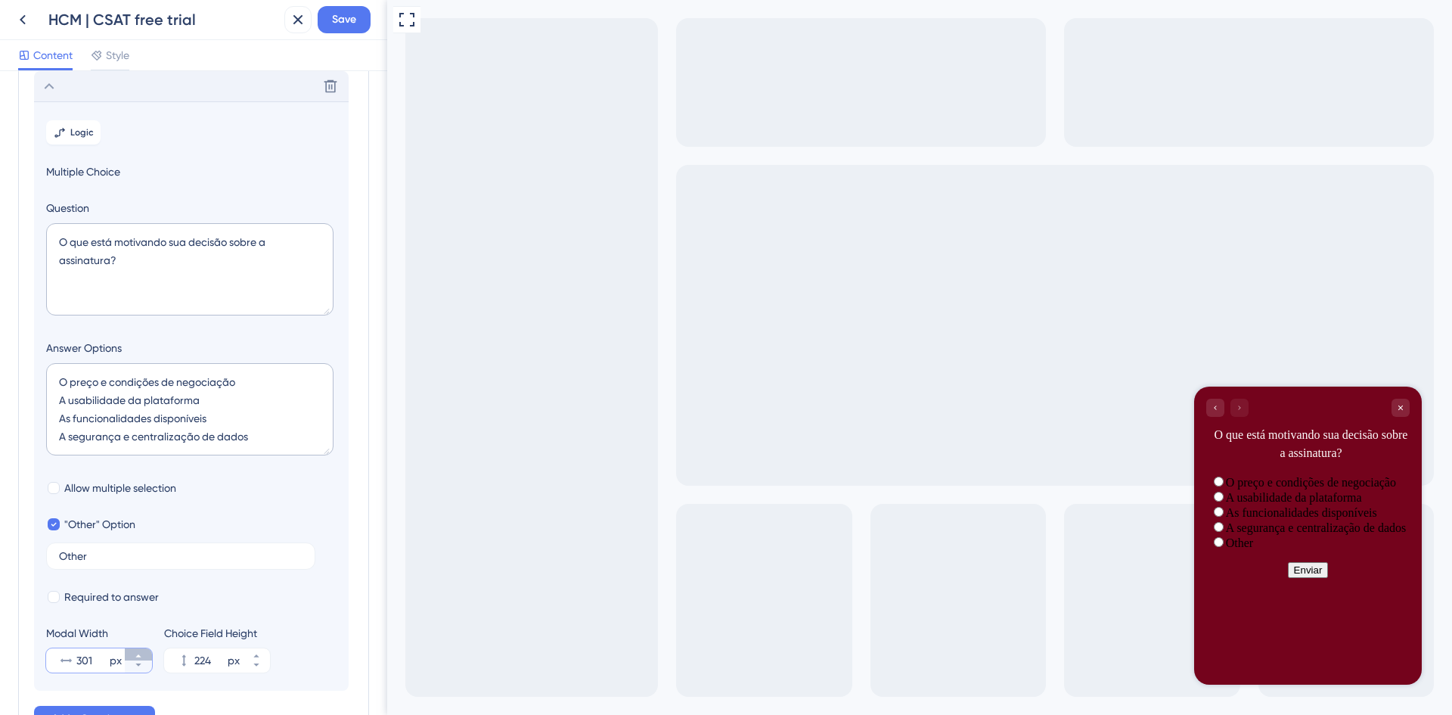
click at [139, 657] on icon at bounding box center [137, 655] width 5 height 3
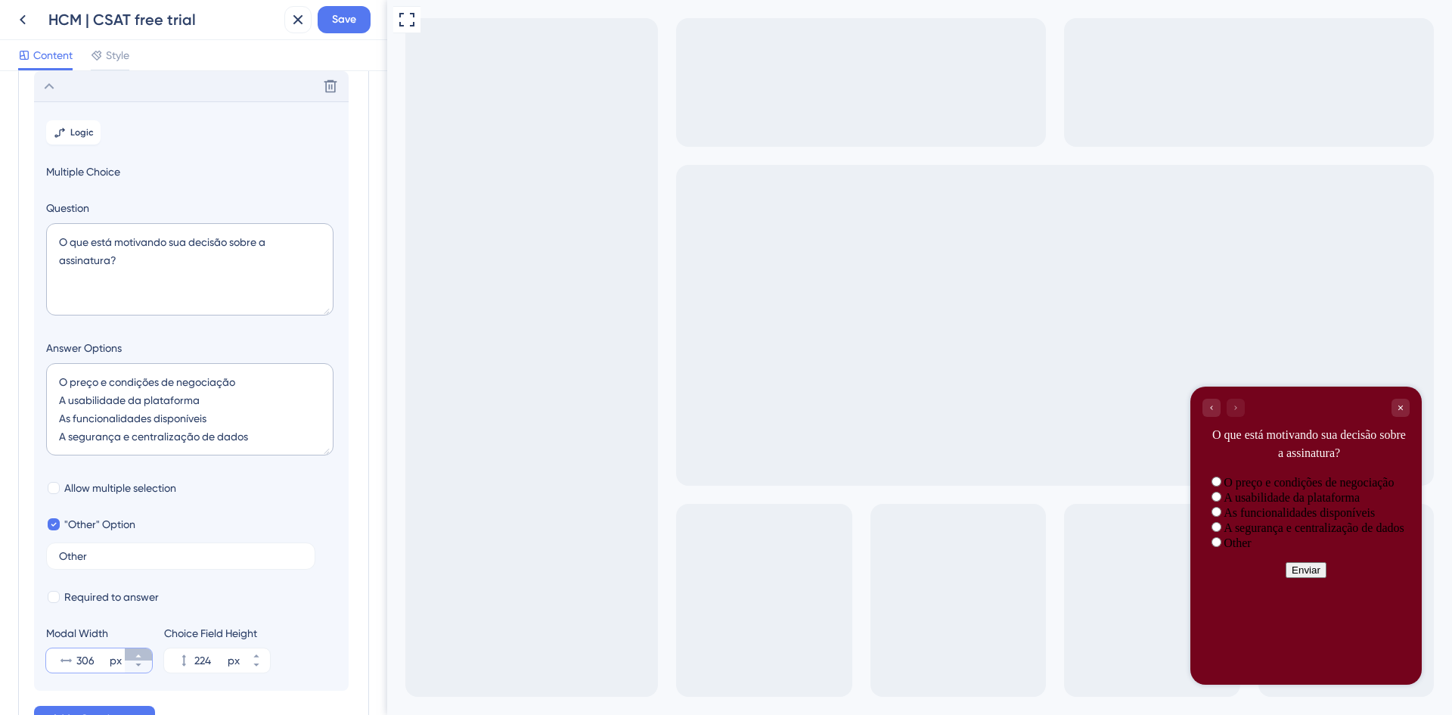
click at [139, 657] on icon at bounding box center [137, 655] width 5 height 3
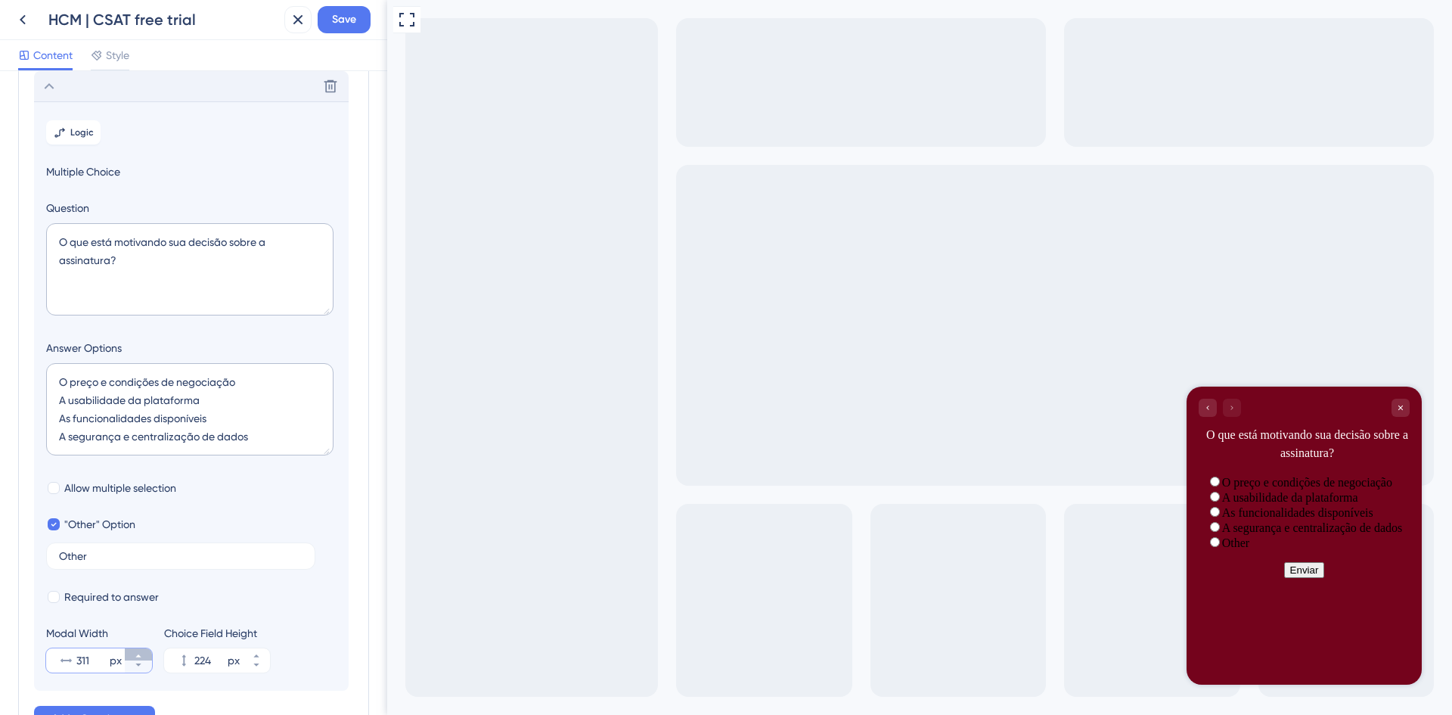
click at [139, 657] on icon at bounding box center [137, 655] width 5 height 3
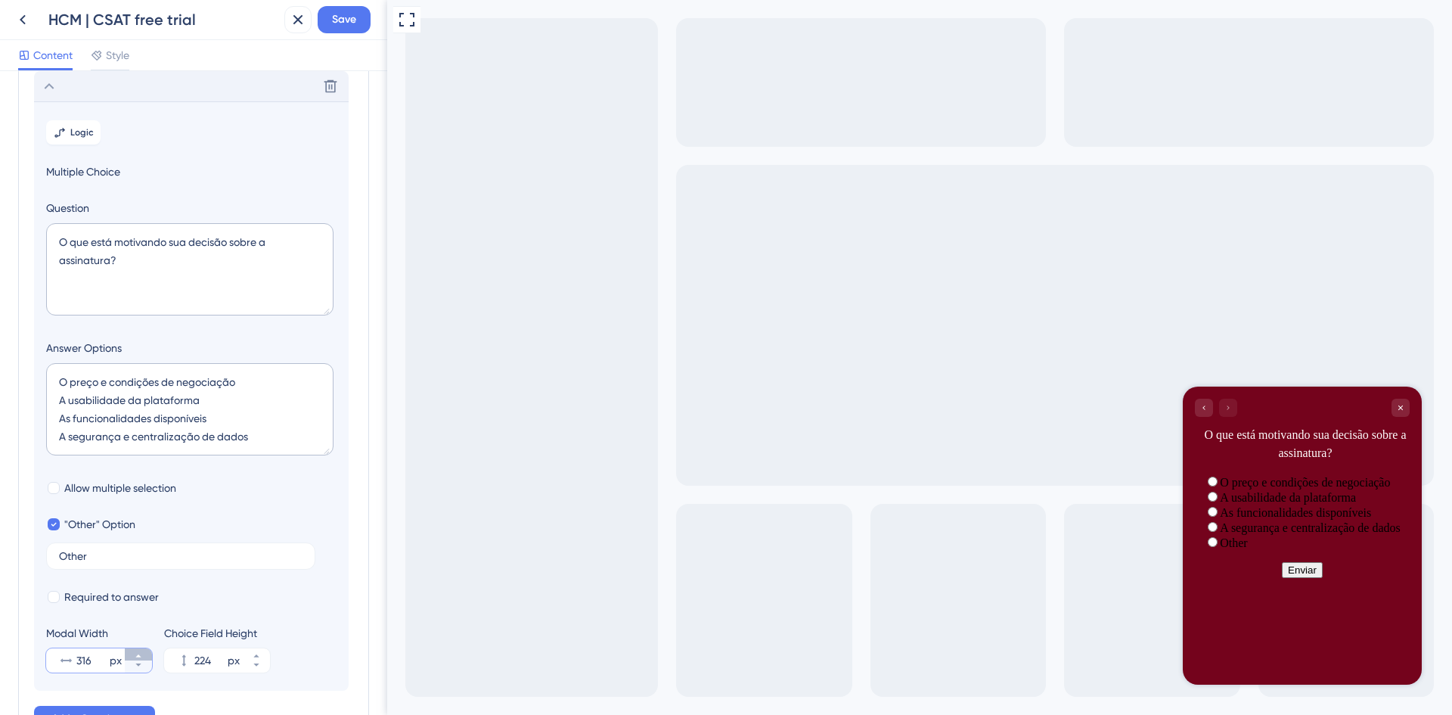
click at [139, 657] on icon at bounding box center [137, 655] width 5 height 3
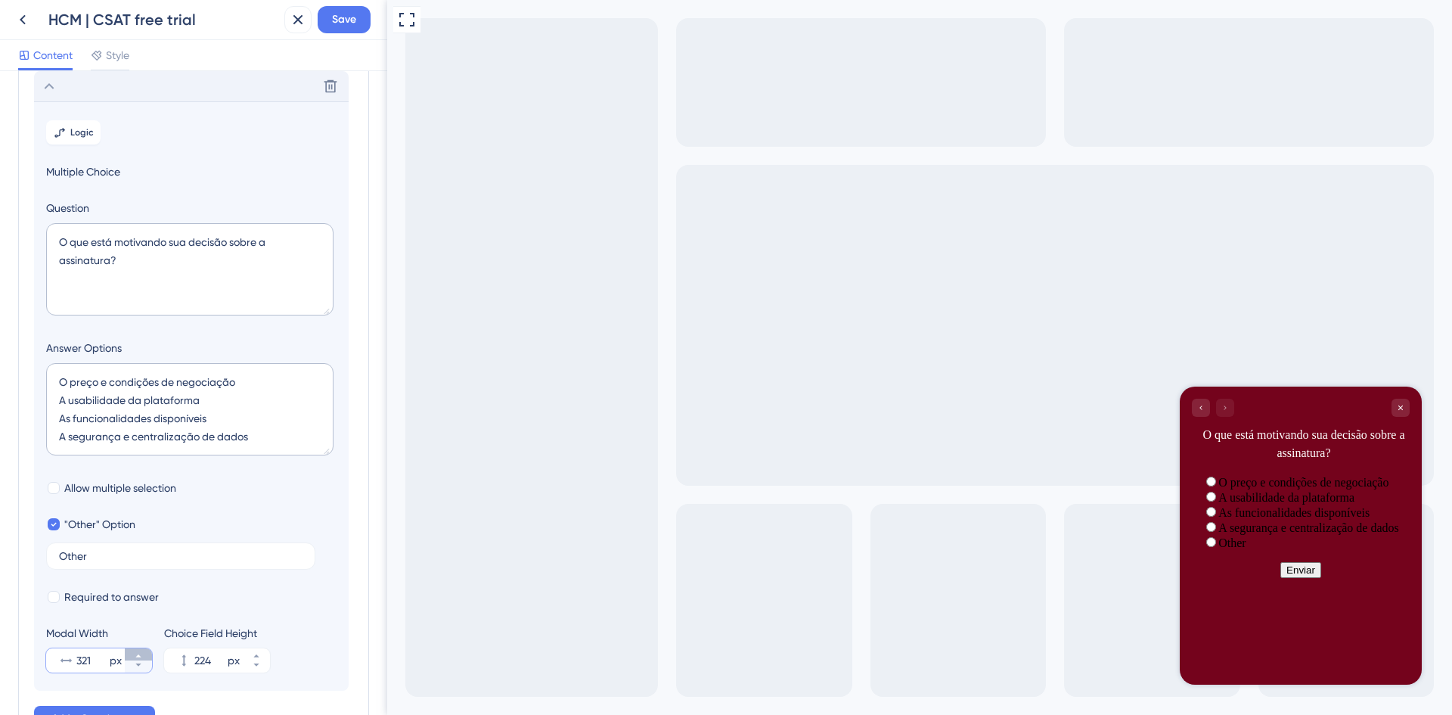
click at [139, 657] on icon at bounding box center [137, 655] width 5 height 3
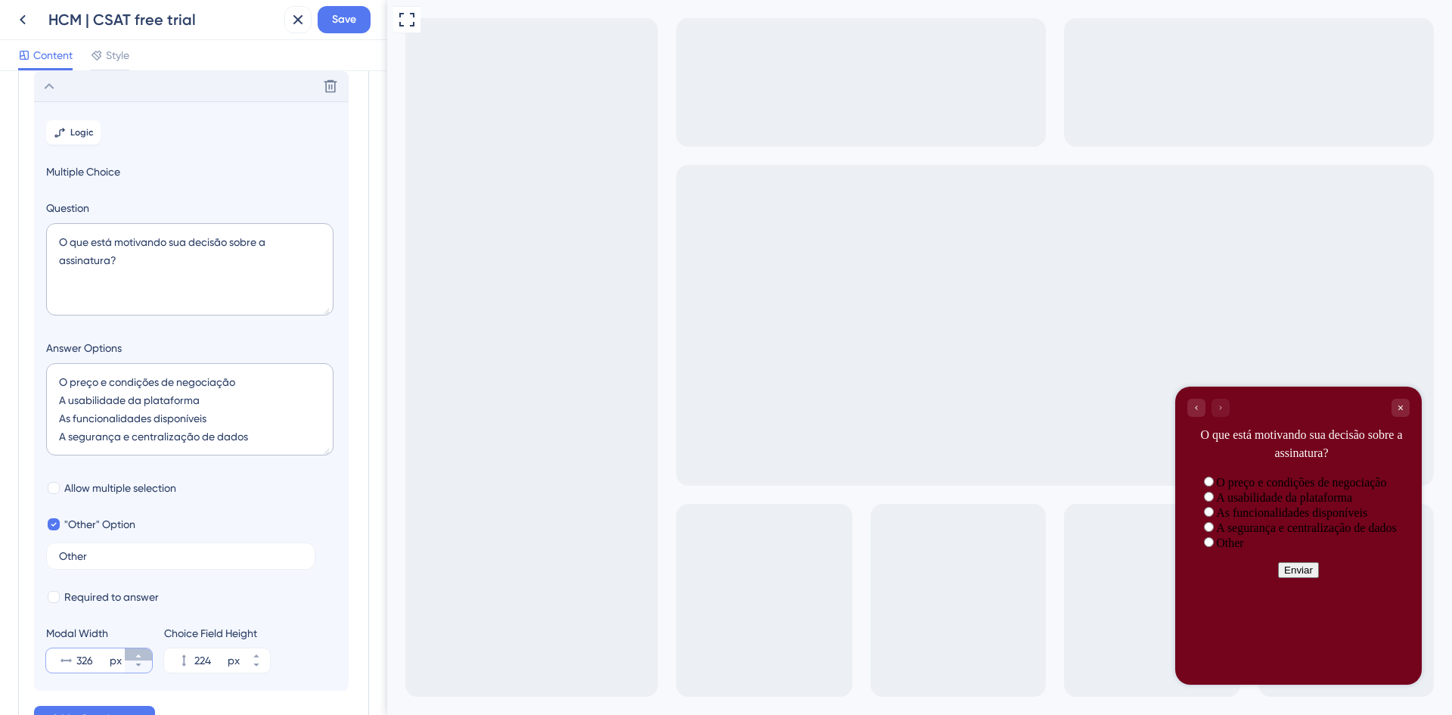
click at [139, 657] on icon at bounding box center [137, 655] width 5 height 3
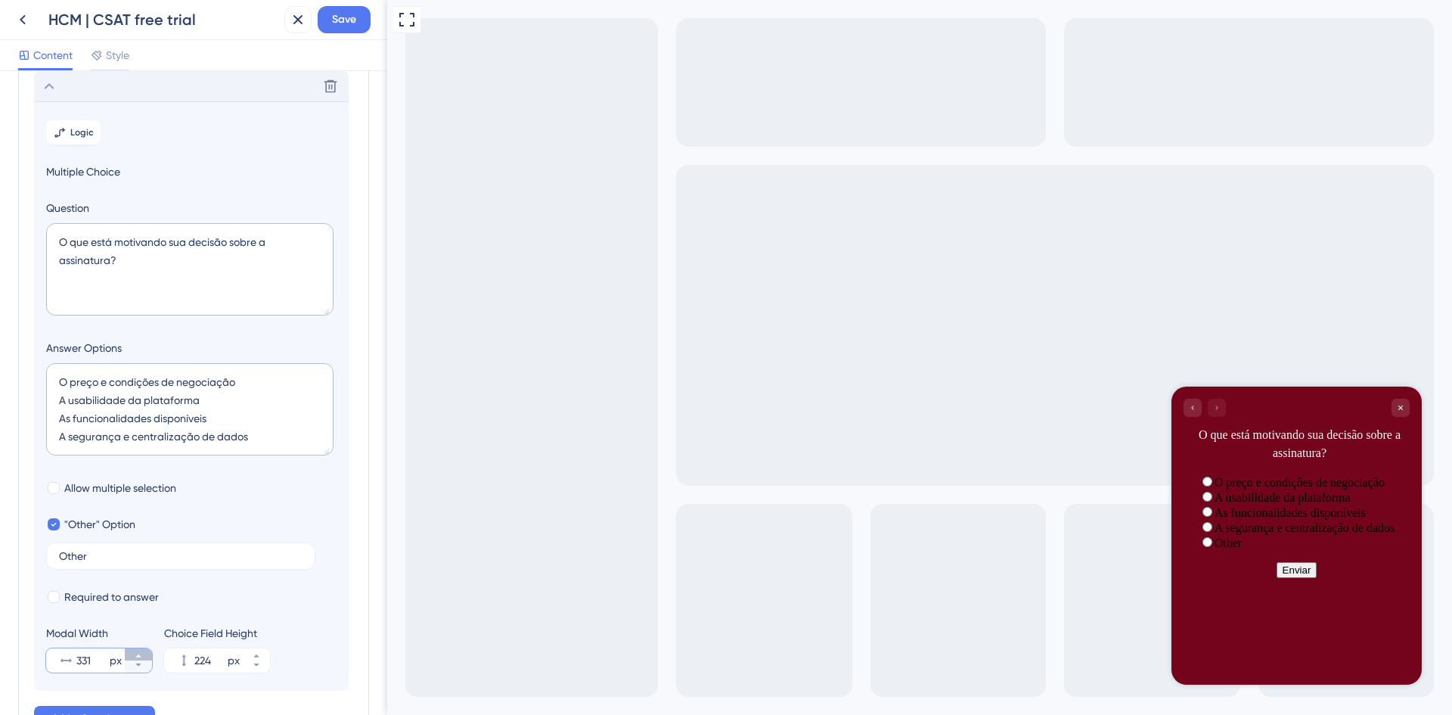
click at [139, 657] on icon at bounding box center [137, 655] width 5 height 3
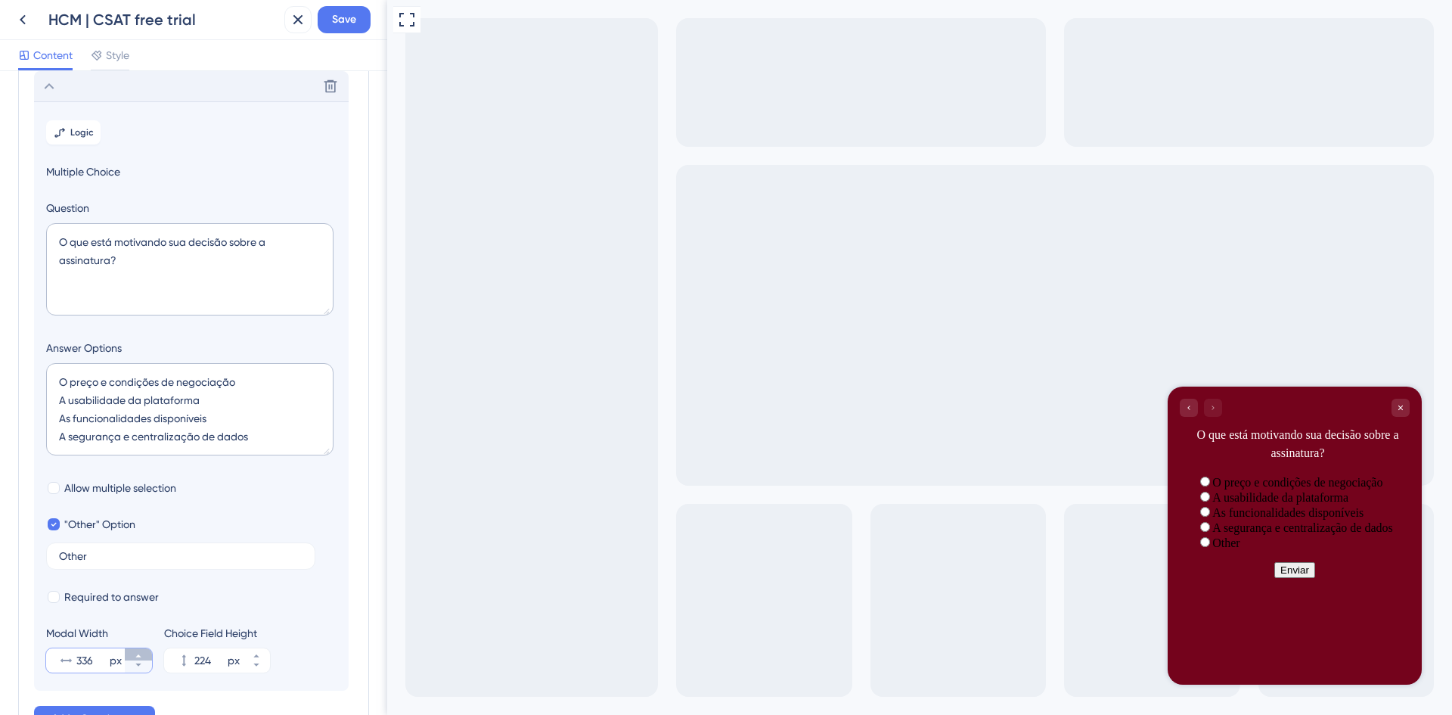
click at [139, 657] on icon at bounding box center [137, 655] width 5 height 3
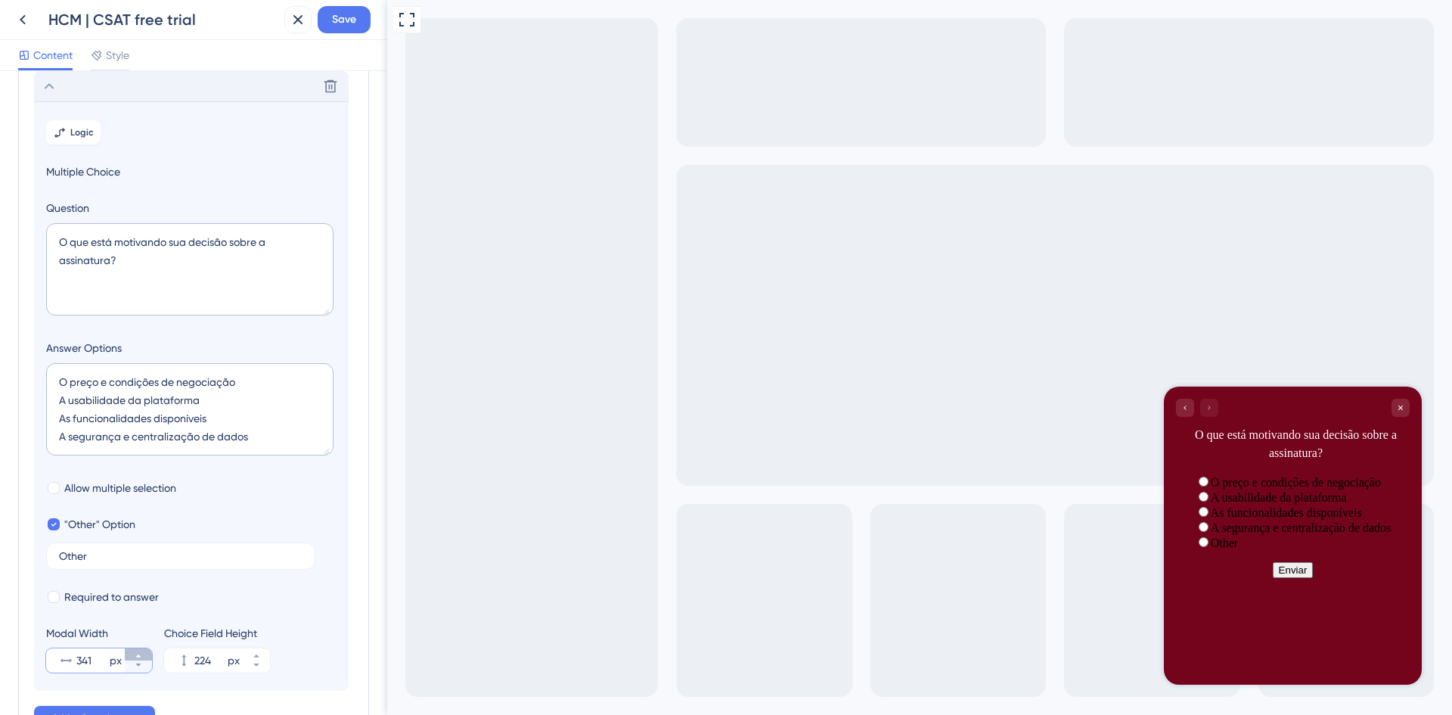
click at [139, 657] on icon at bounding box center [137, 655] width 5 height 3
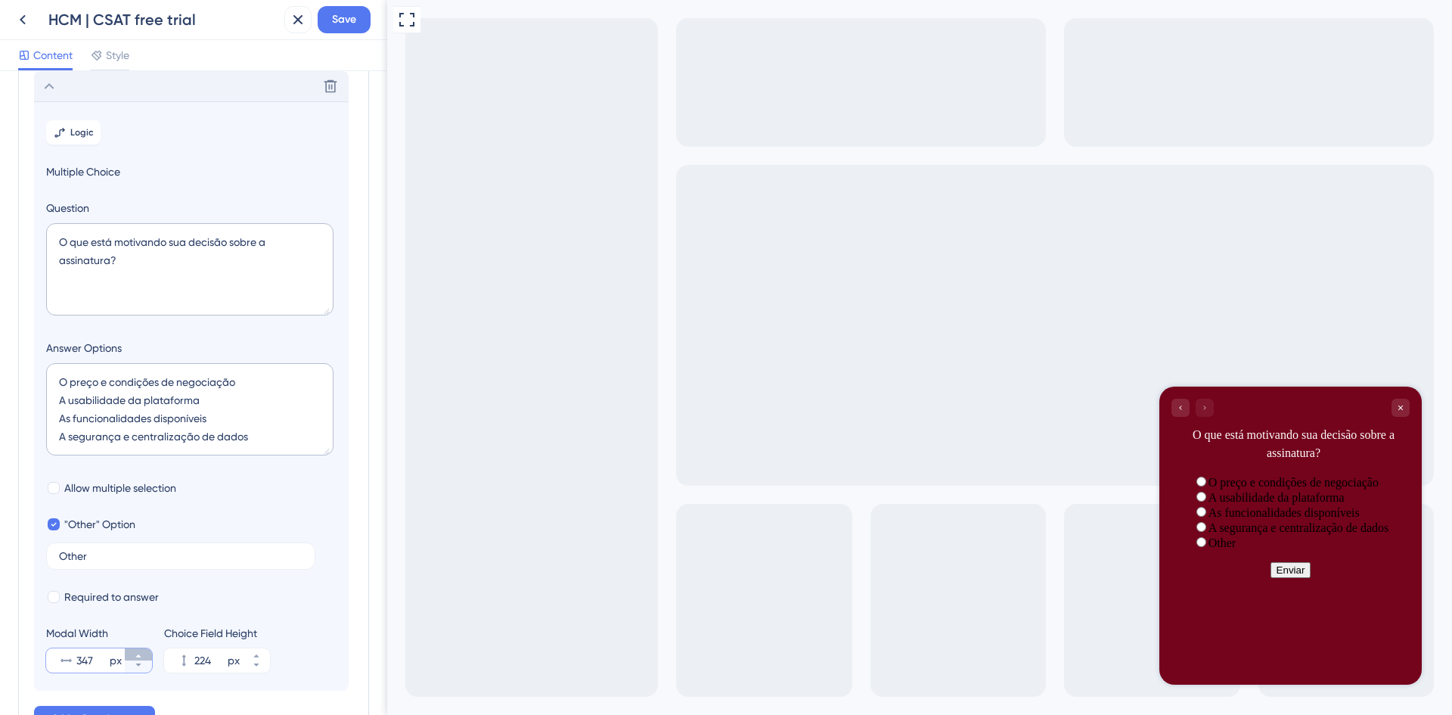
click at [139, 657] on icon at bounding box center [137, 655] width 5 height 3
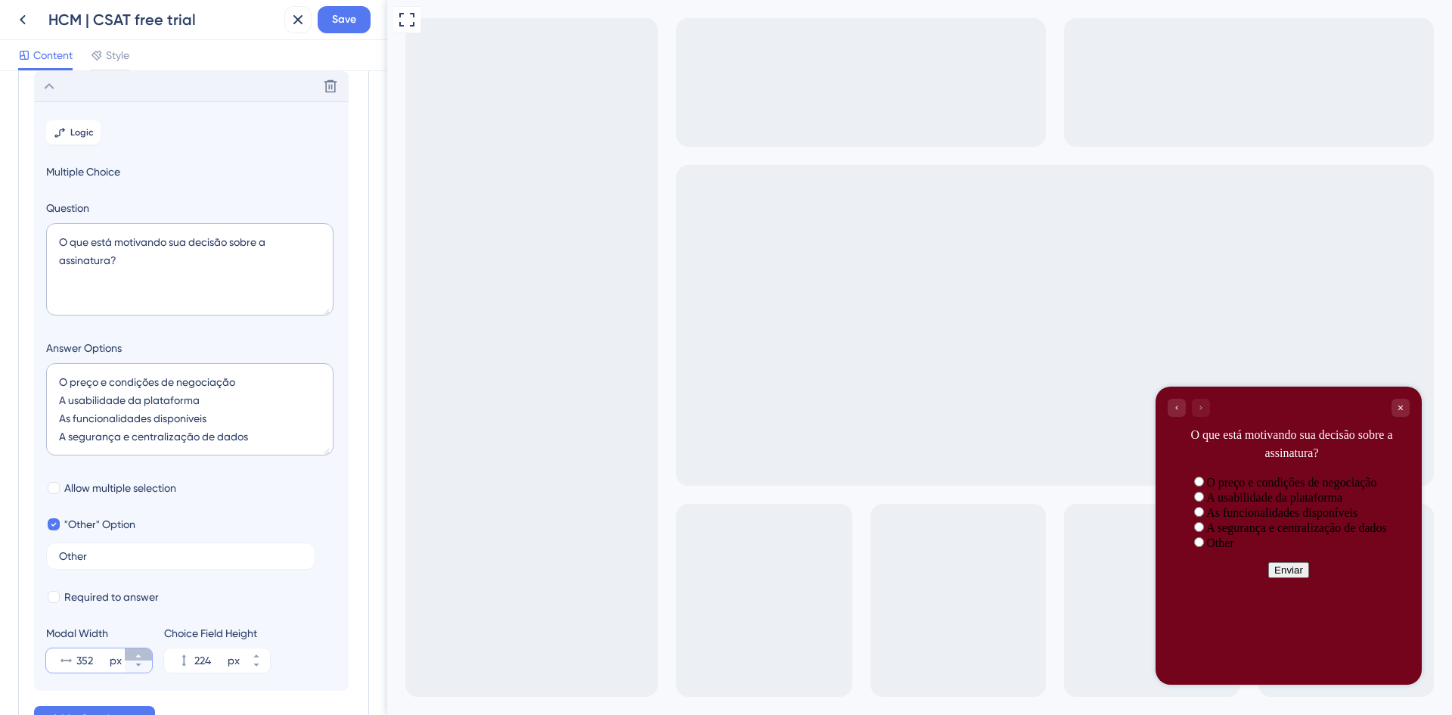
click at [139, 657] on icon at bounding box center [137, 655] width 5 height 3
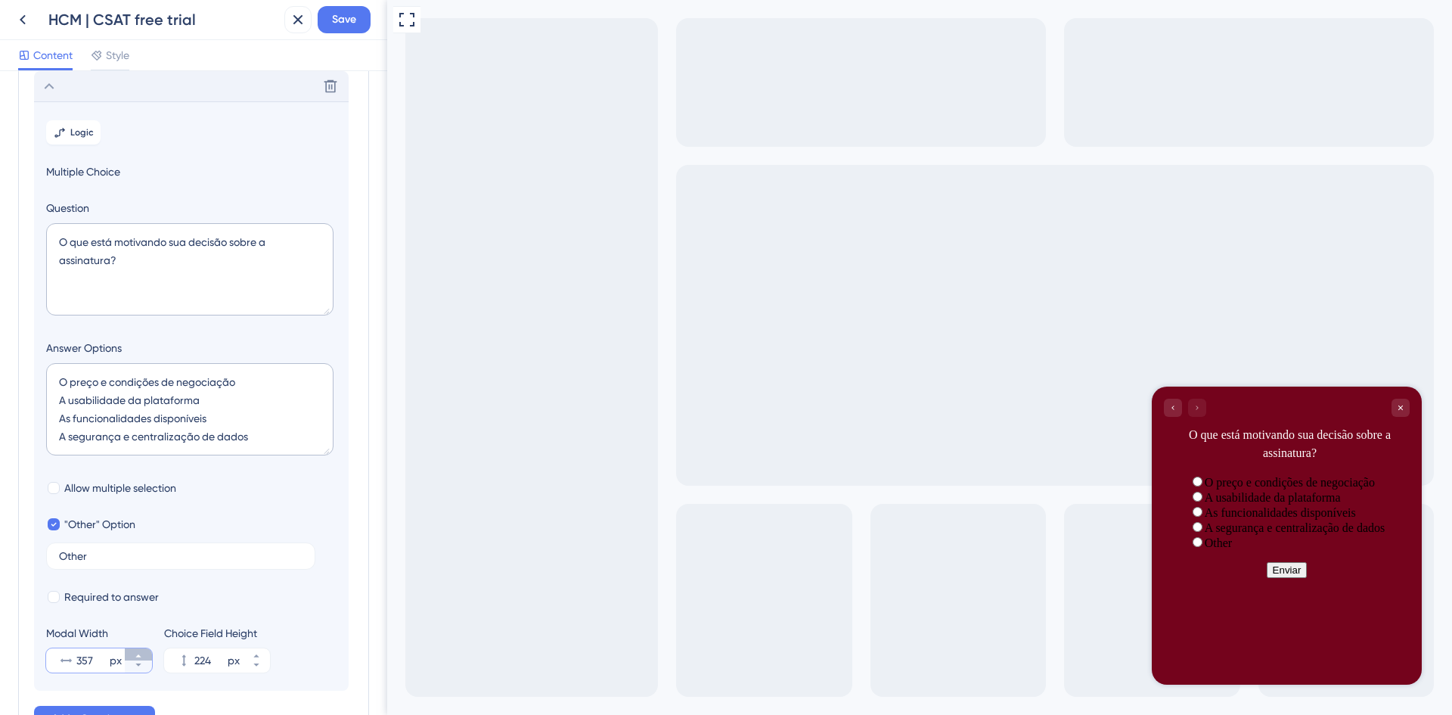
click at [139, 657] on icon at bounding box center [137, 655] width 5 height 3
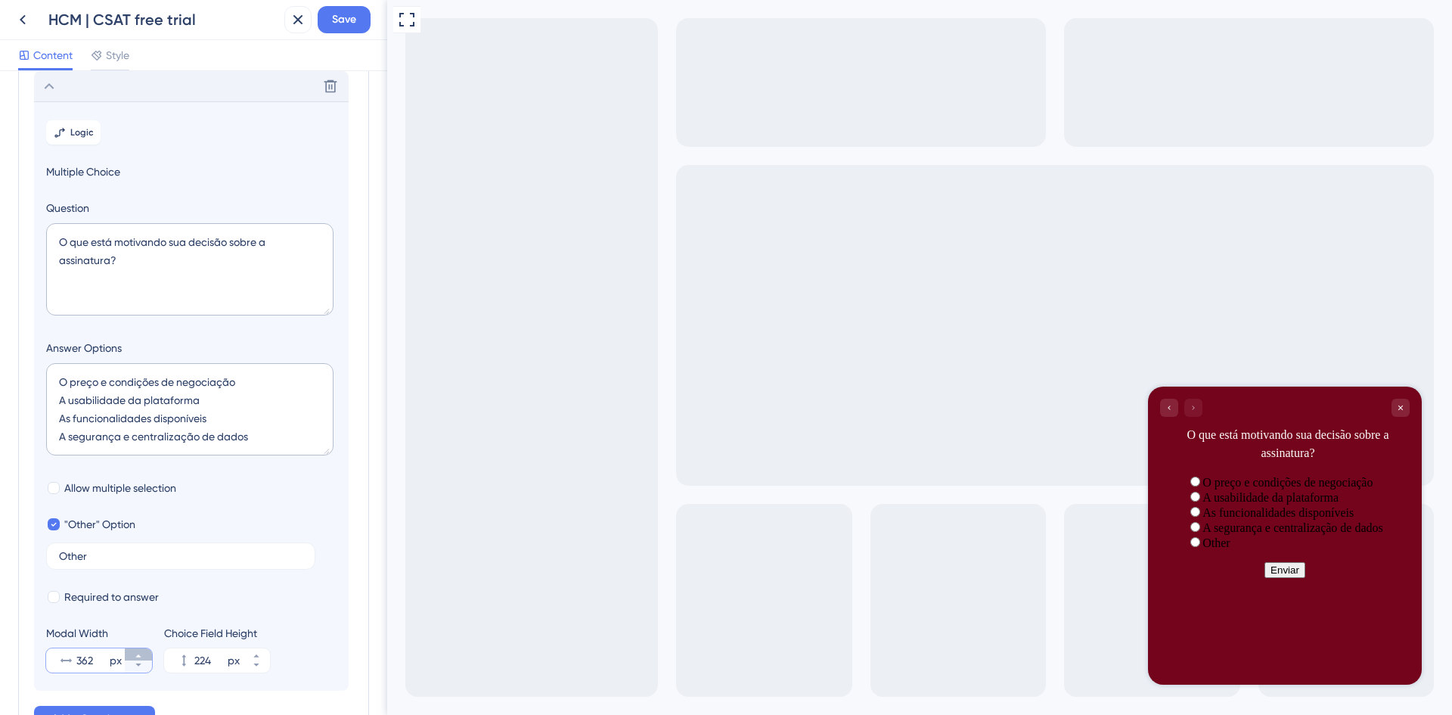
click at [139, 657] on icon at bounding box center [137, 655] width 5 height 3
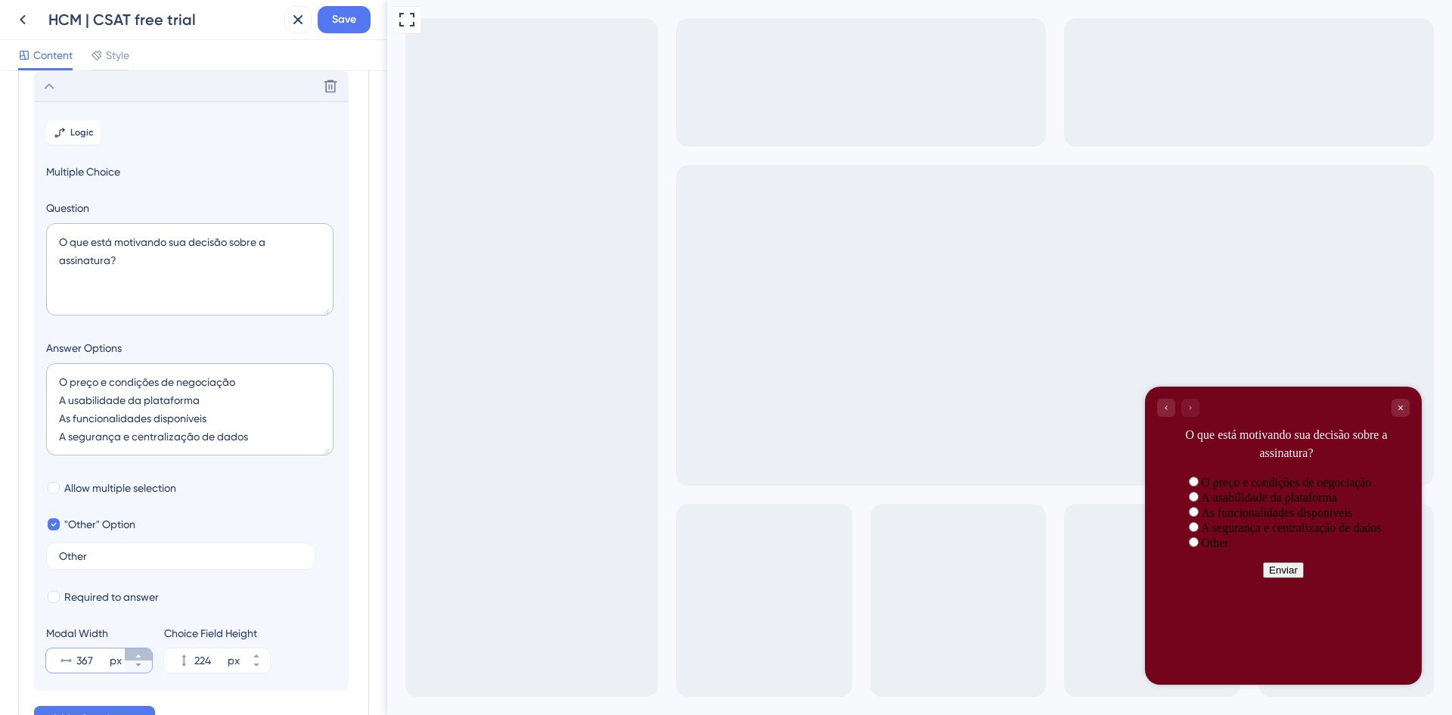
click at [139, 657] on icon at bounding box center [137, 655] width 5 height 3
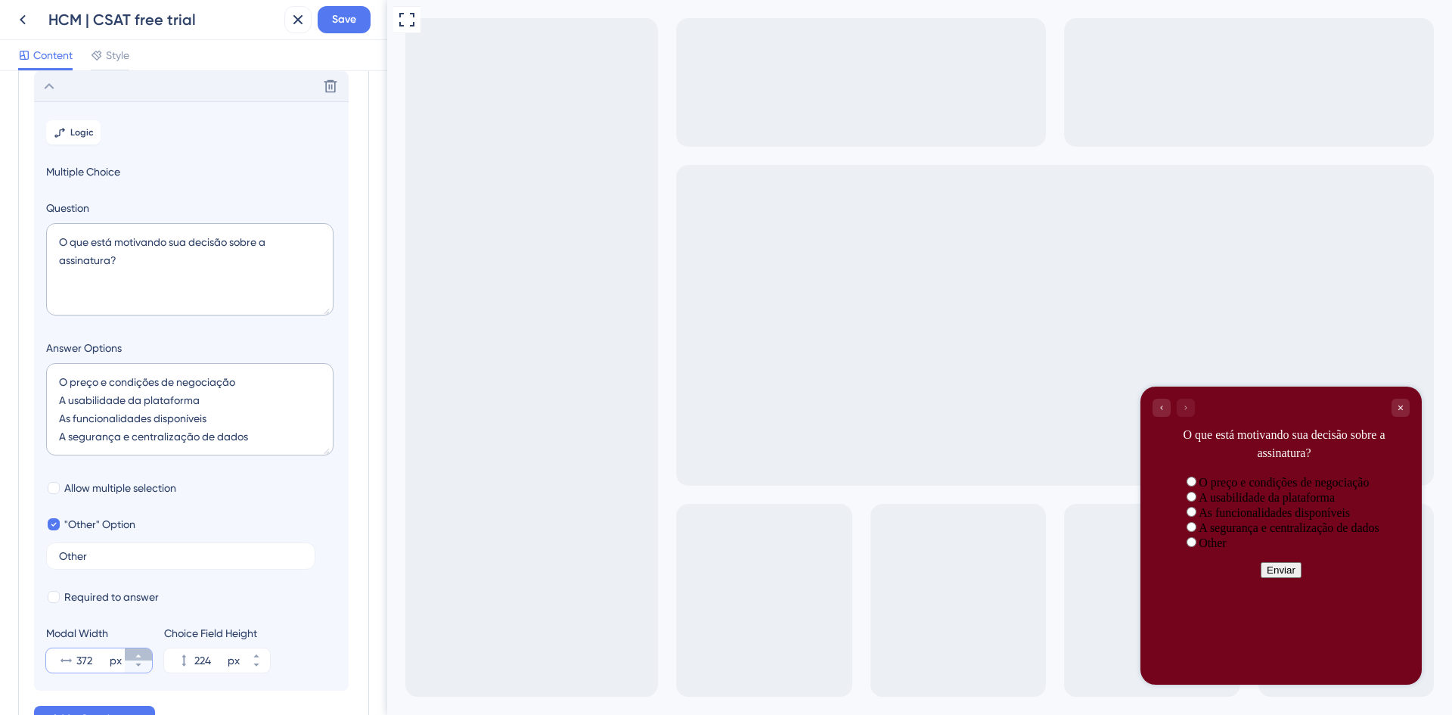
click at [139, 657] on icon at bounding box center [137, 655] width 5 height 3
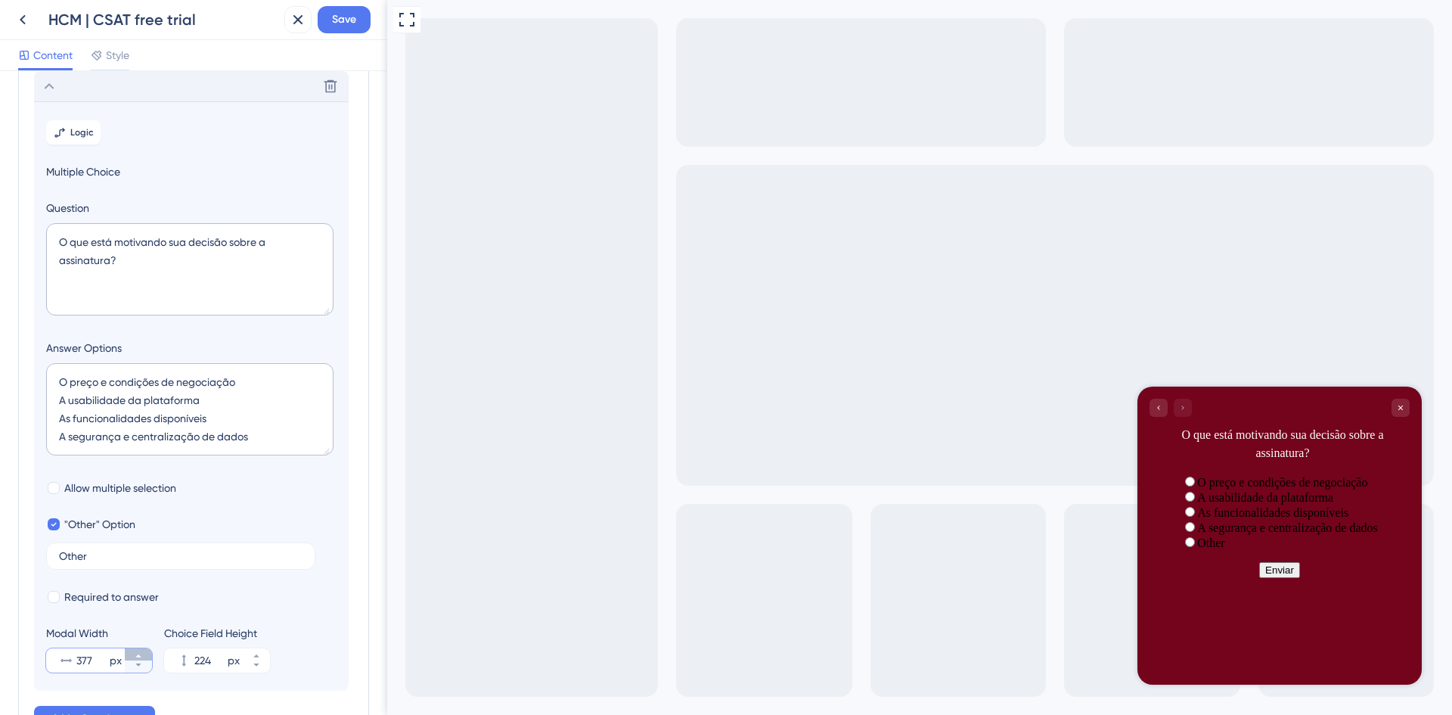
click at [139, 657] on icon at bounding box center [137, 655] width 5 height 3
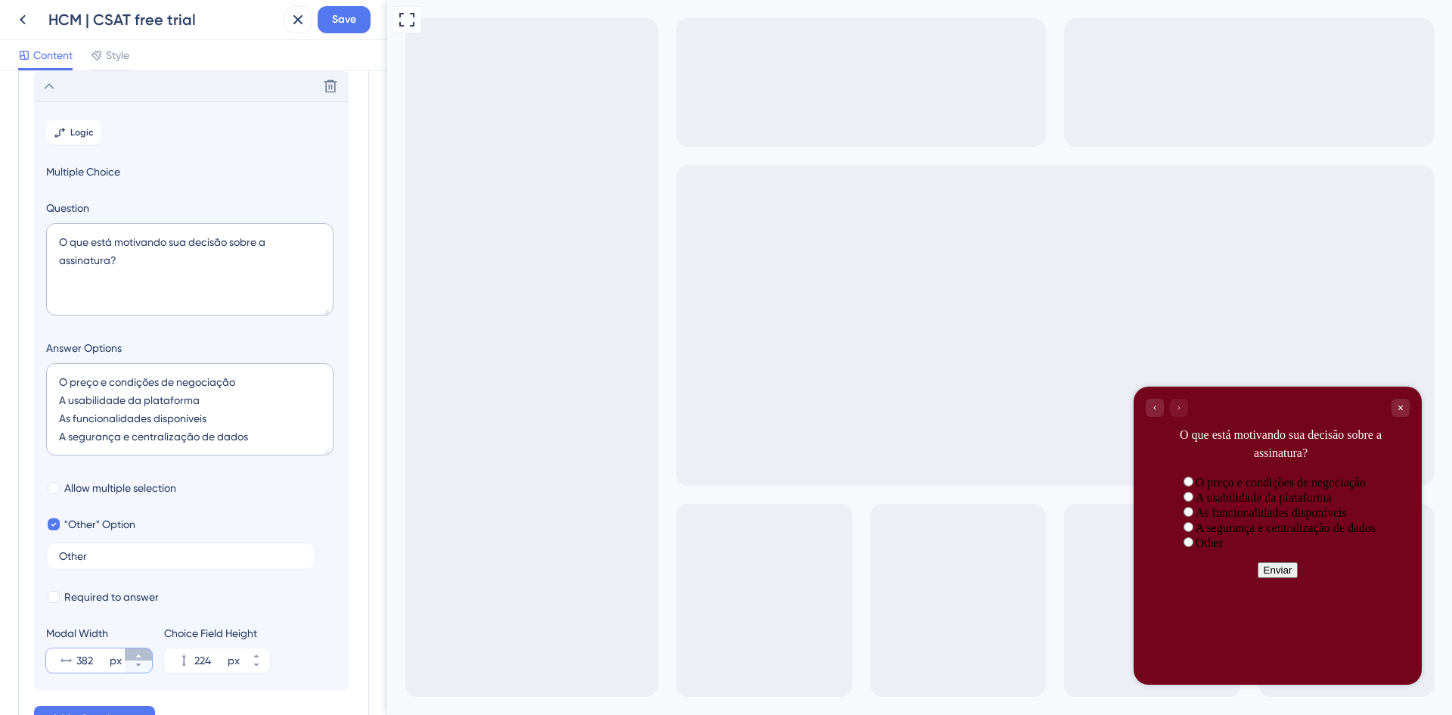
click at [139, 657] on icon at bounding box center [137, 655] width 5 height 3
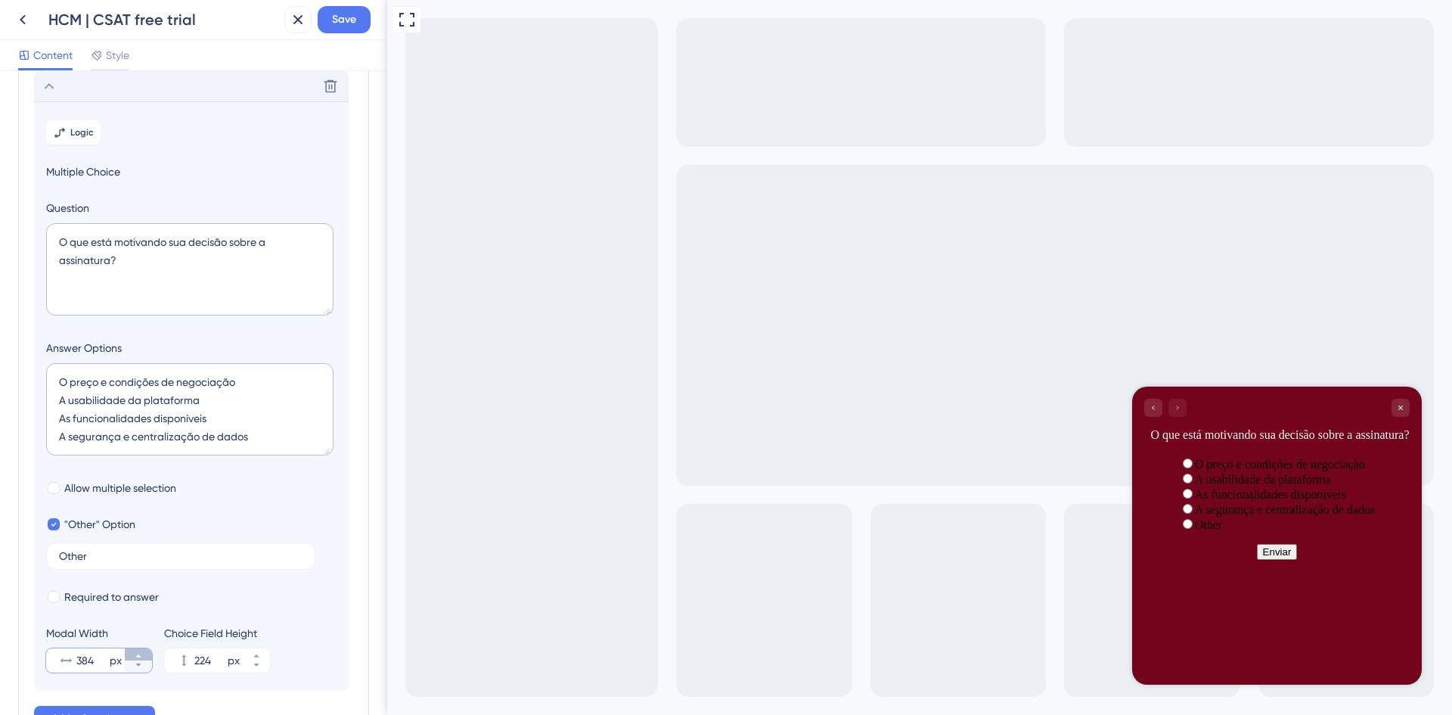
click at [139, 657] on icon at bounding box center [137, 655] width 5 height 3
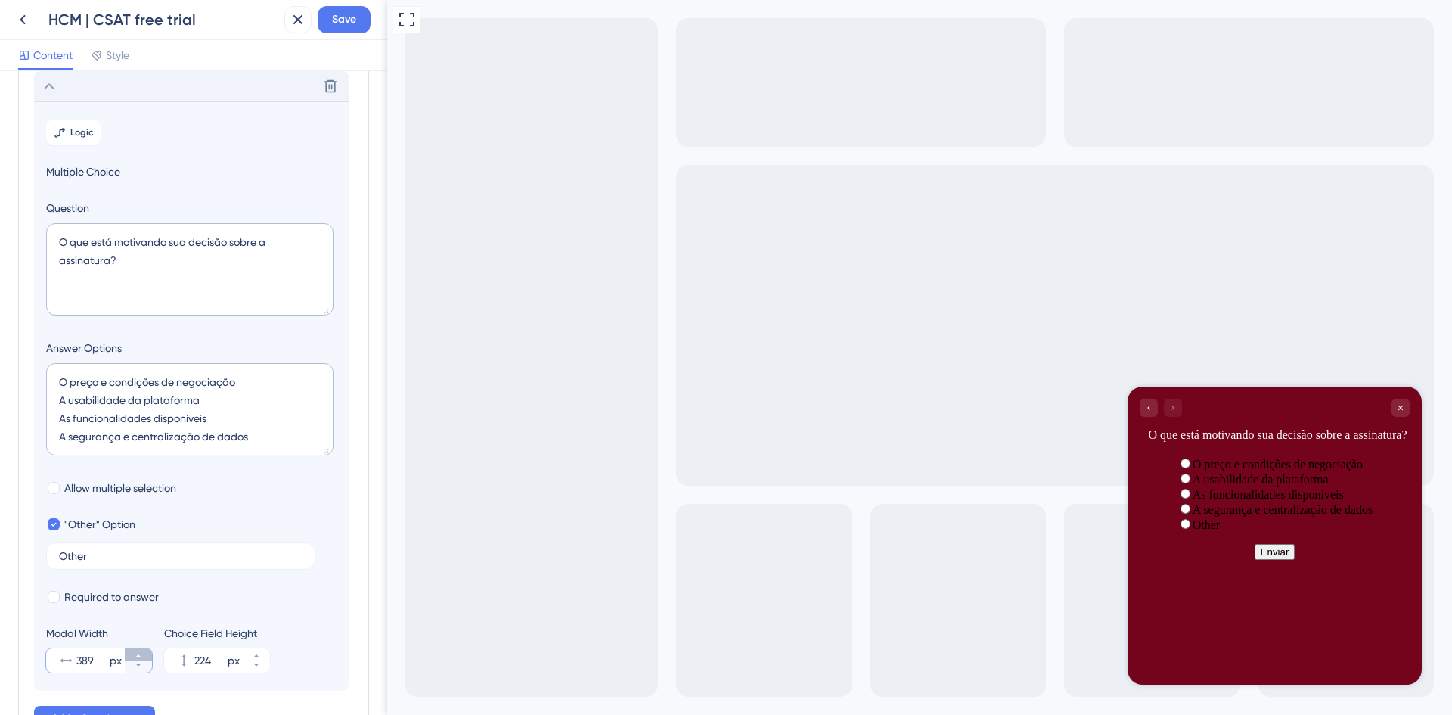
click at [139, 657] on icon at bounding box center [137, 655] width 5 height 3
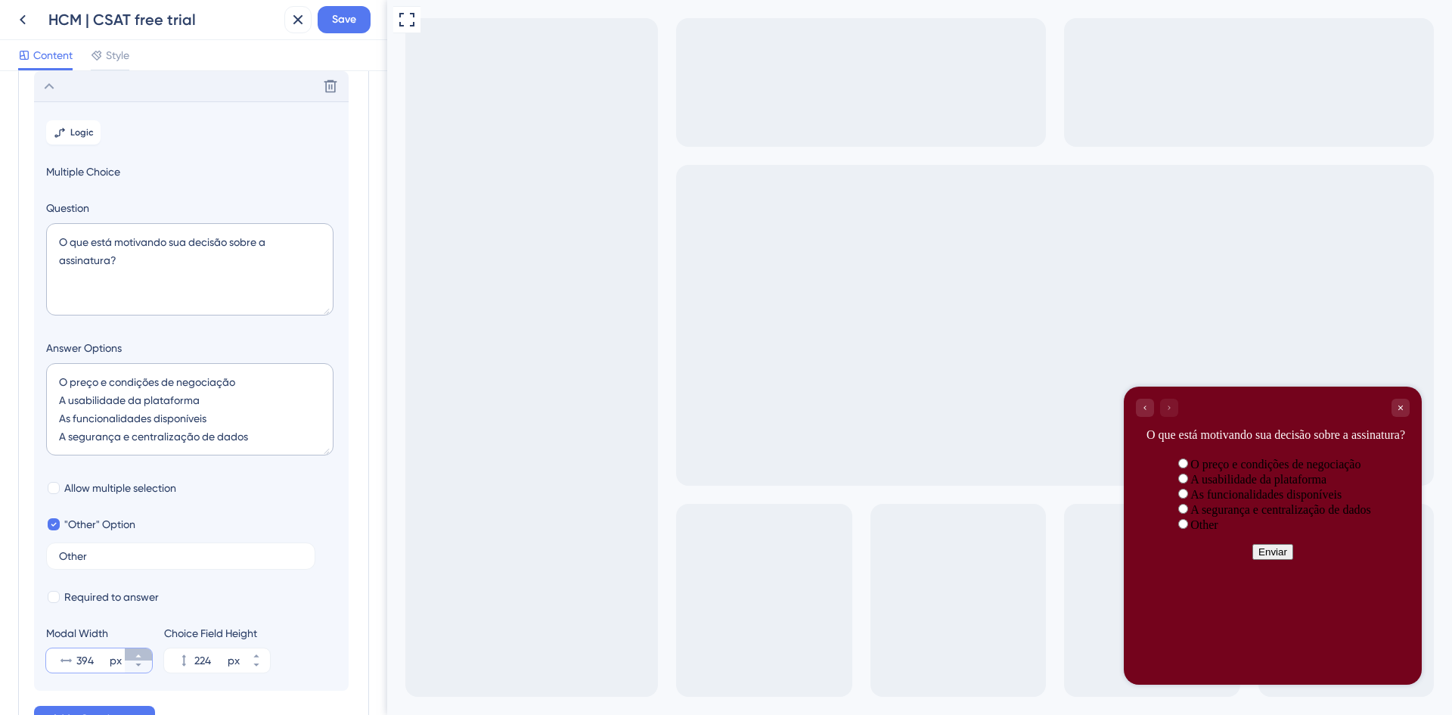
click at [139, 657] on icon at bounding box center [137, 655] width 5 height 3
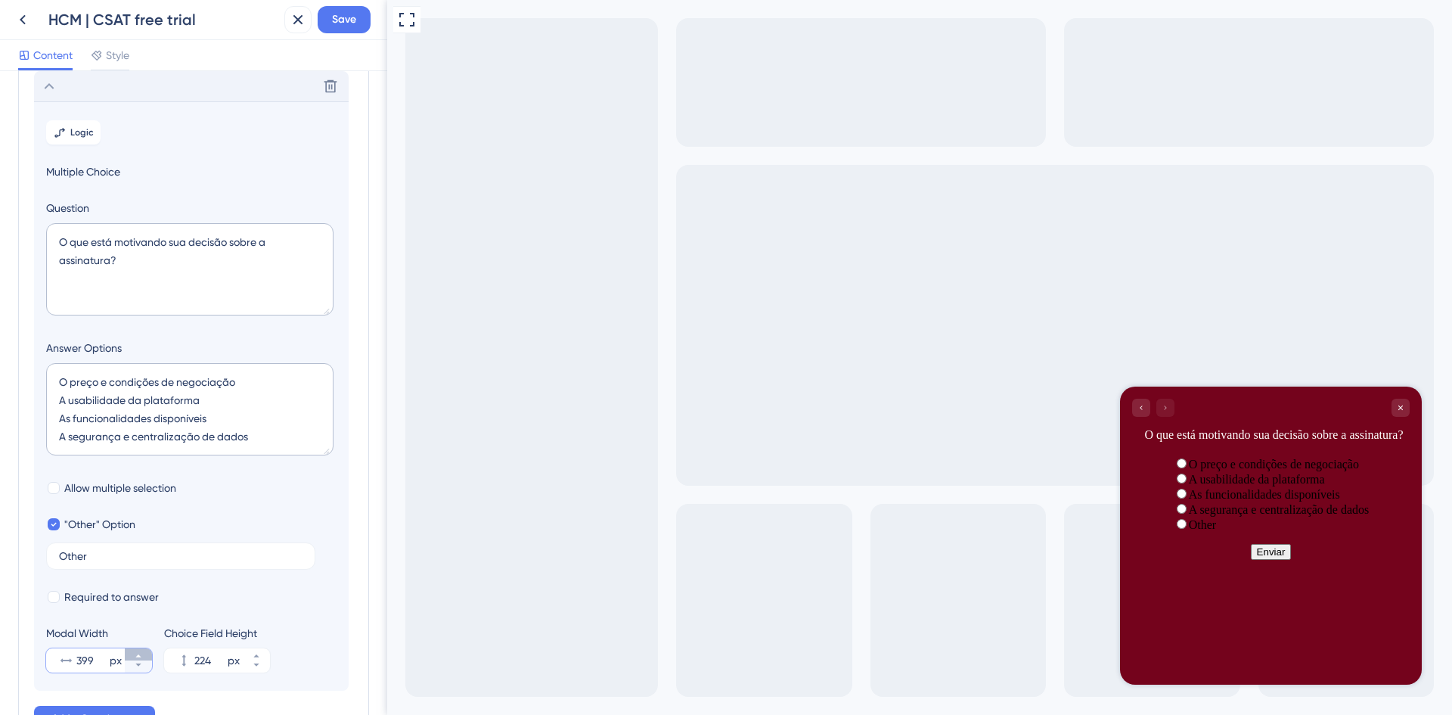
click at [139, 657] on icon at bounding box center [137, 655] width 5 height 3
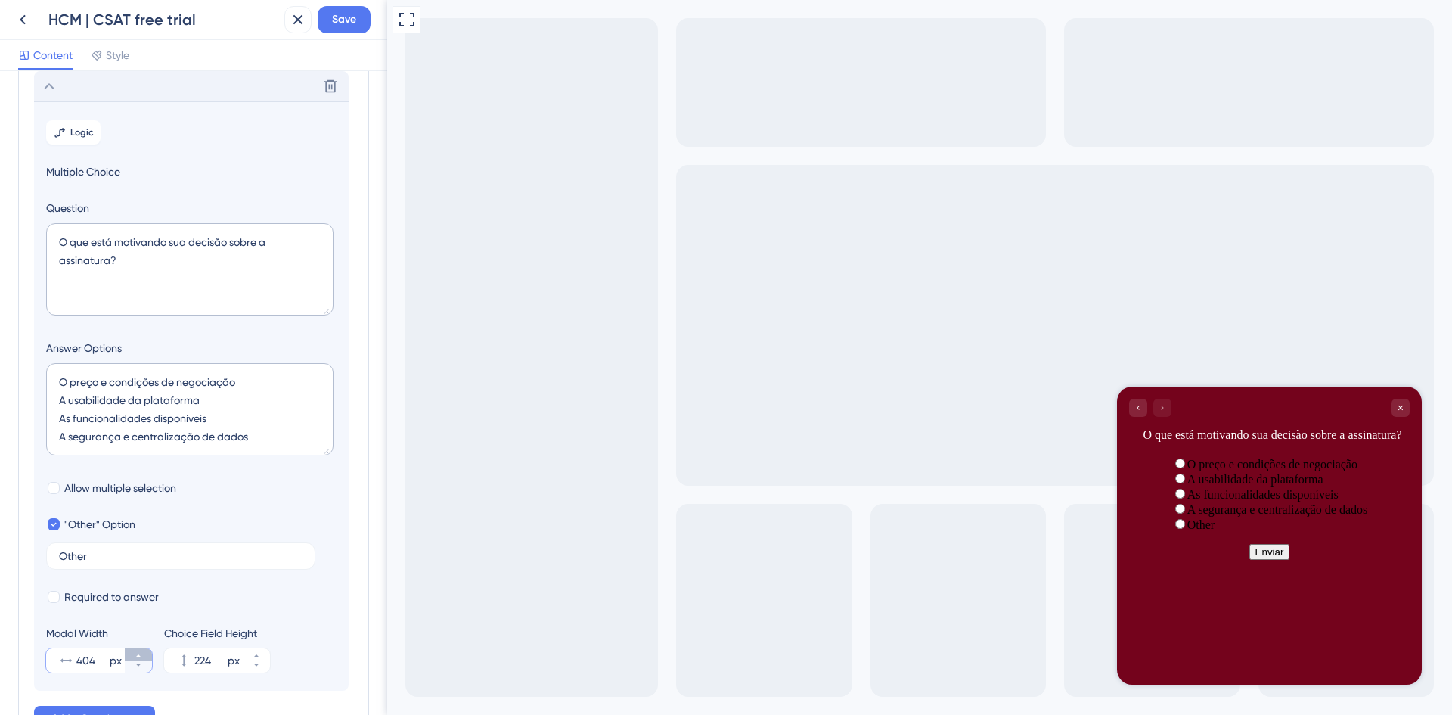
click at [139, 657] on icon at bounding box center [137, 655] width 5 height 3
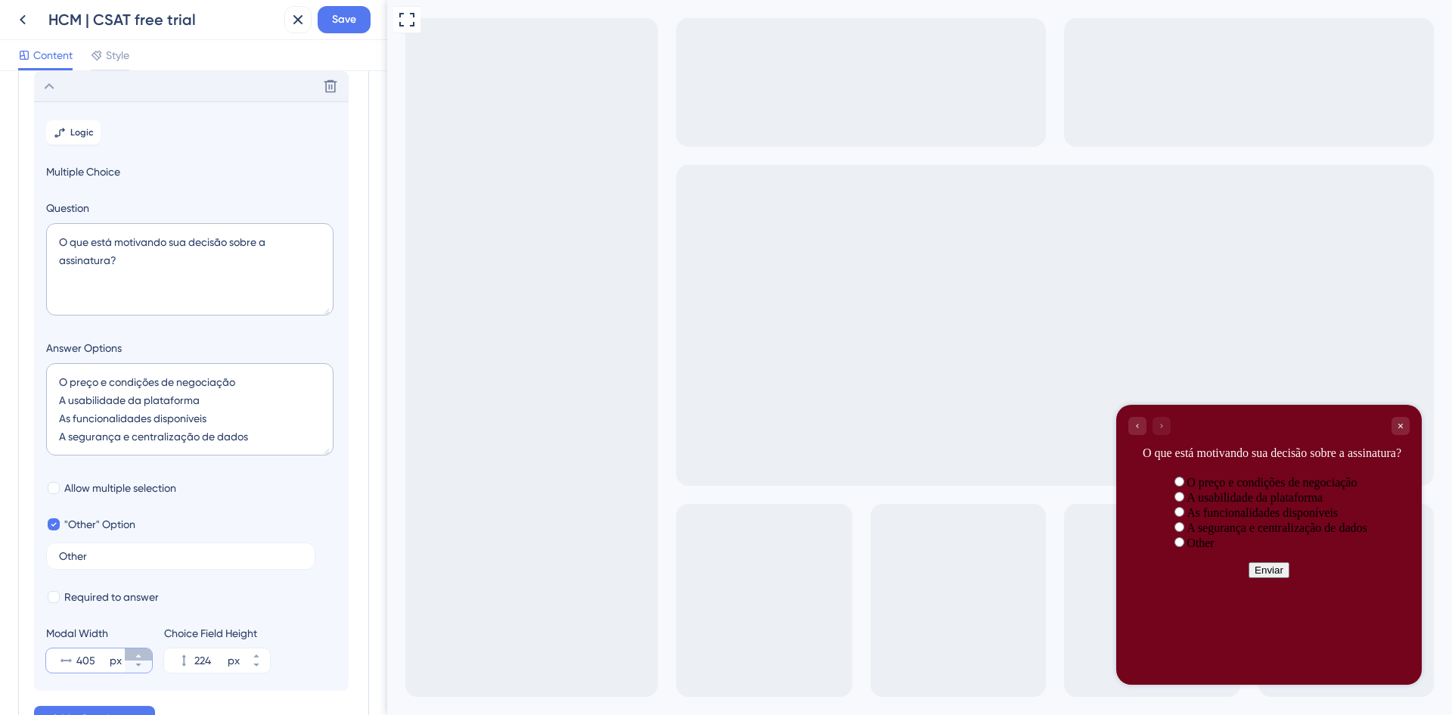
click at [139, 657] on icon at bounding box center [137, 655] width 5 height 3
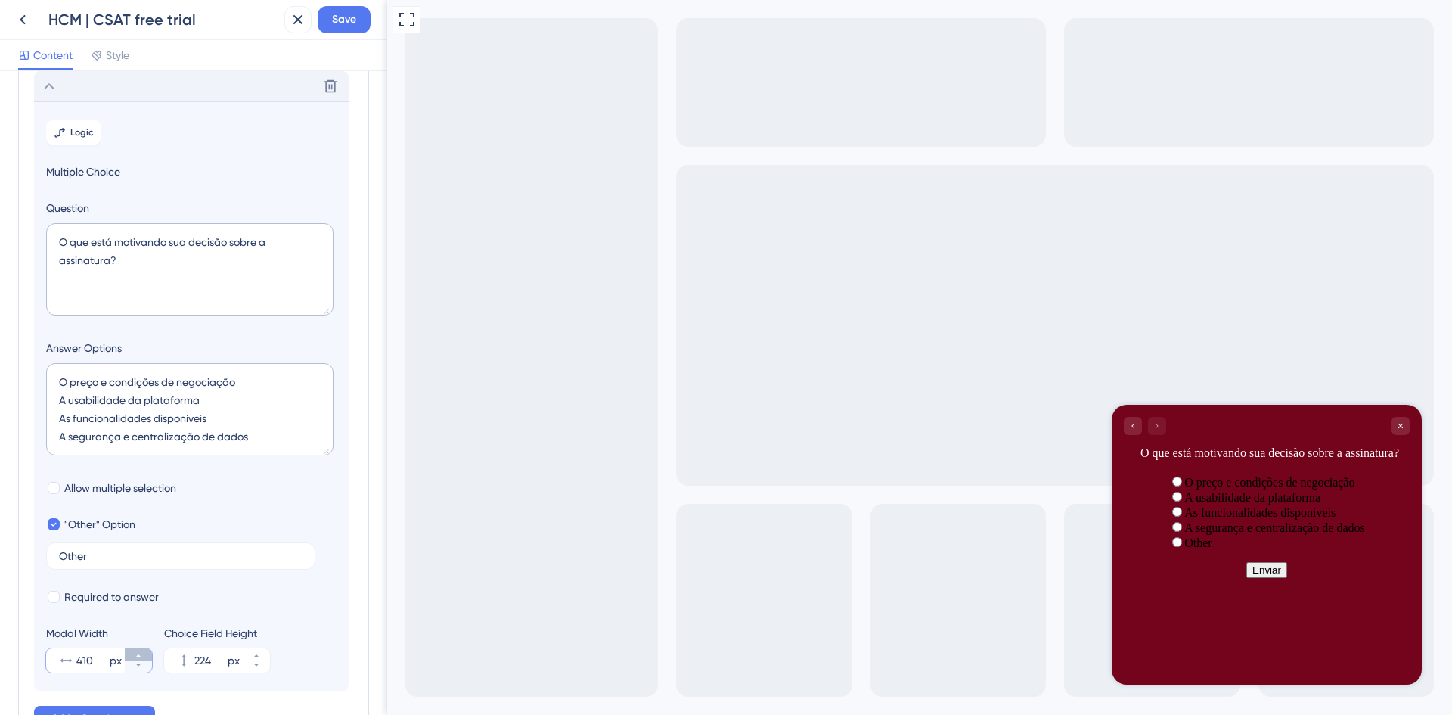
click at [139, 657] on icon at bounding box center [137, 655] width 5 height 3
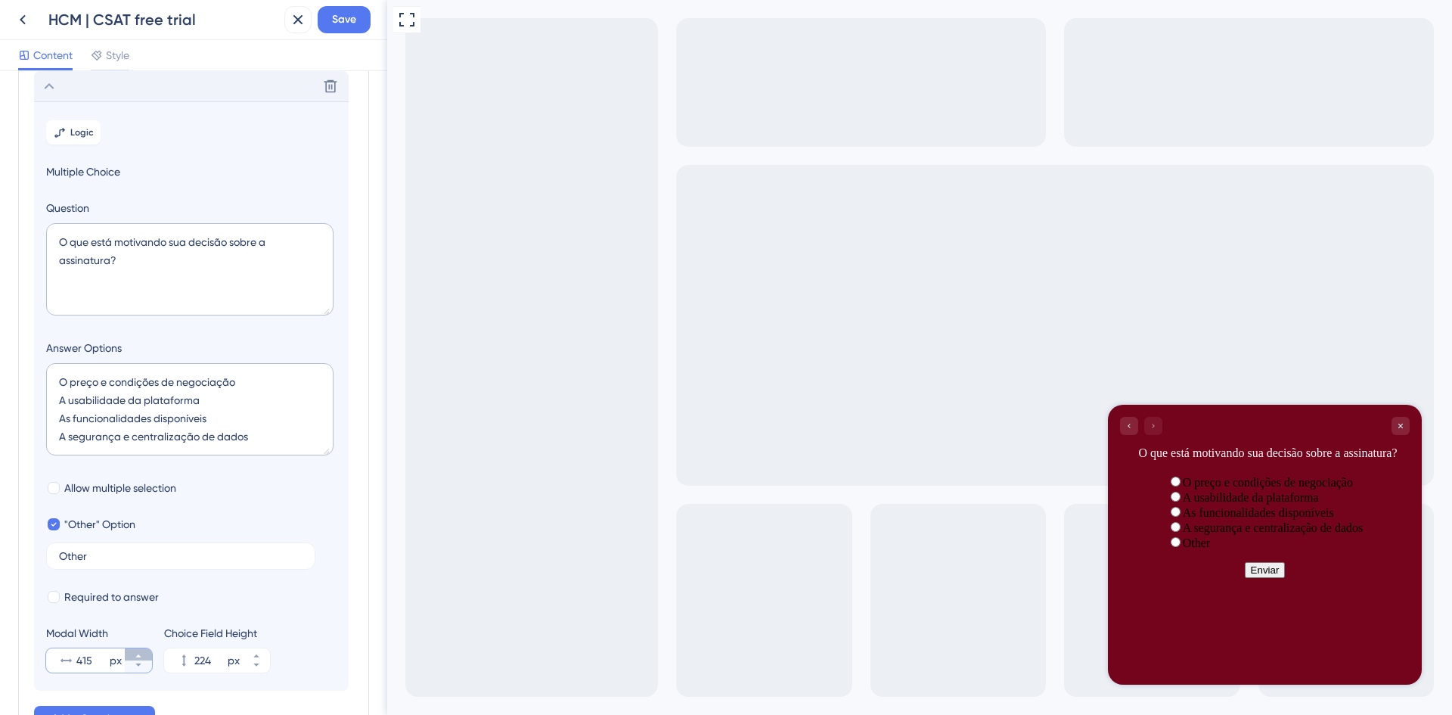
click at [139, 657] on icon at bounding box center [137, 655] width 5 height 3
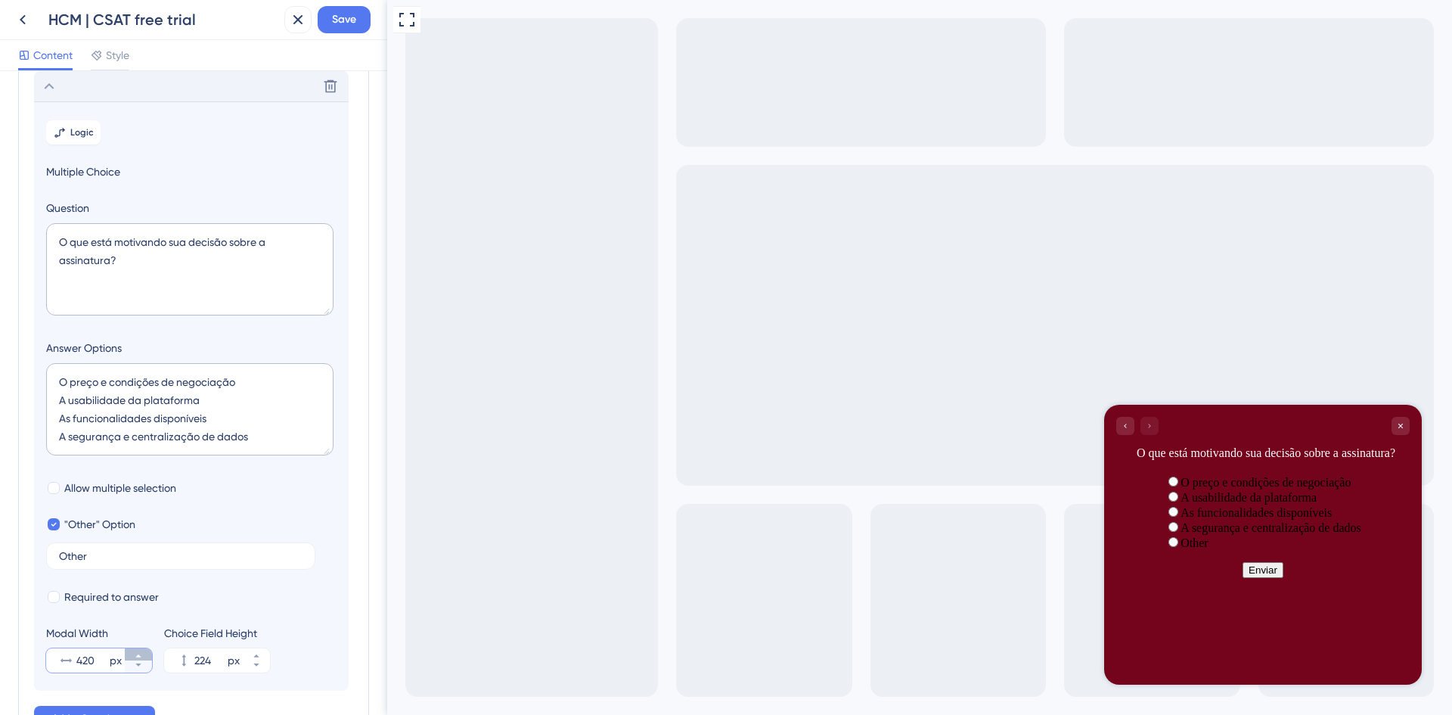
click at [139, 657] on icon at bounding box center [137, 655] width 5 height 3
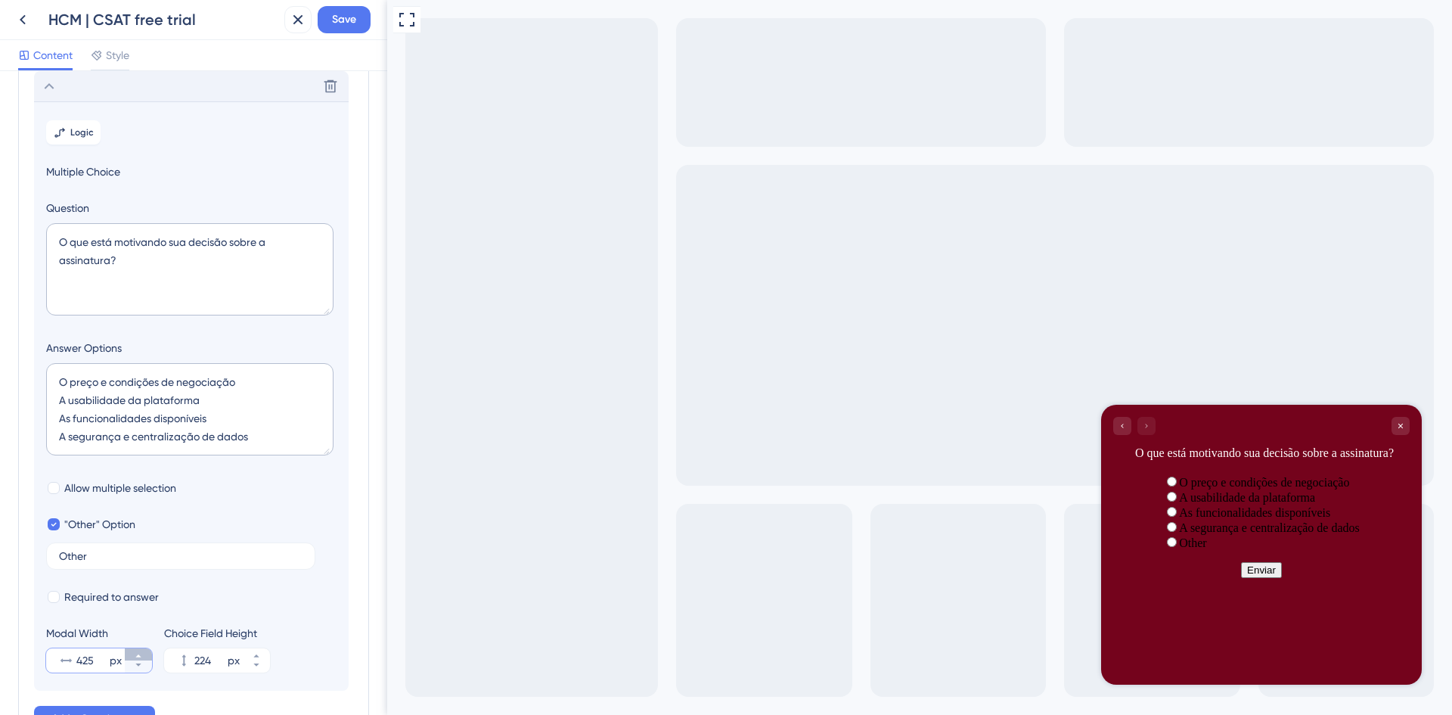
click at [139, 657] on icon at bounding box center [137, 655] width 5 height 3
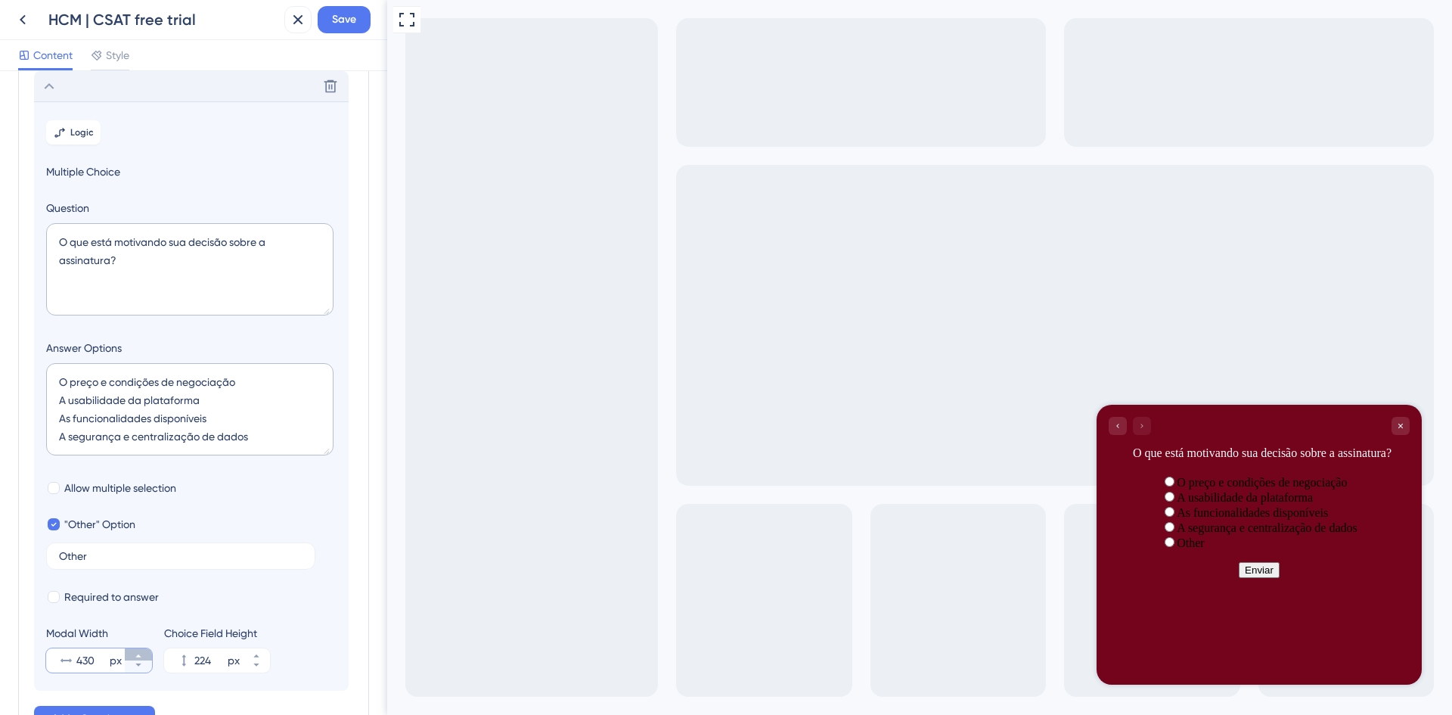
click at [139, 657] on icon at bounding box center [137, 655] width 5 height 3
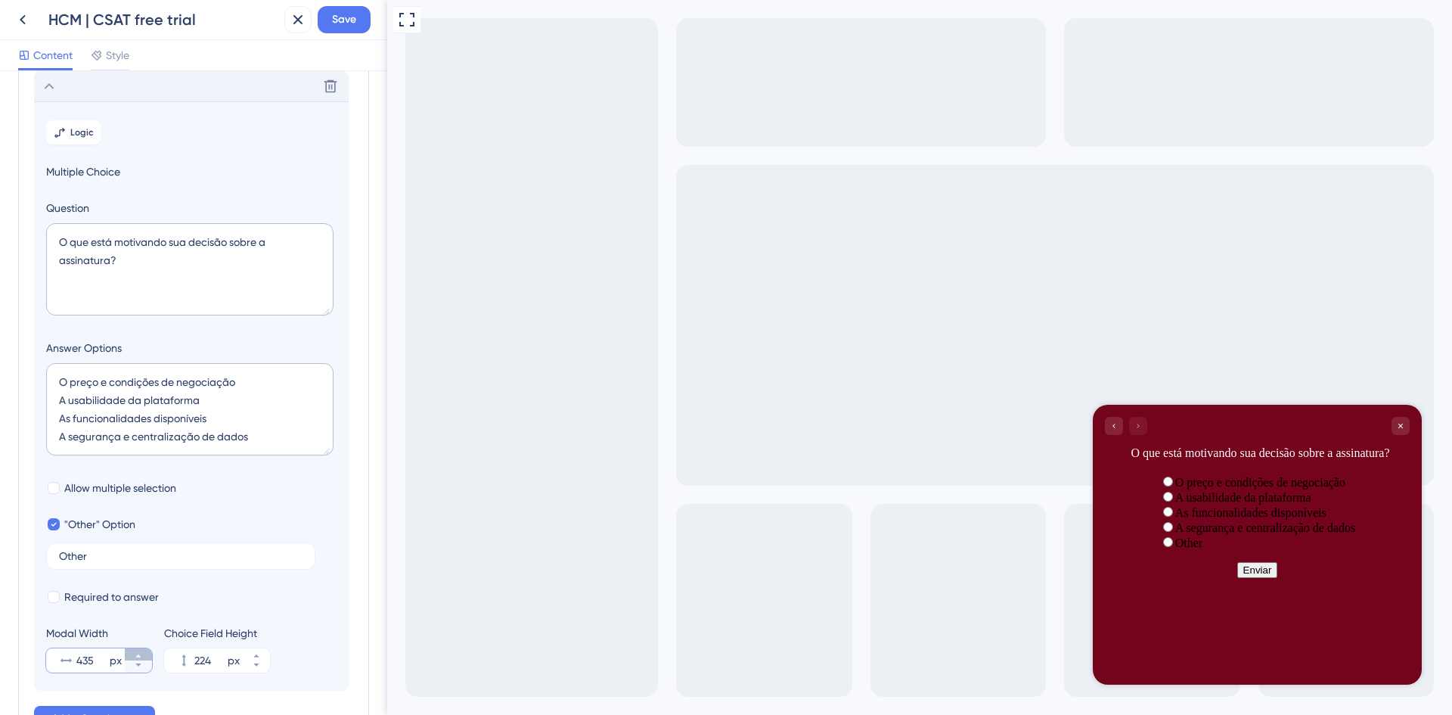
click at [139, 657] on icon at bounding box center [137, 655] width 5 height 3
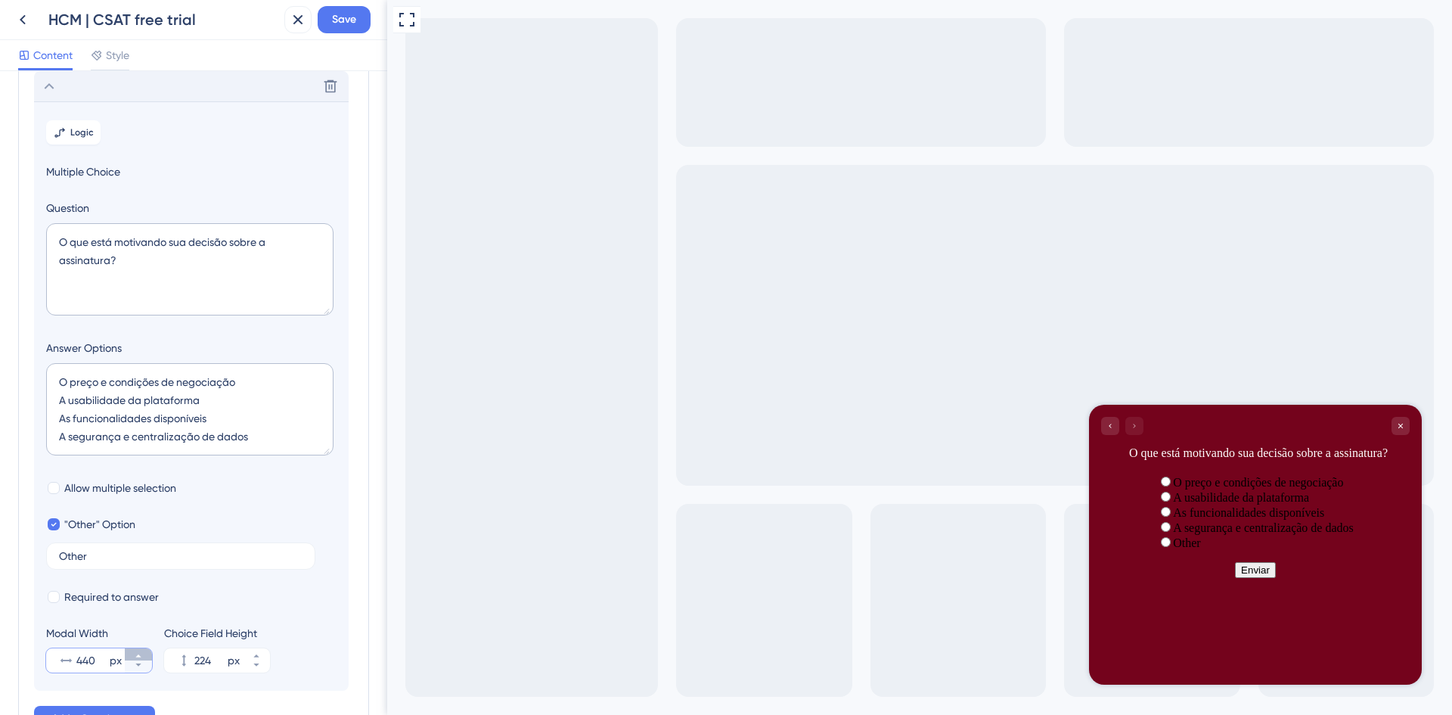
click at [139, 657] on icon at bounding box center [137, 655] width 5 height 3
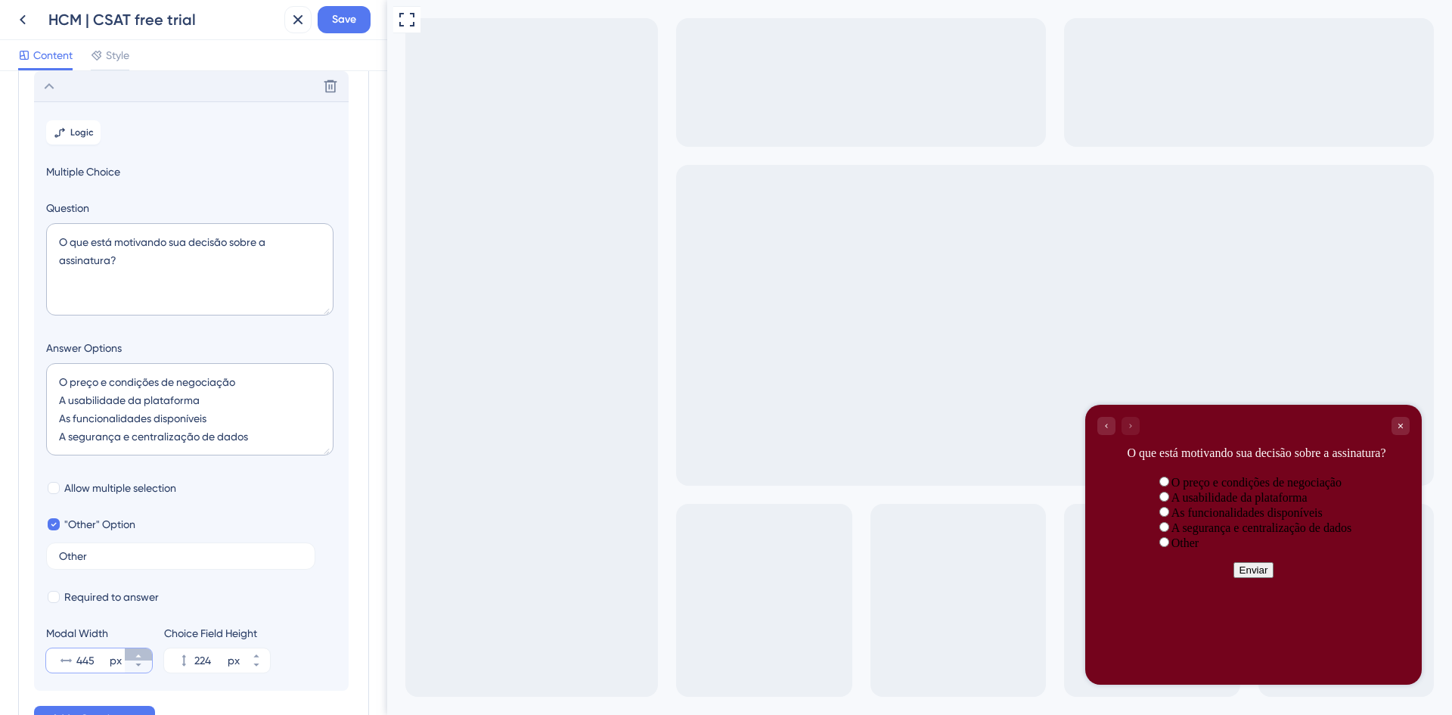
click at [139, 657] on icon at bounding box center [137, 655] width 5 height 3
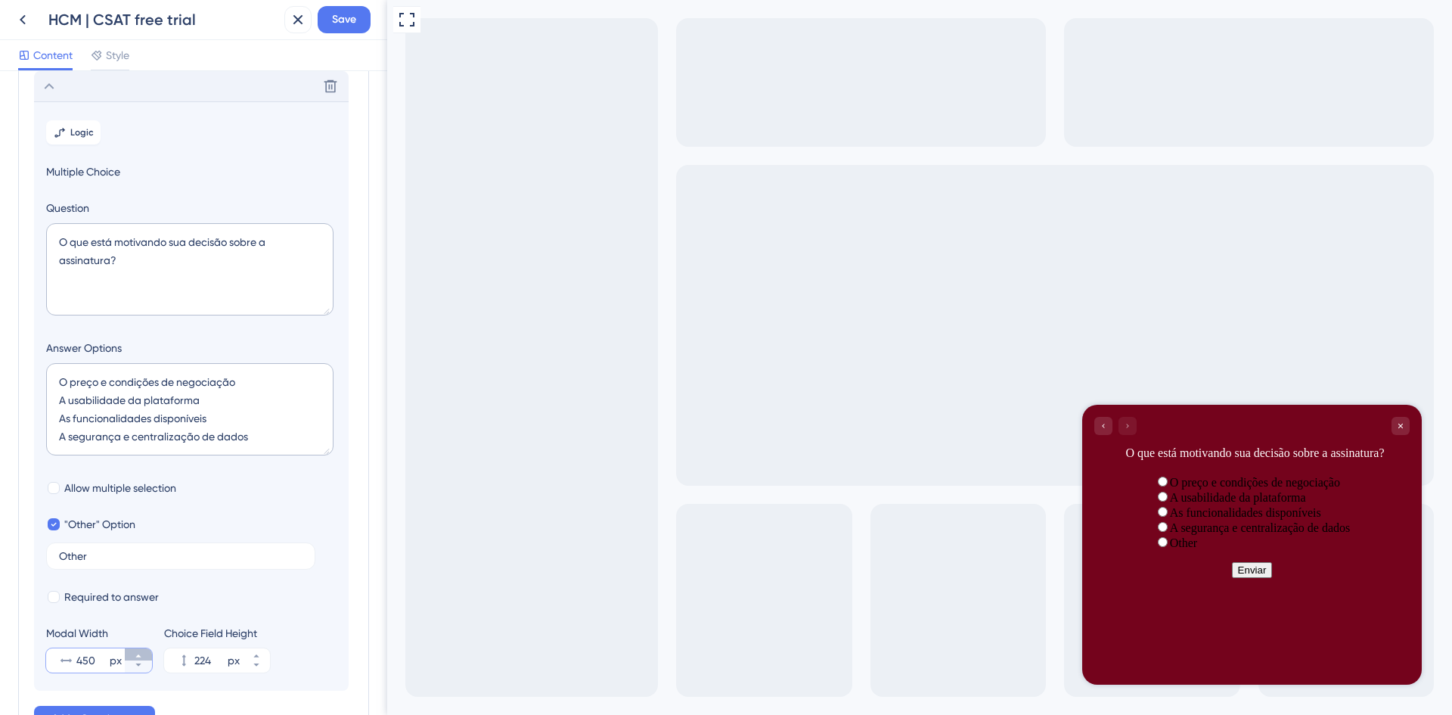
click at [139, 657] on icon at bounding box center [137, 655] width 5 height 3
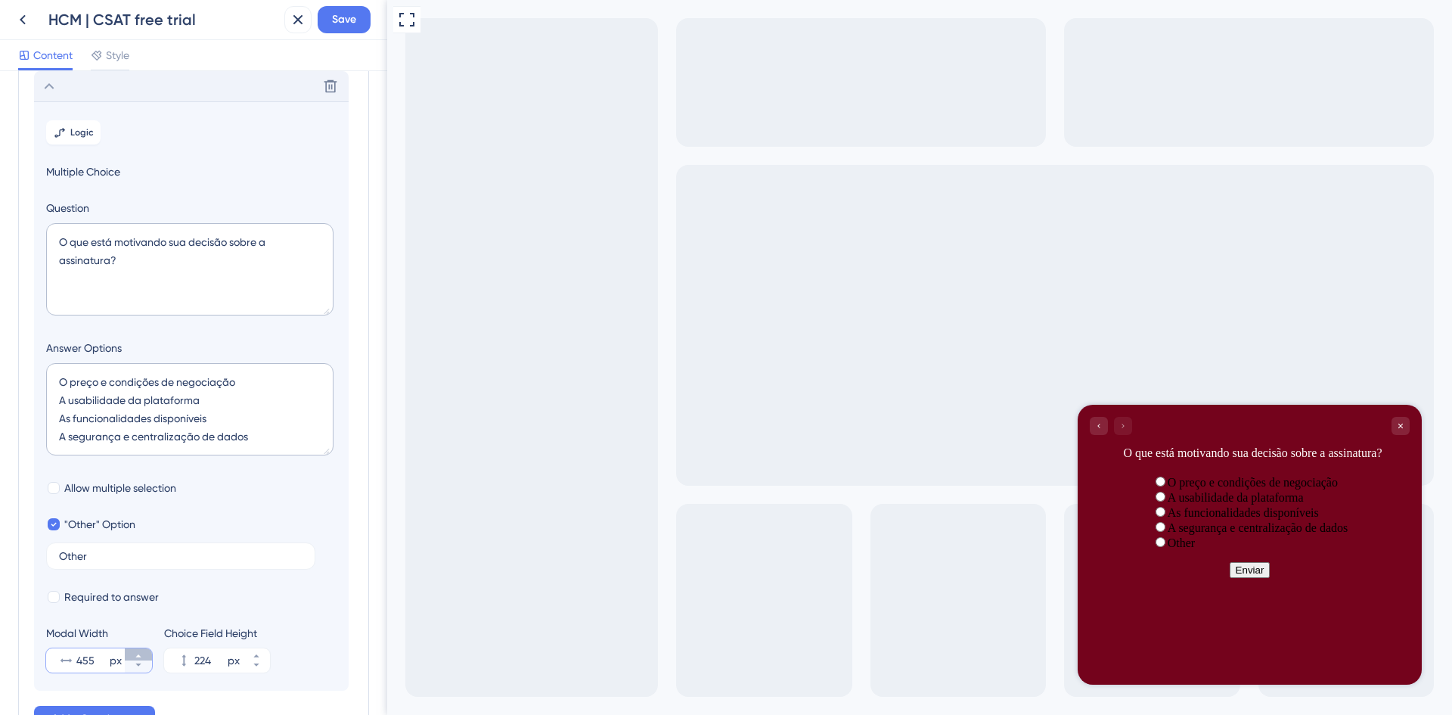
click at [139, 657] on icon at bounding box center [137, 655] width 5 height 3
type input "456"
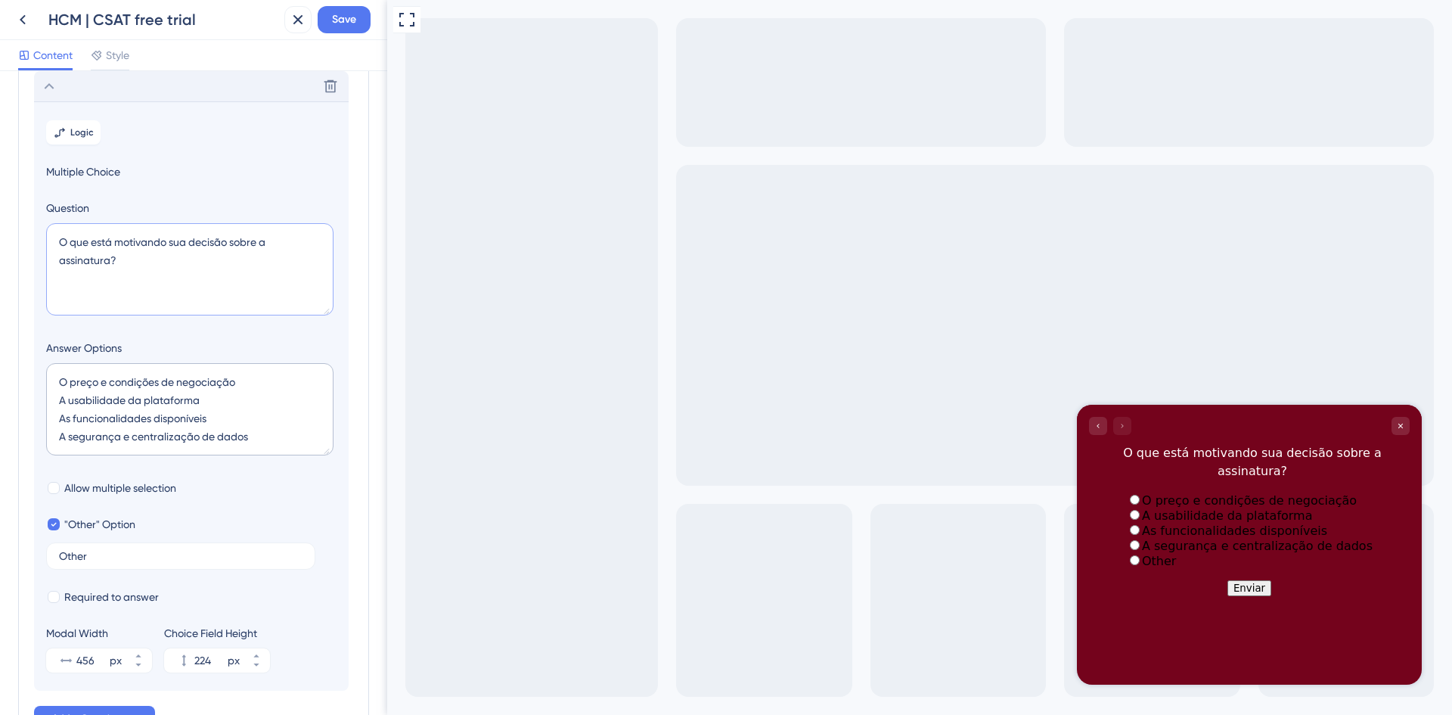
drag, startPoint x: 91, startPoint y: 245, endPoint x: 111, endPoint y: 262, distance: 26.3
click at [111, 262] on textarea "O que está motivando sua decisão sobre a assinatura?" at bounding box center [189, 269] width 287 height 92
type textarea "O que faria você não assinar Gestão de Pessoas?"
click at [254, 439] on textarea "O preço e condições de negociação A usabilidade da plataforma As funcionalidade…" at bounding box center [189, 409] width 287 height 92
click at [49, 524] on div at bounding box center [54, 524] width 12 height 12
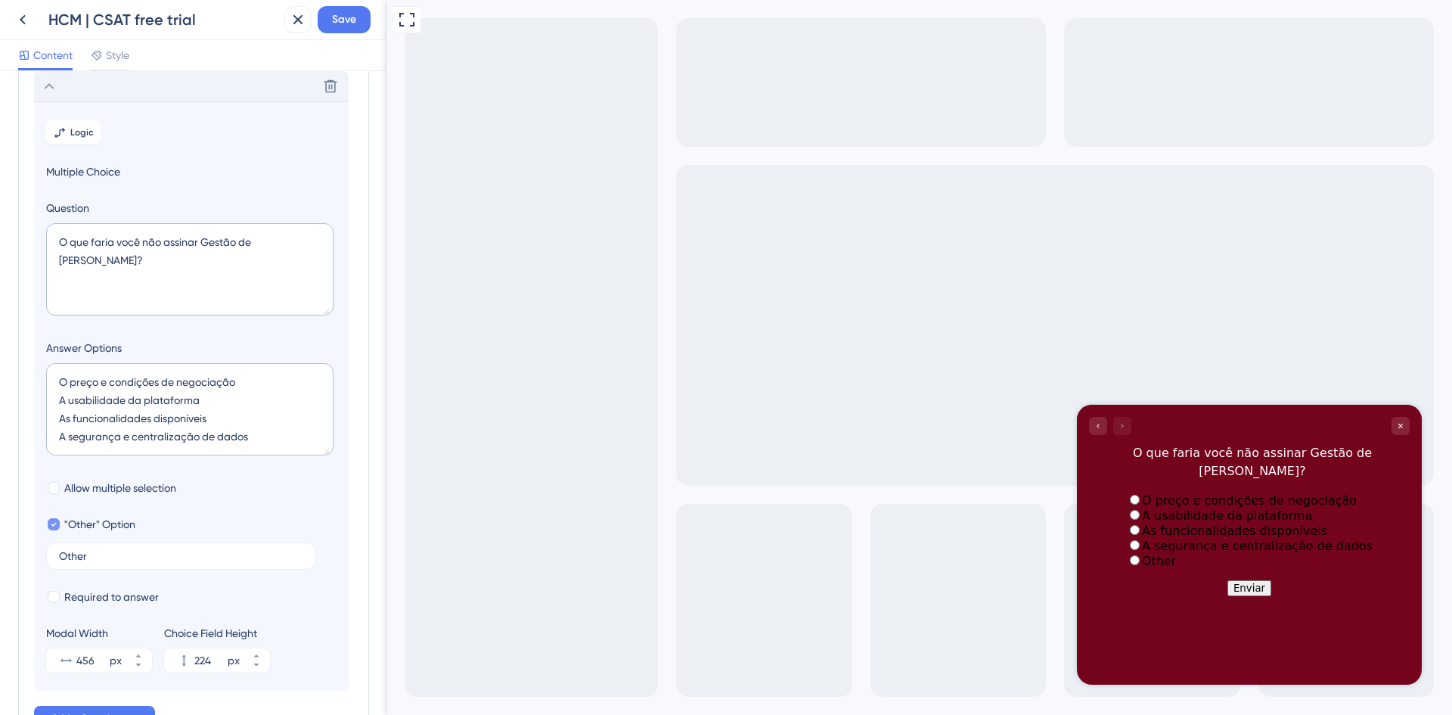
checkbox input "false"
type input "172"
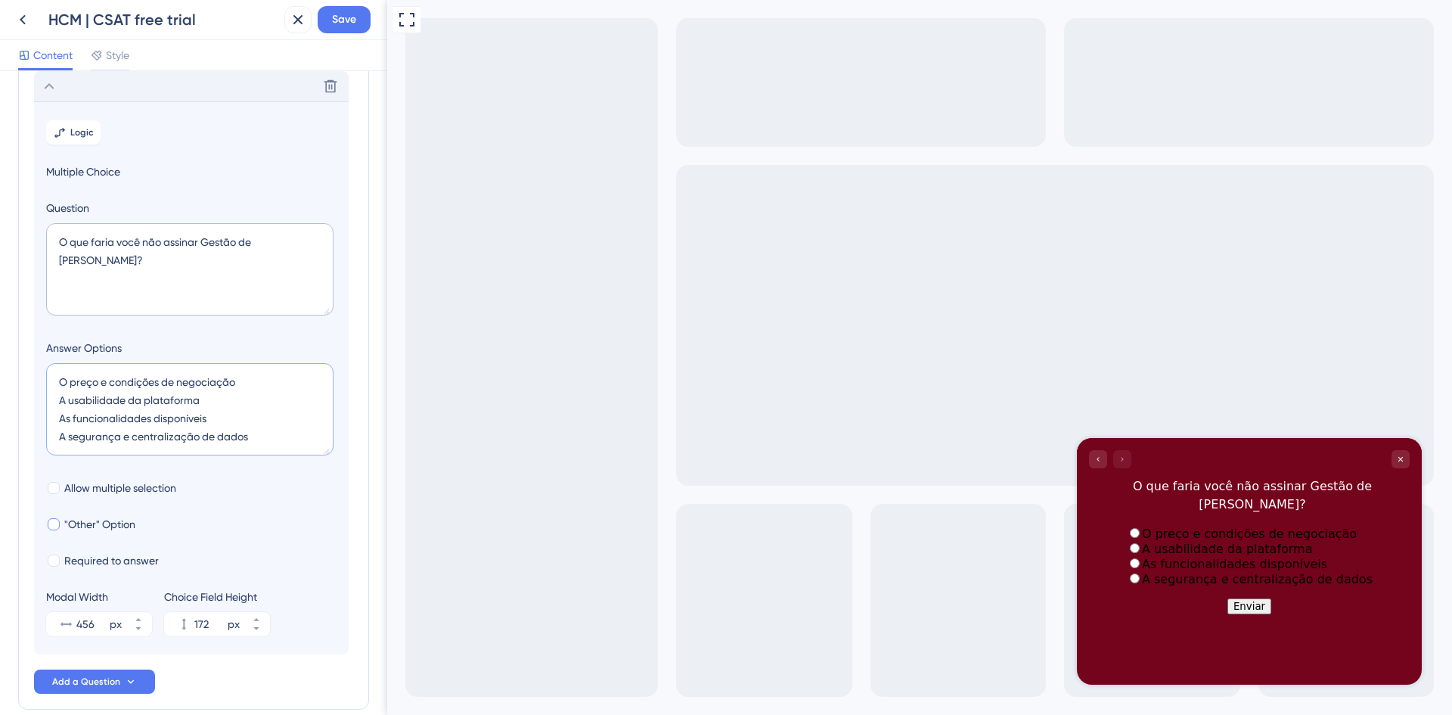
click at [252, 436] on textarea "O preço e condições de negociação A usabilidade da plataforma As funcionalidade…" at bounding box center [189, 409] width 287 height 92
type textarea "O preço e condições de negociação A usabilidade da plataforma As funcionalidade…"
type input "216"
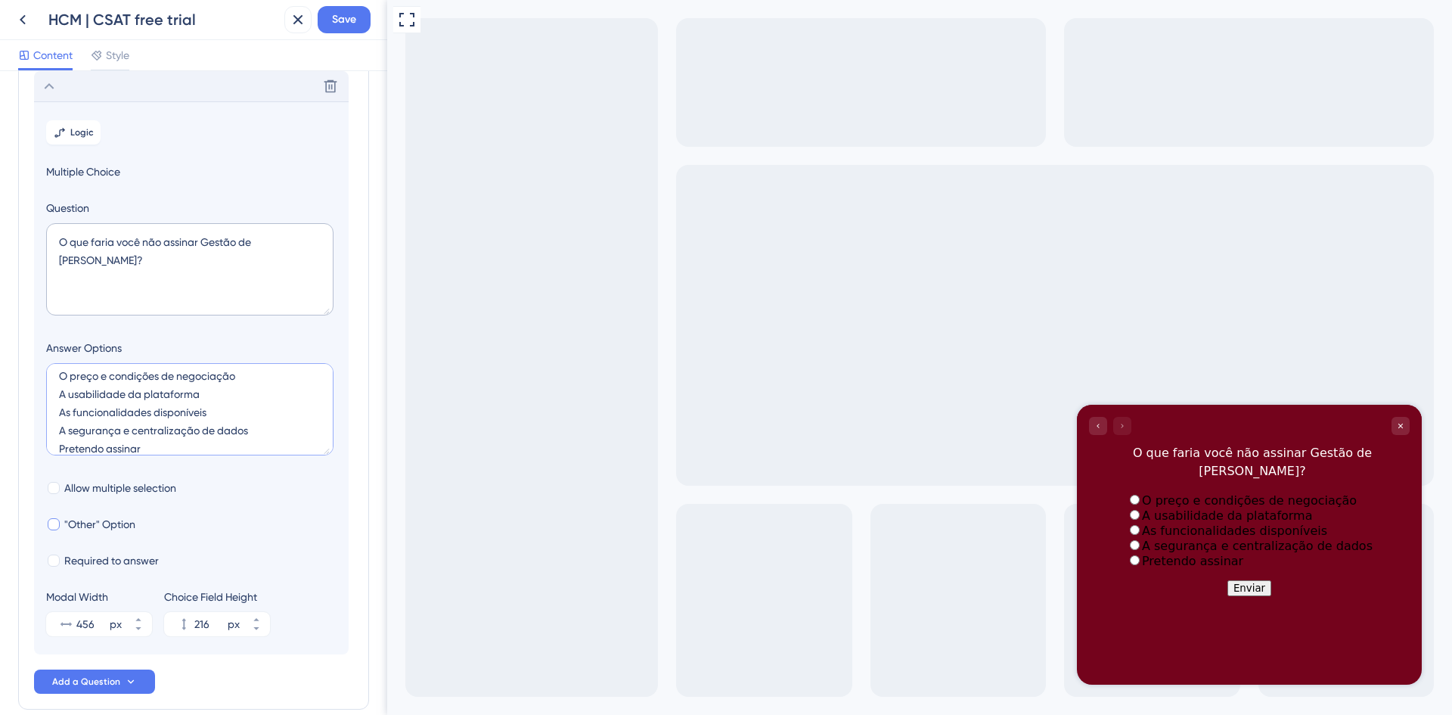
scroll to position [18, 0]
drag, startPoint x: 147, startPoint y: 450, endPoint x: 55, endPoint y: 446, distance: 91.6
click at [55, 446] on textarea "O preço e condições de negociação A usabilidade da plataforma As funcionalidade…" at bounding box center [189, 409] width 287 height 92
drag, startPoint x: 131, startPoint y: 436, endPoint x: 61, endPoint y: 452, distance: 71.6
click at [60, 451] on textarea "O preço e condições de negociação A usabilidade da plataforma As funcionalidade…" at bounding box center [189, 409] width 287 height 92
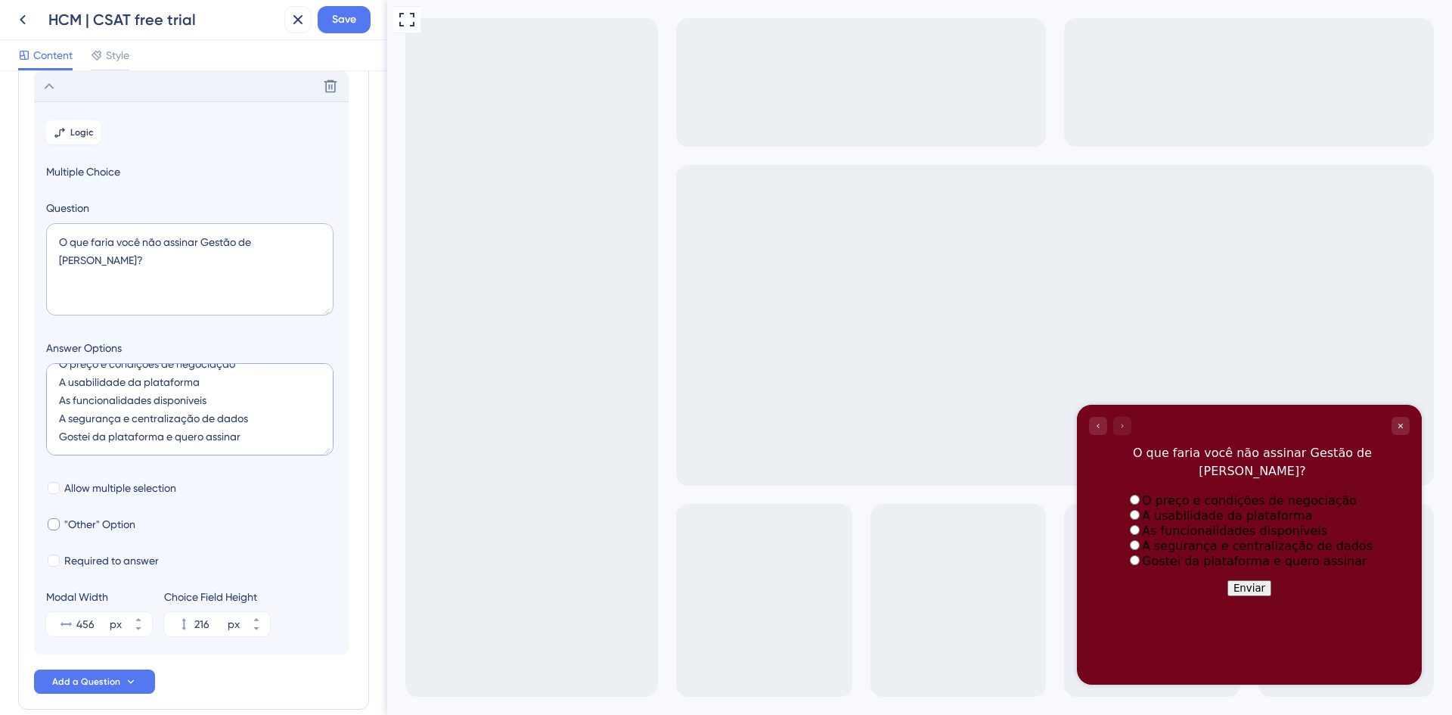
type textarea "O preço e condições de negociação A usabilidade da plataforma As funcionalidade…"
click at [53, 522] on div at bounding box center [54, 524] width 12 height 12
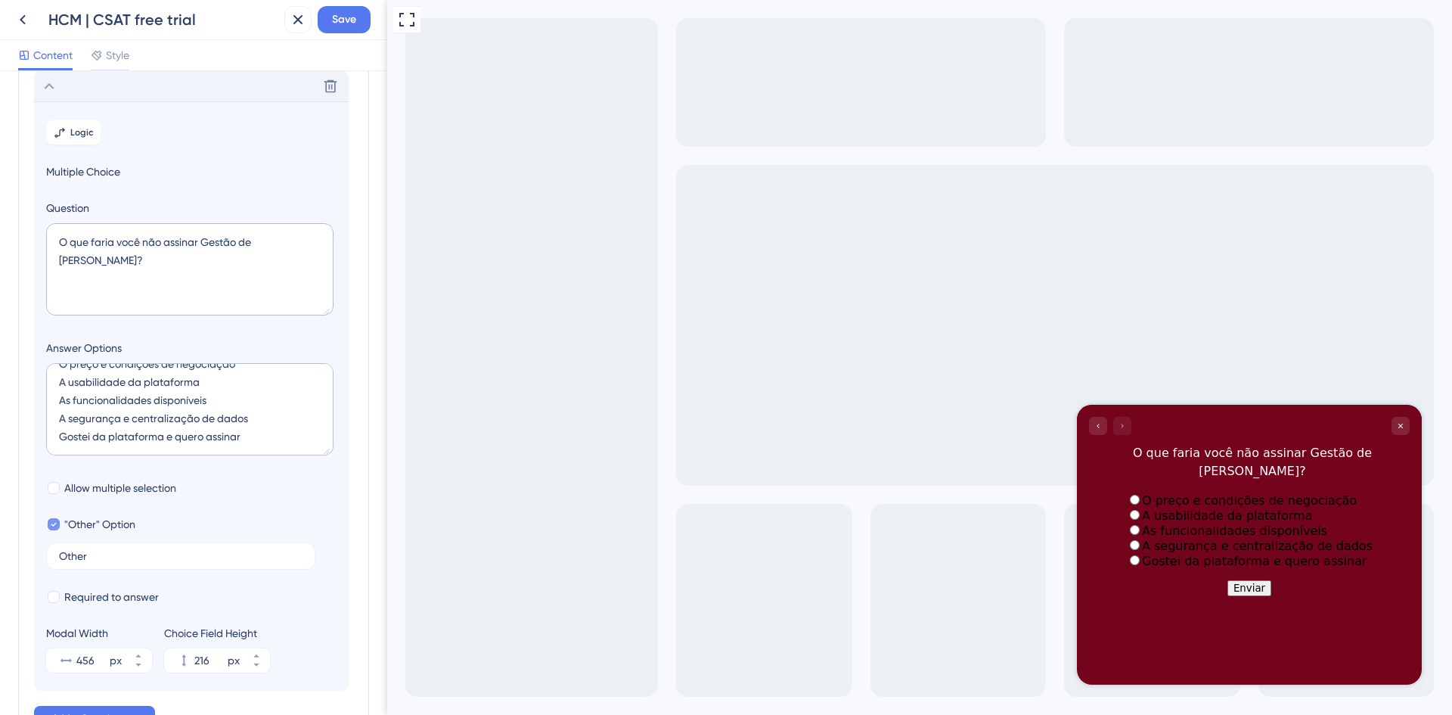
checkbox input "true"
type input "268"
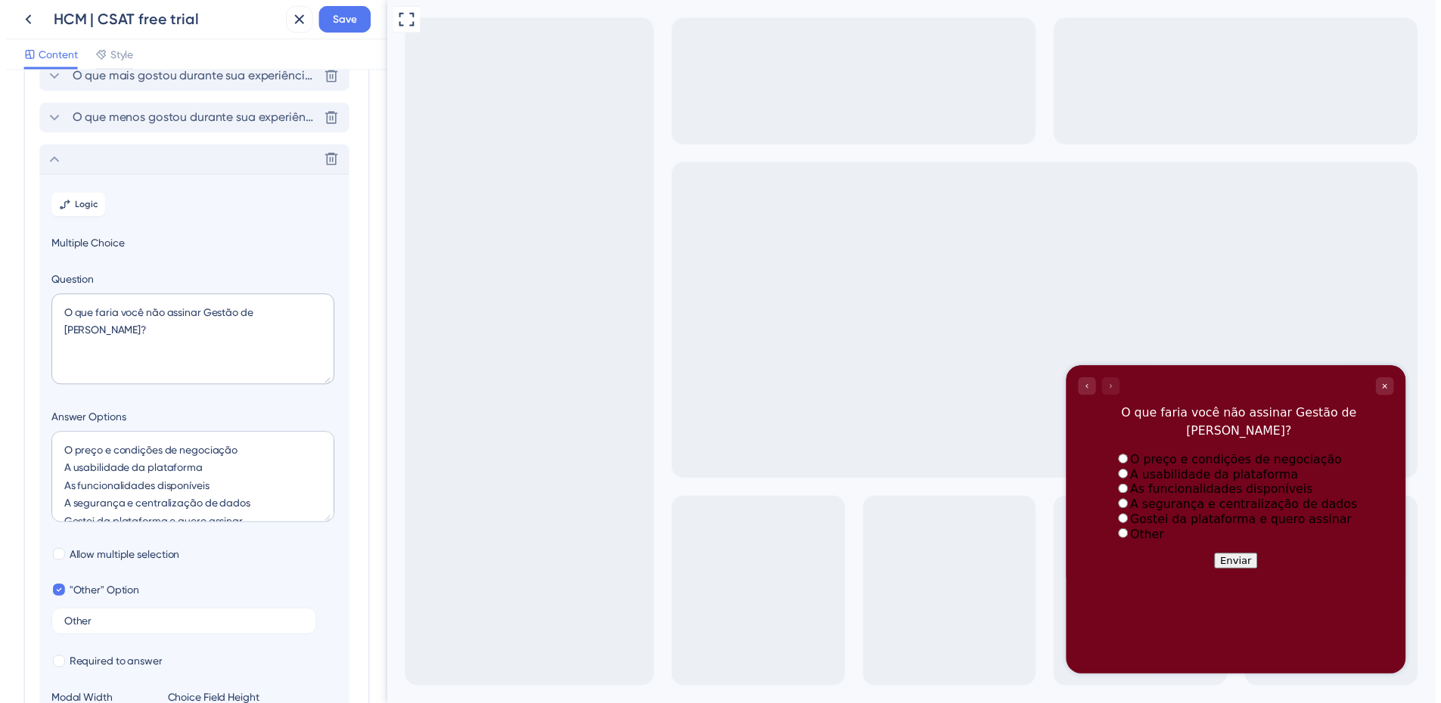
scroll to position [64, 0]
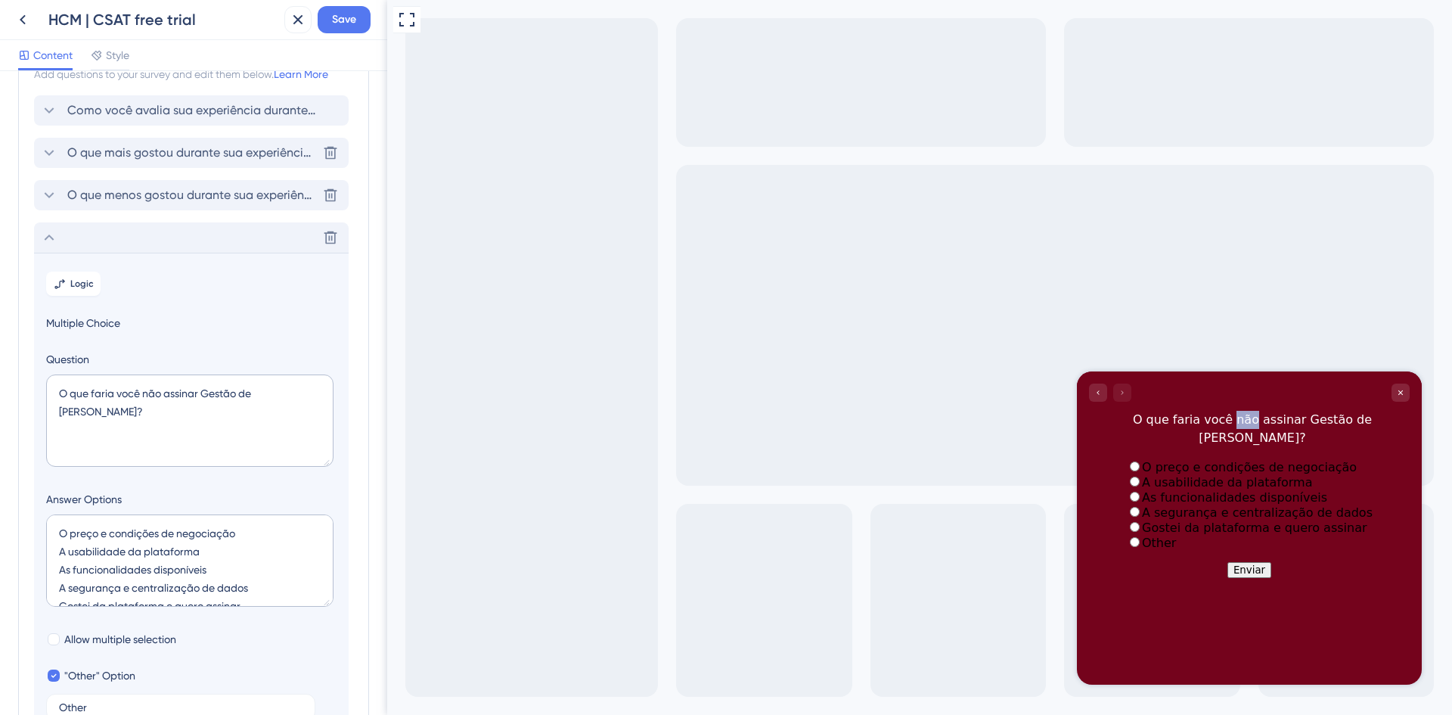
drag, startPoint x: 1217, startPoint y: 420, endPoint x: 1234, endPoint y: 420, distance: 16.6
click at [1234, 420] on div "O que faria você não assinar Gestão de Pessoas?" at bounding box center [1252, 429] width 315 height 36
click at [293, 19] on icon at bounding box center [298, 20] width 18 height 18
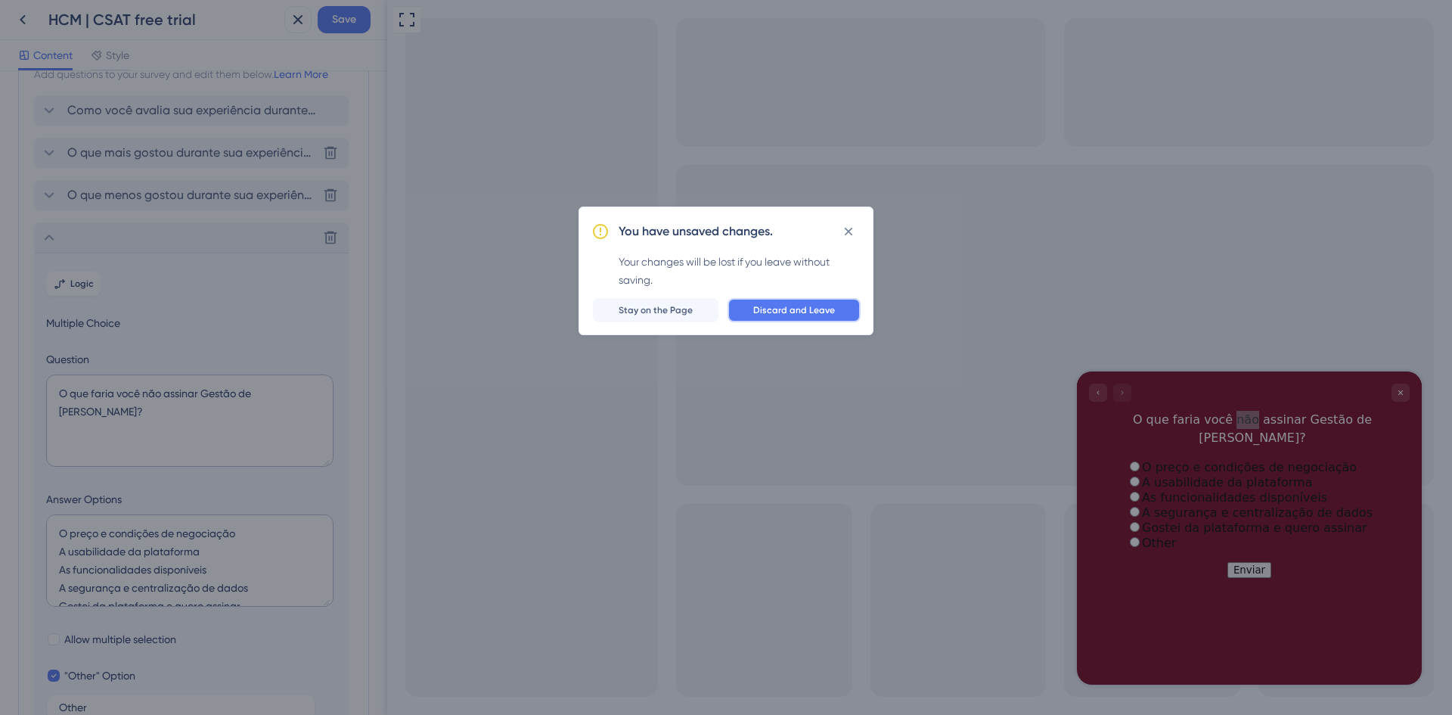
click at [758, 309] on span "Discard and Leave" at bounding box center [794, 310] width 82 height 12
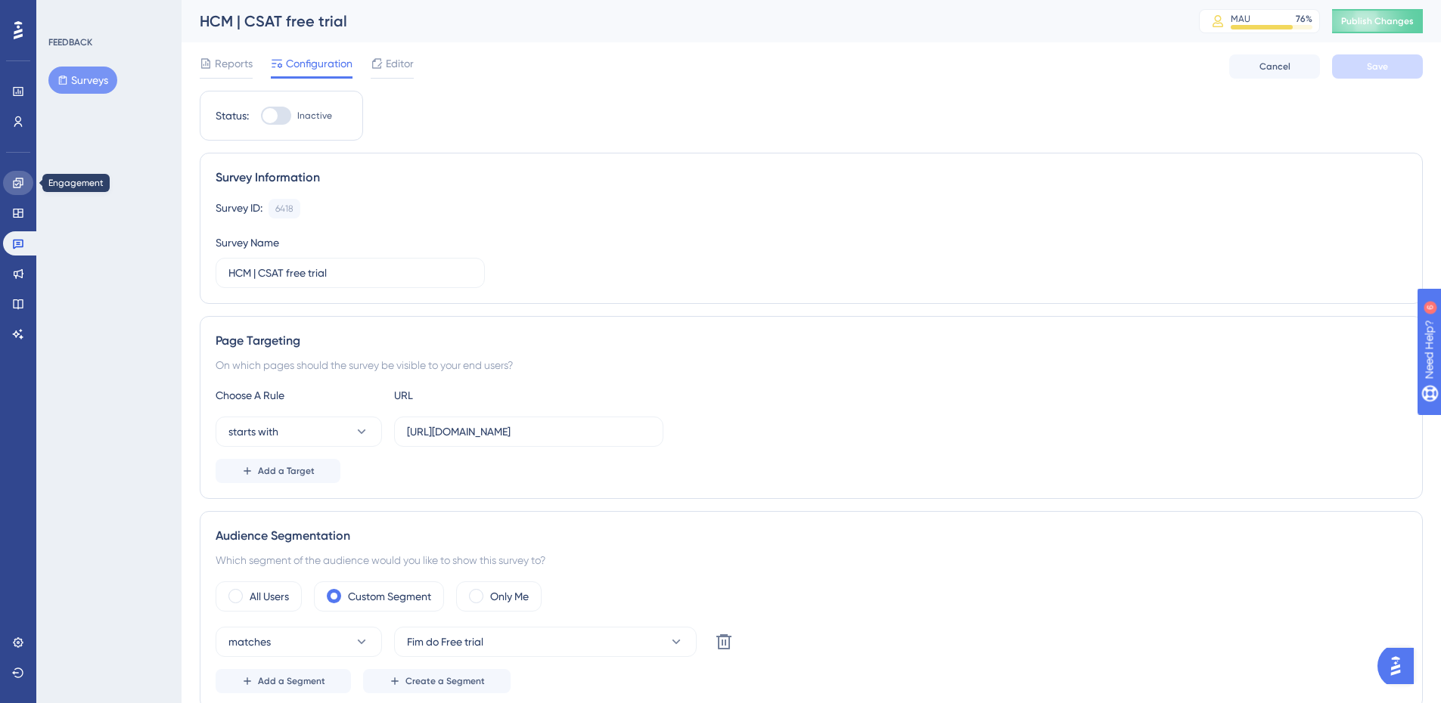
click at [23, 181] on icon at bounding box center [18, 183] width 10 height 10
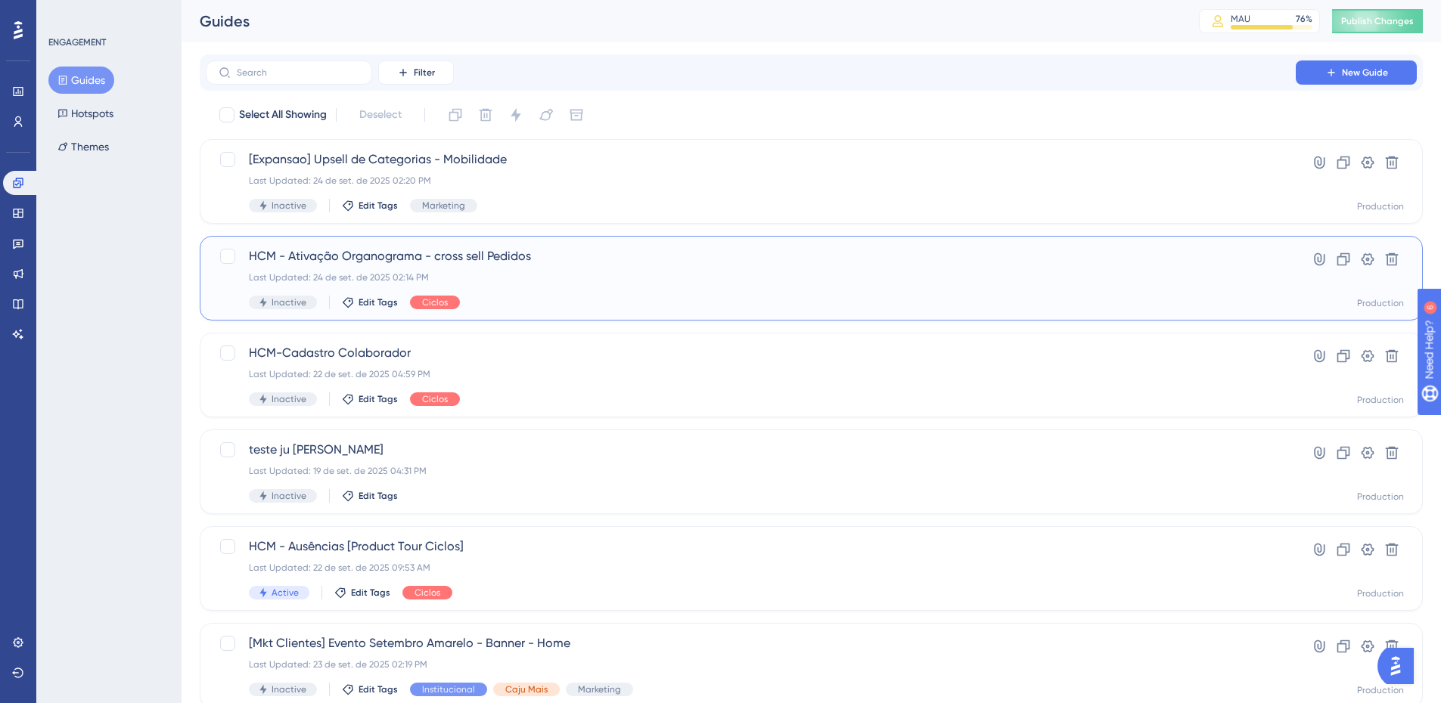
click at [486, 250] on span "HCM - Ativação Organograma - cross sell Pedidos" at bounding box center [751, 256] width 1004 height 18
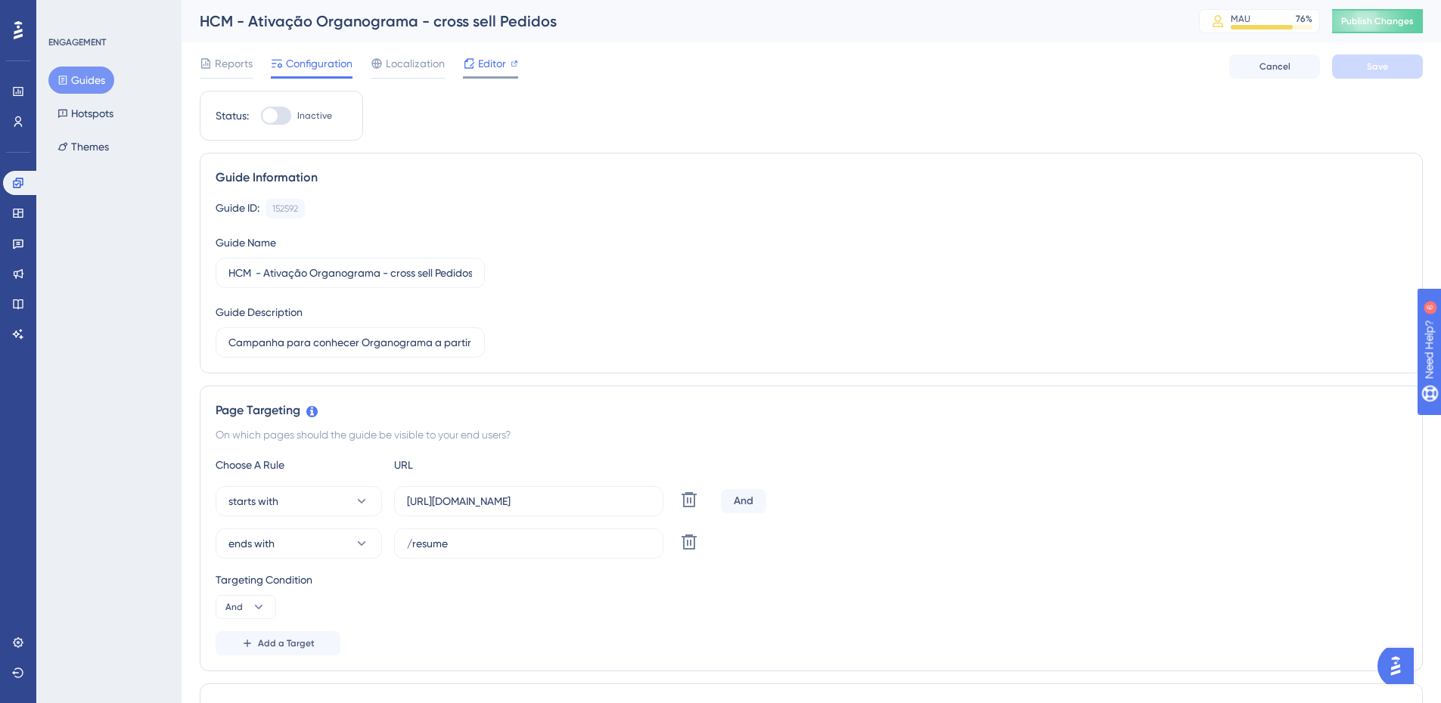
click at [487, 55] on span "Editor" at bounding box center [492, 63] width 28 height 18
click at [89, 71] on button "Guides" at bounding box center [81, 80] width 66 height 27
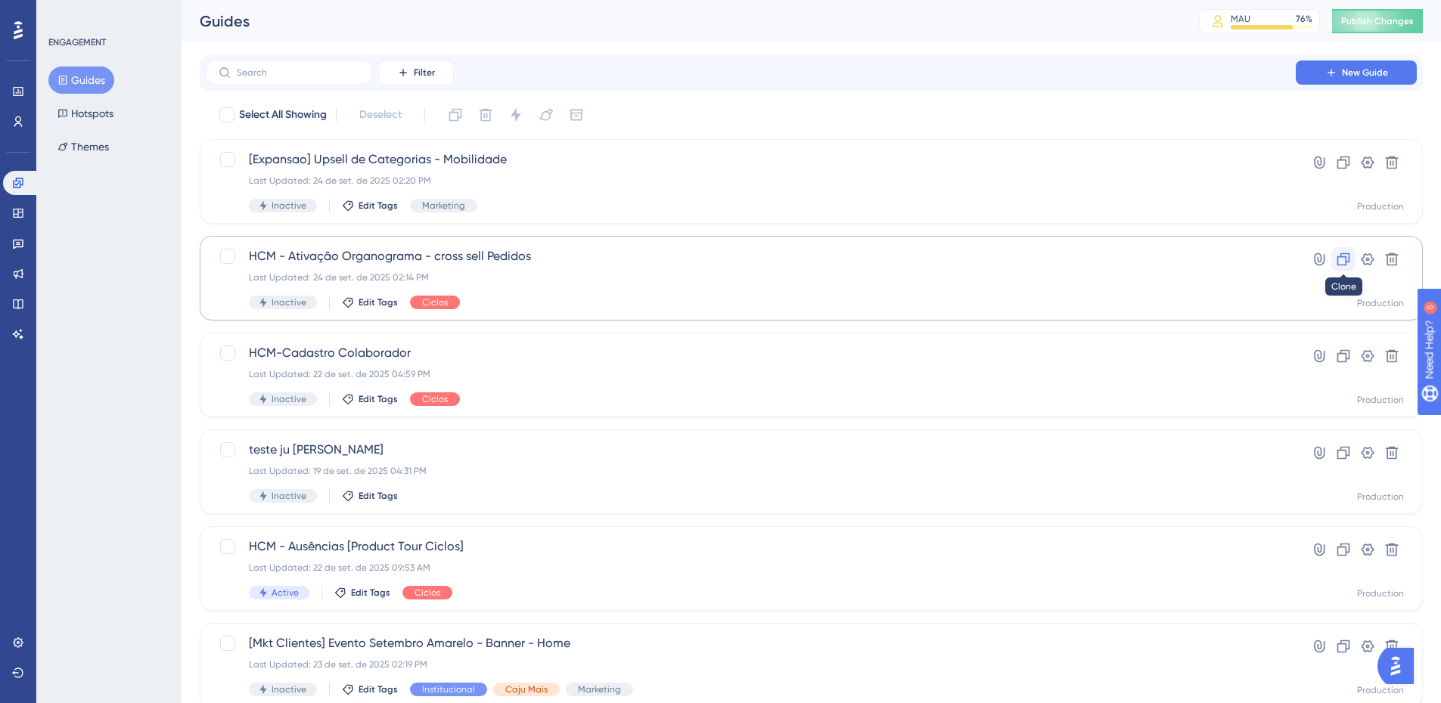
click at [1339, 262] on icon at bounding box center [1343, 259] width 15 height 15
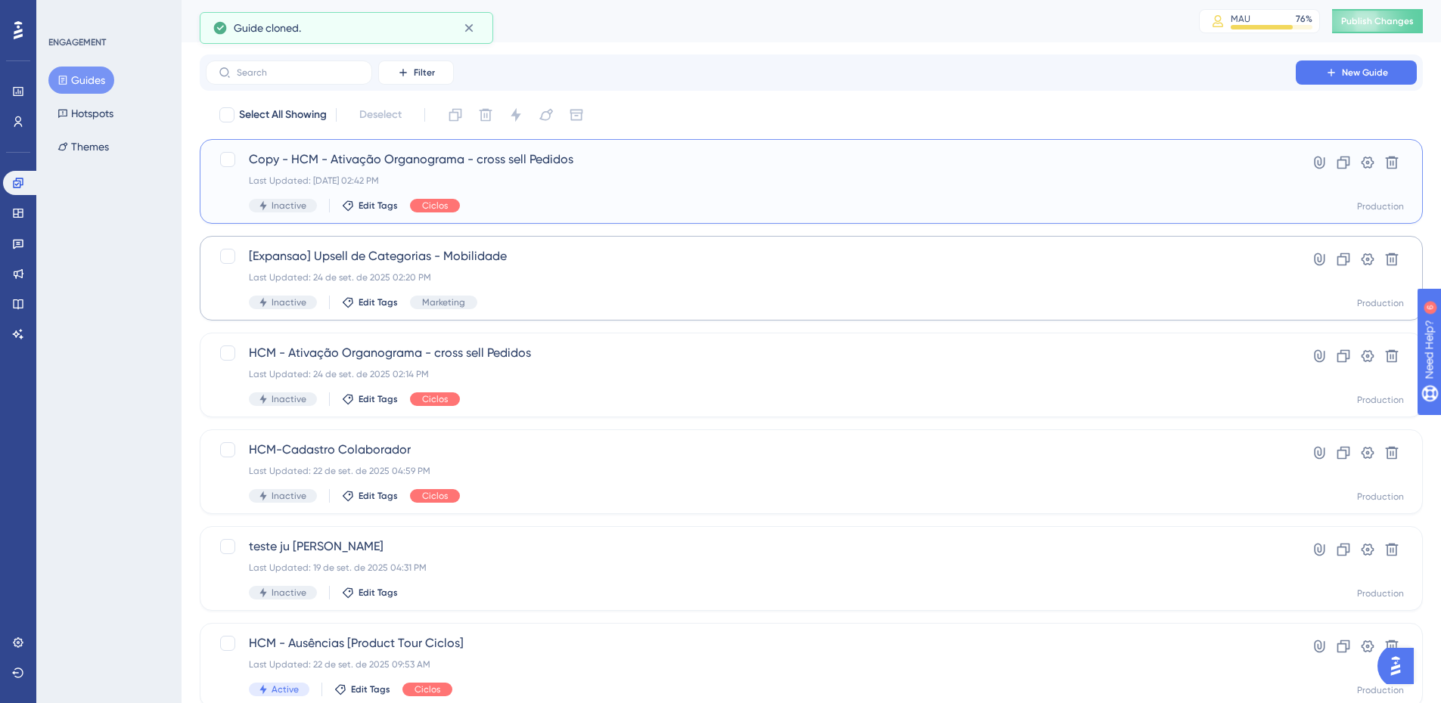
click at [331, 160] on span "Copy - HCM - Ativação Organograma - cross sell Pedidos" at bounding box center [751, 160] width 1004 height 18
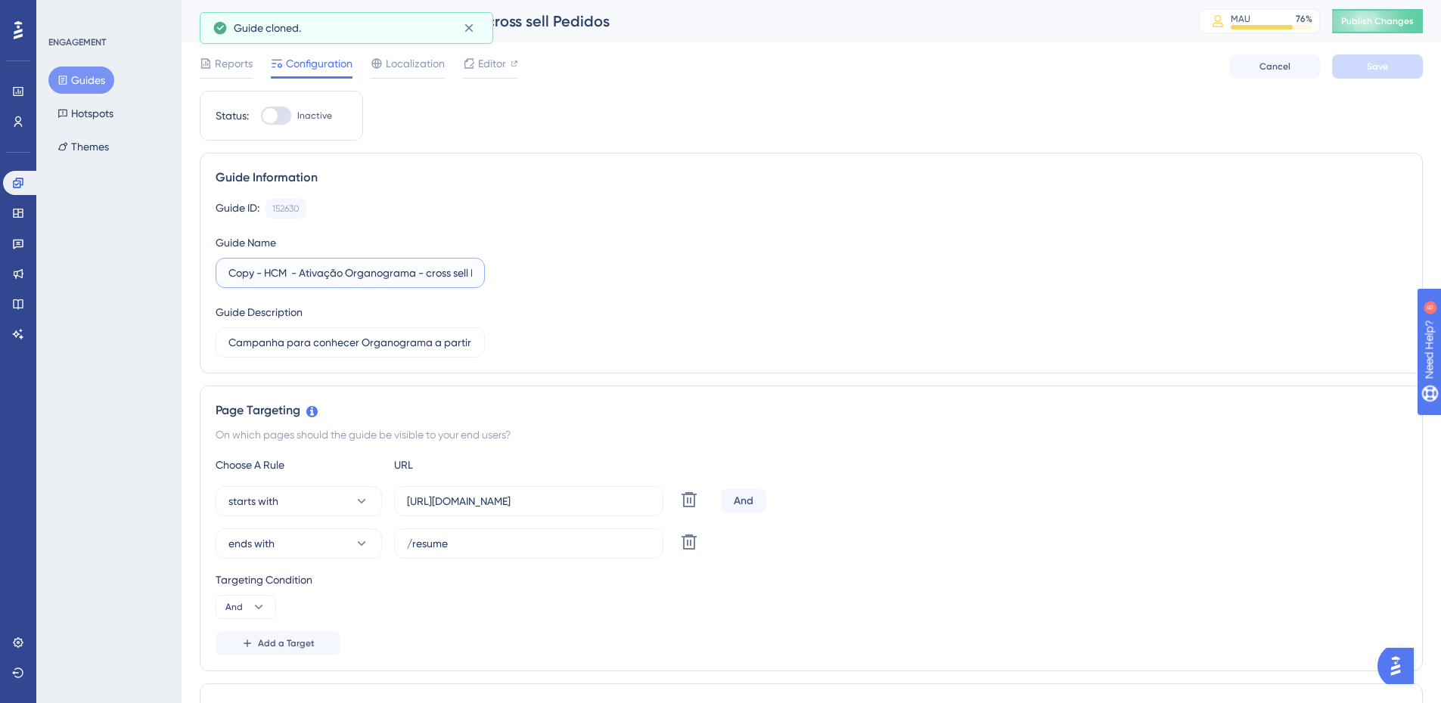
click at [264, 275] on input "Copy - HCM - Ativação Organograma - cross sell Pedidos" at bounding box center [350, 273] width 244 height 17
drag, startPoint x: 312, startPoint y: 272, endPoint x: 381, endPoint y: 272, distance: 68.8
click at [381, 272] on input "HCM - Ativação Organograma - cross sell Pedidos" at bounding box center [350, 273] width 244 height 17
type input "HCM - Ativação Holerites e Recibos - cross sell Pedidos"
drag, startPoint x: 361, startPoint y: 341, endPoint x: 427, endPoint y: 340, distance: 66.6
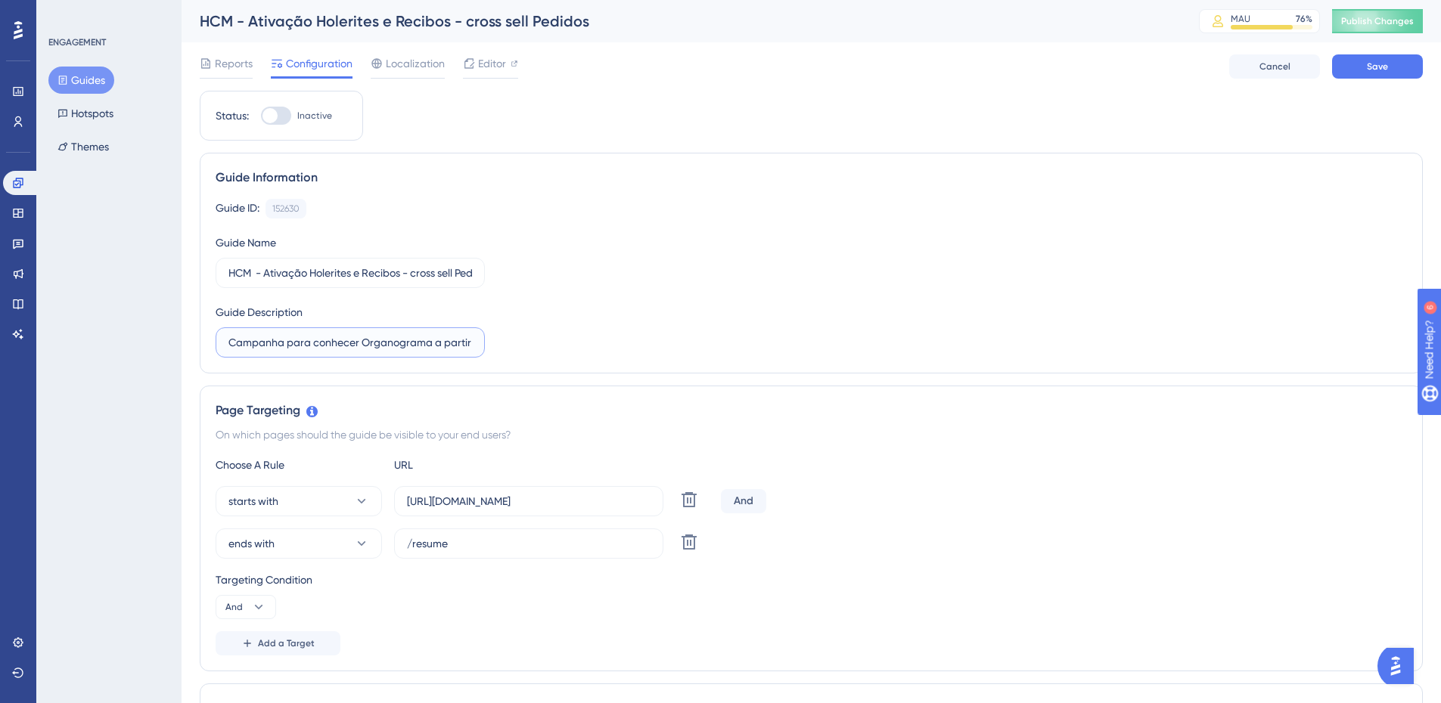
click at [427, 340] on input "Campanha para conhecer Organograma a partir de Pedidos" at bounding box center [350, 342] width 244 height 17
type input "Campanha para conhecer [DEMOGRAPHIC_DATA] a partir de Pedidos"
click at [753, 307] on div "Guide ID: 152630 Copy Guide Name HCM - Ativação Holerites e Recibos - cross sel…" at bounding box center [811, 278] width 1191 height 159
click at [1381, 67] on span "Save" at bounding box center [1377, 67] width 21 height 12
click at [486, 67] on span "Editor" at bounding box center [492, 63] width 28 height 18
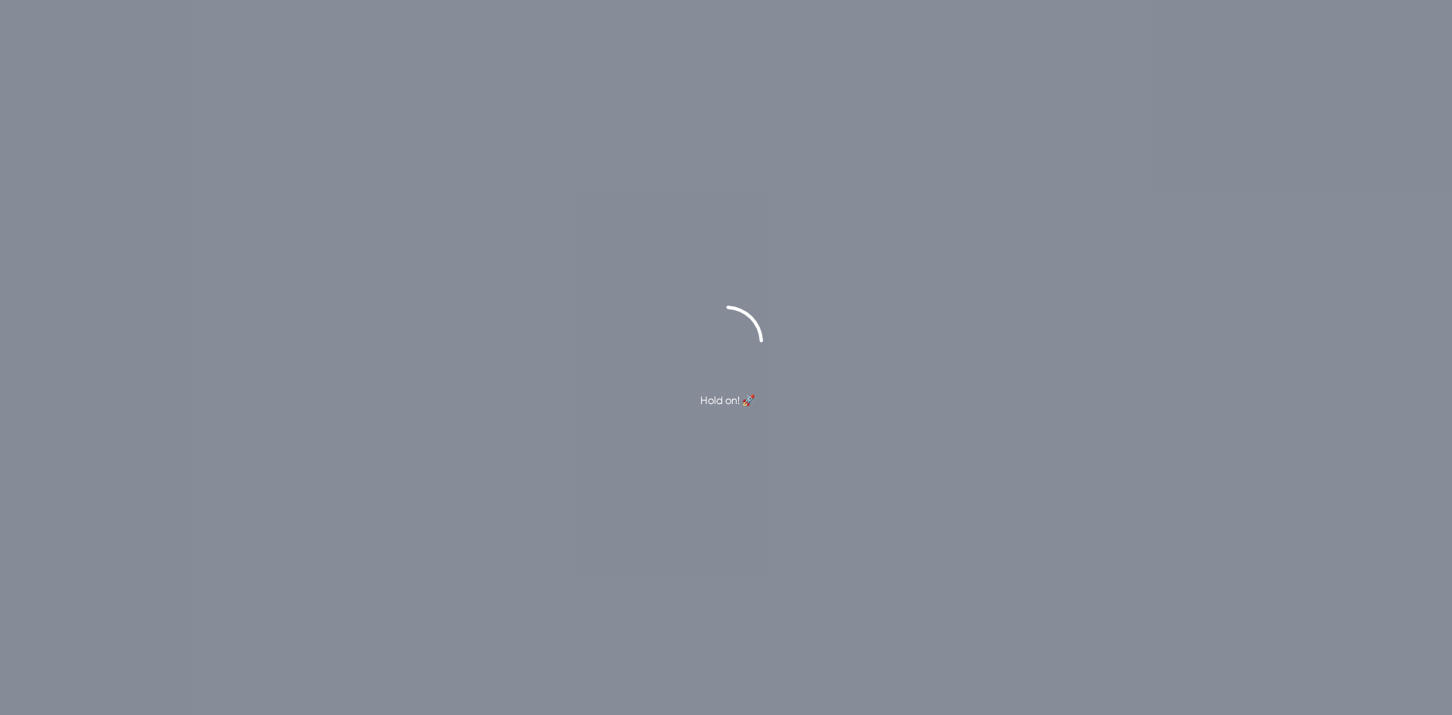
click at [1098, 192] on div "Hold on! 🚀" at bounding box center [726, 357] width 1452 height 715
